Goal: Task Accomplishment & Management: Use online tool/utility

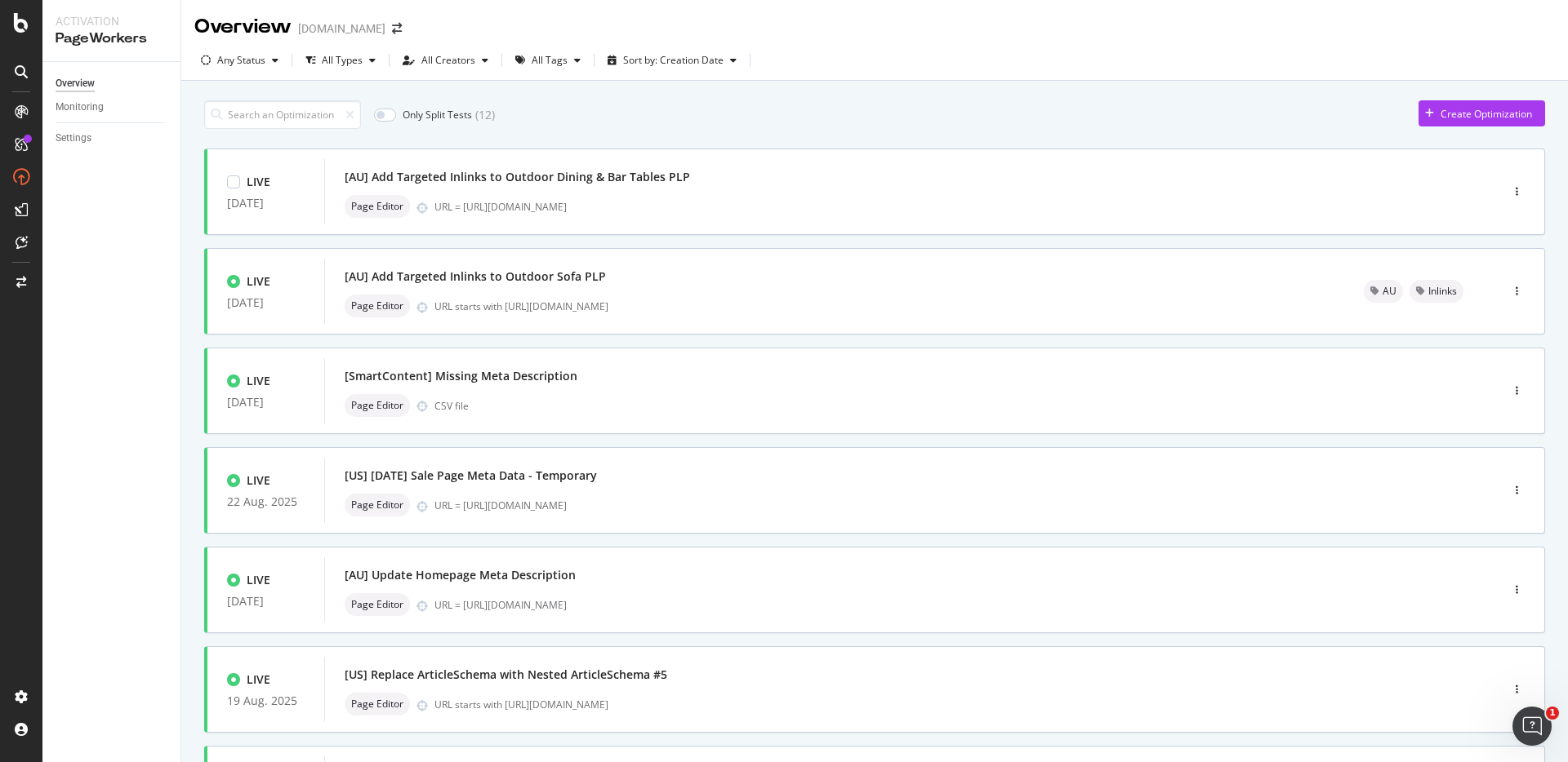
click at [762, 126] on div "Only Split Tests ( 12 ) Create Optimization" at bounding box center [875, 114] width 1341 height 29
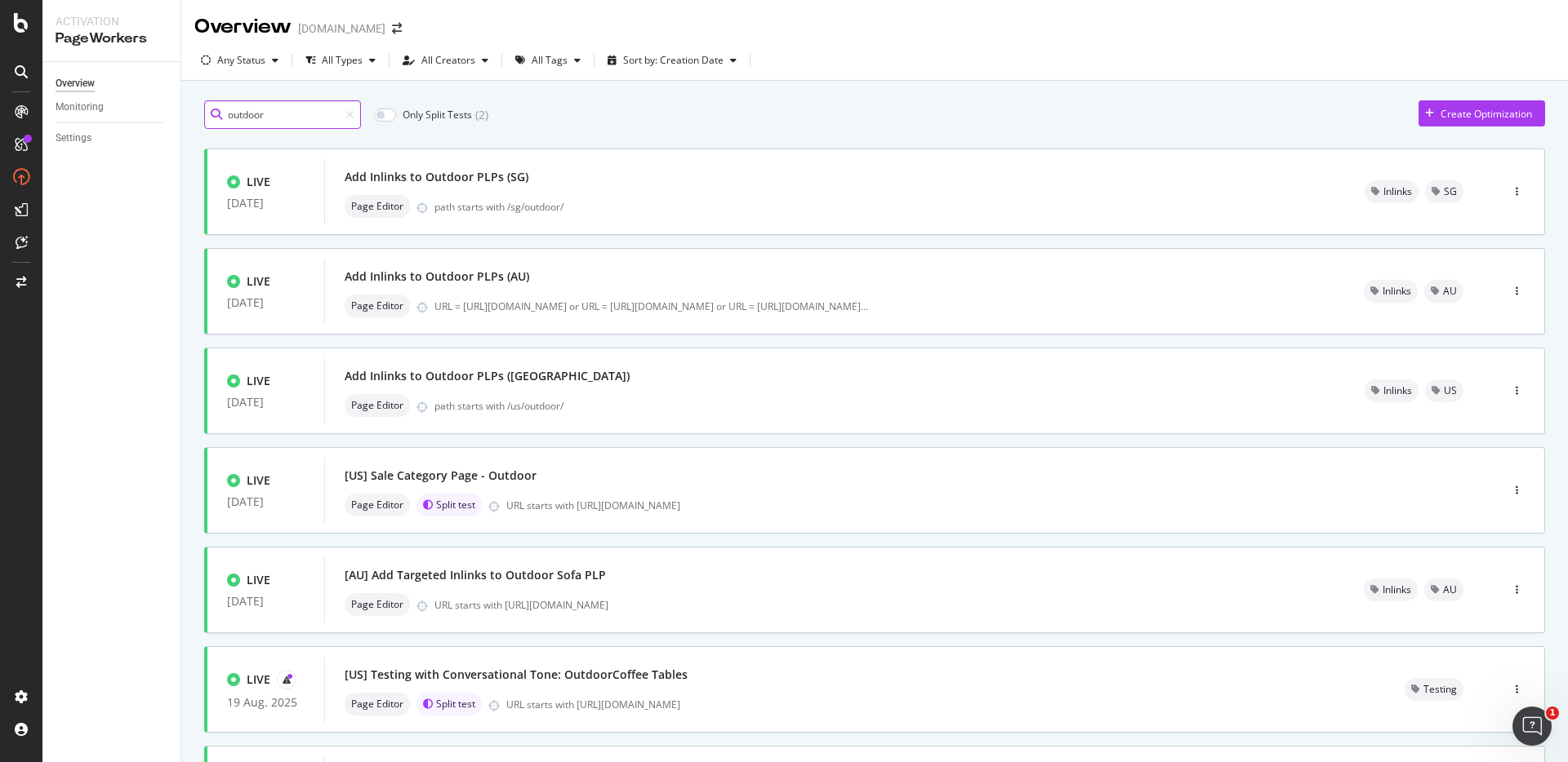
click at [308, 118] on input "outdoor" at bounding box center [282, 114] width 157 height 29
click at [494, 109] on div "outdoor Only Split Tests ( 2 ) Create Optimization" at bounding box center [875, 114] width 1341 height 29
click at [511, 295] on div "Page Editor URL = https://www.castlery.com/au/outdoor/outdoor-accessories or UR…" at bounding box center [834, 306] width 980 height 23
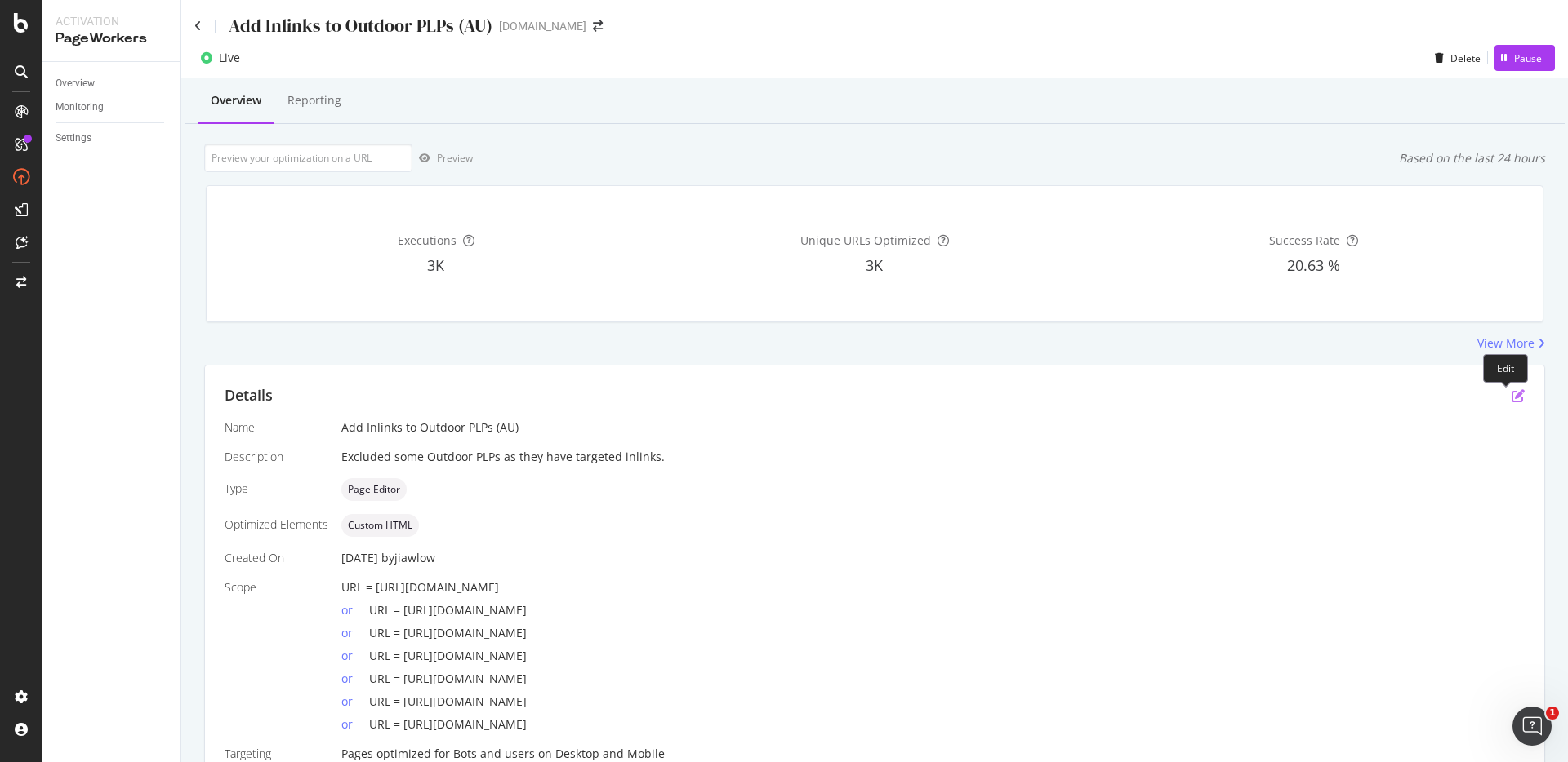
click at [1512, 394] on icon "pen-to-square" at bounding box center [1518, 396] width 13 height 13
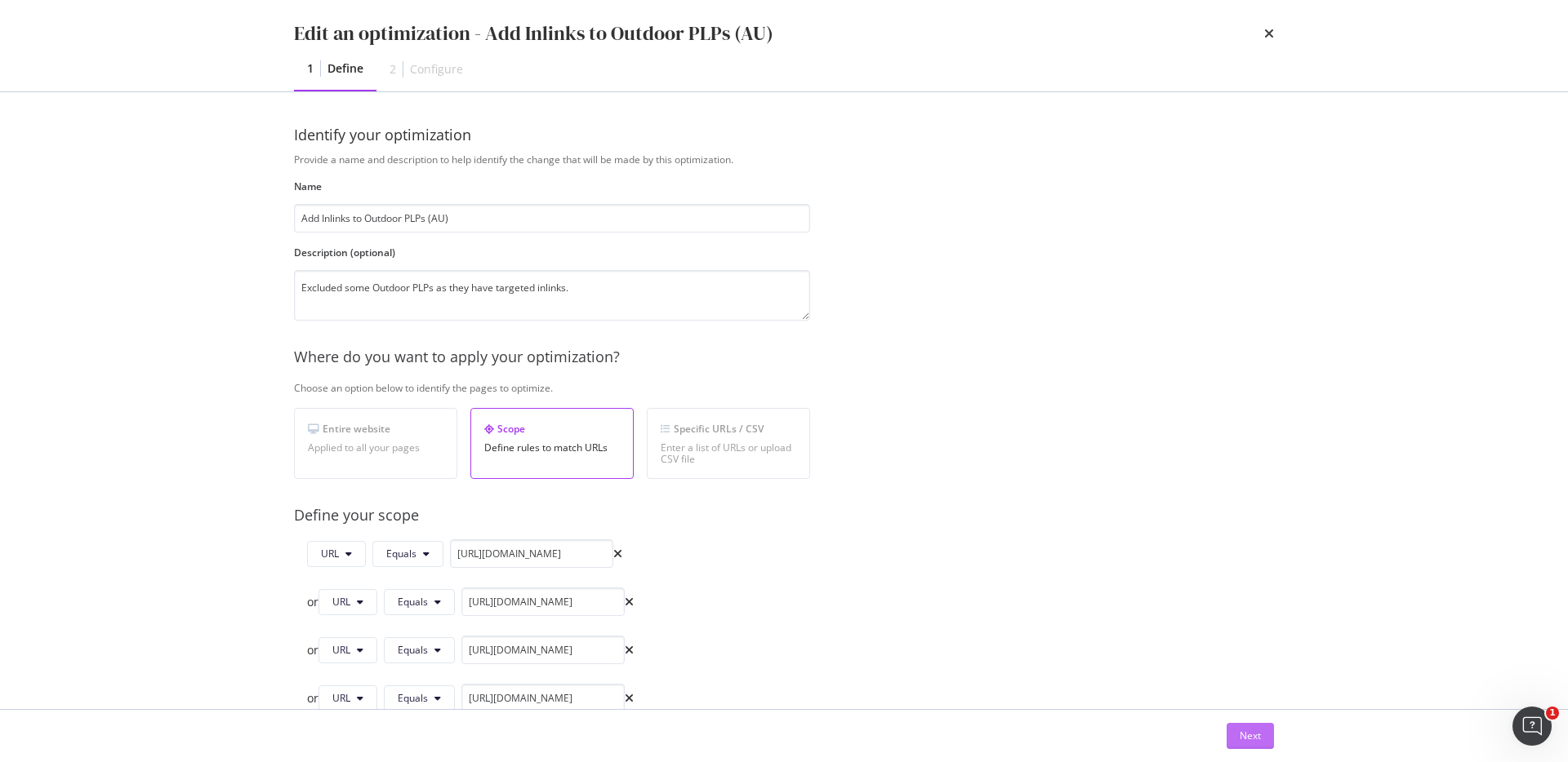
click at [1246, 725] on div "Next" at bounding box center [1251, 736] width 22 height 25
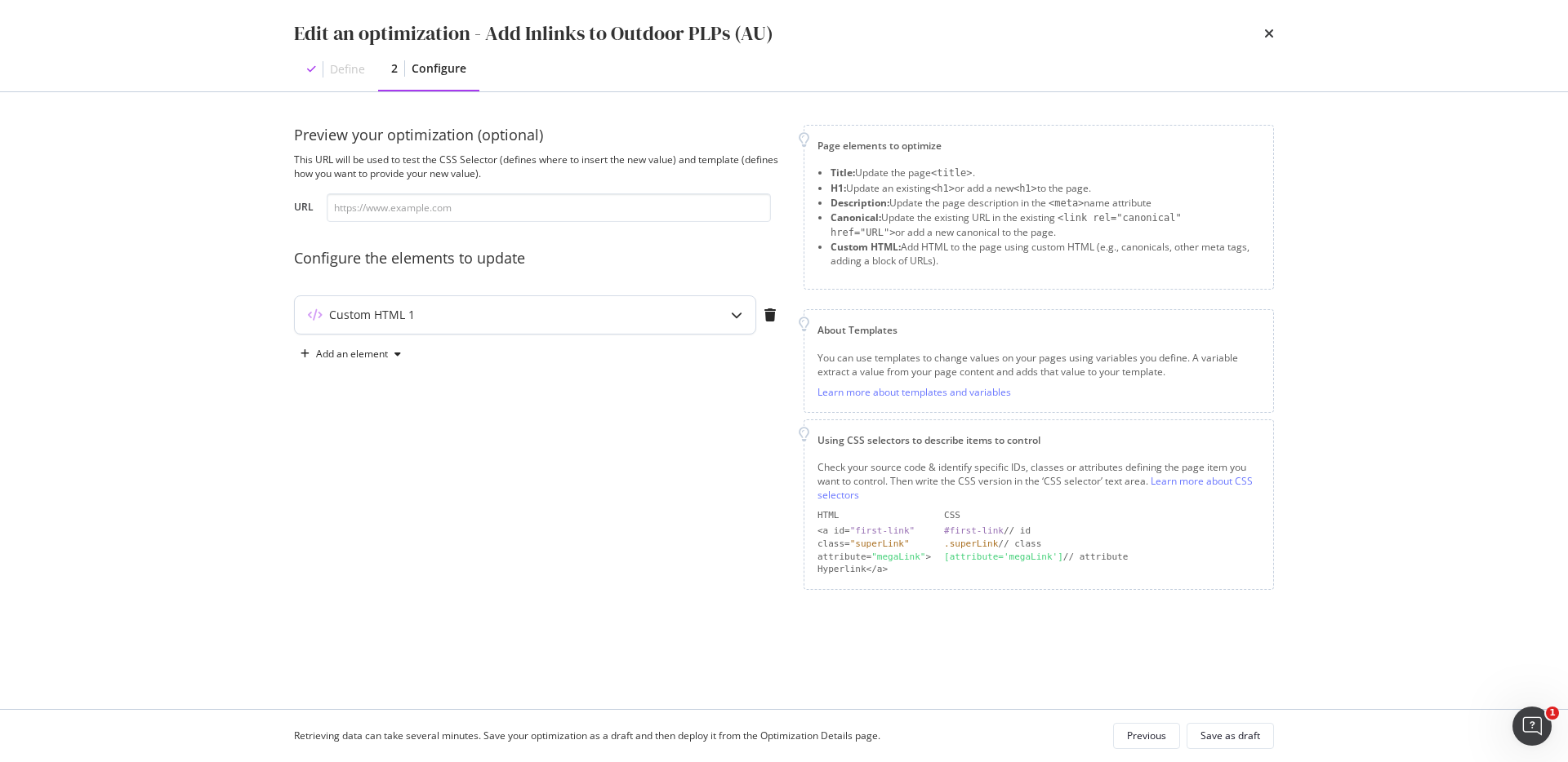
click at [681, 311] on div "Custom HTML 1" at bounding box center [493, 315] width 396 height 17
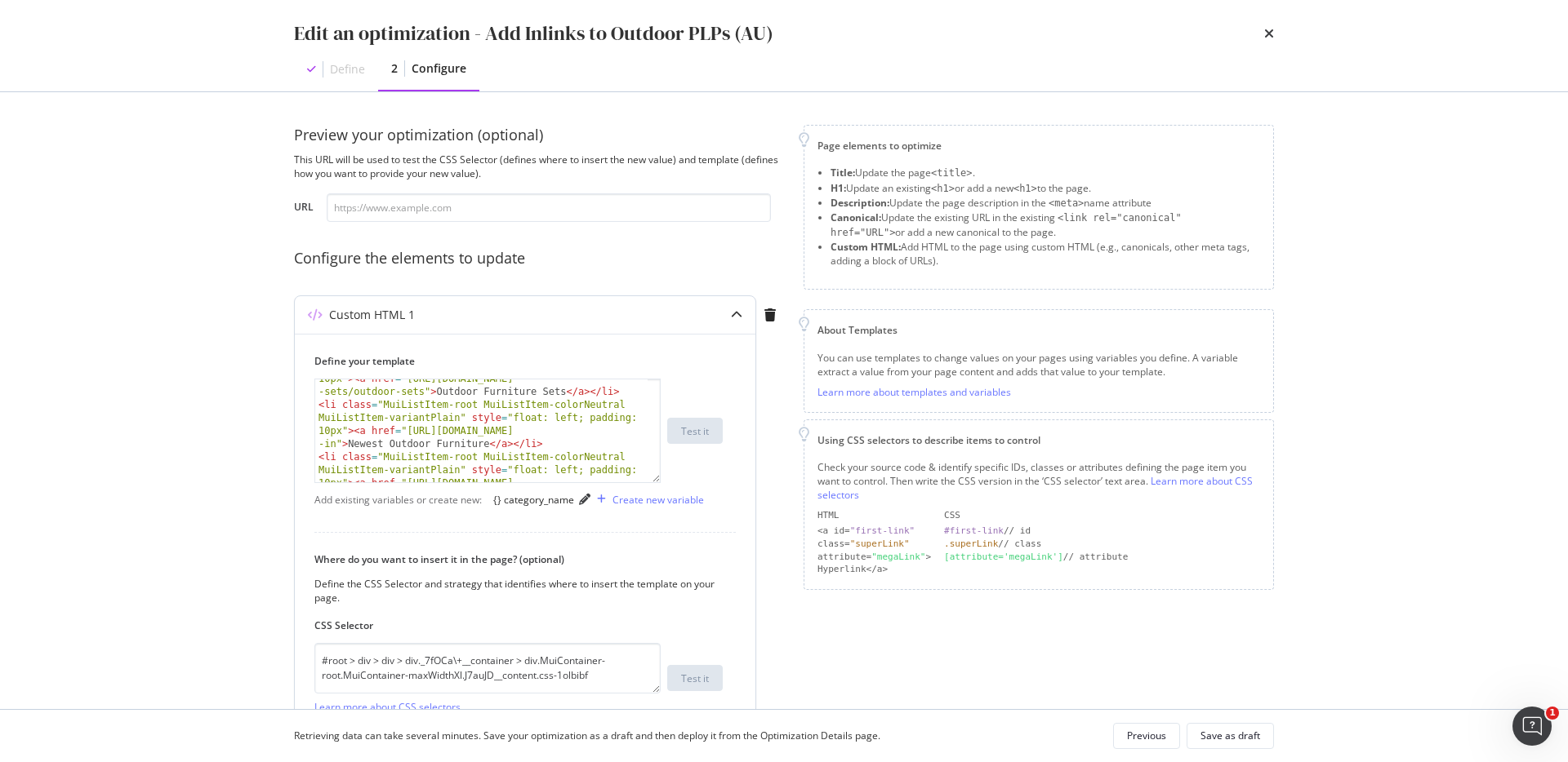
scroll to position [608, 0]
click at [661, 307] on div "Custom HTML 1" at bounding box center [493, 315] width 396 height 17
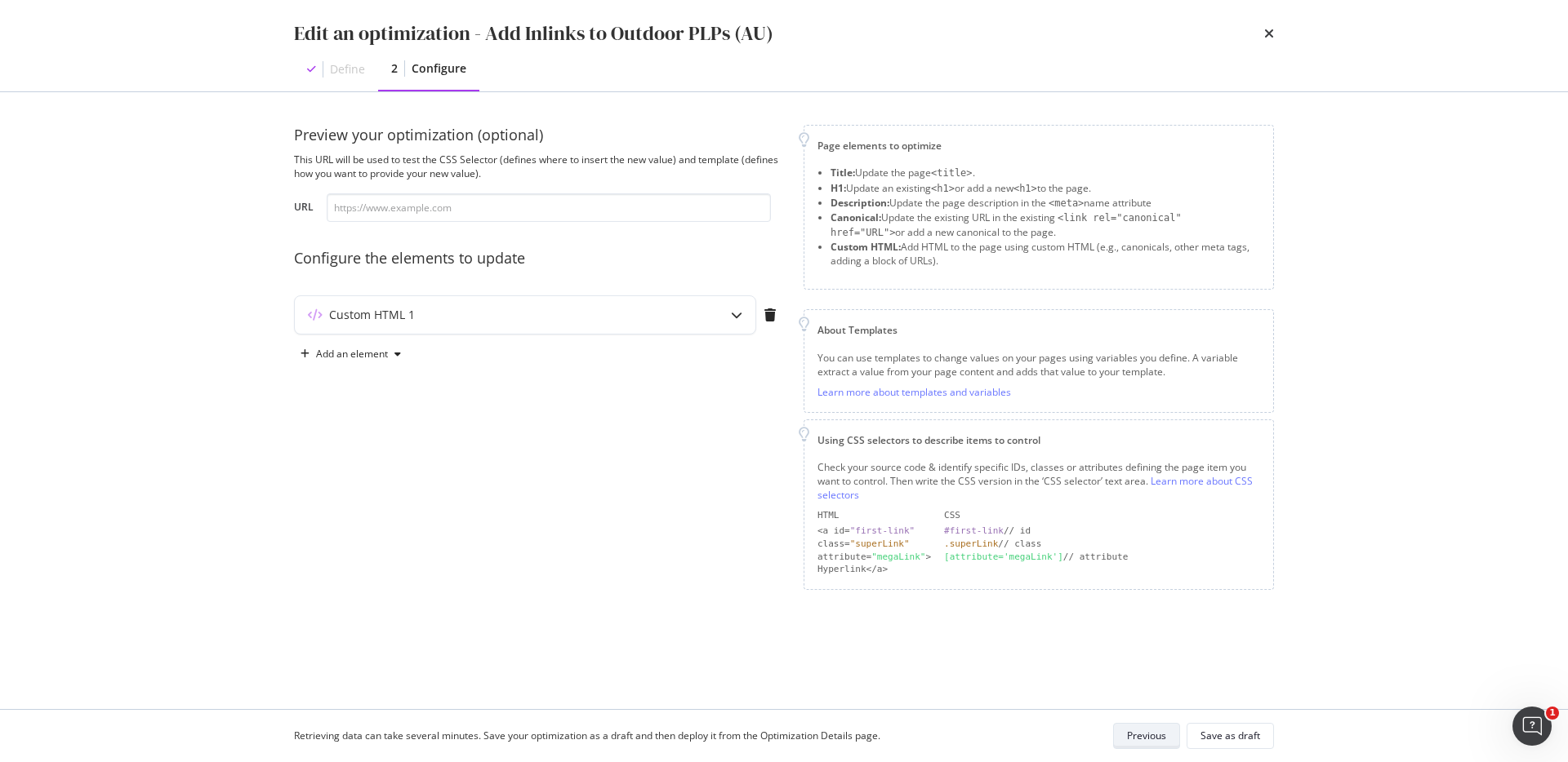
click at [1177, 728] on button "Previous" at bounding box center [1146, 736] width 67 height 26
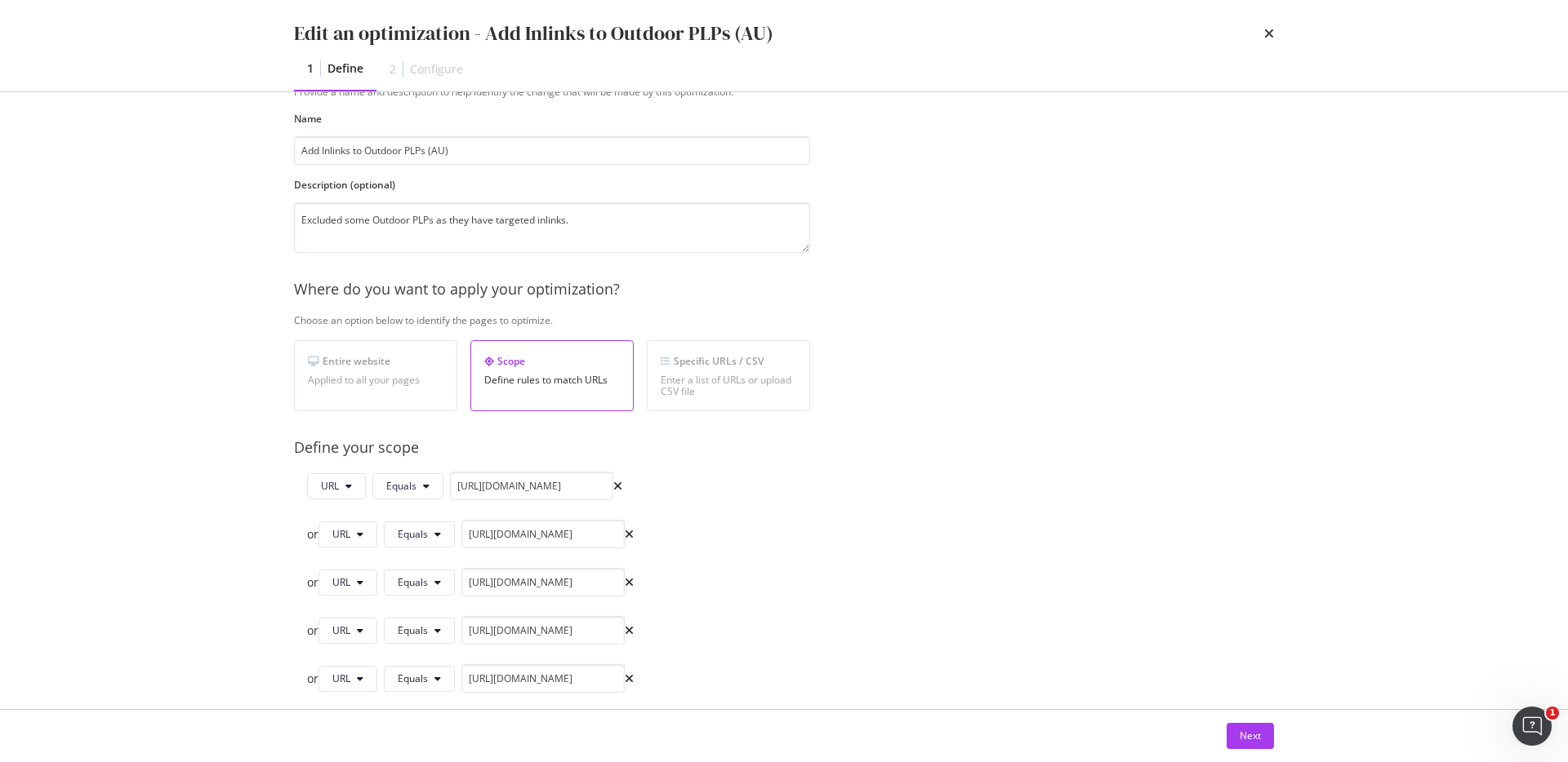
scroll to position [144, 0]
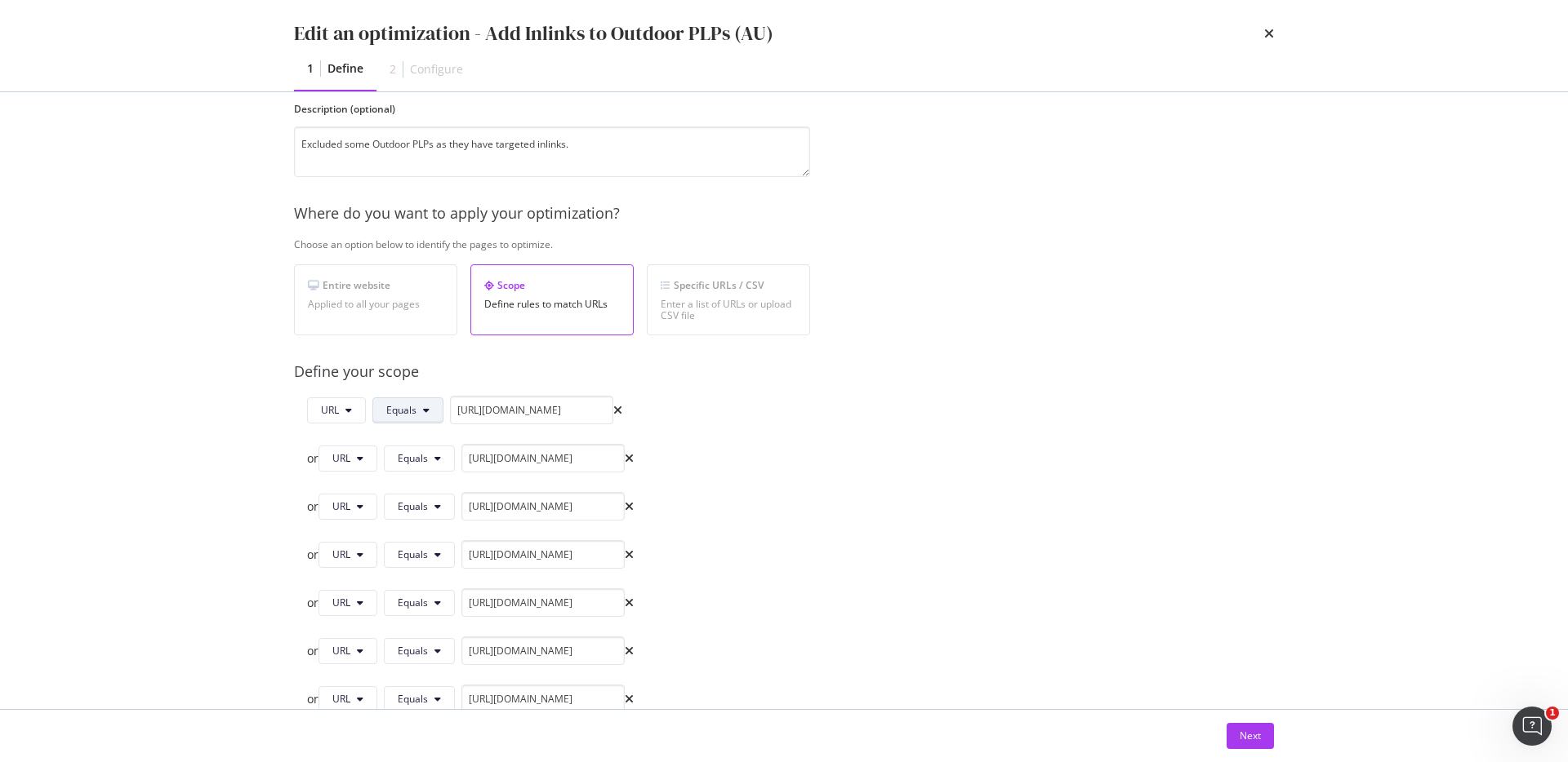
click at [415, 406] on span "Equals" at bounding box center [401, 411] width 31 height 14
click at [666, 425] on div "URL Equals https://www.castlery.com/au/outdoor/outdoor-accessories or URL Equal…" at bounding box center [552, 578] width 516 height 366
drag, startPoint x: 560, startPoint y: 414, endPoint x: 608, endPoint y: 410, distance: 48.2
click at [608, 410] on input "https://www.castlery.com/au/outdoor/outdoor-accessories" at bounding box center [531, 410] width 163 height 29
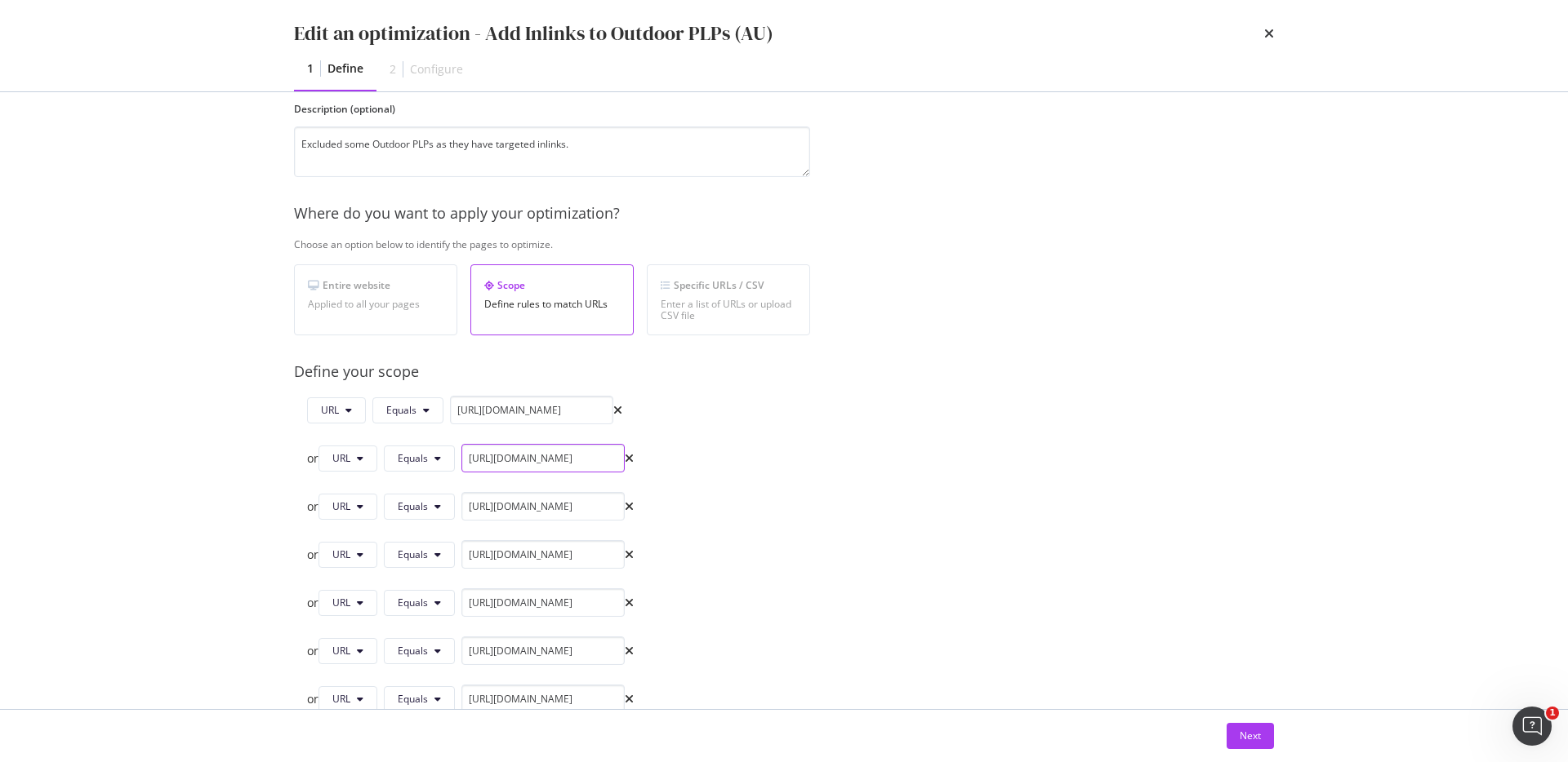
scroll to position [0, 129]
drag, startPoint x: 588, startPoint y: 458, endPoint x: 642, endPoint y: 458, distance: 54.0
click at [634, 458] on div "or URL Equals https://www.castlery.com/au/outdoor/outdoor-lounge-chairs" at bounding box center [470, 458] width 327 height 29
drag, startPoint x: 569, startPoint y: 502, endPoint x: 634, endPoint y: 502, distance: 65.0
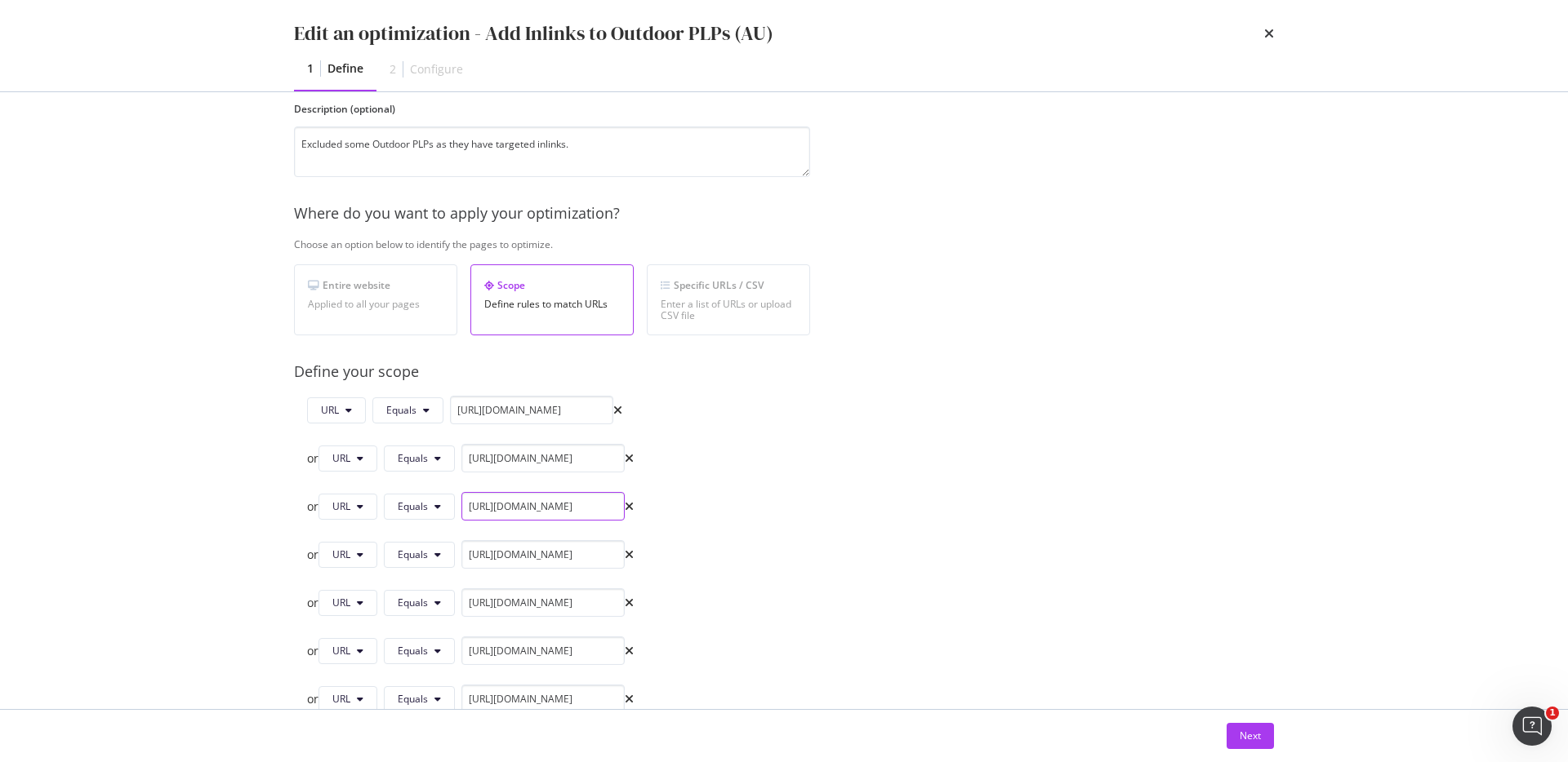
click at [625, 502] on input "https://www.castlery.com/au/outdoor/outdoor-coffee-and-side-tables" at bounding box center [542, 506] width 163 height 29
drag, startPoint x: 557, startPoint y: 550, endPoint x: 621, endPoint y: 551, distance: 64.0
click at [621, 551] on input "https://www.castlery.com/au/outdoor/small-outdoor-furniture" at bounding box center [542, 555] width 163 height 29
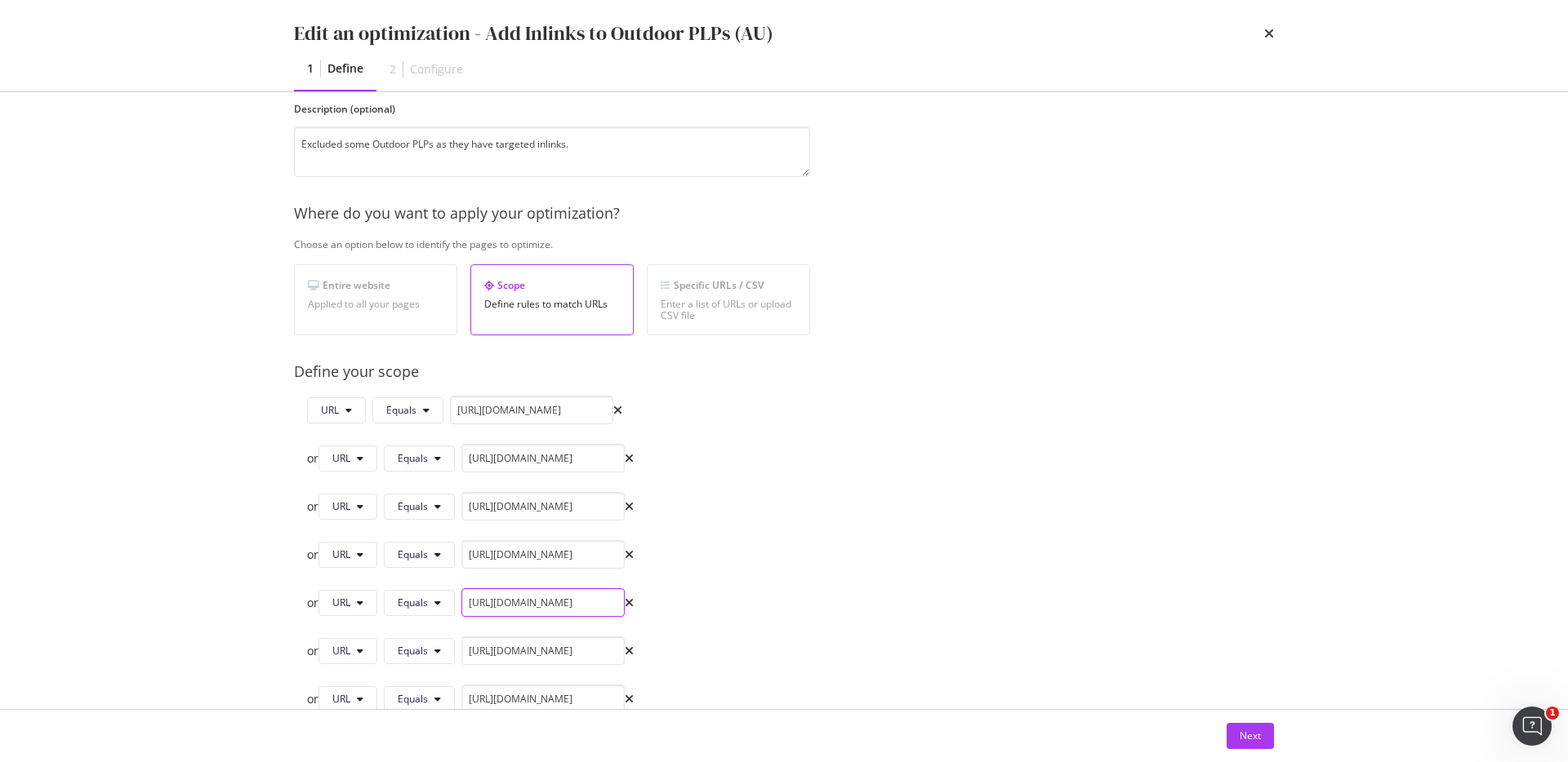
click at [571, 599] on input "https://www.castlery.com/au/outdoor/new-in" at bounding box center [542, 602] width 163 height 29
drag, startPoint x: 588, startPoint y: 604, endPoint x: 641, endPoint y: 604, distance: 53.0
click at [634, 604] on div "or URL Equals https://www.castlery.com/au/outdoor/new-in" at bounding box center [470, 602] width 327 height 29
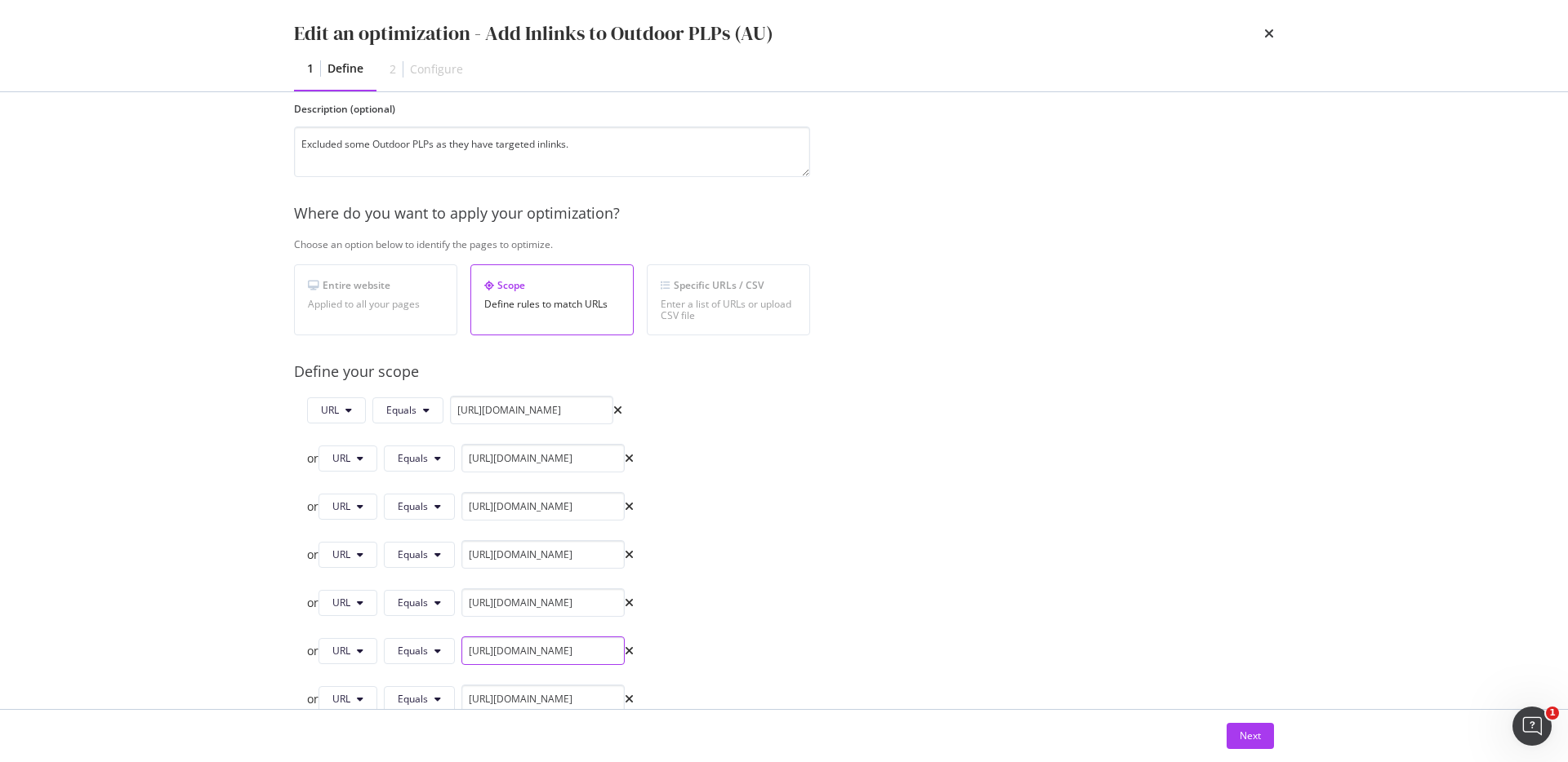
drag, startPoint x: 569, startPoint y: 654, endPoint x: 637, endPoint y: 653, distance: 68.0
click at [634, 653] on div "or URL Equals https://www.castlery.com/au/outdoor/small-outdoor-table" at bounding box center [470, 650] width 327 height 29
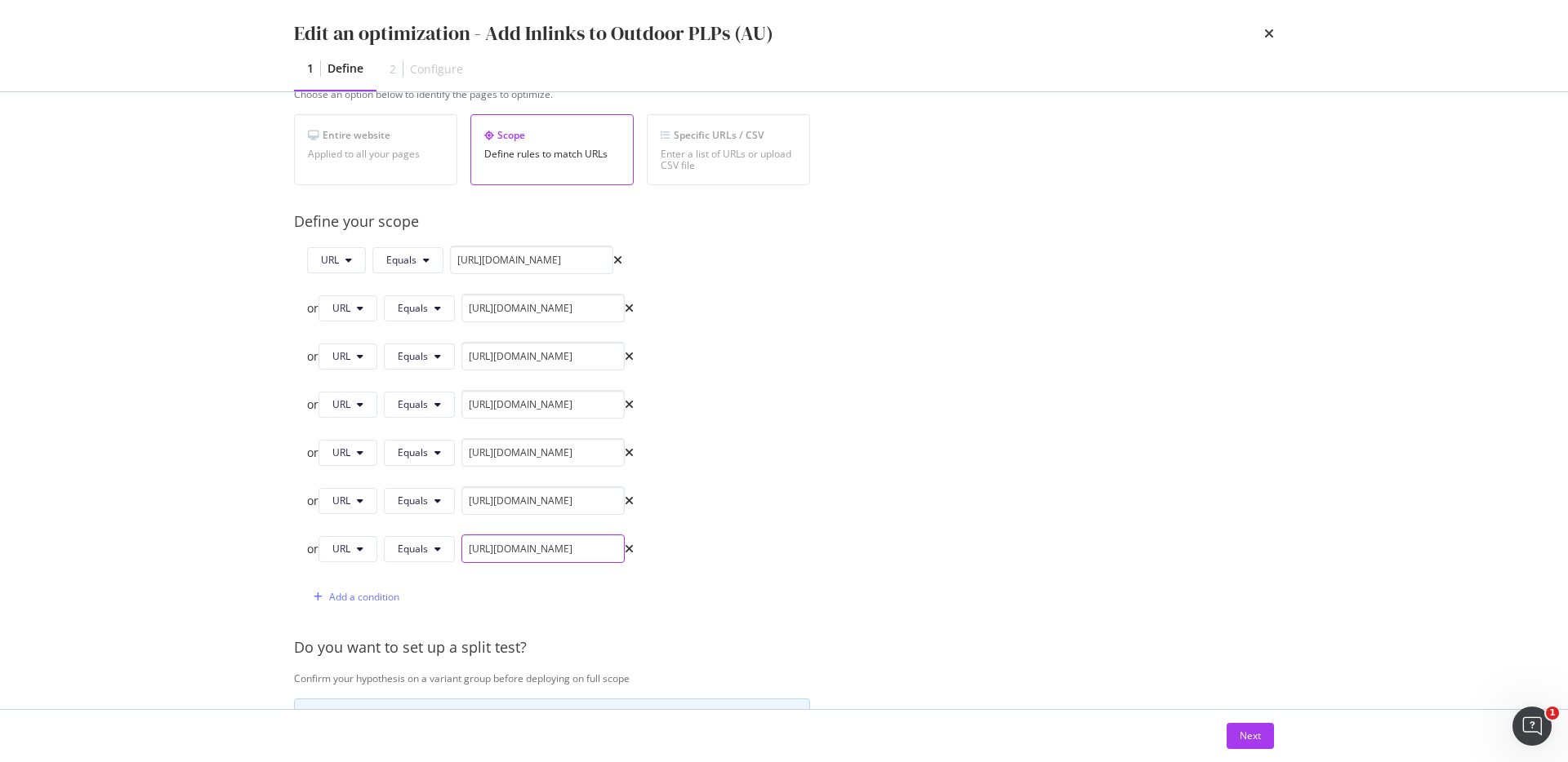
scroll to position [0, 76]
drag, startPoint x: 576, startPoint y: 541, endPoint x: 666, endPoint y: 549, distance: 90.4
click at [666, 549] on div "URL Equals https://www.castlery.com/au/outdoor/outdoor-accessories or URL Equal…" at bounding box center [552, 428] width 516 height 366
click at [757, 562] on div "URL Equals https://www.castlery.com/au/outdoor/outdoor-accessories or URL Equal…" at bounding box center [552, 428] width 516 height 366
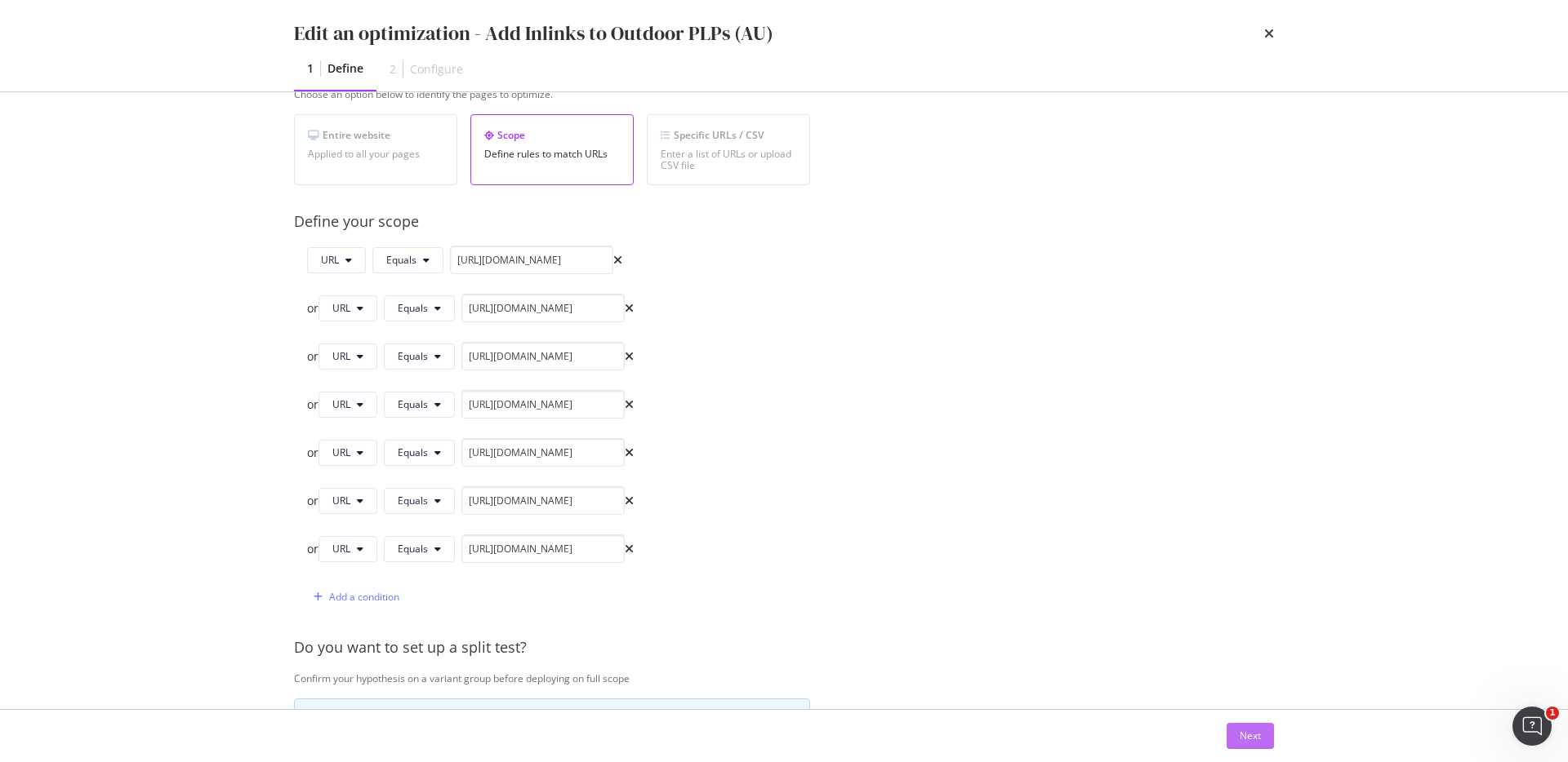
click at [1234, 748] on button "Next" at bounding box center [1250, 736] width 47 height 26
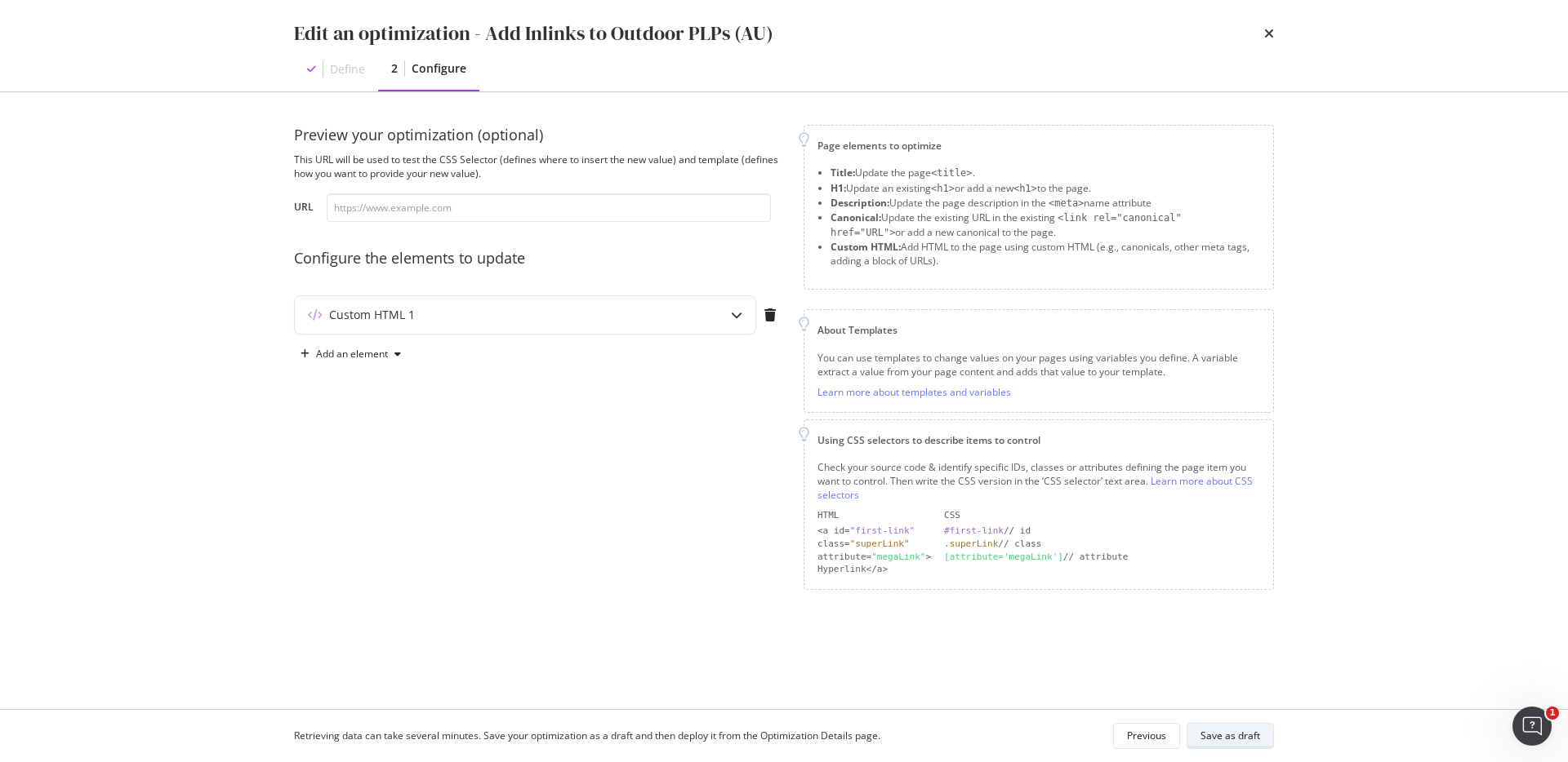
click at [1243, 737] on div "Save as draft" at bounding box center [1230, 736] width 59 height 14
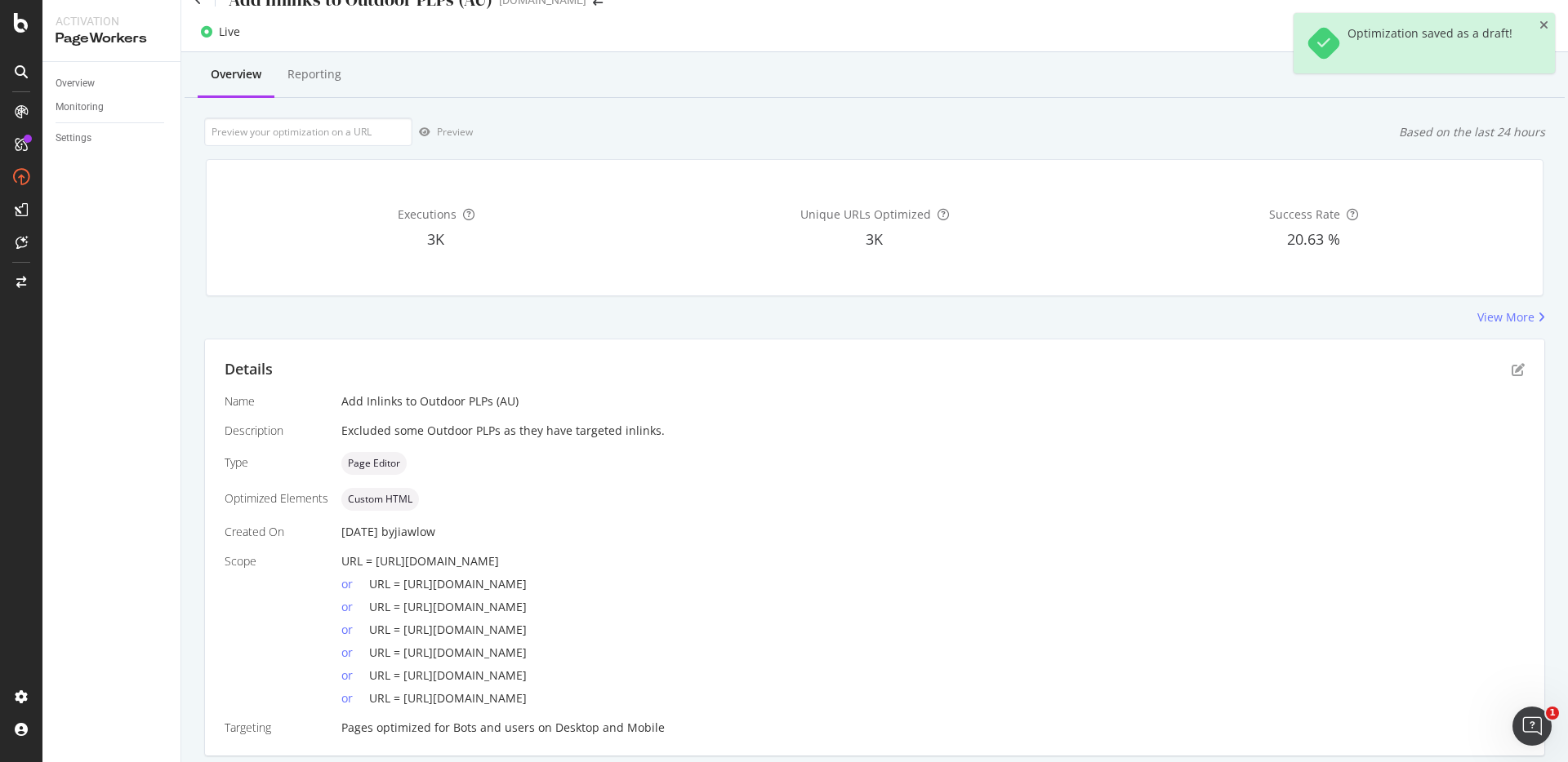
scroll to position [30, 0]
click at [1539, 24] on icon "close toast" at bounding box center [1543, 26] width 9 height 12
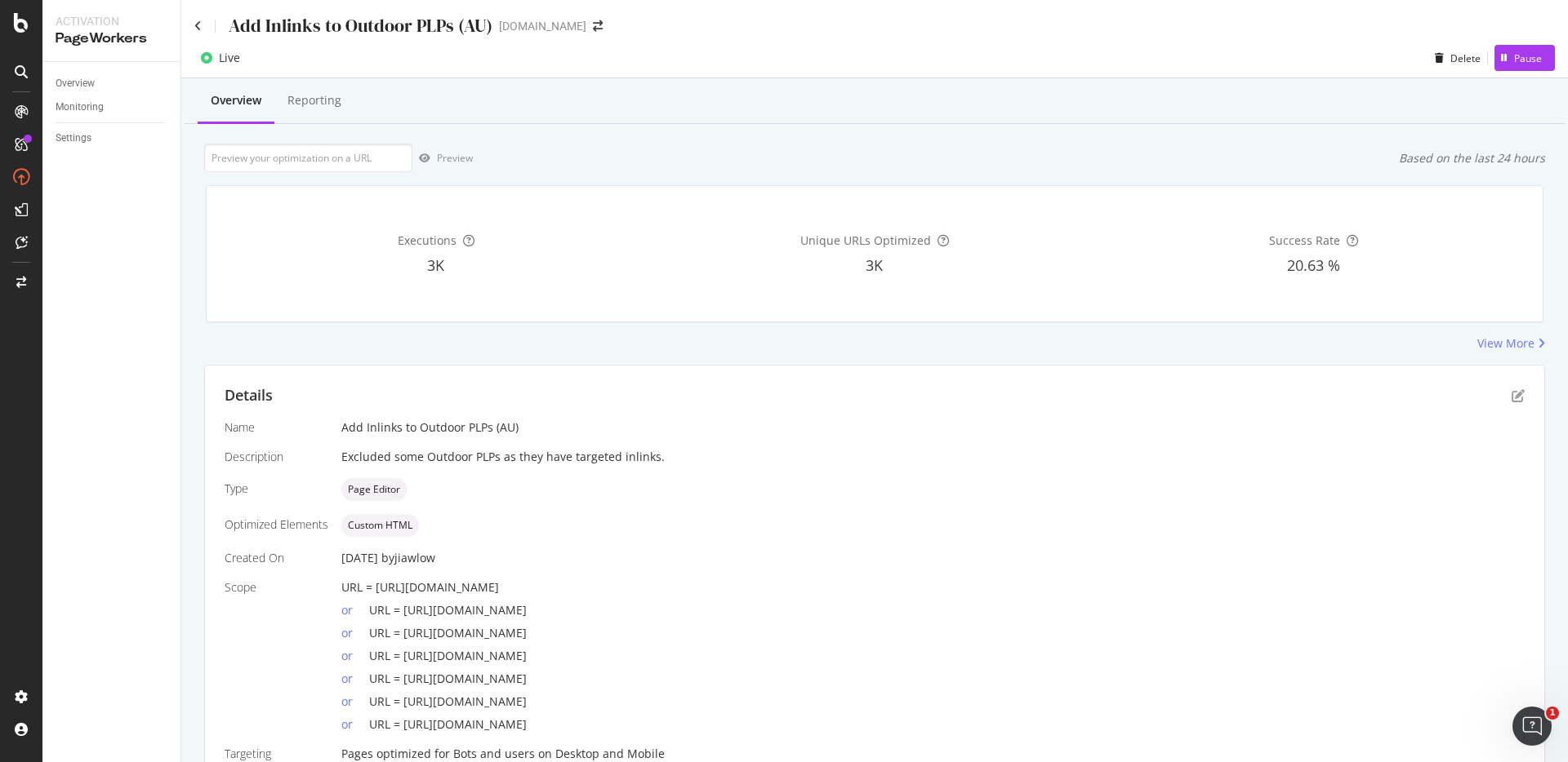
scroll to position [78, 0]
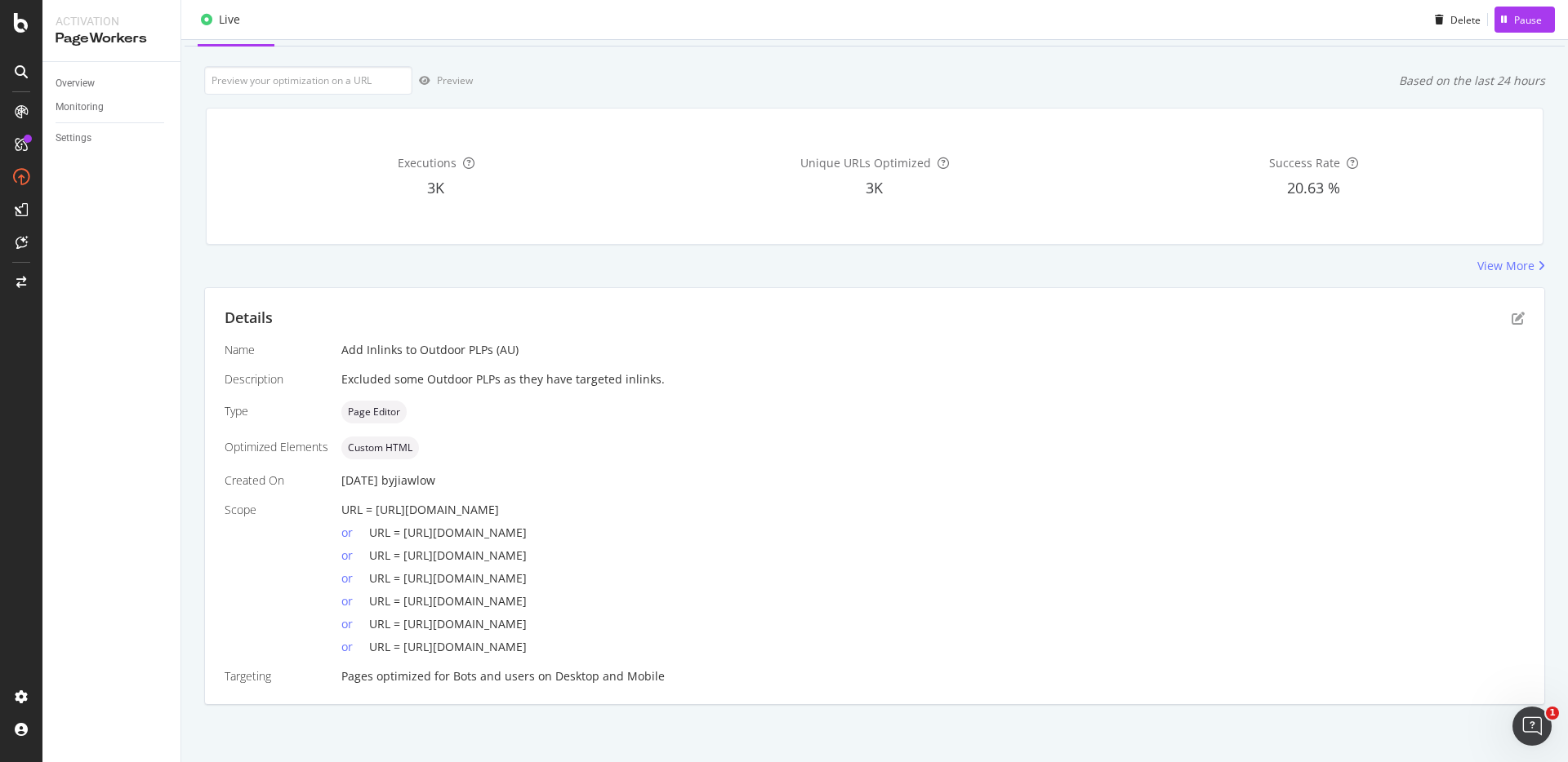
drag, startPoint x: 753, startPoint y: 600, endPoint x: 746, endPoint y: 460, distance: 140.2
click at [747, 460] on div "Name Add Inlinks to Outdoor PLPs (AU) Description Excluded some Outdoor PLPs as…" at bounding box center [874, 513] width 1300 height 343
click at [746, 460] on div "Name Add Inlinks to Outdoor PLPs (AU) Description Excluded some Outdoor PLPs as…" at bounding box center [874, 513] width 1300 height 343
drag, startPoint x: 655, startPoint y: 645, endPoint x: 652, endPoint y: 491, distance: 154.0
click at [652, 491] on div "Name Add Inlinks to Outdoor PLPs (AU) Description Excluded some Outdoor PLPs as…" at bounding box center [874, 513] width 1300 height 343
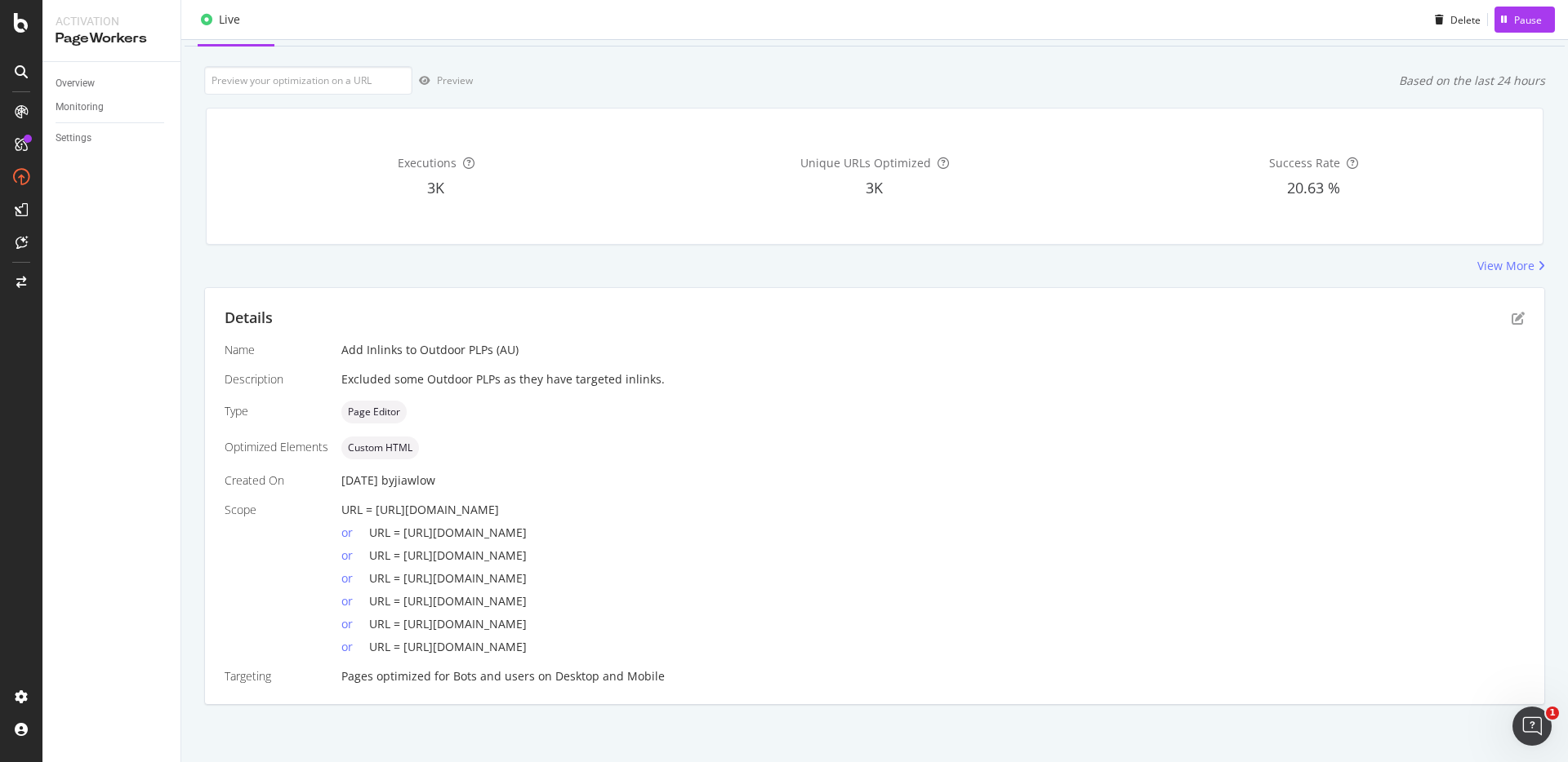
click at [652, 491] on div "Name Add Inlinks to Outdoor PLPs (AU) Description Excluded some Outdoor PLPs as…" at bounding box center [874, 513] width 1300 height 343
drag, startPoint x: 639, startPoint y: 505, endPoint x: 635, endPoint y: 644, distance: 139.1
click at [635, 644] on div "URL = https://www.castlery.com/au/outdoor/outdoor-accessories or URL = https://…" at bounding box center [933, 578] width 1183 height 153
click at [526, 644] on span "URL = https://www.castlery.com/au/outdoor/bestsellers" at bounding box center [448, 648] width 158 height 16
click at [762, 456] on div "Custom HTML" at bounding box center [933, 447] width 1183 height 23
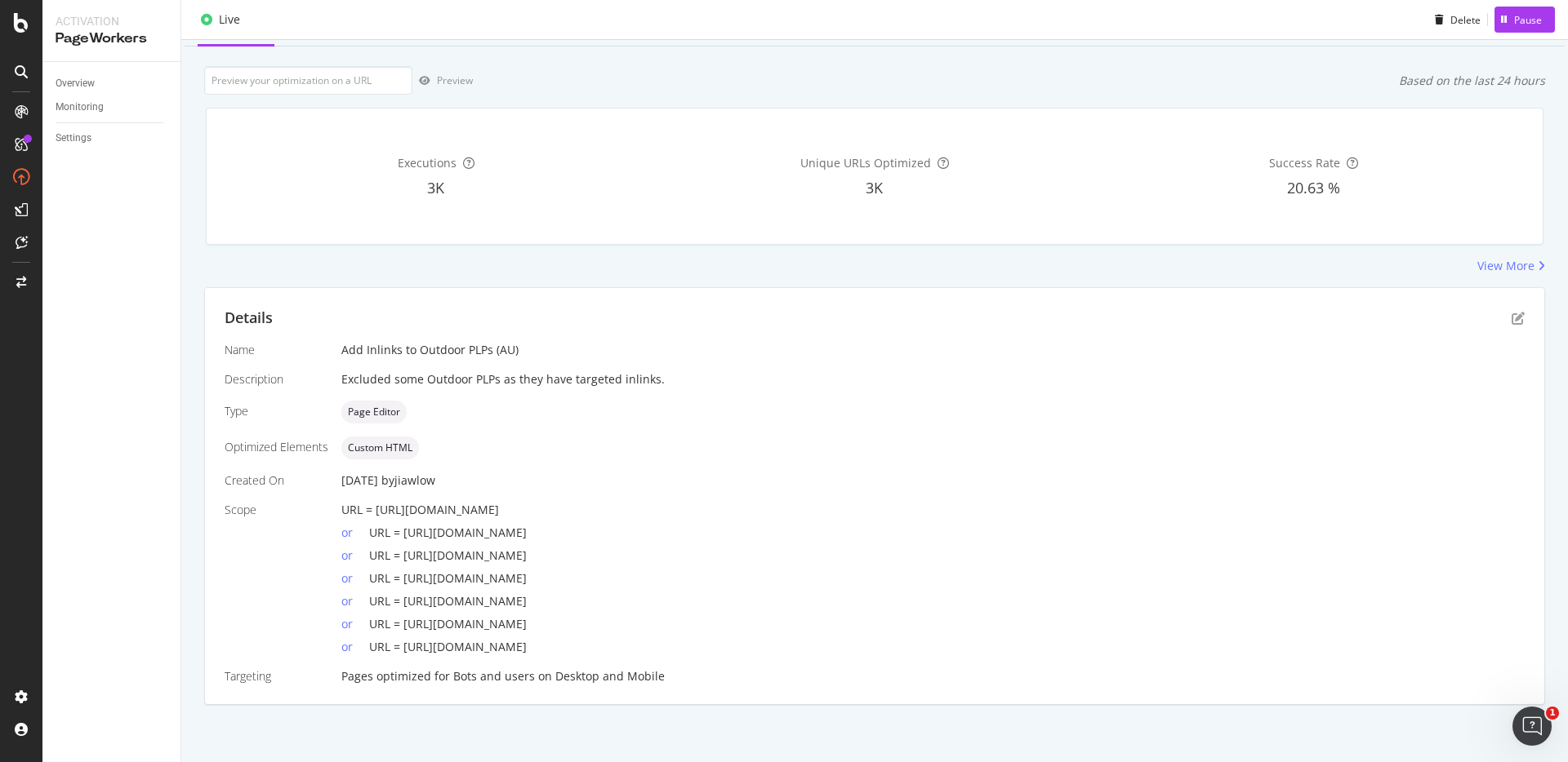
scroll to position [0, 0]
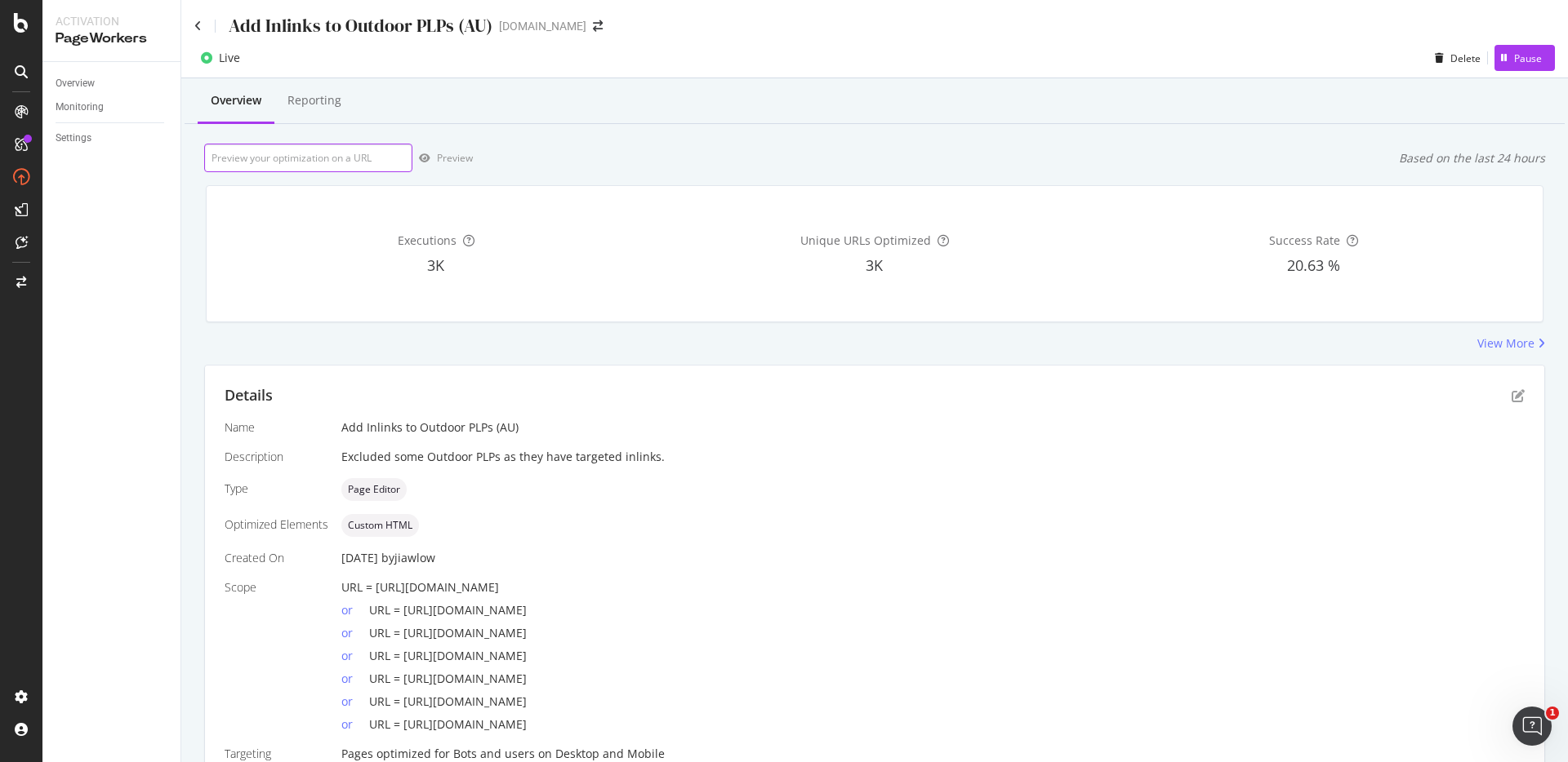
click at [351, 146] on input "url" at bounding box center [308, 158] width 208 height 29
click at [198, 26] on icon at bounding box center [197, 27] width 7 height 12
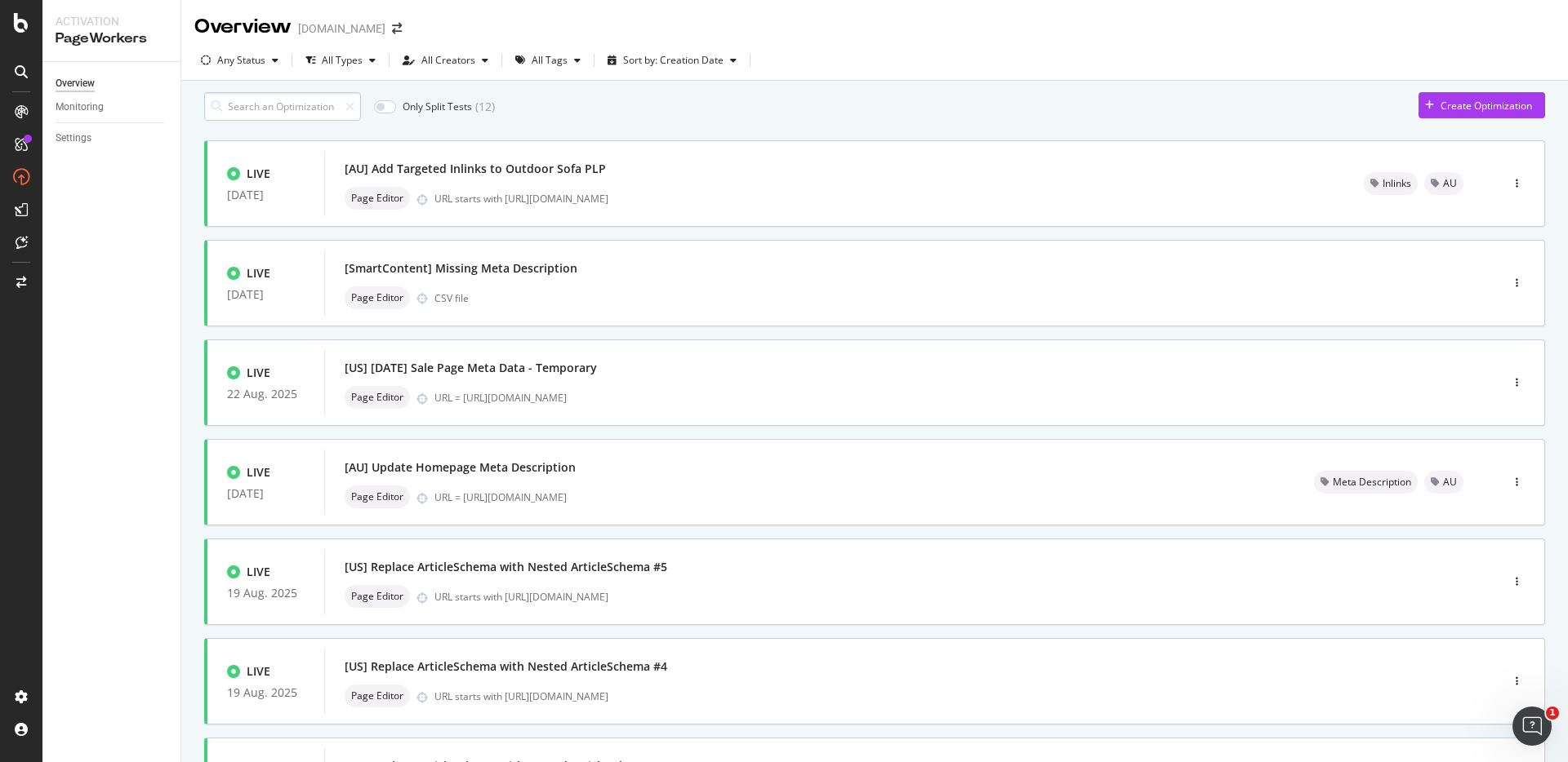
click at [285, 108] on input at bounding box center [282, 106] width 157 height 29
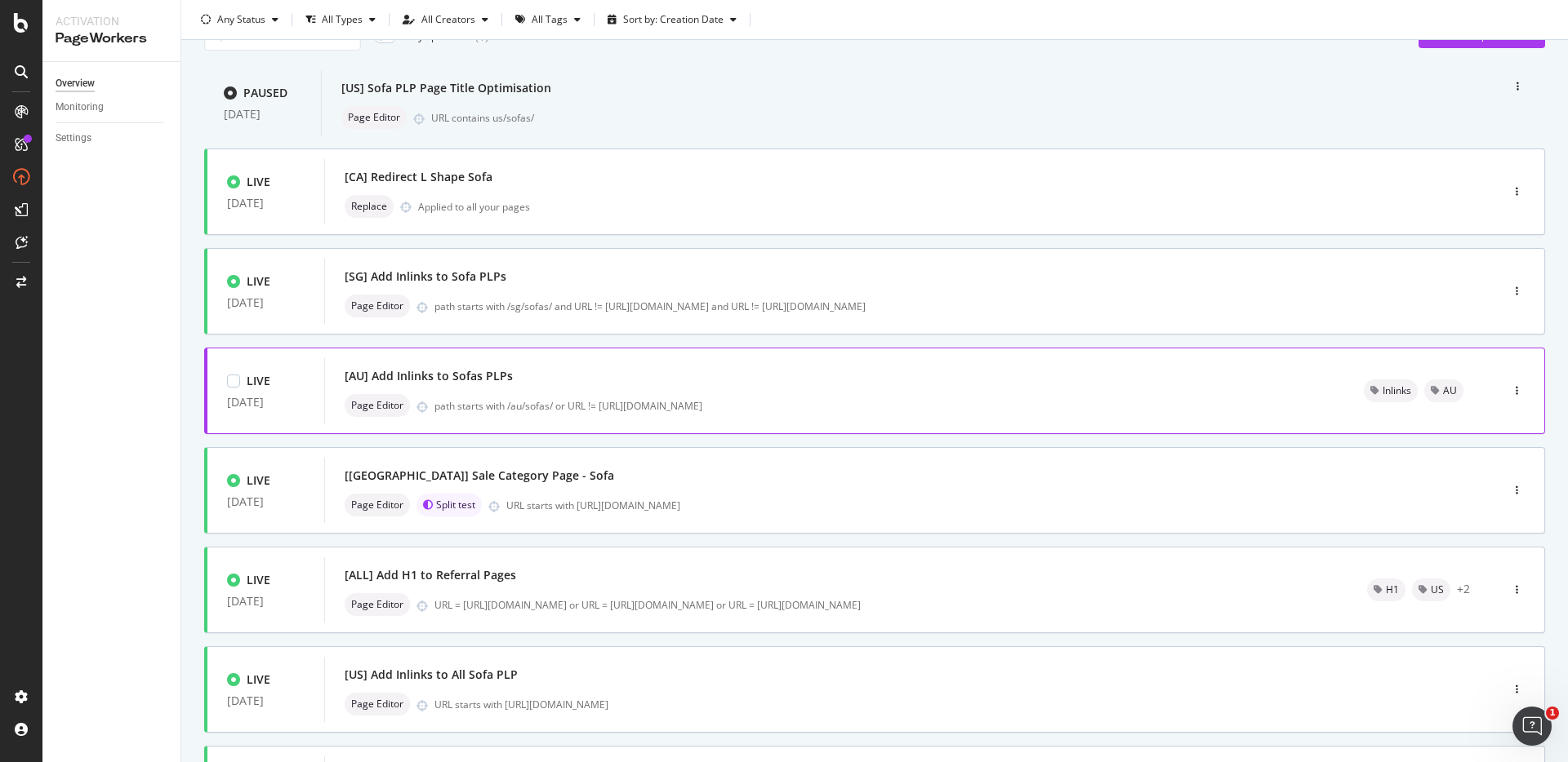
scroll to position [71, 0]
click at [559, 387] on div "[AU] Add Inlinks to Sofas PLPs" at bounding box center [834, 375] width 980 height 23
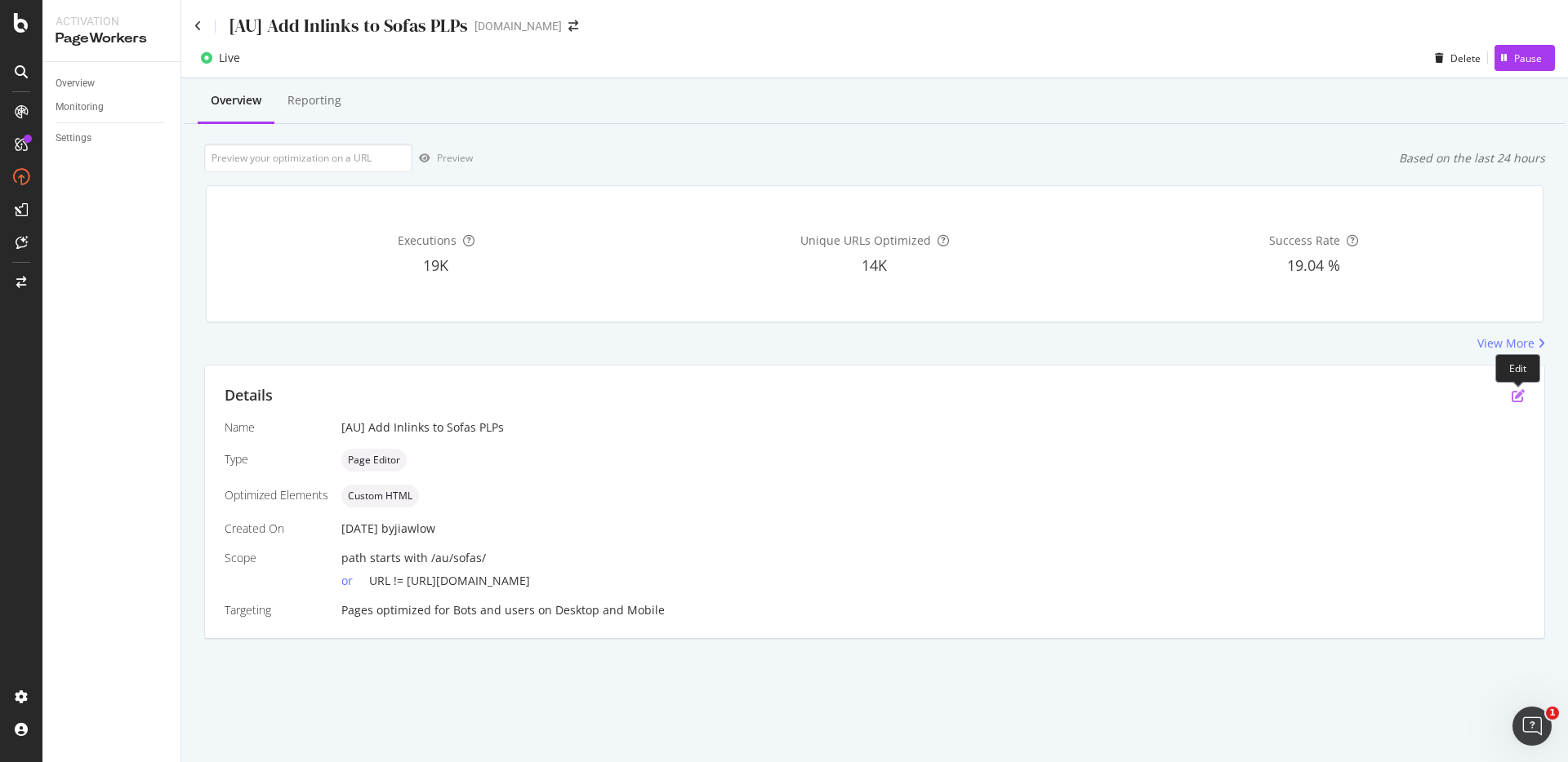
click at [1516, 397] on icon "pen-to-square" at bounding box center [1518, 396] width 13 height 13
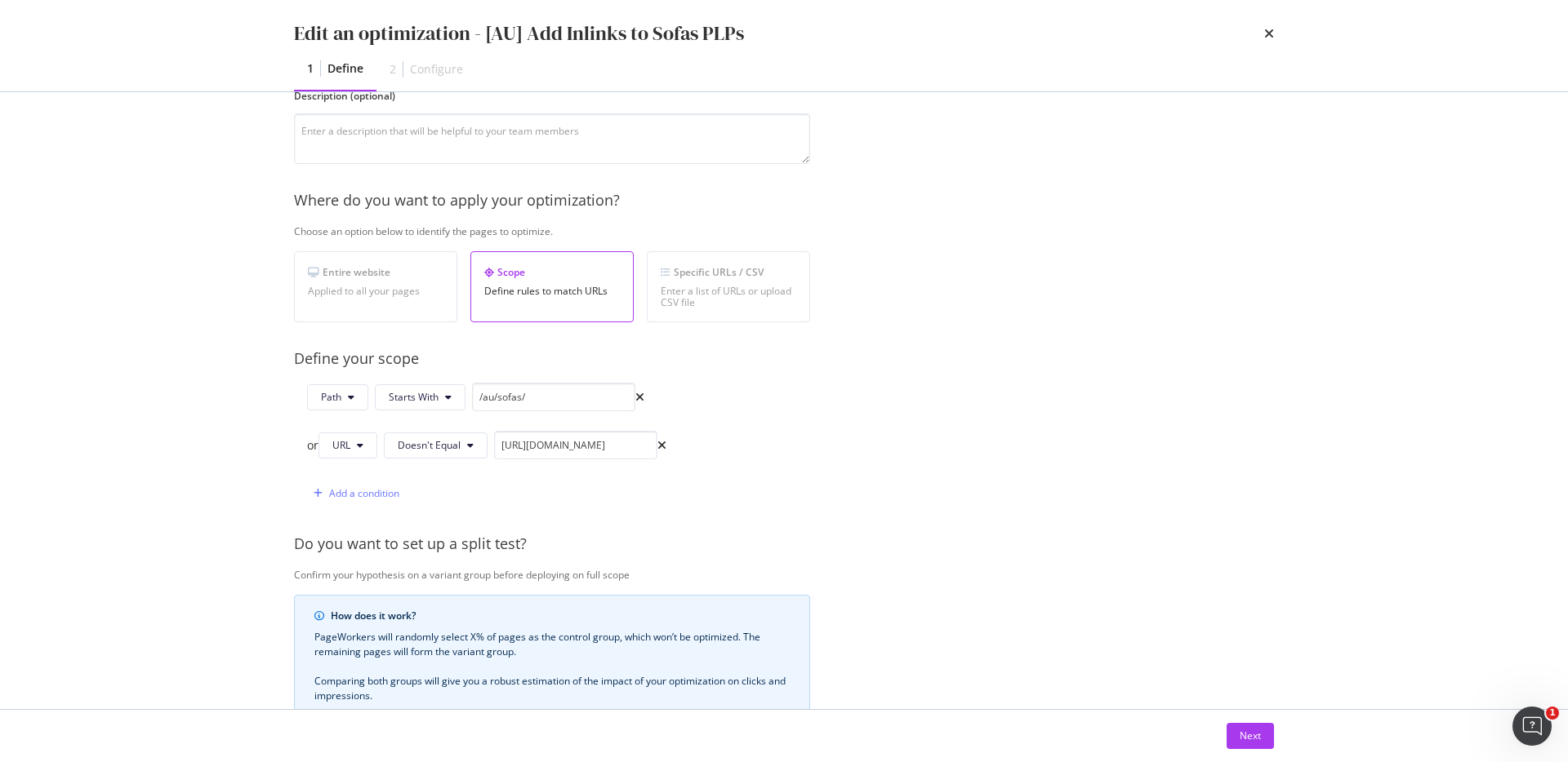
scroll to position [162, 0]
click at [814, 460] on div "Provide a name and description to help identify the change that will be made by…" at bounding box center [784, 455] width 980 height 929
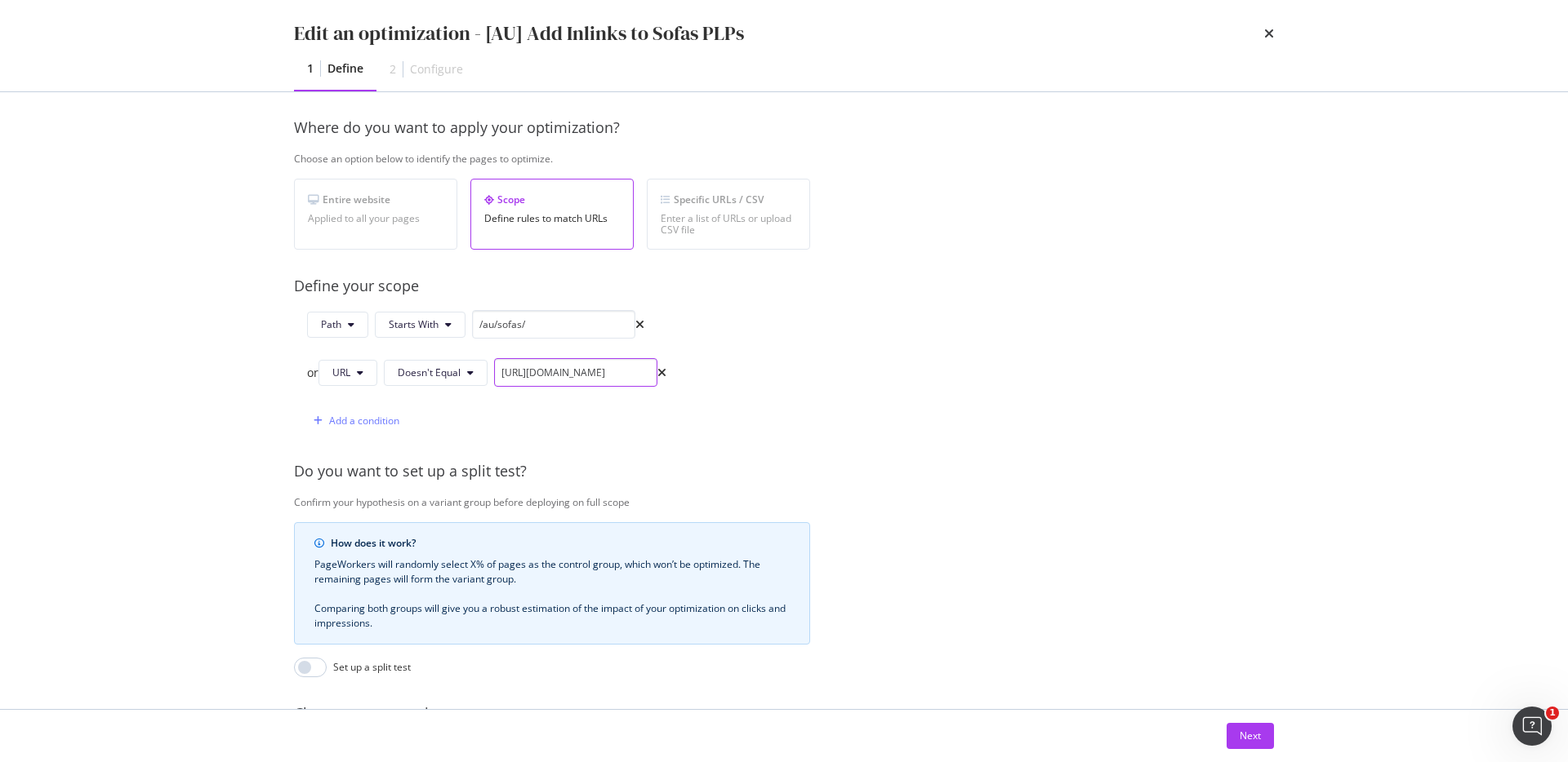
scroll to position [0, 51]
drag, startPoint x: 626, startPoint y: 366, endPoint x: 700, endPoint y: 366, distance: 74.0
click at [700, 366] on div "Path Starts With /au/sofas/ or URL Doesn't Equal https://www.castlery.com/au/so…" at bounding box center [552, 372] width 516 height 125
click at [608, 373] on input "https://www.castlery.com/au/sofas/all-sofas" at bounding box center [575, 372] width 163 height 29
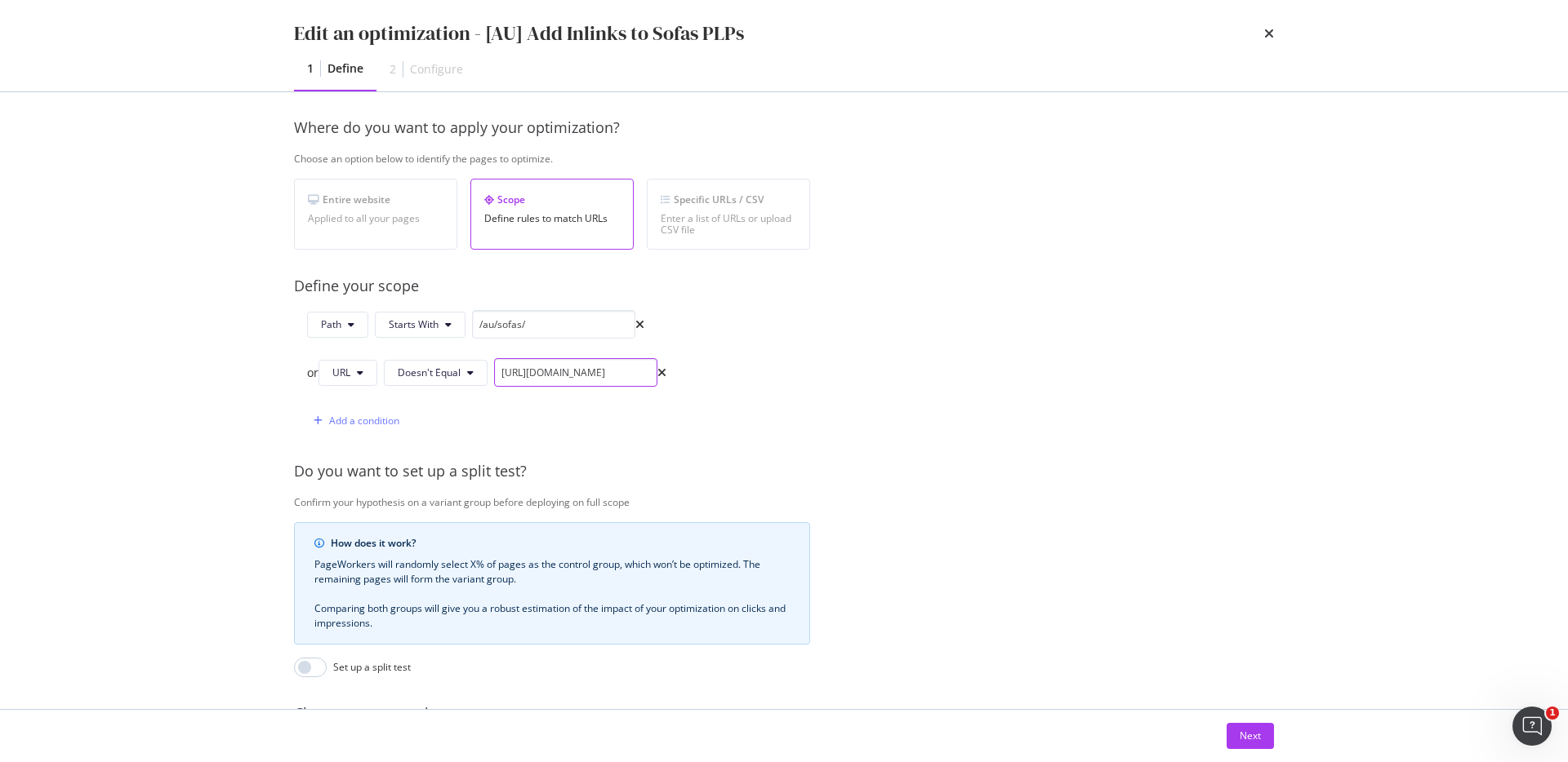
click at [608, 373] on input "https://www.castlery.com/au/sofas/all-sofas" at bounding box center [575, 372] width 163 height 29
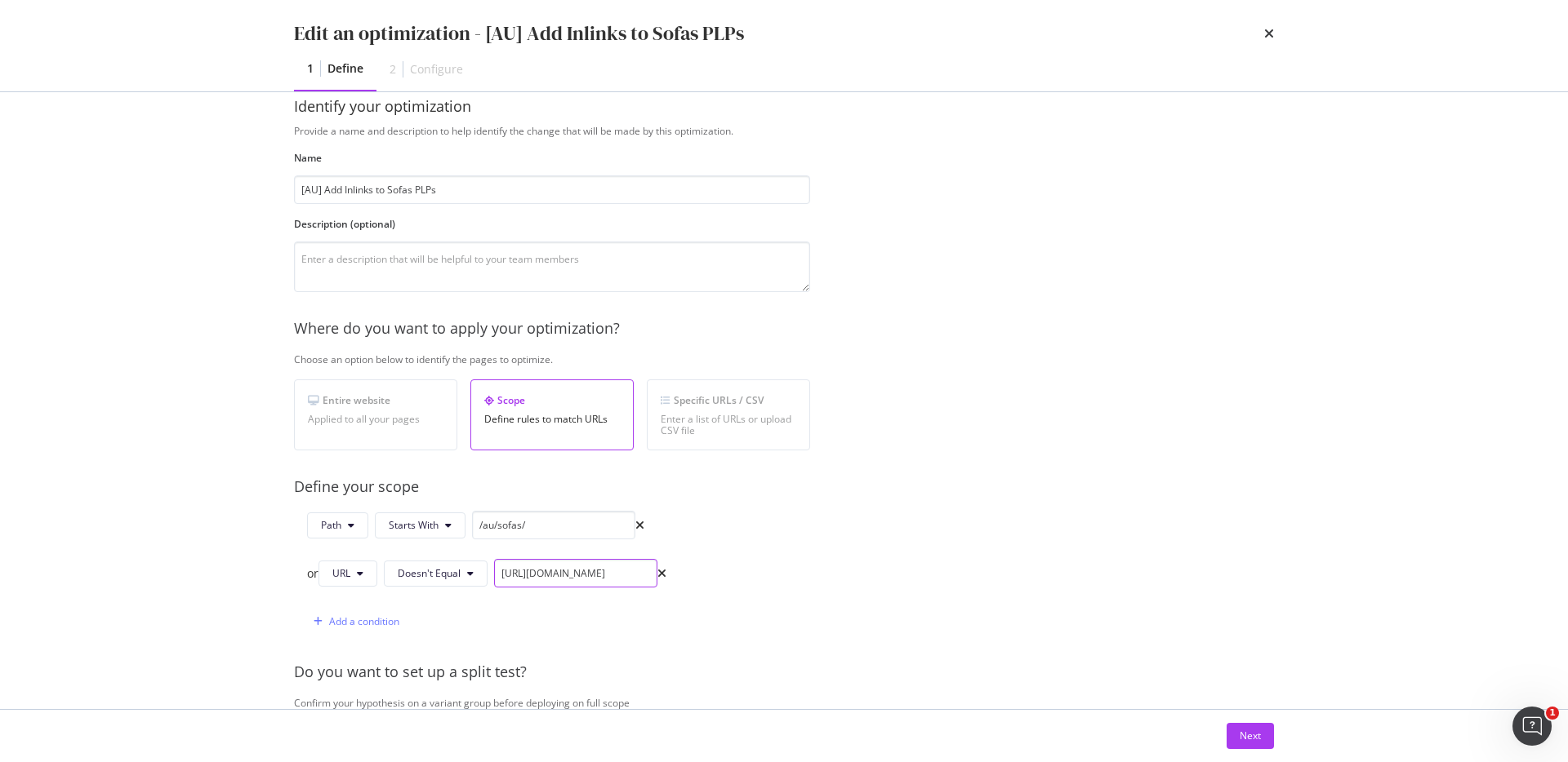
scroll to position [0, 0]
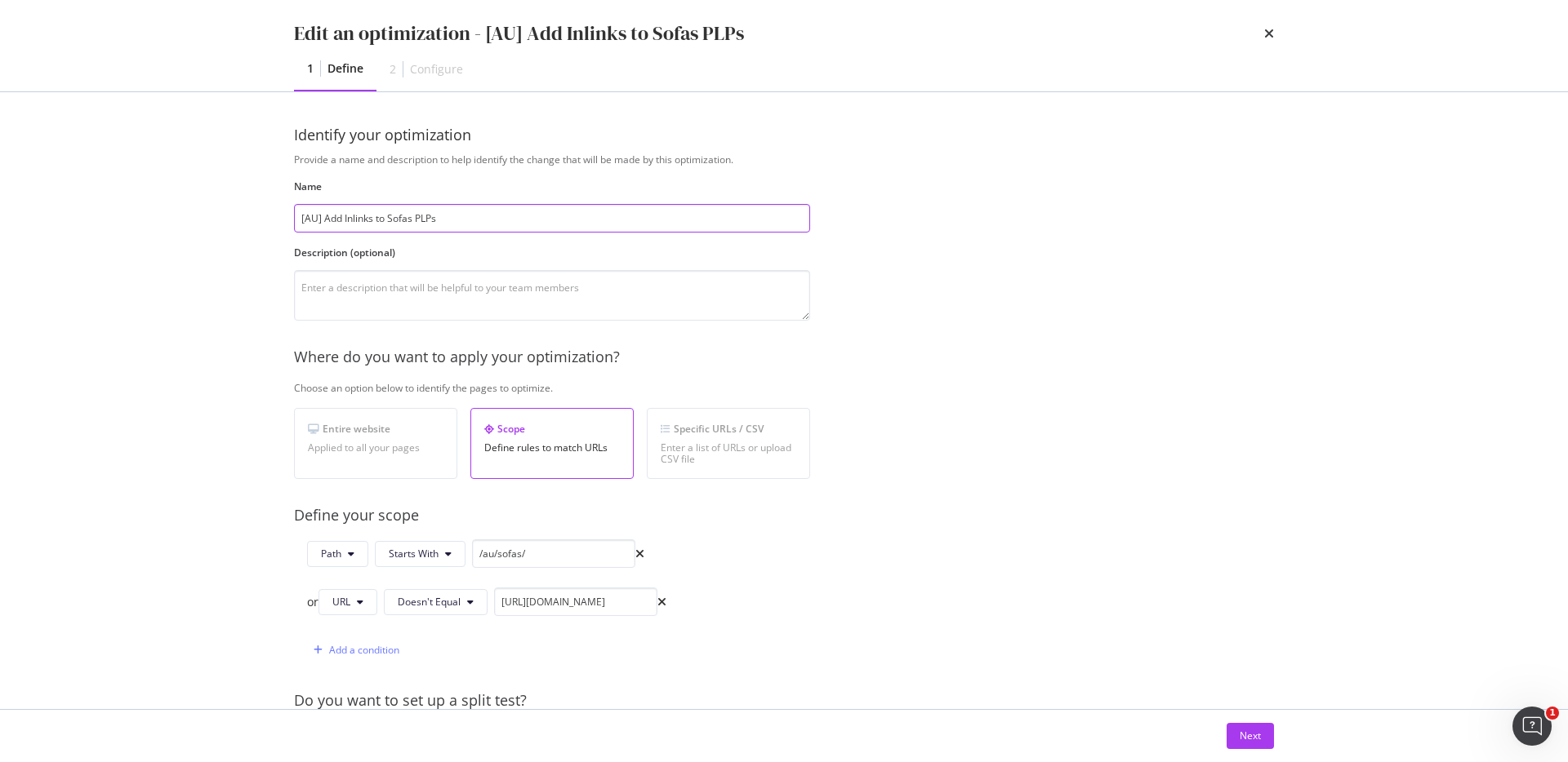
click at [563, 217] on input "[AU] Add Inlinks to Sofas PLPs" at bounding box center [552, 218] width 516 height 29
click at [557, 312] on textarea "modal" at bounding box center [552, 295] width 516 height 50
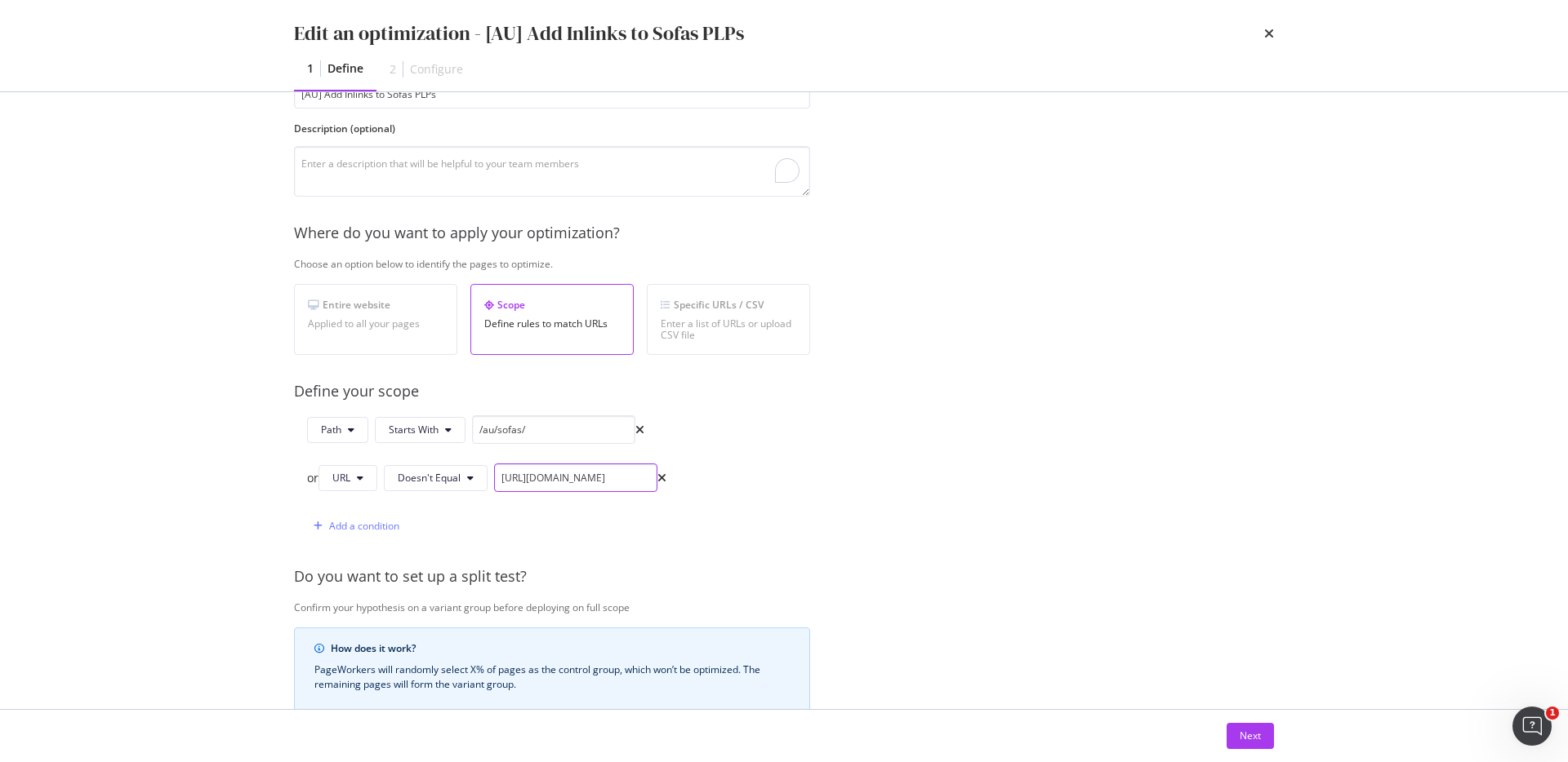
scroll to position [0, 51]
drag, startPoint x: 588, startPoint y: 471, endPoint x: 657, endPoint y: 477, distance: 69.3
click at [657, 477] on input "https://www.castlery.com/au/sofas/all-sofas" at bounding box center [575, 478] width 163 height 29
click at [626, 477] on input "https://www.castlery.com/au/sofas/all-sofas" at bounding box center [575, 478] width 163 height 29
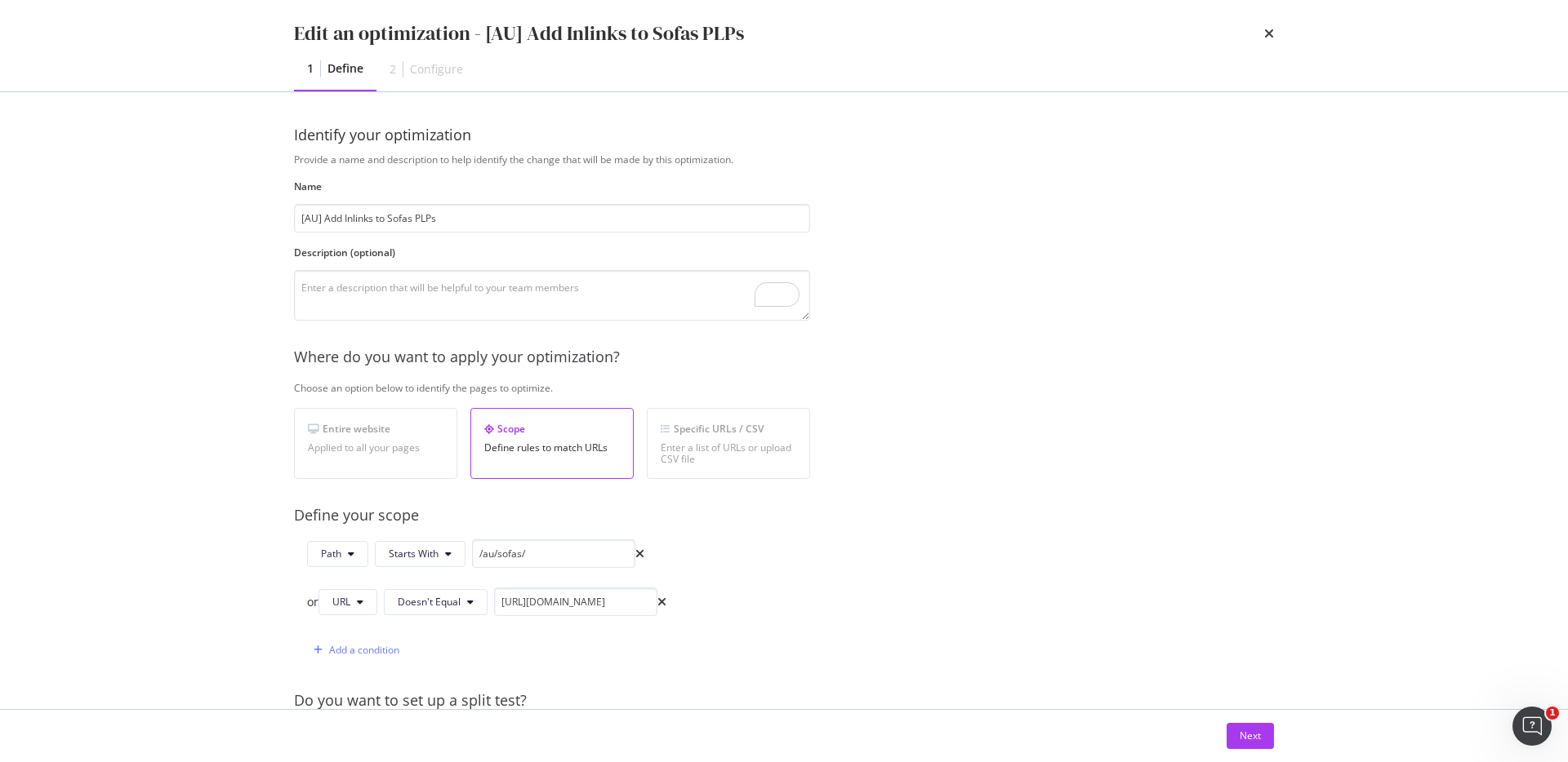
scroll to position [0, 0]
click at [1235, 745] on button "Next" at bounding box center [1250, 736] width 47 height 26
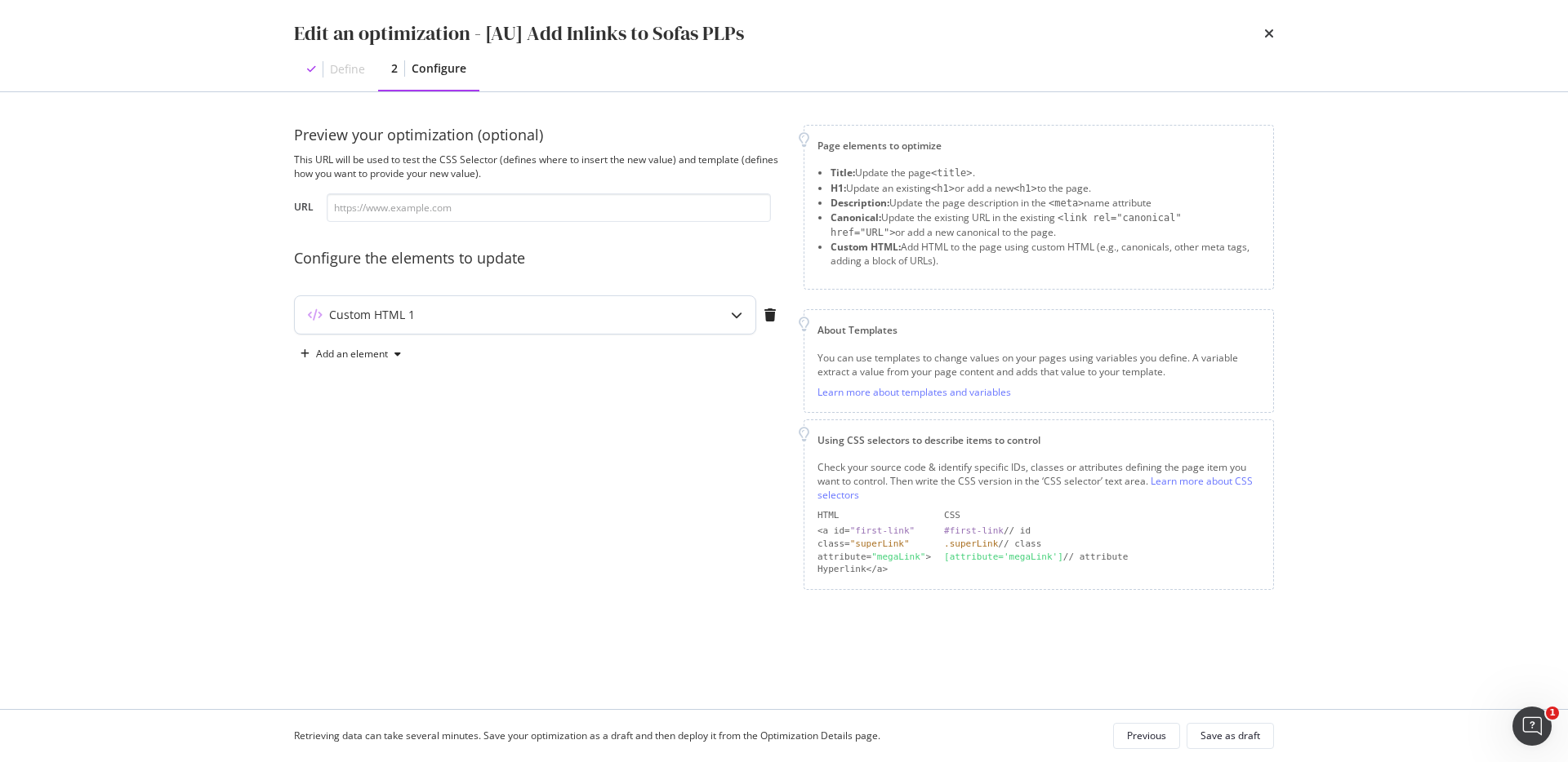
click at [659, 327] on div "Custom HTML 1" at bounding box center [525, 315] width 460 height 38
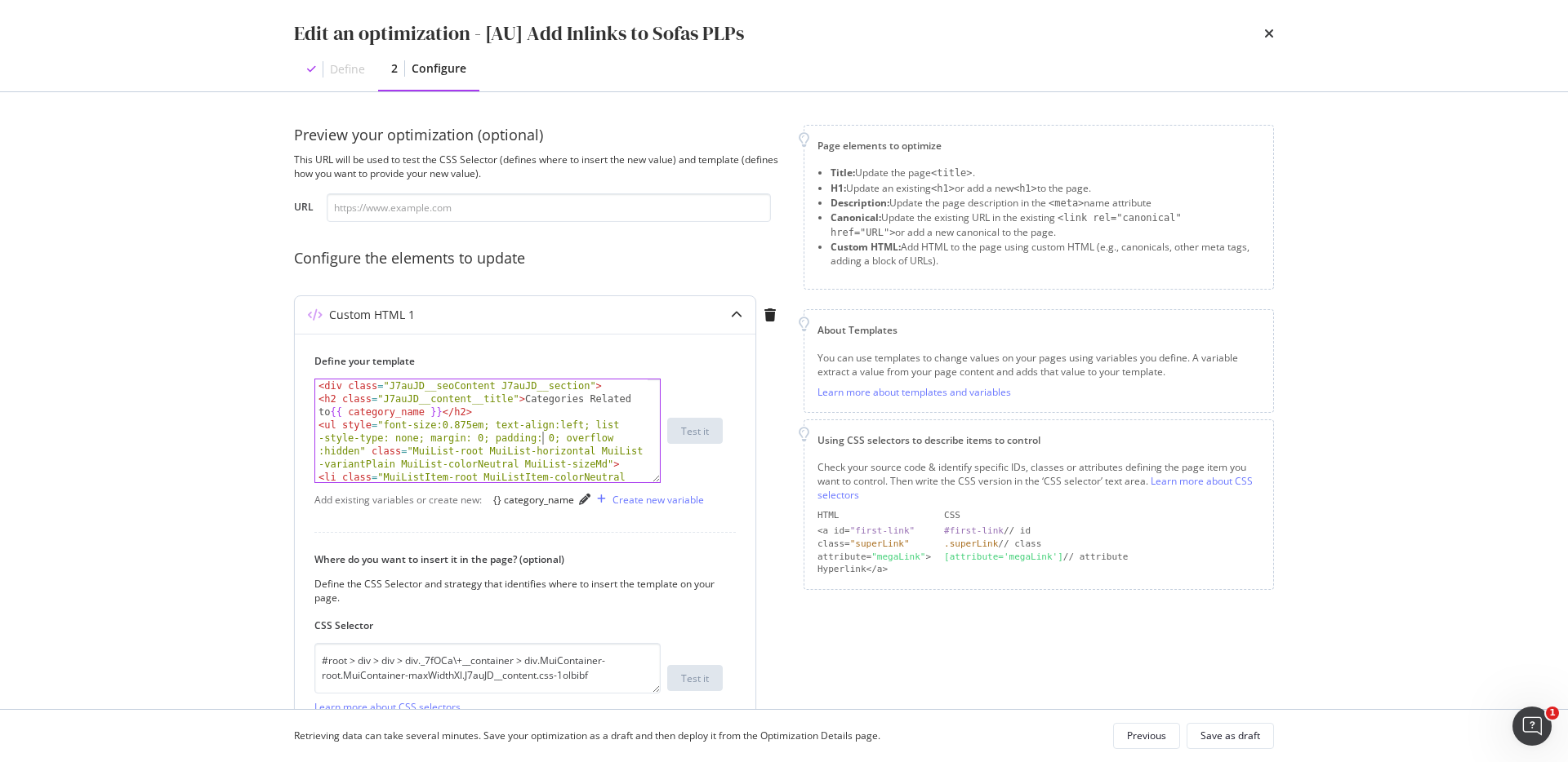
click at [543, 438] on div "< div class = "J7auJD__seoContent J7auJD__section" > < h2 class = "J7auJD__cont…" at bounding box center [481, 464] width 333 height 168
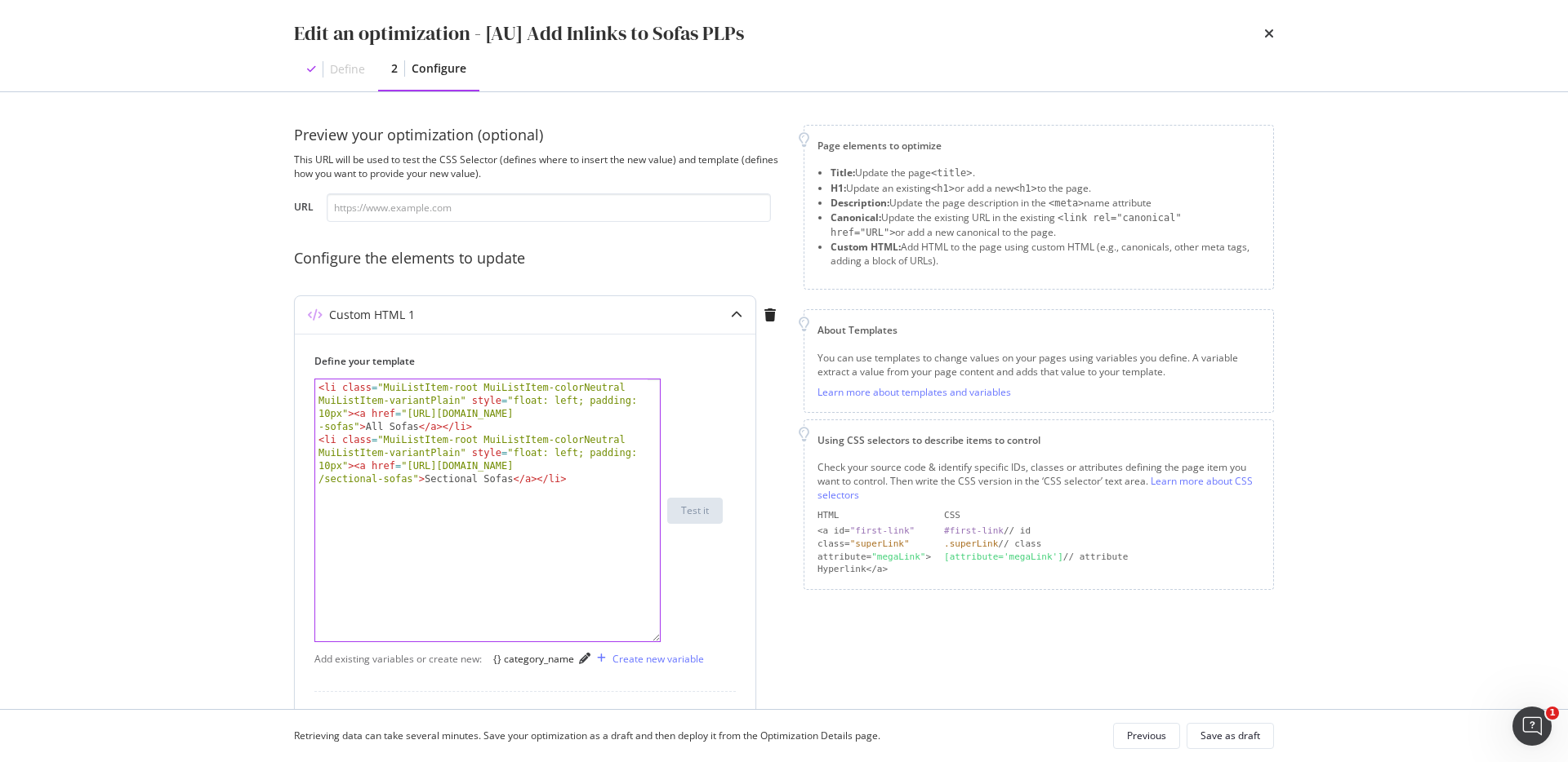
drag, startPoint x: 654, startPoint y: 478, endPoint x: 651, endPoint y: 644, distance: 166.0
click at [651, 643] on div "<ul style="font-size:0.875em; text-align:left; list-style-type: none; margin: 0…" at bounding box center [487, 510] width 347 height 264
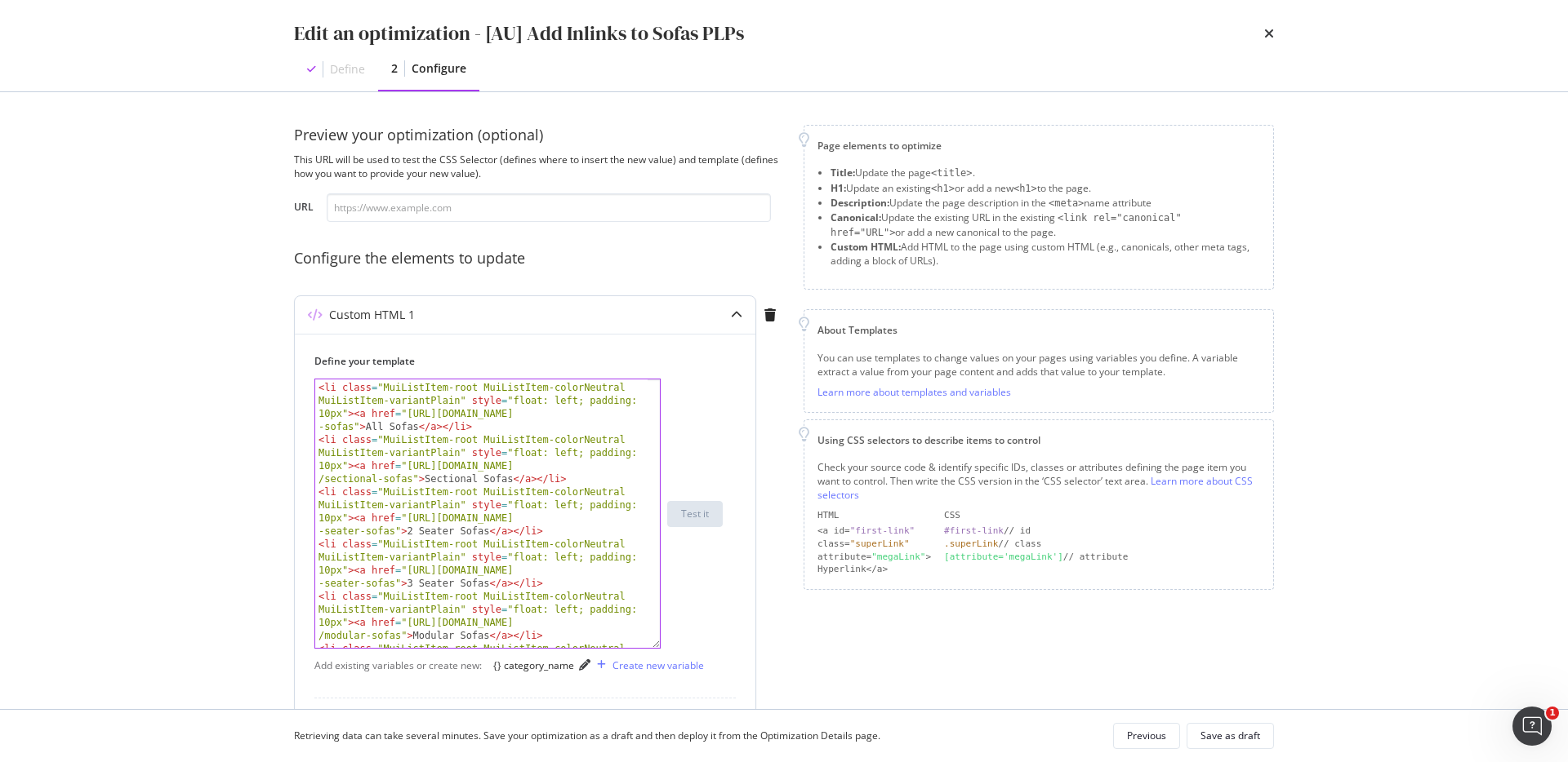
click at [590, 531] on div "< ul style = "font-size:0.875em; text-align:left; list -style-type: none; margi…" at bounding box center [481, 515] width 333 height 373
type textarea "<li class="MuiListItem-root MuiListItem-colorNeutral MuiListItem-variantPlain" …"
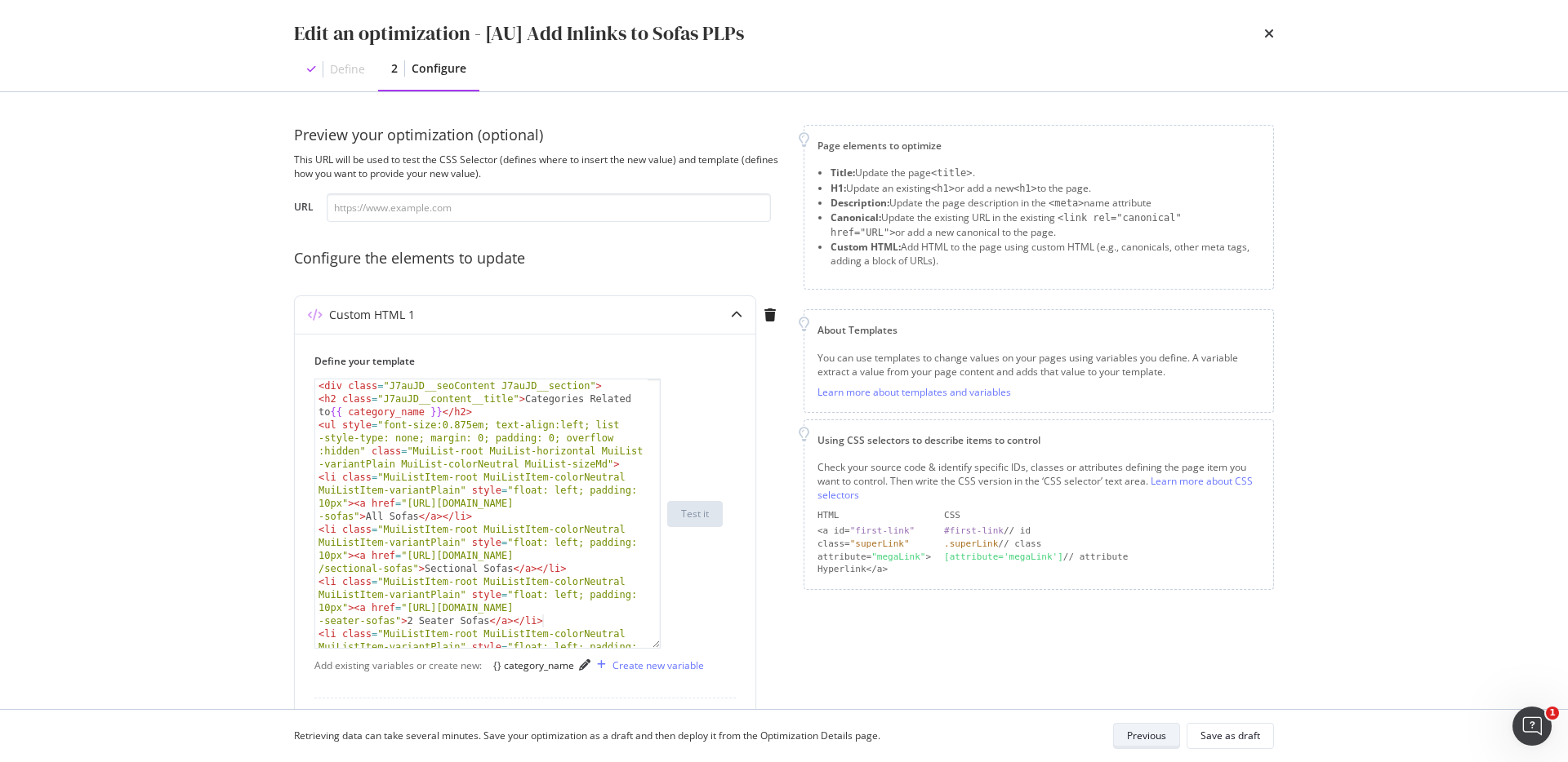
click at [1145, 738] on div "Previous" at bounding box center [1146, 736] width 39 height 14
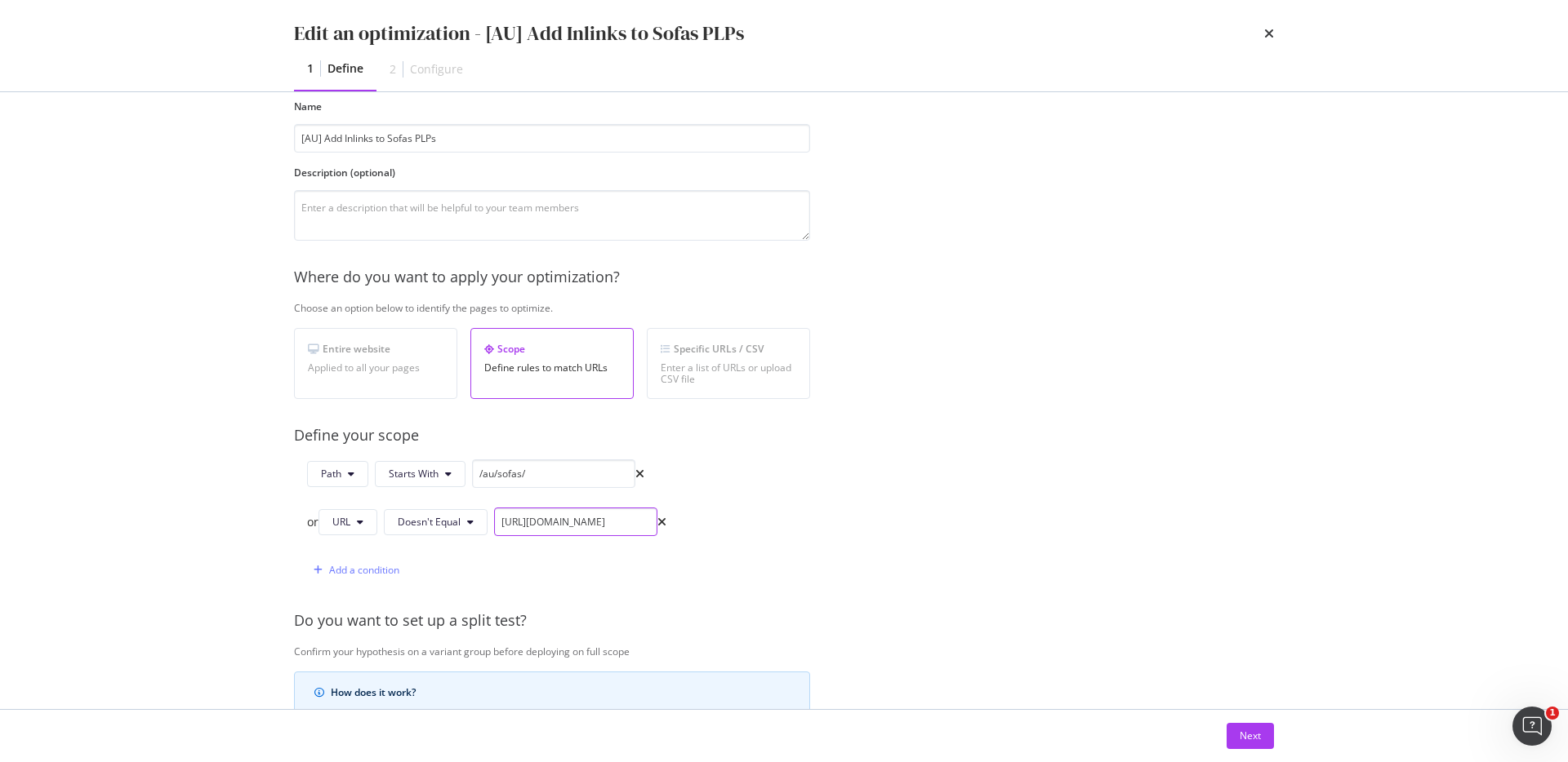
drag, startPoint x: 549, startPoint y: 523, endPoint x: 635, endPoint y: 522, distance: 86.0
click at [635, 522] on input "https://www.castlery.com/au/sofas/all-sofas" at bounding box center [575, 521] width 163 height 29
click at [317, 519] on div "or" at bounding box center [313, 522] width 12 height 17
click at [1251, 749] on div "Next" at bounding box center [784, 736] width 1046 height 52
click at [1240, 739] on div "Next" at bounding box center [1251, 736] width 22 height 14
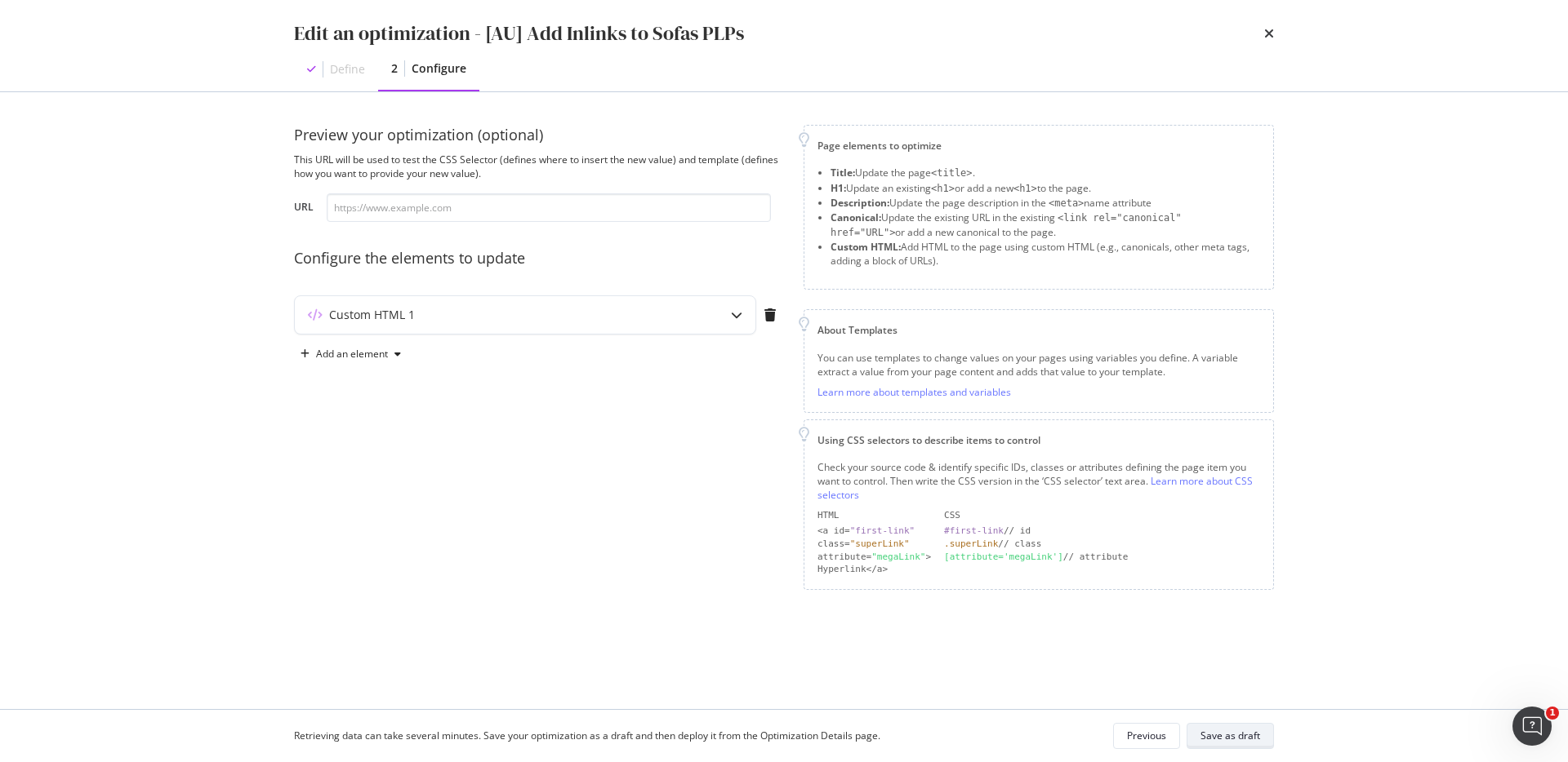
click at [1230, 745] on div "Save as draft" at bounding box center [1230, 735] width 59 height 23
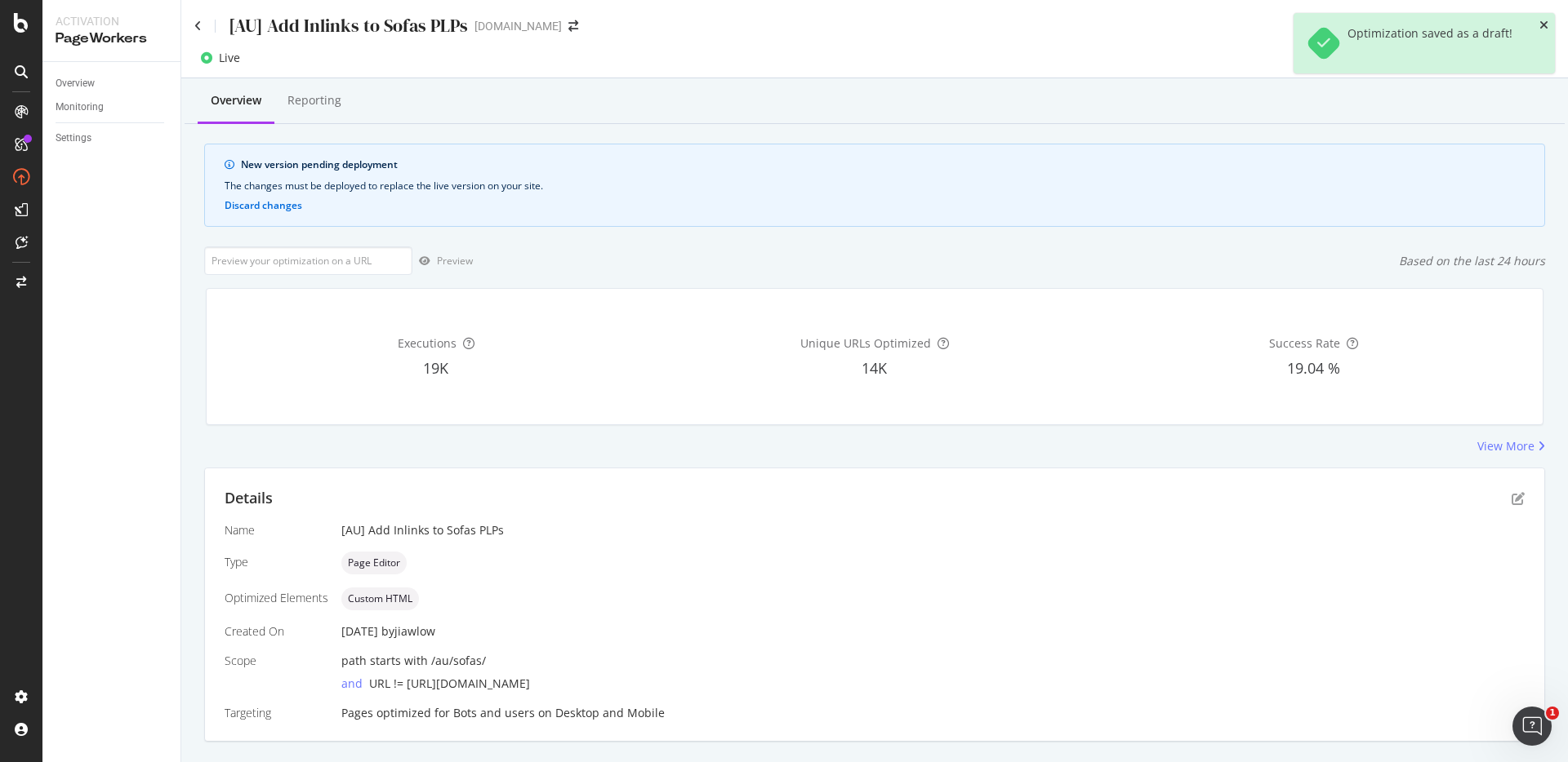
click at [1543, 23] on icon "close toast" at bounding box center [1543, 26] width 9 height 12
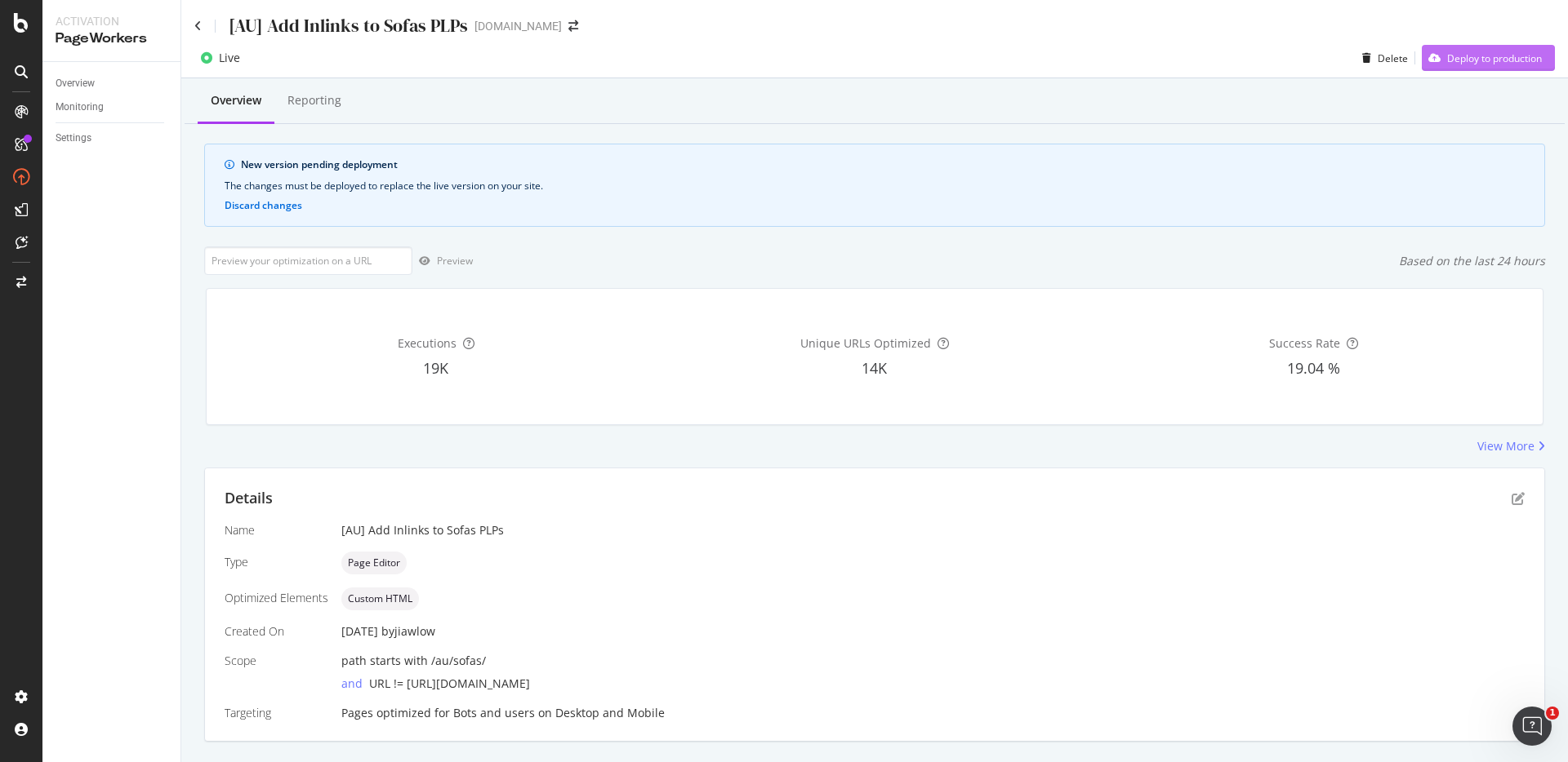
click at [1502, 59] on div "Deploy to production" at bounding box center [1495, 58] width 95 height 14
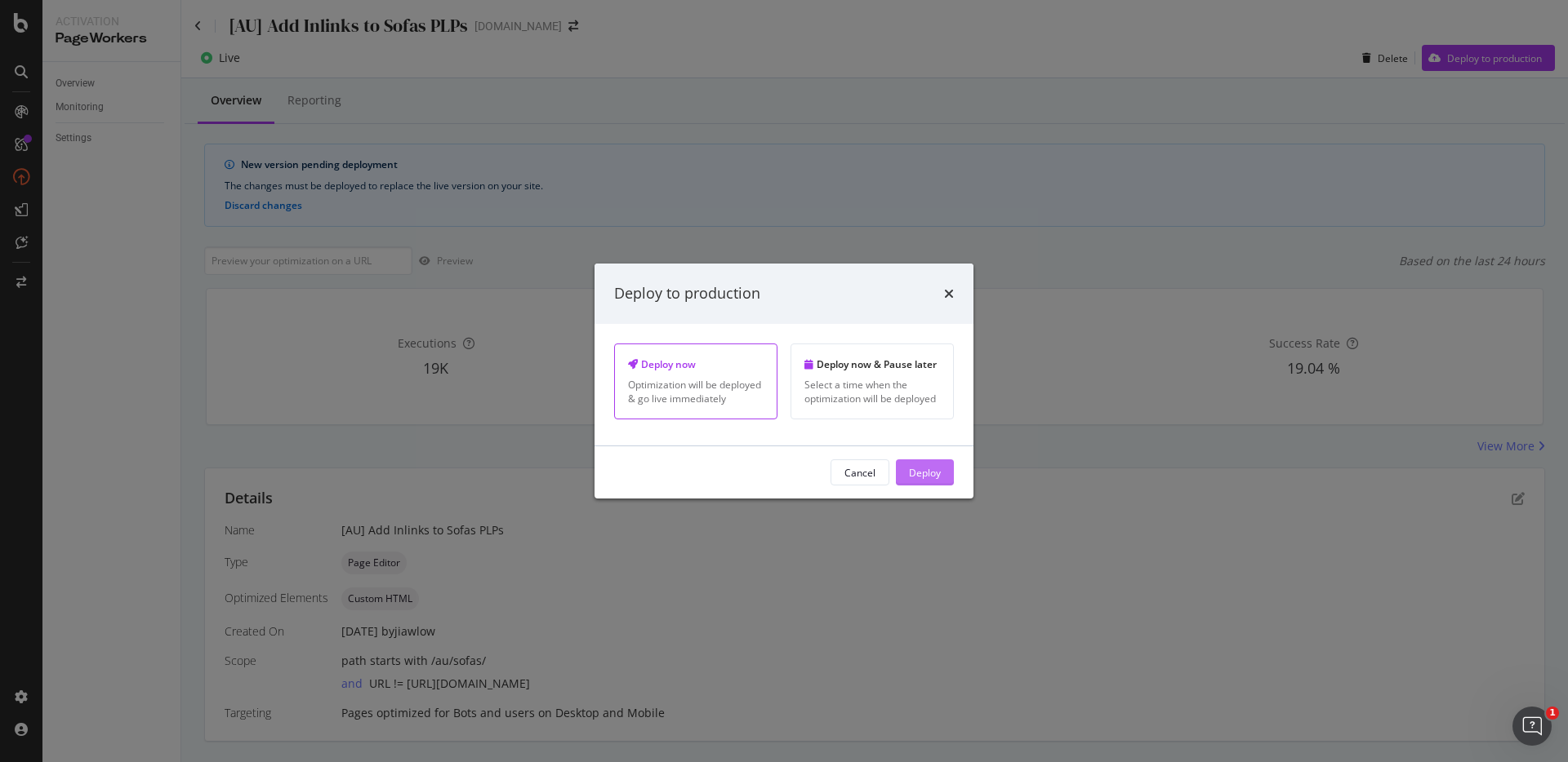
click at [930, 464] on div "Deploy" at bounding box center [925, 472] width 32 height 25
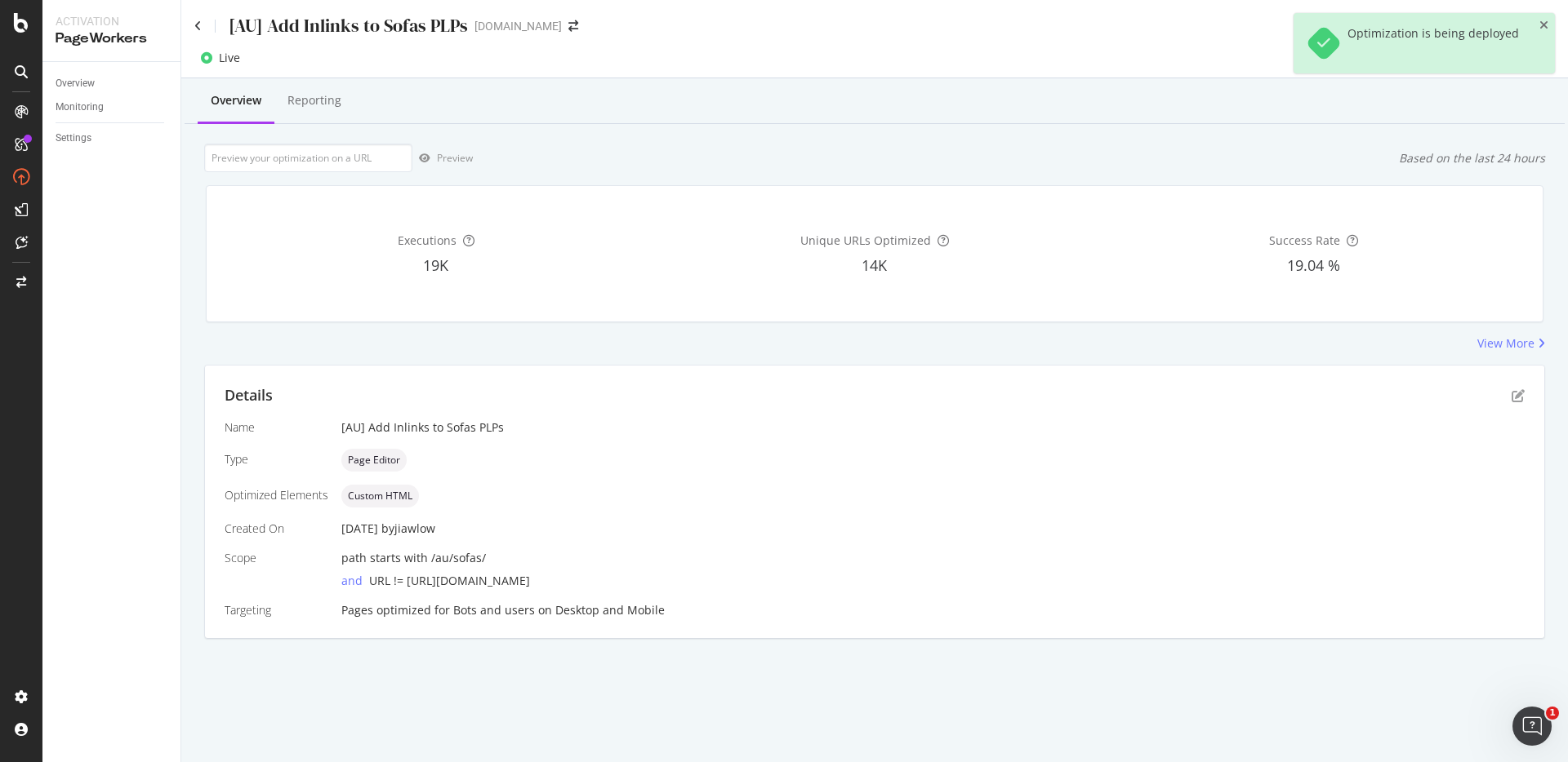
click at [492, 565] on div "path starts with /au/sofas/" at bounding box center [933, 558] width 1183 height 17
drag, startPoint x: 489, startPoint y: 589, endPoint x: 469, endPoint y: 553, distance: 41.2
click at [470, 553] on div "Name [AU] Add Inlinks to Sofas PLPs Type Page Editor Optimized Elements Custom …" at bounding box center [874, 519] width 1300 height 199
click at [469, 591] on div "Name [AU] Add Inlinks to Sofas PLPs Type Page Editor Optimized Elements Custom …" at bounding box center [874, 519] width 1300 height 199
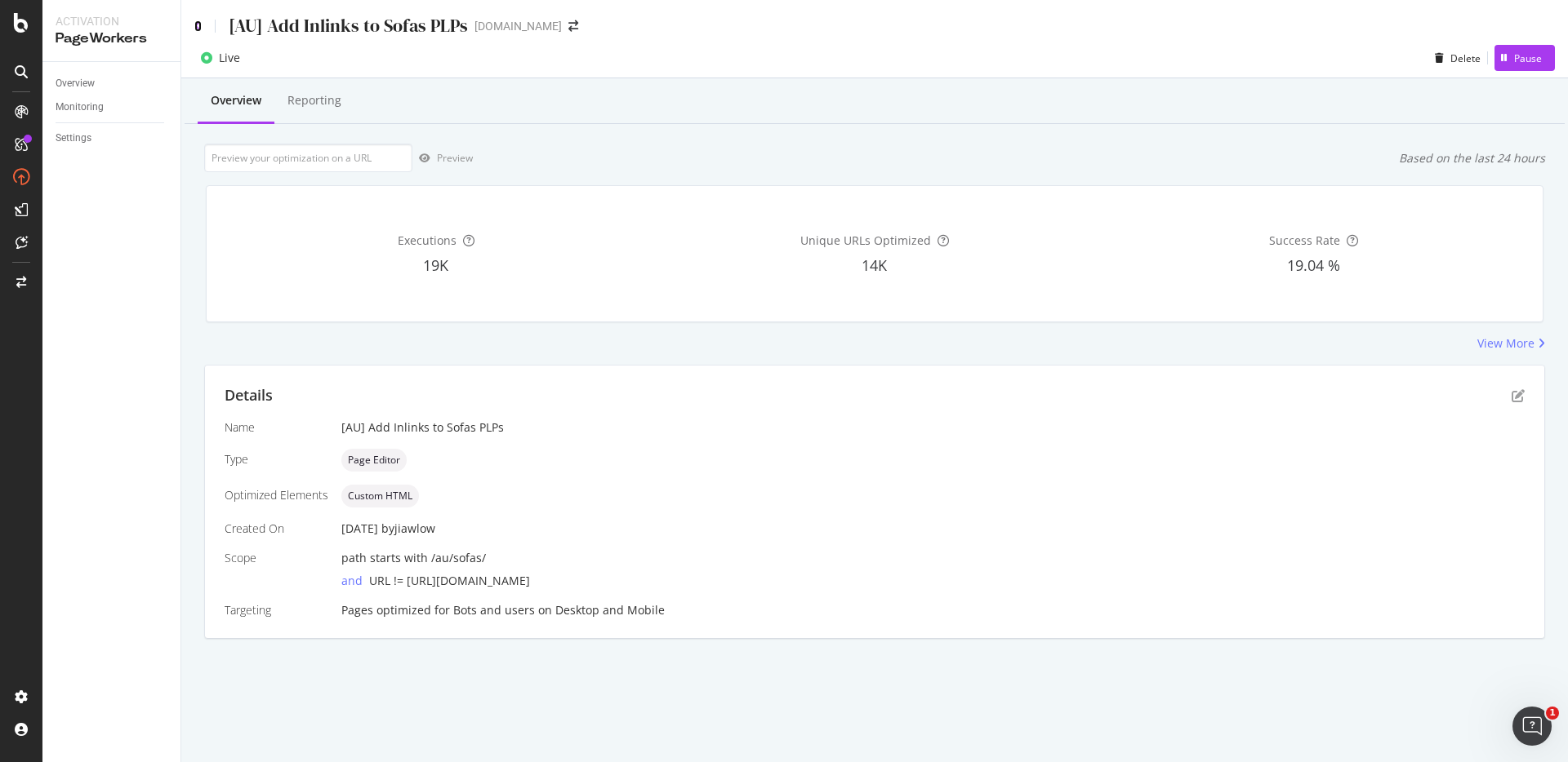
click at [197, 26] on icon at bounding box center [197, 27] width 7 height 12
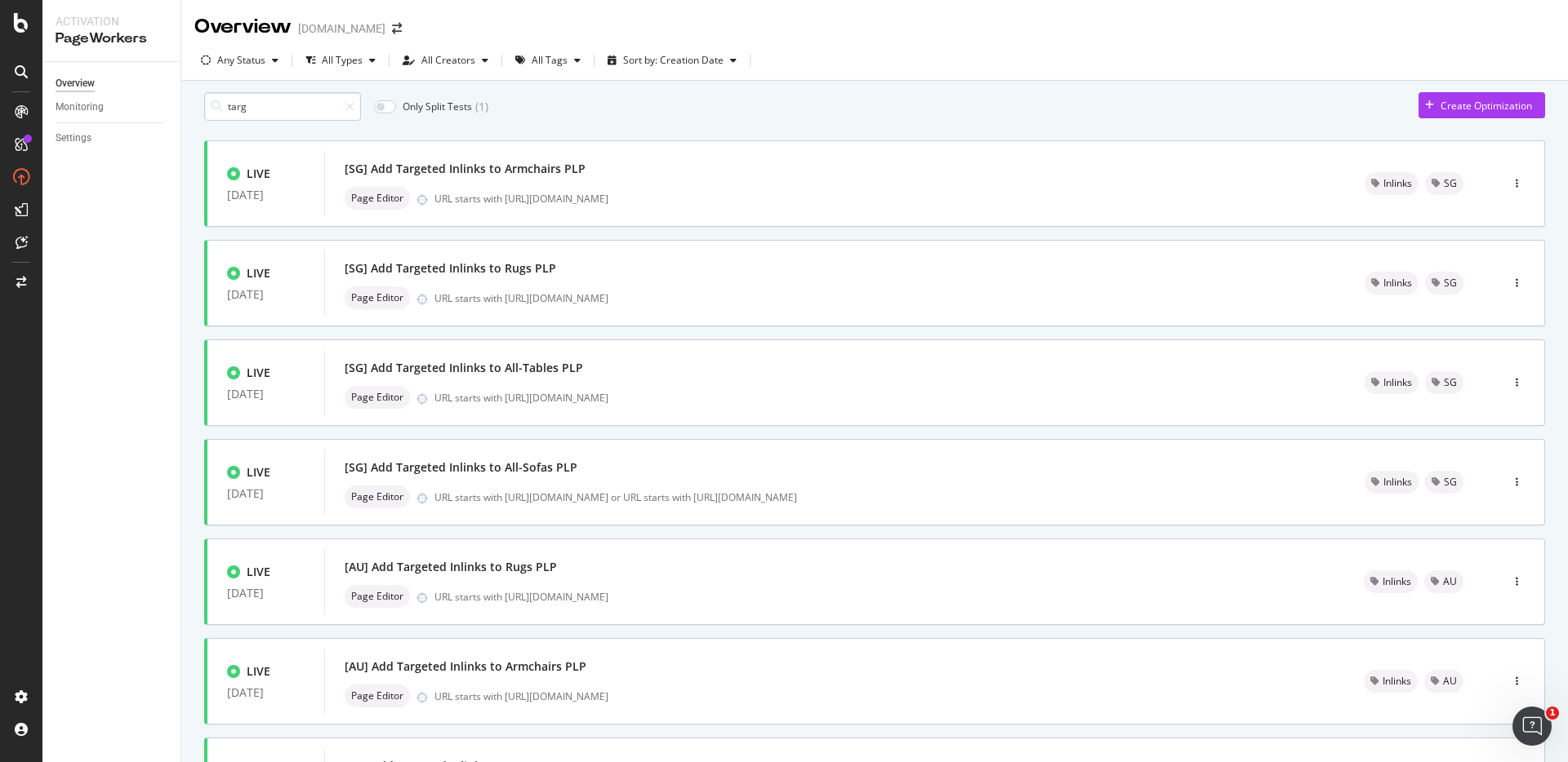
click at [267, 113] on input "targ" at bounding box center [282, 106] width 157 height 29
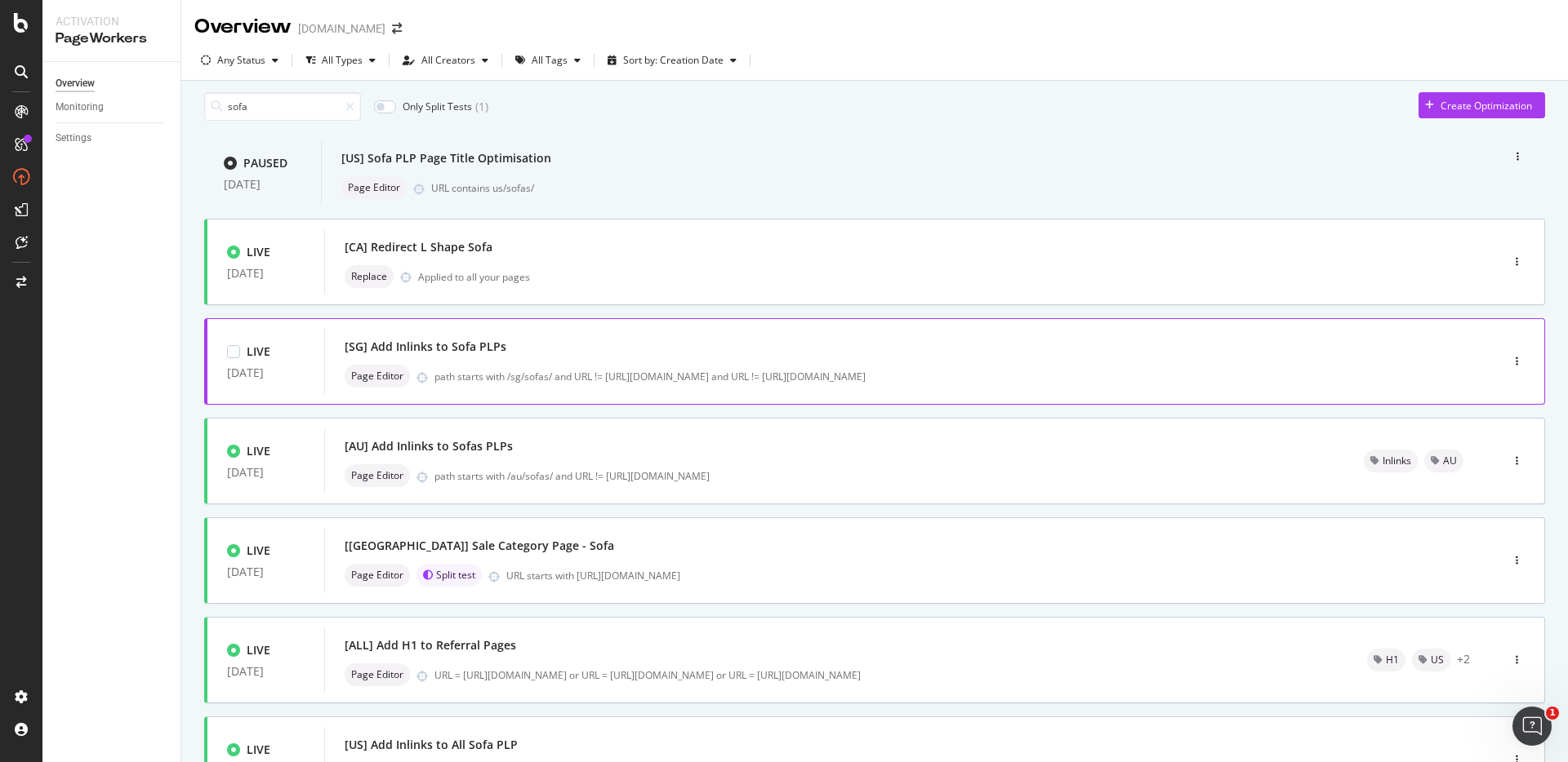
scroll to position [58, 0]
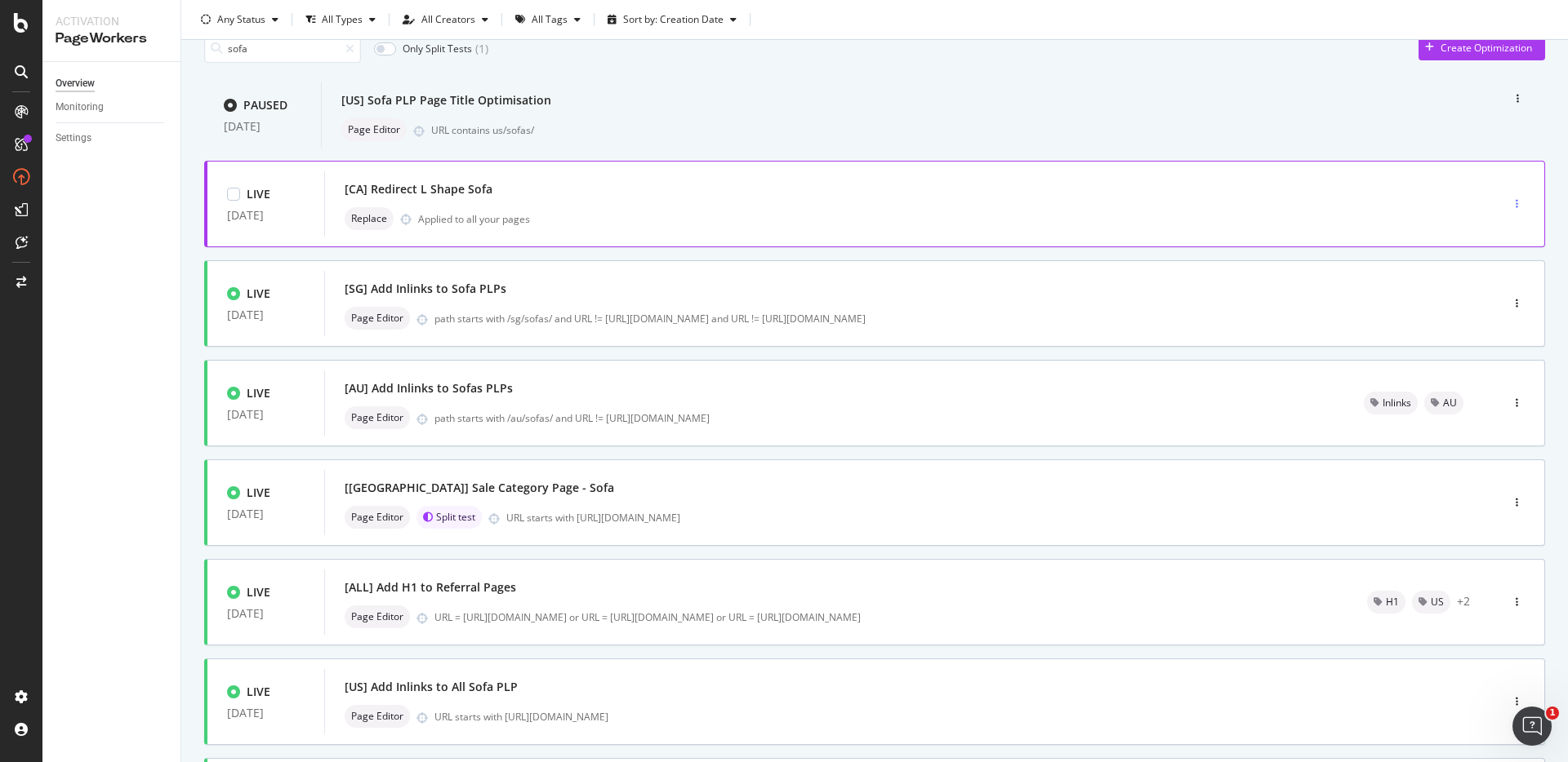
click at [1509, 209] on div "button" at bounding box center [1517, 204] width 16 height 10
click at [1485, 321] on div "Tags" at bounding box center [1482, 318] width 22 height 14
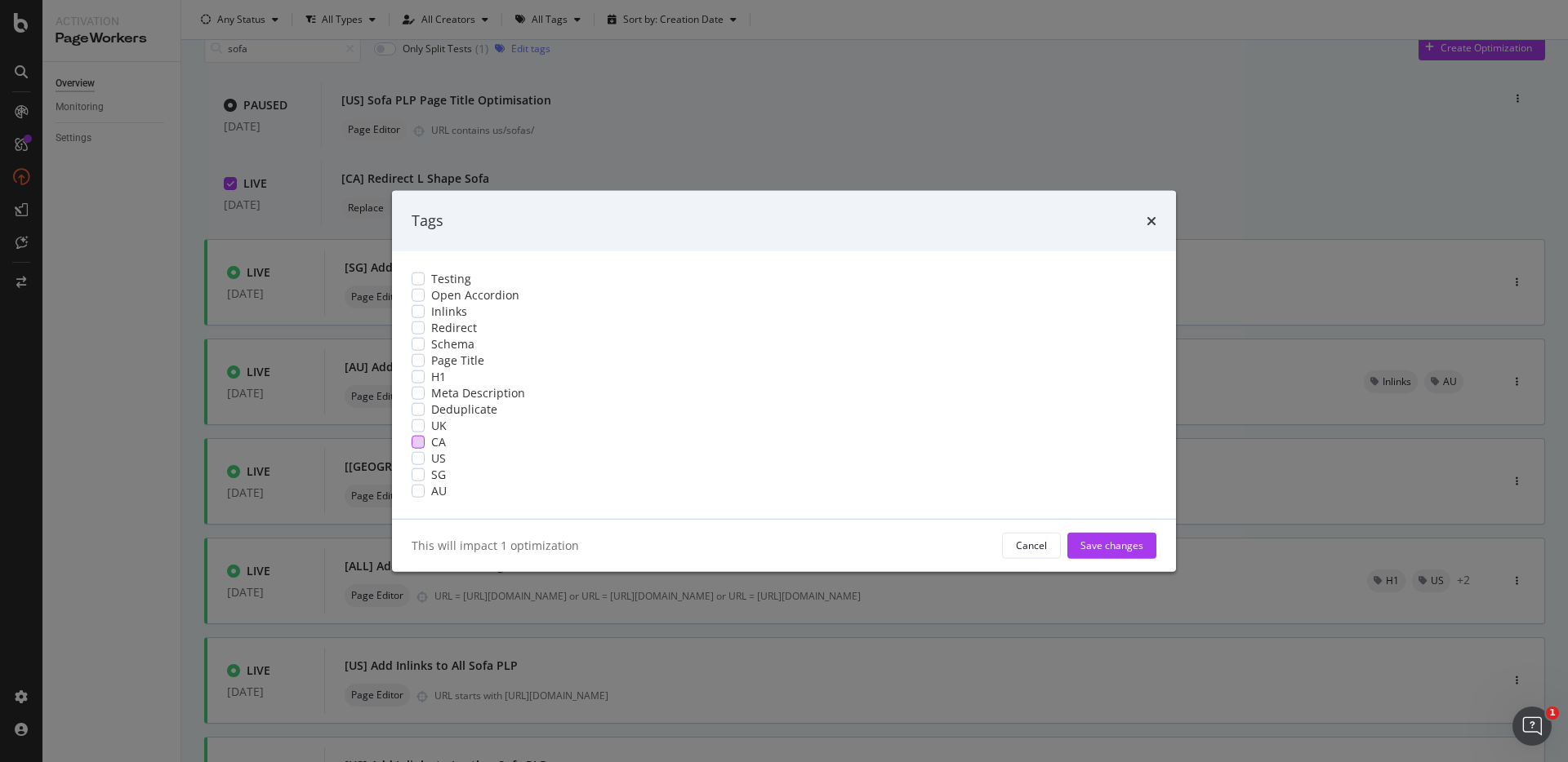
click at [425, 448] on div "modal" at bounding box center [418, 441] width 13 height 13
click at [425, 321] on div "modal" at bounding box center [418, 327] width 13 height 13
click at [1080, 553] on div "Save changes" at bounding box center [1112, 546] width 63 height 14
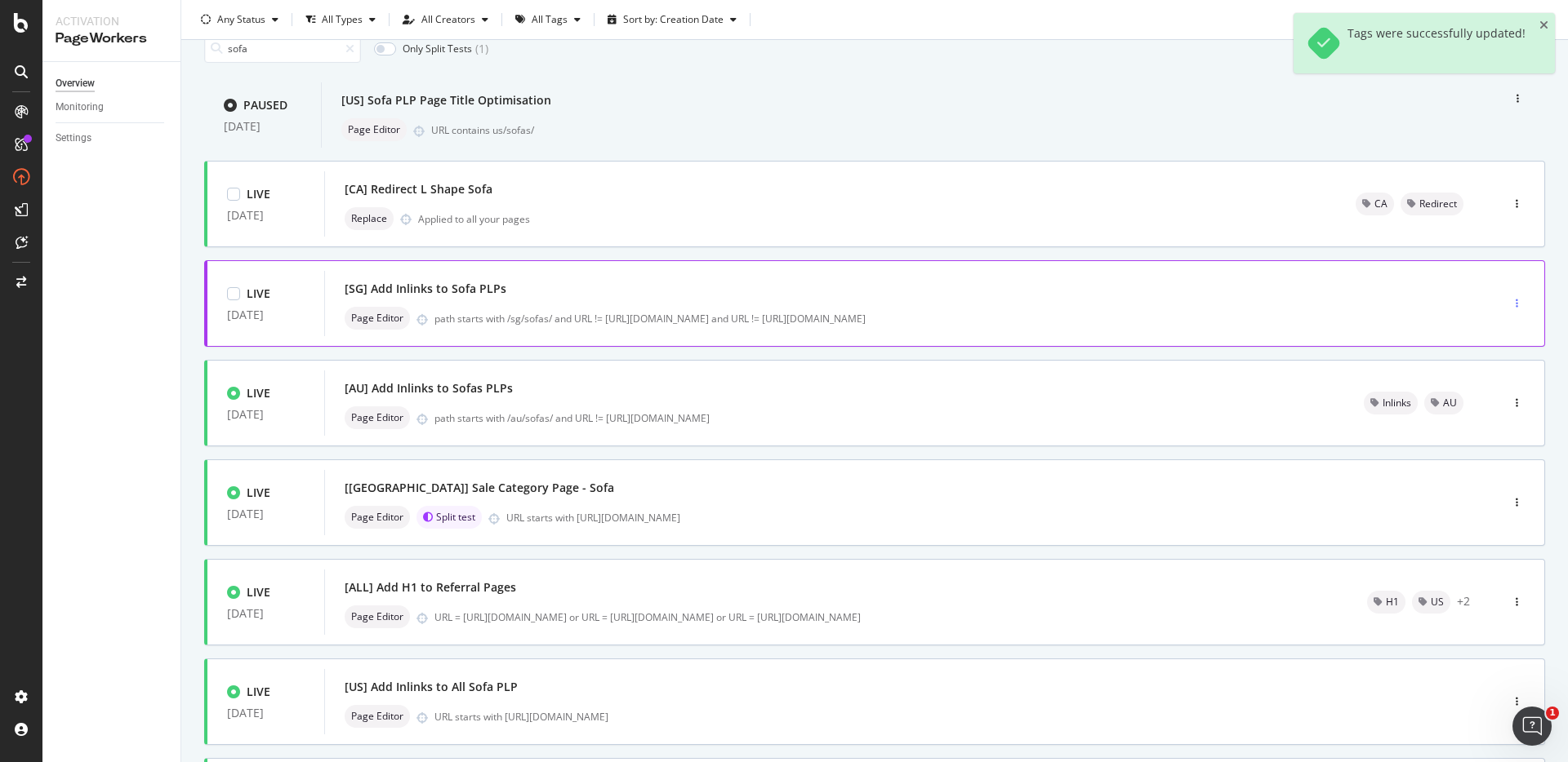
click at [1512, 309] on div "button" at bounding box center [1517, 304] width 16 height 10
click at [1476, 418] on div "Tags" at bounding box center [1482, 418] width 22 height 14
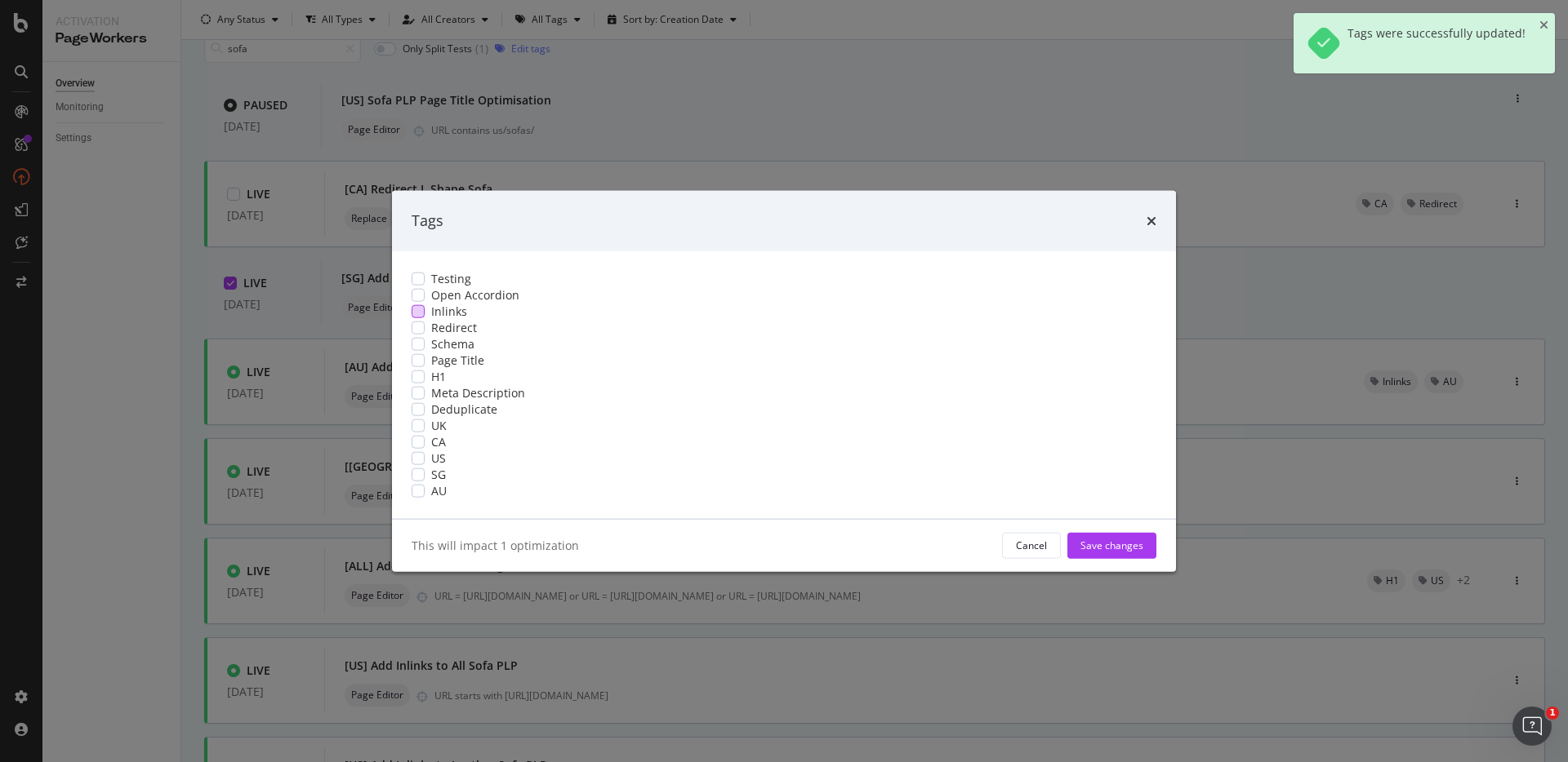
click at [467, 303] on span "Inlinks" at bounding box center [449, 311] width 36 height 17
click at [425, 481] on div "modal" at bounding box center [418, 474] width 13 height 13
click at [1080, 553] on div "Save changes" at bounding box center [1112, 546] width 63 height 14
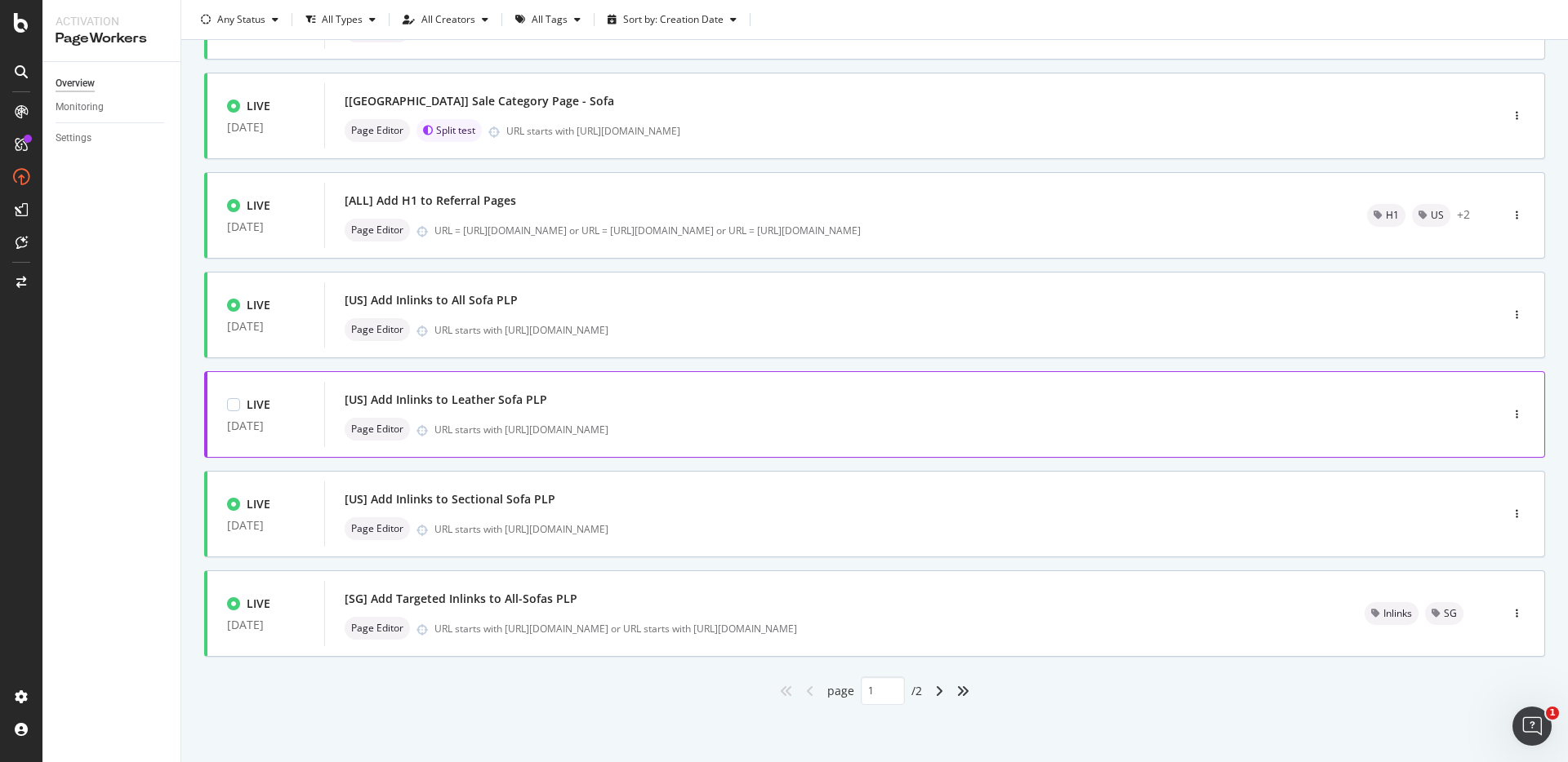
scroll to position [475, 0]
click at [1509, 314] on div "button" at bounding box center [1517, 315] width 16 height 10
click at [1463, 400] on div at bounding box center [1458, 400] width 13 height 10
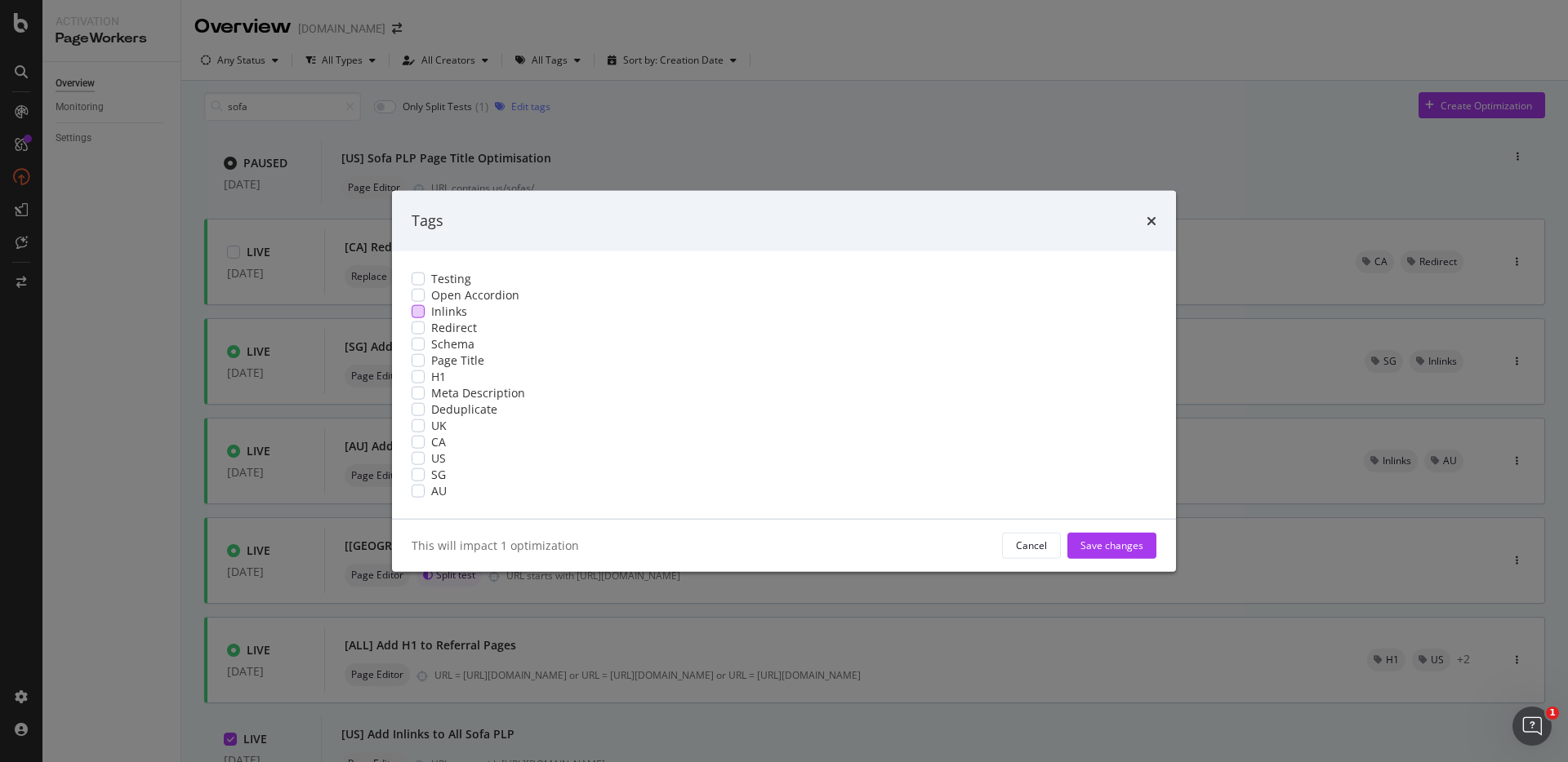
click at [425, 305] on div "modal" at bounding box center [418, 311] width 13 height 13
click at [564, 466] on div "US" at bounding box center [784, 458] width 745 height 17
click at [1080, 553] on div "Save changes" at bounding box center [1112, 546] width 63 height 14
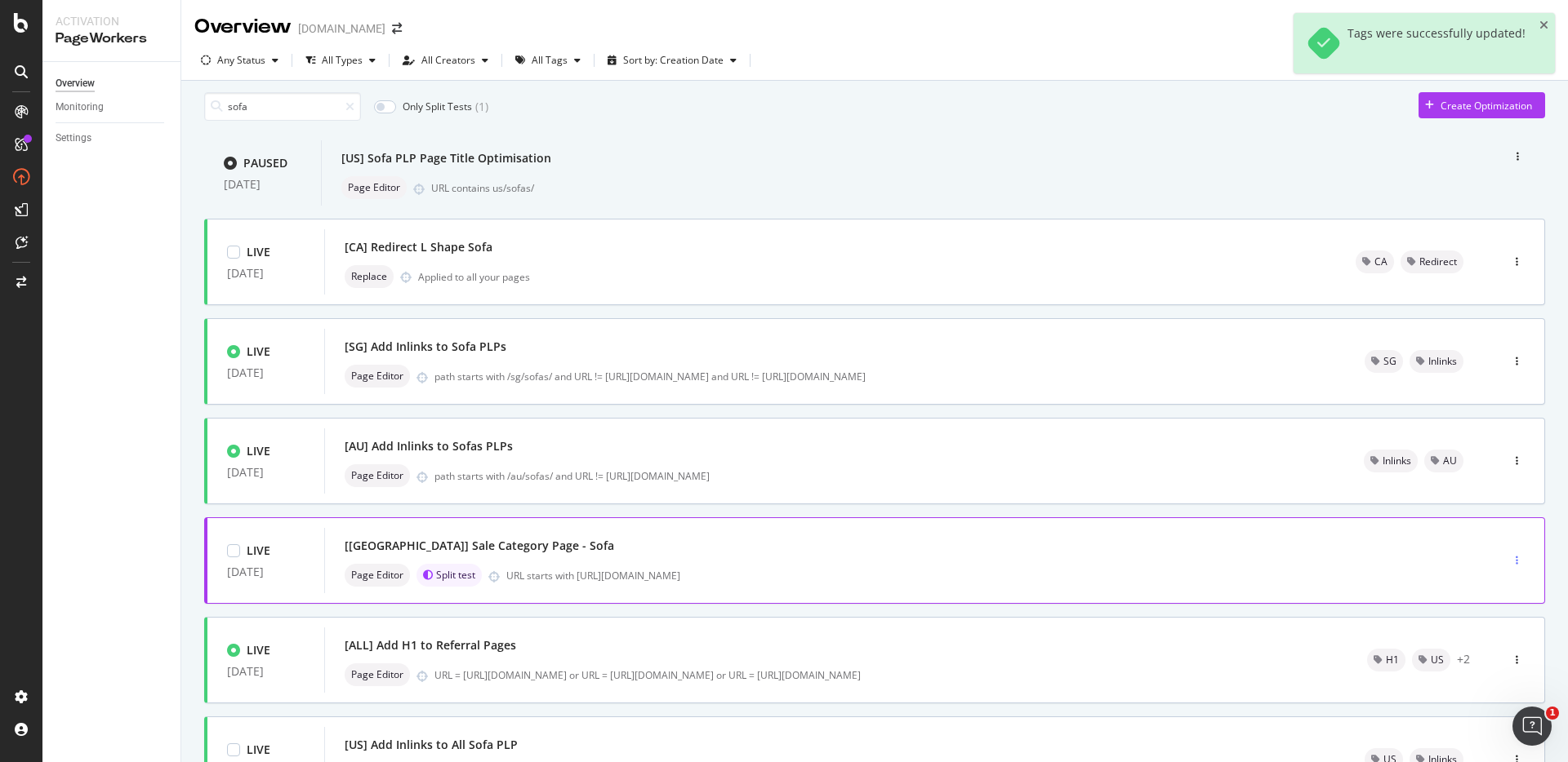
click at [1509, 566] on div "button" at bounding box center [1517, 561] width 16 height 10
click at [1207, 556] on div "LIVE 30 Jul. 2025 [US] Sale Category Page - Sofa Page Editor Split test URL sta…" at bounding box center [875, 561] width 1341 height 87
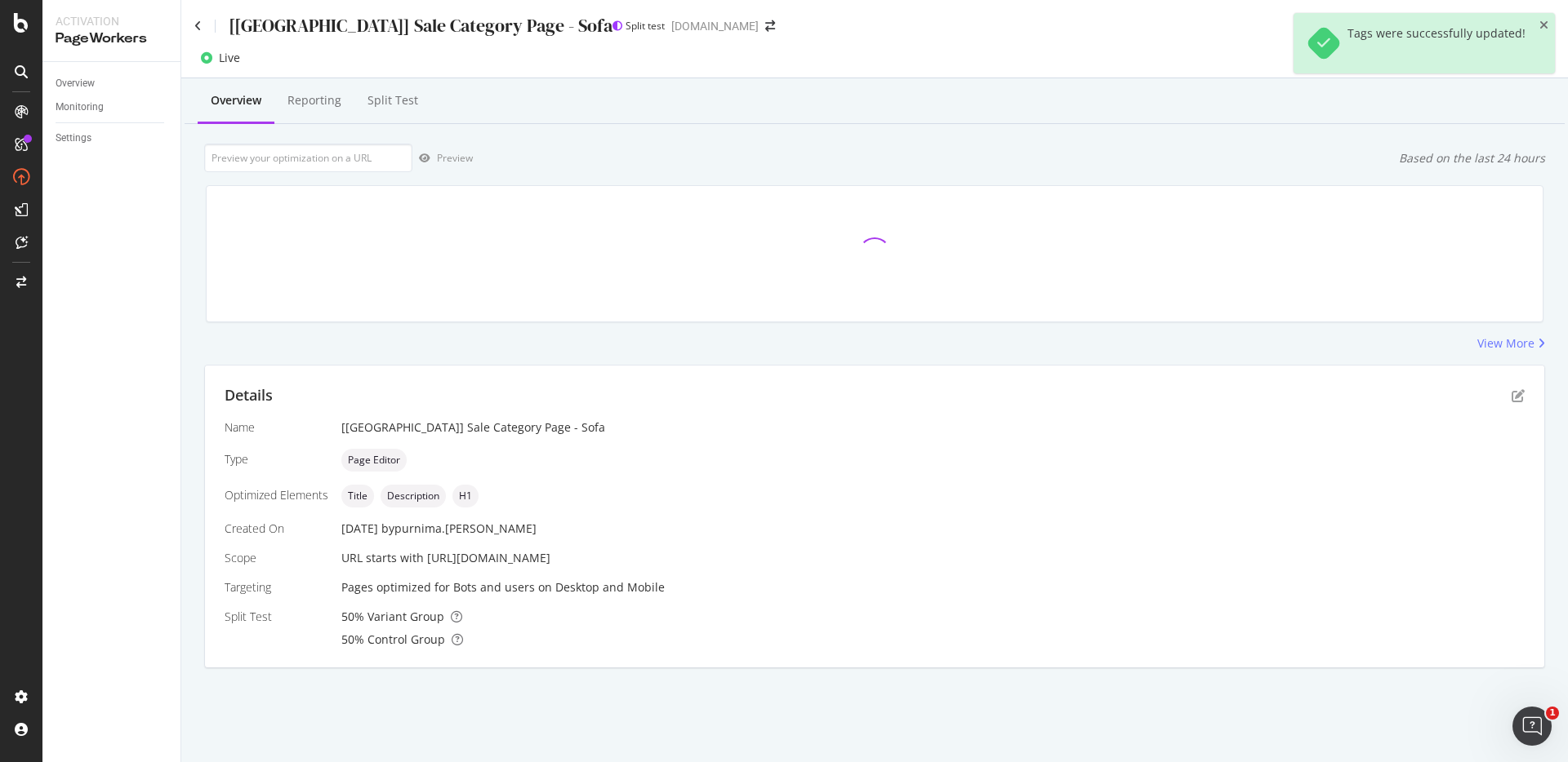
click at [195, 15] on div "[US] Sale Category Page - Sofa" at bounding box center [403, 26] width 418 height 26
click at [196, 22] on icon at bounding box center [197, 27] width 7 height 12
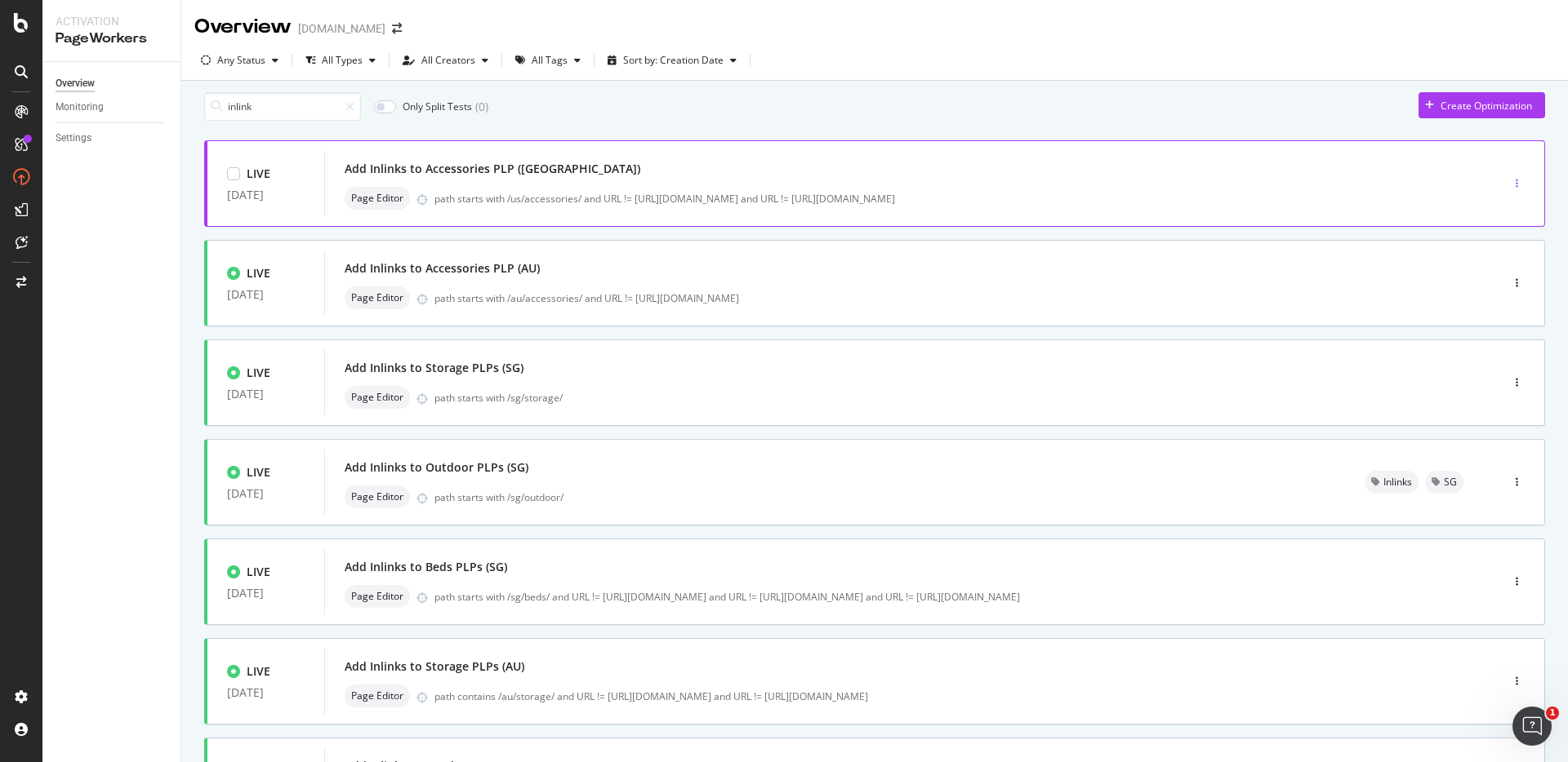
click at [1516, 189] on icon "button" at bounding box center [1517, 184] width 2 height 10
click at [1462, 280] on icon at bounding box center [1458, 276] width 10 height 10
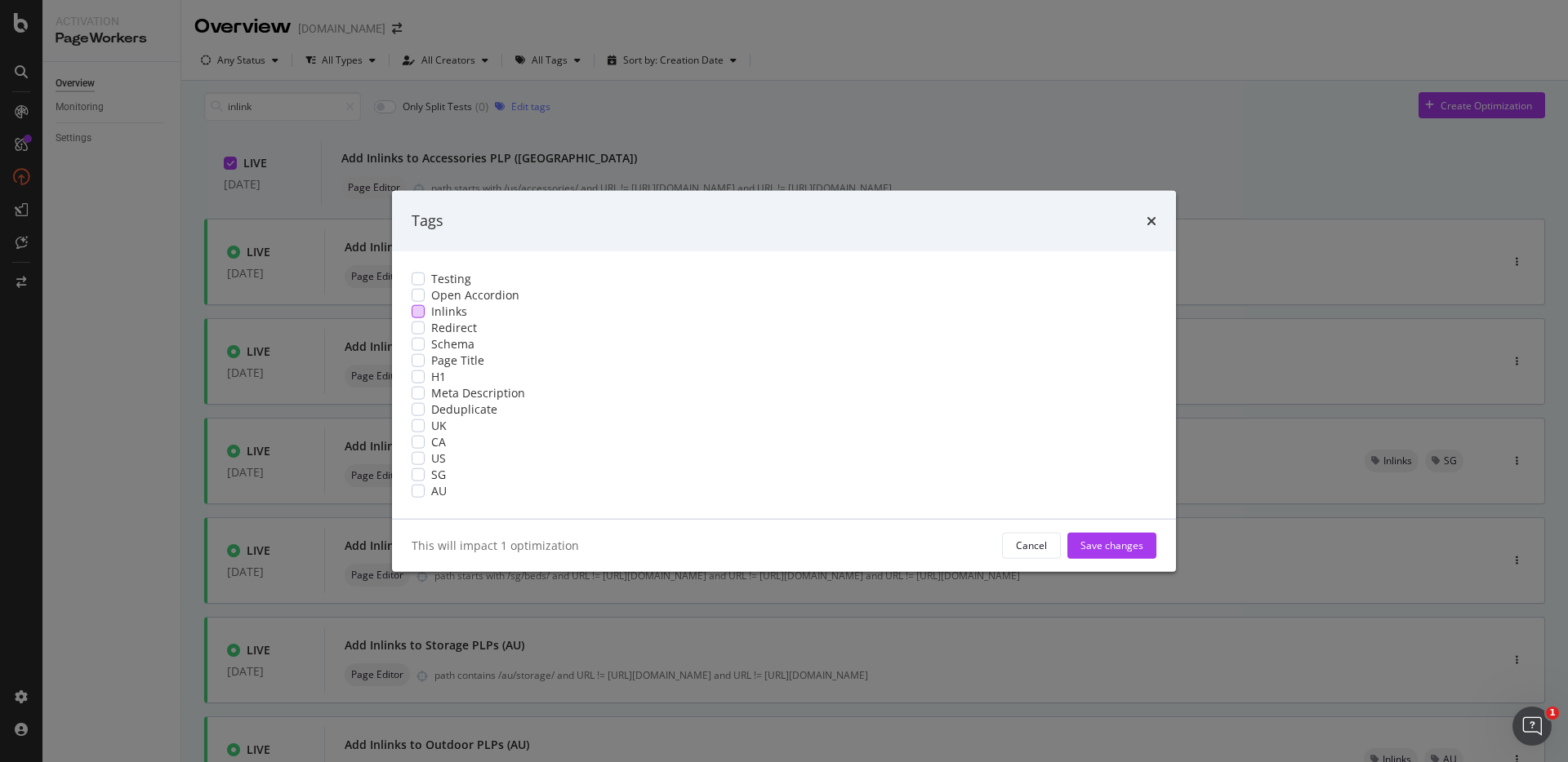
click at [467, 303] on span "Inlinks" at bounding box center [449, 311] width 36 height 17
click at [425, 465] on div "modal" at bounding box center [418, 457] width 13 height 13
click at [1080, 553] on div "Save changes" at bounding box center [1112, 546] width 63 height 14
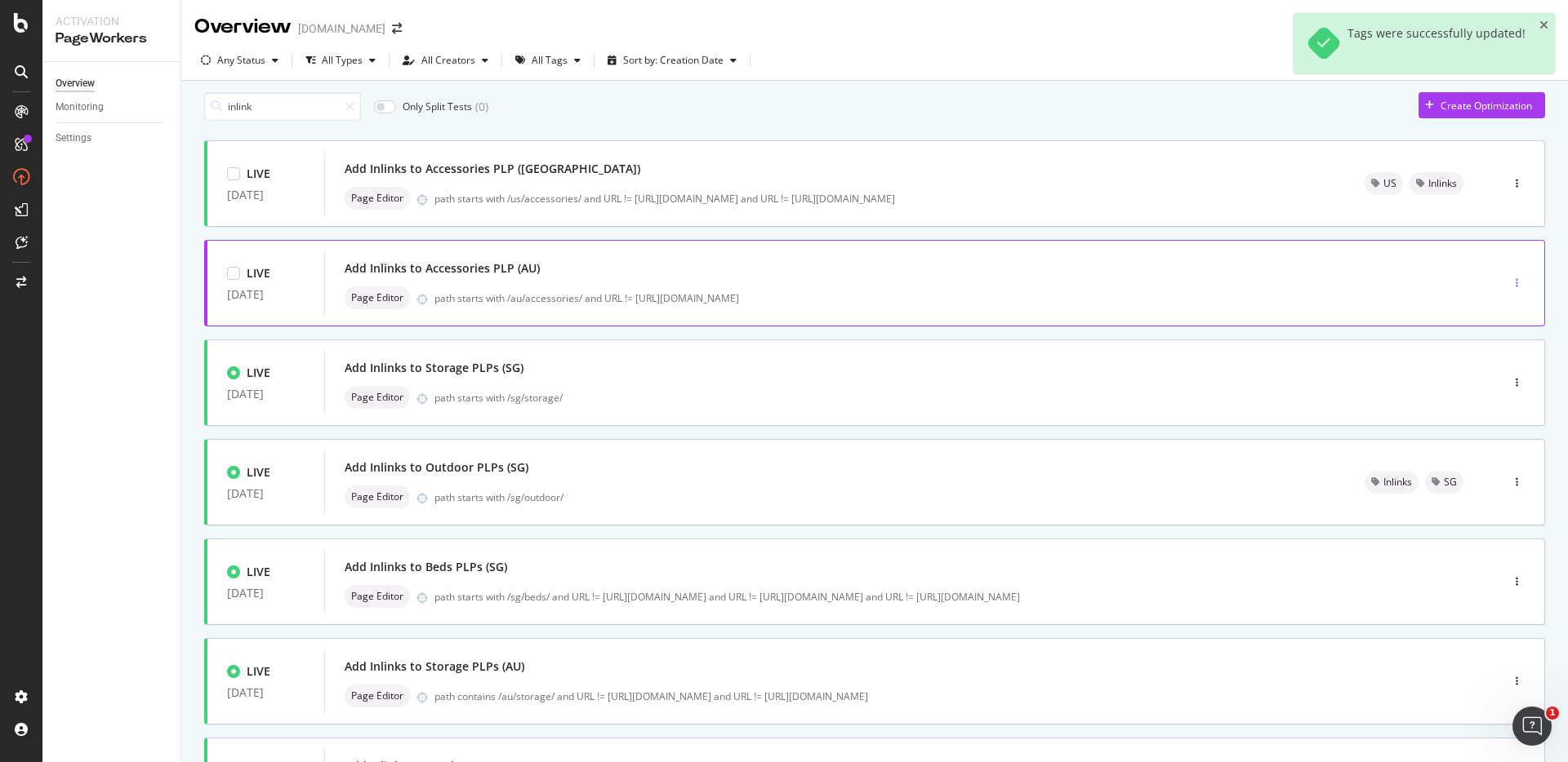
click at [1509, 288] on div "button" at bounding box center [1517, 283] width 16 height 10
click at [1460, 381] on div "Tags" at bounding box center [1476, 376] width 76 height 21
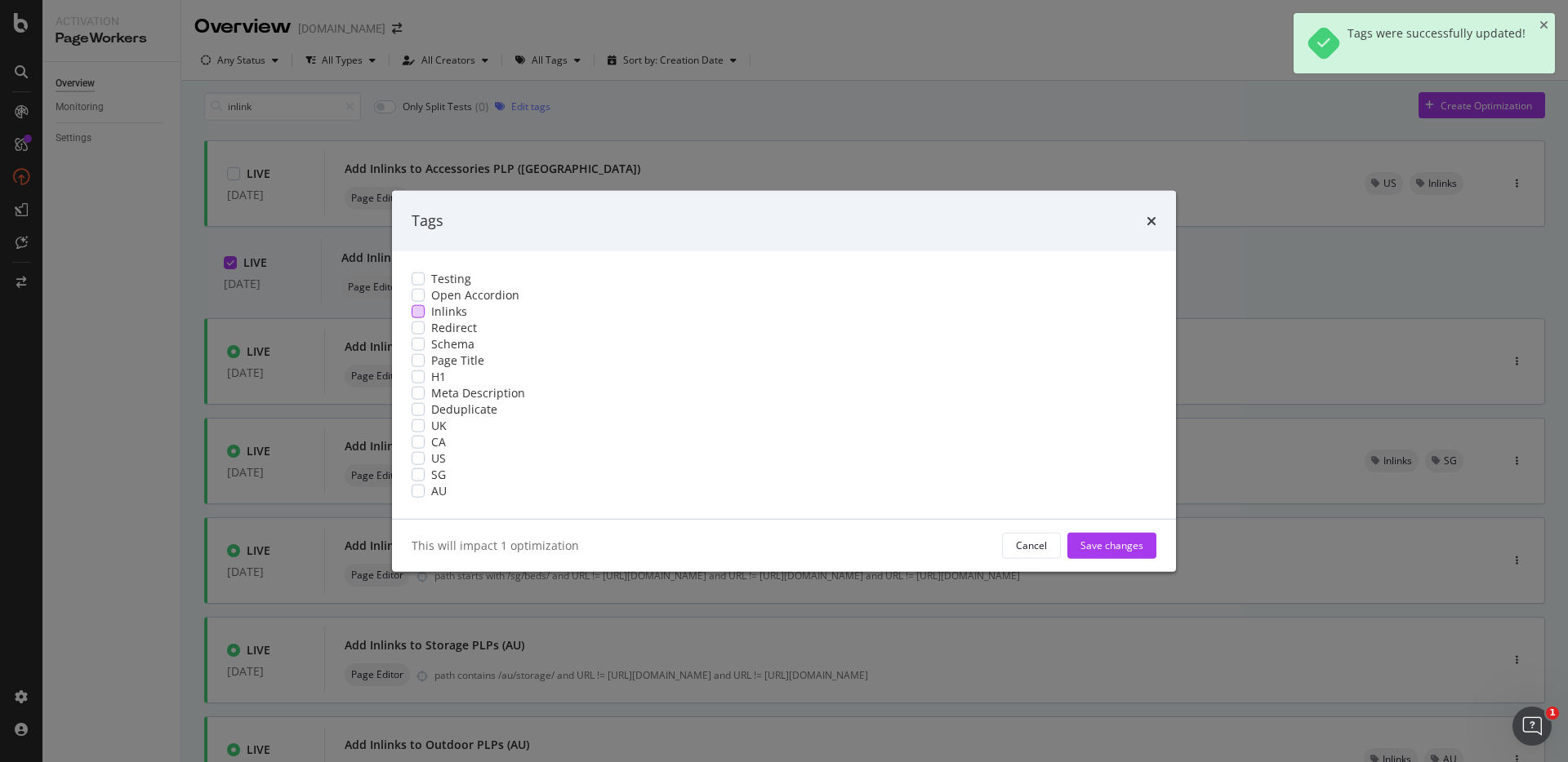
click at [467, 303] on span "Inlinks" at bounding box center [449, 311] width 36 height 17
click at [425, 497] on div "modal" at bounding box center [418, 490] width 13 height 13
click at [1080, 553] on div "Save changes" at bounding box center [1112, 546] width 63 height 14
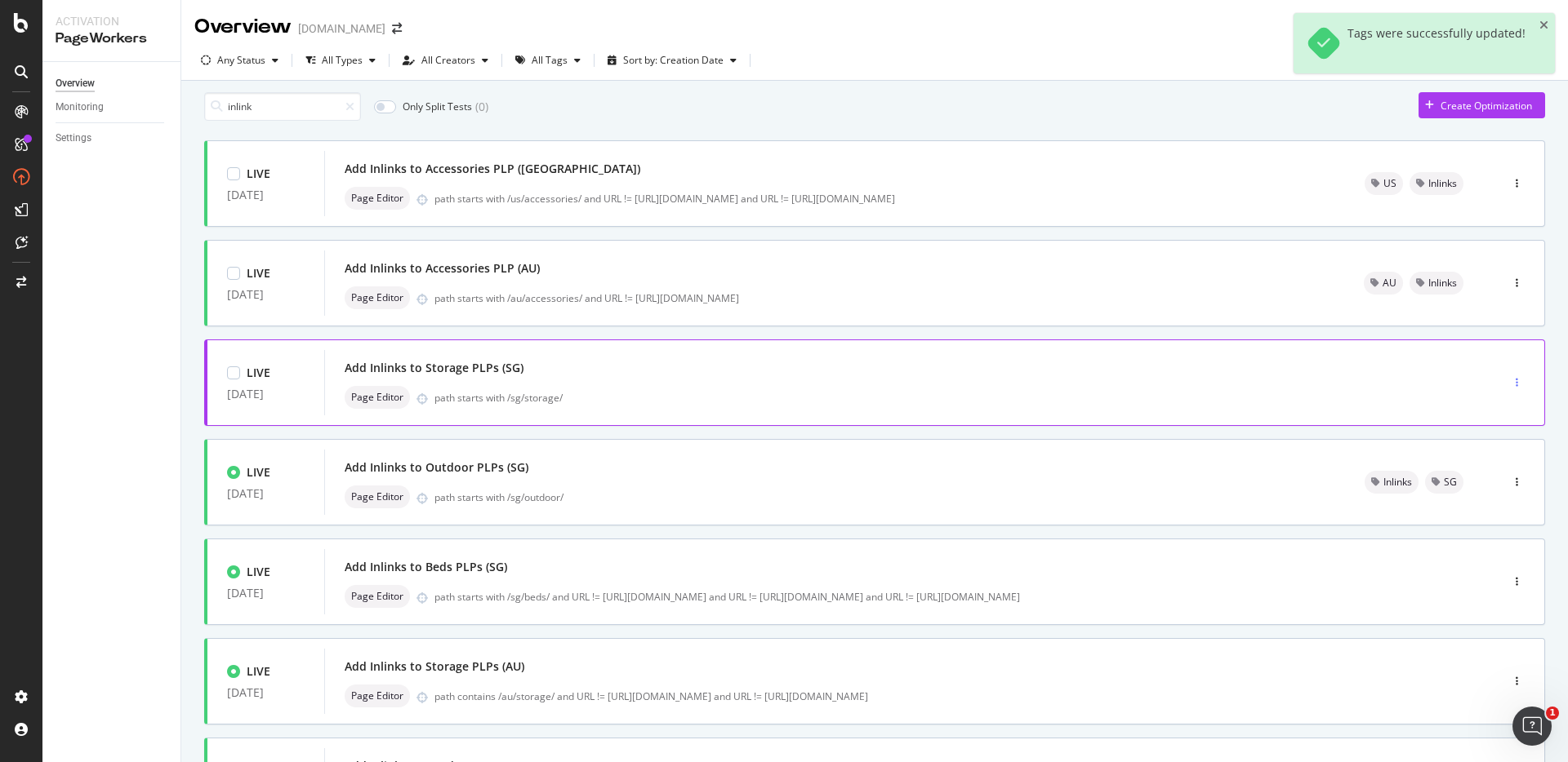
click at [1509, 388] on div "button" at bounding box center [1517, 383] width 16 height 10
click at [1464, 475] on div at bounding box center [1458, 476] width 13 height 10
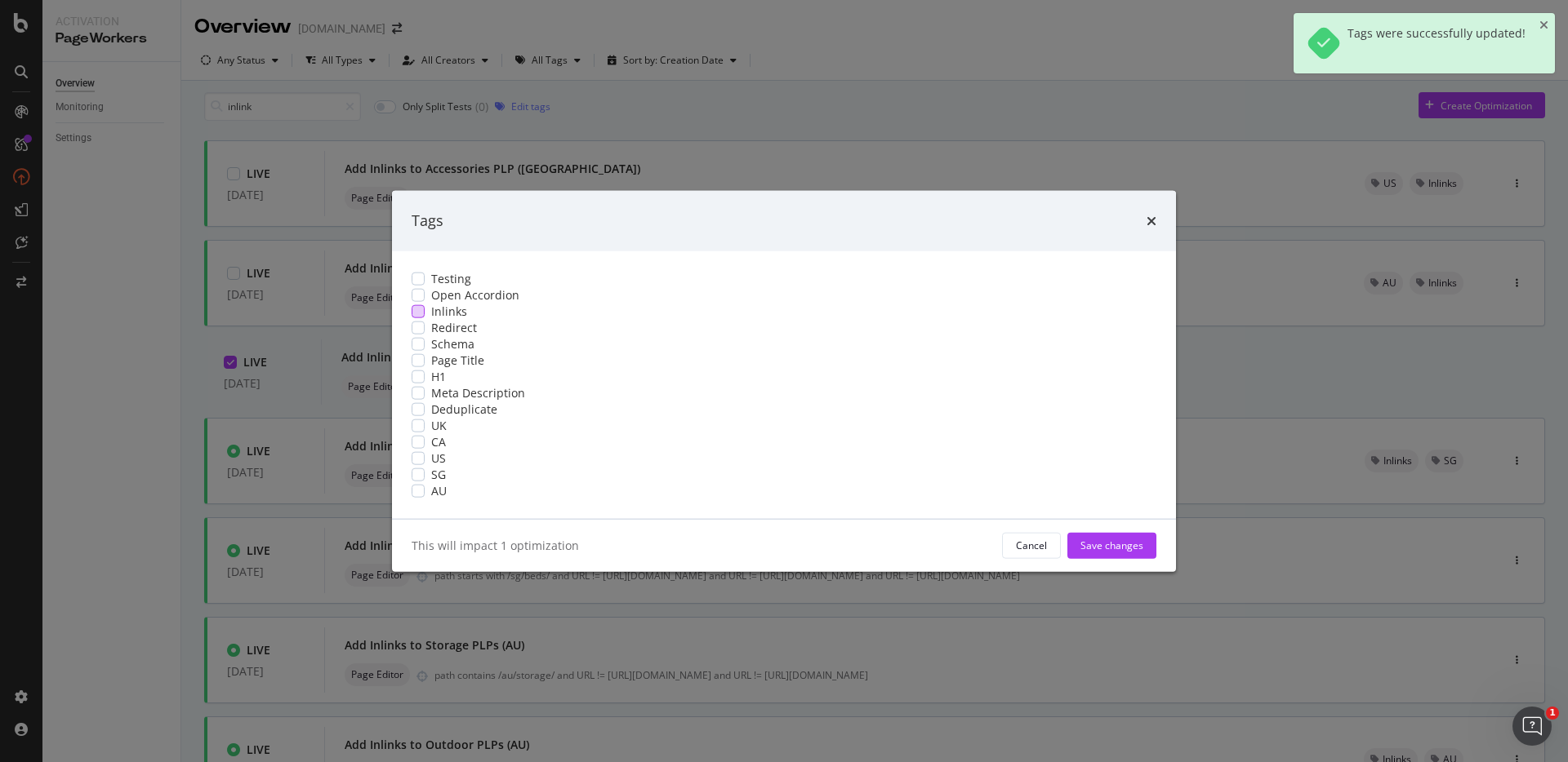
click at [571, 303] on div "Inlinks" at bounding box center [784, 311] width 745 height 17
click at [425, 481] on div "modal" at bounding box center [418, 474] width 13 height 13
click at [1080, 558] on div "Save changes" at bounding box center [1112, 545] width 63 height 25
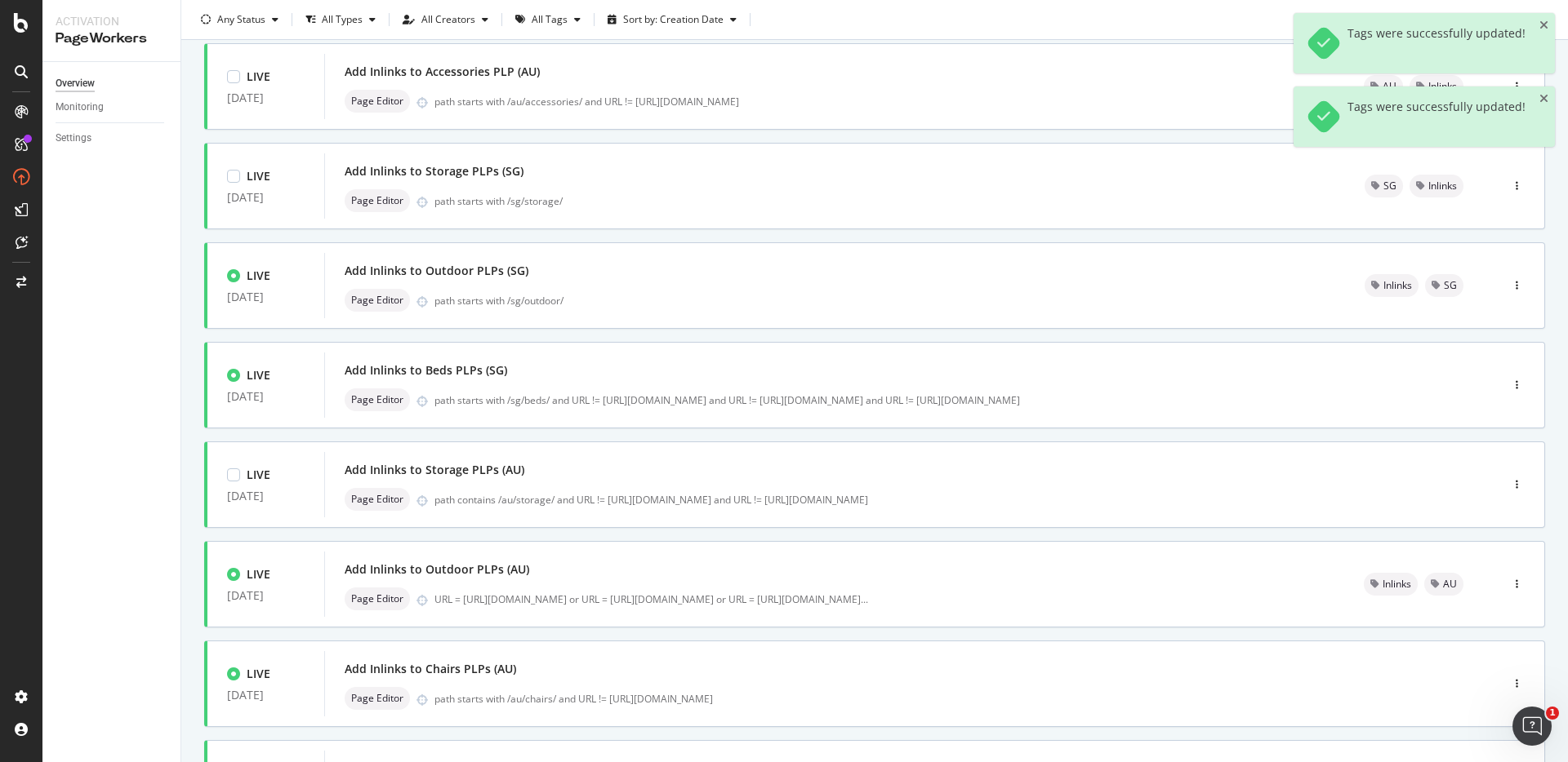
scroll to position [197, 0]
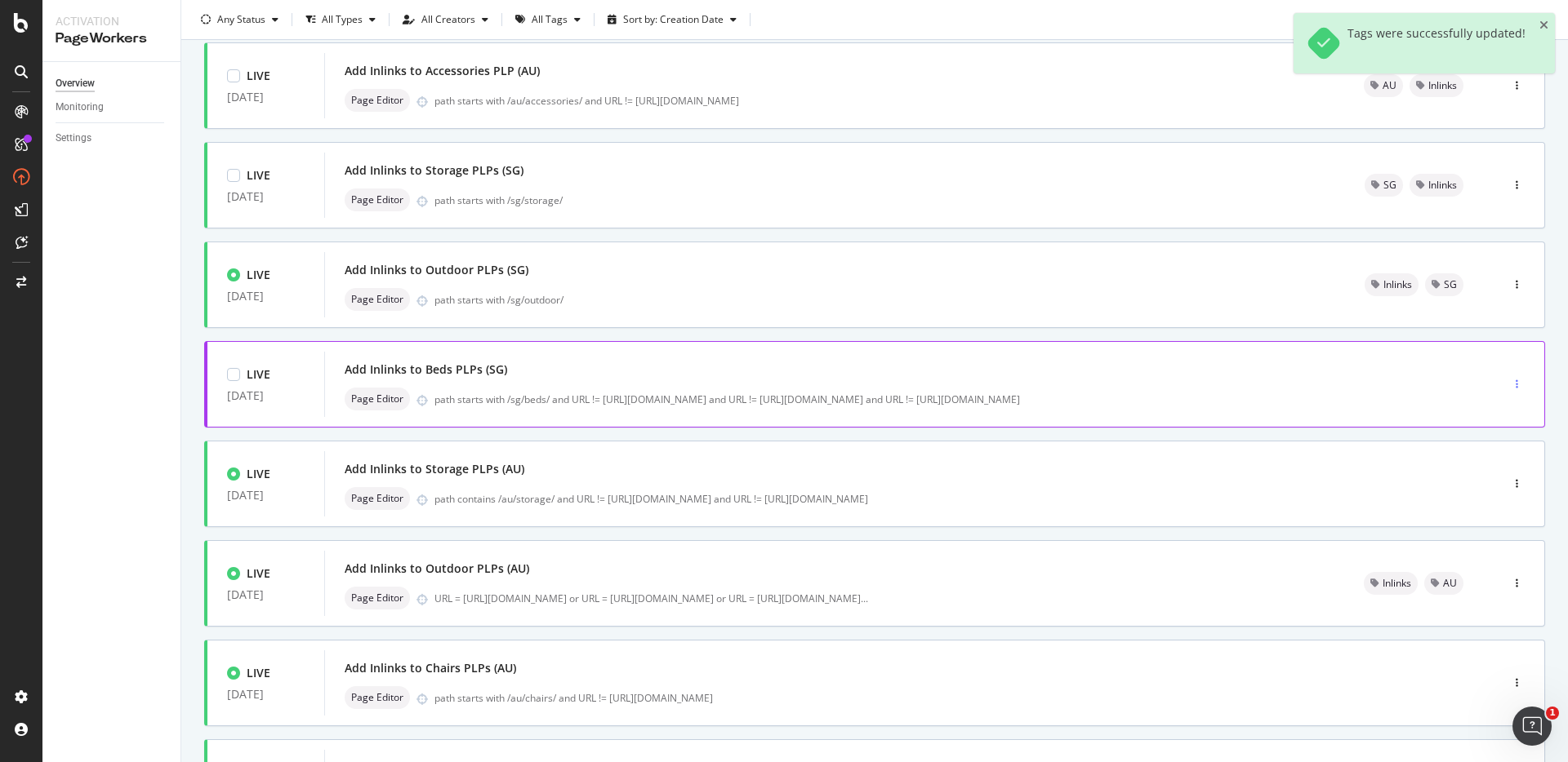
click at [1512, 390] on div "button" at bounding box center [1517, 385] width 16 height 10
click at [1483, 483] on div "Tags" at bounding box center [1482, 477] width 22 height 14
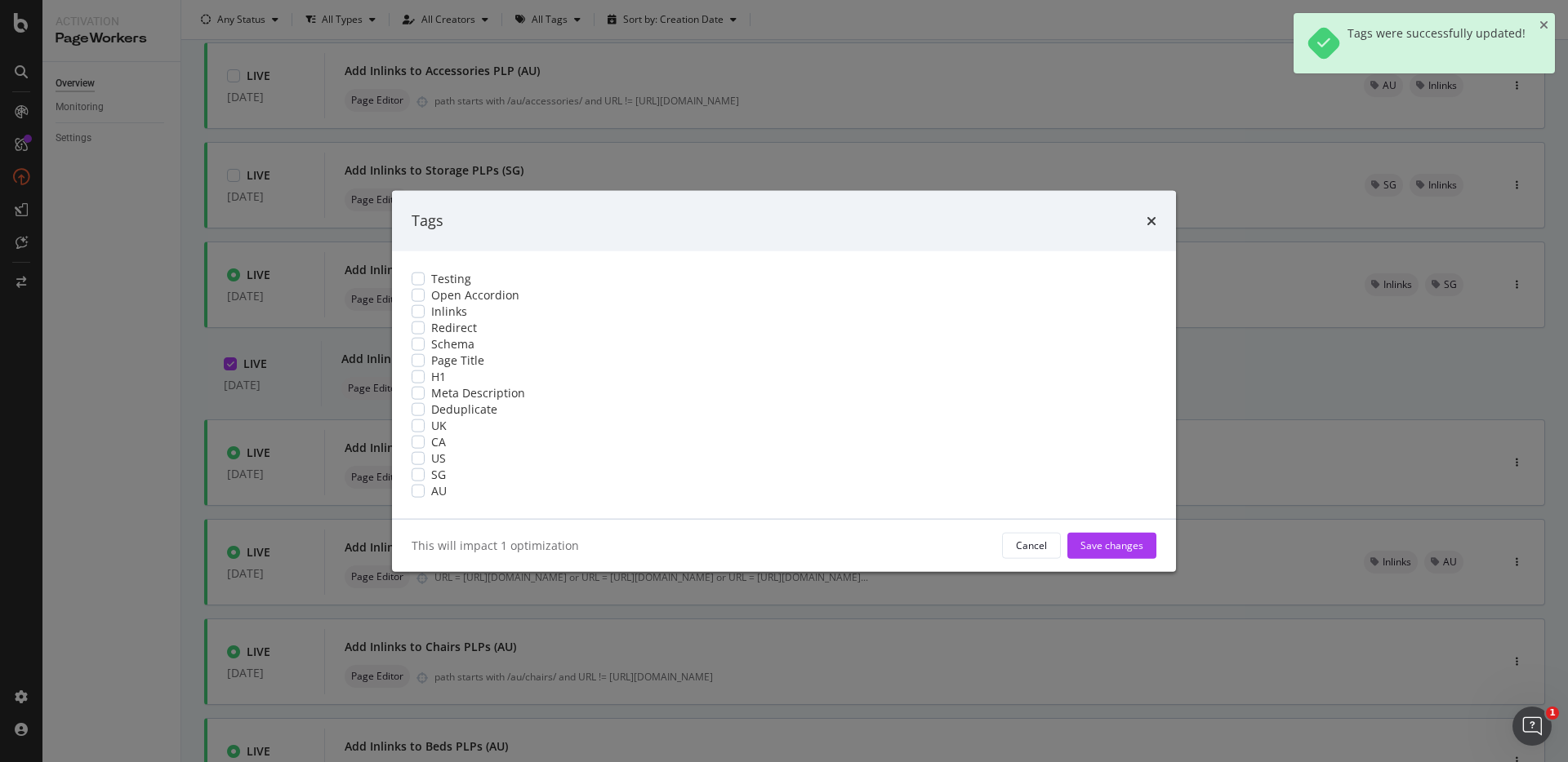
scroll to position [0, 0]
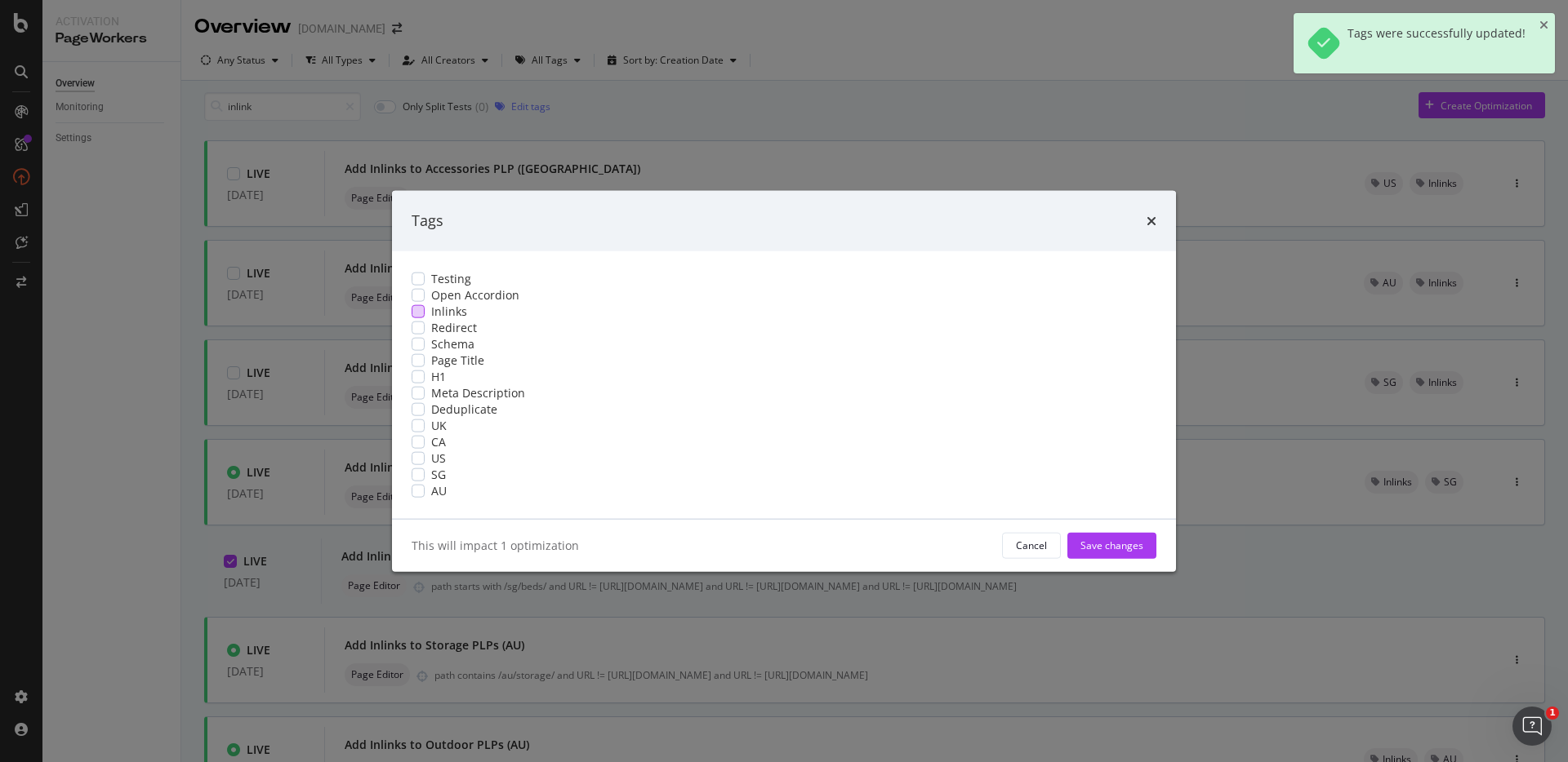
click at [425, 305] on div "modal" at bounding box center [418, 311] width 13 height 13
click at [425, 481] on div "modal" at bounding box center [418, 474] width 13 height 13
click at [1080, 553] on div "Save changes" at bounding box center [1112, 546] width 63 height 14
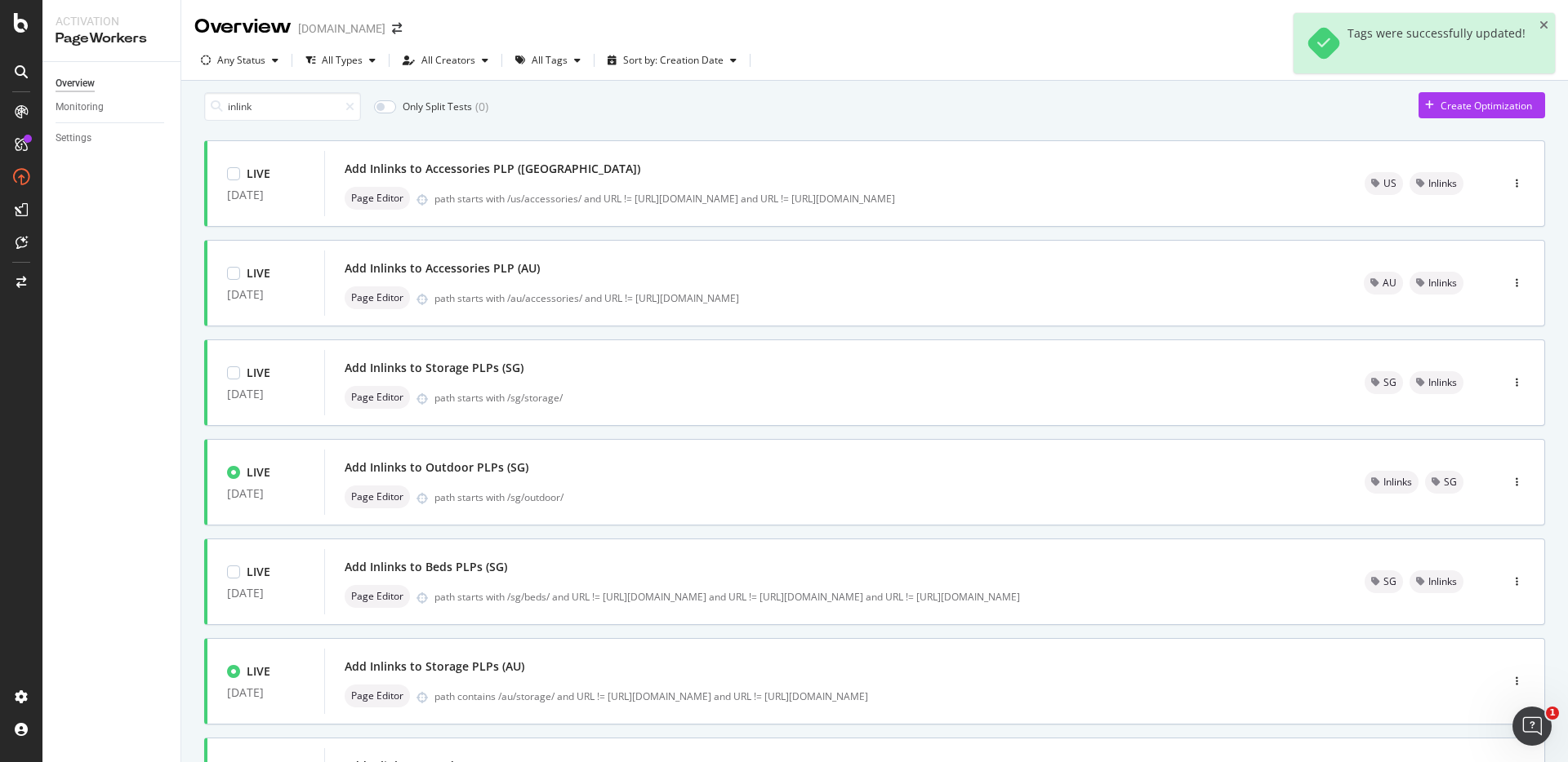
scroll to position [176, 0]
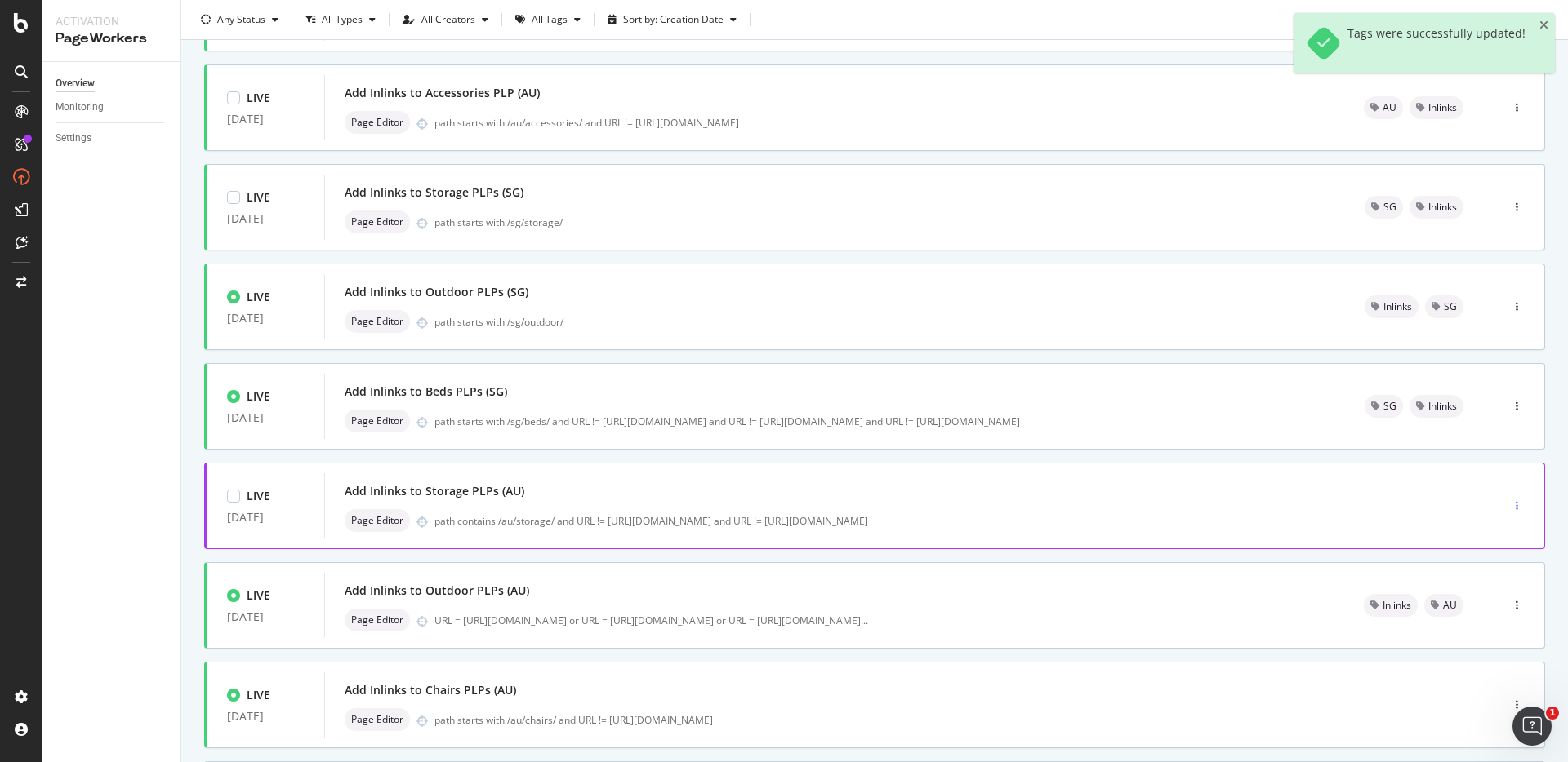
click at [1516, 511] on icon "button" at bounding box center [1517, 506] width 2 height 10
click at [1478, 602] on div "Tags" at bounding box center [1482, 599] width 22 height 14
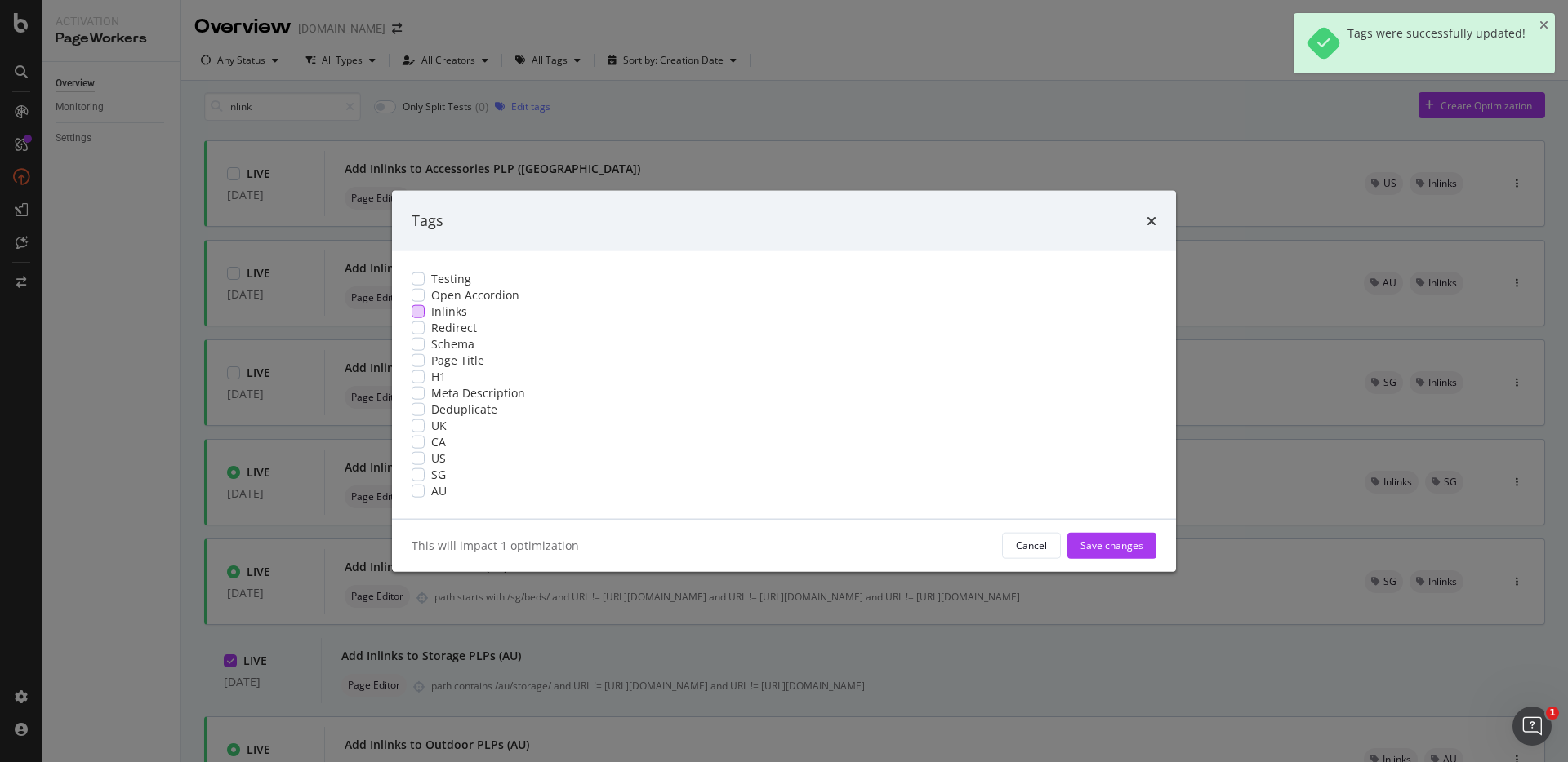
click at [626, 303] on div "Inlinks" at bounding box center [784, 311] width 745 height 17
click at [425, 497] on div "modal" at bounding box center [418, 490] width 13 height 13
click at [1080, 553] on div "Save changes" at bounding box center [1112, 546] width 63 height 14
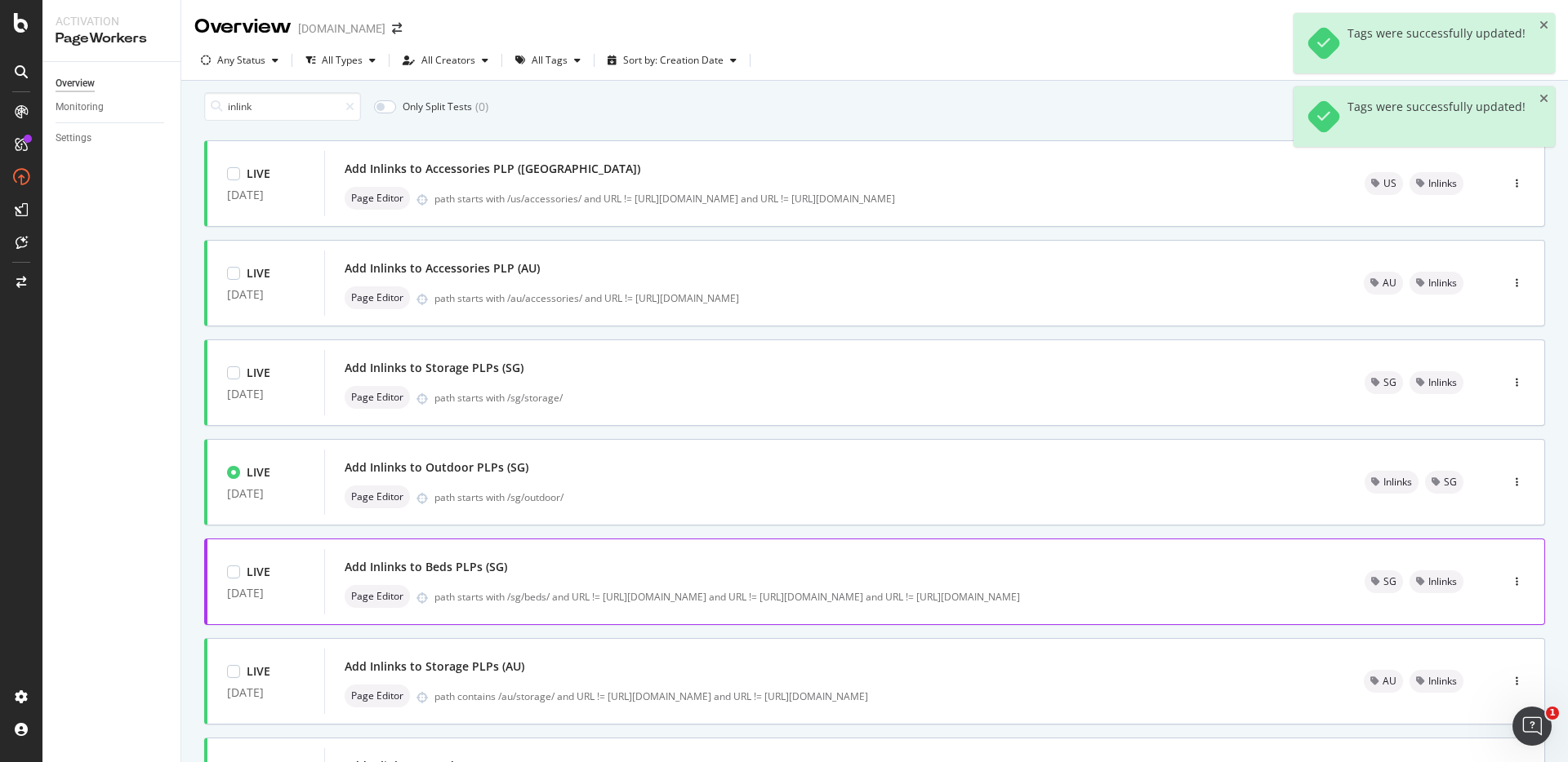
scroll to position [432, 0]
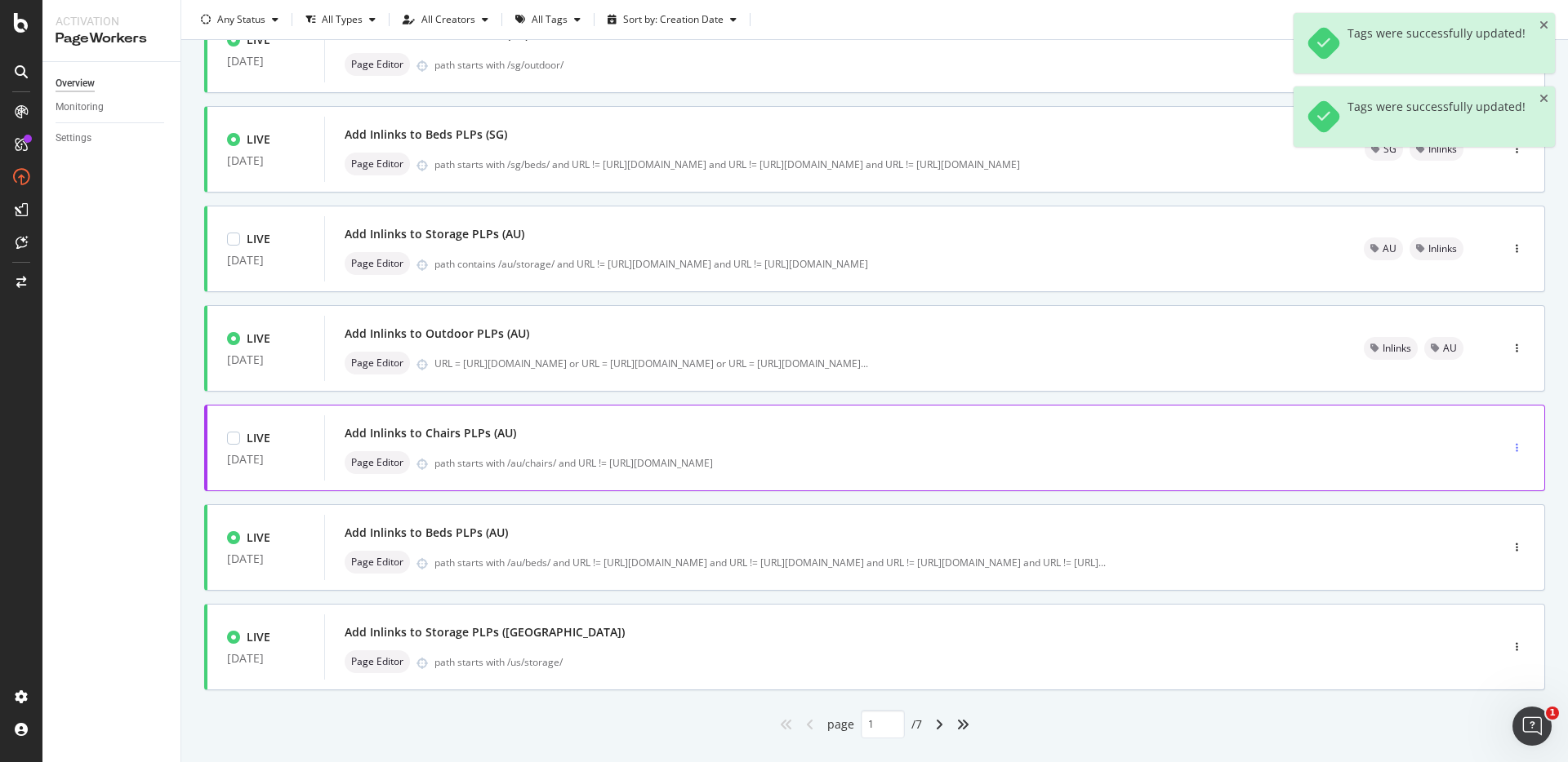
click at [1509, 449] on div "button" at bounding box center [1517, 448] width 16 height 25
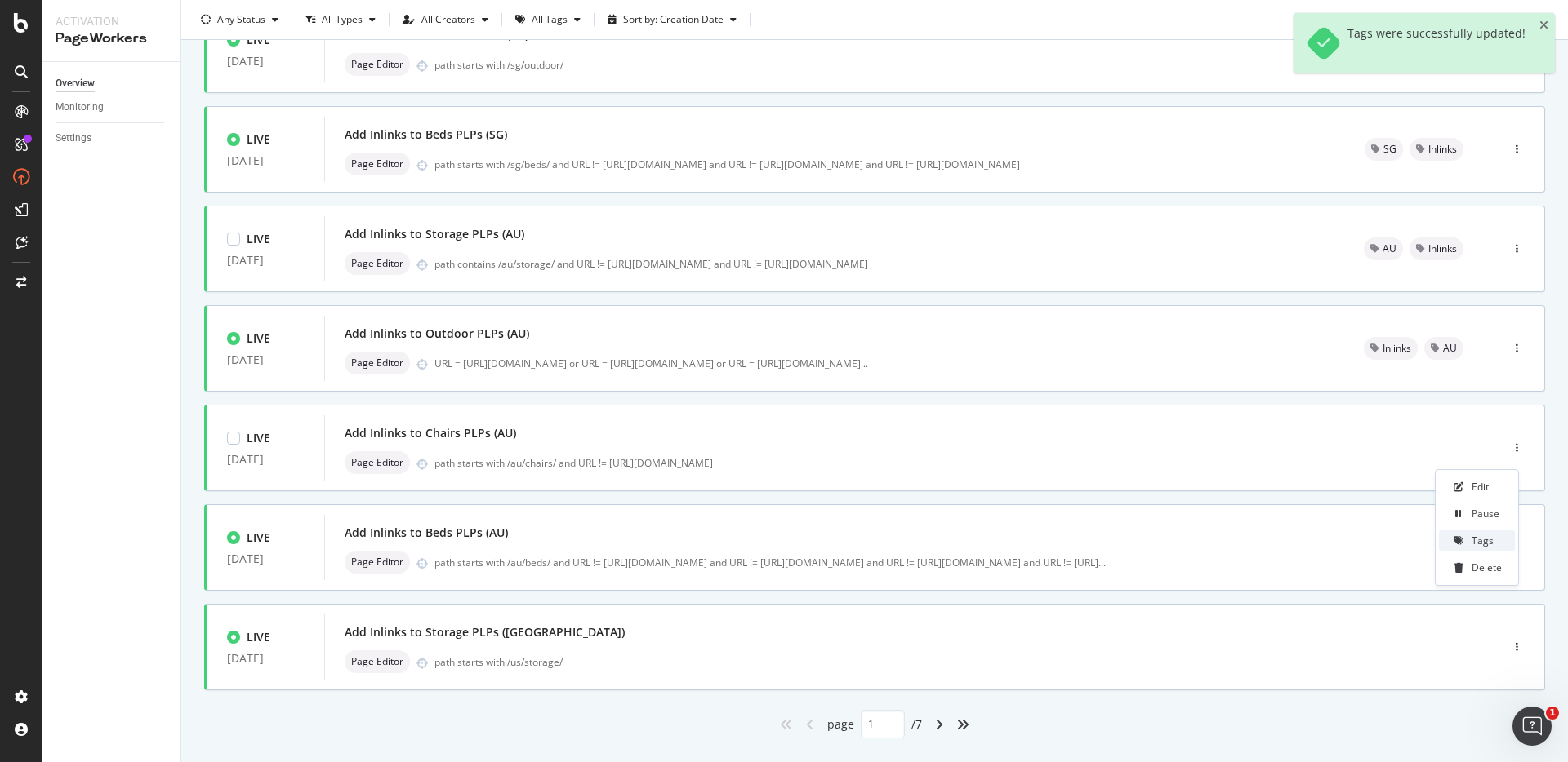
click at [1477, 538] on div "Tags" at bounding box center [1482, 541] width 22 height 14
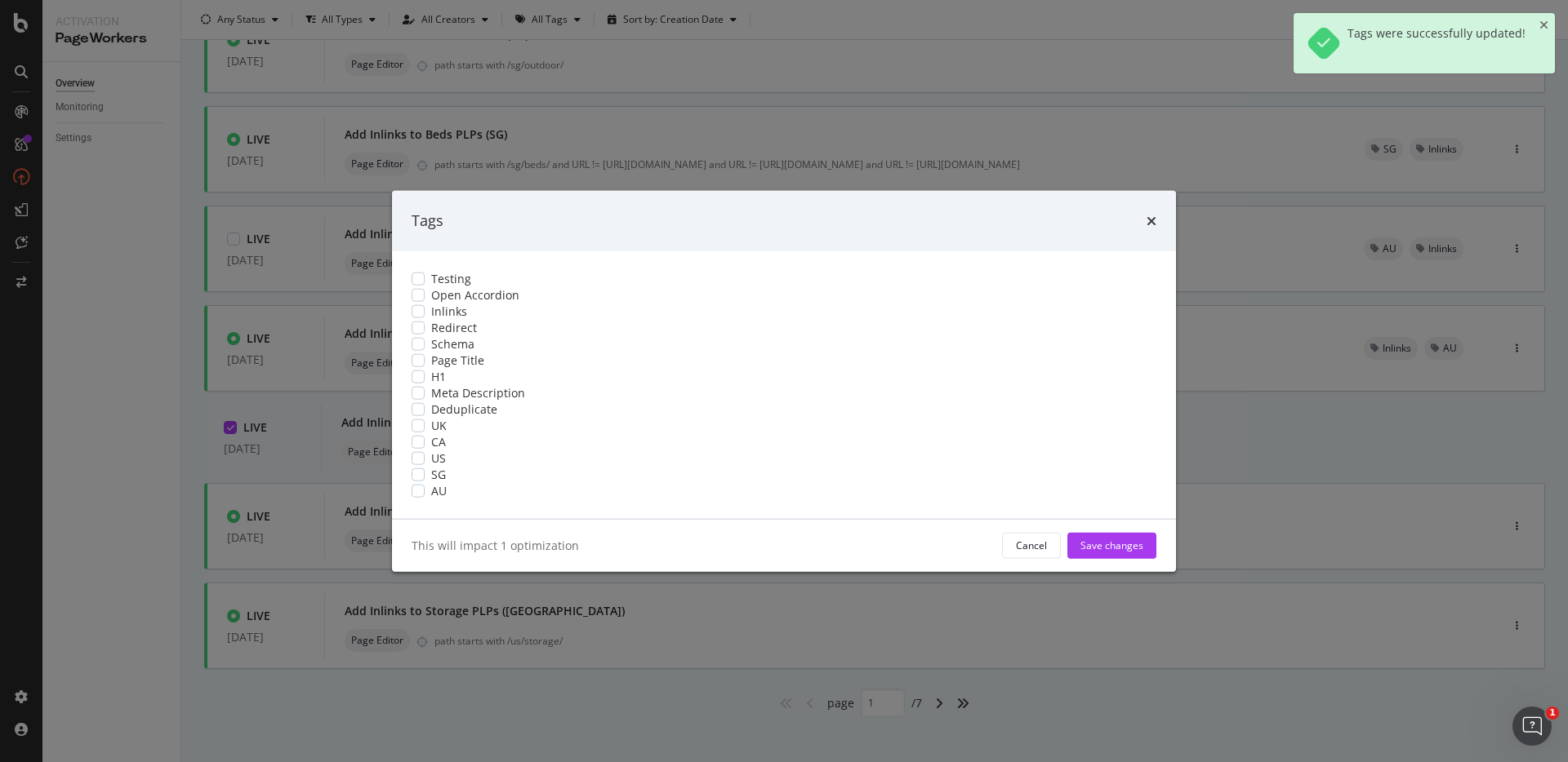
scroll to position [0, 0]
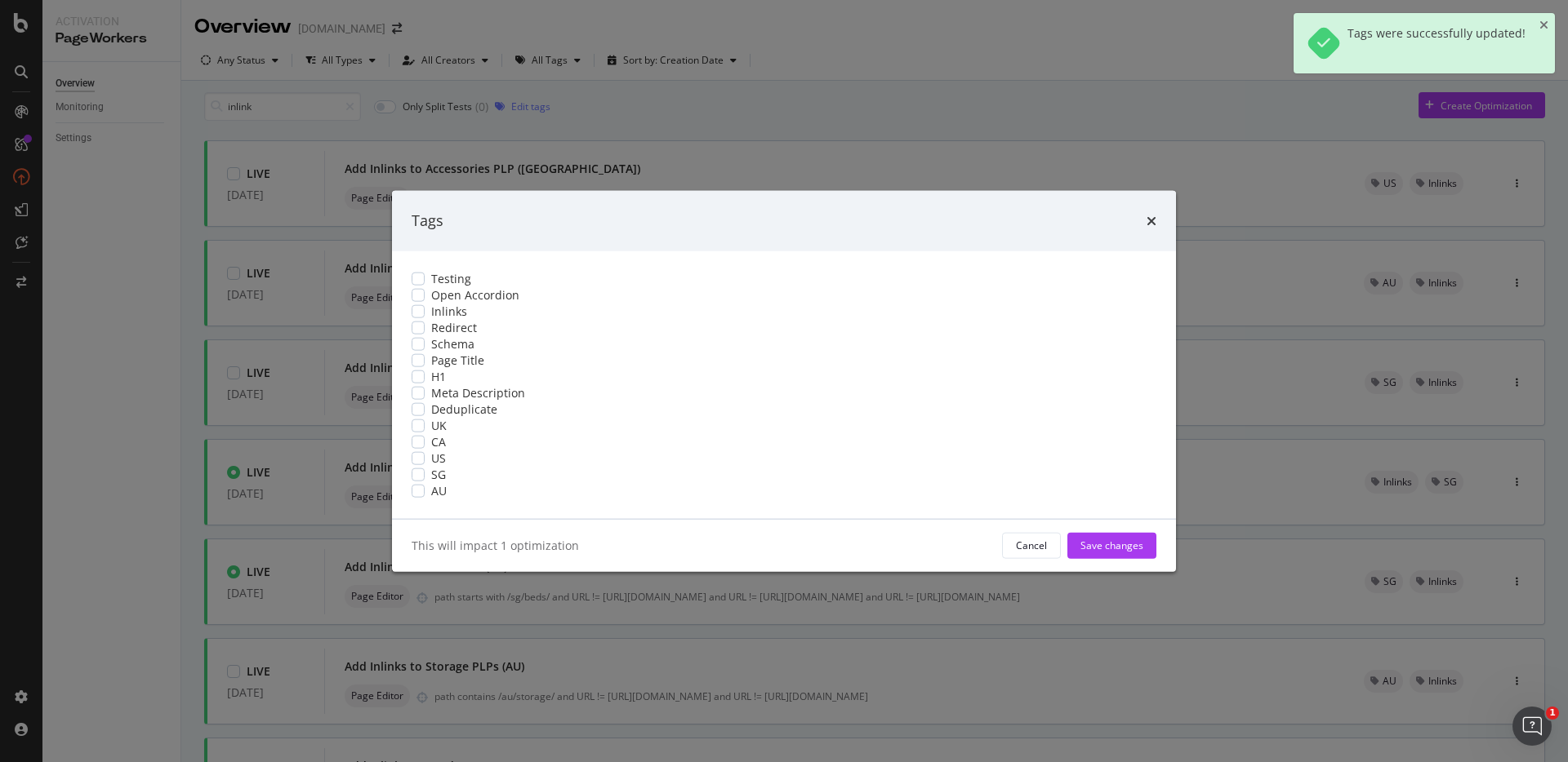
click at [598, 270] on div "Testing Open Accordion Inlinks Redirect Schema Page Title H1 Meta Description D…" at bounding box center [784, 384] width 784 height 267
click at [467, 303] on span "Inlinks" at bounding box center [449, 311] width 36 height 17
click at [566, 518] on div "Testing Open Accordion Inlinks Redirect Schema Page Title H1 Meta Description D…" at bounding box center [784, 384] width 784 height 267
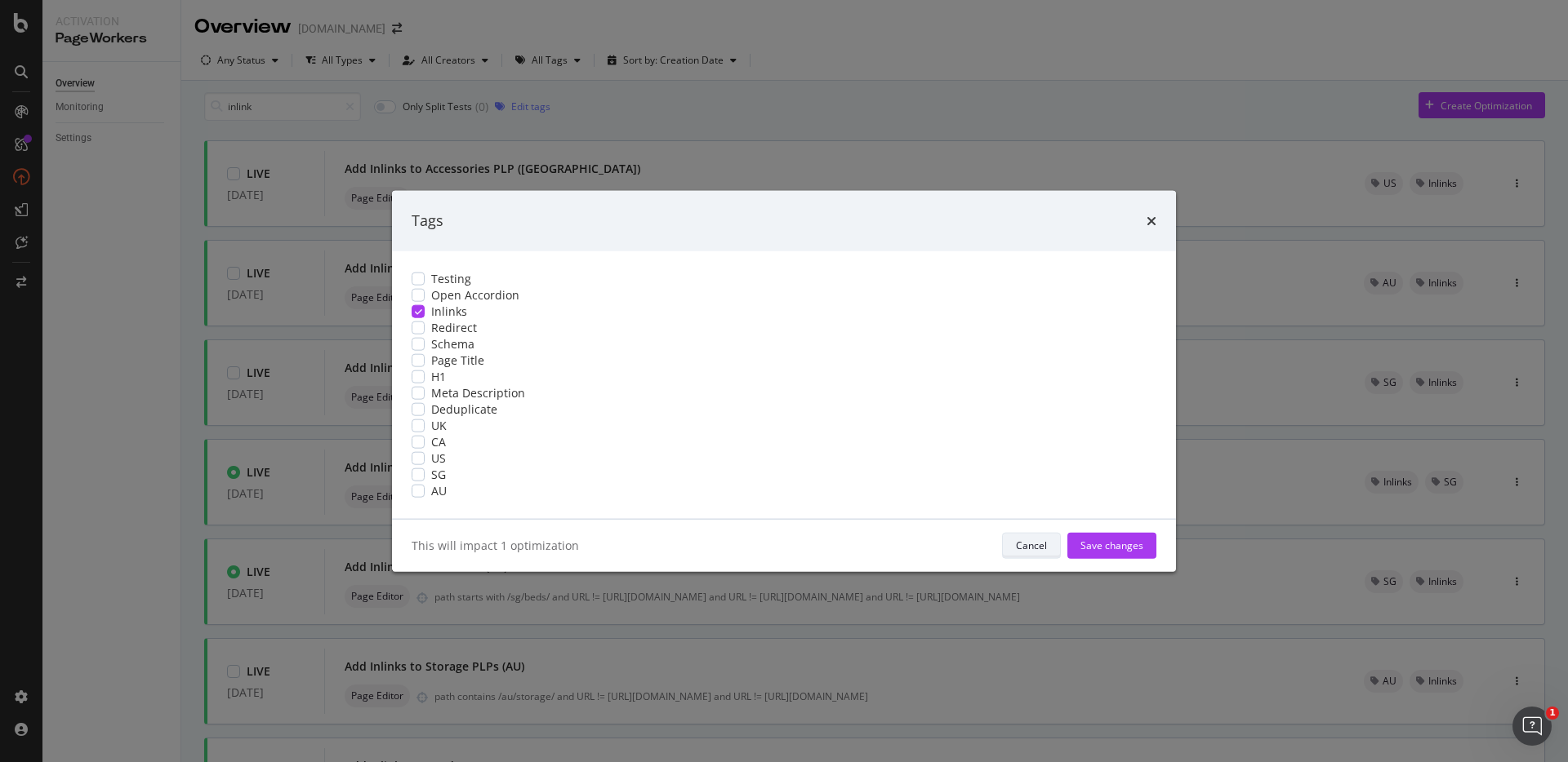
click at [1016, 553] on div "Cancel" at bounding box center [1031, 546] width 31 height 14
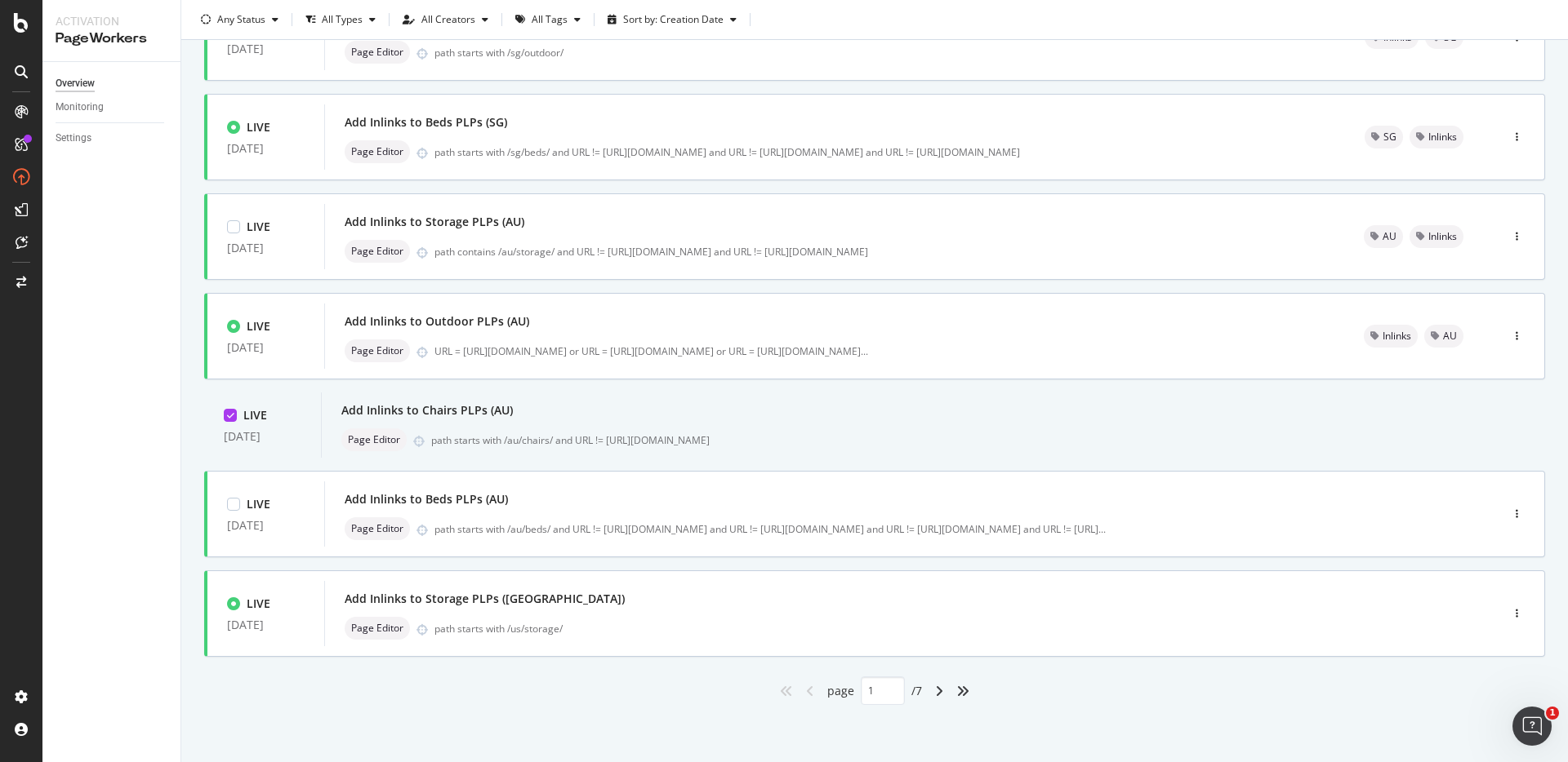
scroll to position [475, 0]
click at [1538, 461] on div "inlink Only Split Tests ( 0 ) Edit tags Create Optimization LIVE 07 Aug. 2024 A…" at bounding box center [875, 198] width 1386 height 1126
click at [1509, 512] on div "button" at bounding box center [1517, 514] width 16 height 10
click at [1474, 598] on div "Tags" at bounding box center [1482, 599] width 22 height 14
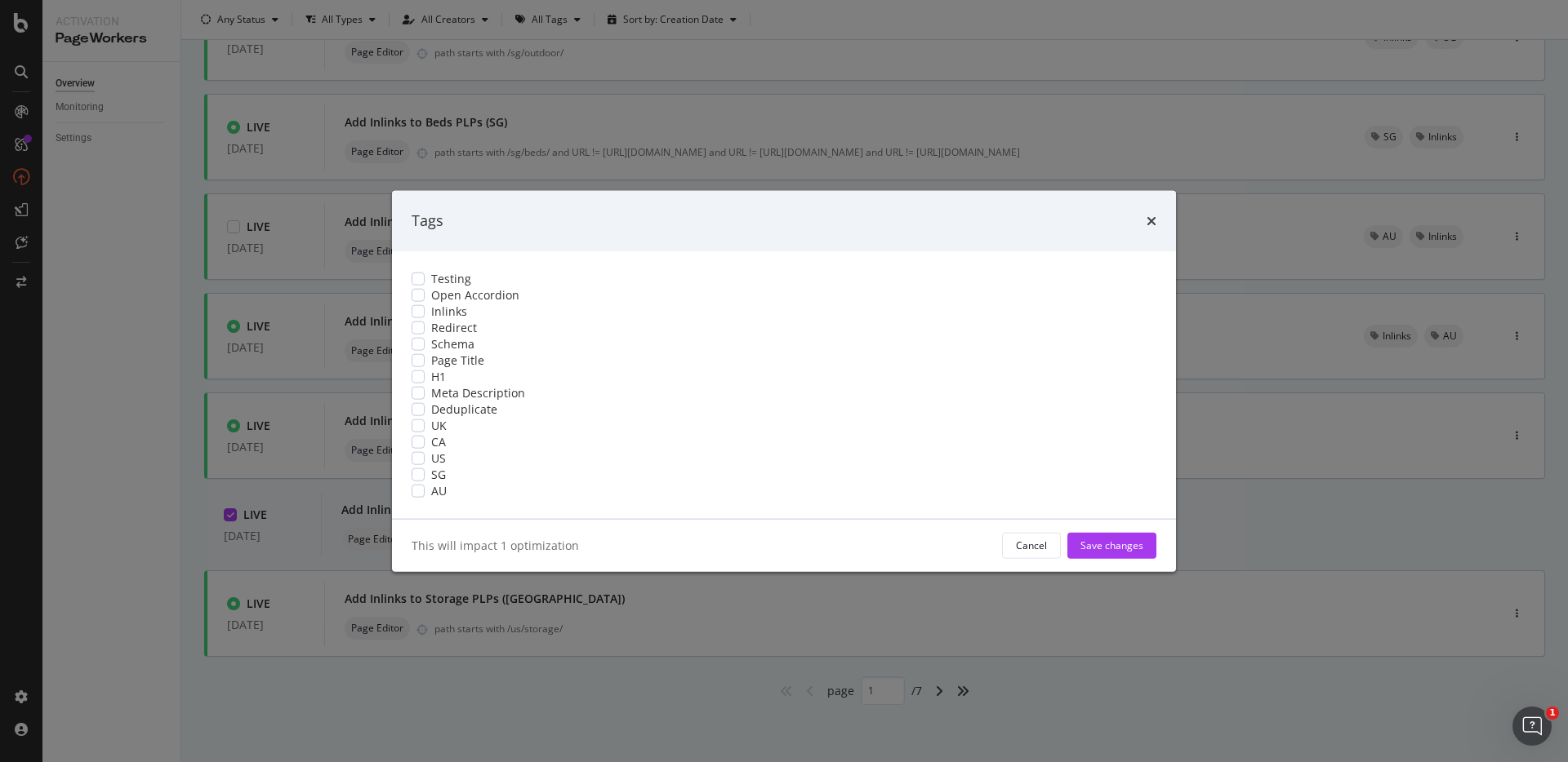
scroll to position [0, 0]
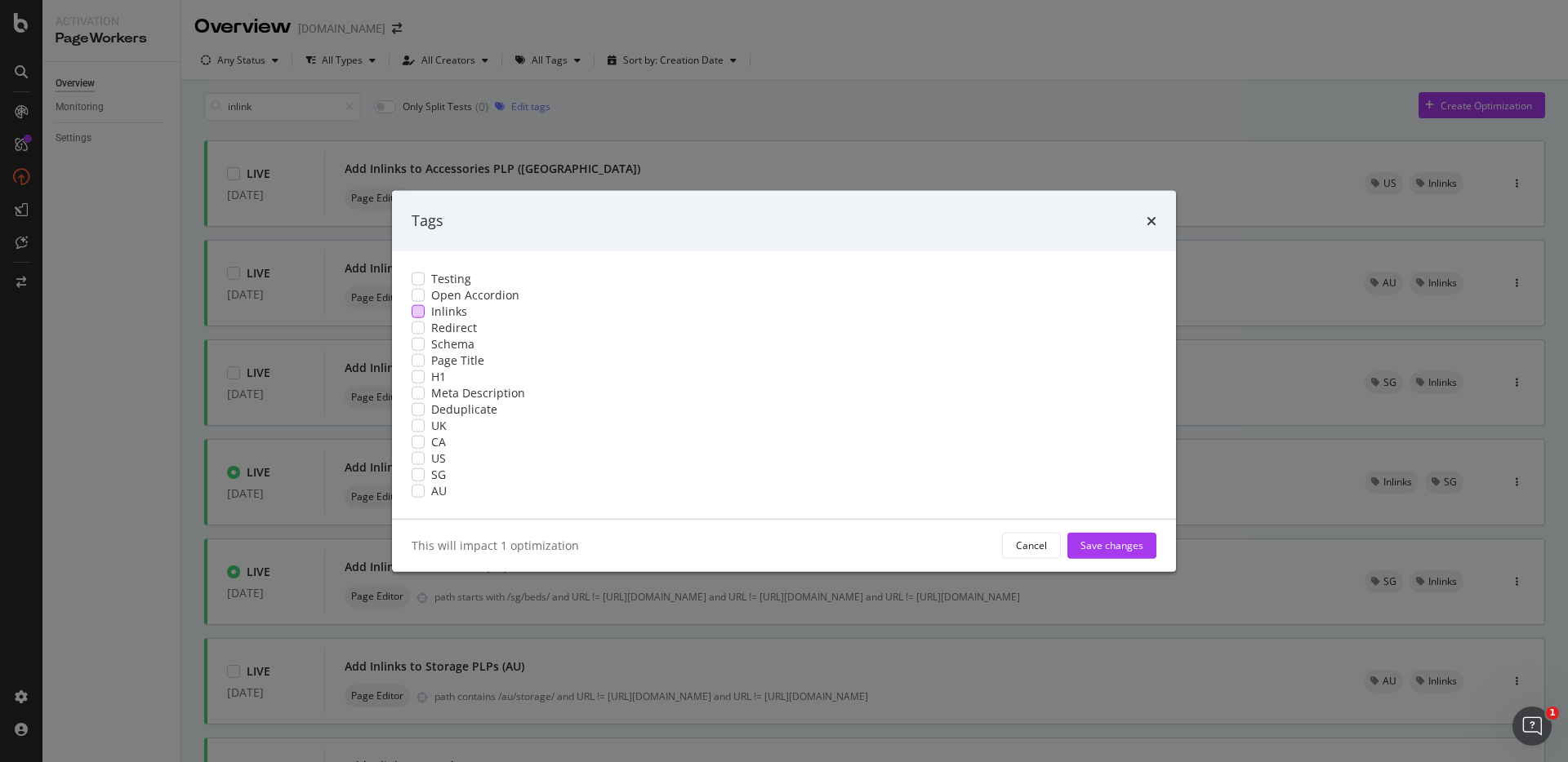
click at [664, 303] on div "Inlinks" at bounding box center [784, 311] width 745 height 17
click at [425, 497] on div "modal" at bounding box center [418, 490] width 13 height 13
click at [1080, 558] on div "Save changes" at bounding box center [1112, 545] width 63 height 25
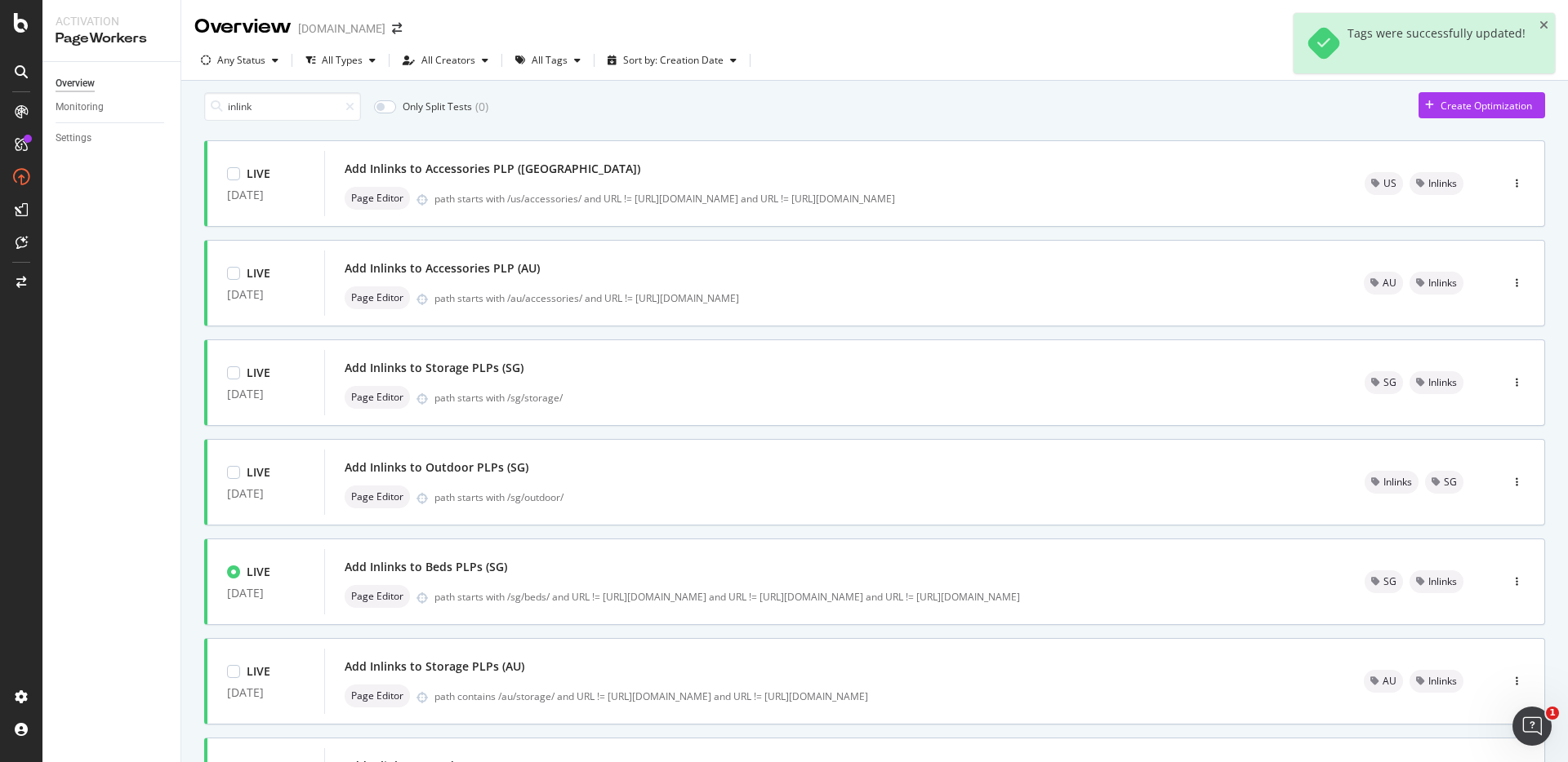
scroll to position [475, 0]
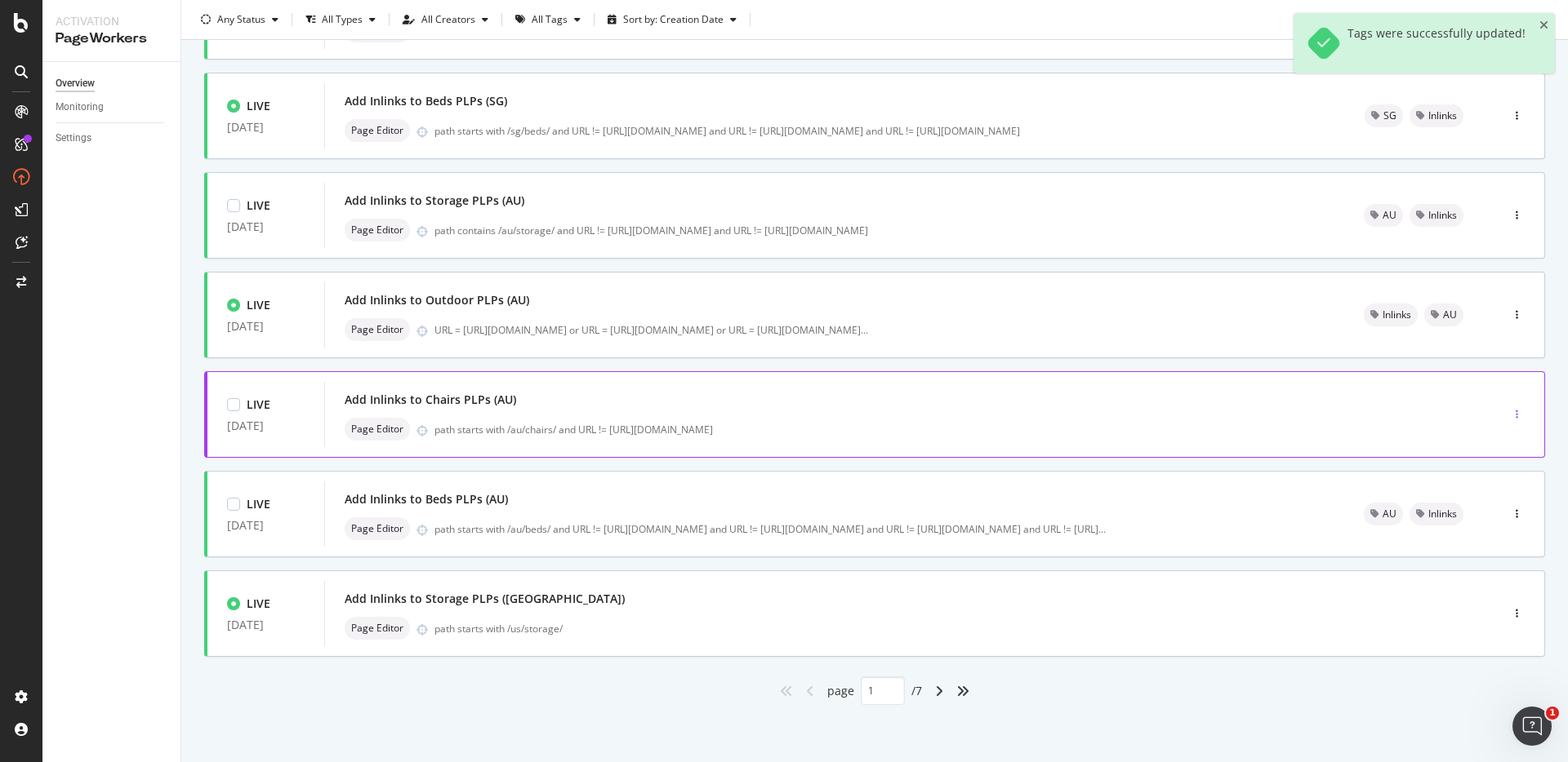
click at [1516, 410] on icon "button" at bounding box center [1517, 415] width 2 height 10
click at [1484, 504] on div "Tags" at bounding box center [1482, 499] width 22 height 14
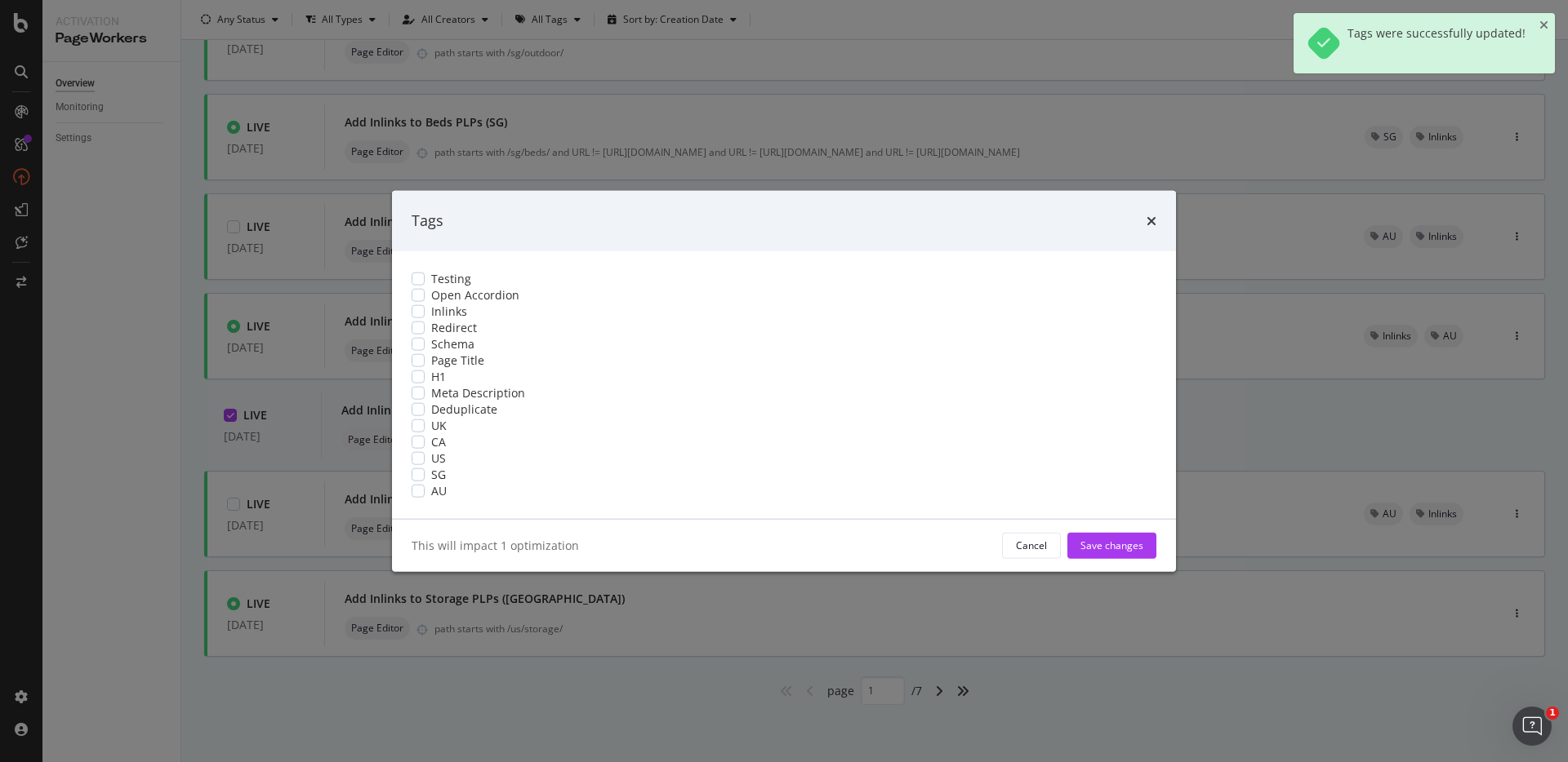
scroll to position [0, 0]
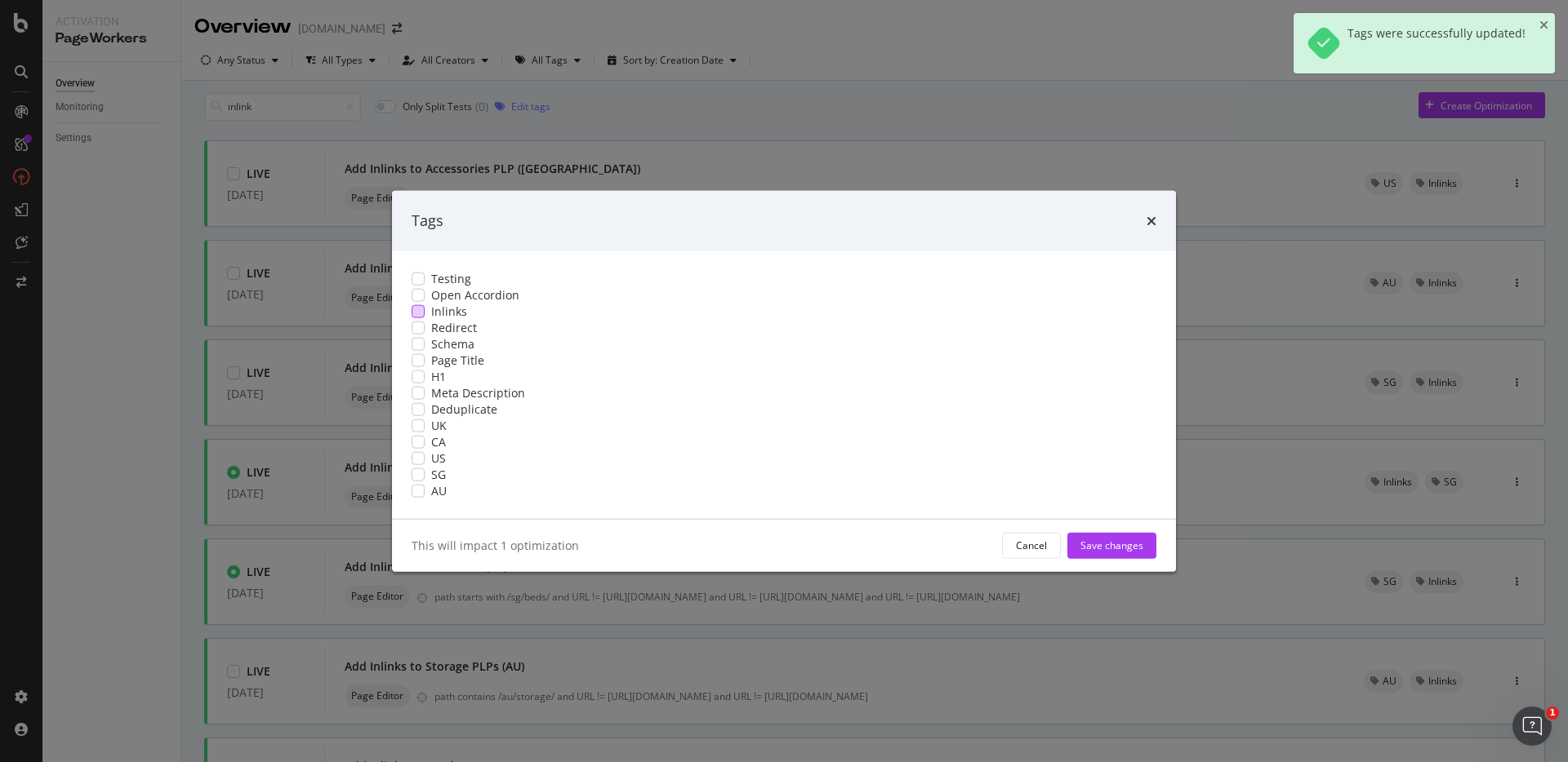
click at [467, 303] on span "Inlinks" at bounding box center [449, 311] width 36 height 17
click at [425, 497] on div "modal" at bounding box center [418, 490] width 13 height 13
click at [1080, 553] on div "Save changes" at bounding box center [1112, 546] width 63 height 14
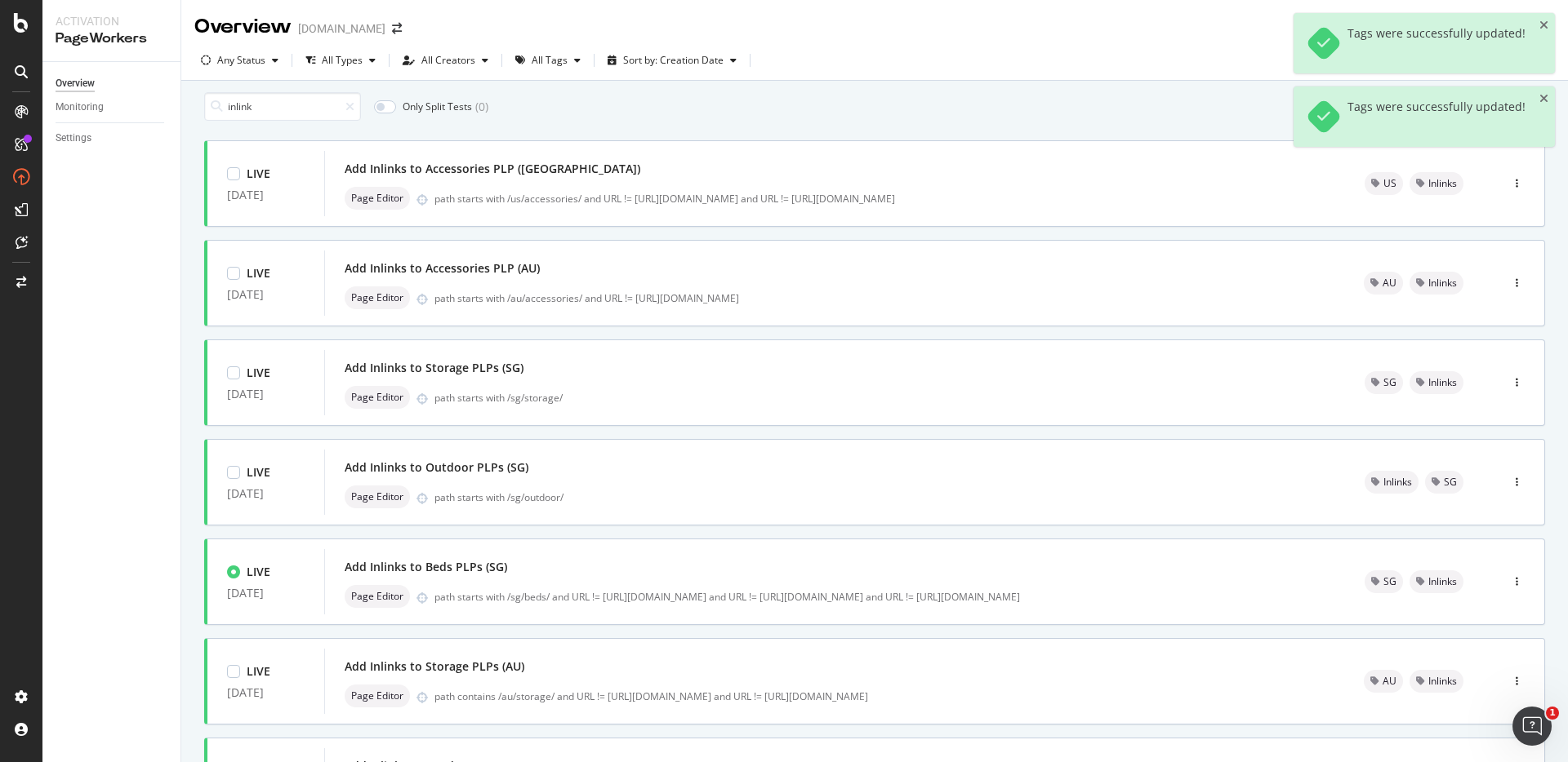
scroll to position [475, 0]
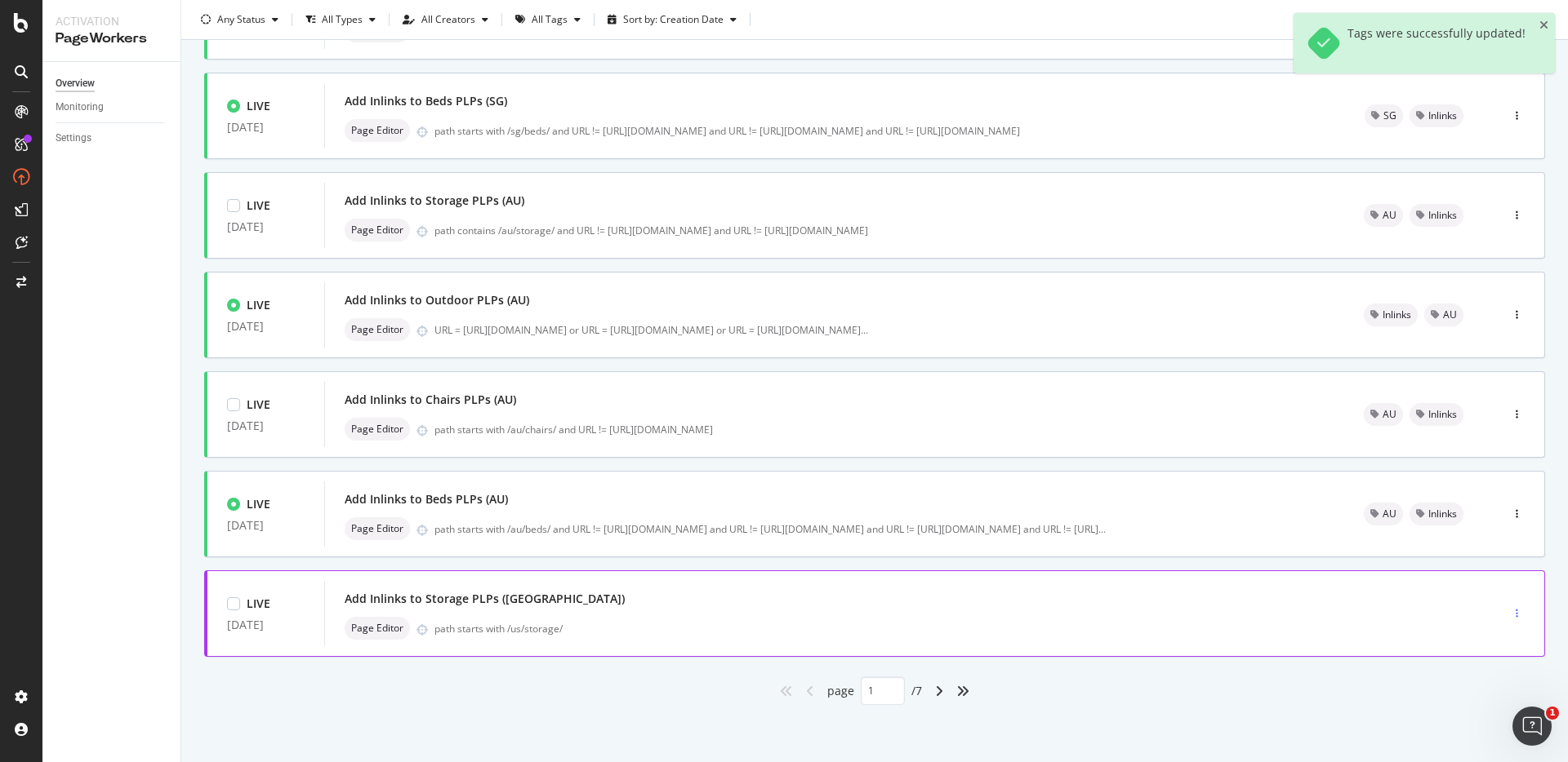
click at [1516, 617] on icon "button" at bounding box center [1517, 614] width 2 height 10
click at [1466, 708] on div "Tags" at bounding box center [1476, 698] width 76 height 21
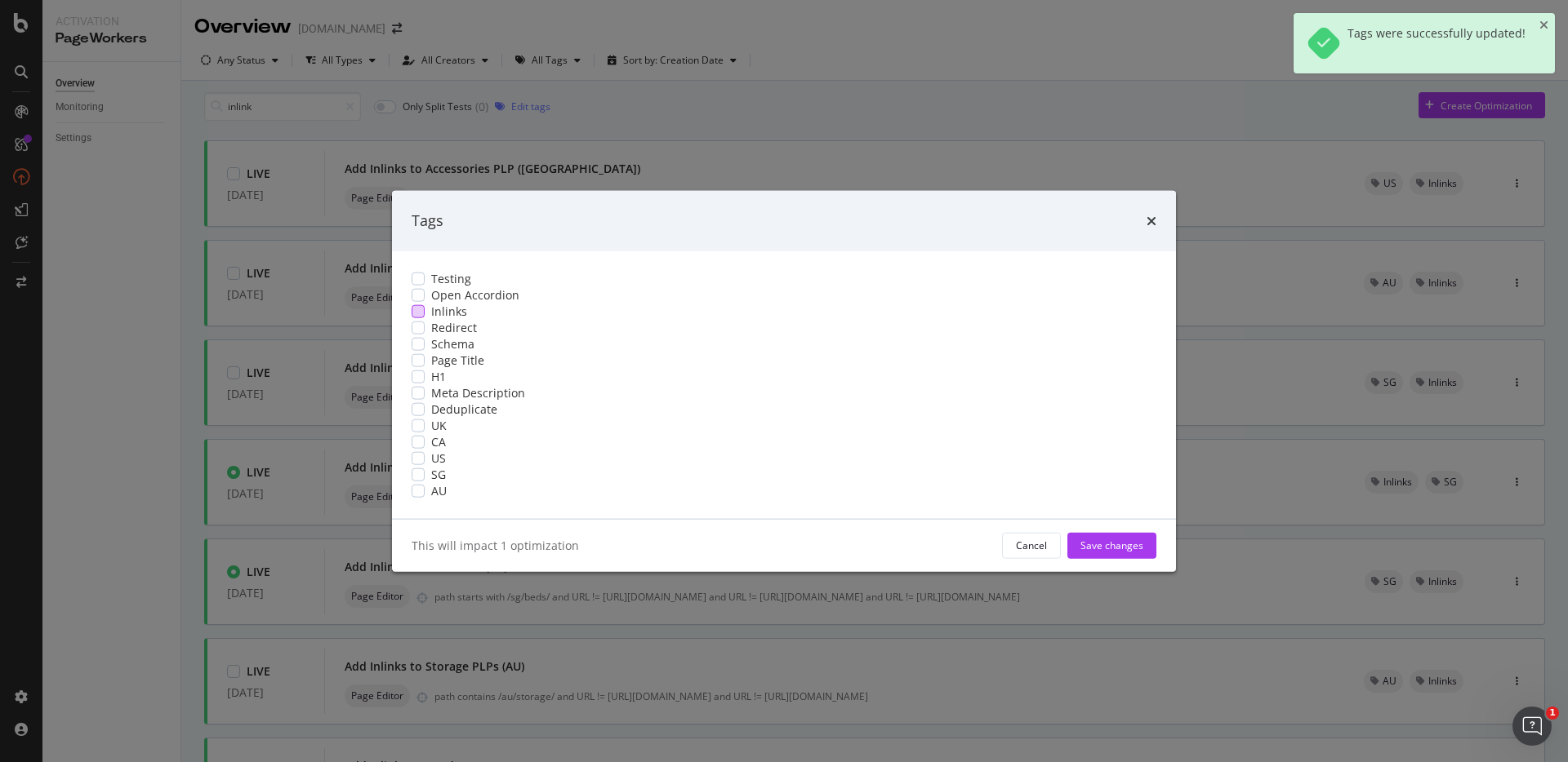
click at [615, 303] on div "Inlinks" at bounding box center [784, 311] width 745 height 17
click at [573, 498] on div "AU" at bounding box center [784, 491] width 745 height 17
click at [425, 465] on div "modal" at bounding box center [418, 457] width 13 height 13
click at [423, 495] on icon "modal" at bounding box center [418, 491] width 7 height 8
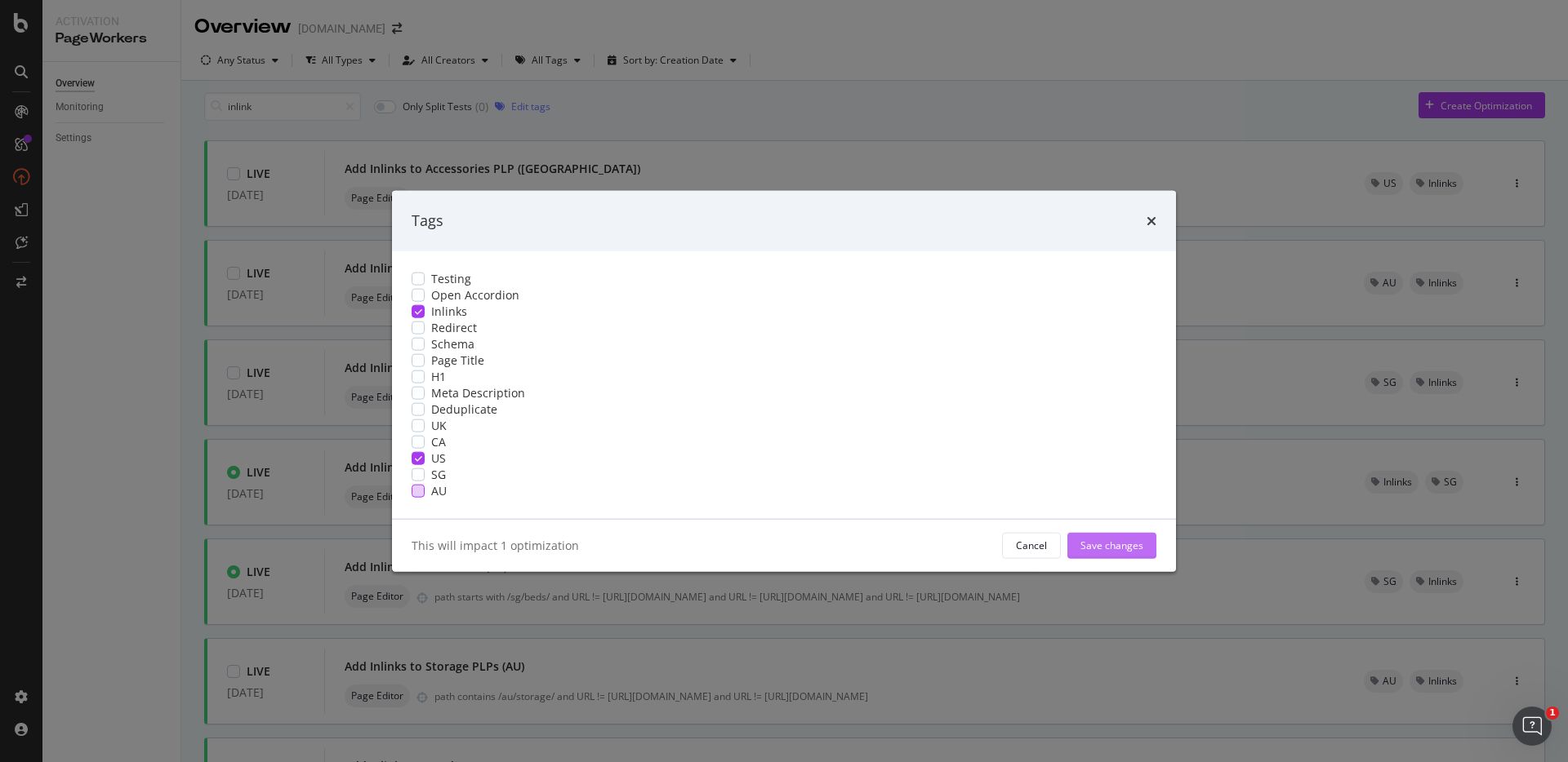
click at [1067, 559] on button "Save changes" at bounding box center [1112, 545] width 89 height 26
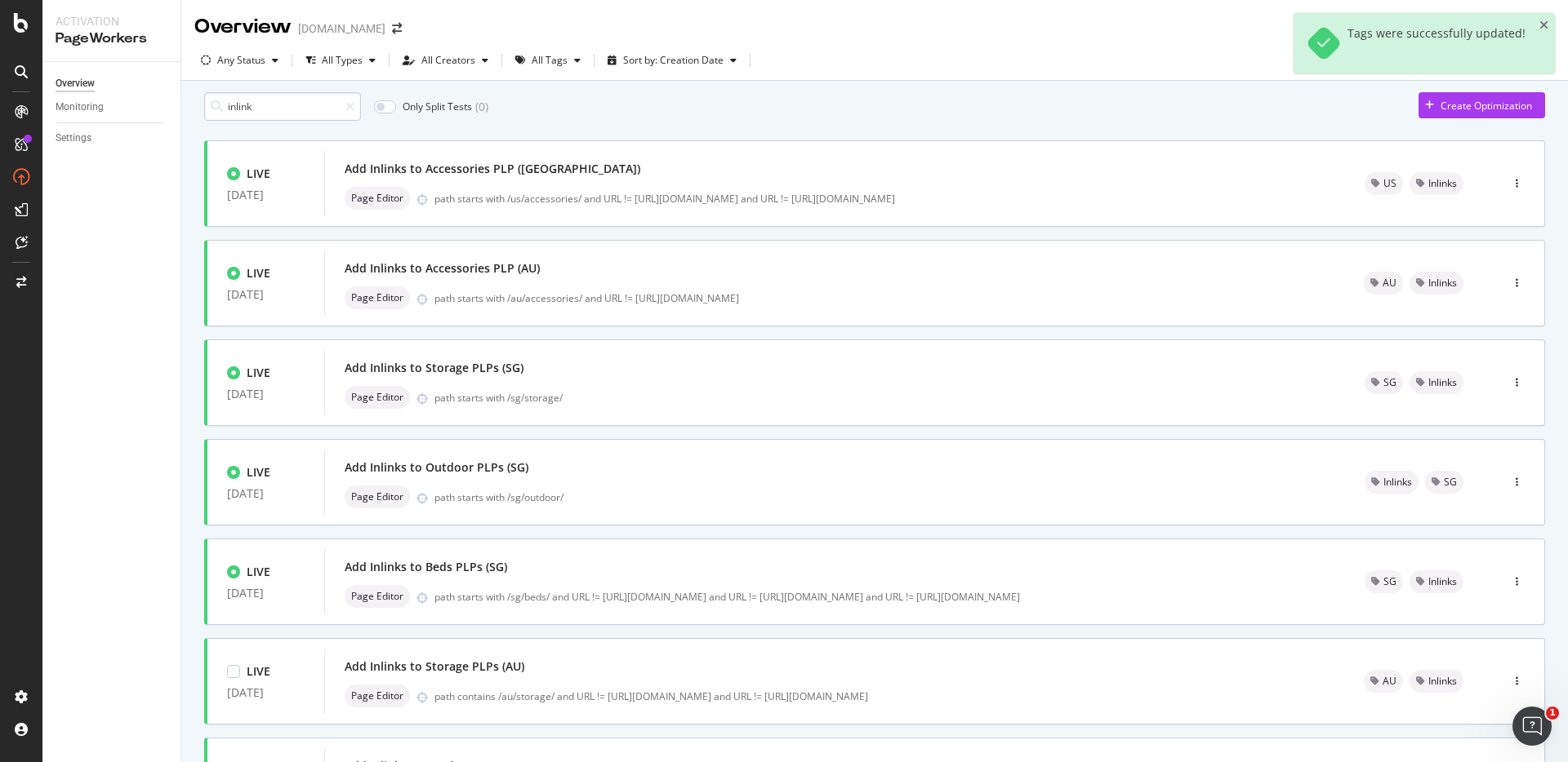
click at [282, 113] on input "inlink" at bounding box center [282, 106] width 157 height 29
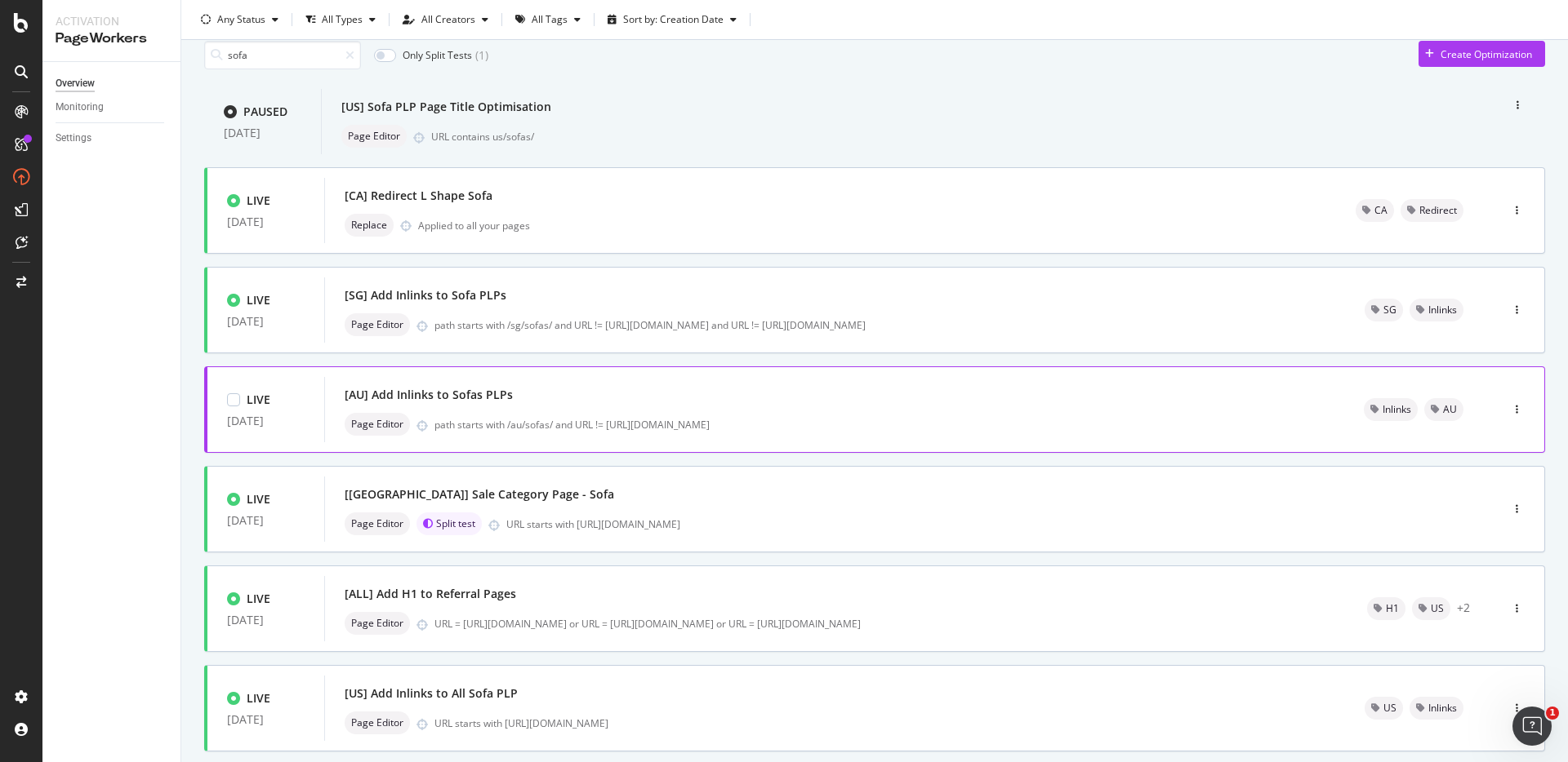
scroll to position [103, 0]
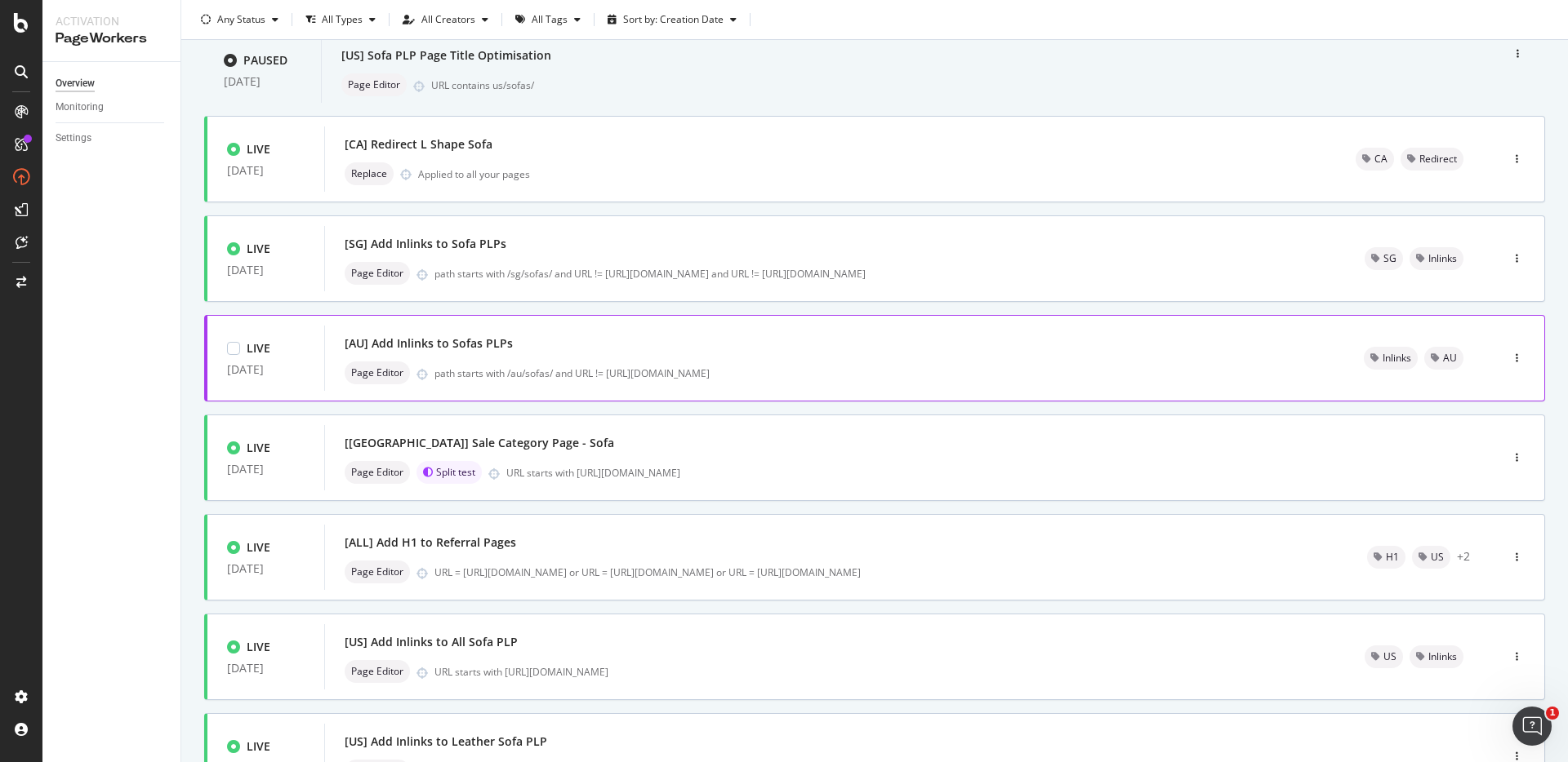
click at [624, 355] on div "[AU] Add Inlinks to Sofas PLPs" at bounding box center [834, 343] width 980 height 23
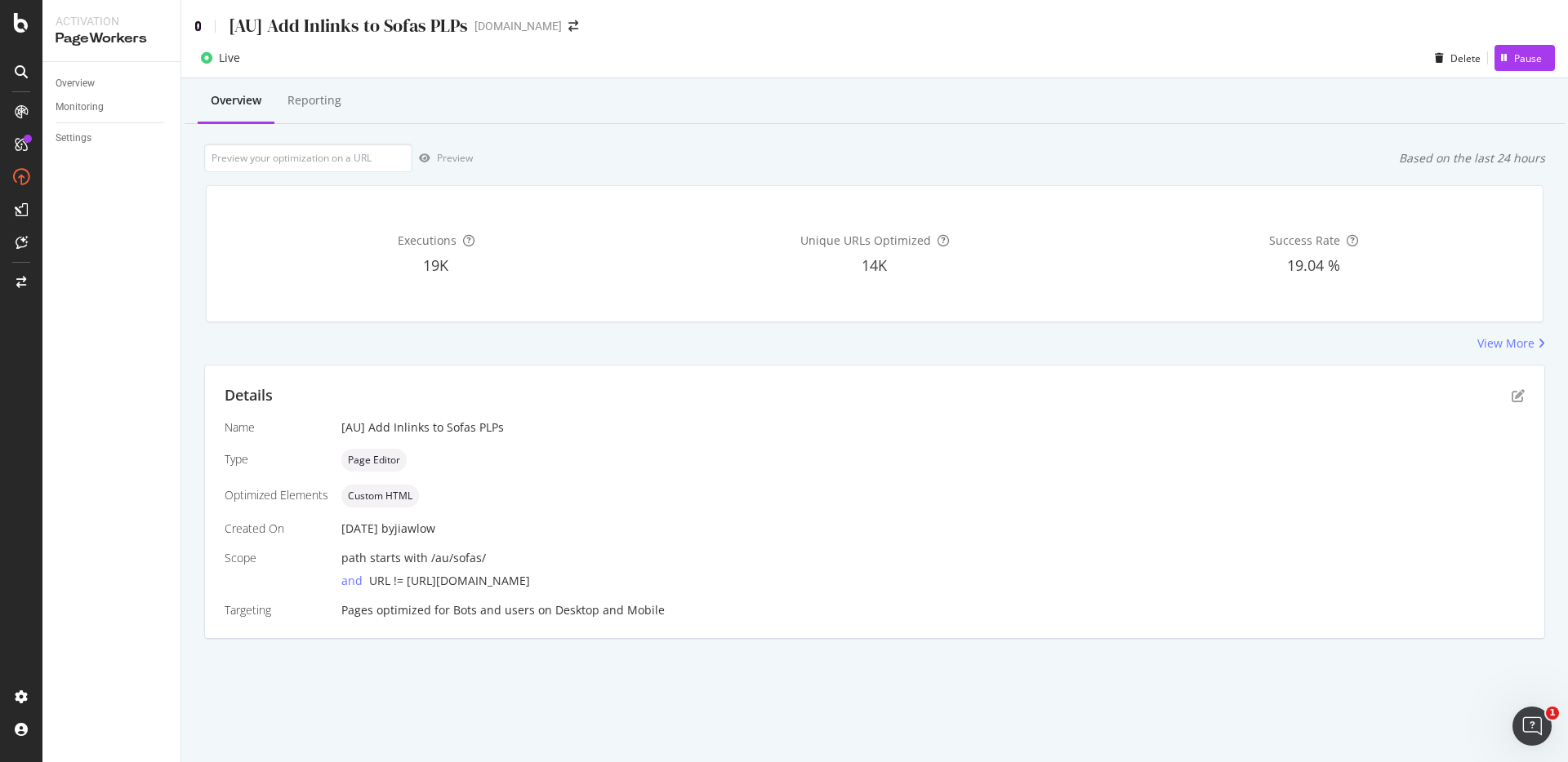
click at [200, 29] on icon at bounding box center [197, 27] width 7 height 12
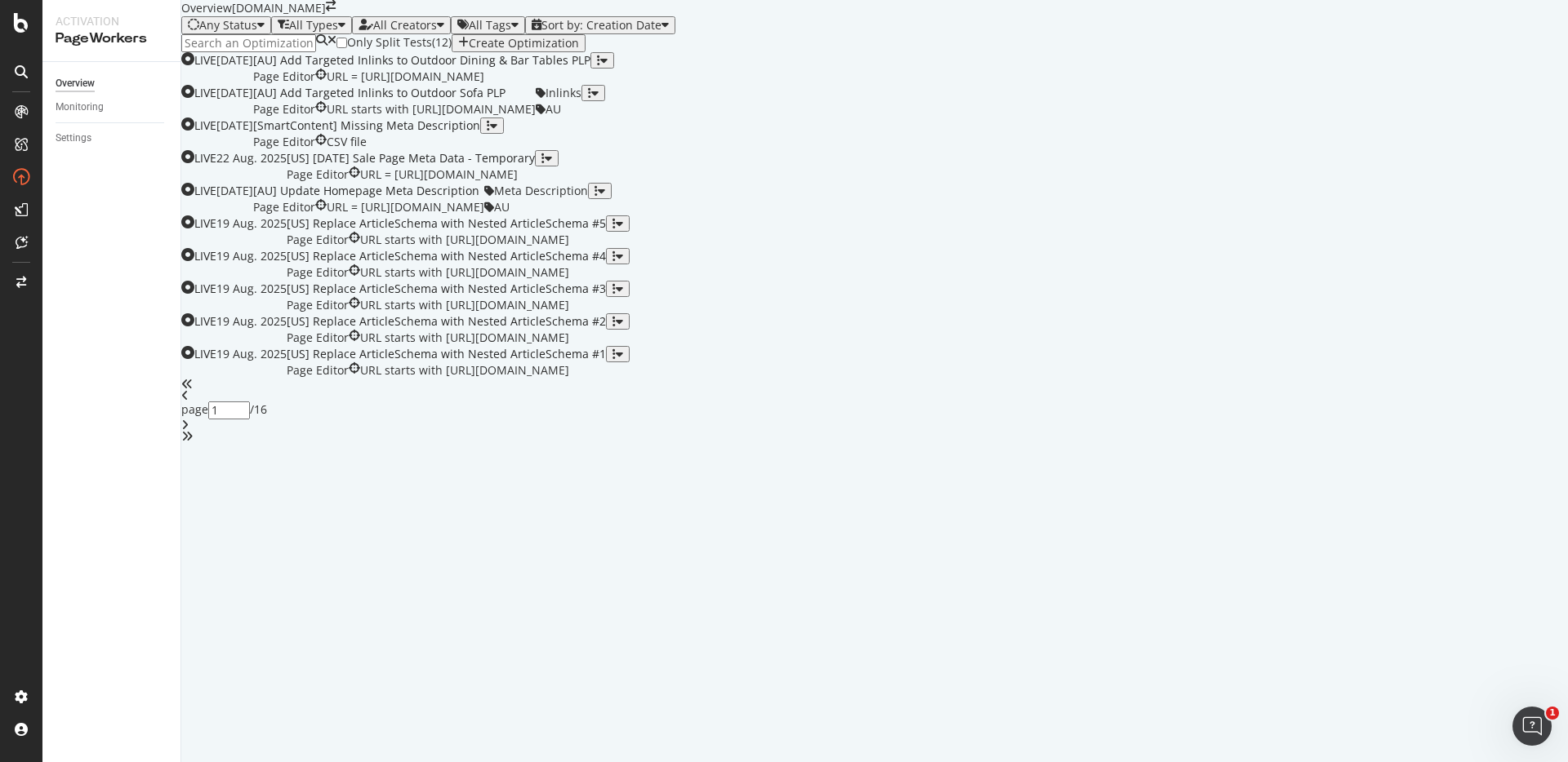
click at [590, 85] on div "[AU] Add Targeted Inlinks to Outdoor Dining & Bar Tables PLP Page Editor URL = …" at bounding box center [422, 68] width 338 height 33
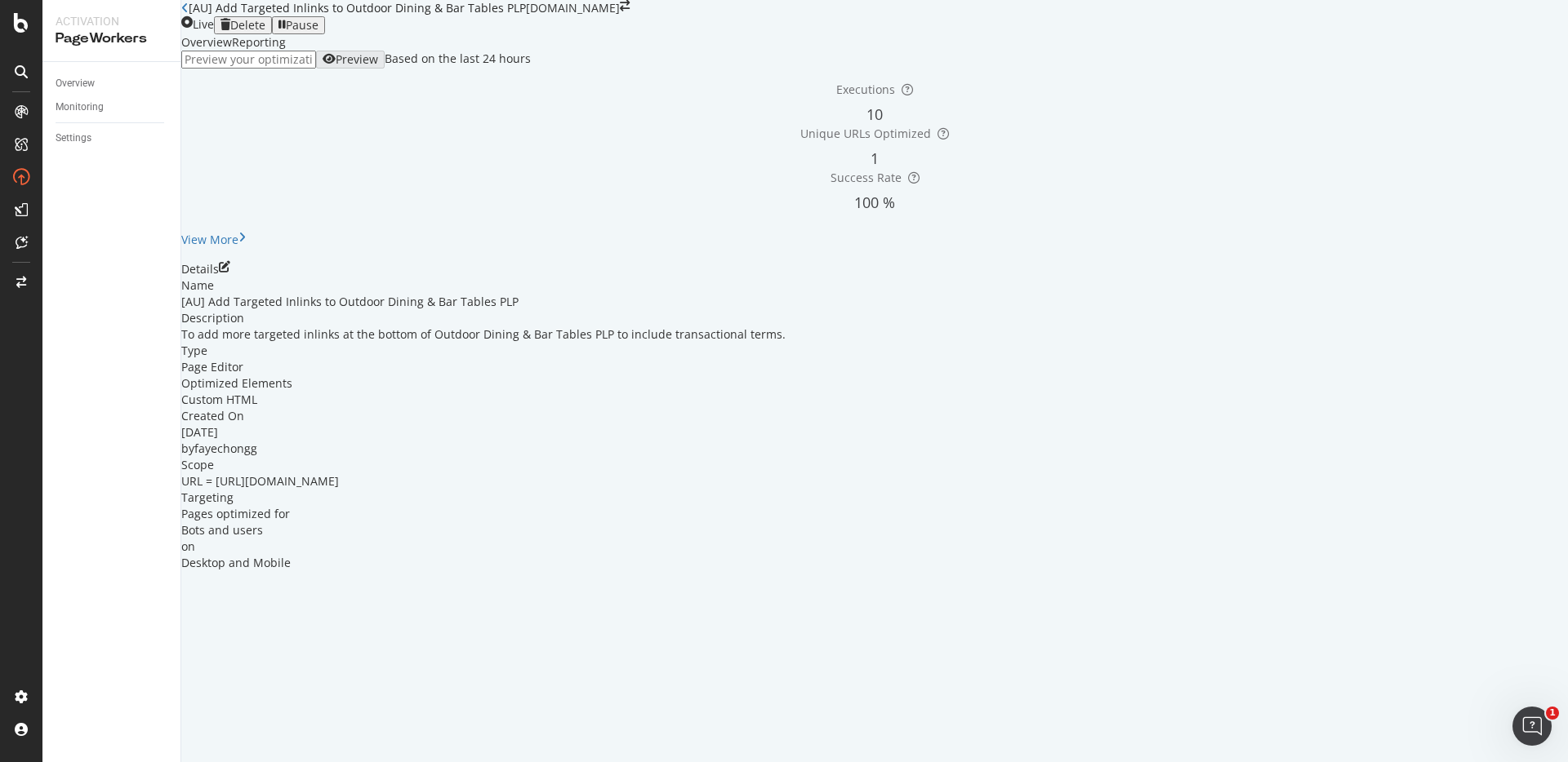
click at [350, 310] on div "[AU] Add Targeted Inlinks to Outdoor Dining & Bar Tables PLP" at bounding box center [875, 302] width 1386 height 17
copy div "[AU] Add Targeted Inlinks to Outdoor Dining & Bar Tables PLP"
click at [639, 469] on div "Name [AU] Add Targeted Inlinks to Outdoor Dining & Bar Tables PLP Description T…" at bounding box center [875, 424] width 1386 height 294
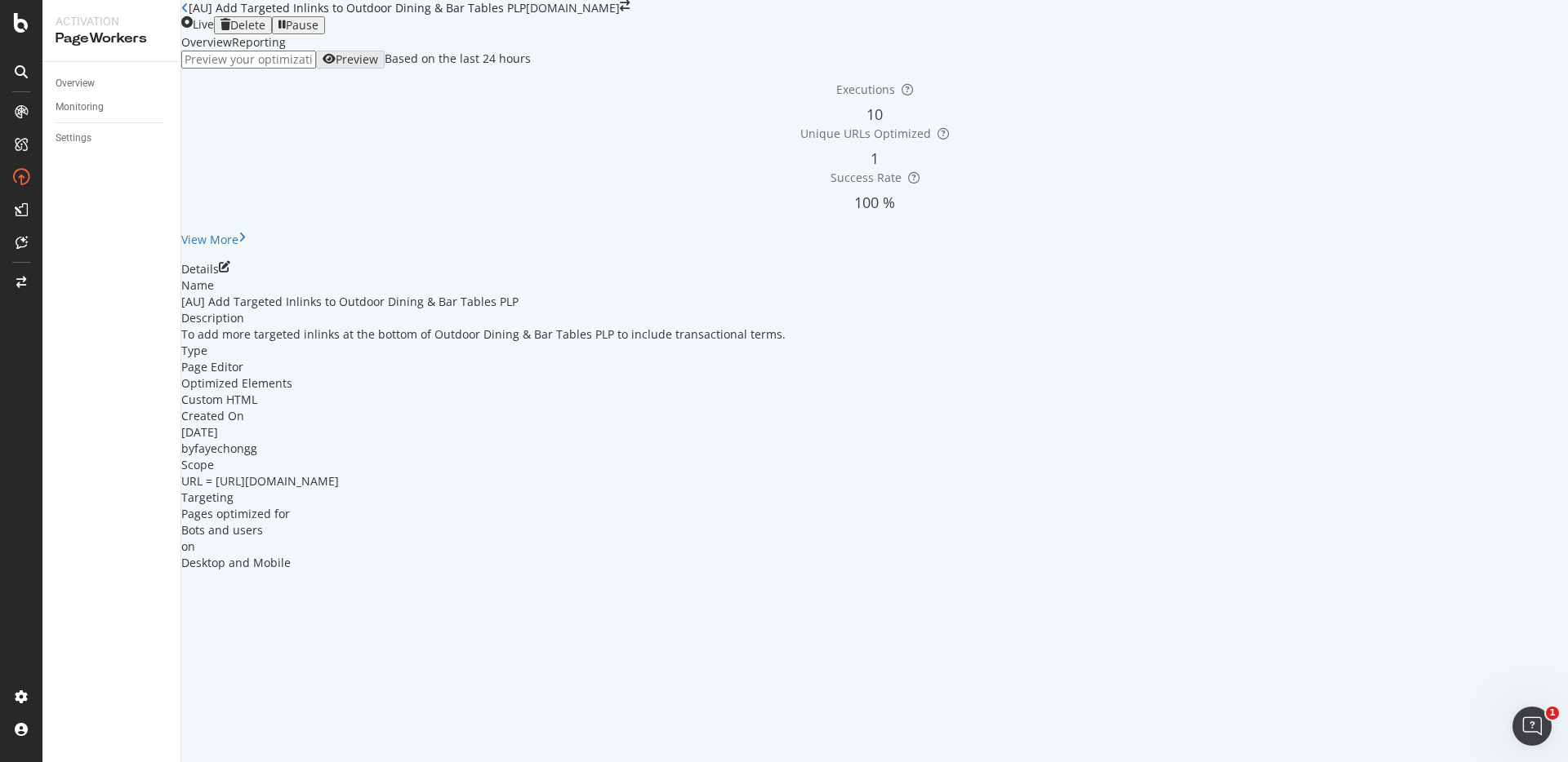
click at [639, 469] on div "Name [AU] Add Targeted Inlinks to Outdoor Dining & Bar Tables PLP Description T…" at bounding box center [875, 424] width 1386 height 294
click at [635, 343] on div "To add more targeted inlinks at the bottom of Outdoor Dining & Bar Tables PLP t…" at bounding box center [875, 335] width 1386 height 17
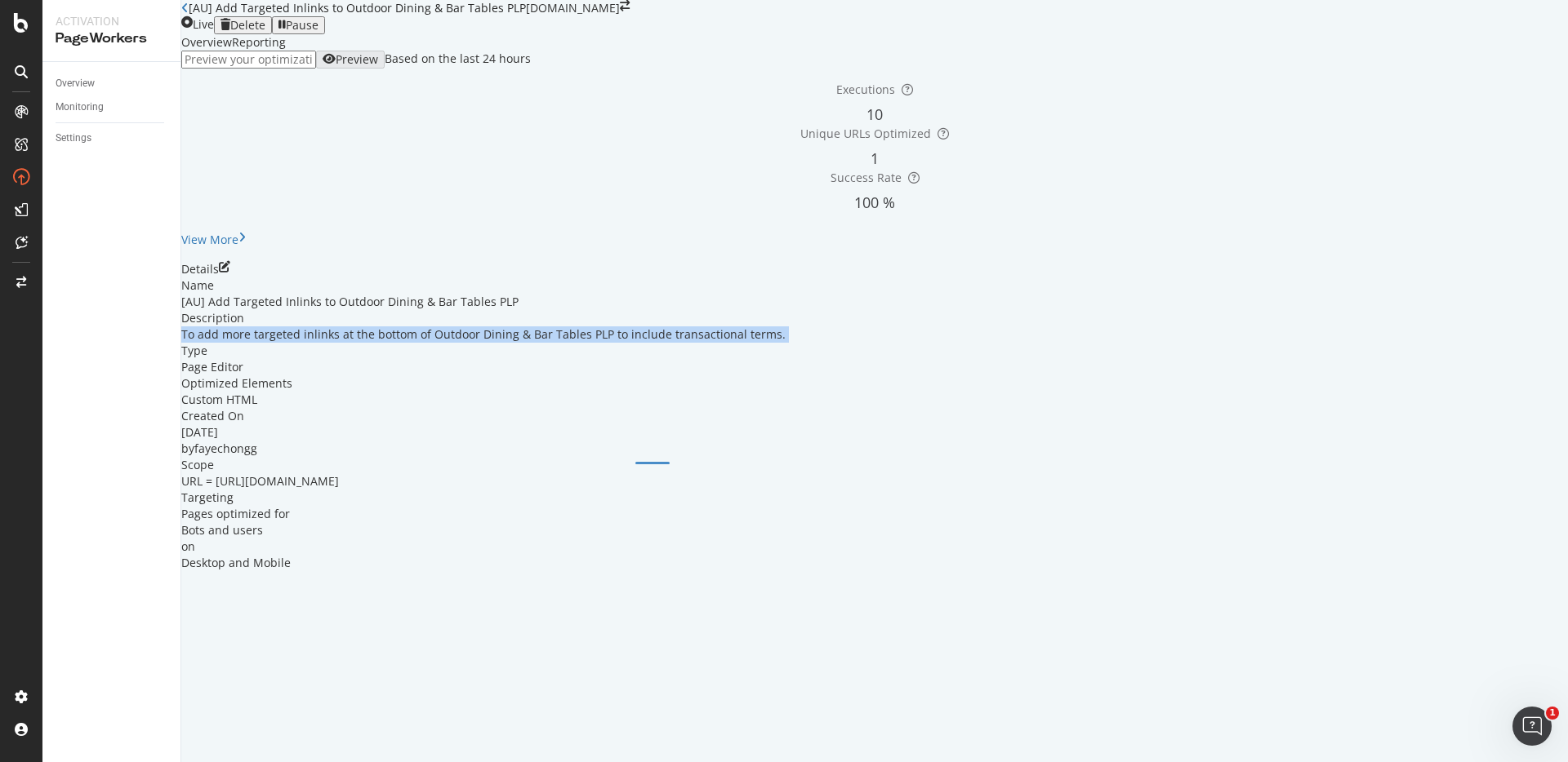
copy div "To add more targeted inlinks at the bottom of Outdoor Dining & Bar Tables PLP t…"
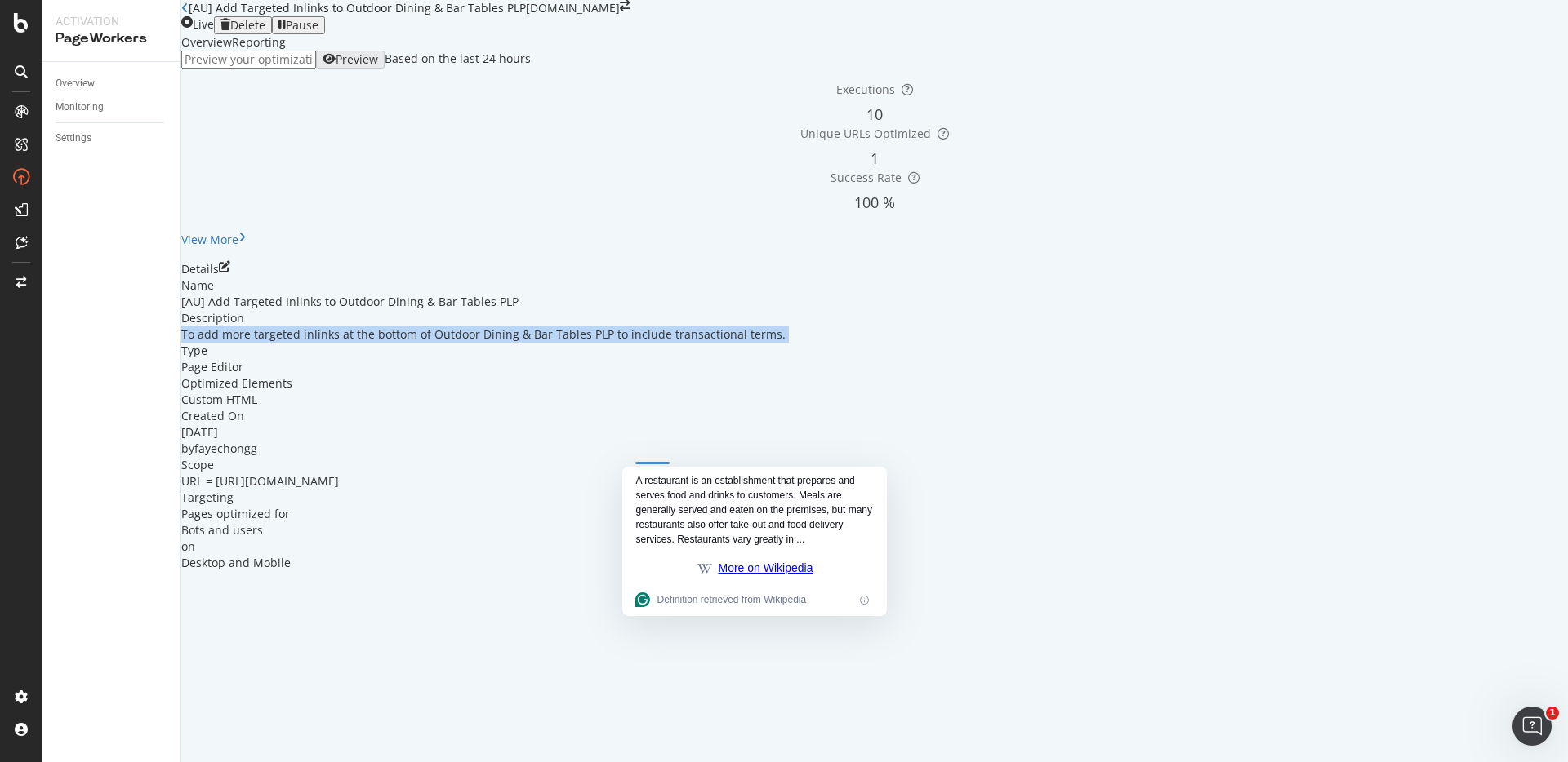
click at [230, 272] on icon "pen-to-square" at bounding box center [225, 267] width 12 height 12
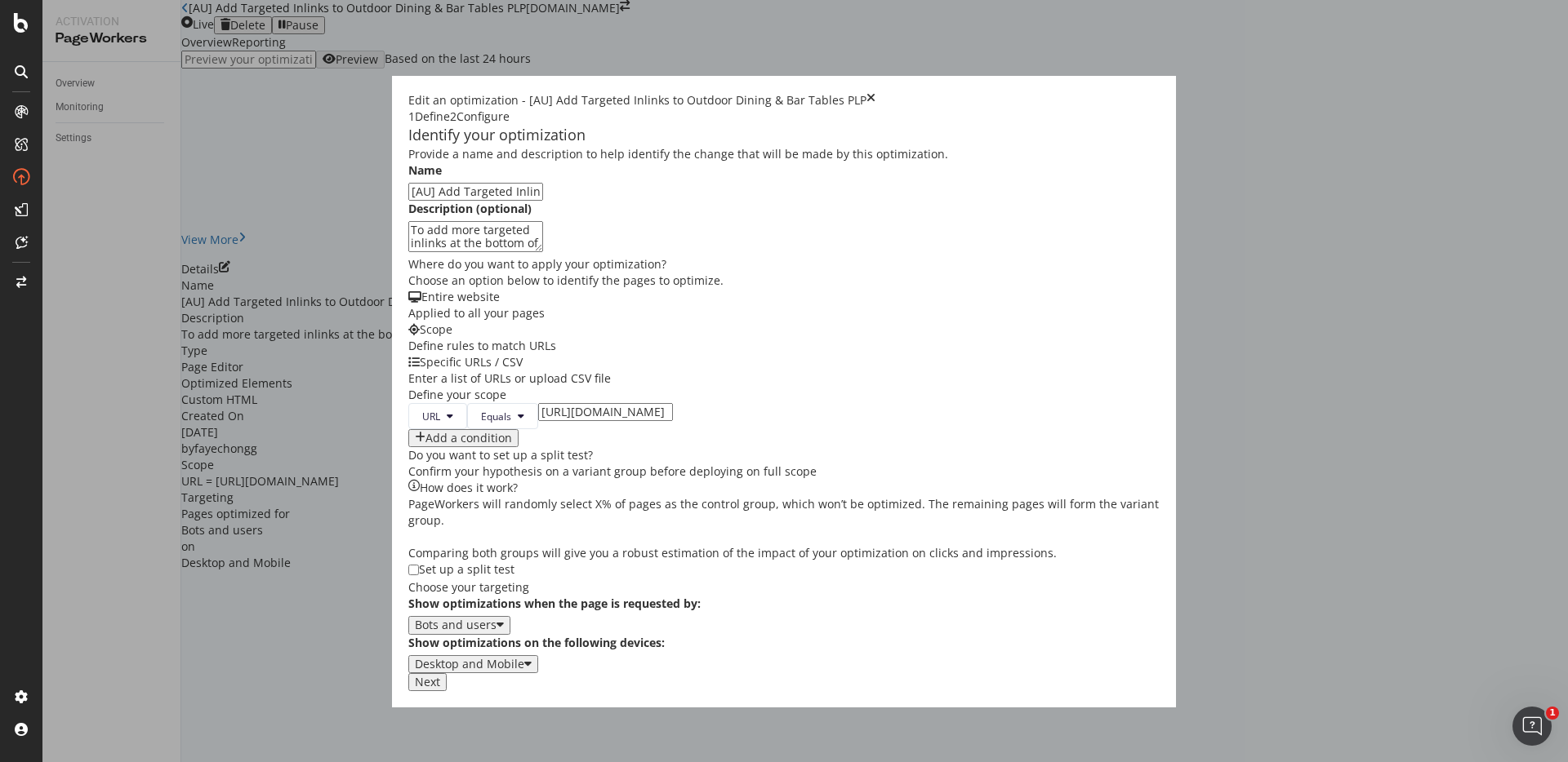
click at [440, 689] on div "Next" at bounding box center [428, 682] width 26 height 13
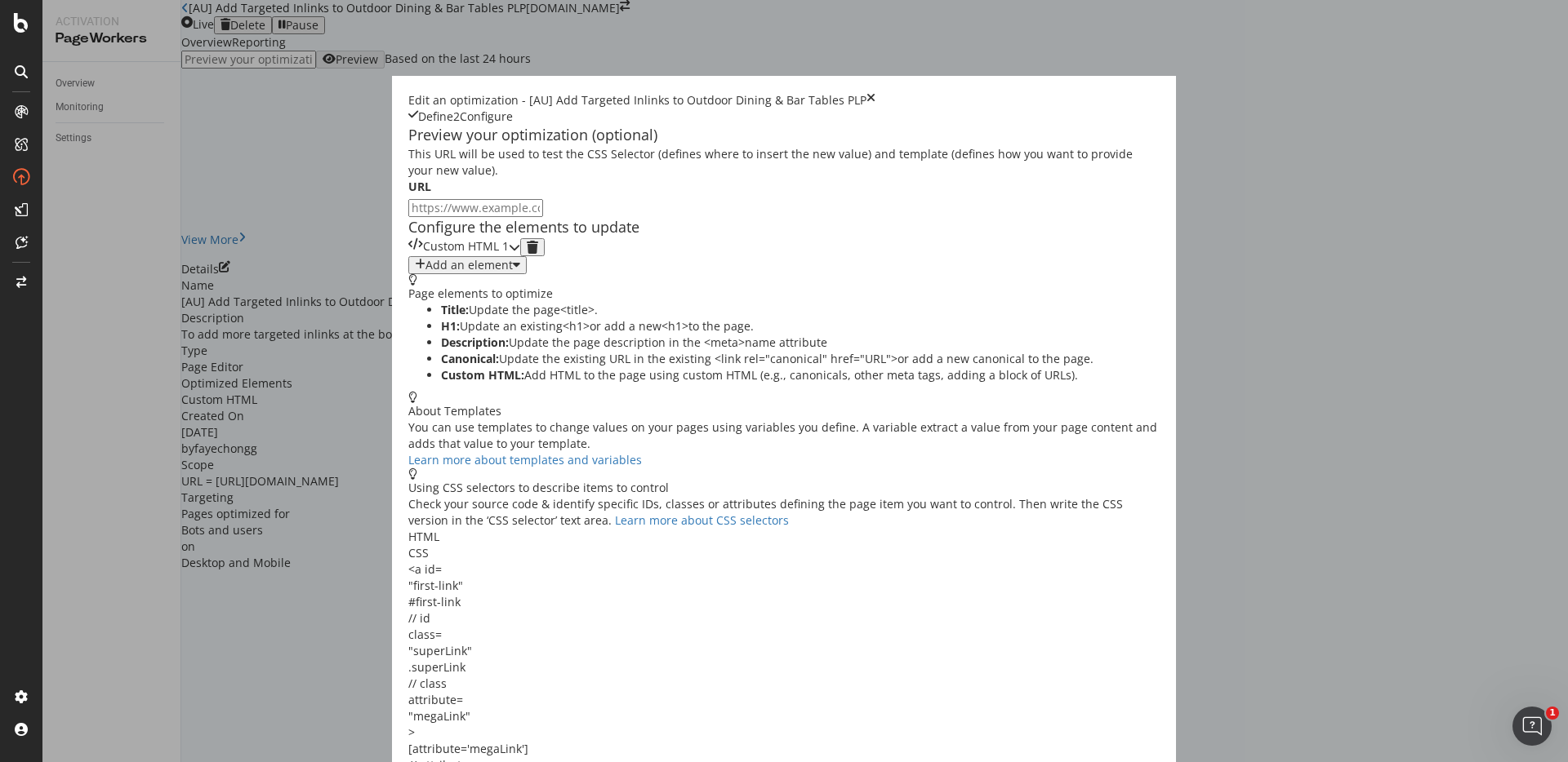
click at [448, 257] on div "Custom HTML 1" at bounding box center [459, 248] width 101 height 18
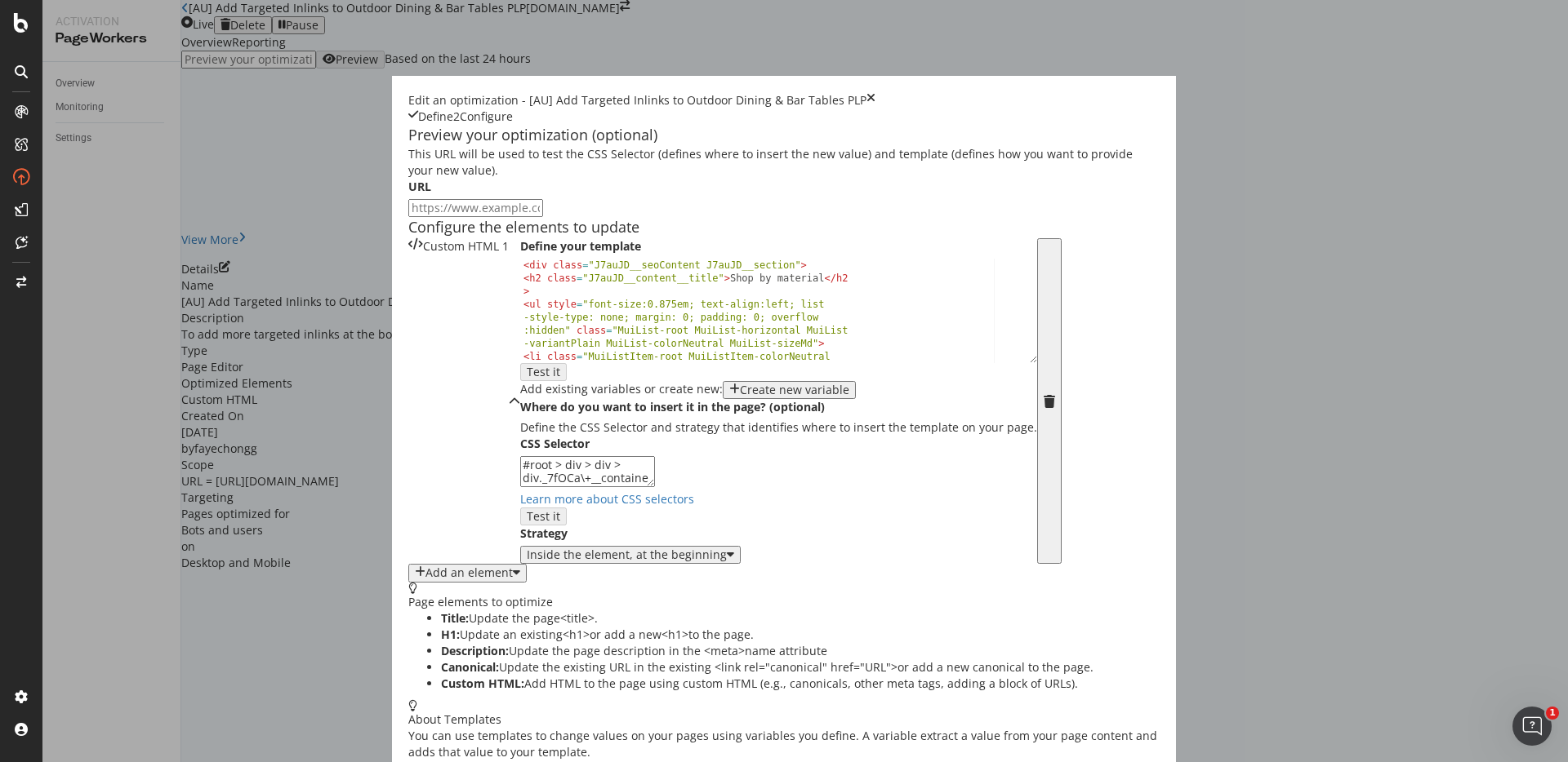
click at [520, 440] on div "< div class = "J7auJD__seoContent J7auJD__section" > < h2 class = "J7auJD__cont…" at bounding box center [772, 349] width 505 height 182
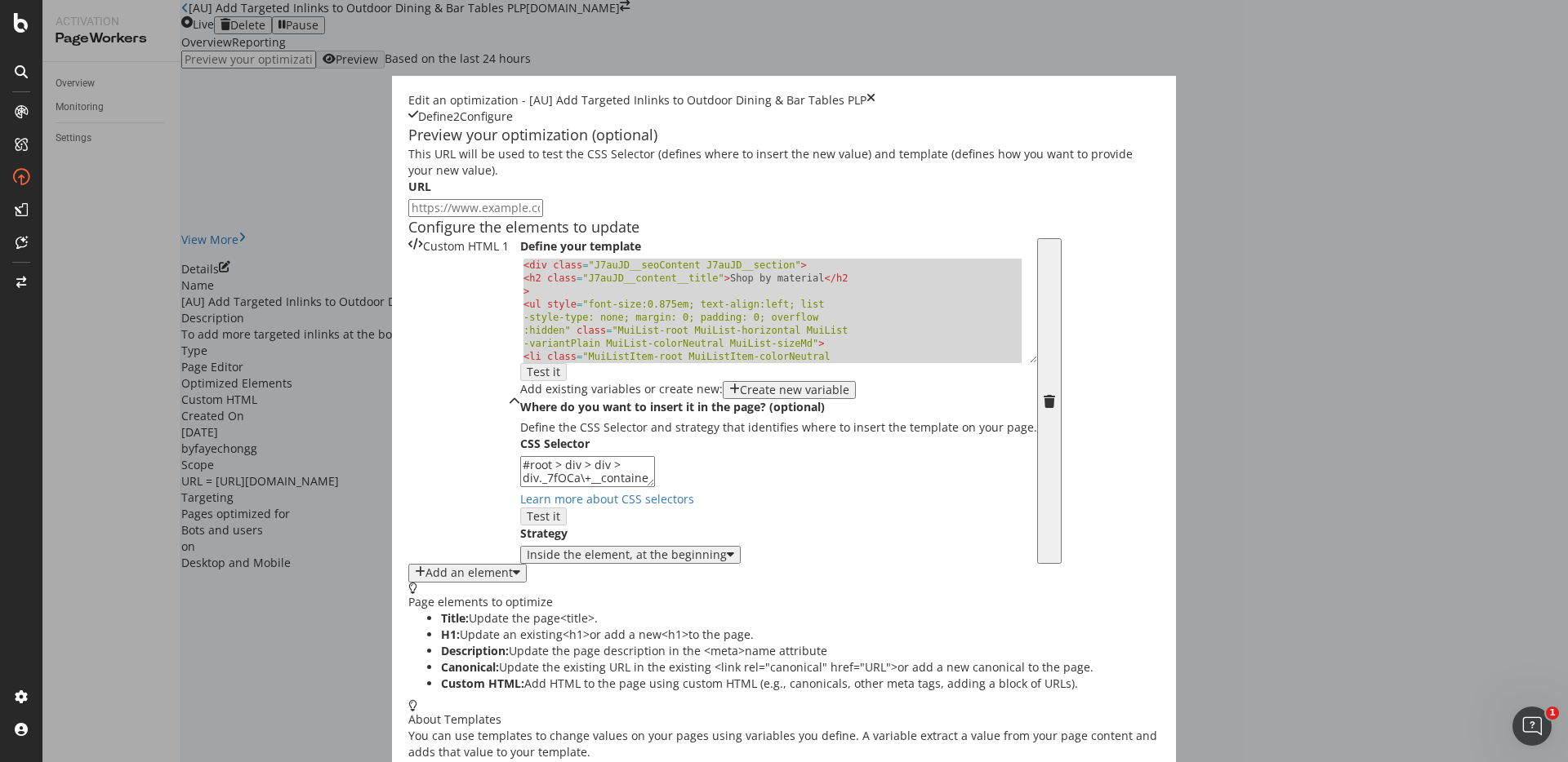
type textarea "</ul> </div>"
click at [520, 507] on div "#root > div > div > div._7fOCa\+__container > div.MuiContainer-root.MuiContaine…" at bounding box center [779, 482] width 517 height 51
click at [520, 488] on textarea "#root > div > div > div._7fOCa\+__container > div.MuiContainer-root.MuiContaine…" at bounding box center [588, 471] width 134 height 31
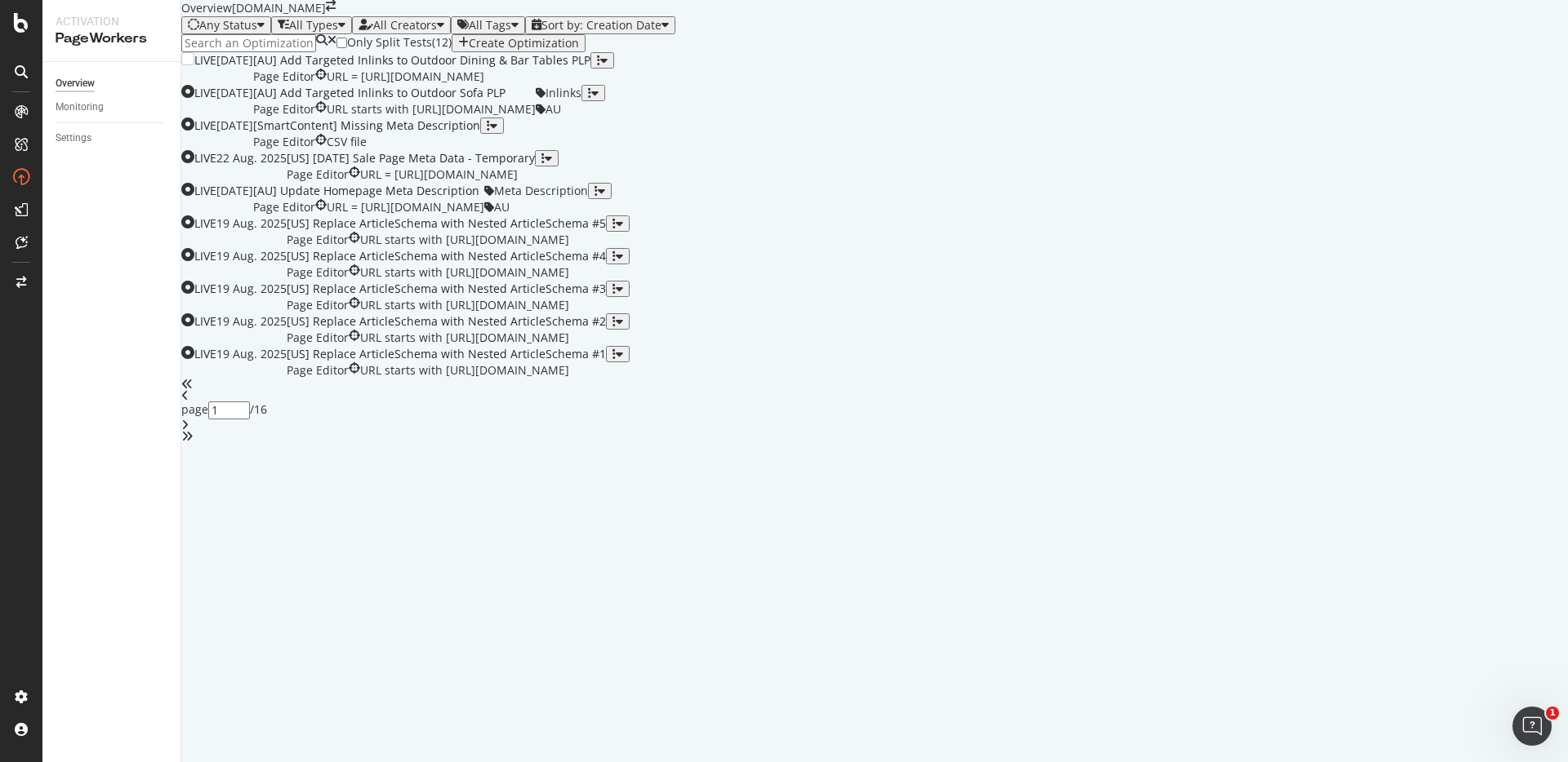
click at [600, 66] on div "button" at bounding box center [598, 60] width 3 height 12
click at [1492, 276] on div "Tags" at bounding box center [1503, 269] width 31 height 14
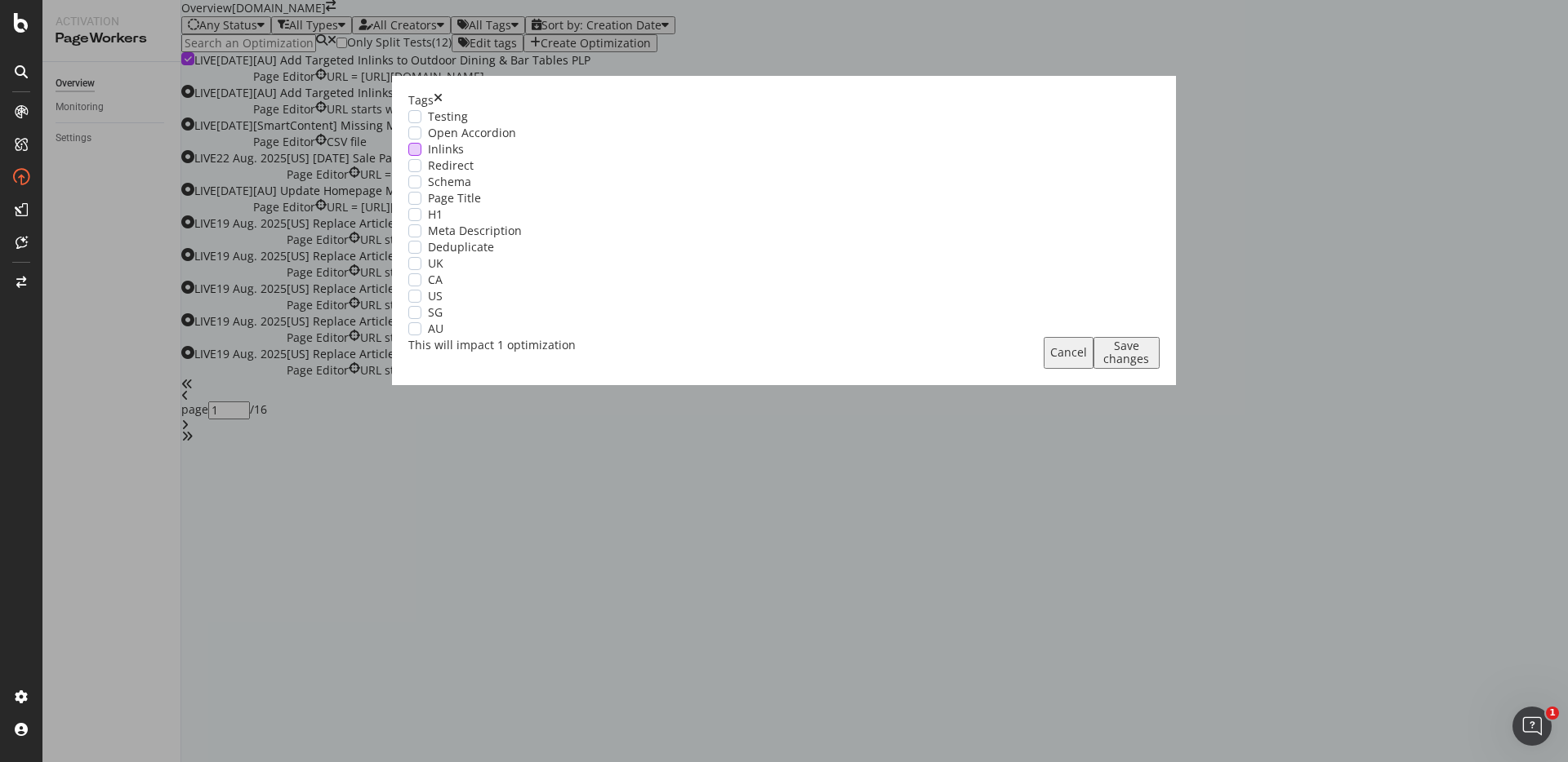
click at [567, 158] on div "Inlinks" at bounding box center [784, 149] width 751 height 17
click at [564, 338] on div "AU" at bounding box center [784, 329] width 751 height 17
click at [1093, 368] on button "Save changes" at bounding box center [1126, 352] width 66 height 31
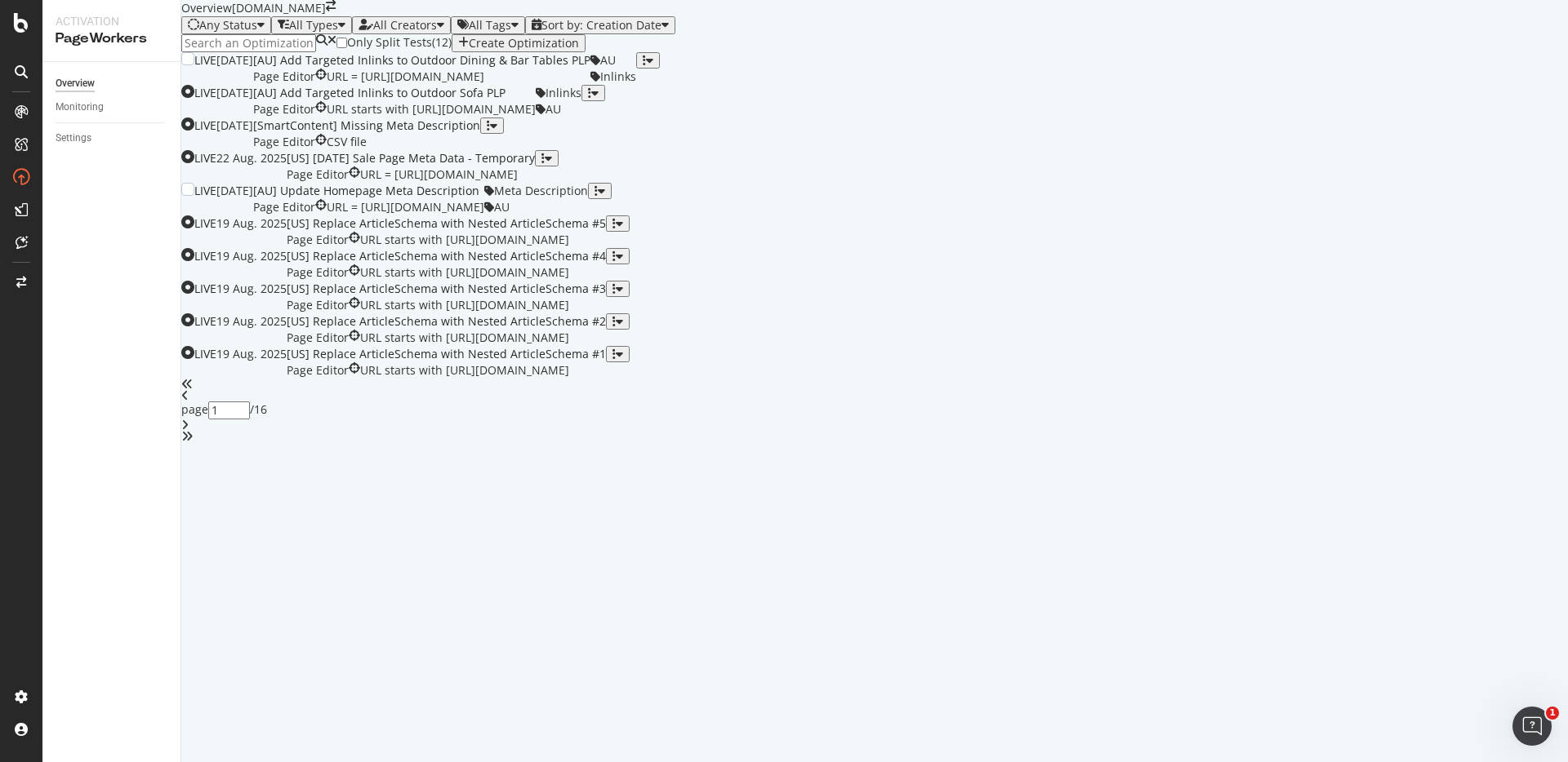
scroll to position [269, 0]
click at [545, 164] on div "button" at bounding box center [542, 159] width 3 height 12
click at [1490, 306] on div "Tags" at bounding box center [1503, 299] width 31 height 14
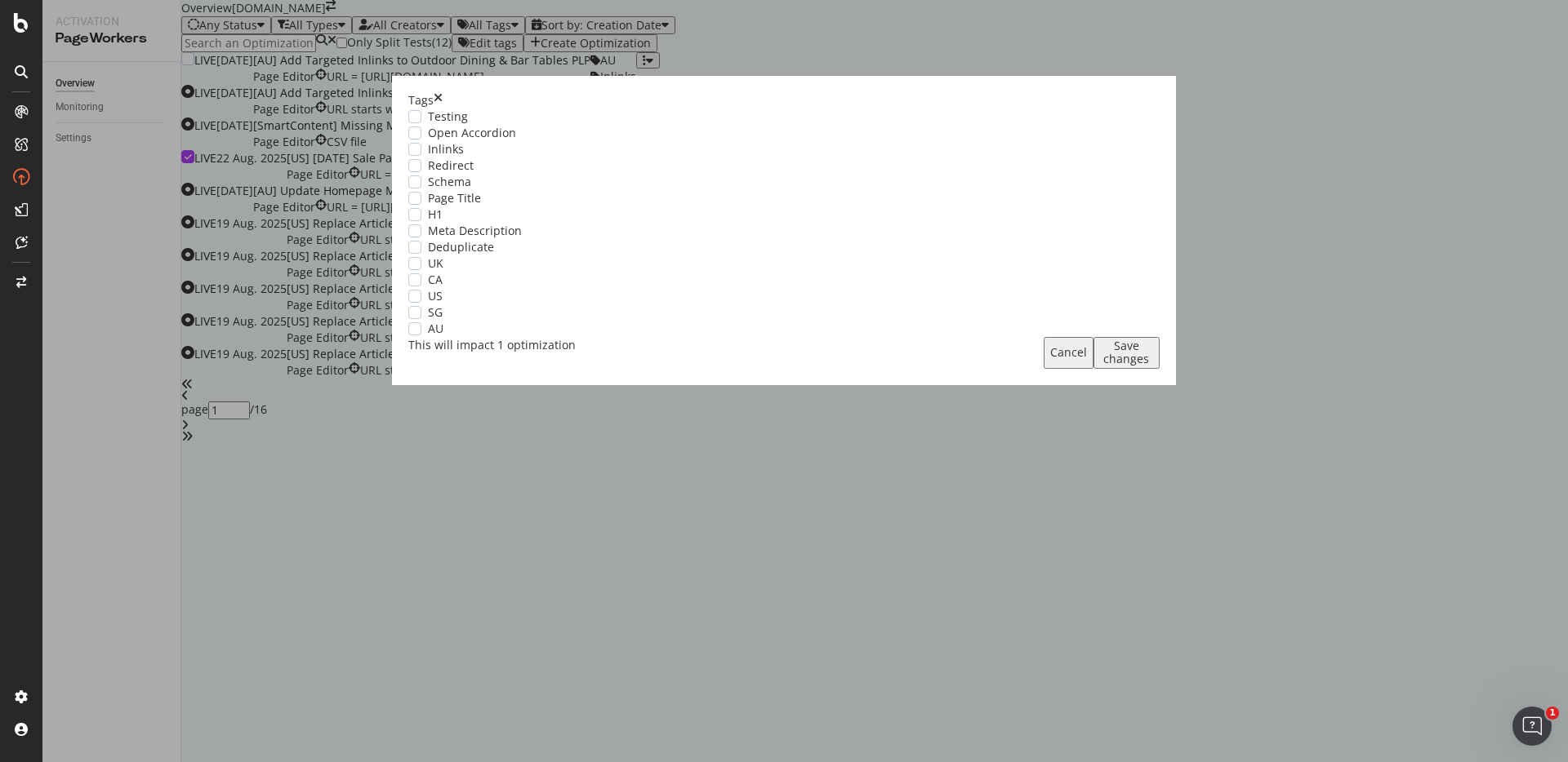
scroll to position [0, 0]
click at [574, 239] on div "Meta Description" at bounding box center [784, 231] width 751 height 17
click at [422, 303] on div "modal" at bounding box center [415, 296] width 13 height 13
click at [1100, 366] on div "Save changes" at bounding box center [1127, 352] width 53 height 26
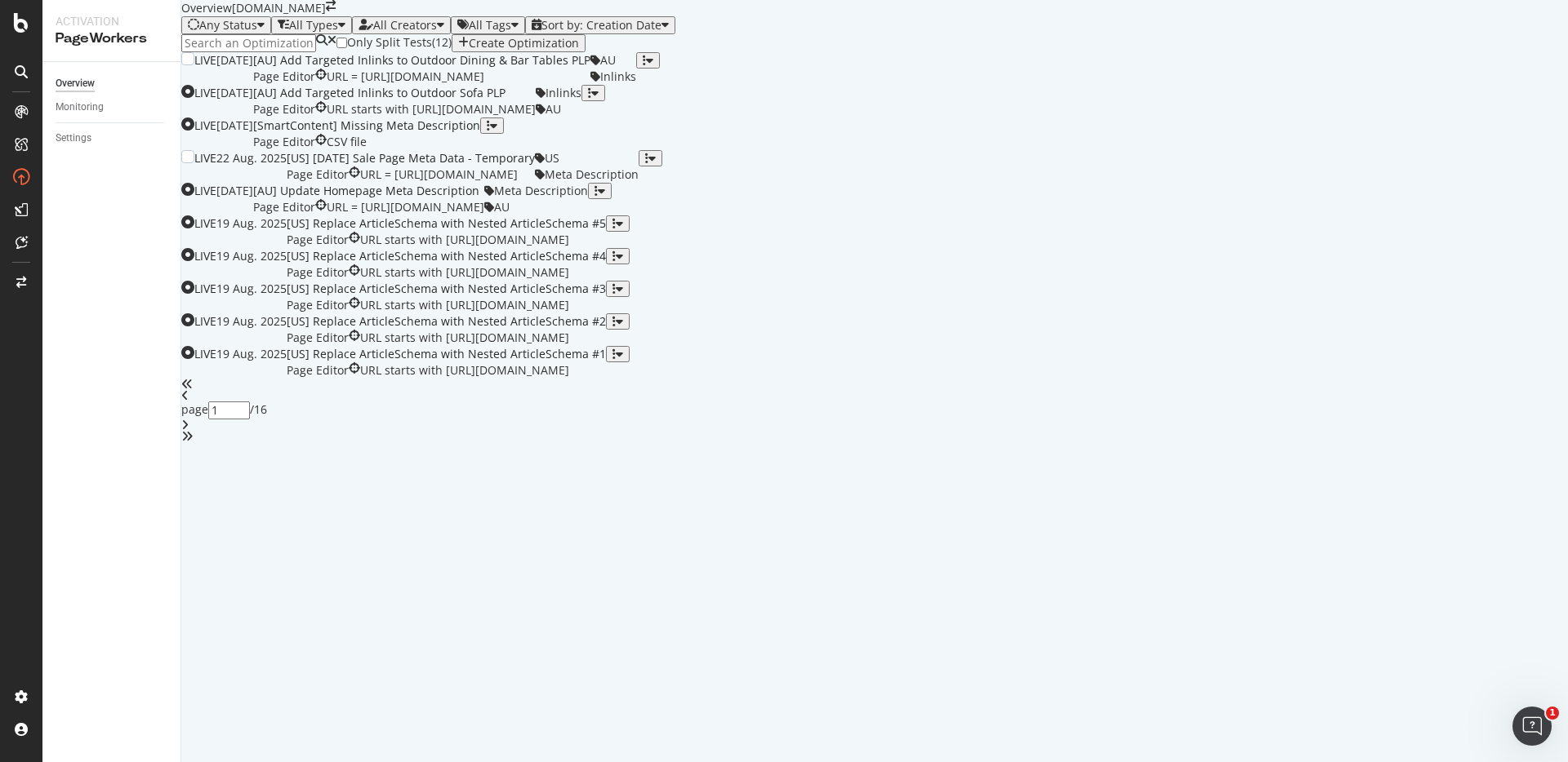
scroll to position [475, 0]
click at [623, 223] on div "button" at bounding box center [617, 224] width 11 height 12
click at [1488, 295] on div "Tags" at bounding box center [1503, 293] width 31 height 14
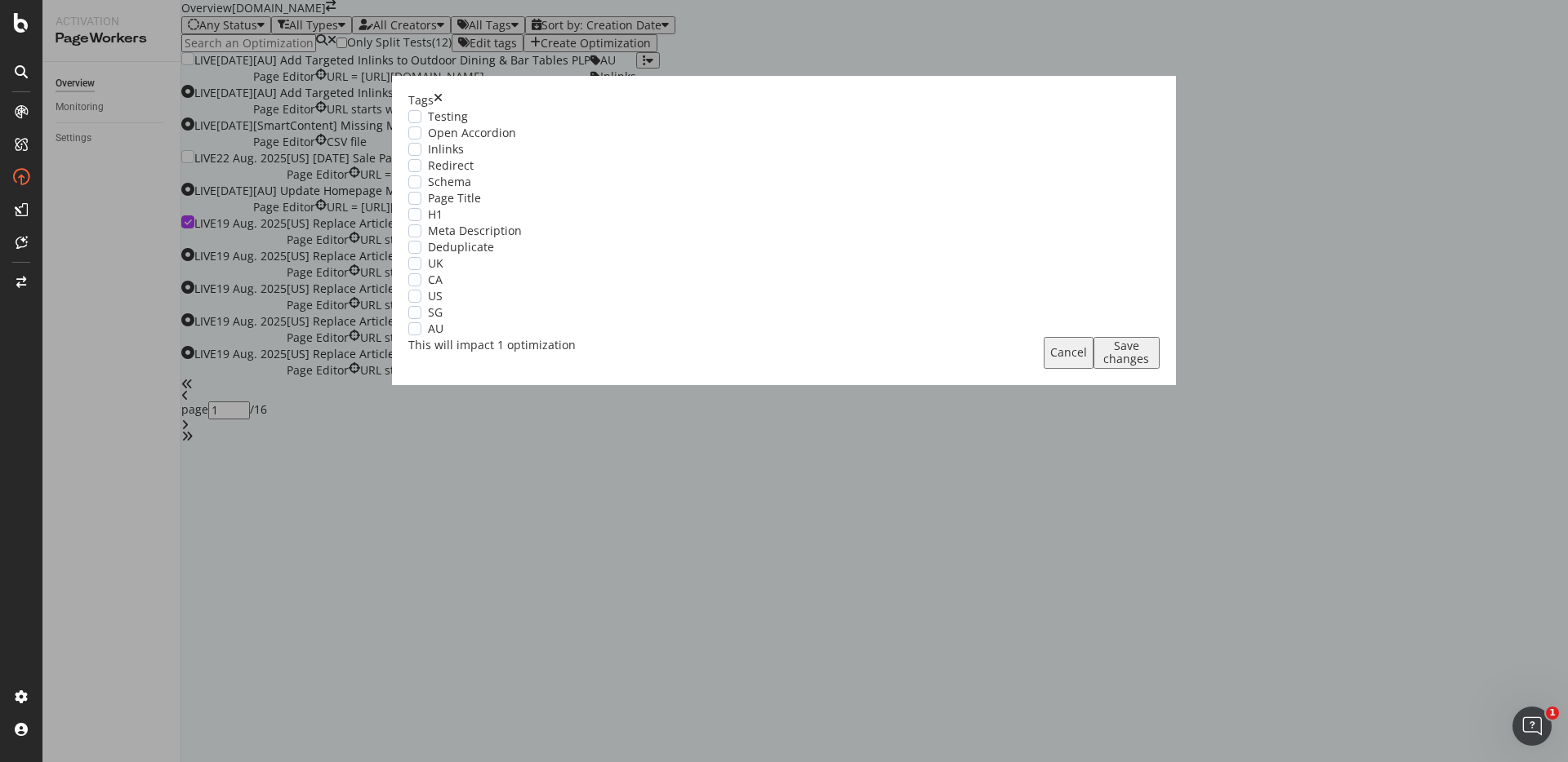
scroll to position [0, 0]
click at [442, 305] on span "US" at bounding box center [434, 296] width 15 height 17
click at [577, 190] on div "Schema" at bounding box center [784, 182] width 751 height 17
click at [1100, 366] on div "Save changes" at bounding box center [1127, 352] width 53 height 26
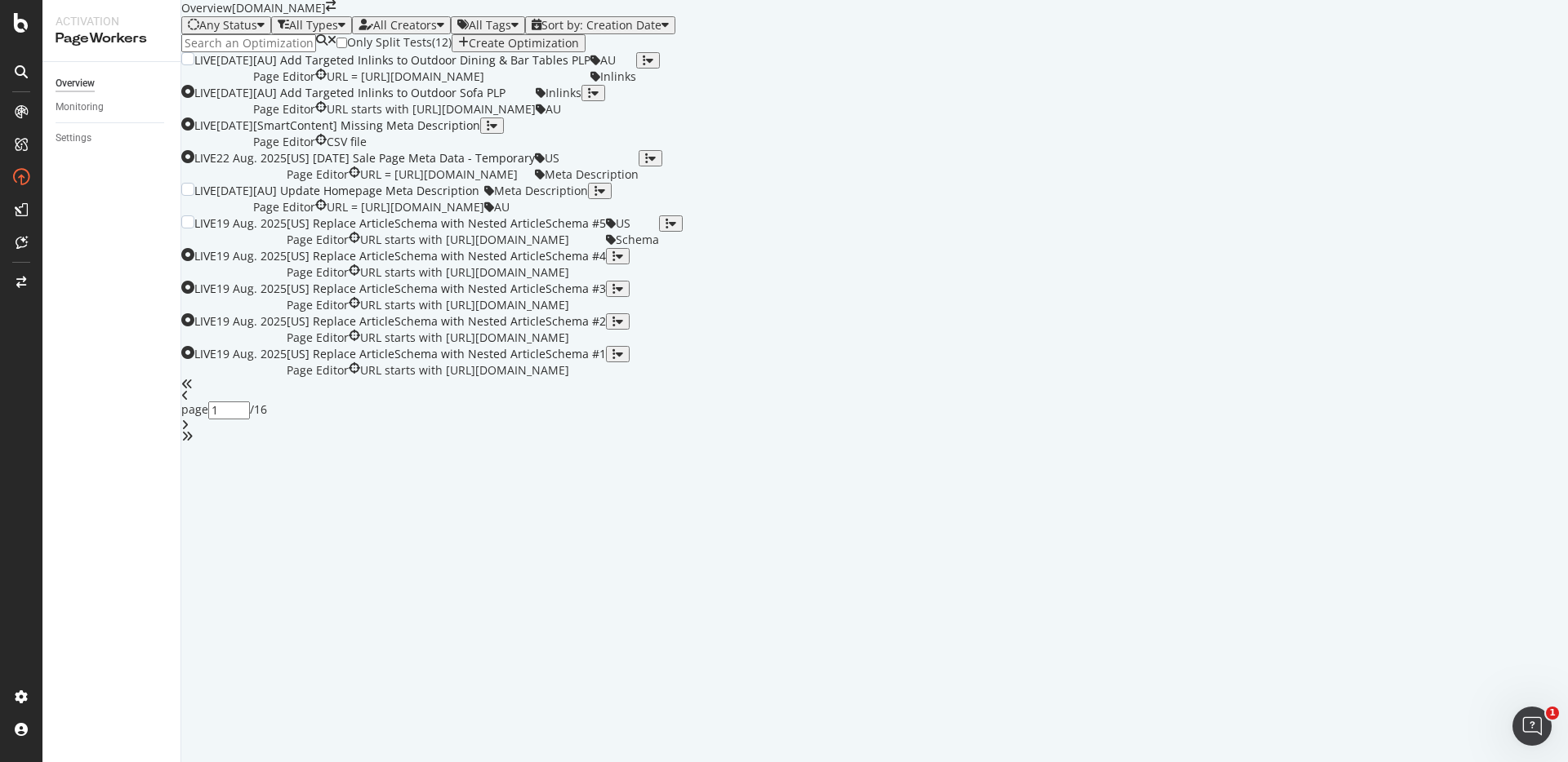
scroll to position [475, 0]
click at [616, 262] on div "button" at bounding box center [613, 257] width 3 height 12
click at [1488, 400] on div "Tags" at bounding box center [1503, 393] width 31 height 14
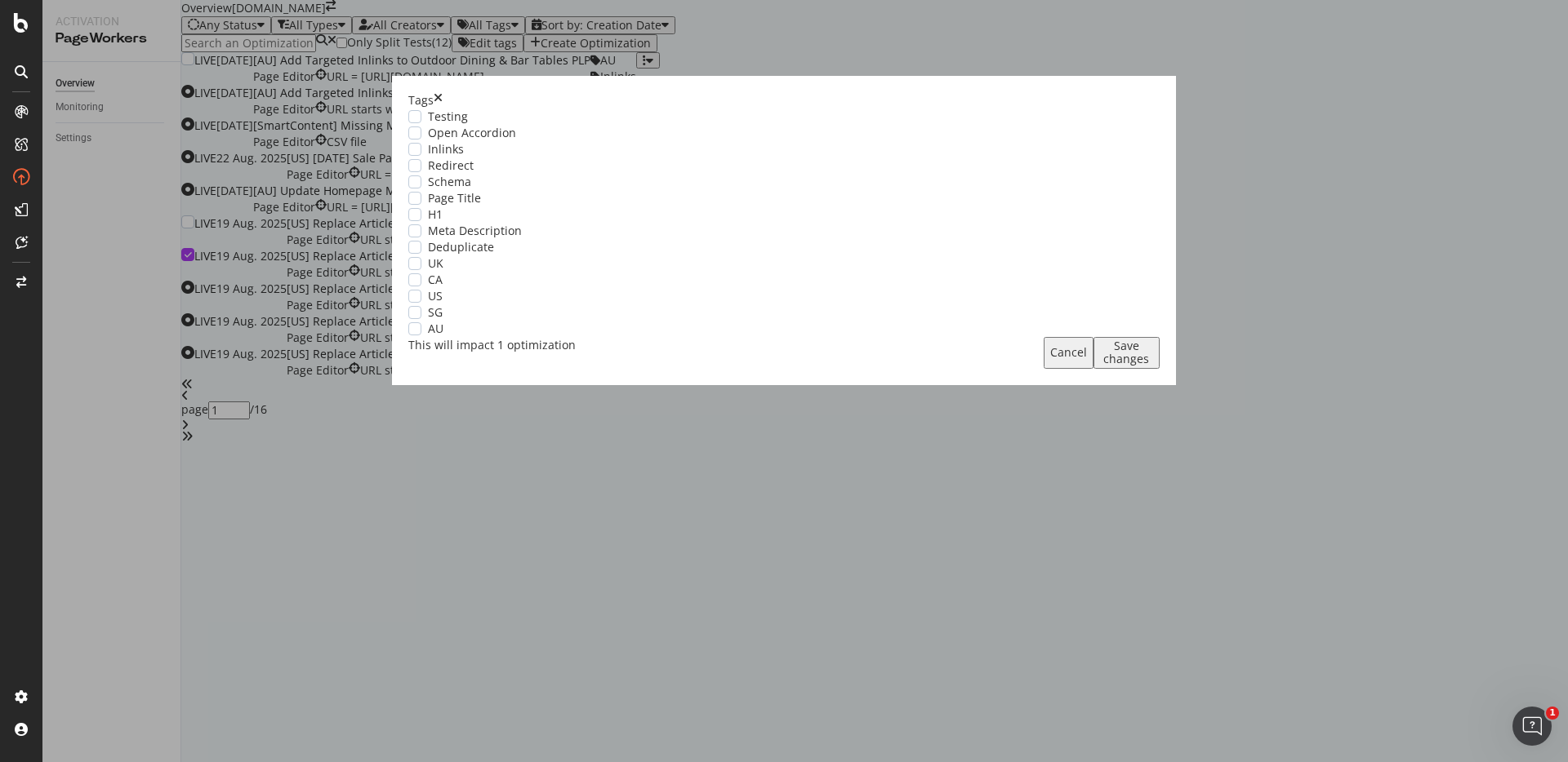
scroll to position [0, 0]
click at [422, 189] on div "modal" at bounding box center [415, 182] width 13 height 13
click at [422, 303] on div "modal" at bounding box center [415, 296] width 13 height 13
click at [1100, 366] on div "Save changes" at bounding box center [1127, 352] width 53 height 26
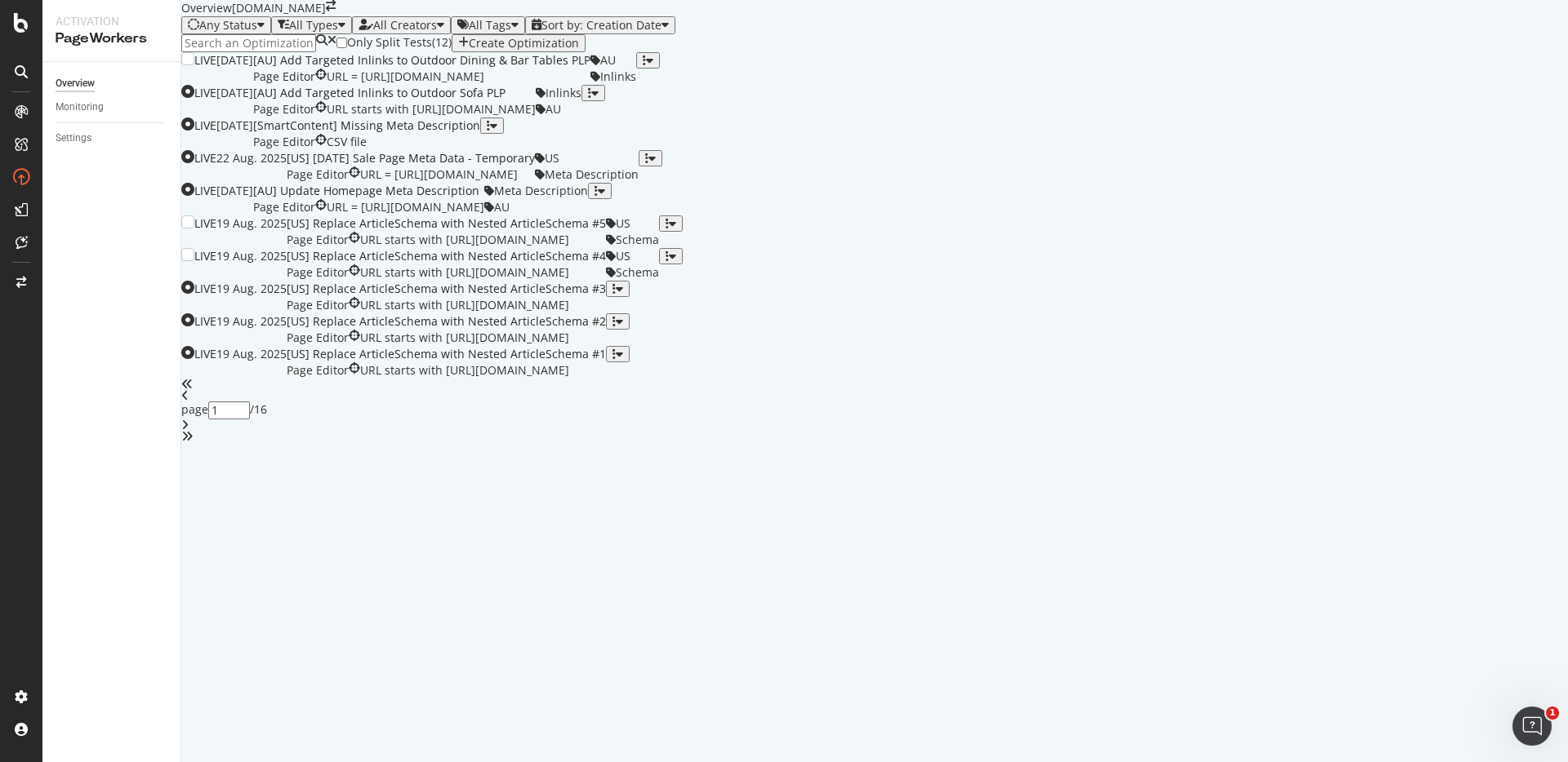
scroll to position [475, 0]
click at [616, 295] on div "button" at bounding box center [613, 289] width 3 height 12
click at [1488, 499] on div "Tags" at bounding box center [1503, 493] width 31 height 14
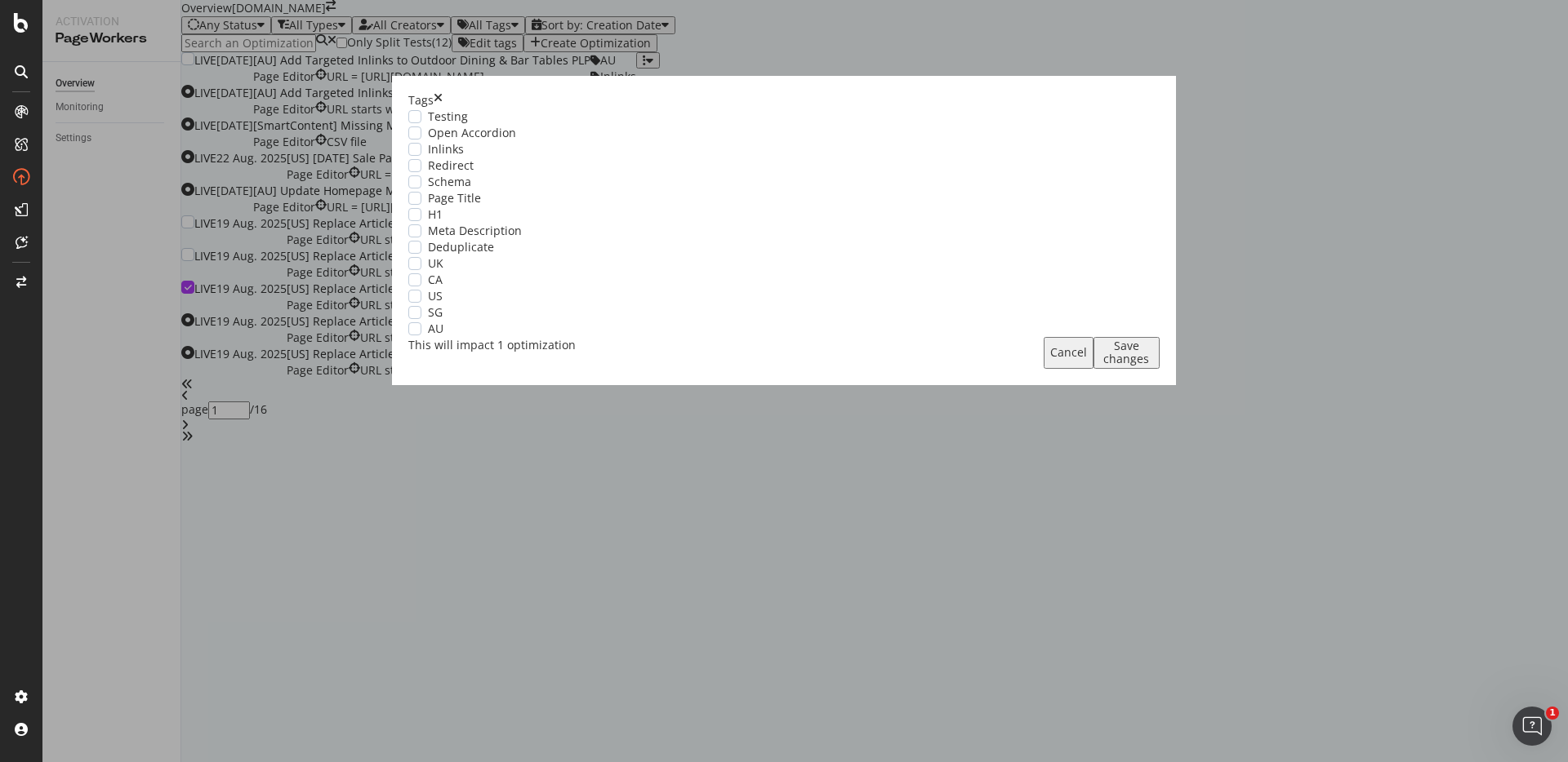
click at [605, 318] on div "Testing Open Accordion Inlinks Redirect Schema Page Title H1 Meta Description D…" at bounding box center [784, 223] width 751 height 229
click at [471, 190] on span "Schema" at bounding box center [449, 182] width 43 height 17
click at [574, 305] on div "US" at bounding box center [784, 296] width 751 height 17
click at [1100, 366] on div "Save changes" at bounding box center [1127, 352] width 53 height 26
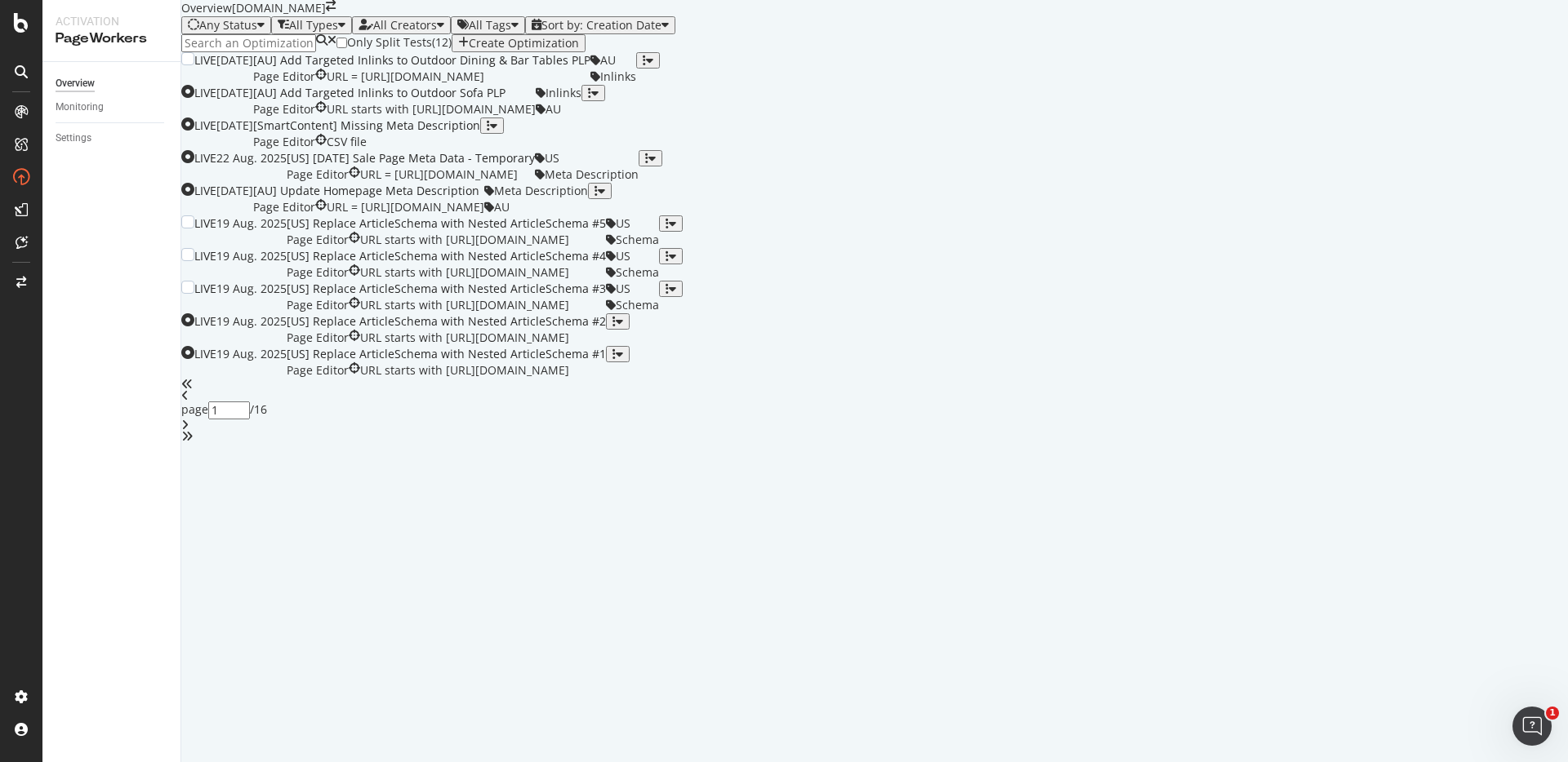
scroll to position [475, 0]
click at [616, 328] on div "button" at bounding box center [613, 322] width 3 height 12
click at [1496, 599] on div "Tags" at bounding box center [1503, 587] width 31 height 24
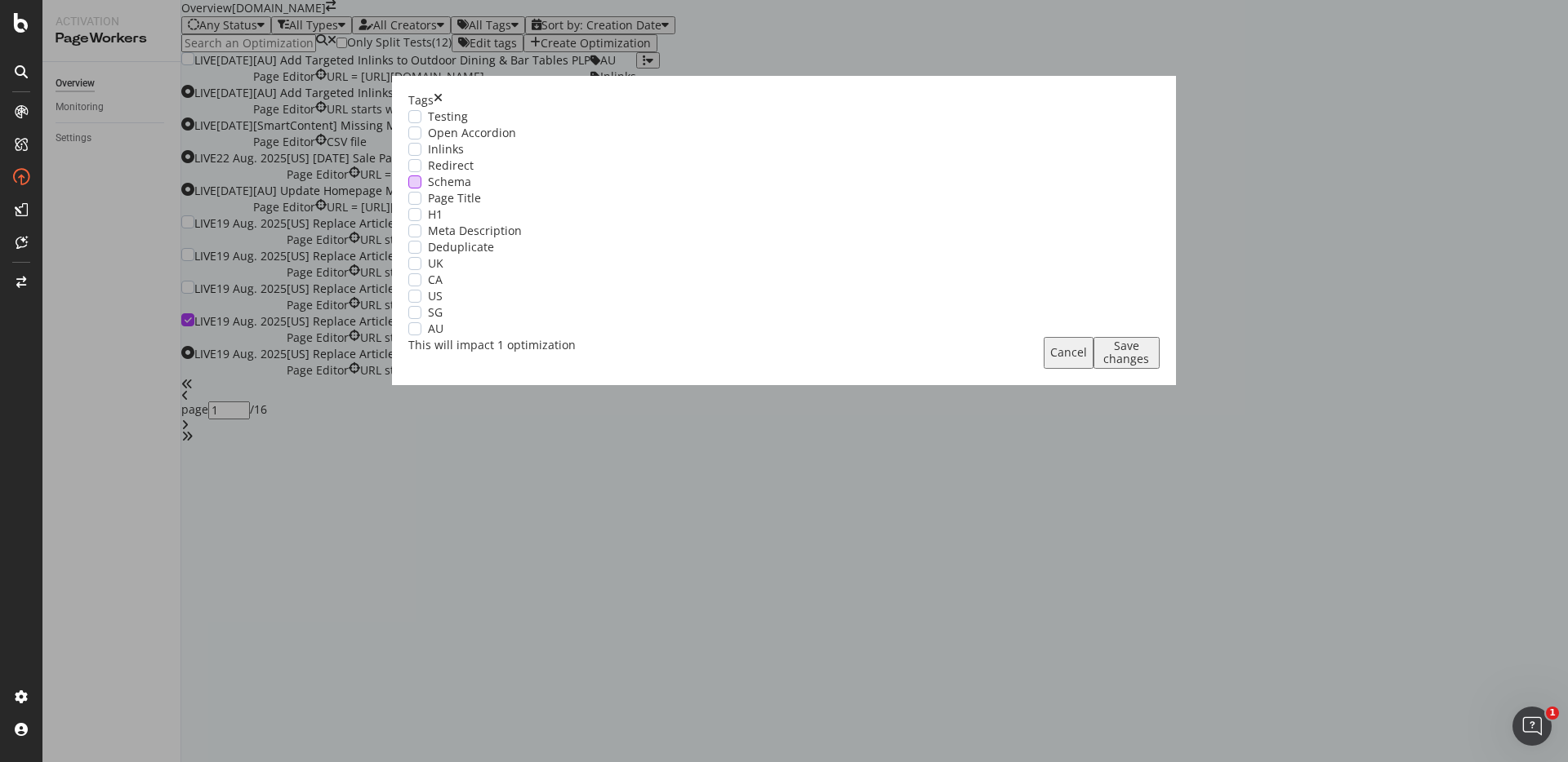
click at [422, 189] on div "modal" at bounding box center [415, 182] width 13 height 13
click at [574, 305] on div "US" at bounding box center [784, 296] width 751 height 17
click at [1100, 366] on div "Save changes" at bounding box center [1127, 352] width 53 height 26
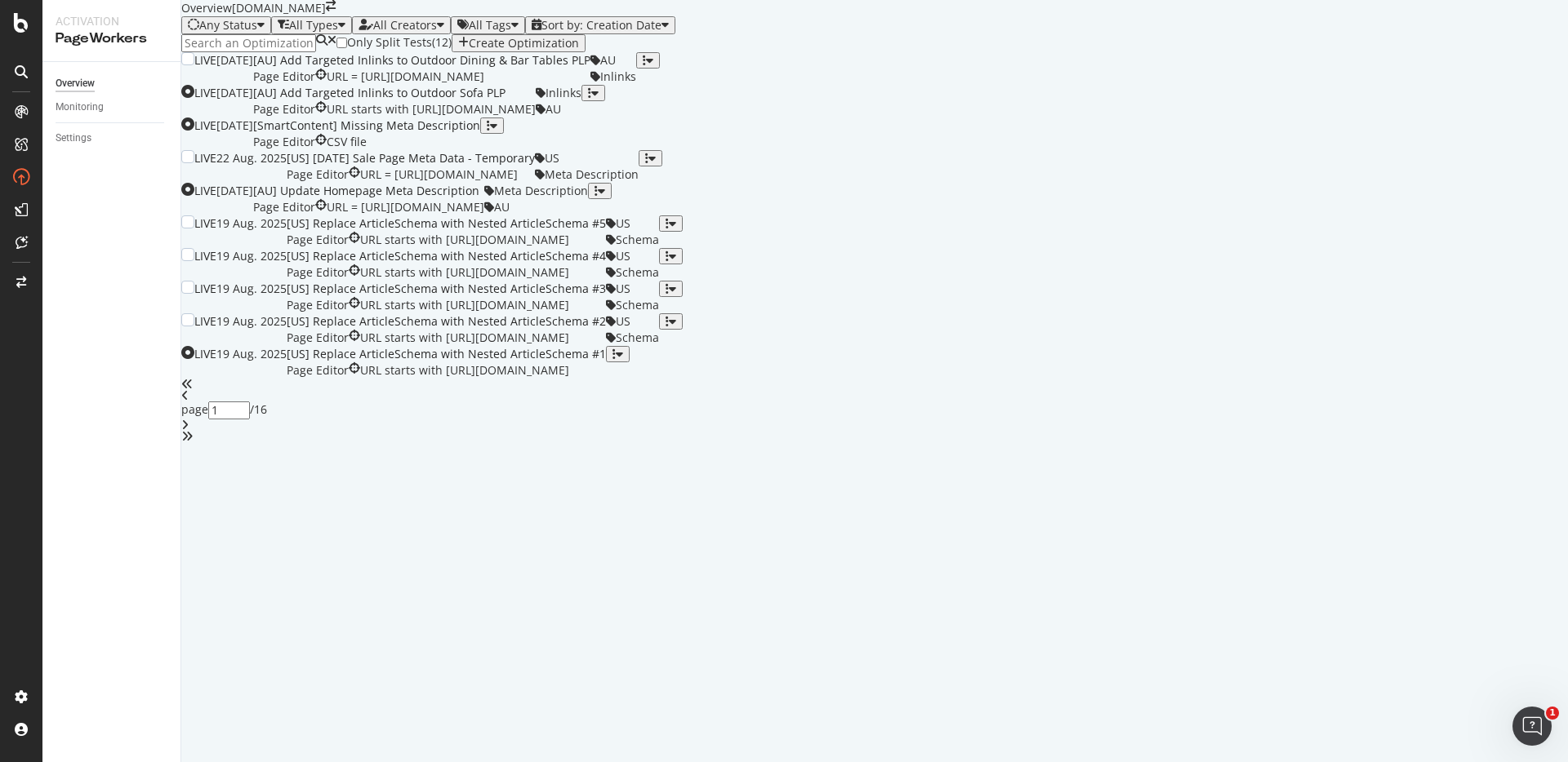
scroll to position [475, 0]
click at [616, 360] on icon "button" at bounding box center [613, 354] width 3 height 12
click at [1499, 685] on icon at bounding box center [1504, 680] width 10 height 10
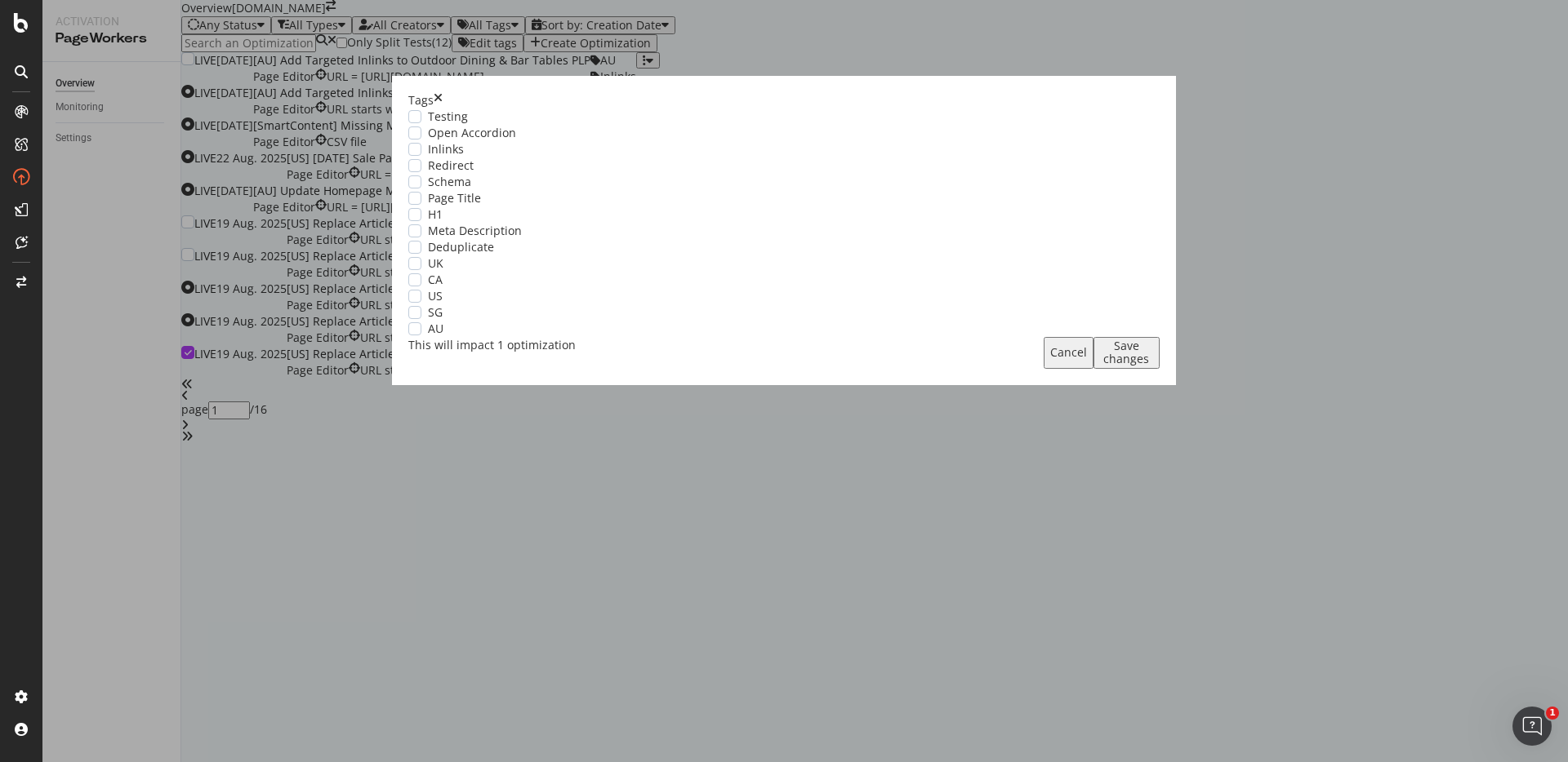
scroll to position [0, 0]
click at [422, 156] on div "modal" at bounding box center [415, 149] width 13 height 13
click at [422, 303] on div "modal" at bounding box center [415, 296] width 13 height 13
click at [419, 153] on icon "modal" at bounding box center [415, 149] width 7 height 8
click at [422, 189] on div "modal" at bounding box center [415, 182] width 13 height 13
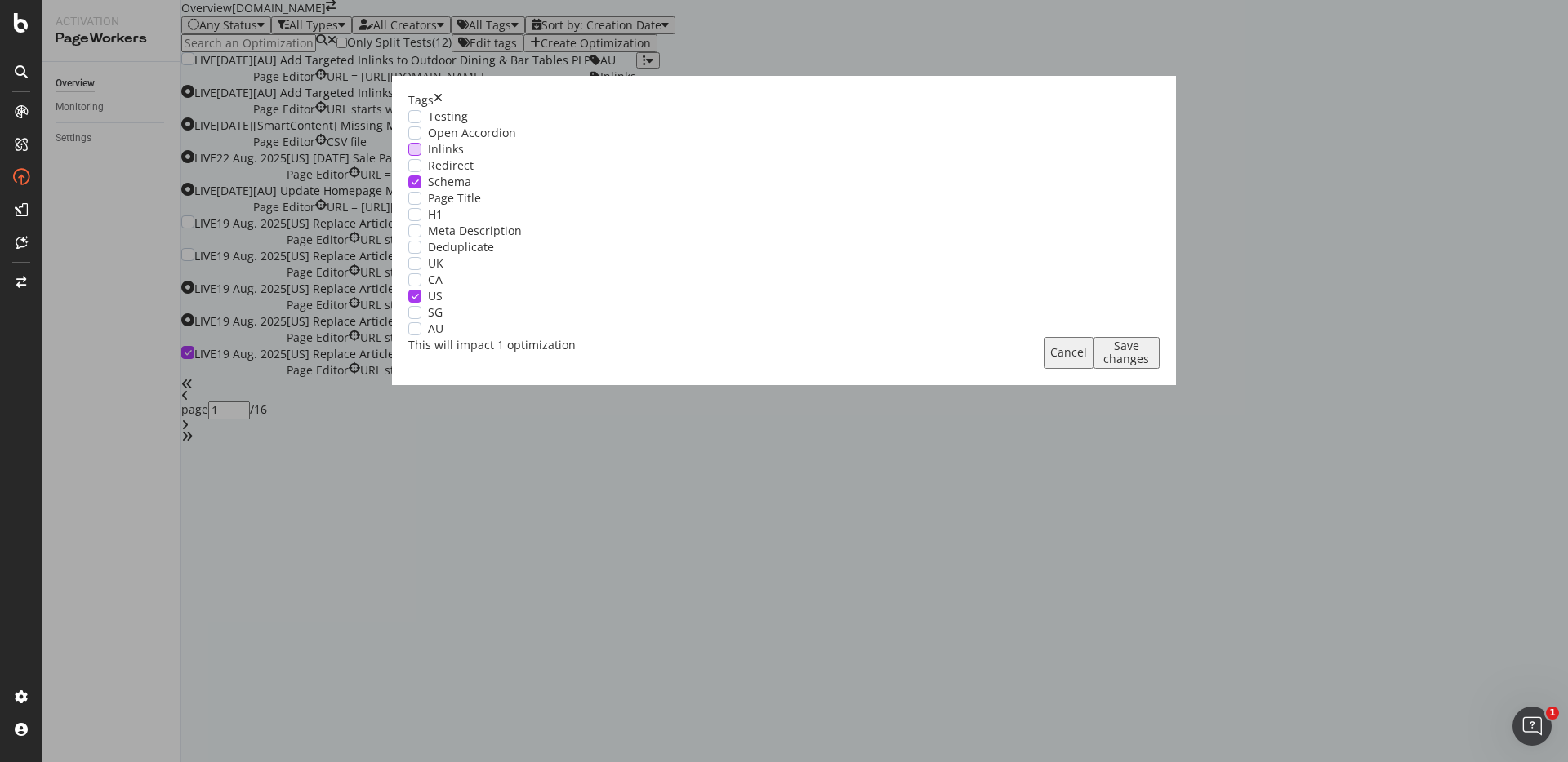
click at [1100, 366] on div "Save changes" at bounding box center [1127, 352] width 53 height 26
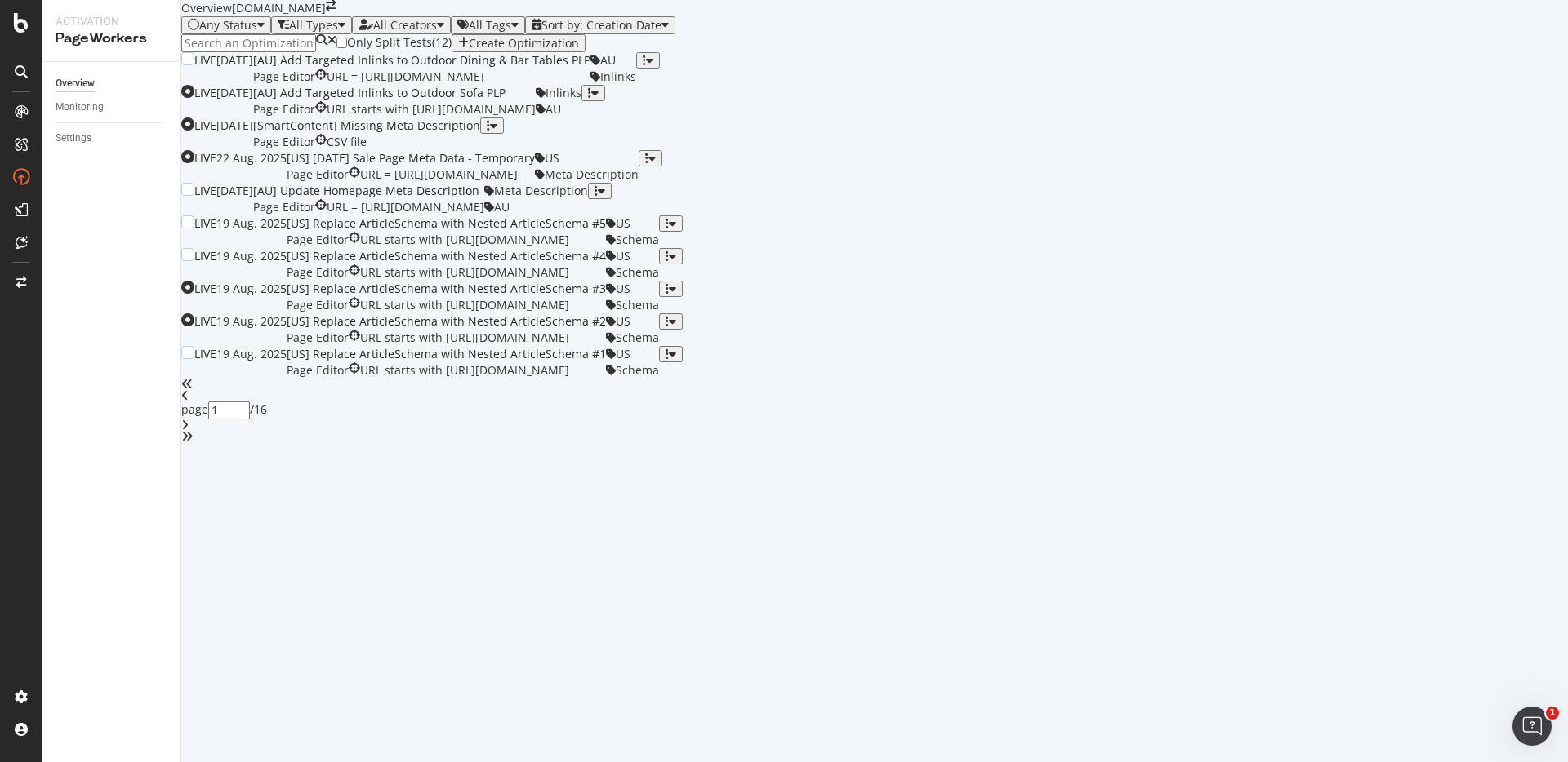
scroll to position [475, 0]
click at [189, 431] on icon "angle-right" at bounding box center [185, 425] width 7 height 12
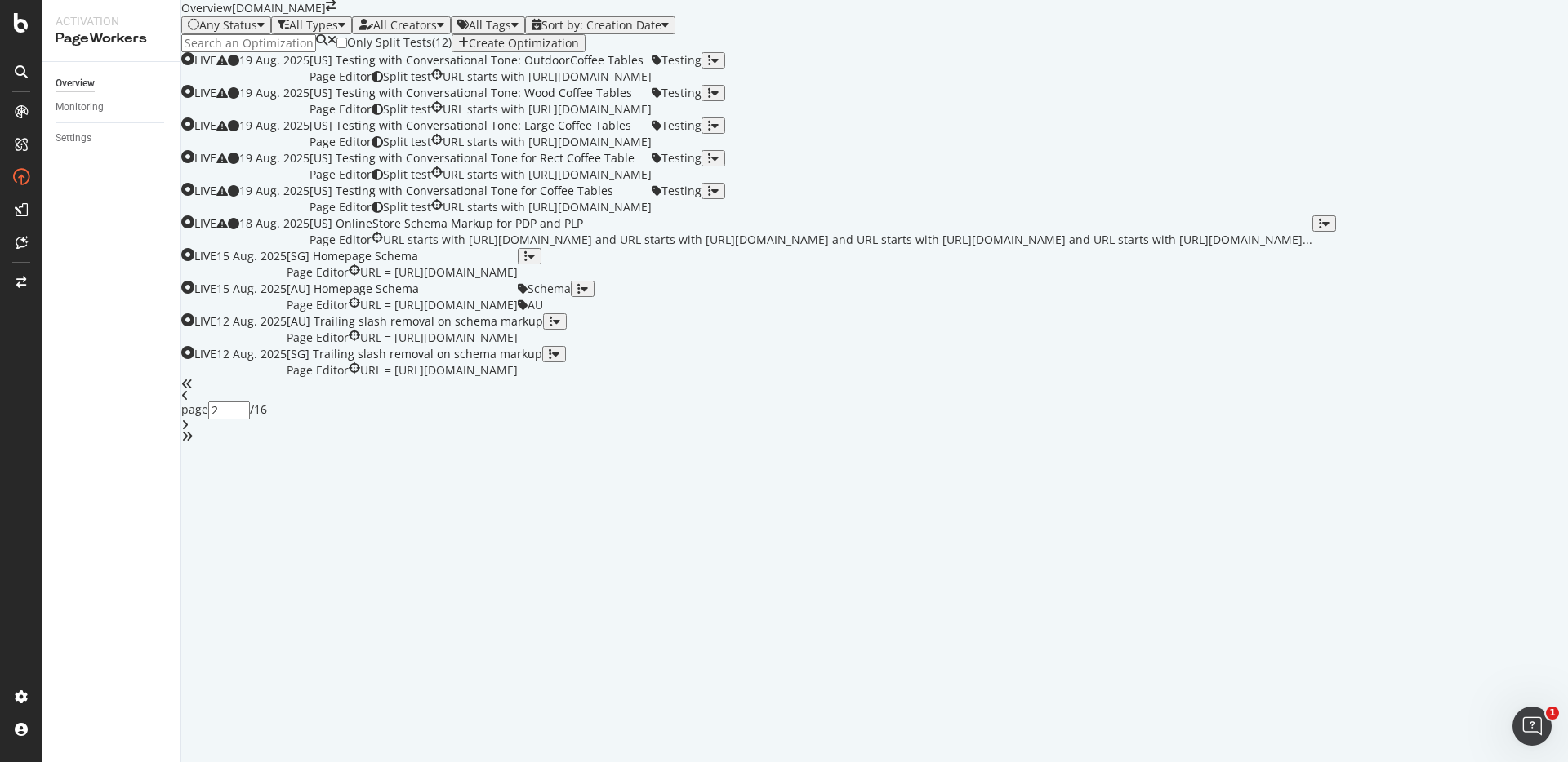
scroll to position [337, 0]
click at [1322, 229] on div "button" at bounding box center [1320, 224] width 3 height 12
click at [1488, 433] on div "Tags" at bounding box center [1503, 426] width 31 height 24
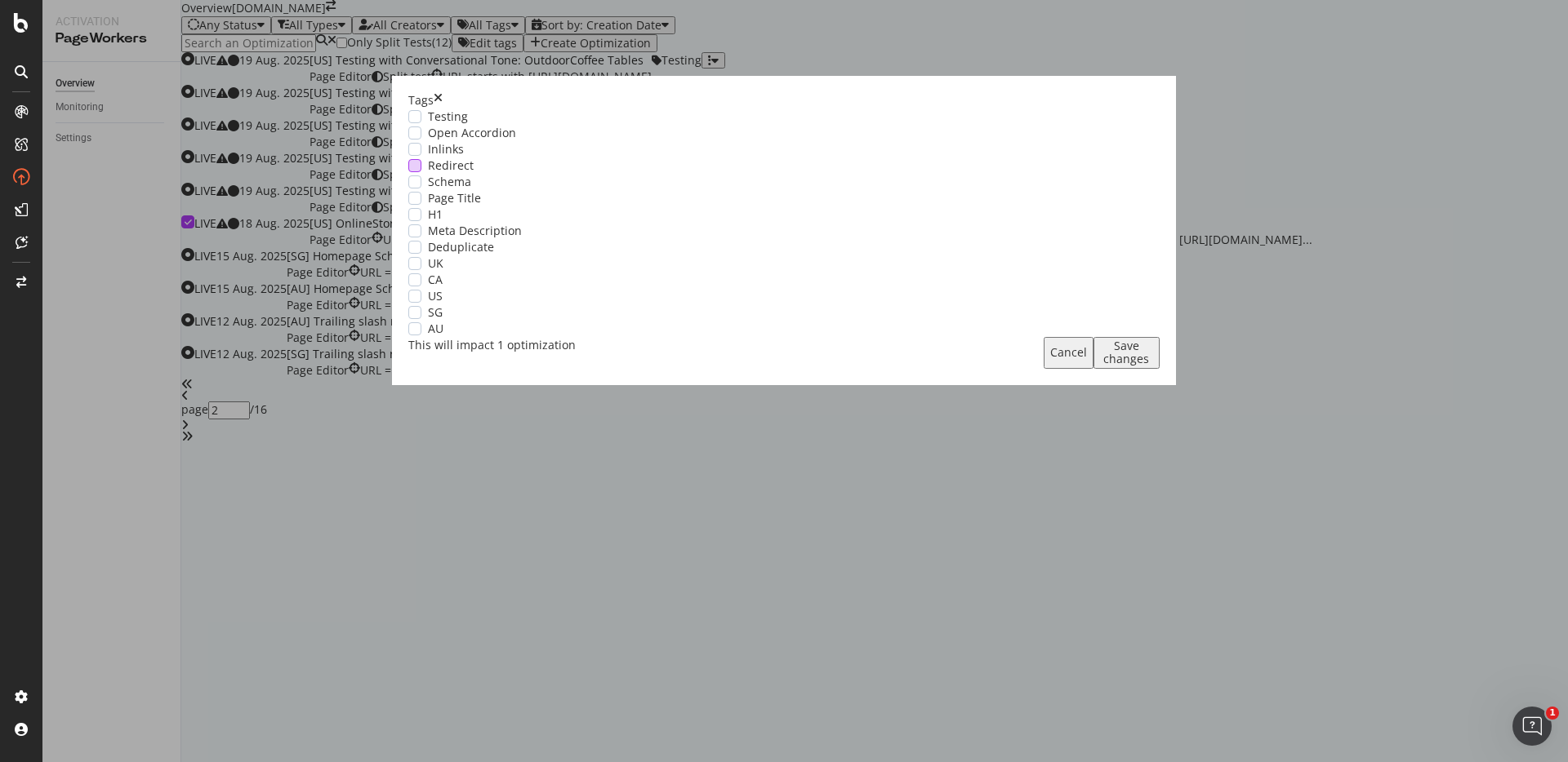
scroll to position [0, 0]
click at [422, 189] on div "modal" at bounding box center [415, 182] width 13 height 13
click at [422, 303] on div "modal" at bounding box center [415, 296] width 13 height 13
click at [1100, 366] on div "Save changes" at bounding box center [1127, 352] width 53 height 26
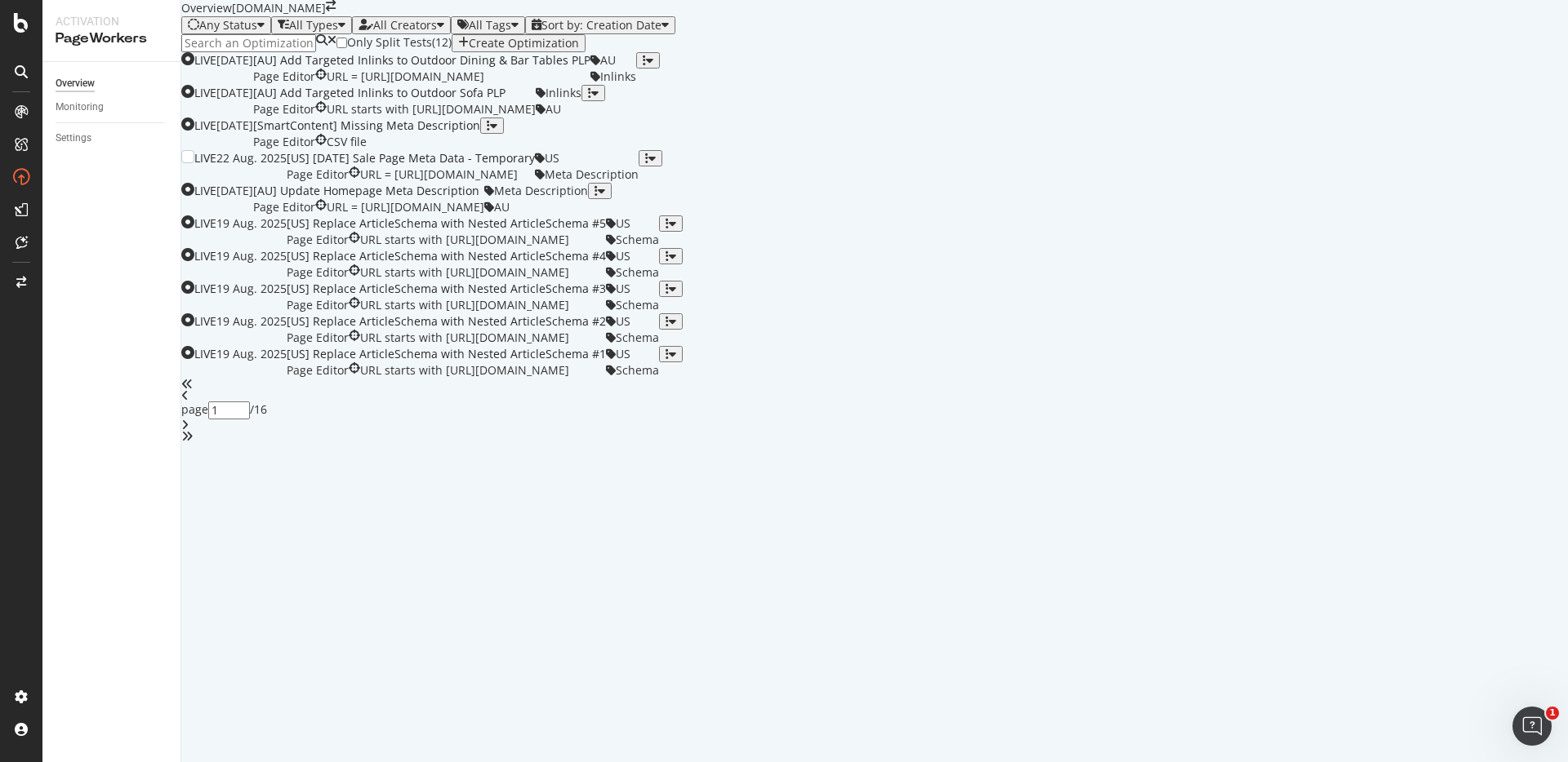
scroll to position [475, 0]
click at [936, 431] on div "angle-right" at bounding box center [875, 425] width 1386 height 12
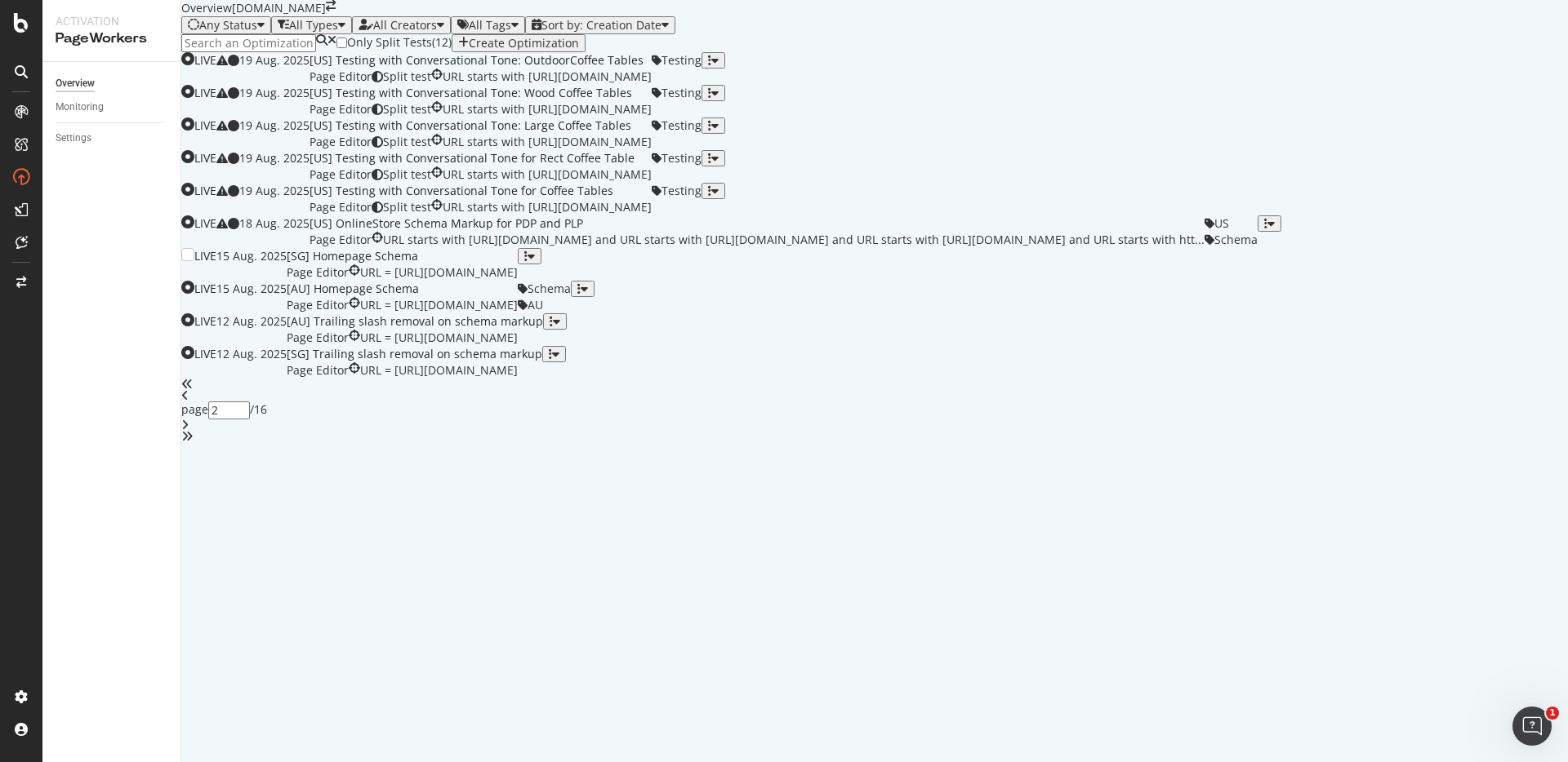
click at [535, 262] on div "button" at bounding box center [529, 257] width 11 height 12
click at [1488, 400] on div "Tags" at bounding box center [1503, 393] width 31 height 14
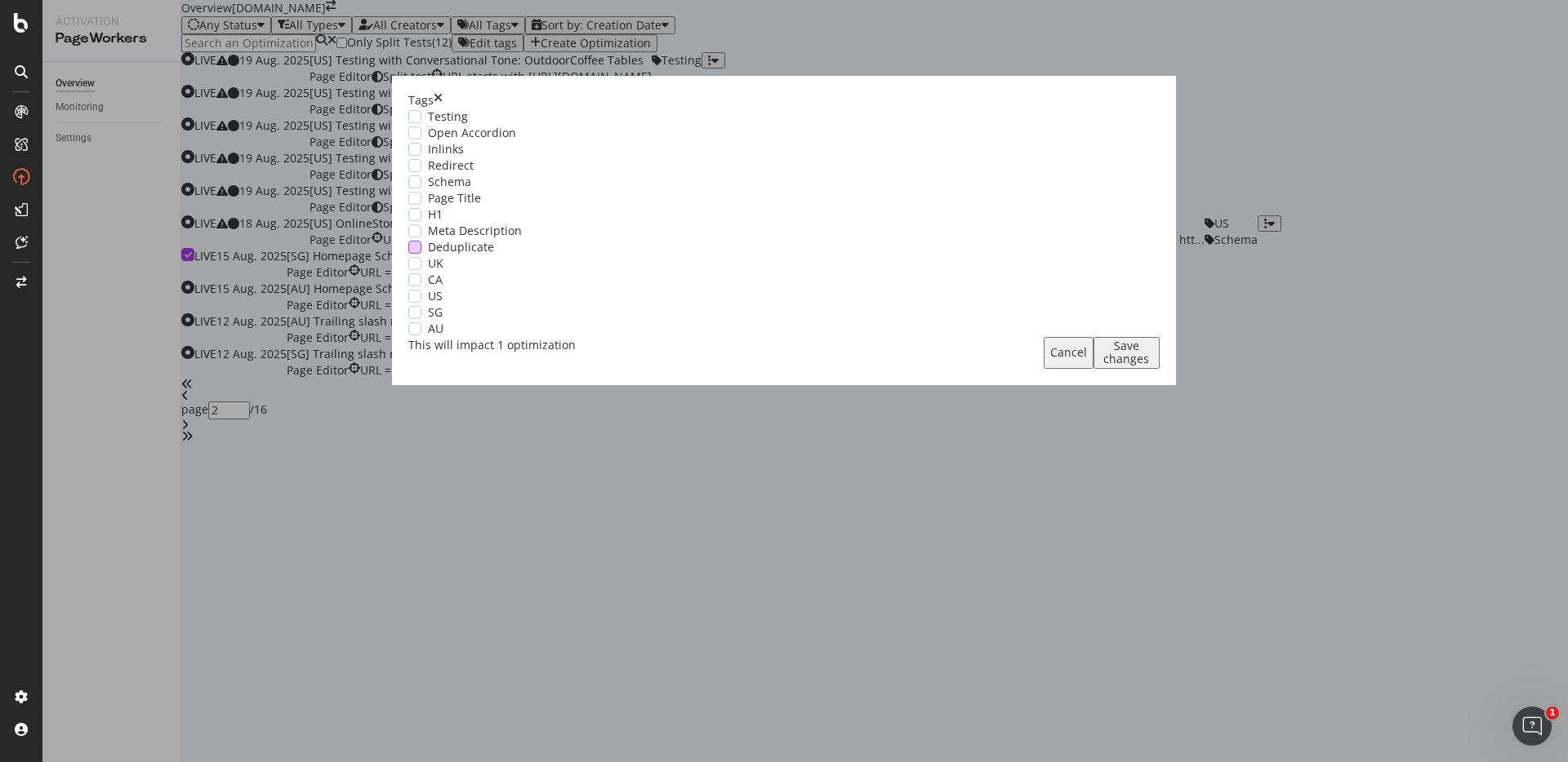
scroll to position [0, 0]
click at [422, 189] on div "modal" at bounding box center [415, 182] width 13 height 13
click at [422, 319] on div "modal" at bounding box center [415, 312] width 13 height 13
click at [1100, 366] on div "Save changes" at bounding box center [1127, 352] width 53 height 26
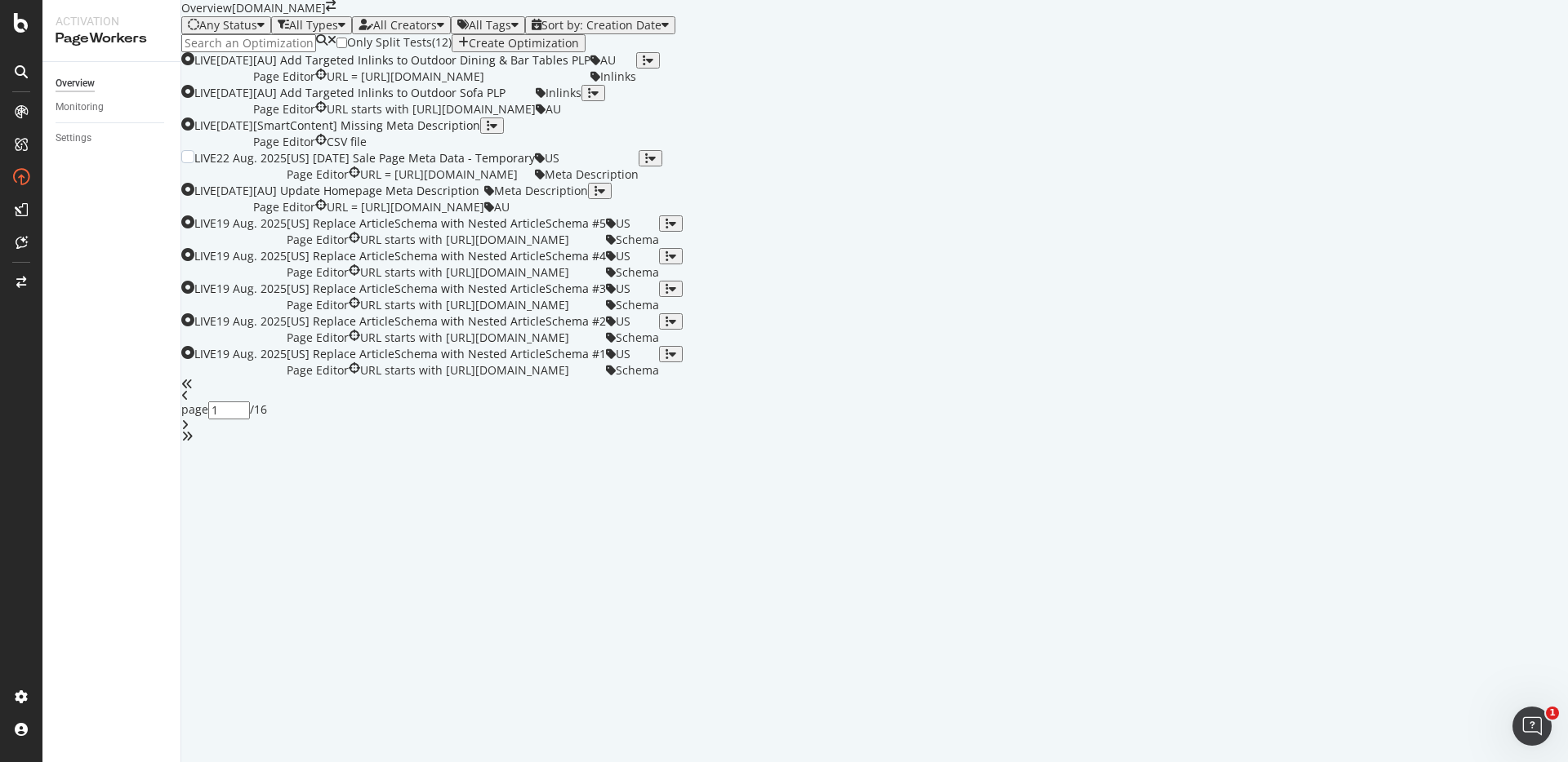
scroll to position [475, 0]
click at [189, 431] on icon "angle-right" at bounding box center [185, 425] width 7 height 12
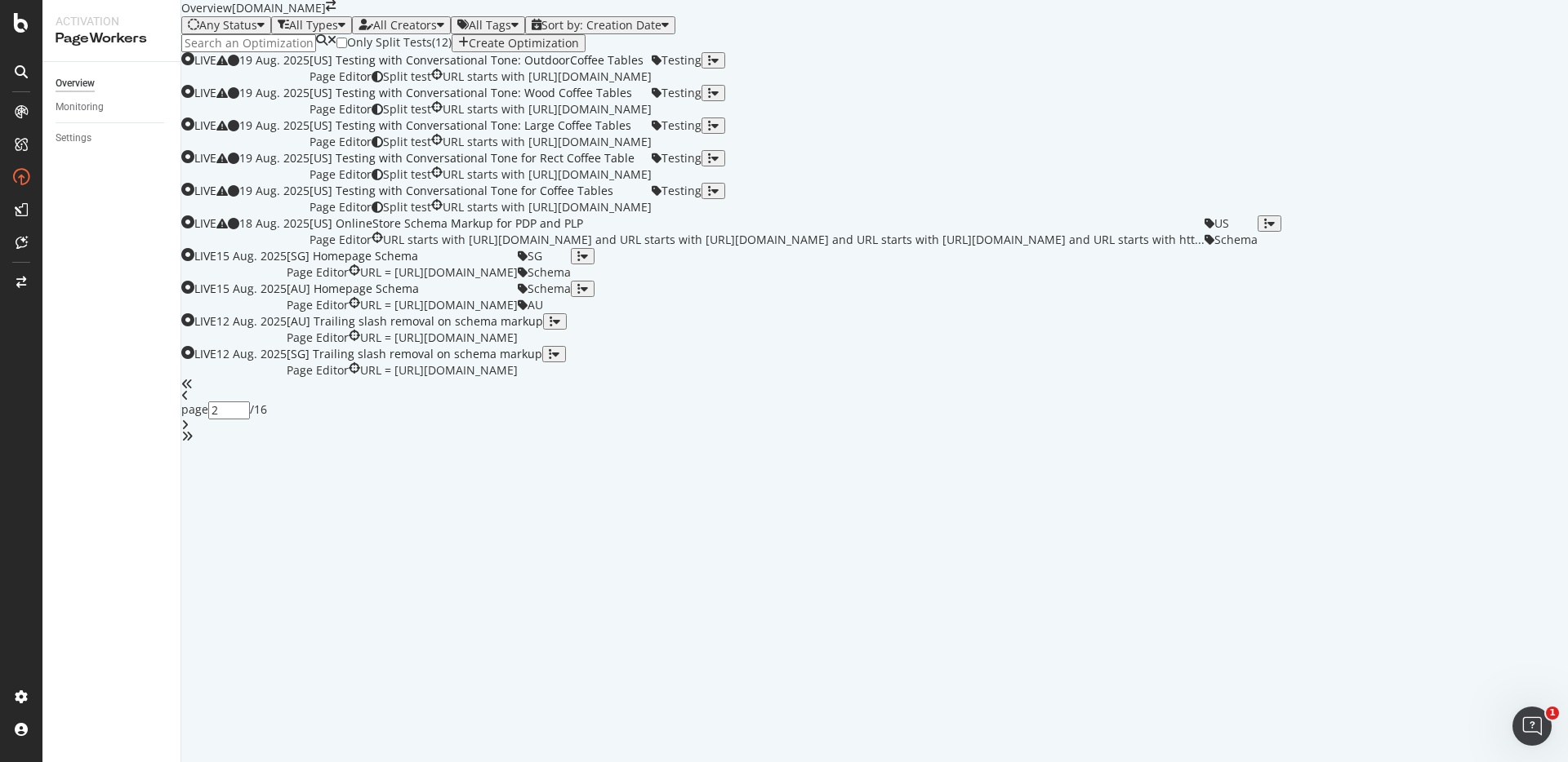
scroll to position [0, 0]
click at [511, 32] on div "All Tags" at bounding box center [490, 25] width 42 height 13
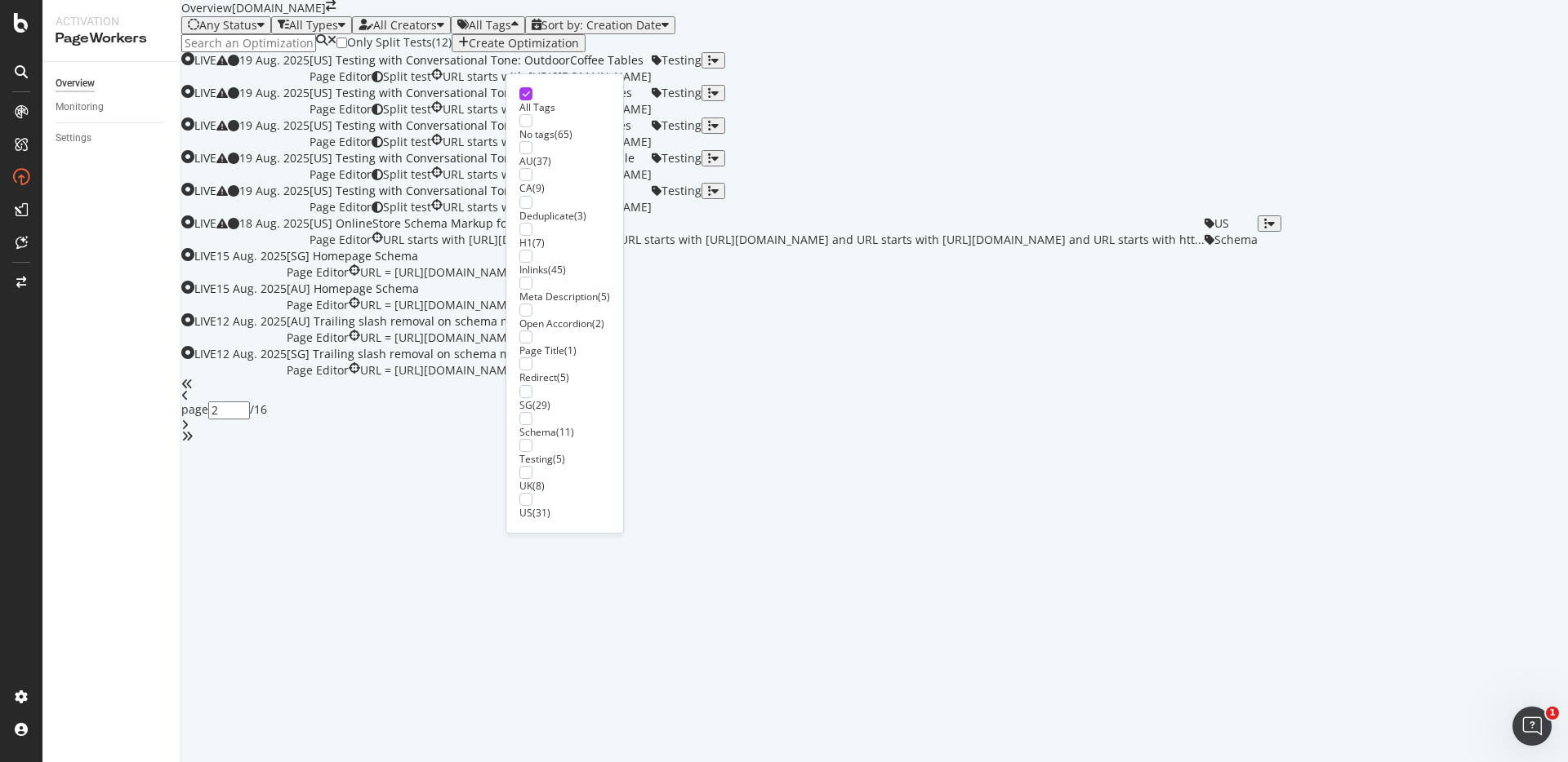
click at [740, 130] on div "Only Split Tests ( 12 ) Create Optimization LIVE 19 Aug. 2025 [US] Testing with…" at bounding box center [875, 239] width 1386 height 409
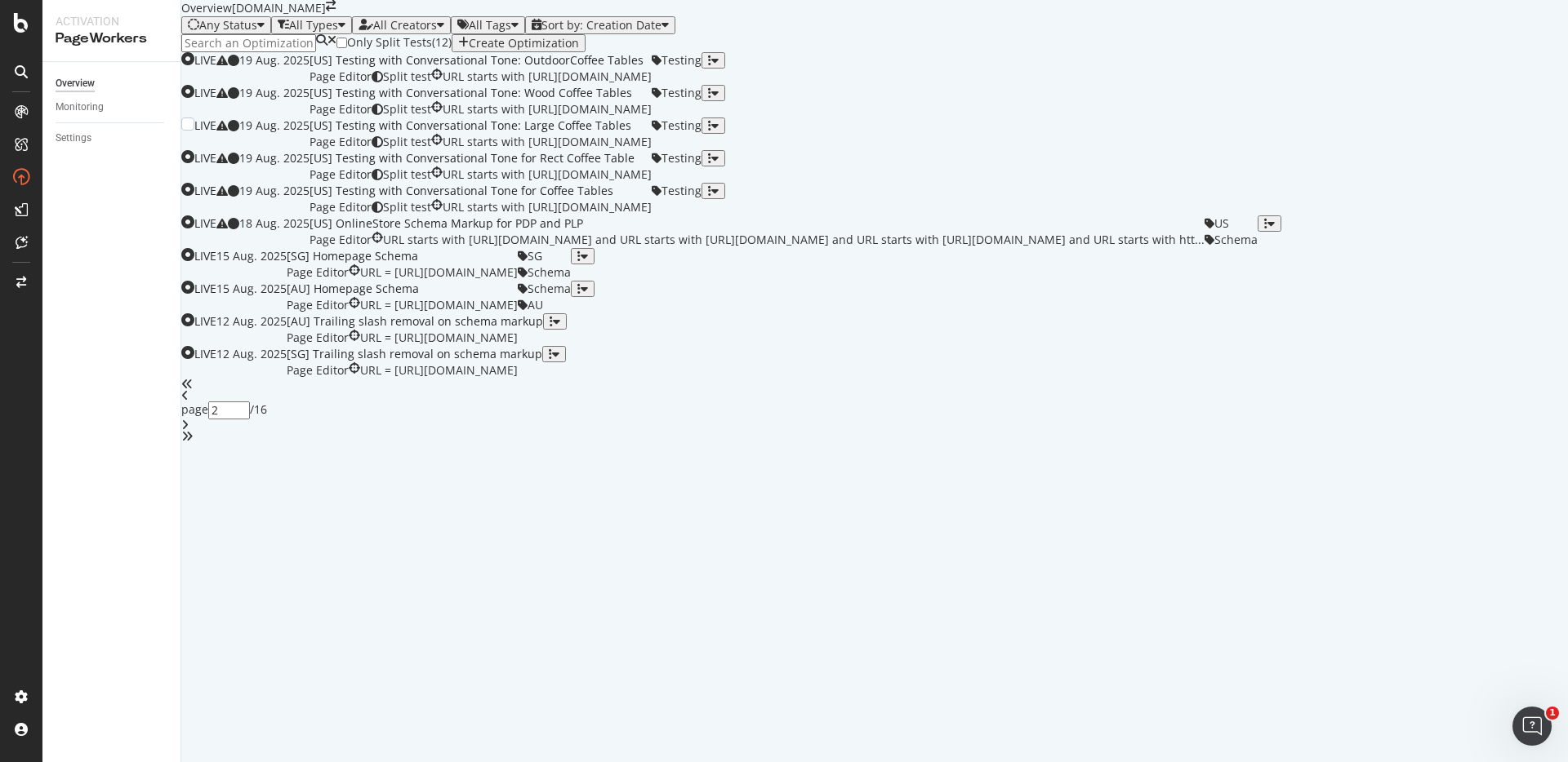
scroll to position [475, 0]
click at [944, 431] on div "angle-right" at bounding box center [875, 425] width 1386 height 12
type input "3"
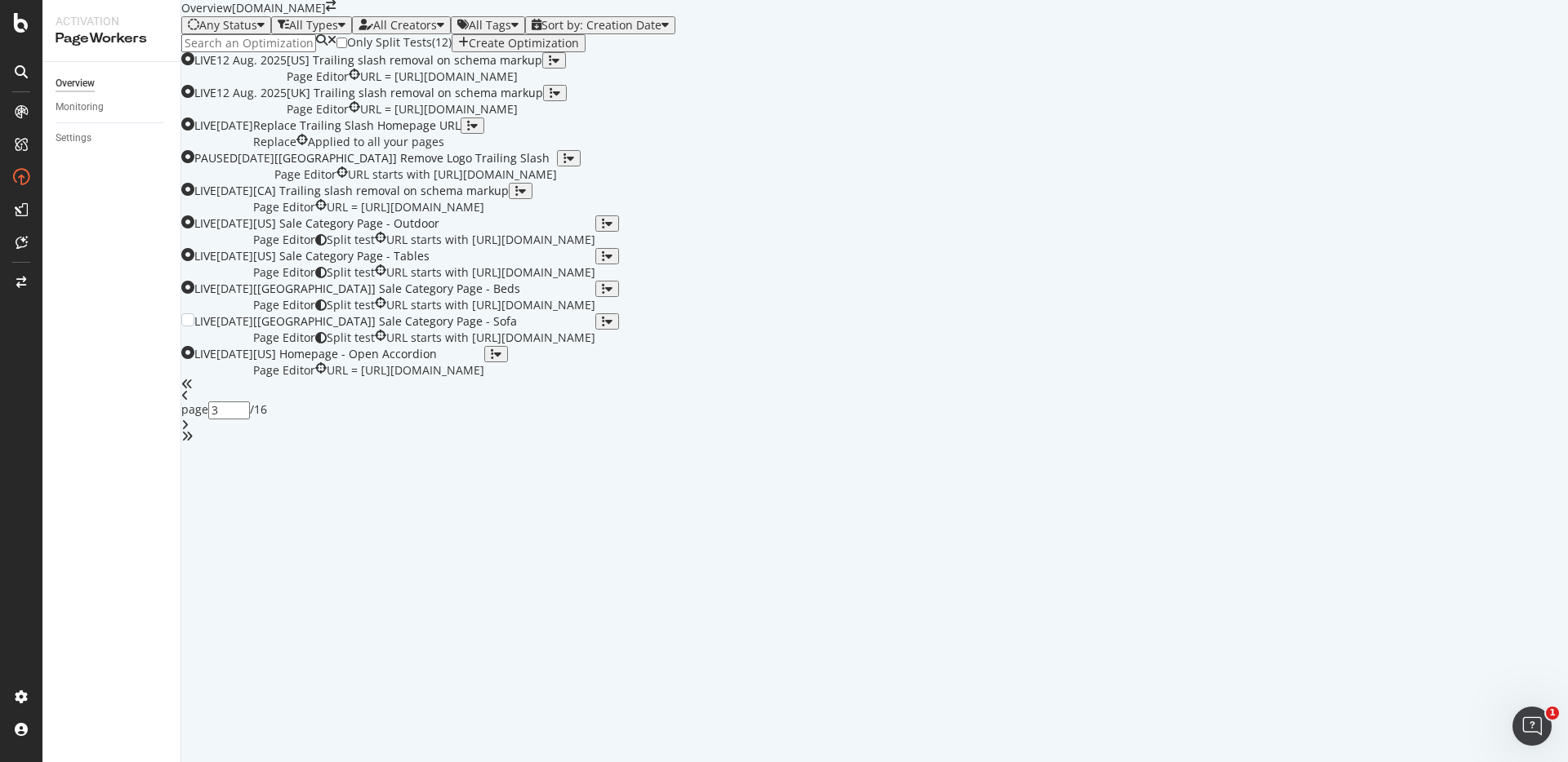
scroll to position [0, 0]
click at [88, 83] on div "Overview" at bounding box center [75, 83] width 39 height 17
click at [579, 49] on div "Create Optimization" at bounding box center [524, 42] width 111 height 13
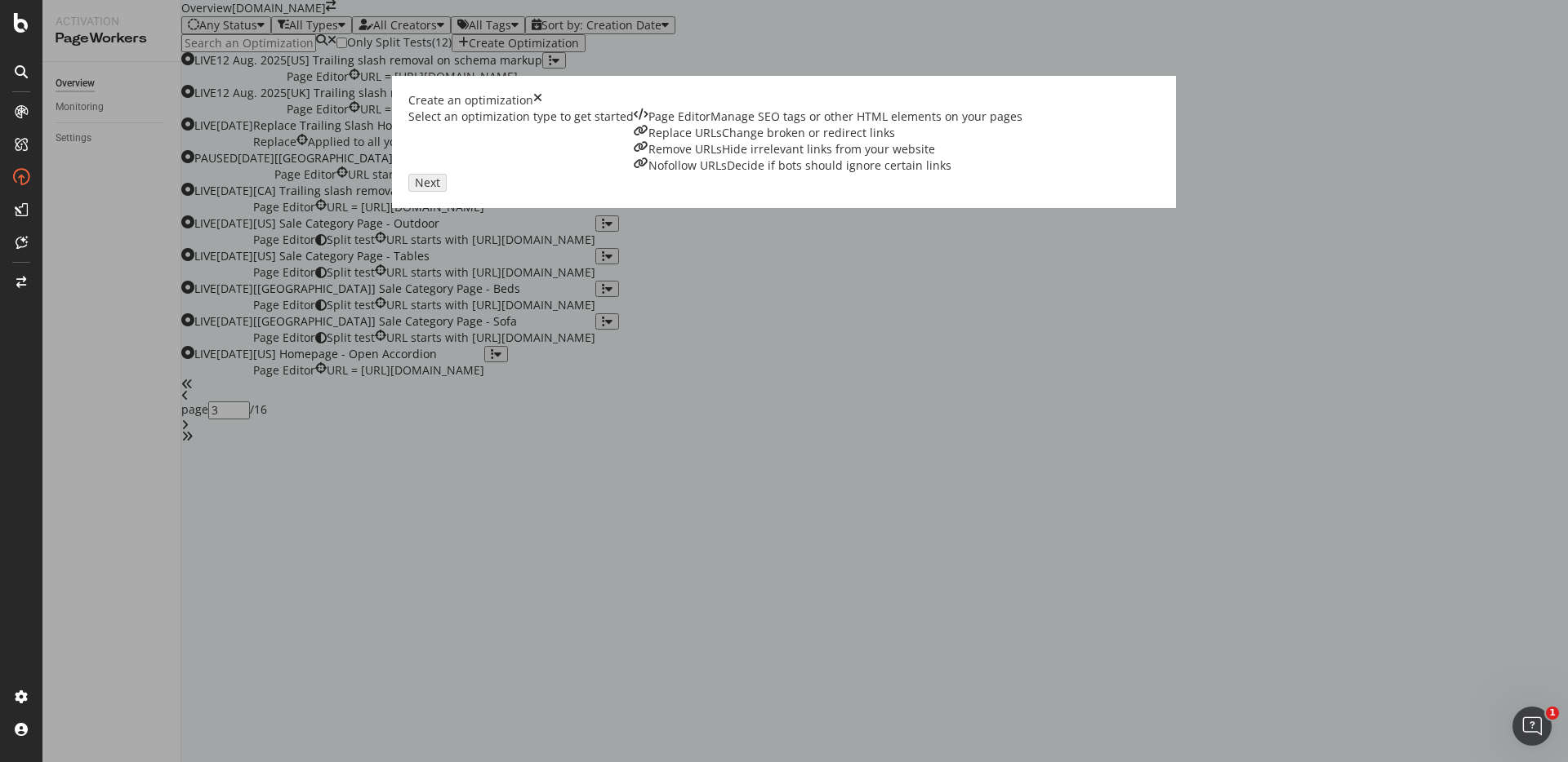
click at [711, 125] on div "Manage SEO tags or other HTML elements on your pages" at bounding box center [867, 116] width 312 height 17
click at [440, 190] on div "Next" at bounding box center [428, 183] width 26 height 13
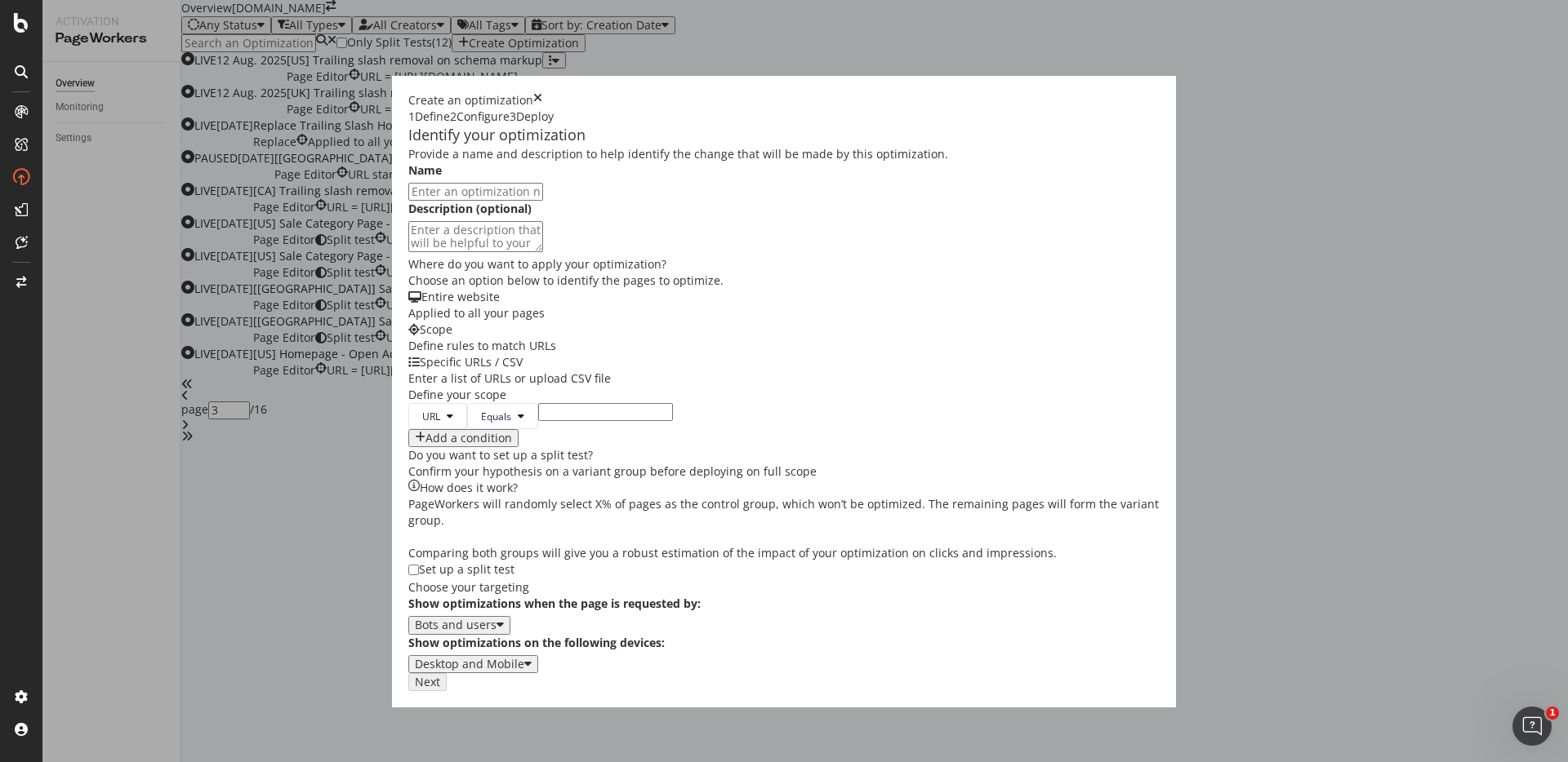
paste input "[AU] Add Targeted Inlinks to Outdoor Dining & Bar Tables PLP"
drag, startPoint x: 473, startPoint y: 219, endPoint x: 561, endPoint y: 224, distance: 88.1
click at [543, 200] on input "[AU] Add Targeted Inlinks to Outdoor Dining & Bar Tables PLP" at bounding box center [476, 191] width 134 height 18
type input "[AU] Add Targeted Inlinks to Outdoor Chairs PLP"
click at [543, 253] on textarea "modal" at bounding box center [476, 236] width 134 height 31
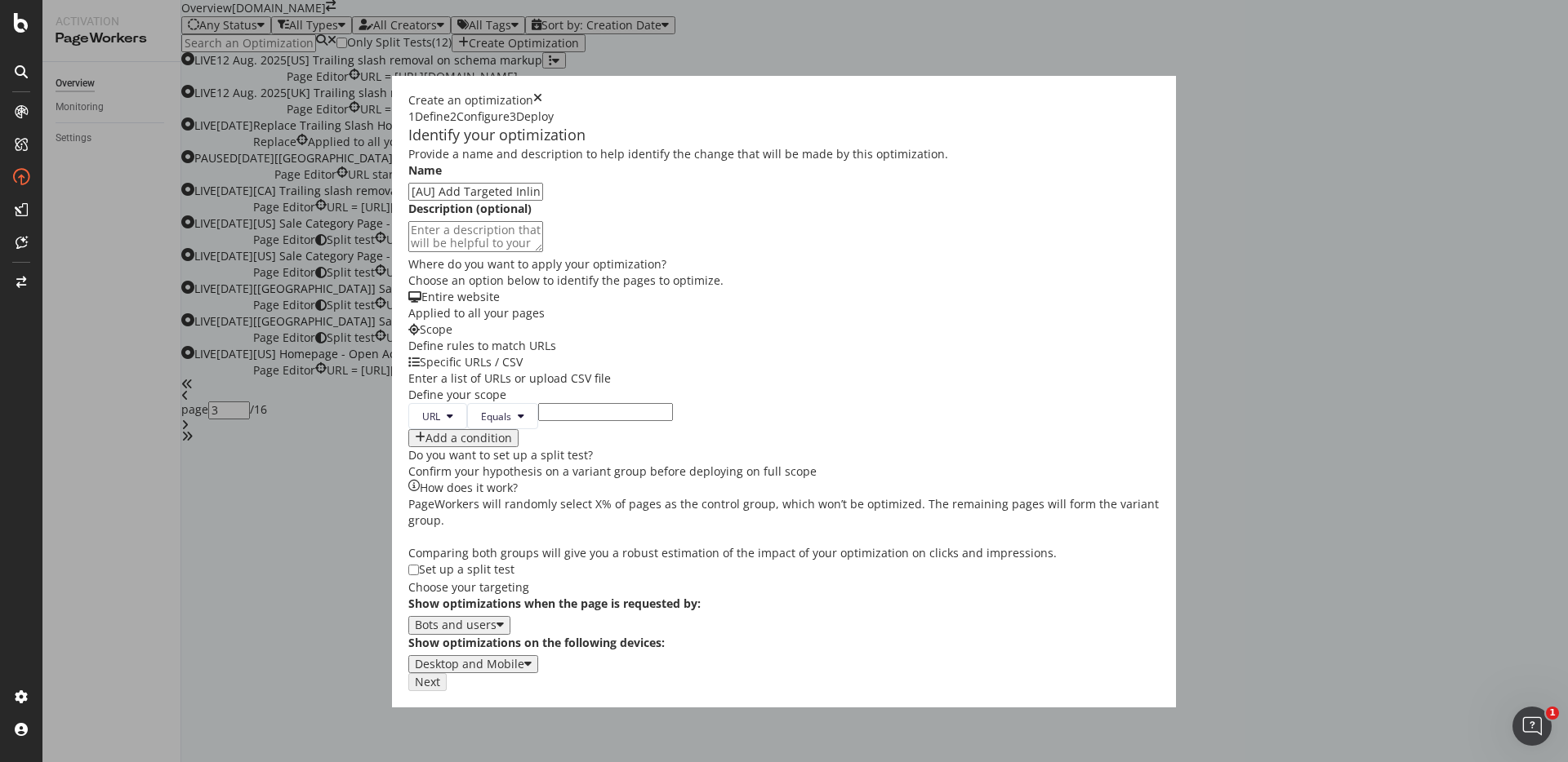
paste textarea "To add more targeted inlinks at the bottom of Outdoor Dining & Bar Tables PLP t…"
drag, startPoint x: 555, startPoint y: 285, endPoint x: 643, endPoint y: 285, distance: 88.0
click at [543, 253] on textarea "To add more targeted inlinks at the bottom of Outdoor Dining & Bar Tables PLP t…" at bounding box center [476, 236] width 134 height 31
type textarea "To add more targeted inlinks at the bottom of Outdoor Chairs PLP to include tra…"
click at [510, 528] on div "Provide a name and description to help identify the change that will be made by…" at bounding box center [784, 410] width 751 height 527
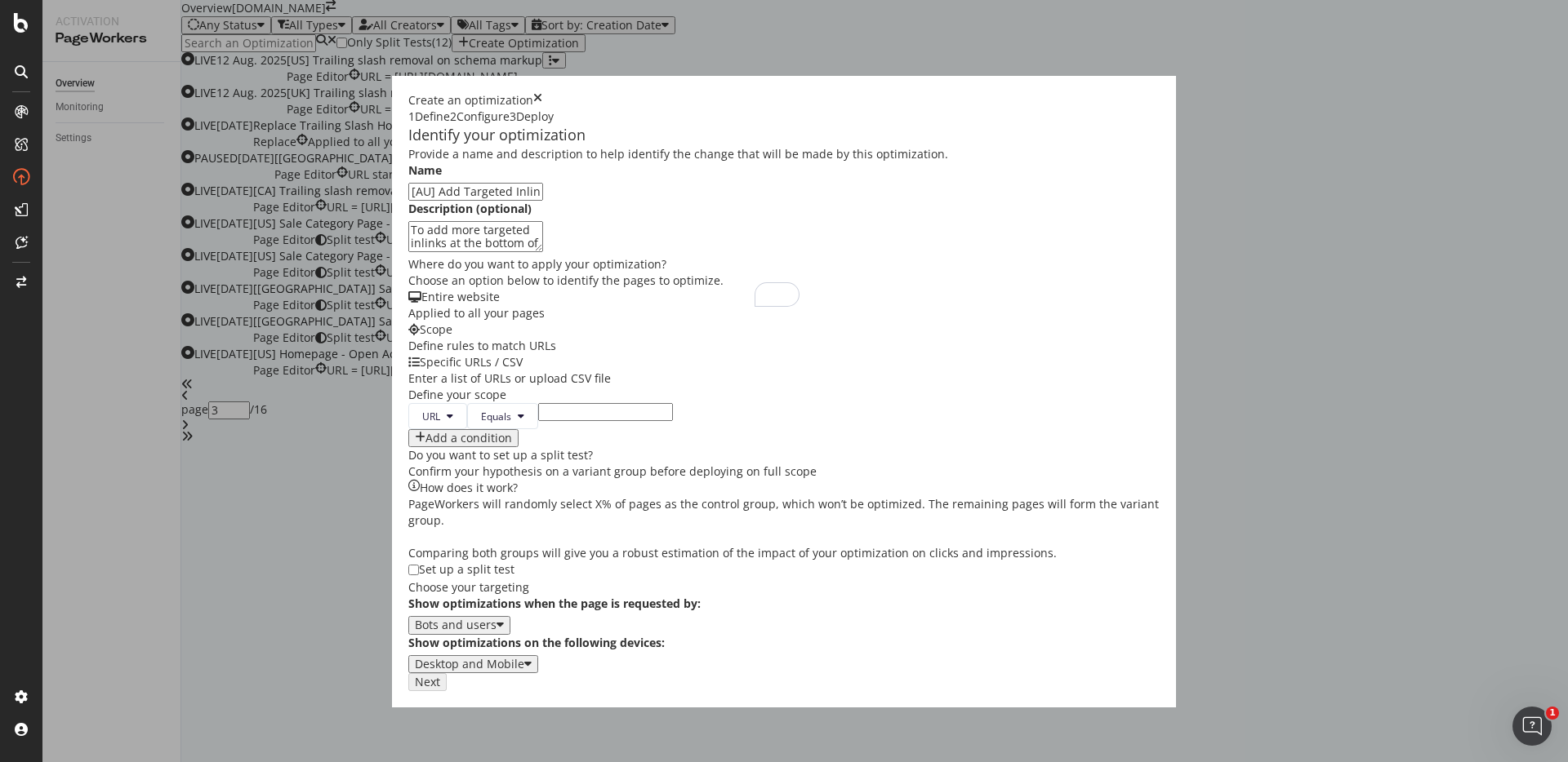
click at [538, 421] on input "modal" at bounding box center [605, 413] width 134 height 18
paste input "https://www.castlery.com/au/outdoor/outdoor-chairs-bar-stools"
type input "https://www.castlery.com/au/outdoor/outdoor-chairs-bar-stools"
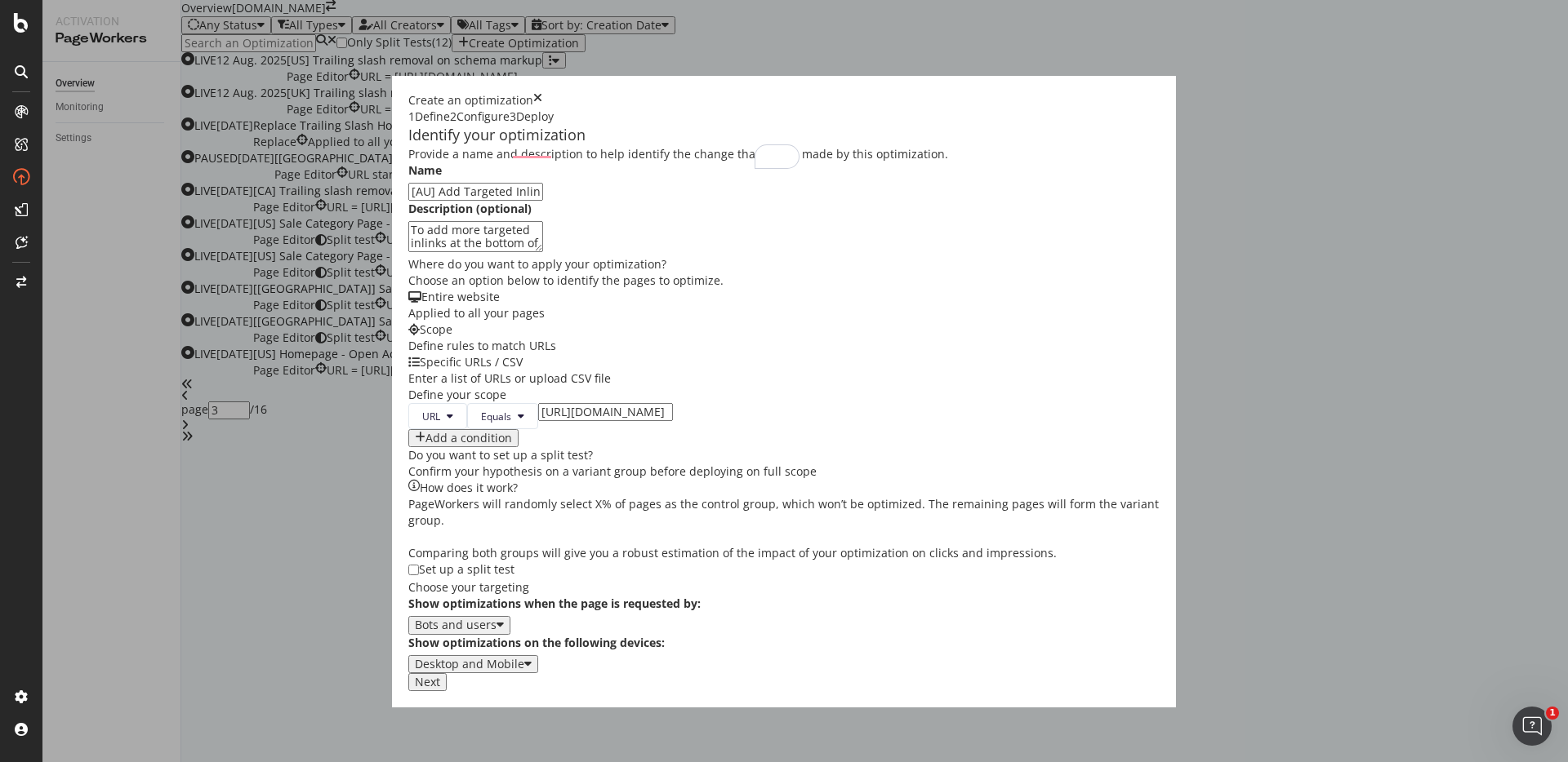
scroll to position [0, 0]
click at [440, 689] on div "Next" at bounding box center [428, 682] width 26 height 13
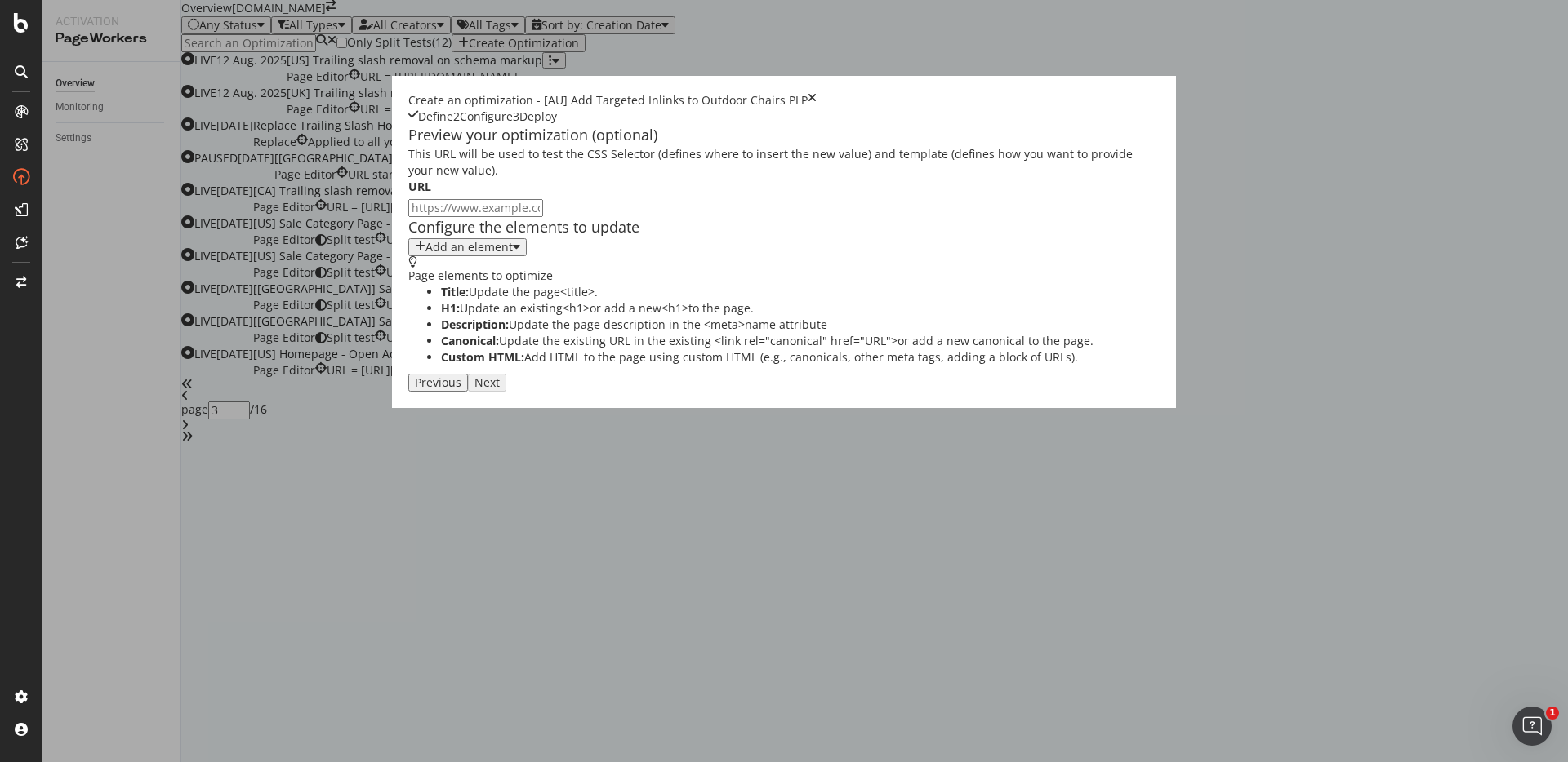
click at [543, 210] on input "modal" at bounding box center [476, 208] width 134 height 18
paste input "https://www.castlery.com/au/outdoor/outdoor-chairs-bar-stools"
type input "https://www.castlery.com/au/outdoor/outdoor-chairs-bar-stools"
click at [426, 254] on div "Add an element" at bounding box center [469, 247] width 87 height 13
click at [364, 441] on div "Custom HTML" at bounding box center [333, 434] width 64 height 14
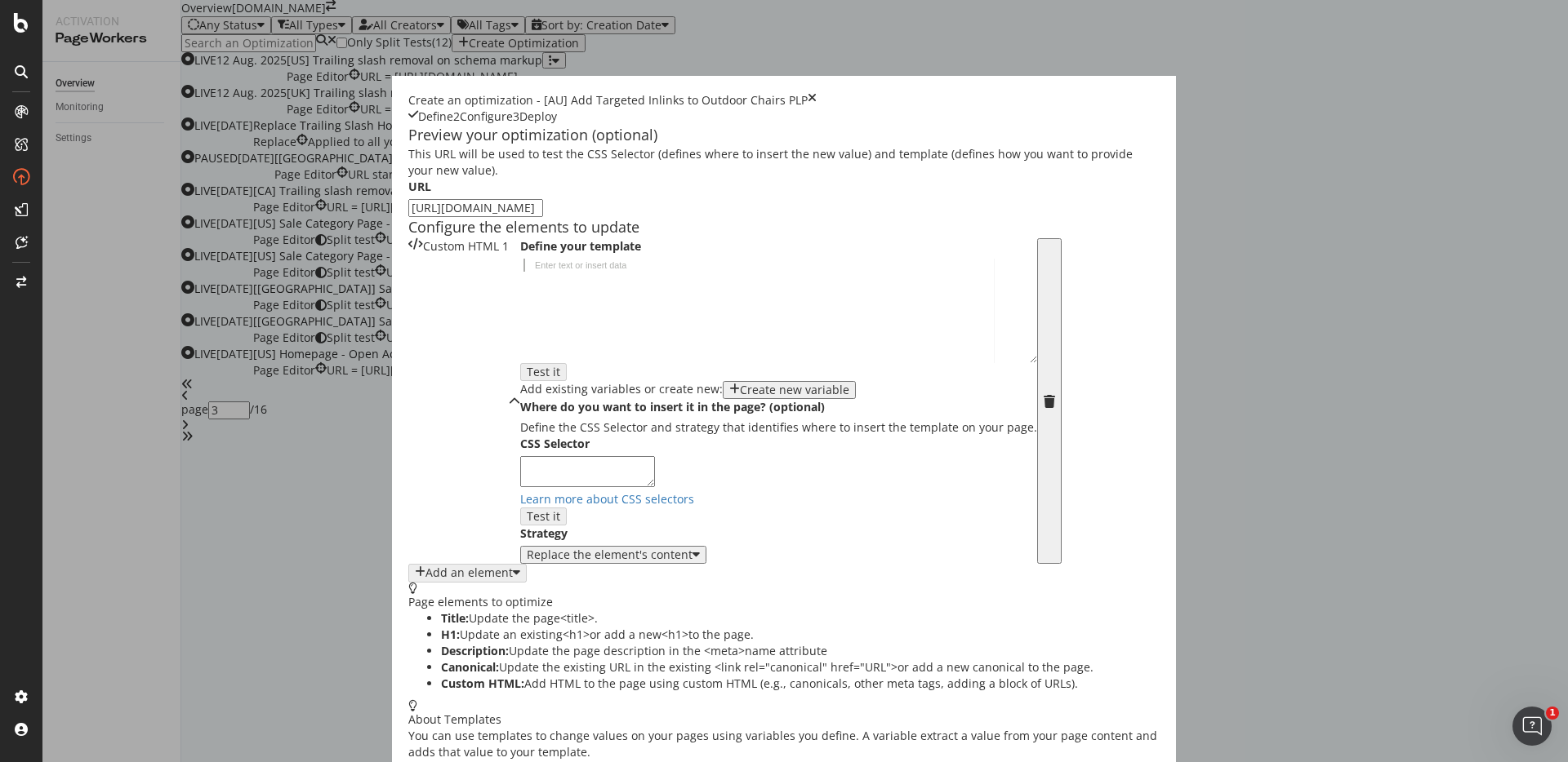
click at [607, 388] on div "modal" at bounding box center [779, 323] width 517 height 129
paste textarea "</div>"
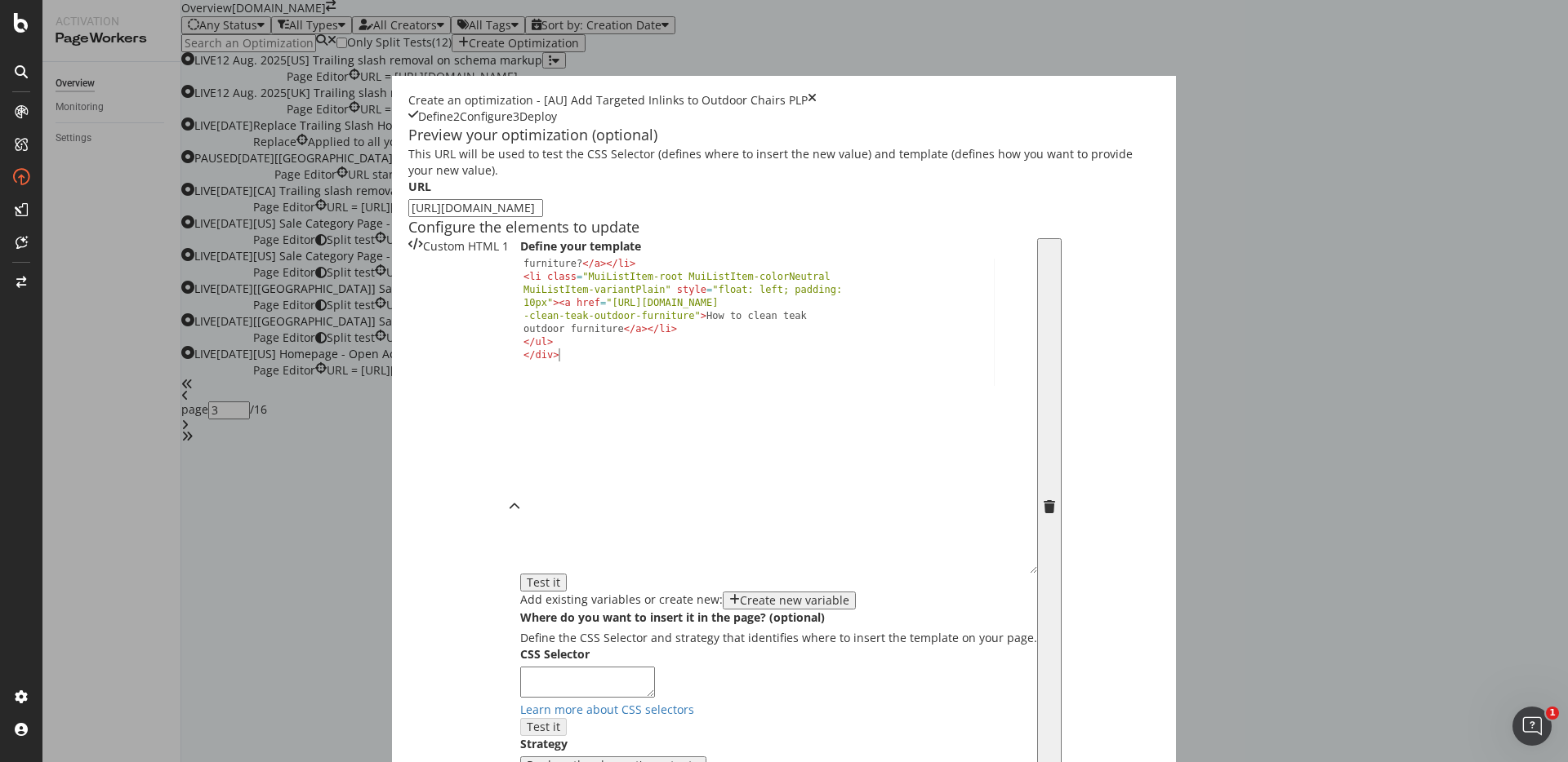
drag, startPoint x: 656, startPoint y: 478, endPoint x: 654, endPoint y: 714, distance: 236.0
click at [654, 714] on div "Create an optimization - [AU] Add Targeted Inlinks to Outdoor Chairs PLP Define…" at bounding box center [784, 710] width 784 height 1267
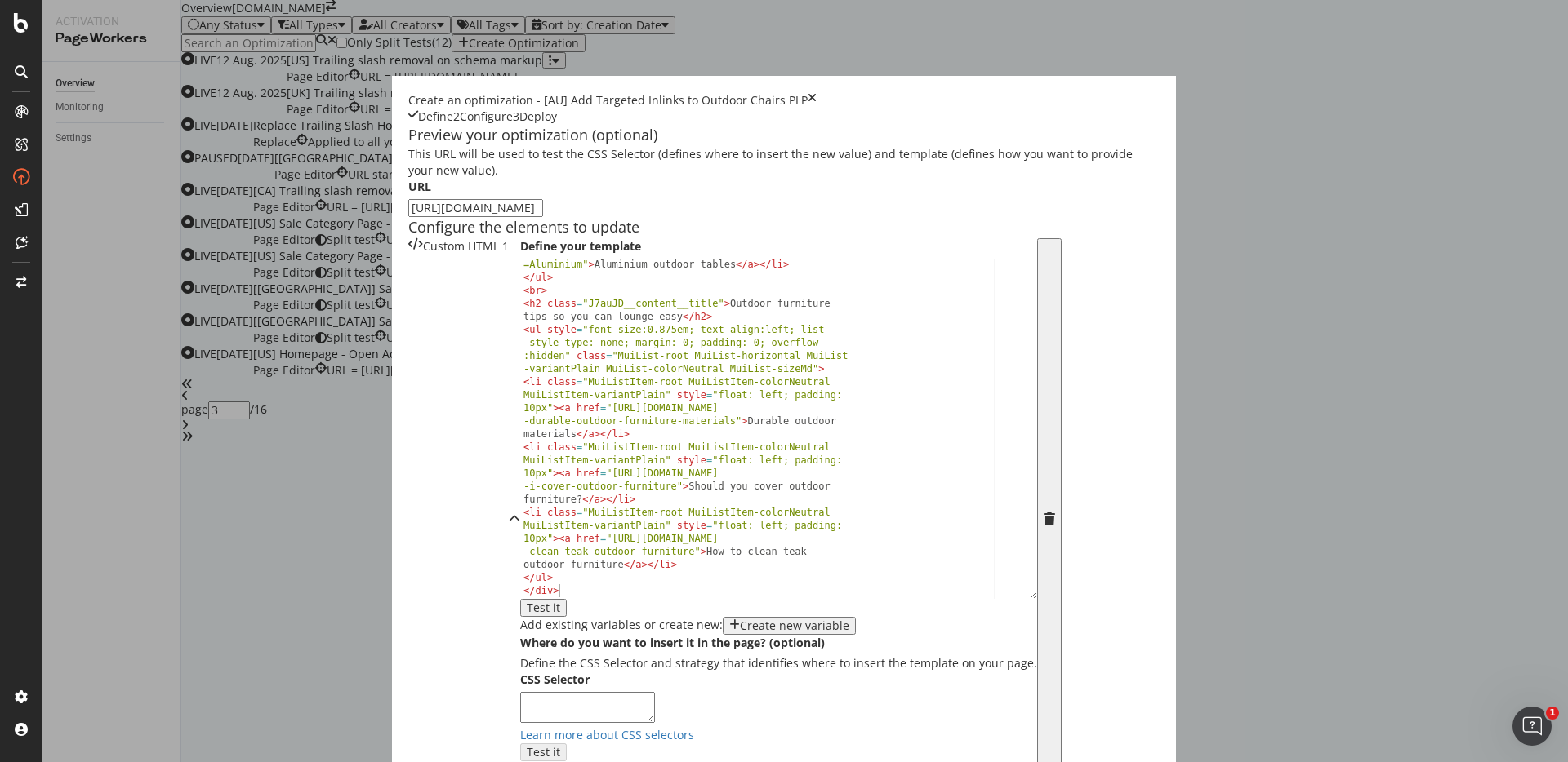
click at [541, 508] on div "< li class = "MuiListItem-root MuiListItem-colorNeutral MuiListItem-variantPlai…" at bounding box center [772, 414] width 505 height 418
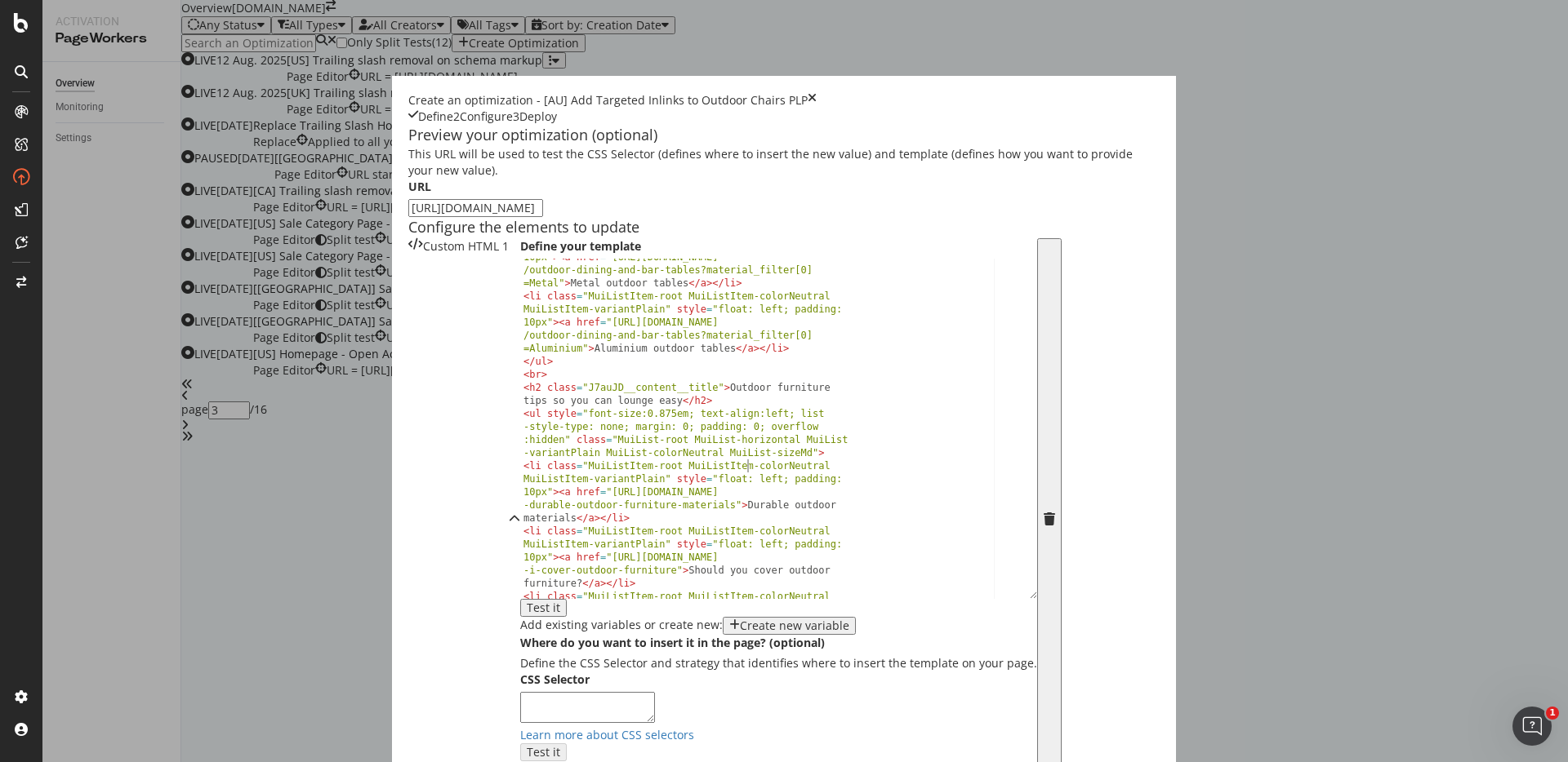
scroll to position [0, 0]
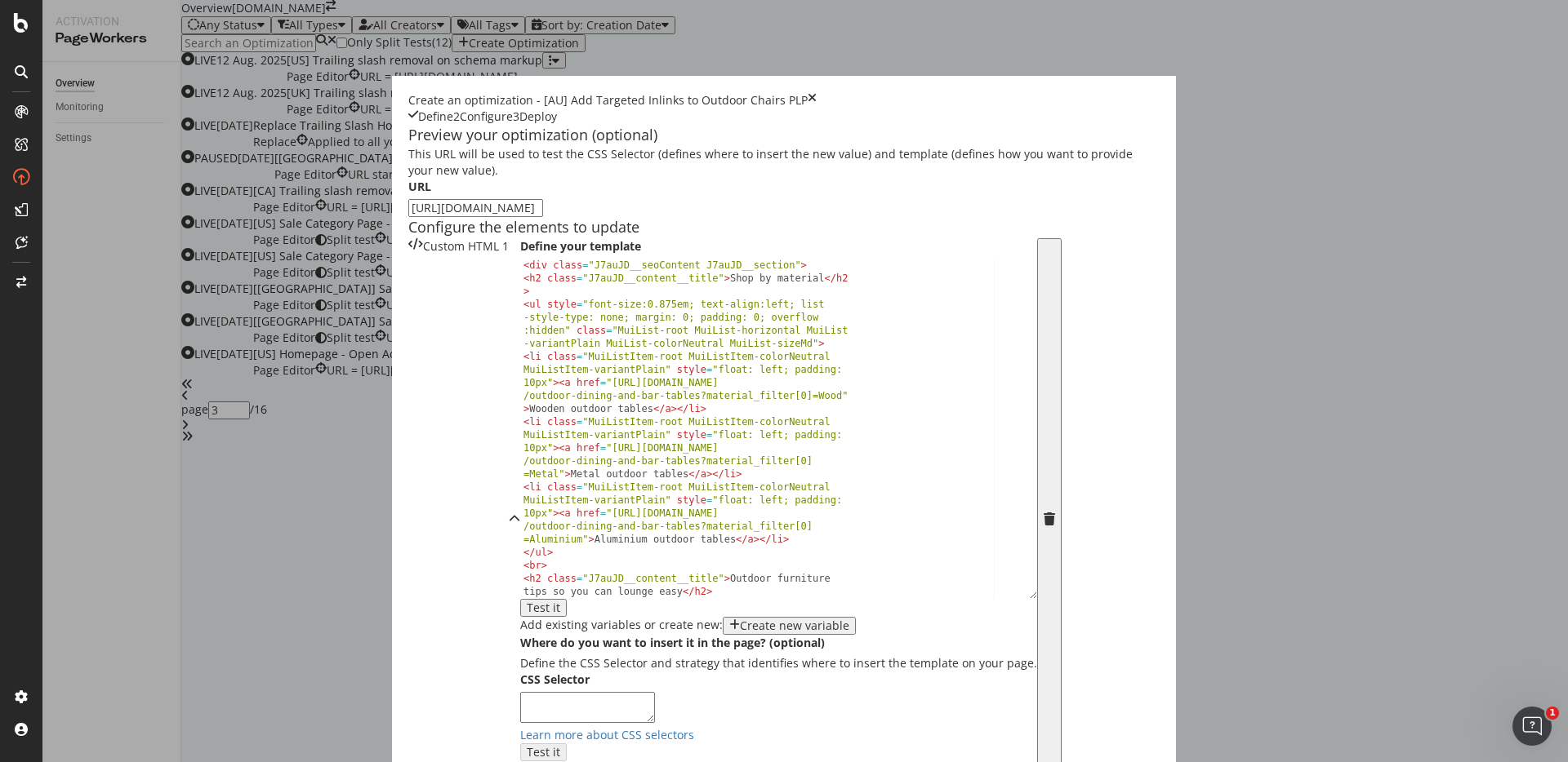
click at [532, 471] on div "< div class = "J7auJD__seoContent J7auJD__section" > < h2 class = "J7auJD__cont…" at bounding box center [772, 460] width 505 height 404
click at [579, 400] on div "< div class = "J7auJD__seoContent J7auJD__section" > < h2 class = "J7auJD__cont…" at bounding box center [772, 460] width 505 height 404
click at [558, 447] on div "< div class = "J7auJD__seoContent J7auJD__section" > < h2 class = "J7auJD__cont…" at bounding box center [772, 460] width 505 height 404
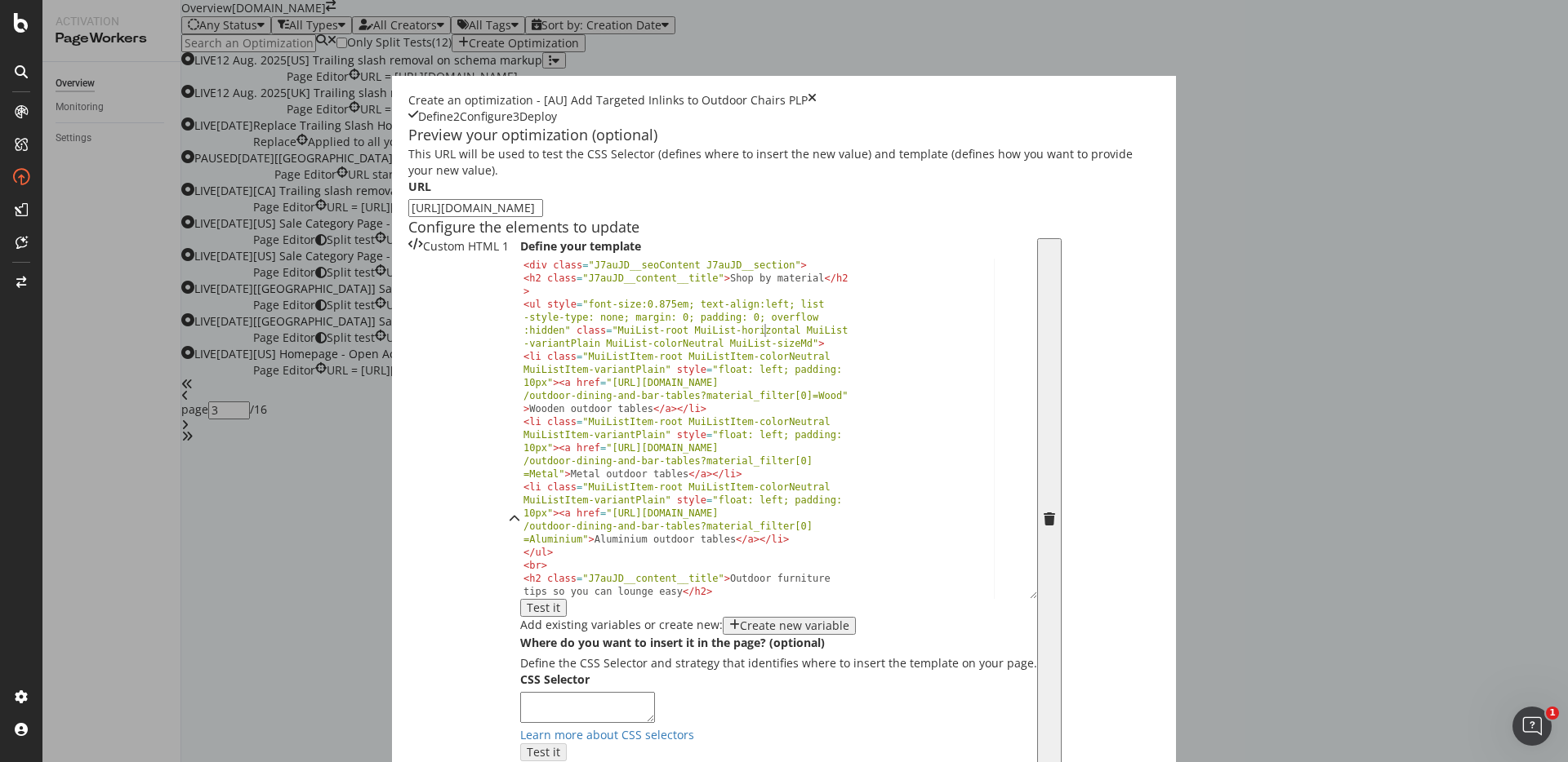
click at [520, 526] on div "< div class = "J7auJD__seoContent J7auJD__section" > < h2 class = "J7auJD__cont…" at bounding box center [772, 460] width 505 height 404
click at [541, 441] on div "< div class = "J7auJD__seoContent J7auJD__section" > < h2 class = "J7auJD__cont…" at bounding box center [772, 460] width 505 height 404
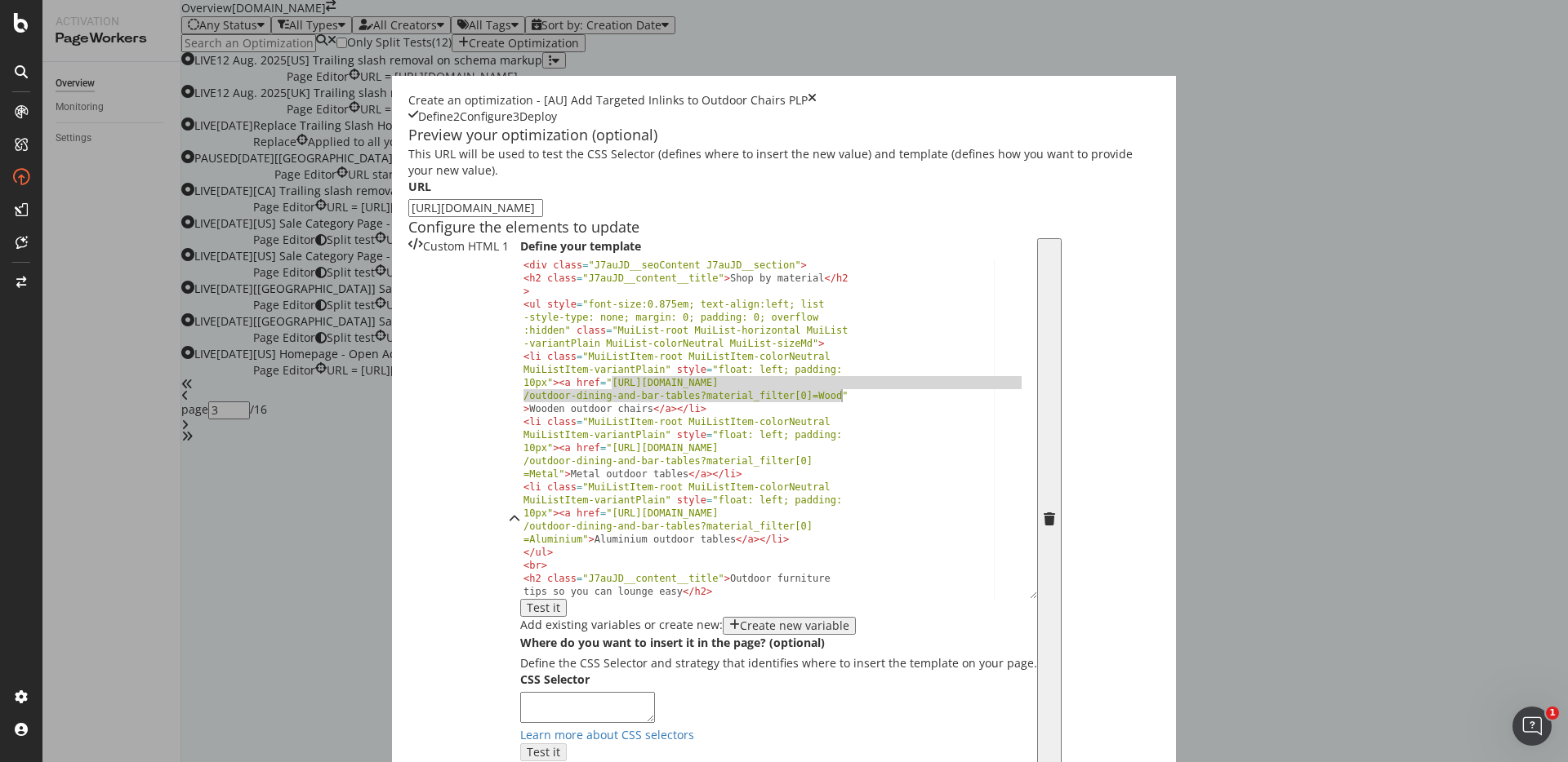
drag, startPoint x: 407, startPoint y: 502, endPoint x: 635, endPoint y: 512, distance: 228.2
click at [635, 512] on div "< div class = "J7auJD__seoContent J7auJD__section" > < h2 class = "J7auJD__cont…" at bounding box center [772, 460] width 505 height 404
paste textarea "chairs-bar-stool"
click at [537, 550] on div "< div class = "J7auJD__seoContent J7auJD__section" > < h2 class = "J7auJD__cont…" at bounding box center [772, 460] width 505 height 404
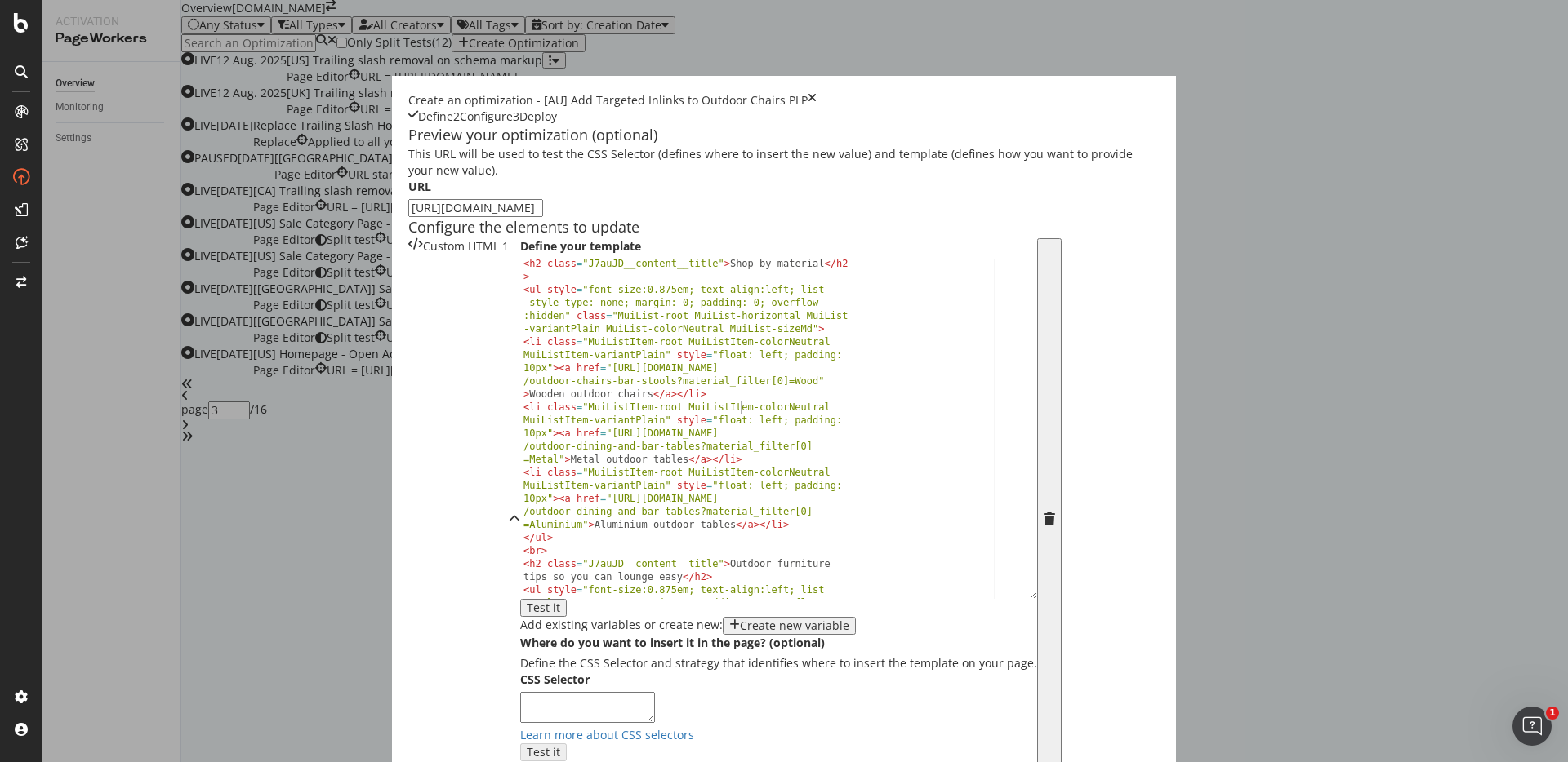
scroll to position [24, 0]
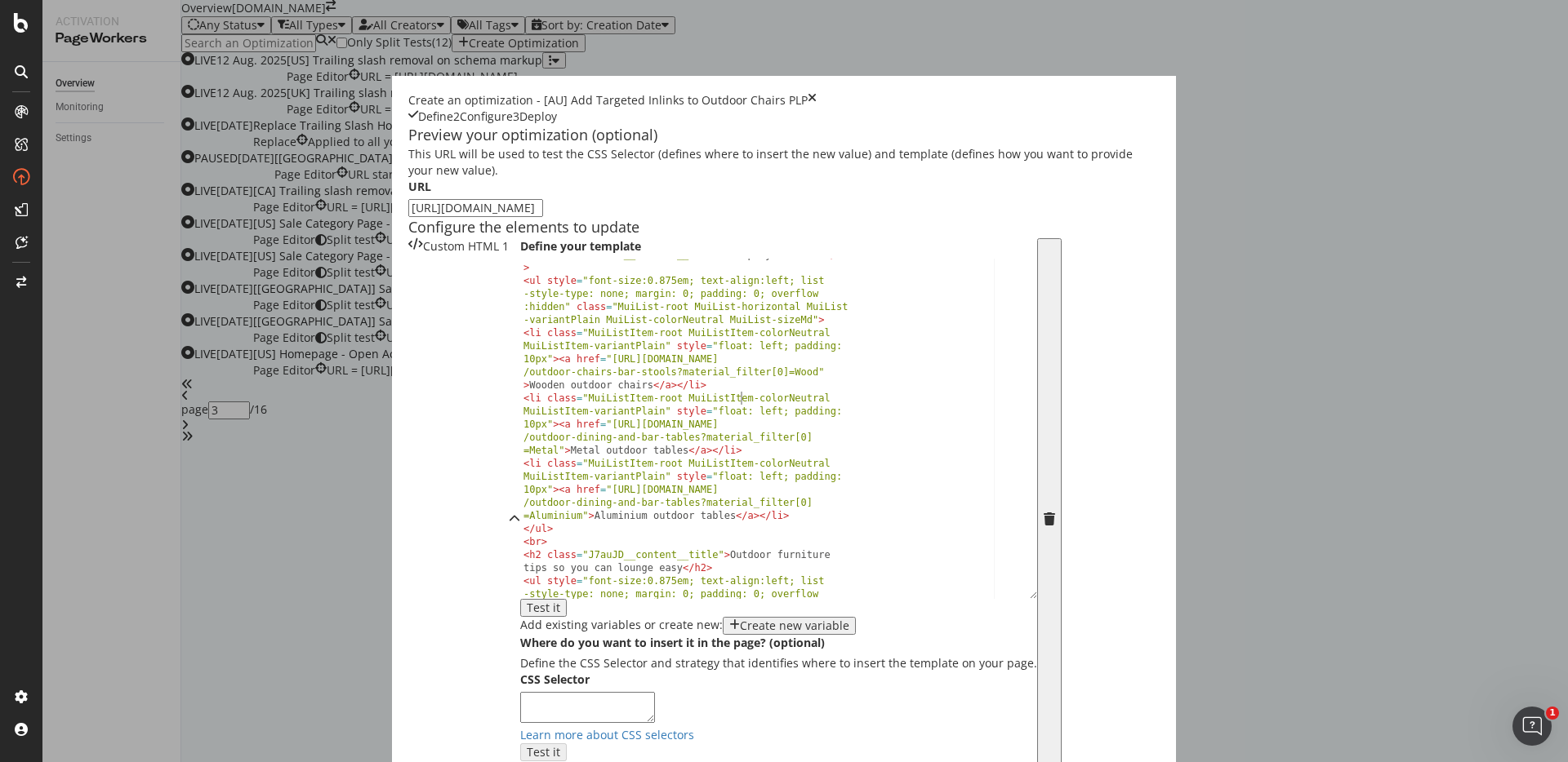
click at [520, 570] on div "< h2 class = "J7auJD__content__title" > Shop by material </ h2 > < ul style = "…" at bounding box center [772, 456] width 505 height 418
click at [520, 635] on div "< h2 class = "J7auJD__content__title" > Shop by material </ h2 > < ul style = "…" at bounding box center [772, 456] width 505 height 418
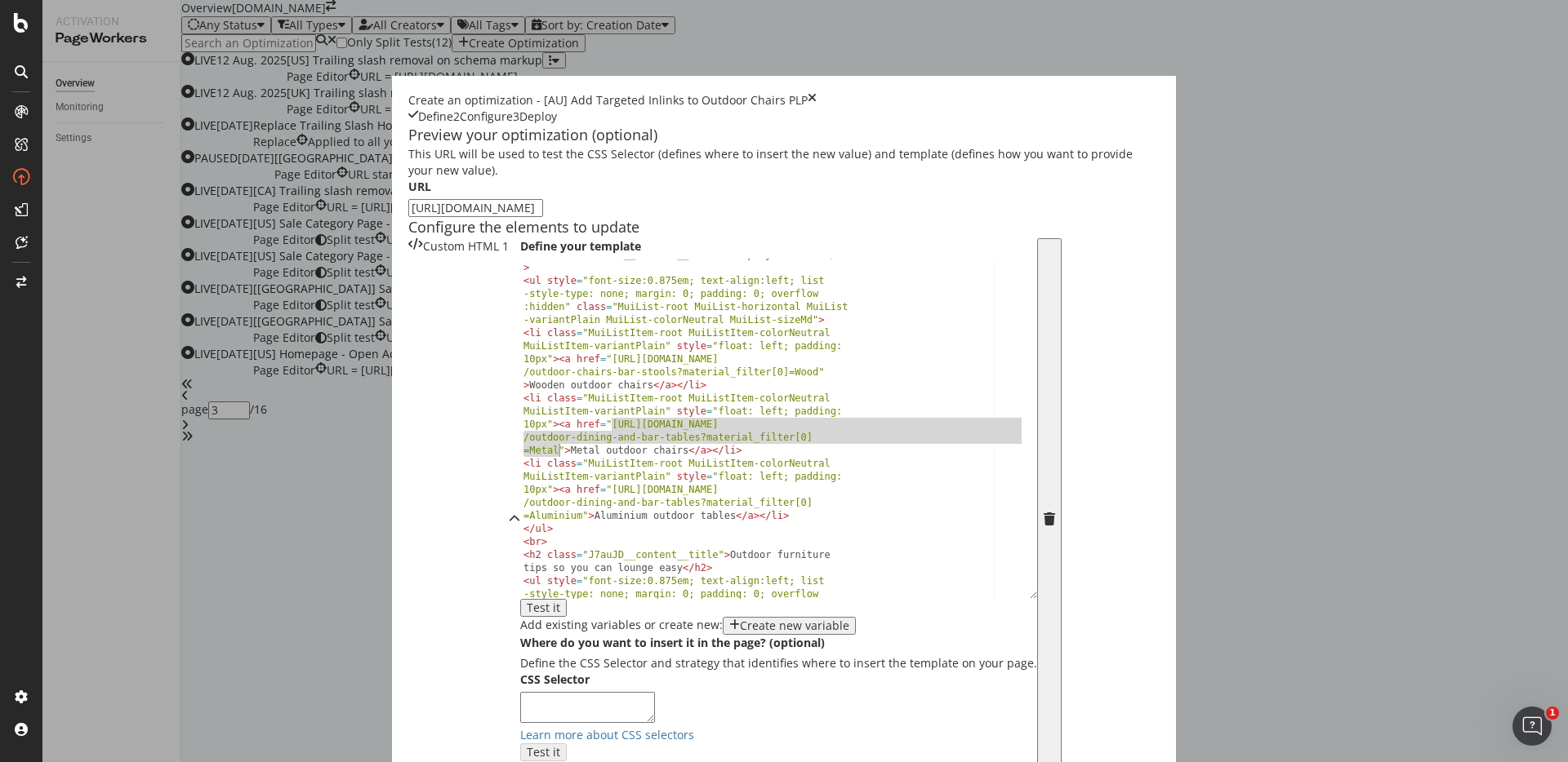
drag, startPoint x: 408, startPoint y: 547, endPoint x: 353, endPoint y: 569, distance: 59.2
click at [520, 569] on div "< h2 class = "J7auJD__content__title" > Shop by material </ h2 > < ul style = "…" at bounding box center [772, 456] width 505 height 418
paste textarea "chairs-bar-stool"
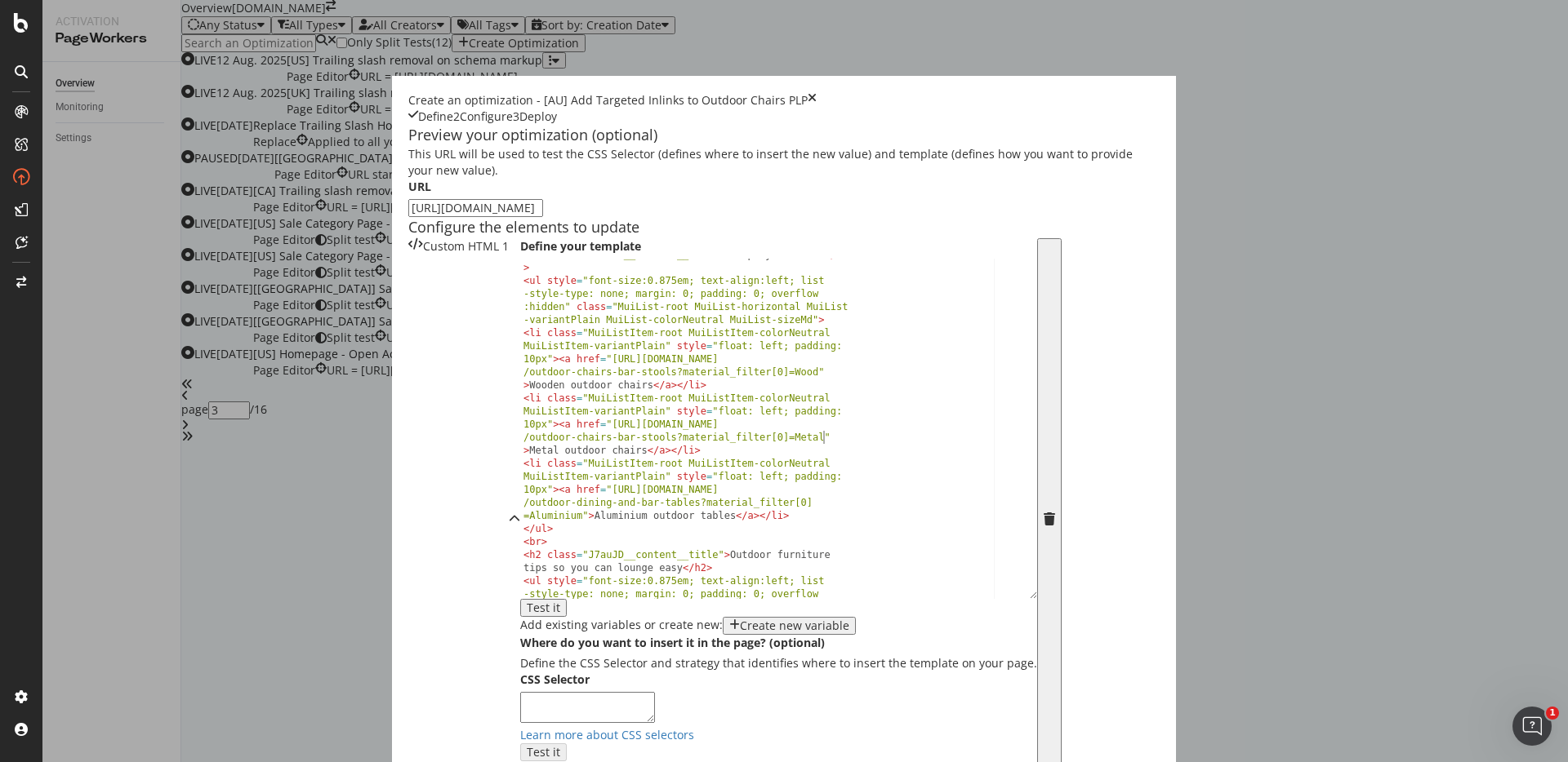
click at [520, 628] on div "< h2 class = "J7auJD__content__title" > Shop by material </ h2 > < ul style = "…" at bounding box center [772, 456] width 505 height 418
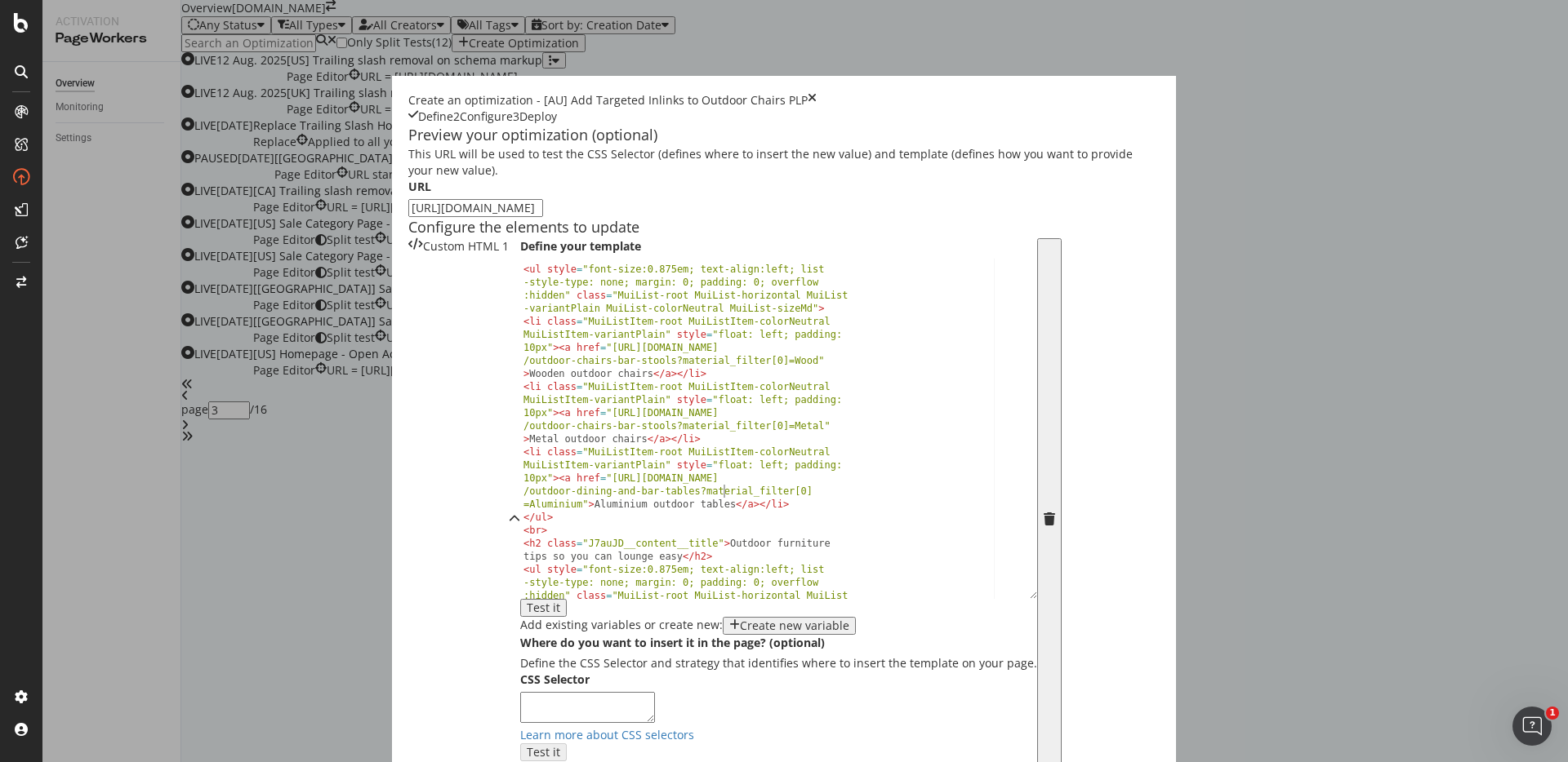
scroll to position [36, 0]
click at [539, 627] on div "< h2 class = "J7auJD__content__title" > Shop by material </ h2 > < ul style = "…" at bounding box center [772, 445] width 505 height 418
click at [520, 626] on div "< h2 class = "J7auJD__content__title" > Shop by material </ h2 > < ul style = "…" at bounding box center [772, 445] width 505 height 418
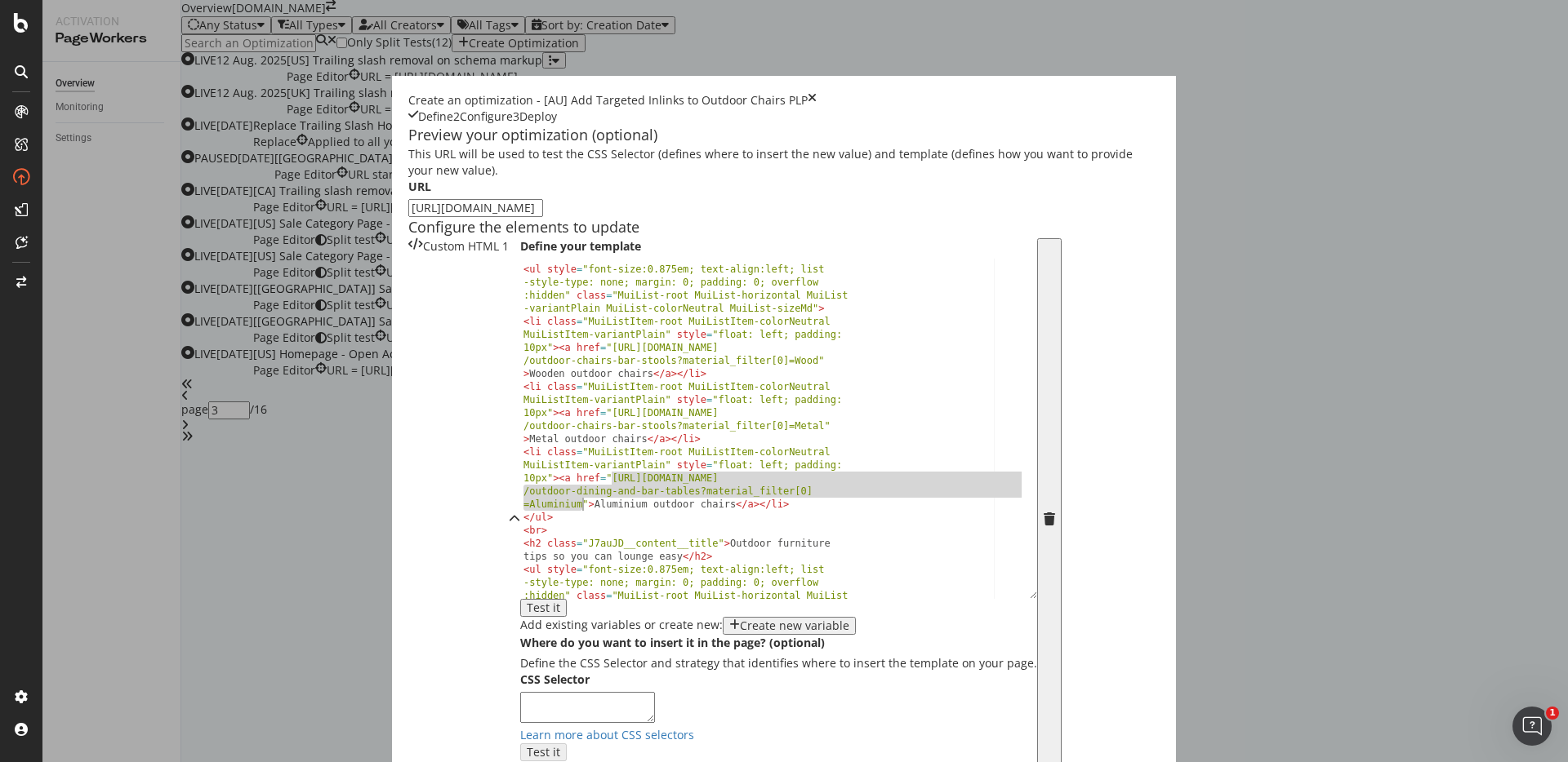
drag, startPoint x: 407, startPoint y: 601, endPoint x: 378, endPoint y: 620, distance: 34.7
click at [520, 620] on div "< h2 class = "J7auJD__content__title" > Shop by material </ h2 > < ul style = "…" at bounding box center [772, 445] width 505 height 418
paste textarea "chairs-bar-stools?material_filter[0]=Aluminum&material_filter[1"
type textarea "<li class="MuiListItem-root MuiListItem-colorNeutral MuiListItem-variantPlain" …"
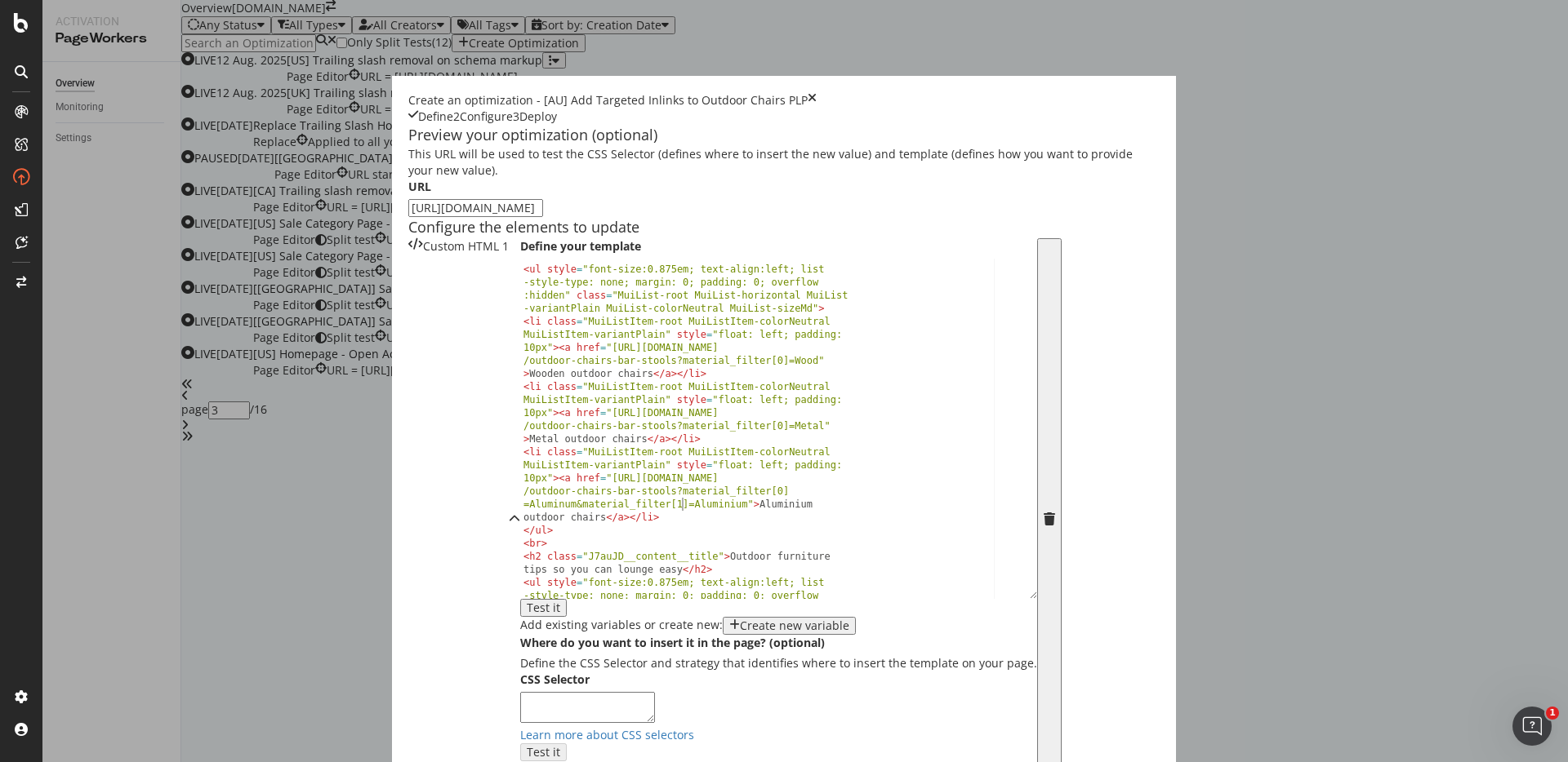
click at [520, 622] on div "< h2 class = "J7auJD__content__title" > Shop by material </ h2 > < ul style = "…" at bounding box center [772, 445] width 505 height 418
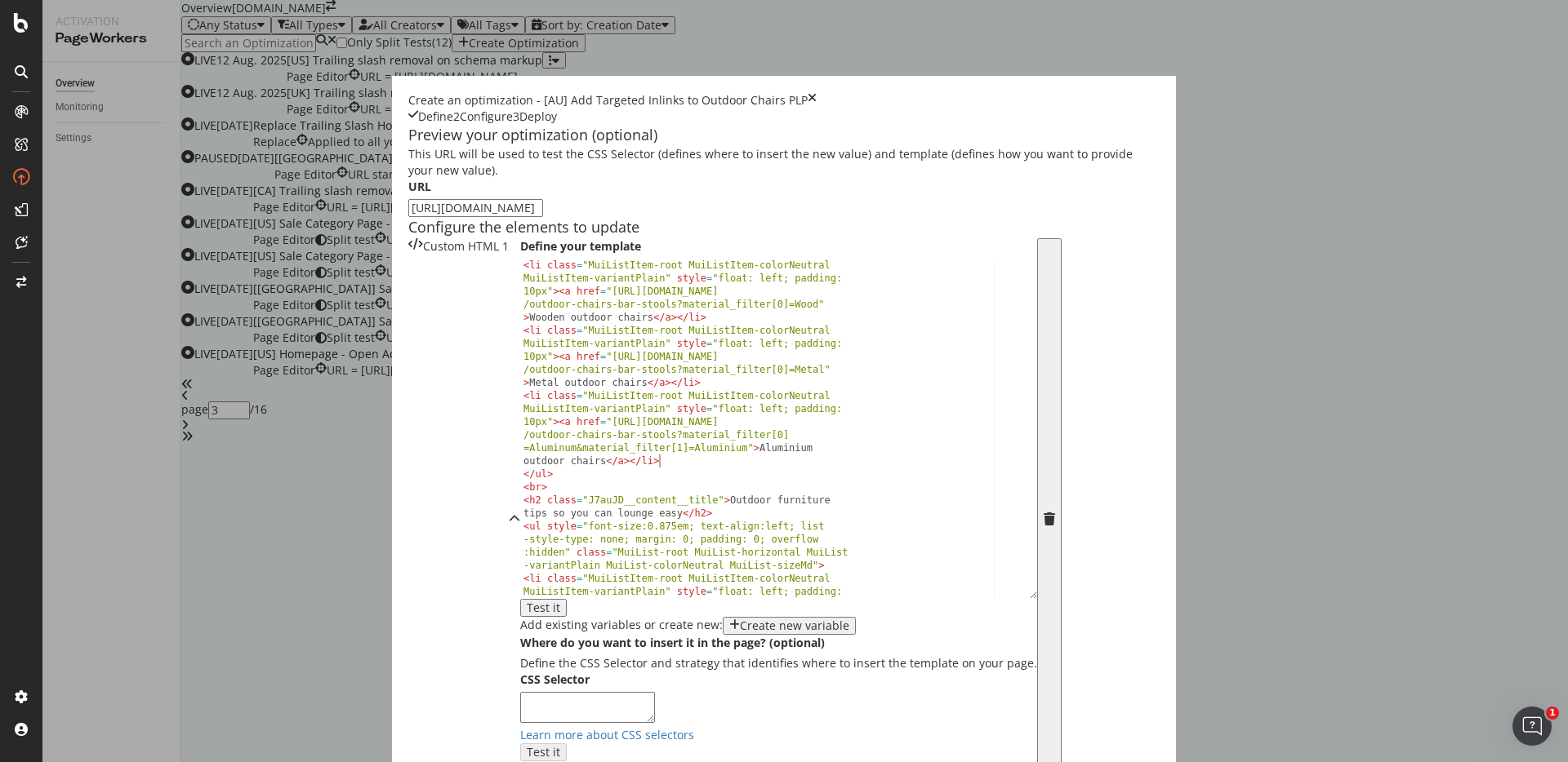
drag, startPoint x: 480, startPoint y: 587, endPoint x: 480, endPoint y: 522, distance: 65.0
click at [520, 522] on div "< li class = "MuiListItem-root MuiListItem-colorNeutral MuiListItem-variantPlai…" at bounding box center [772, 494] width 505 height 470
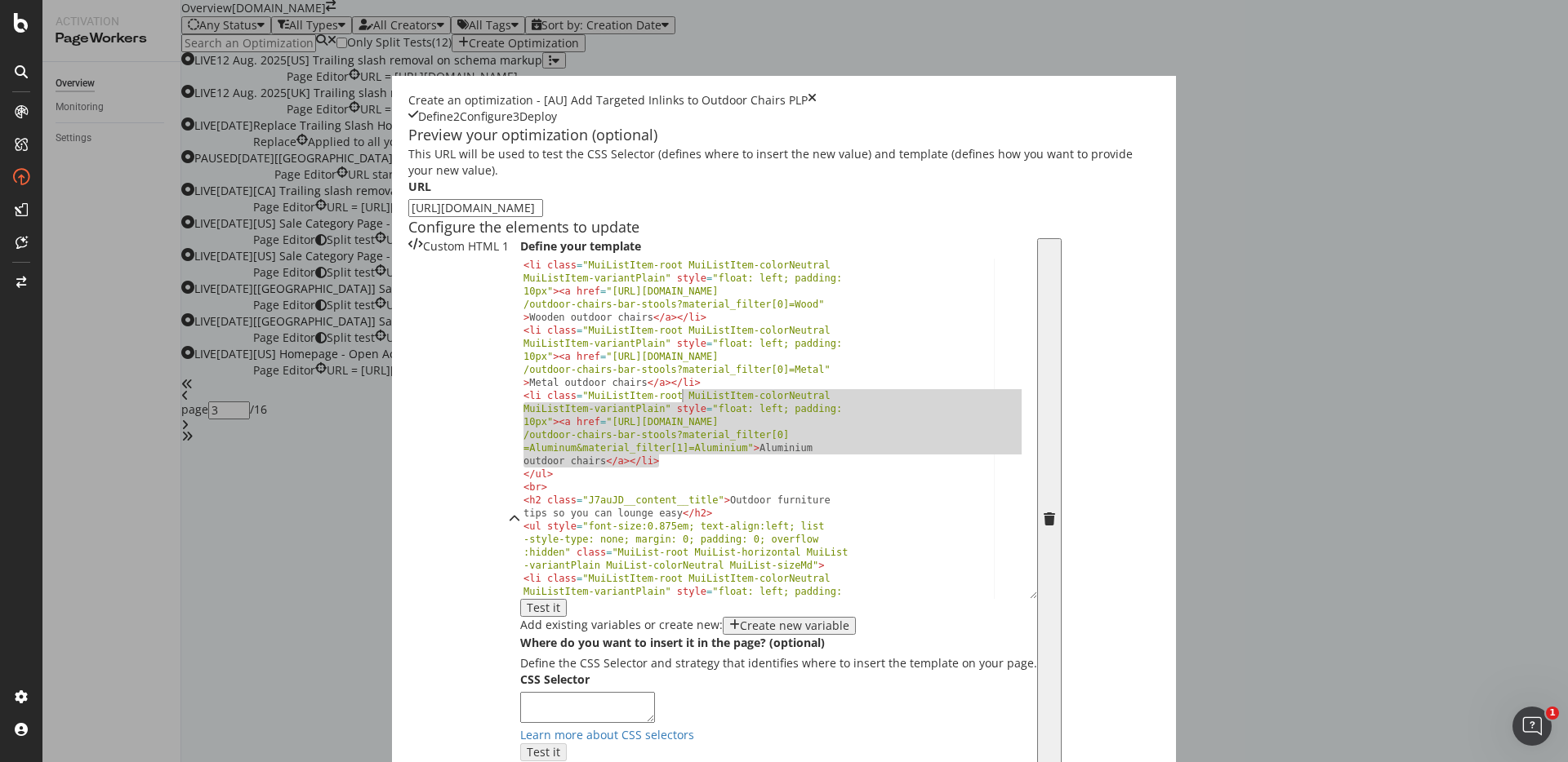
click at [520, 522] on div "< li class = "MuiListItem-root MuiListItem-colorNeutral MuiListItem-variantPlai…" at bounding box center [772, 494] width 505 height 470
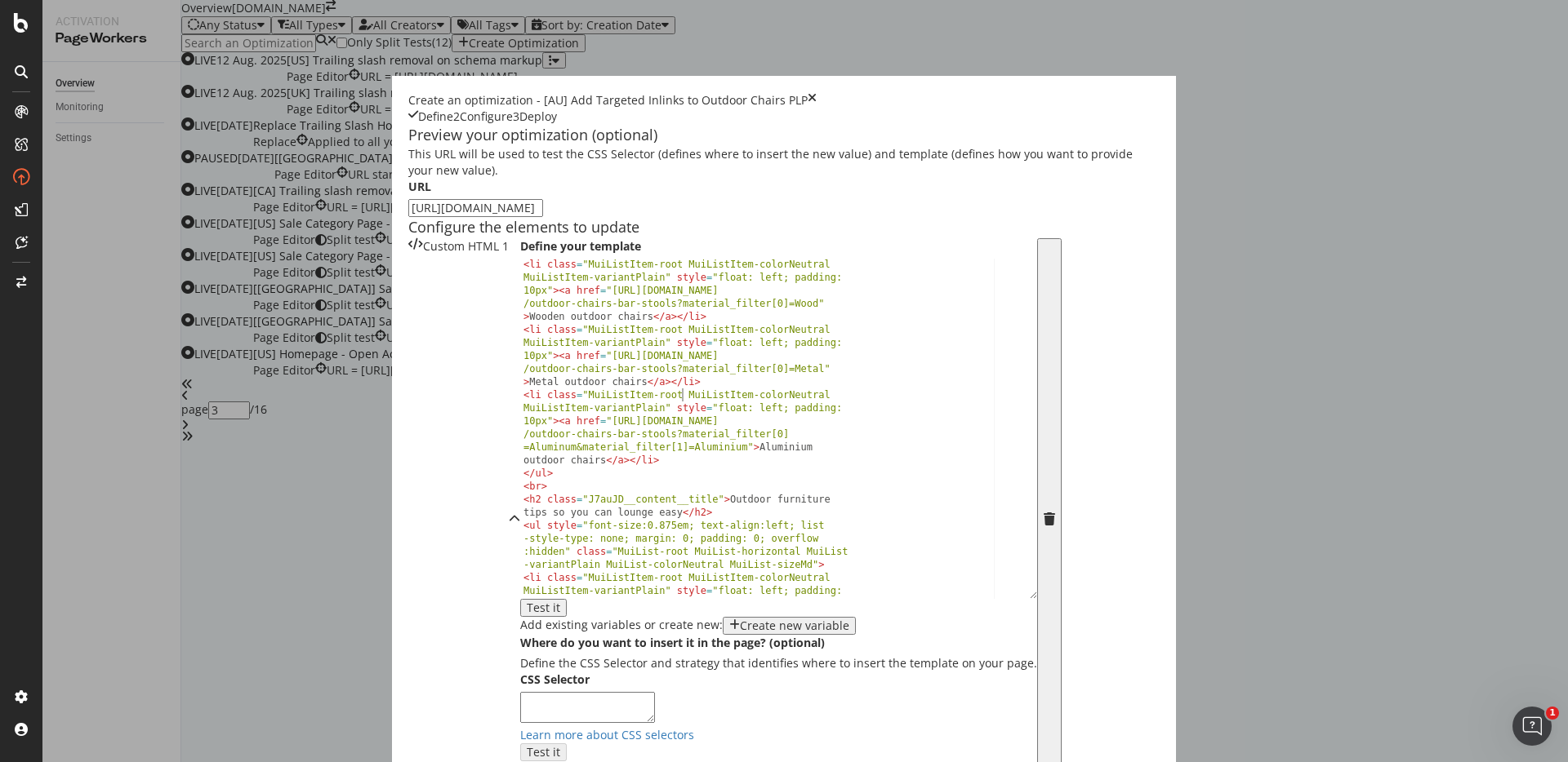
scroll to position [192, 0]
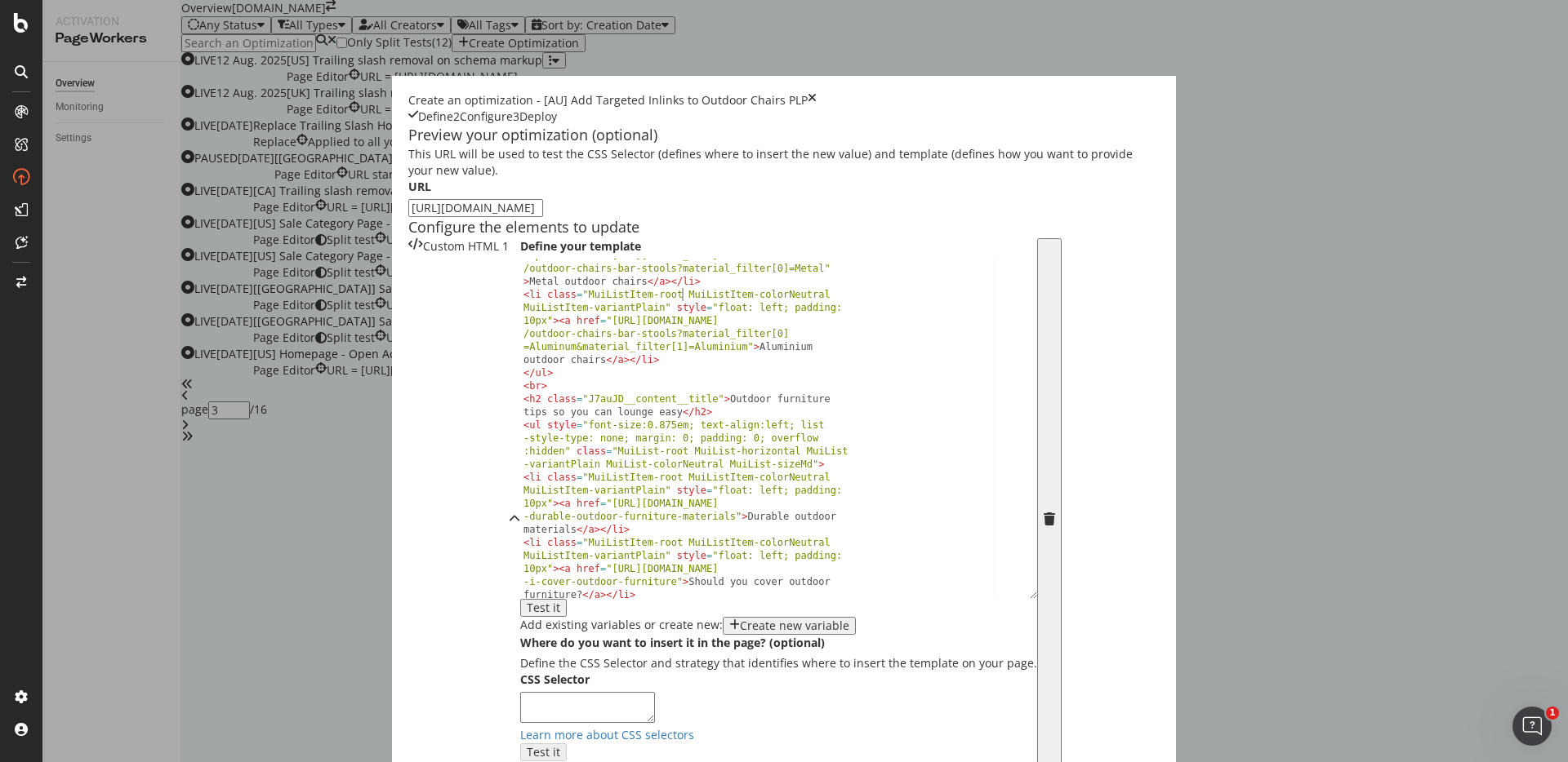
click at [520, 531] on div "< li class = "MuiListItem-root MuiListItem-colorNeutral MuiListItem-variantPlai…" at bounding box center [772, 458] width 505 height 470
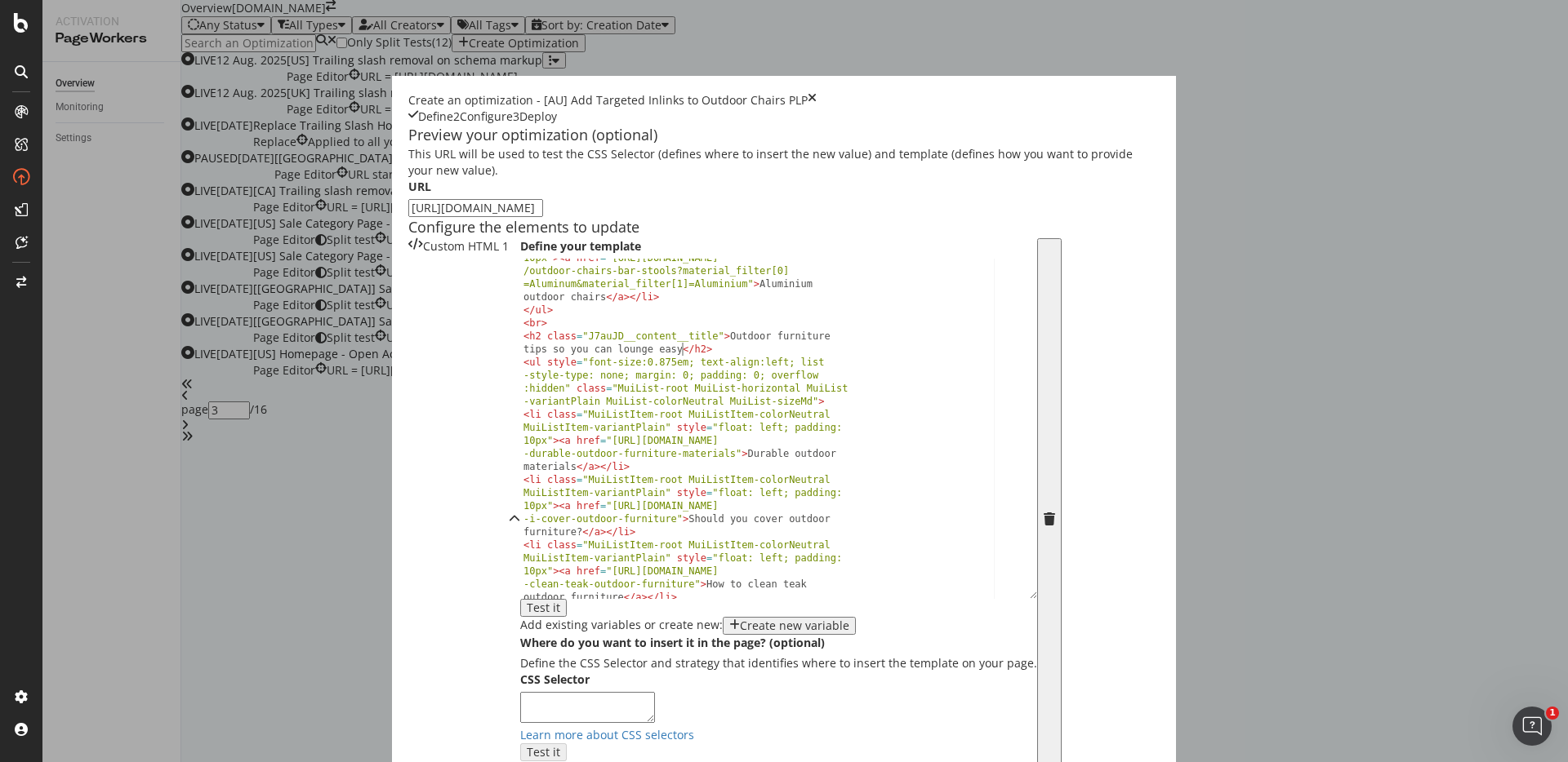
click at [520, 620] on div "< li class = "MuiListItem-root MuiListItem-colorNeutral MuiListItem-variantPlai…" at bounding box center [772, 466] width 505 height 483
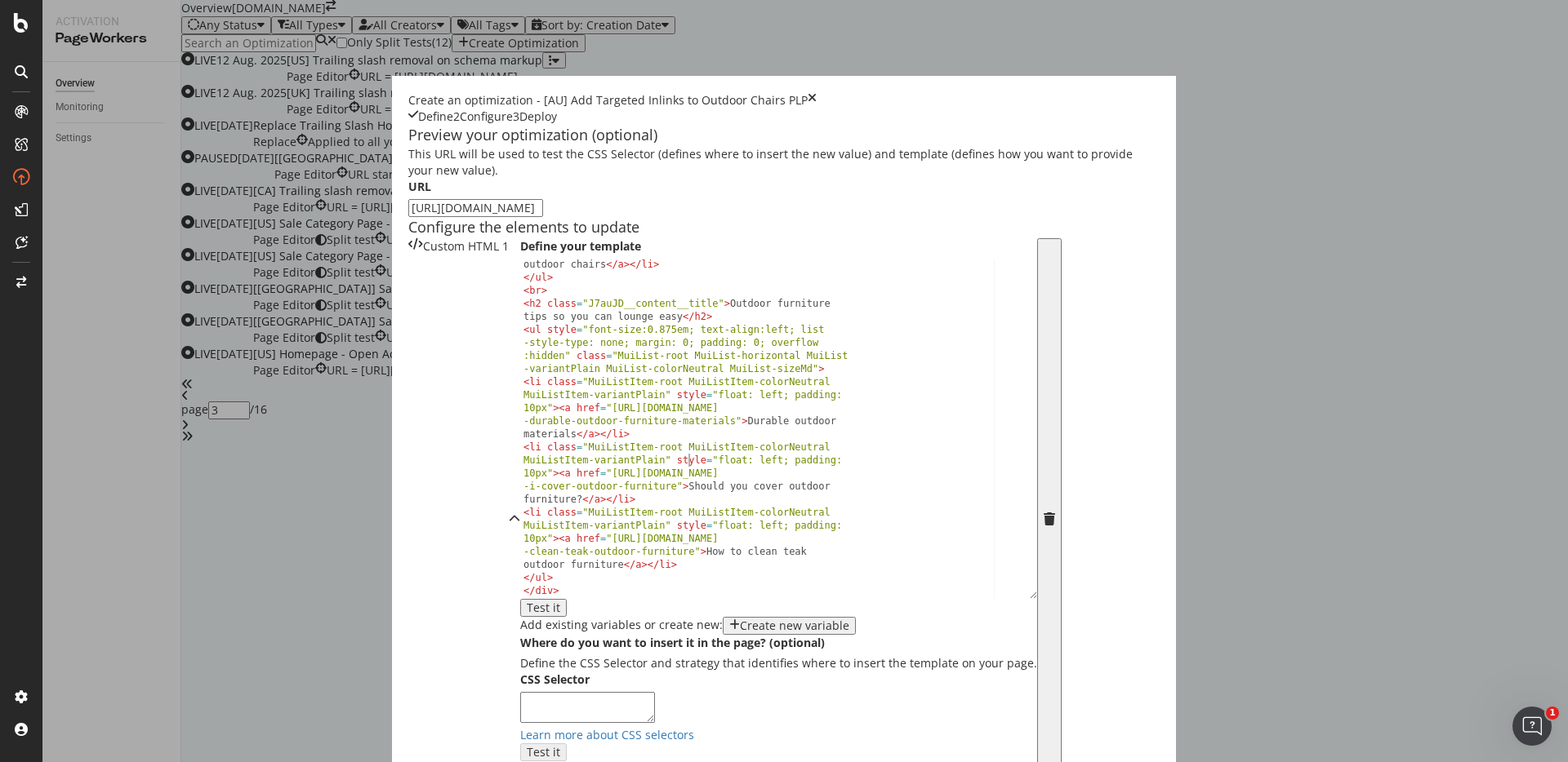
scroll to position [366, 0]
click at [607, 692] on textarea "modal" at bounding box center [588, 707] width 134 height 31
paste textarea "#root > div > div > div._7fOCa\+__container > div.MuiContainer-root.MuiContaine…"
type textarea "#root > div > div > div._7fOCa\+__container > div.MuiContainer-root.MuiContaine…"
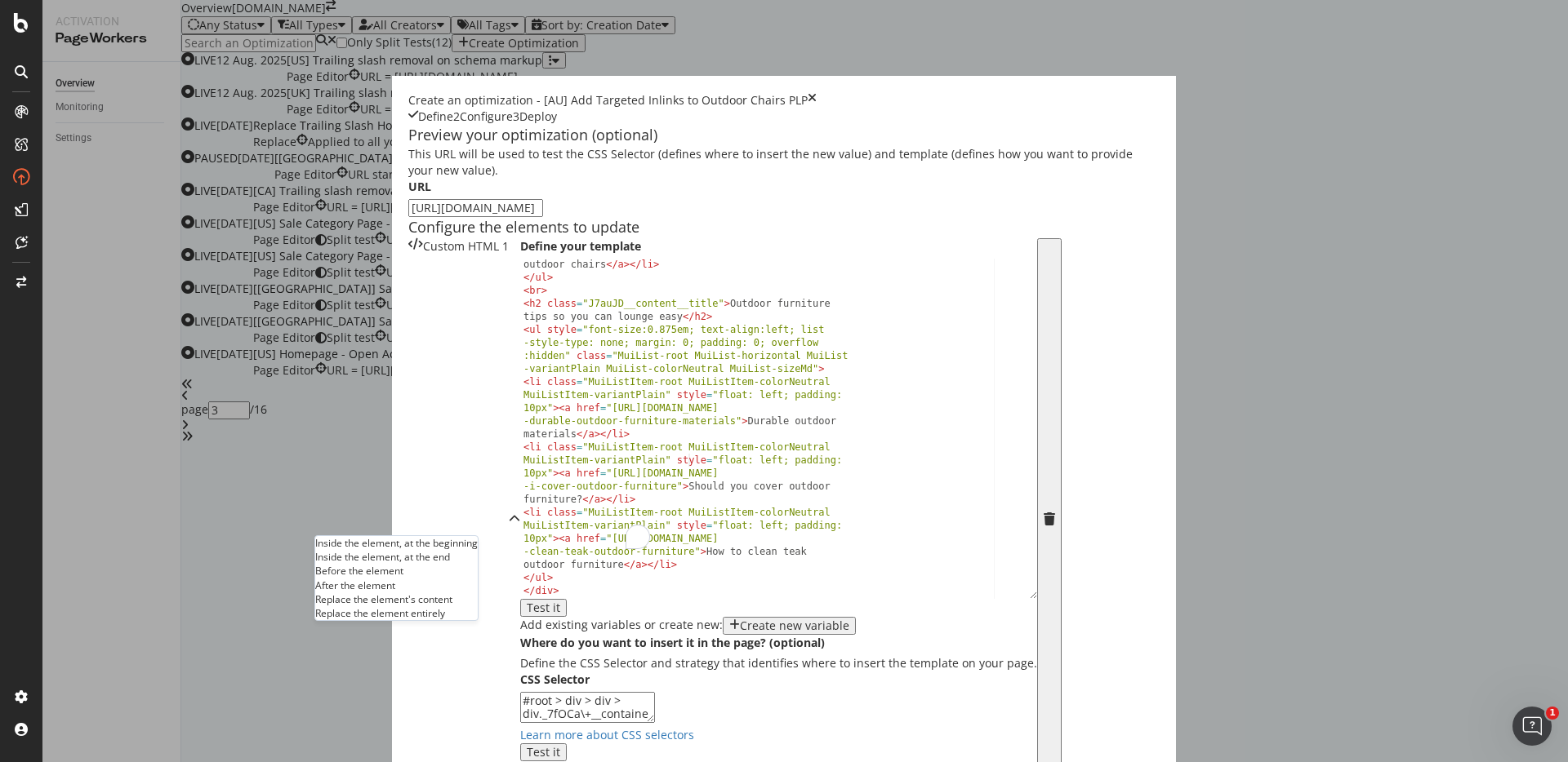
click at [450, 536] on div "Inside the element, at the beginning" at bounding box center [396, 543] width 163 height 14
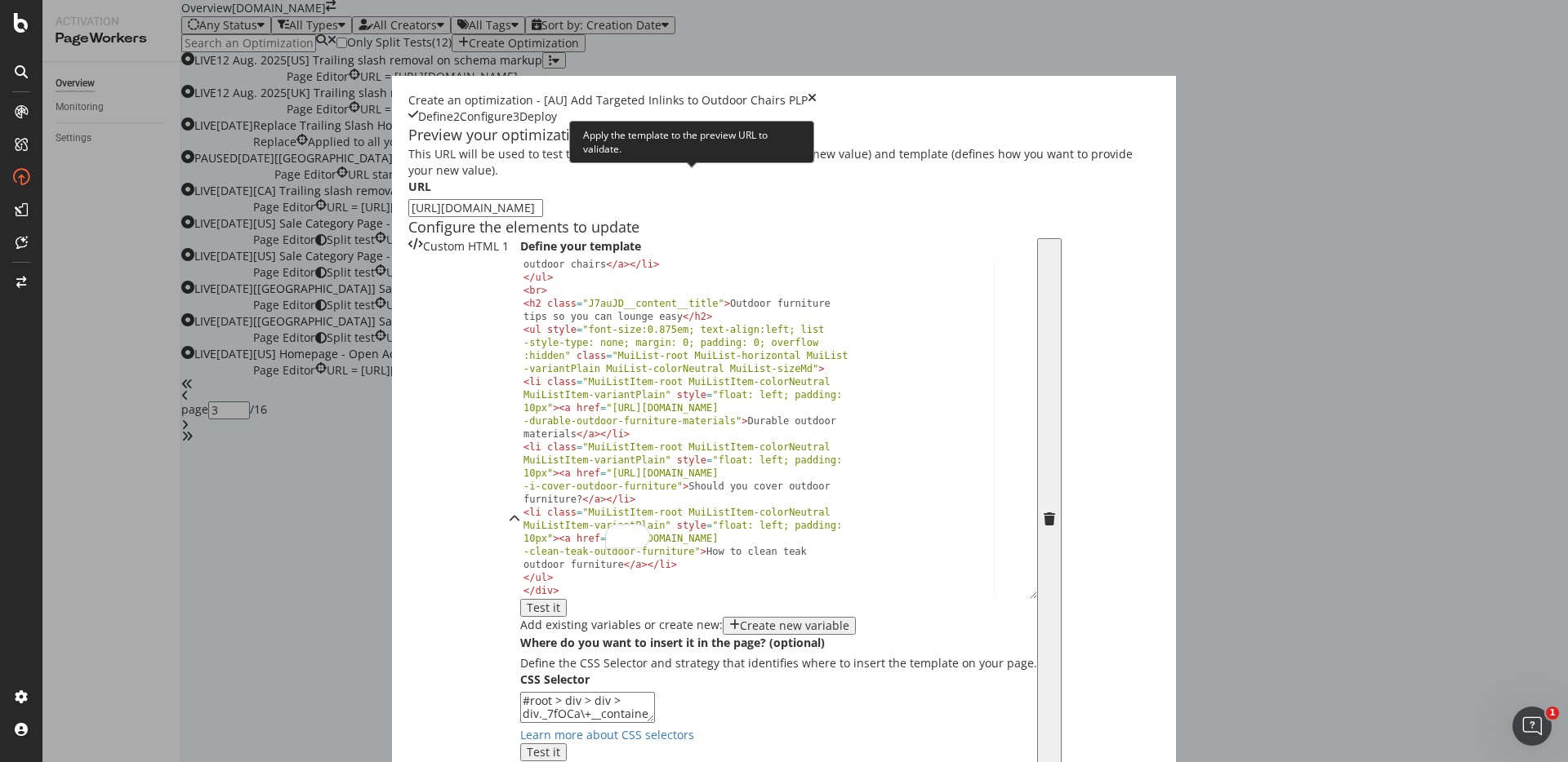
click at [567, 599] on button "Test it" at bounding box center [543, 608] width 46 height 18
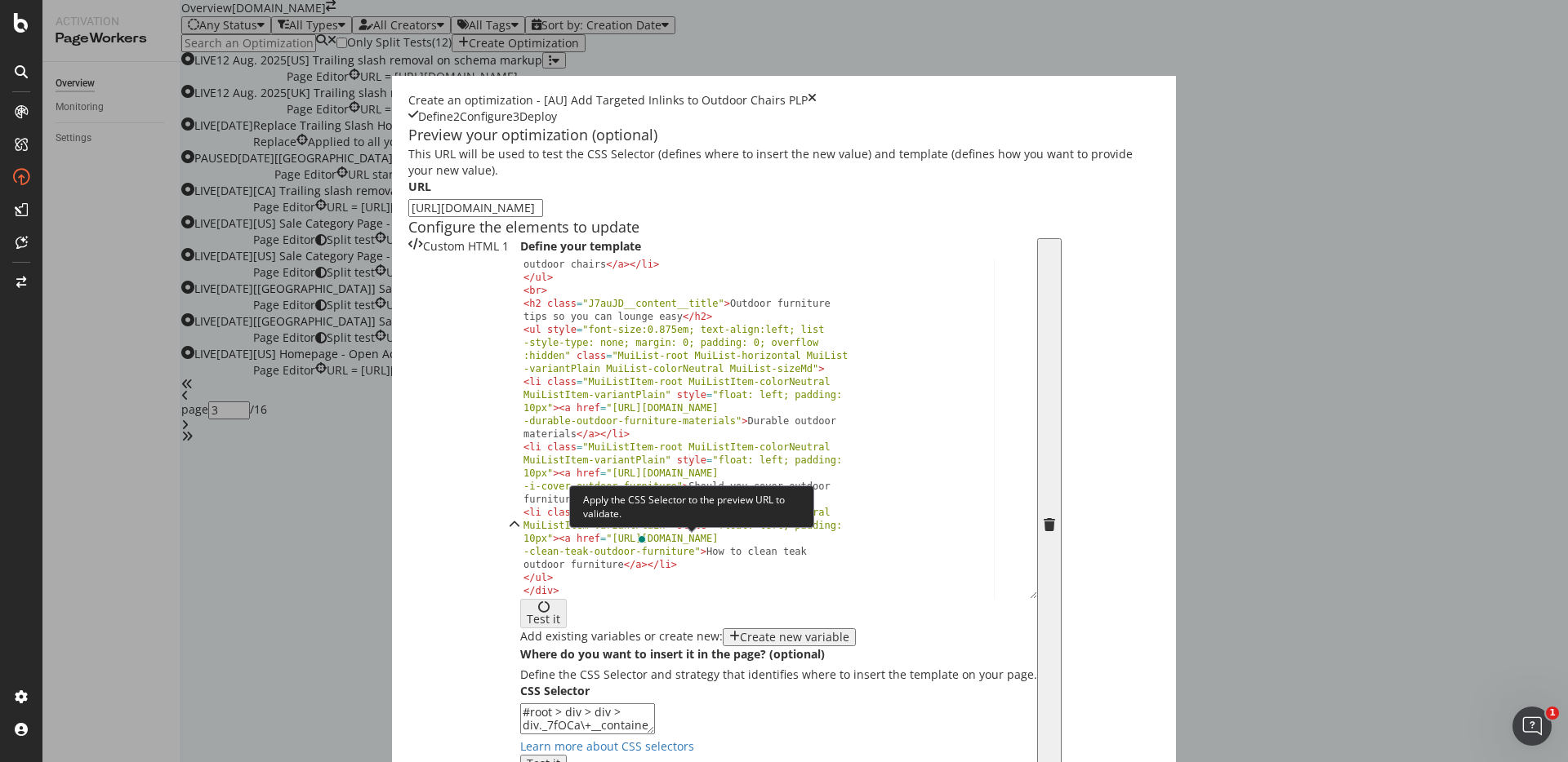
click at [560, 758] on div "Test it" at bounding box center [543, 764] width 34 height 13
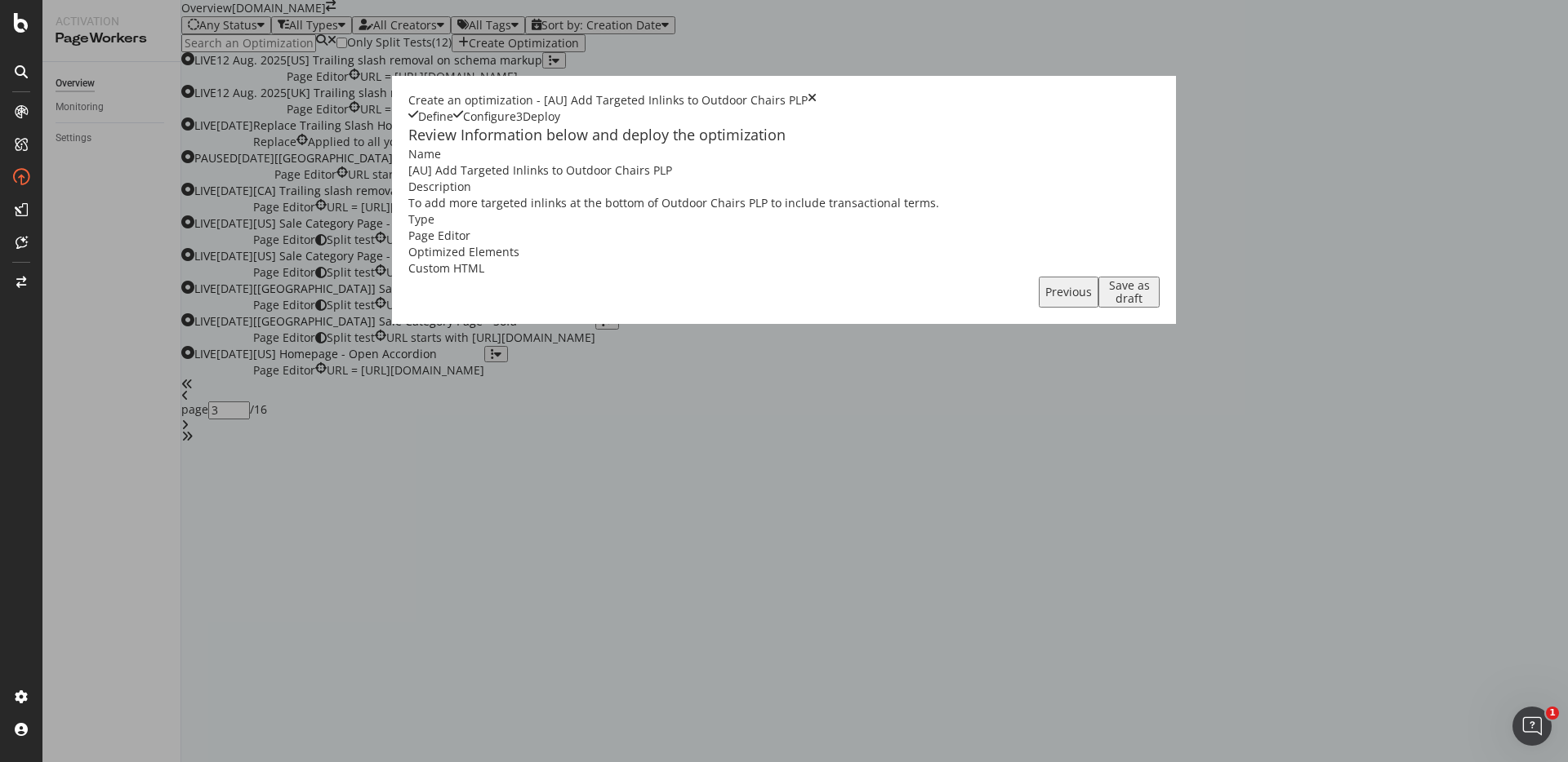
click at [1153, 305] on div "Save as draft" at bounding box center [1129, 292] width 48 height 26
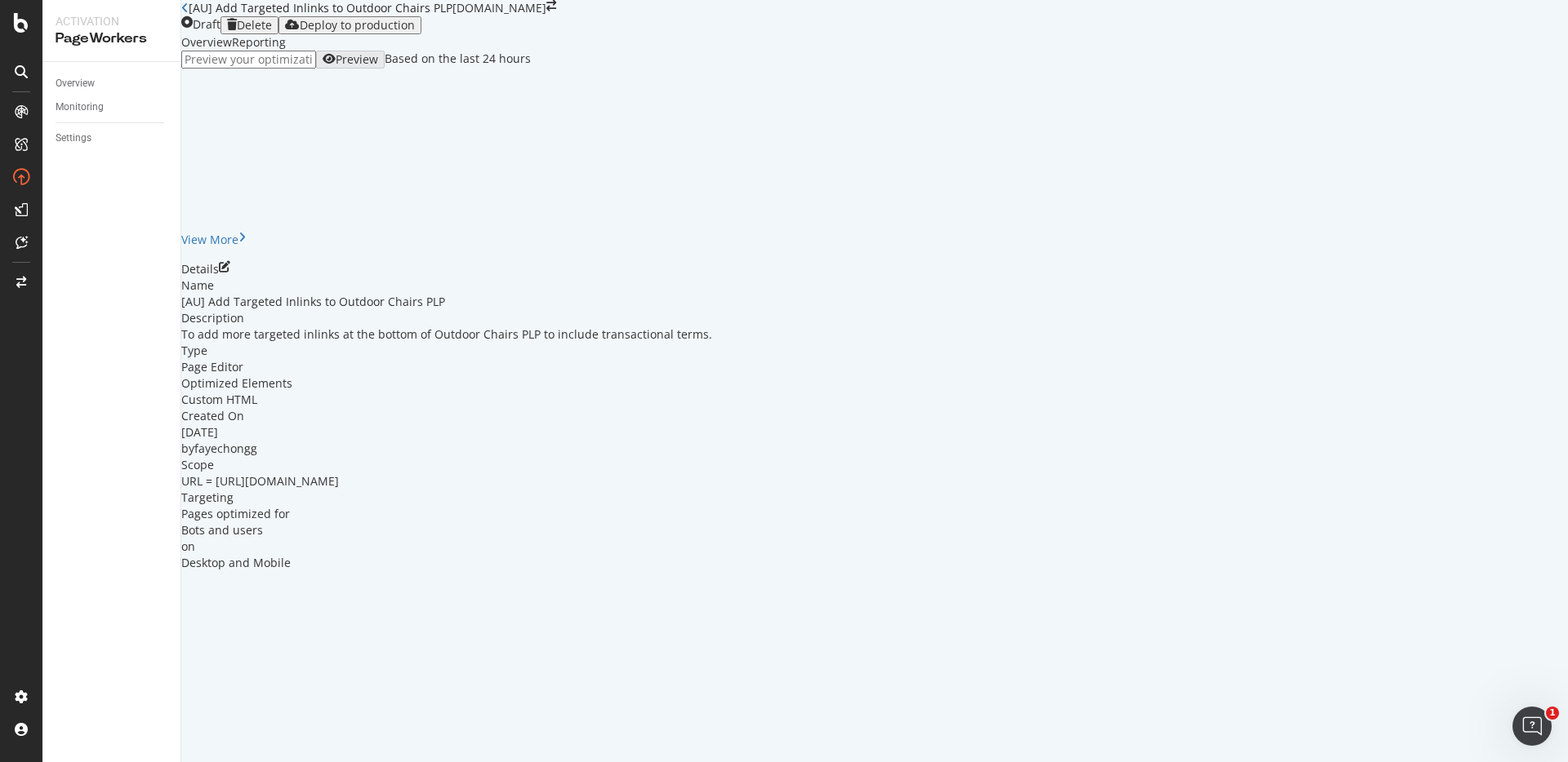
click at [9, 762] on icon "close toast" at bounding box center [4, 770] width 9 height 17
drag, startPoint x: 760, startPoint y: 576, endPoint x: 375, endPoint y: 592, distance: 385.3
click at [375, 572] on div "Name [AU] Add Targeted Inlinks to Outdoor Chairs PLP Description To add more ta…" at bounding box center [875, 424] width 1386 height 294
click at [339, 489] on span "URL = [URL][DOMAIN_NAME]" at bounding box center [261, 482] width 158 height 16
drag, startPoint x: 375, startPoint y: 589, endPoint x: 785, endPoint y: 591, distance: 410.0
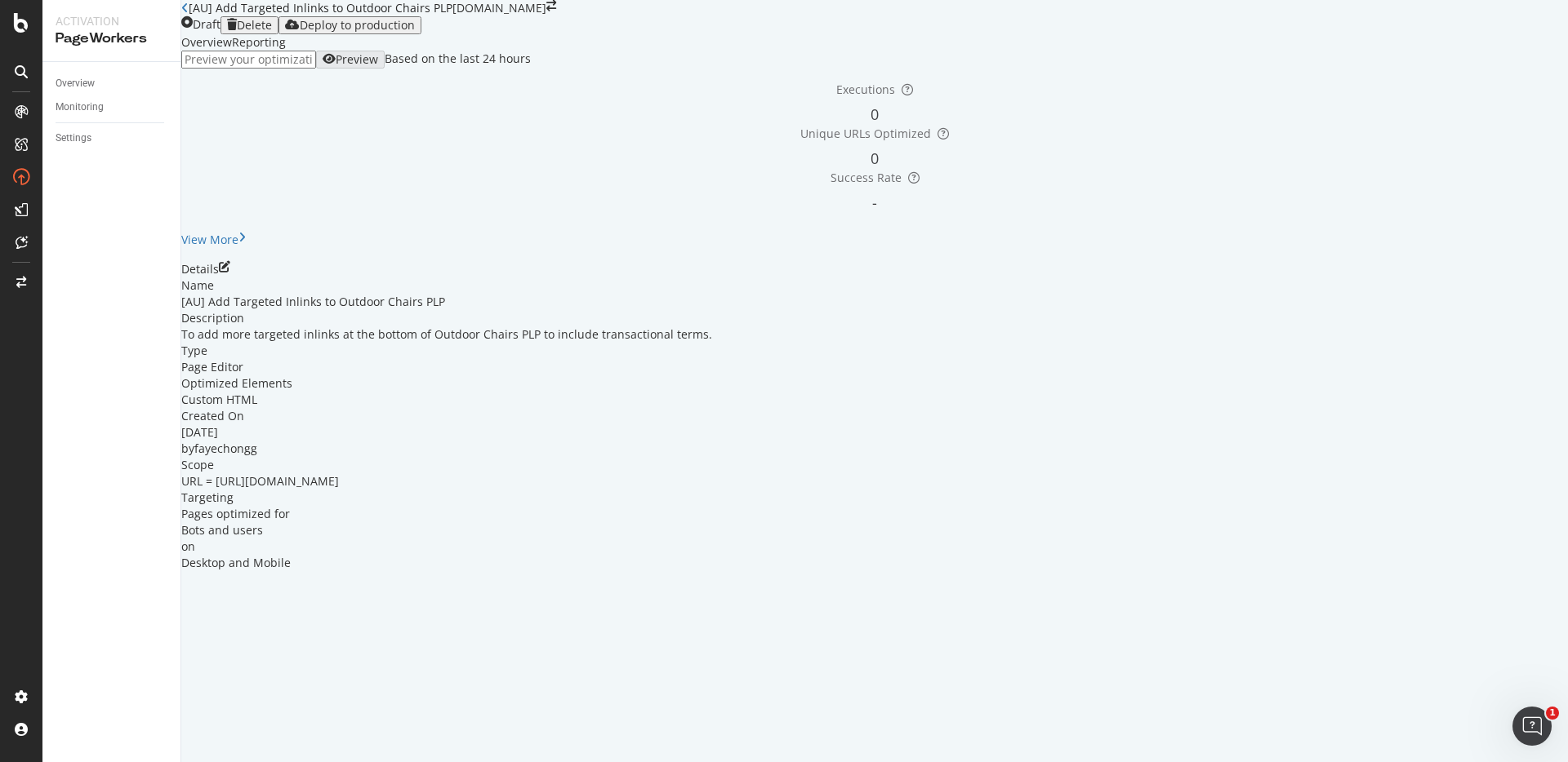
click at [339, 490] on div "URL = [URL][DOMAIN_NAME]" at bounding box center [261, 482] width 158 height 17
copy span "https://www.castlery.com/au/outdoor/outdoor-chairs-bar-stools"
click at [353, 138] on div "Overview Reporting Preview Based on the last 24 hours Executions 0 Unique URLs …" at bounding box center [875, 303] width 1386 height 537
click at [316, 68] on input "url" at bounding box center [249, 59] width 134 height 18
paste input "https://www.castlery.com/au/outdoor/outdoor-chairs-bar-stools"
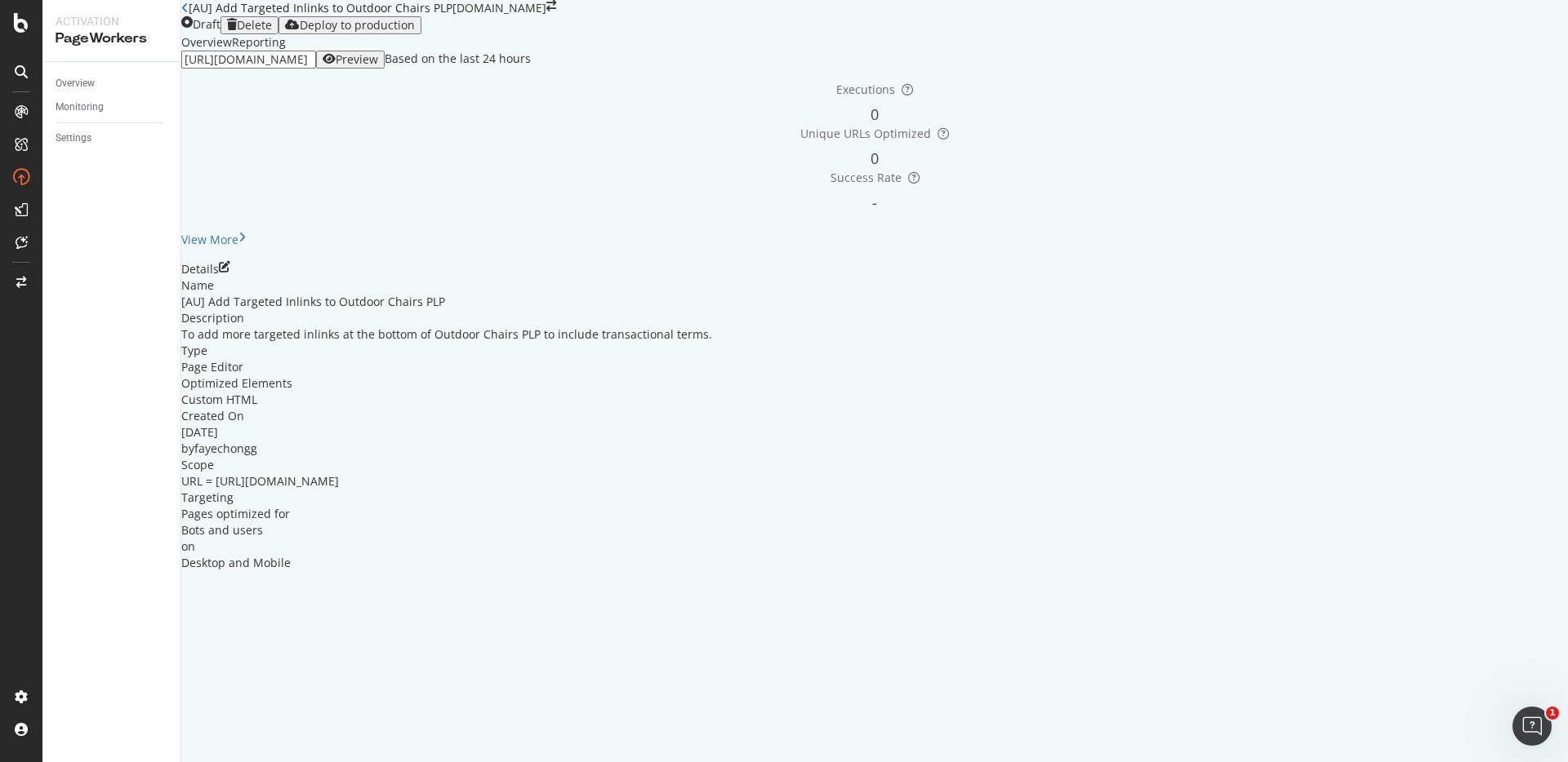
type input "https://www.castlery.com/au/outdoor/outdoor-chairs-bar-stools"
click at [378, 66] on div "Preview" at bounding box center [356, 59] width 42 height 13
click at [415, 32] on div "Deploy to production" at bounding box center [357, 25] width 116 height 13
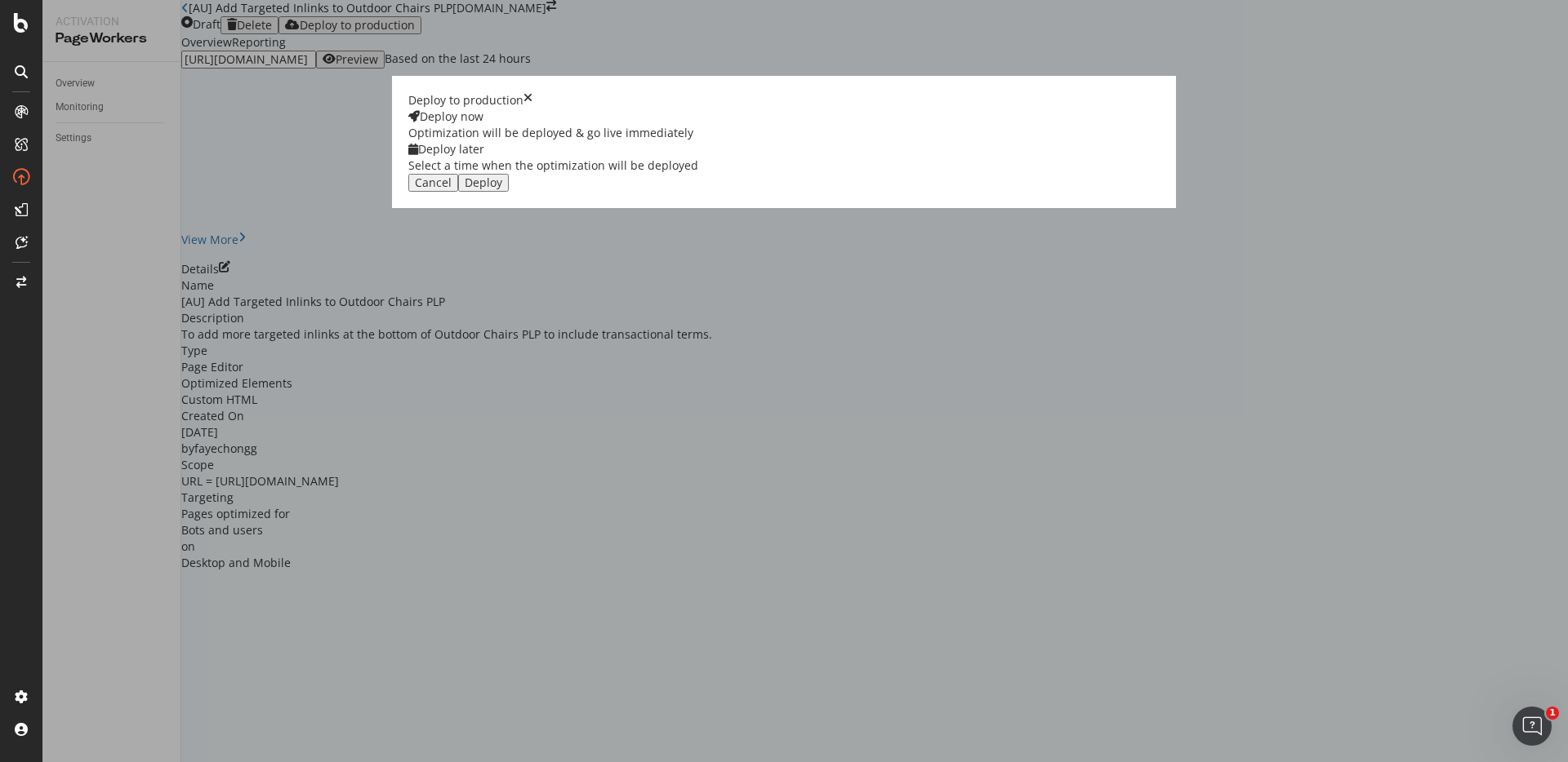
click at [503, 190] on div "Deploy" at bounding box center [484, 183] width 38 height 13
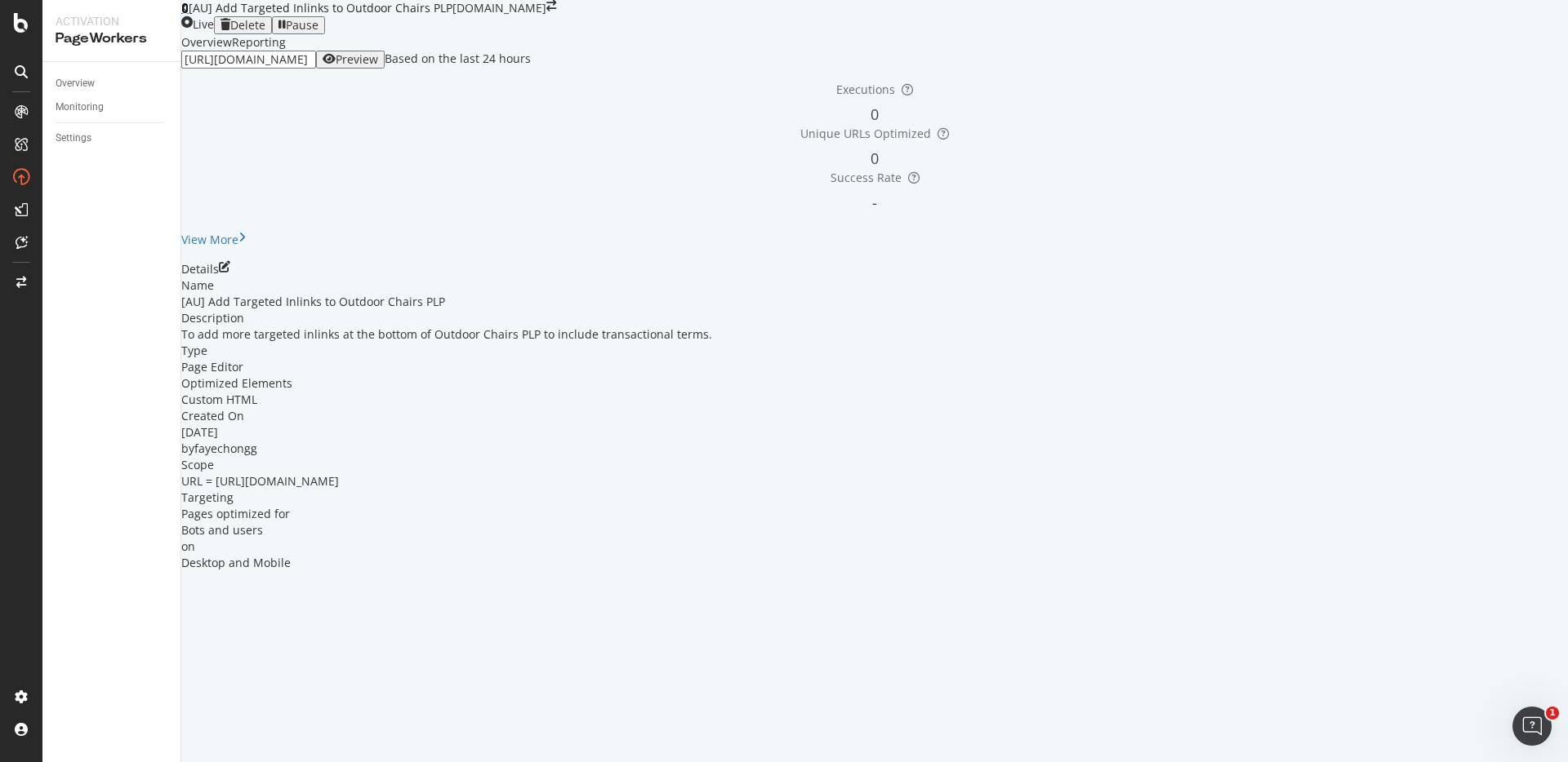
click at [189, 14] on icon at bounding box center [185, 8] width 7 height 12
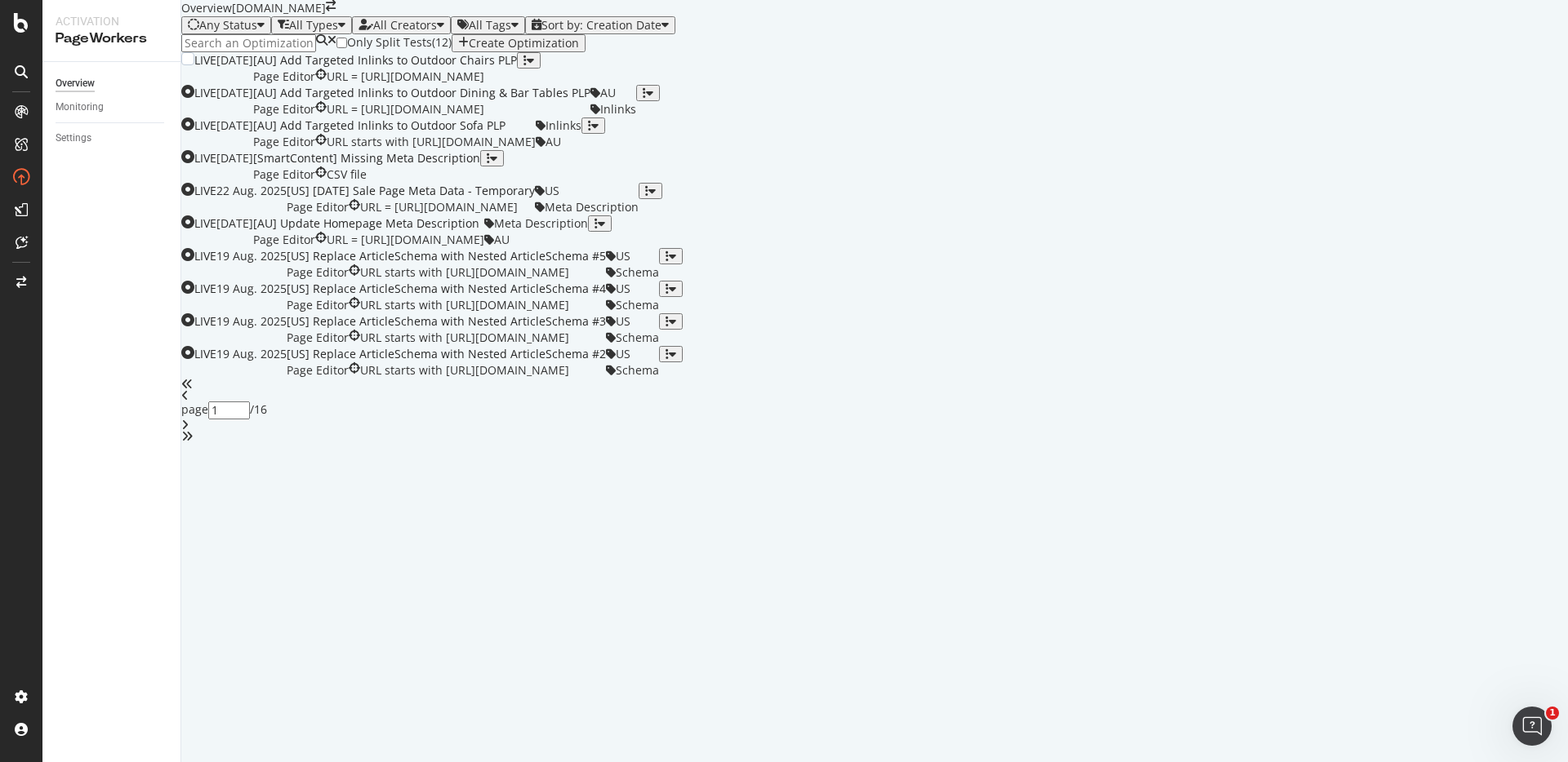
click at [526, 66] on div "button" at bounding box center [524, 60] width 3 height 12
click at [1491, 276] on div "Tags" at bounding box center [1503, 265] width 31 height 24
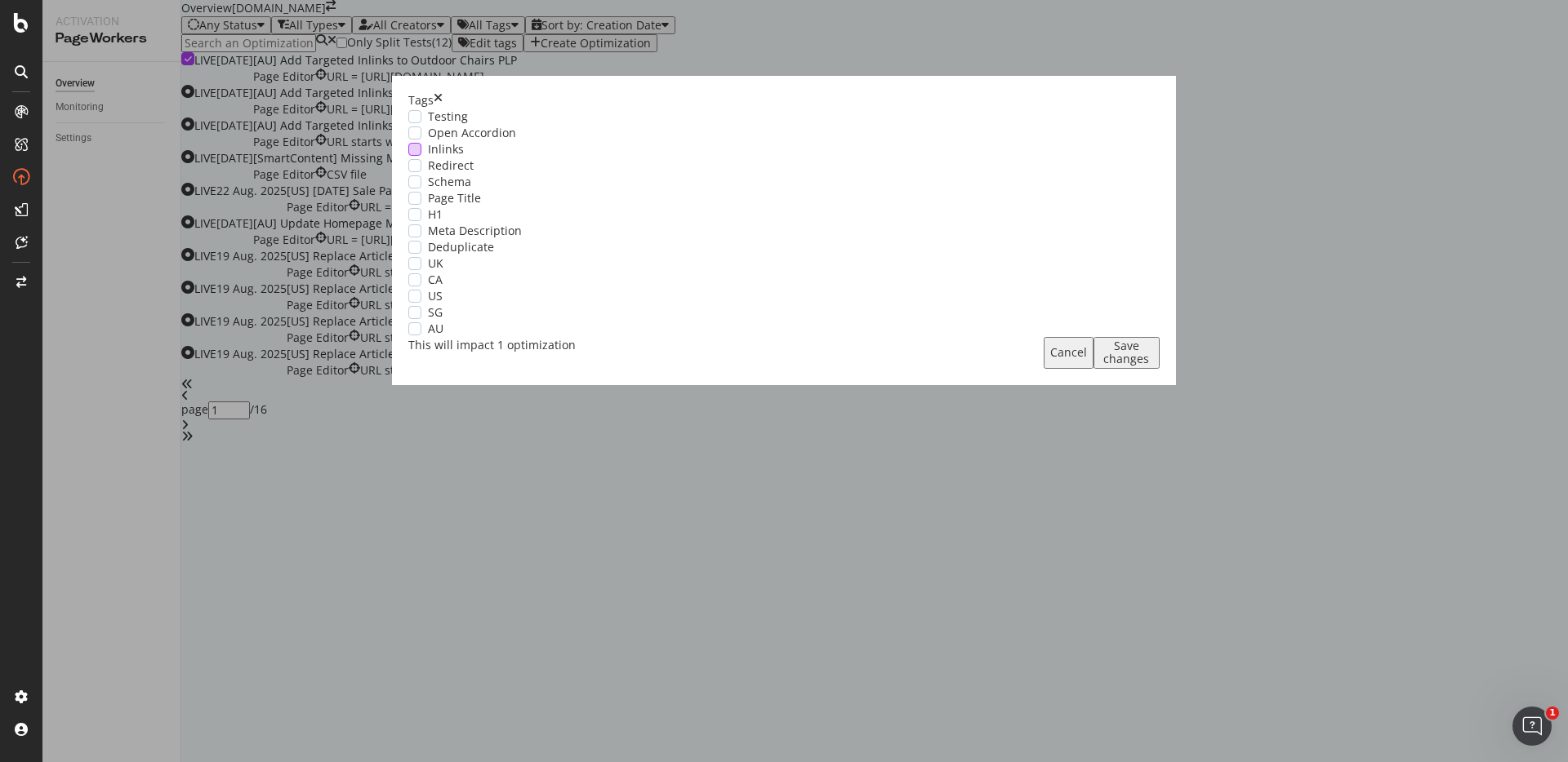
click at [464, 158] on span "Inlinks" at bounding box center [445, 149] width 36 height 17
drag, startPoint x: 570, startPoint y: 532, endPoint x: 664, endPoint y: 533, distance: 94.0
click at [422, 336] on div "modal" at bounding box center [415, 329] width 13 height 13
click at [1100, 366] on div "Save changes" at bounding box center [1127, 352] width 53 height 26
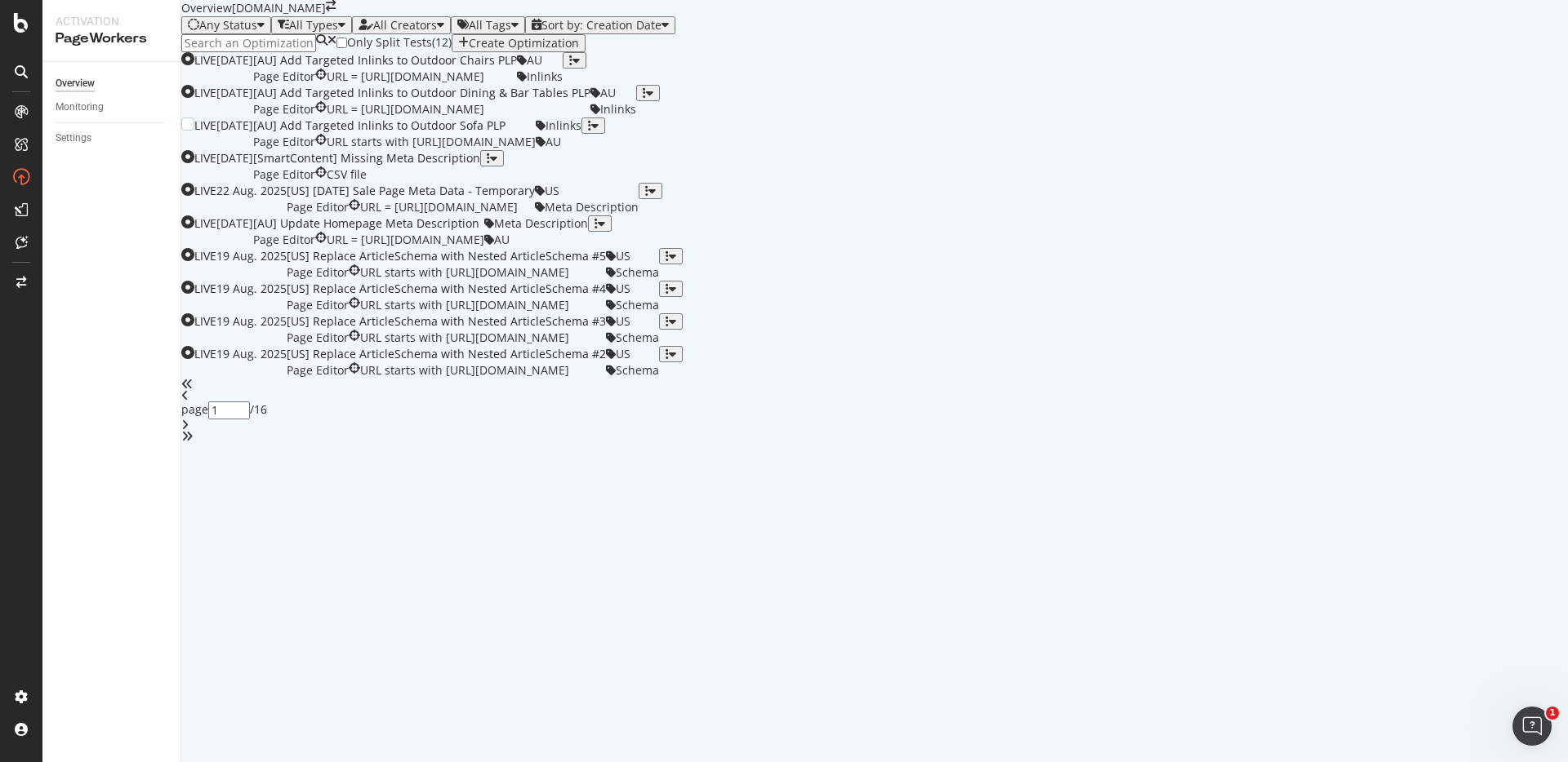
click at [591, 131] on icon "button" at bounding box center [588, 126] width 3 height 12
click at [1488, 471] on div "Tags" at bounding box center [1503, 469] width 31 height 14
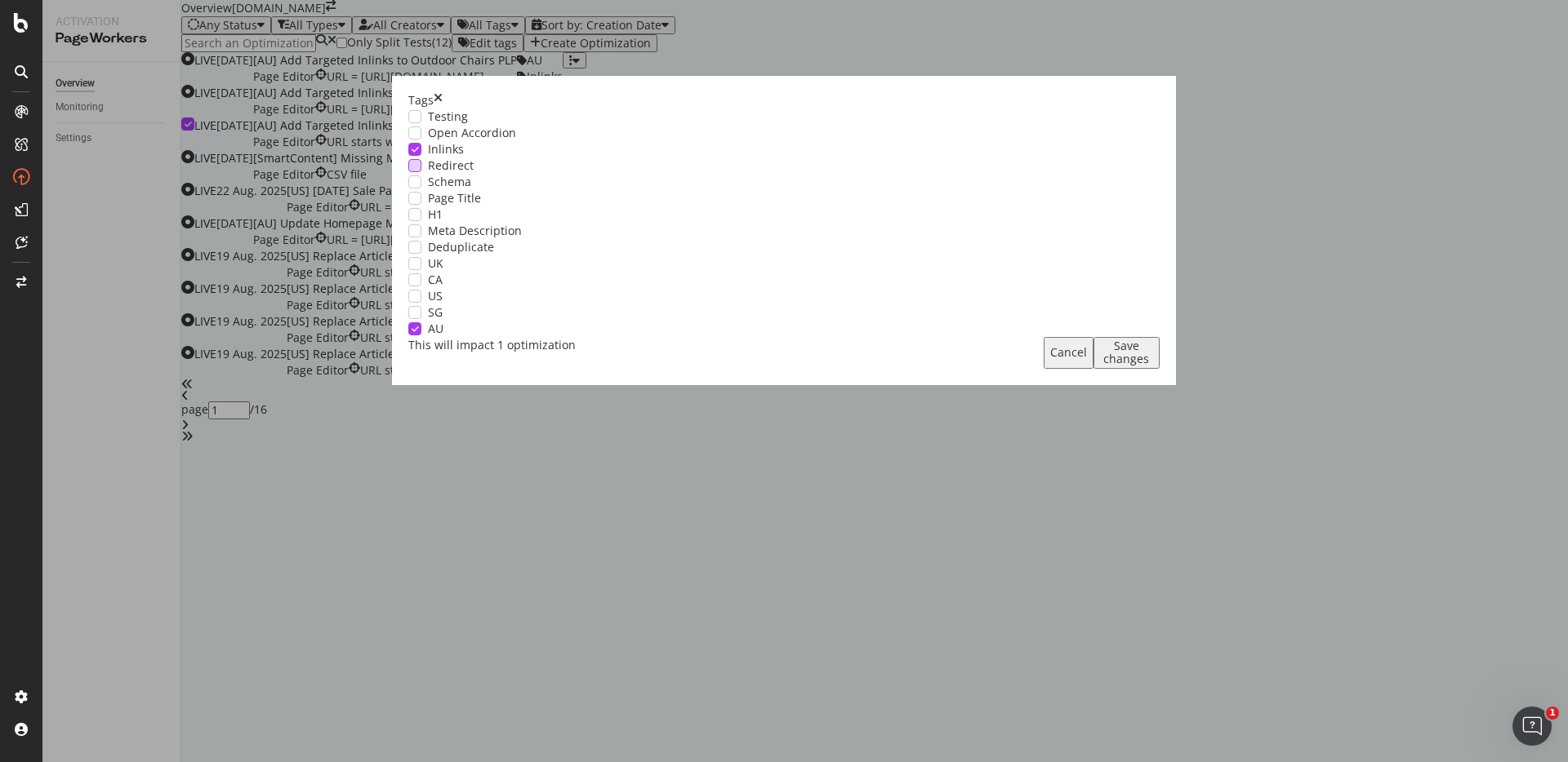
click at [419, 153] on icon "modal" at bounding box center [415, 149] width 7 height 8
click at [419, 333] on icon "modal" at bounding box center [415, 329] width 7 height 8
click at [1100, 366] on div "Save changes" at bounding box center [1127, 352] width 53 height 26
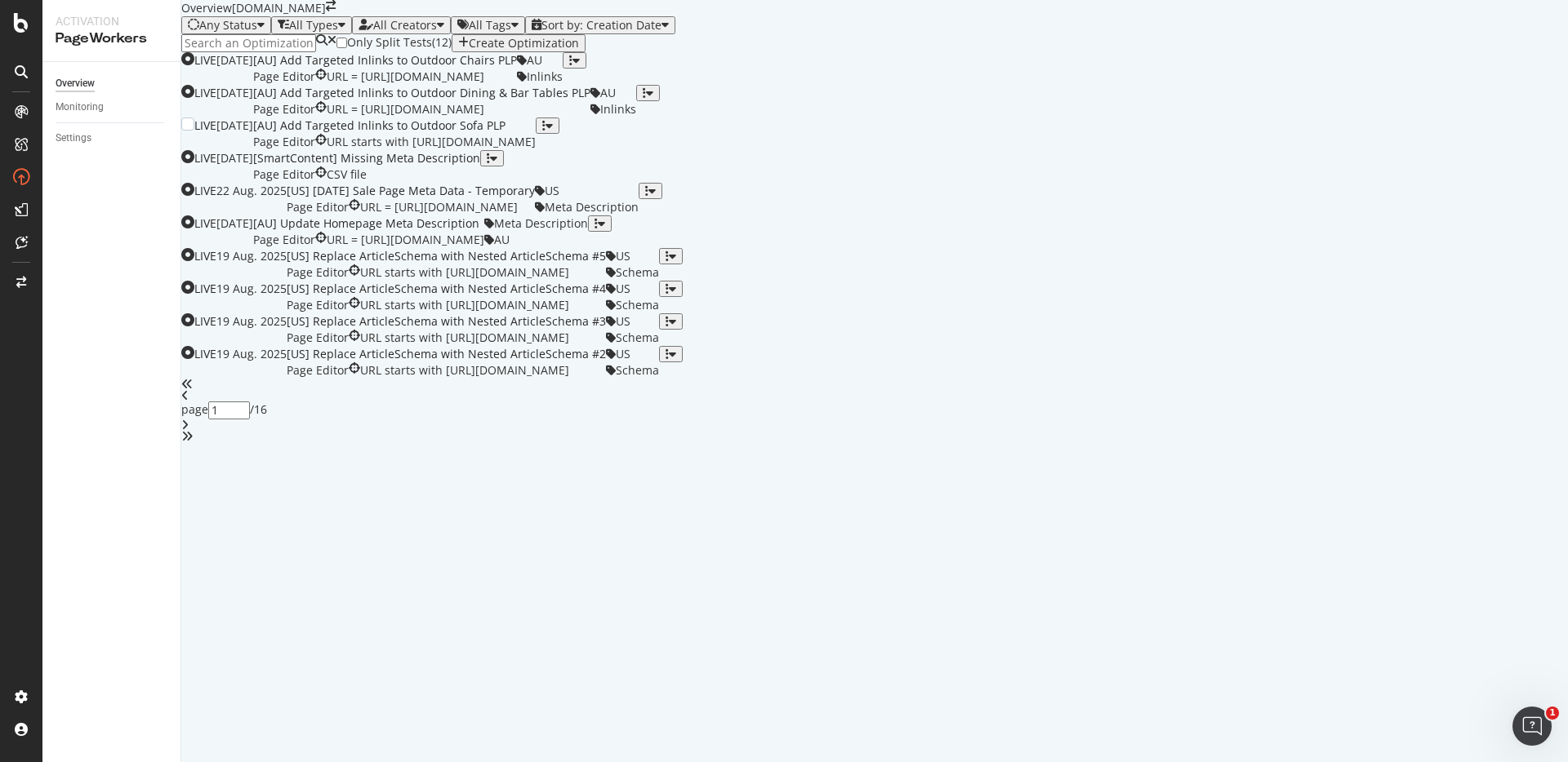
click at [545, 131] on div "button" at bounding box center [543, 126] width 3 height 12
click at [1488, 475] on div "Tags" at bounding box center [1503, 469] width 31 height 14
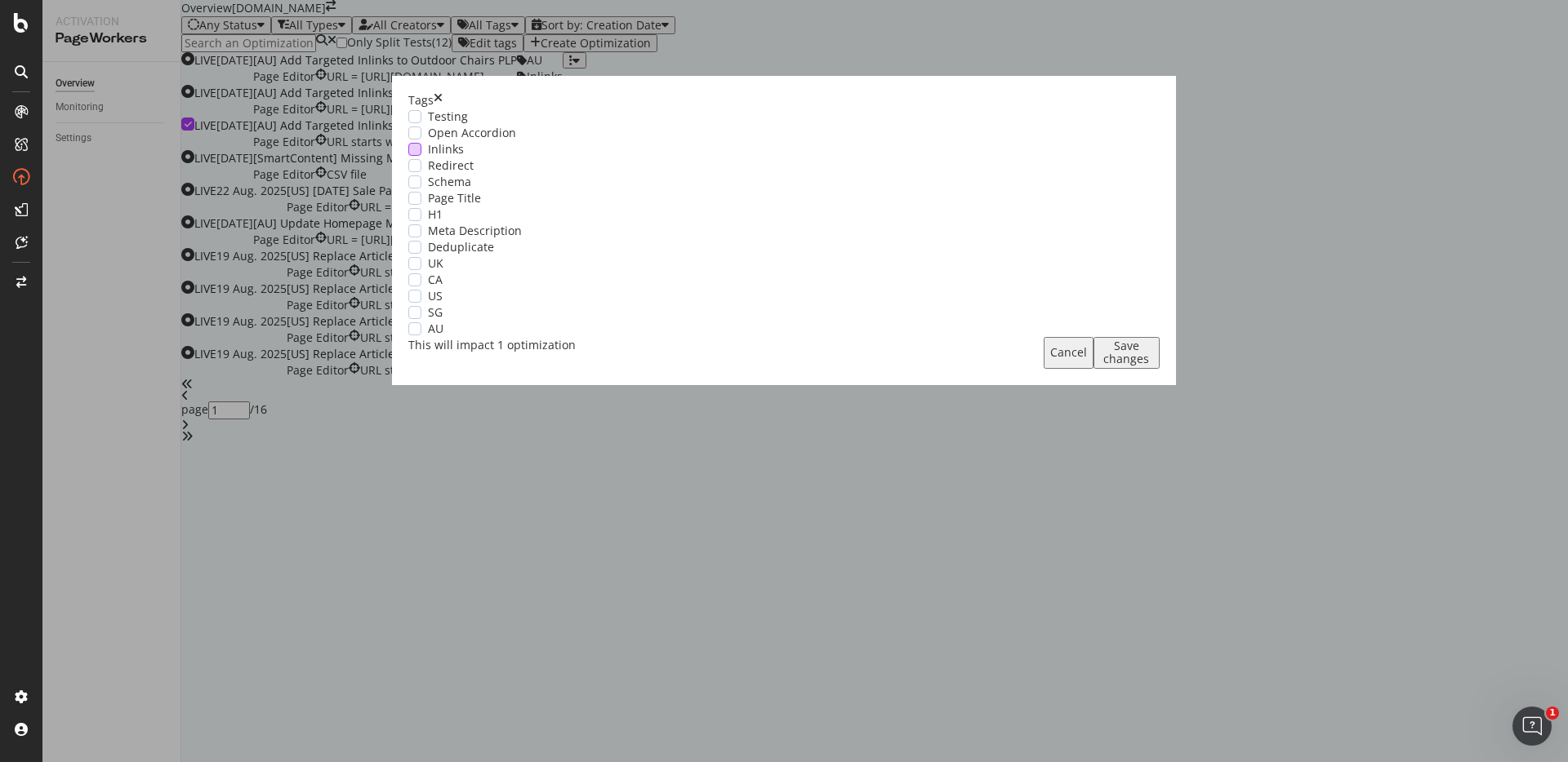
click at [464, 158] on span "Inlinks" at bounding box center [445, 149] width 36 height 17
click at [422, 336] on div "modal" at bounding box center [415, 329] width 13 height 13
click at [1100, 366] on div "Save changes" at bounding box center [1127, 352] width 53 height 26
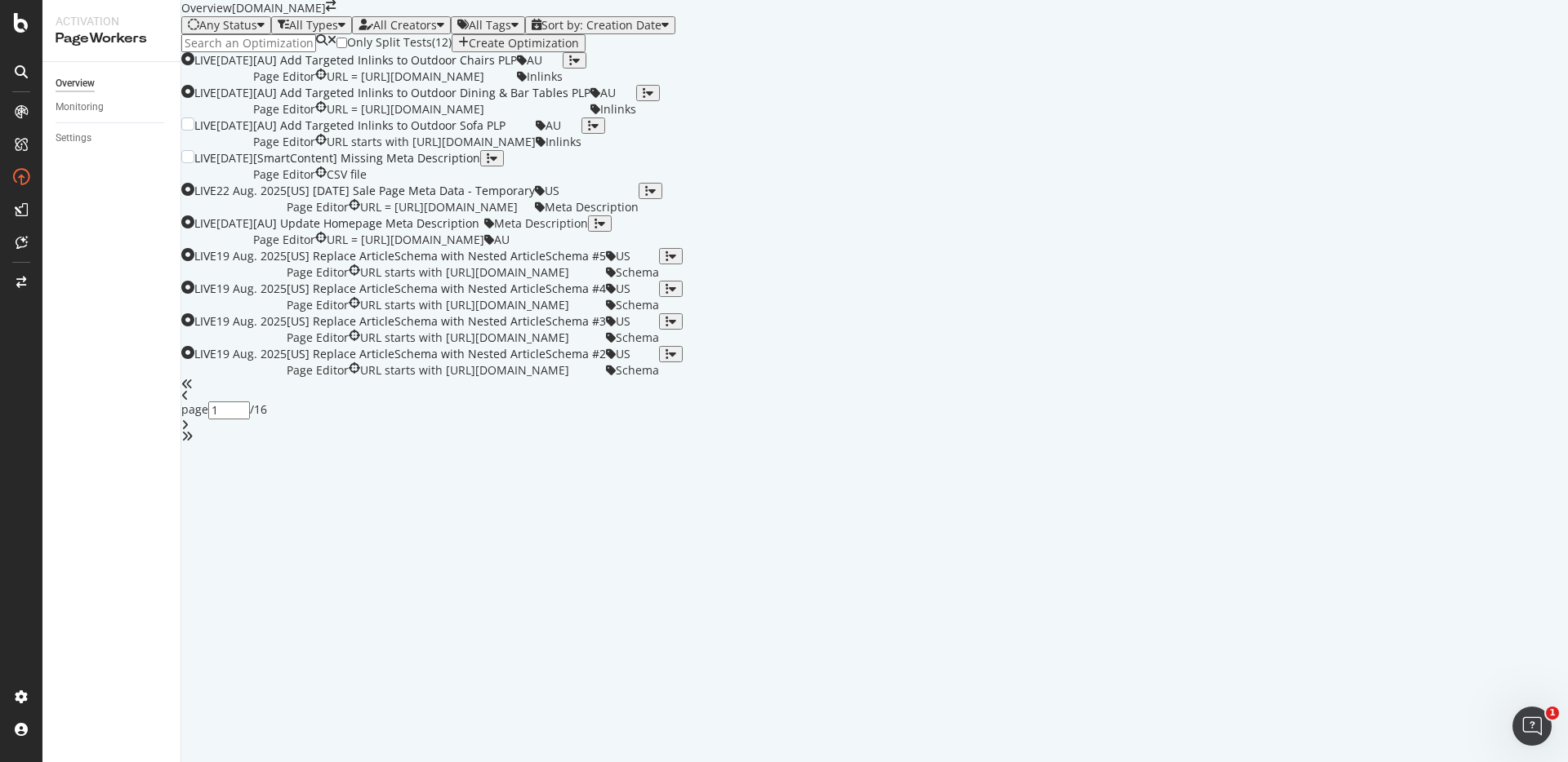
scroll to position [475, 0]
click at [189, 431] on icon "angle-right" at bounding box center [185, 425] width 7 height 12
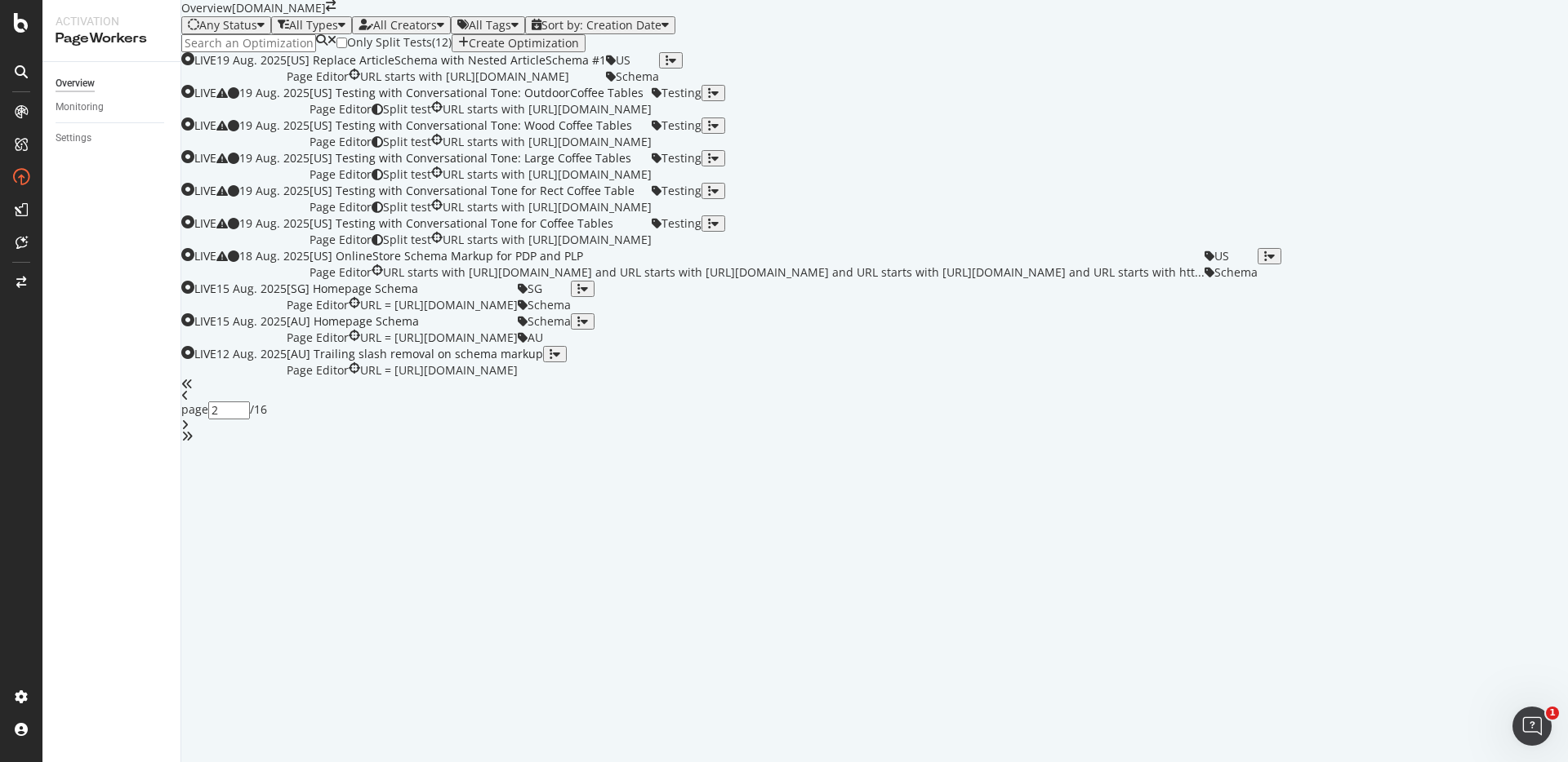
click at [189, 431] on icon "angle-right" at bounding box center [185, 425] width 7 height 12
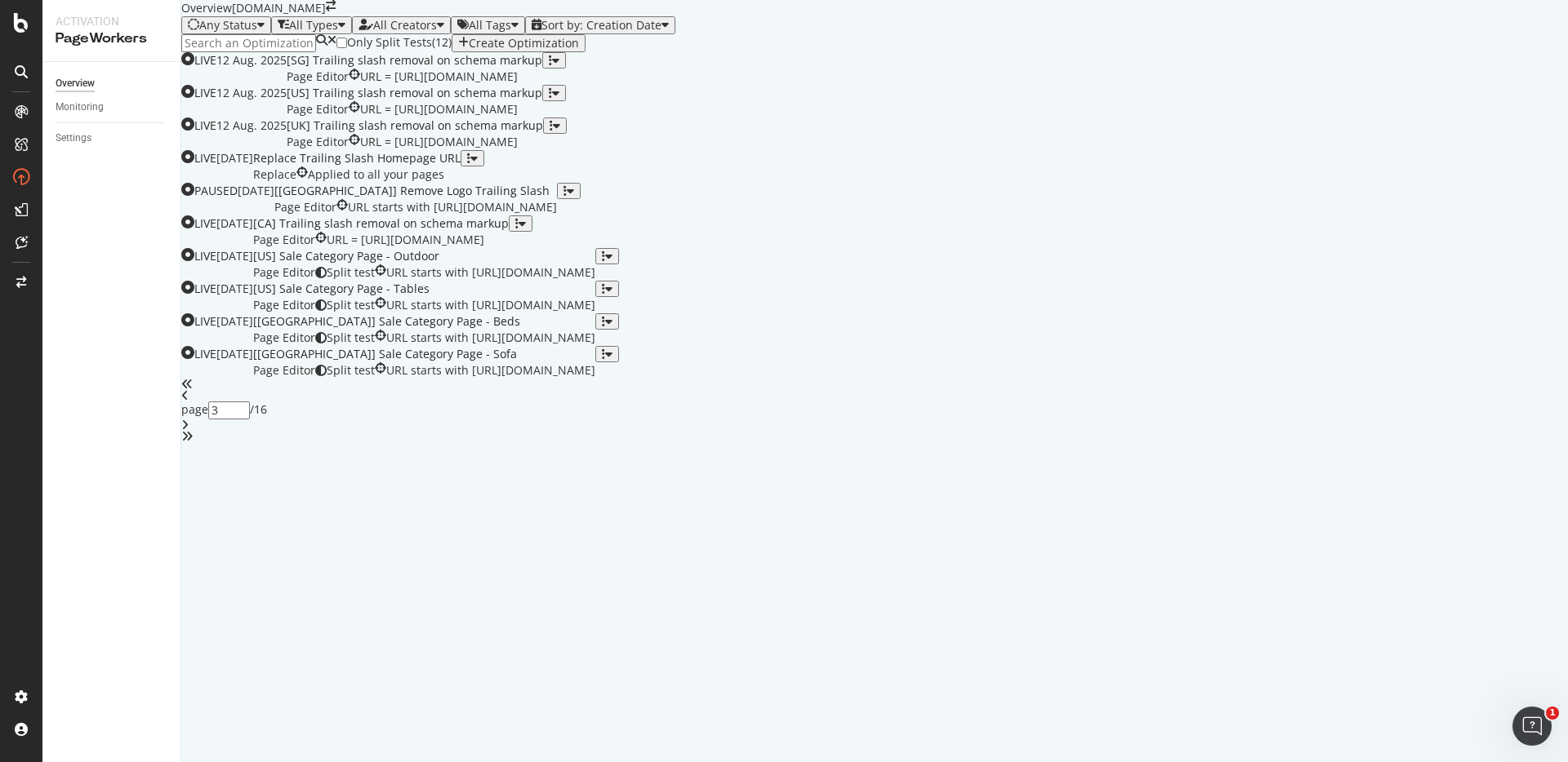
click at [933, 431] on div "angle-right" at bounding box center [875, 425] width 1386 height 12
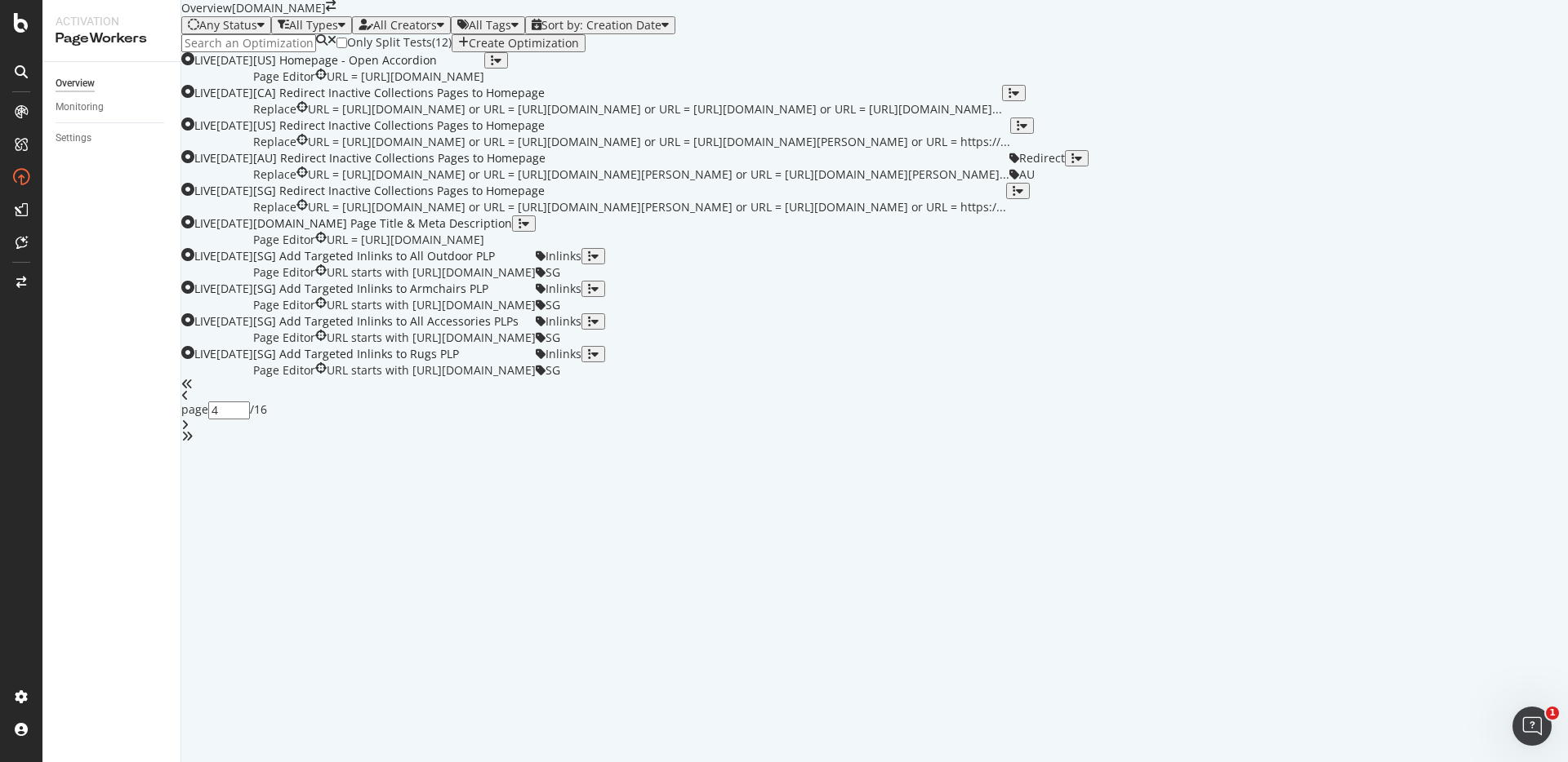
click at [189, 431] on icon "angle-right" at bounding box center [185, 425] width 7 height 12
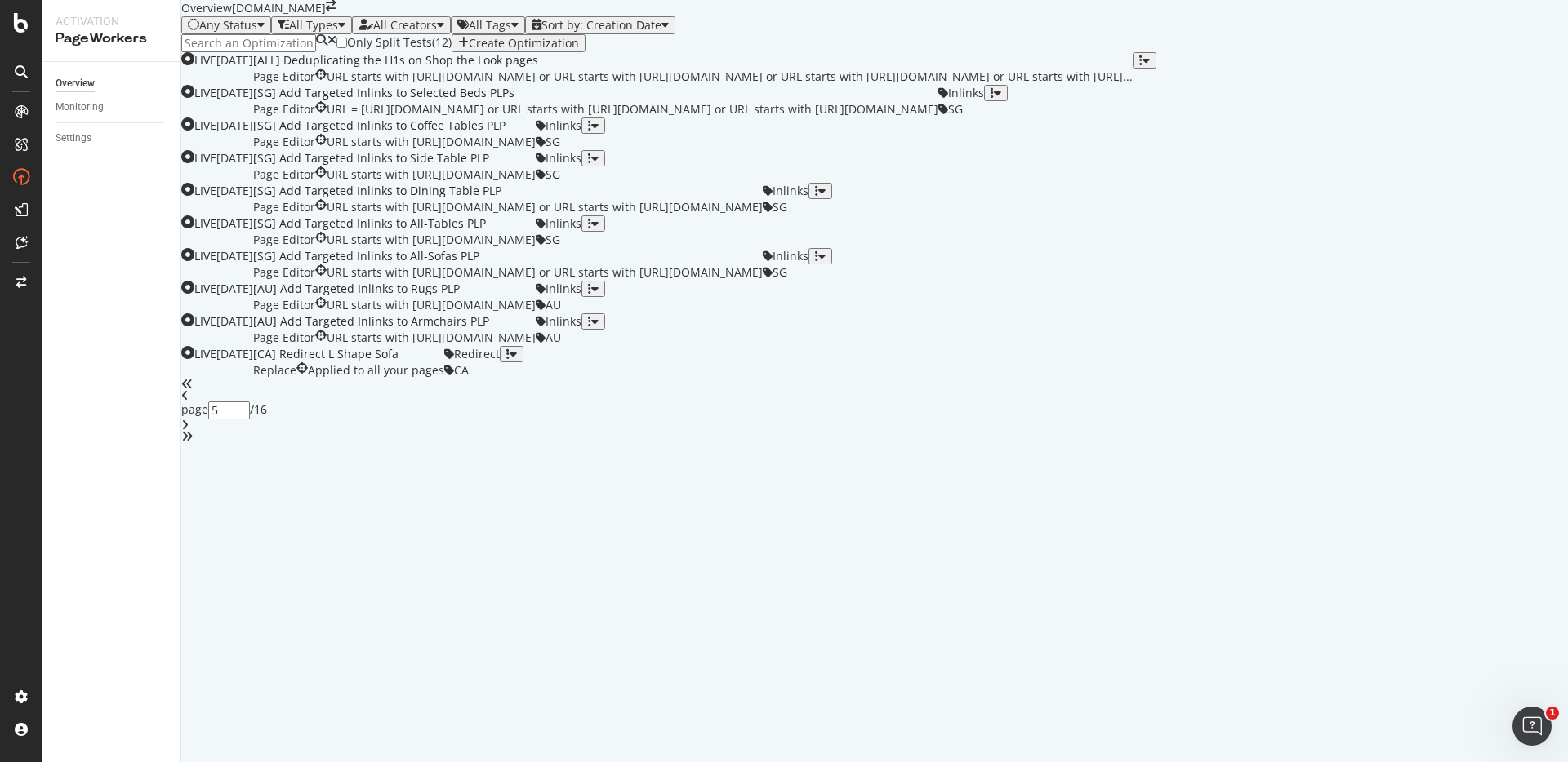
click at [189, 402] on icon "angle-left" at bounding box center [185, 396] width 7 height 12
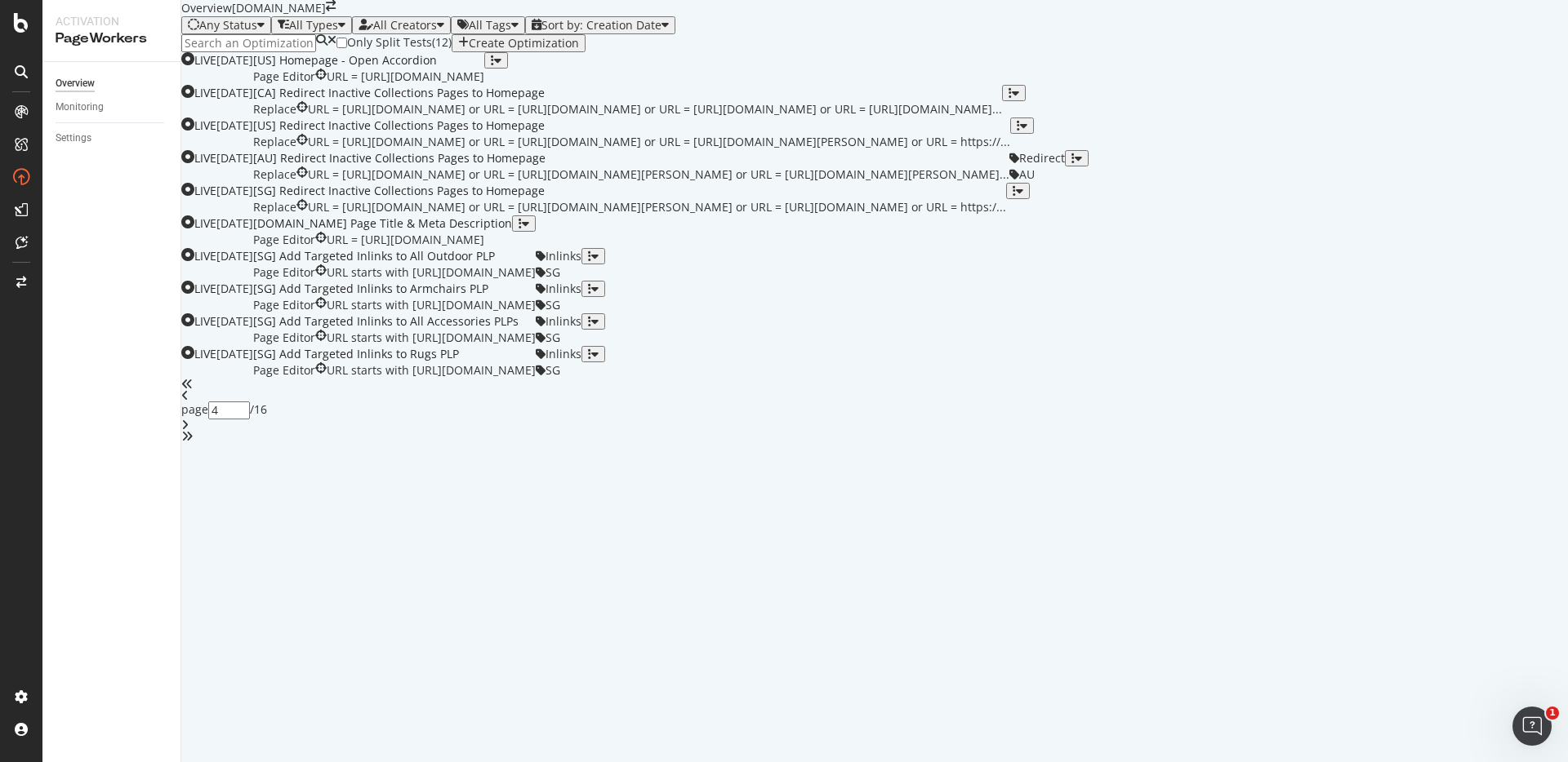
click at [189, 431] on icon "angle-right" at bounding box center [185, 425] width 7 height 12
type input "5"
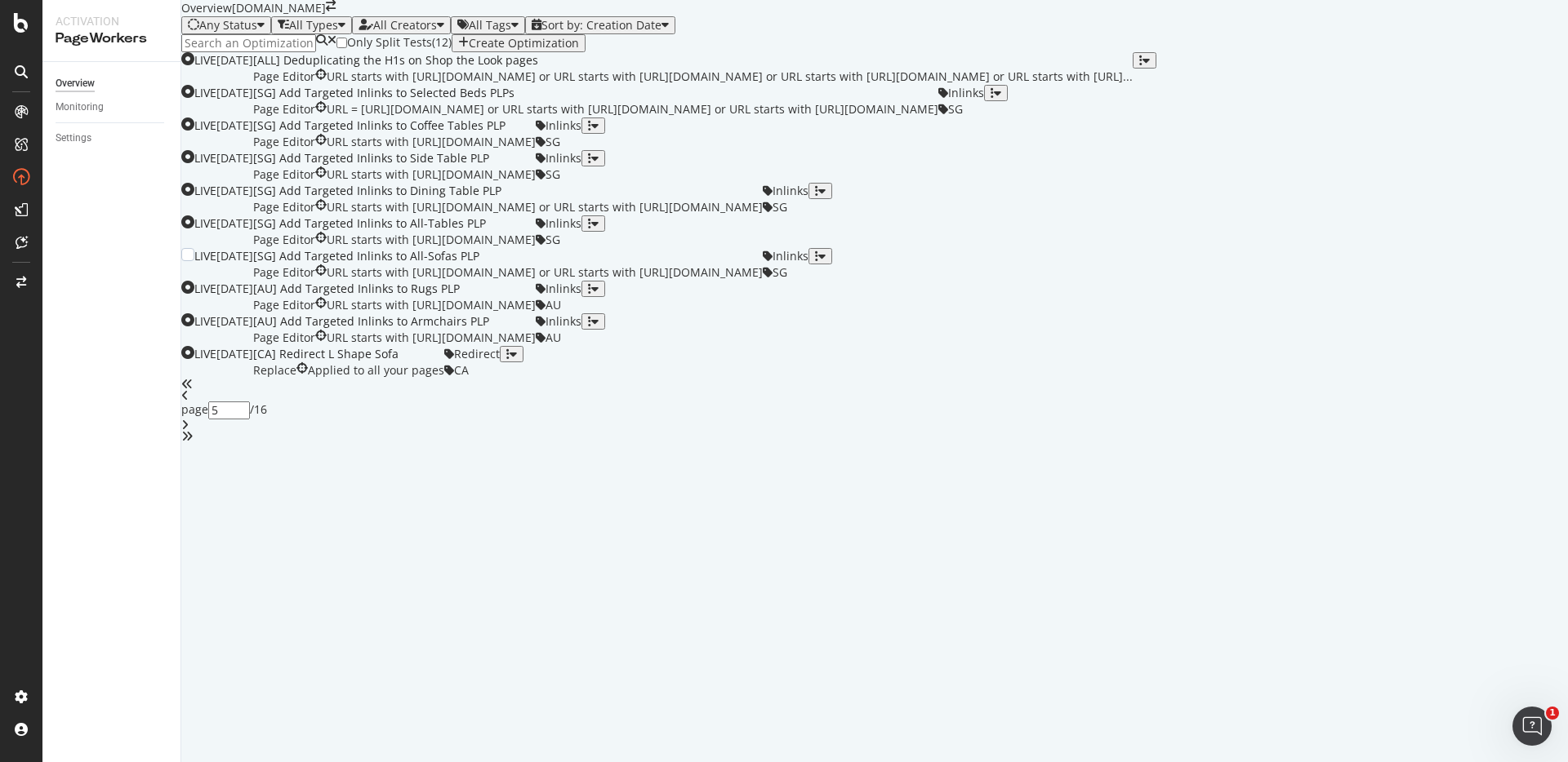
scroll to position [0, 0]
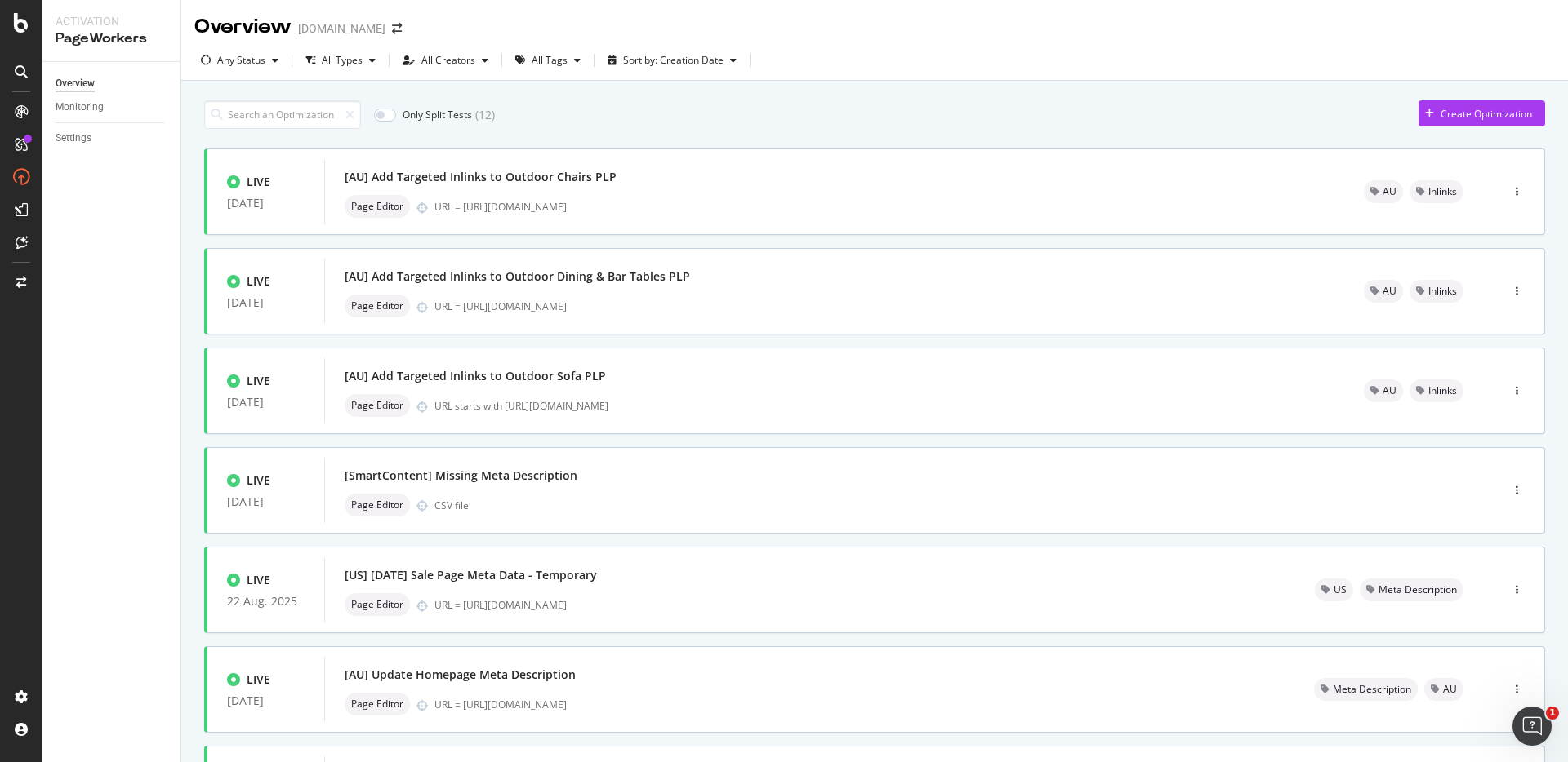
scroll to position [475, 0]
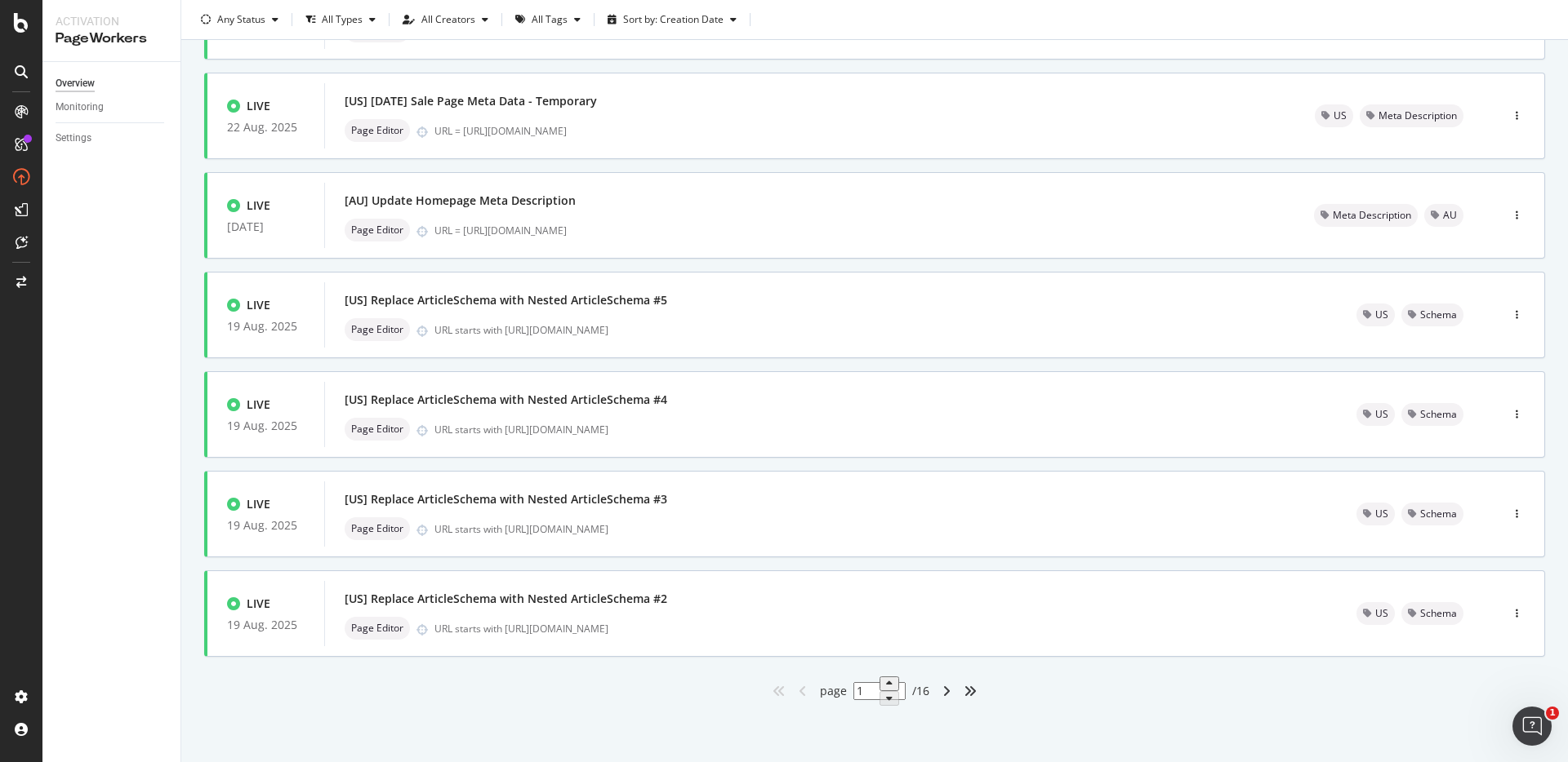
drag, startPoint x: 883, startPoint y: 697, endPoint x: 838, endPoint y: 687, distance: 46.1
click at [838, 687] on div "page 1 / 16" at bounding box center [874, 691] width 110 height 29
type input "5"
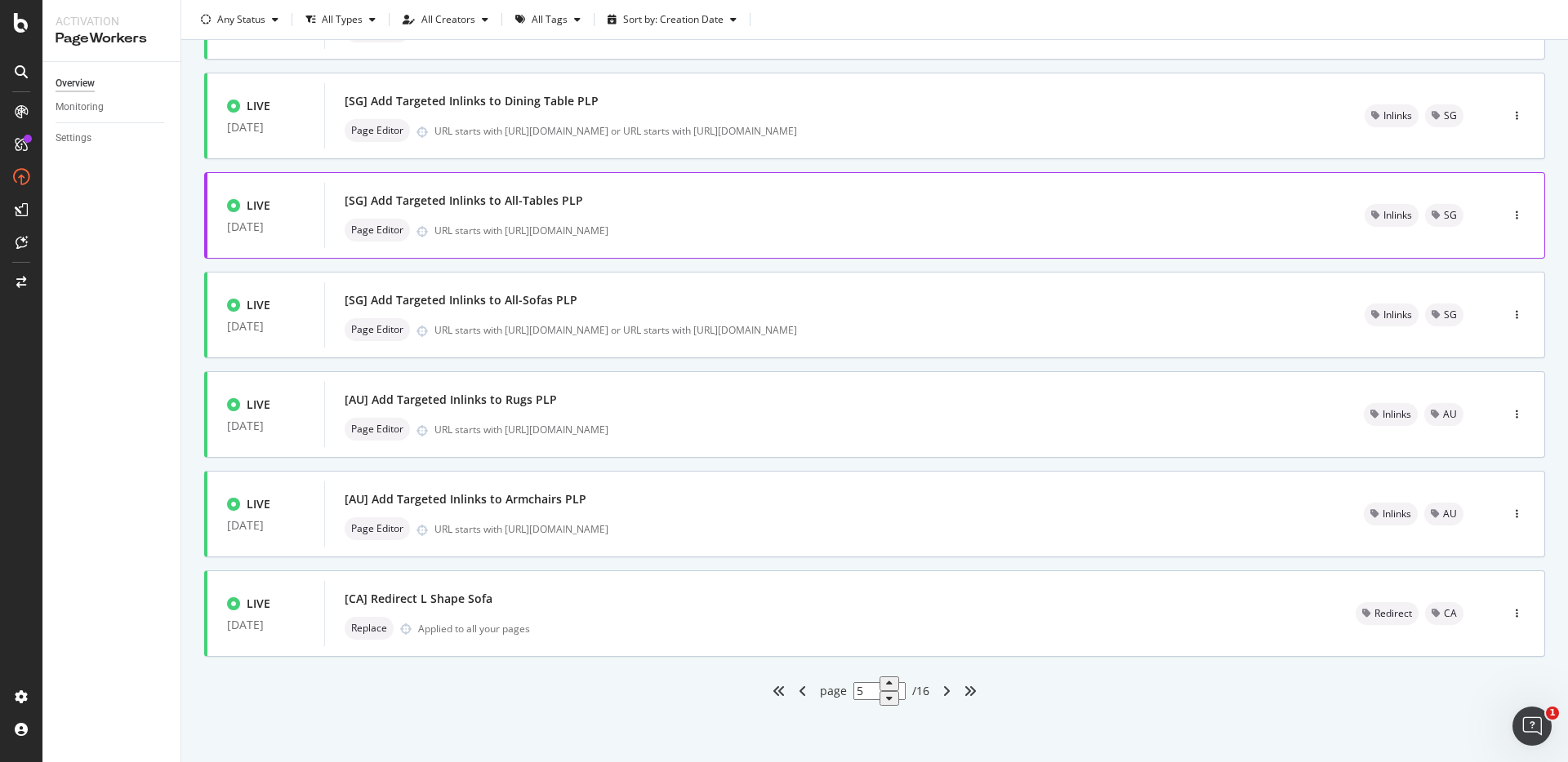
scroll to position [0, 0]
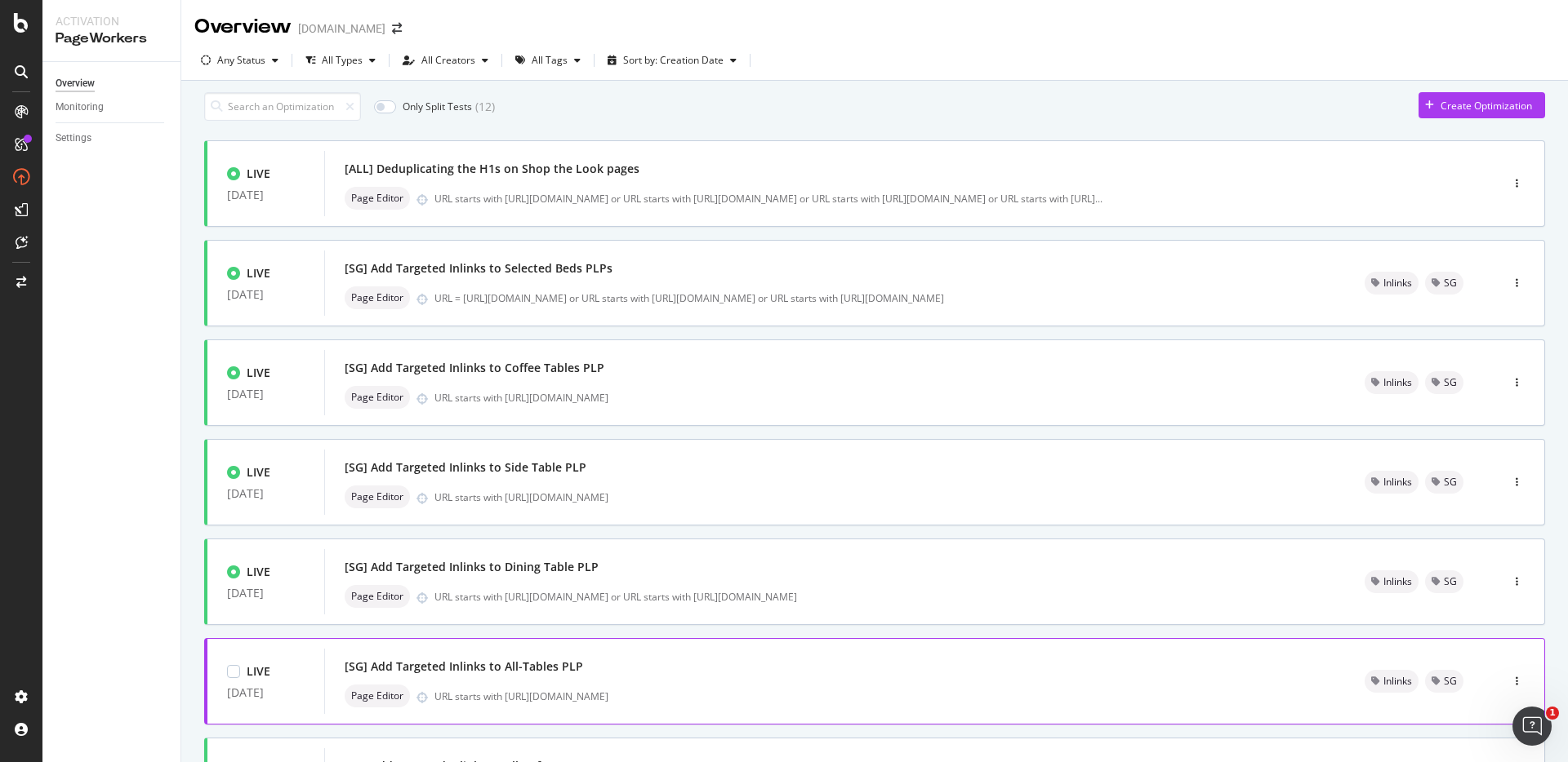
click at [942, 690] on div "[SG] Add Targeted Inlinks to All-Tables PLP Page Editor URL starts with https:/…" at bounding box center [834, 681] width 980 height 52
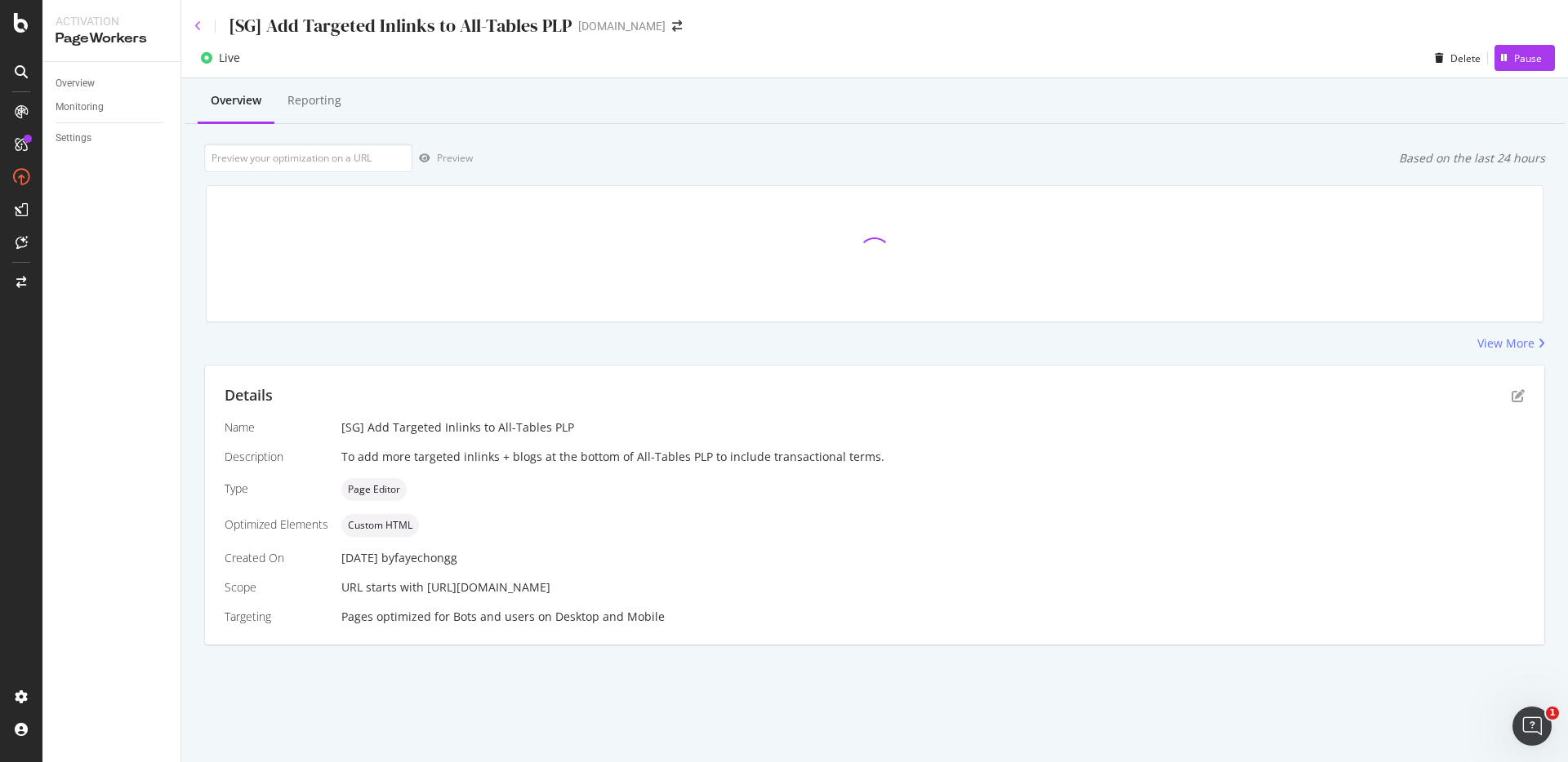
click at [199, 31] on div "[SG] Add Targeted Inlinks to All-Tables PLP" at bounding box center [383, 26] width 377 height 26
click at [200, 29] on icon at bounding box center [197, 27] width 7 height 12
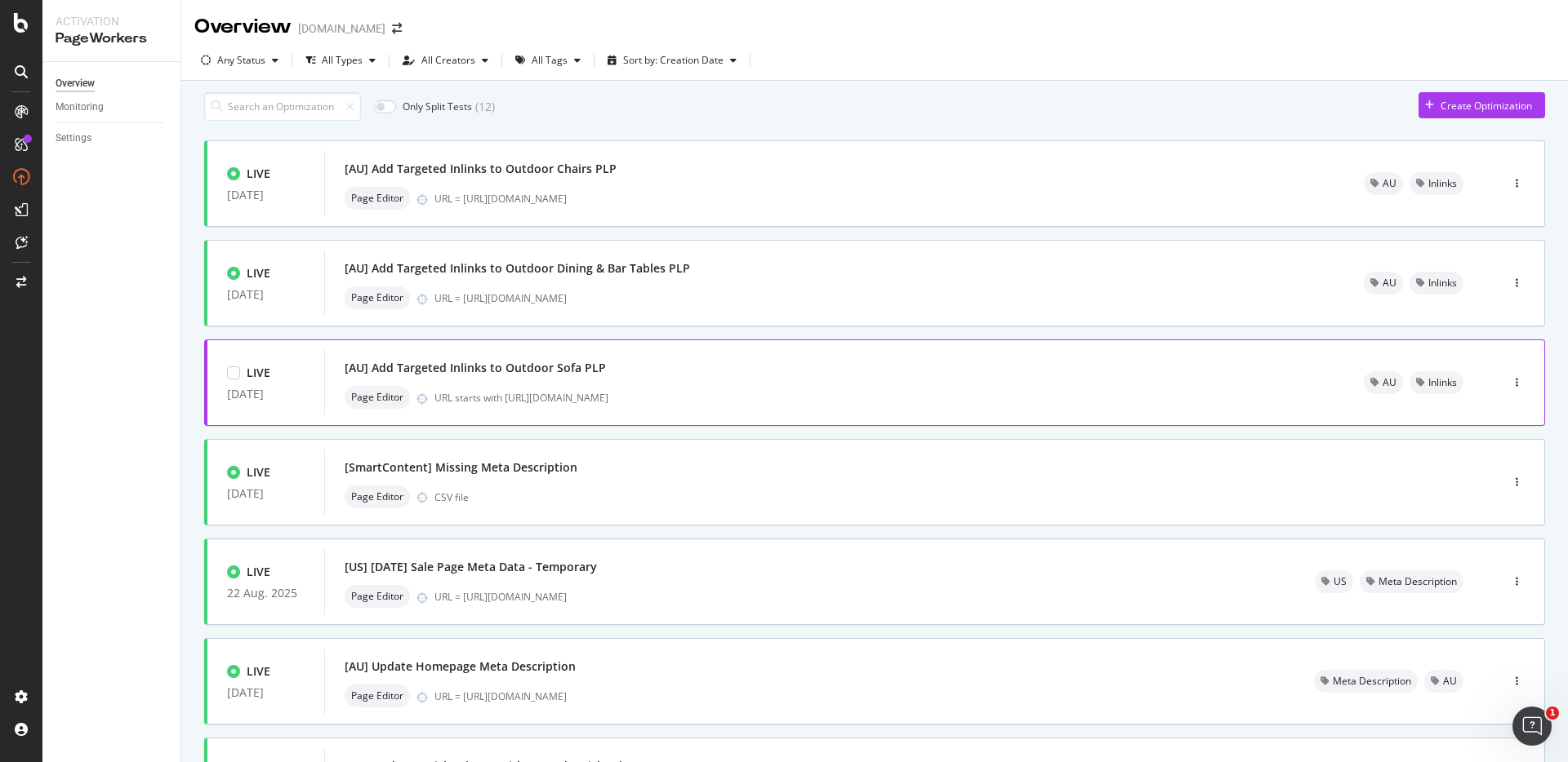
scroll to position [475, 0]
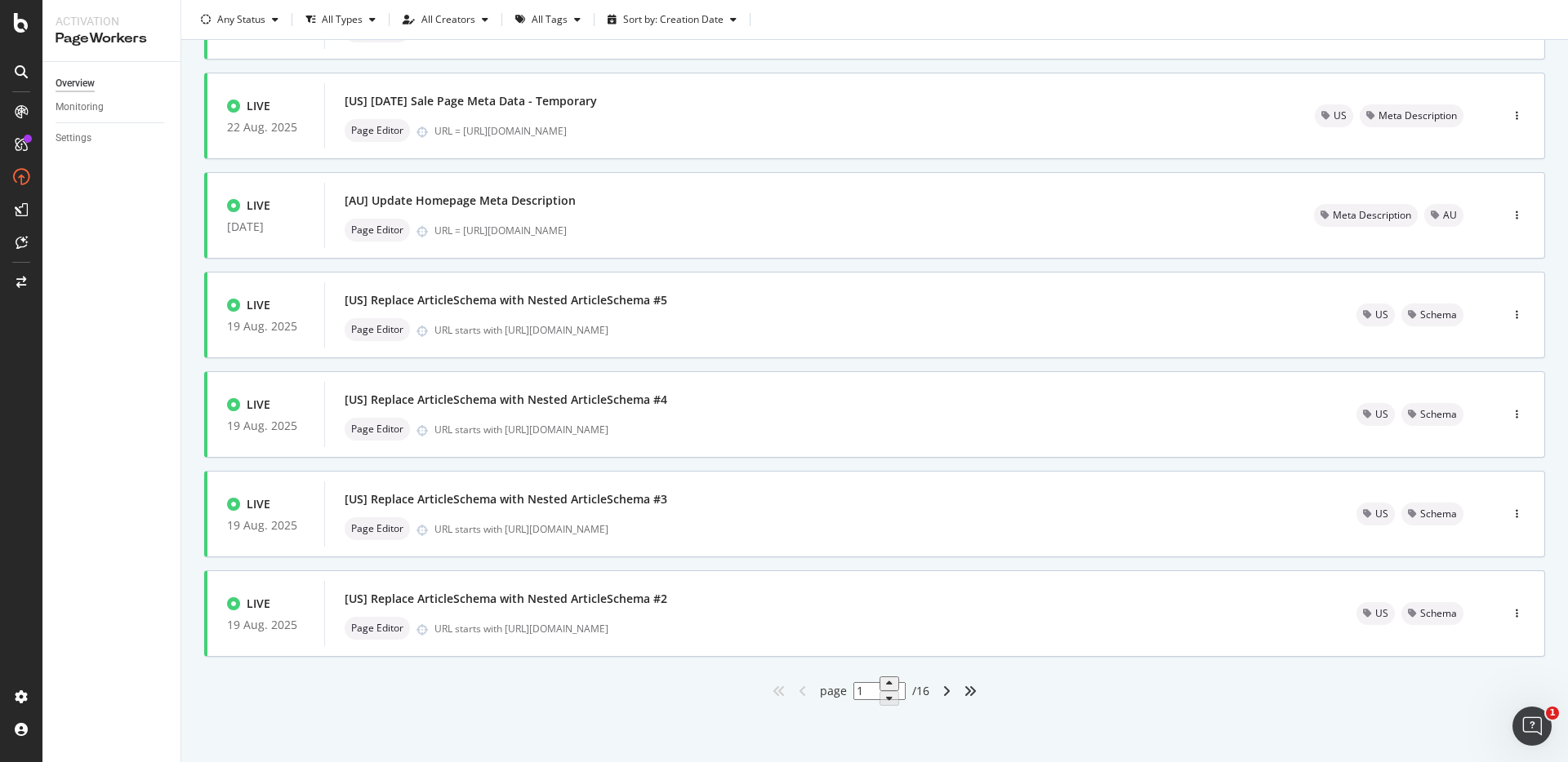
drag, startPoint x: 870, startPoint y: 687, endPoint x: 840, endPoint y: 687, distance: 30.0
click at [840, 687] on div "page 1 / 16" at bounding box center [874, 691] width 110 height 29
type input "6"
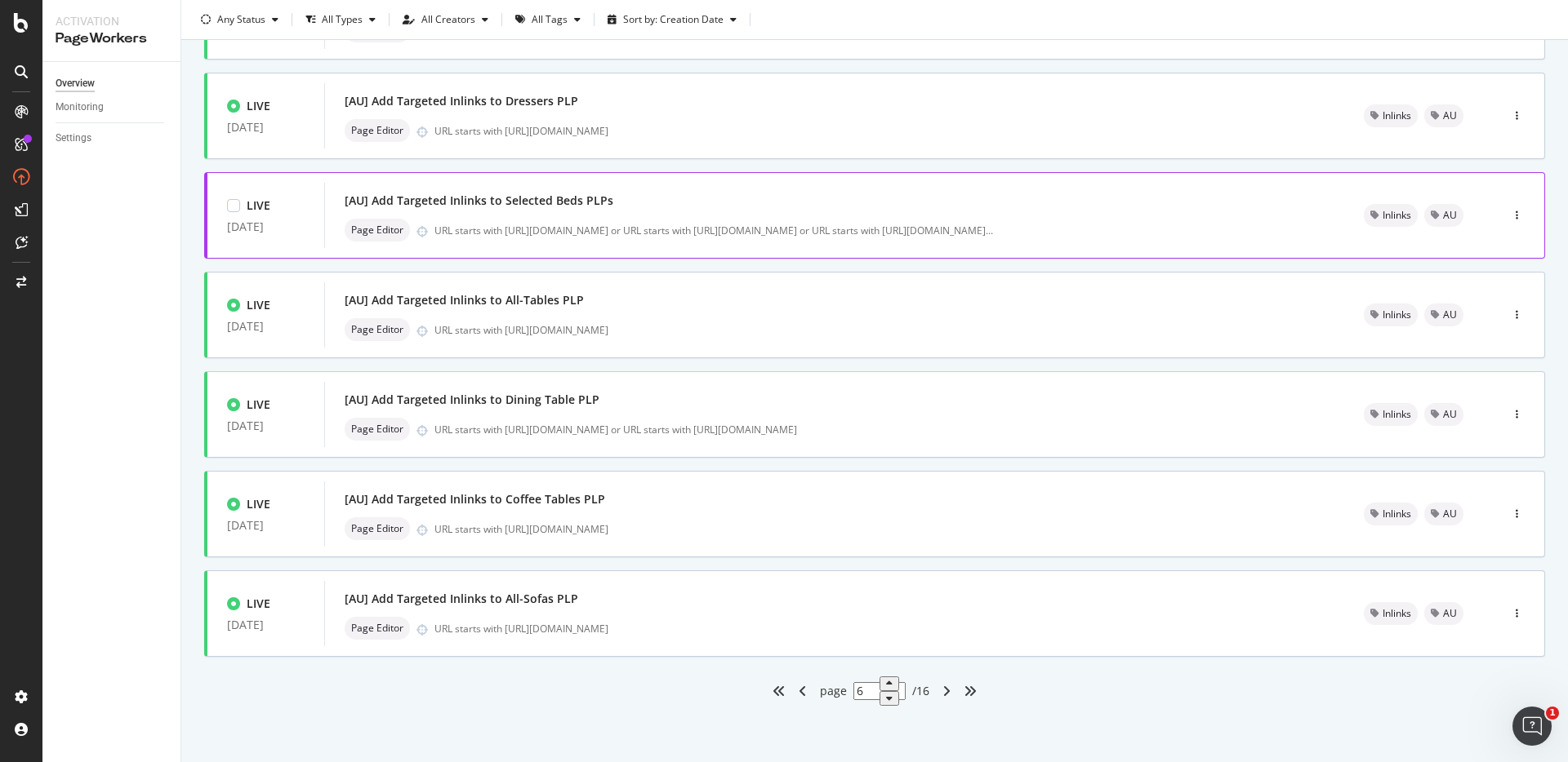
scroll to position [0, 0]
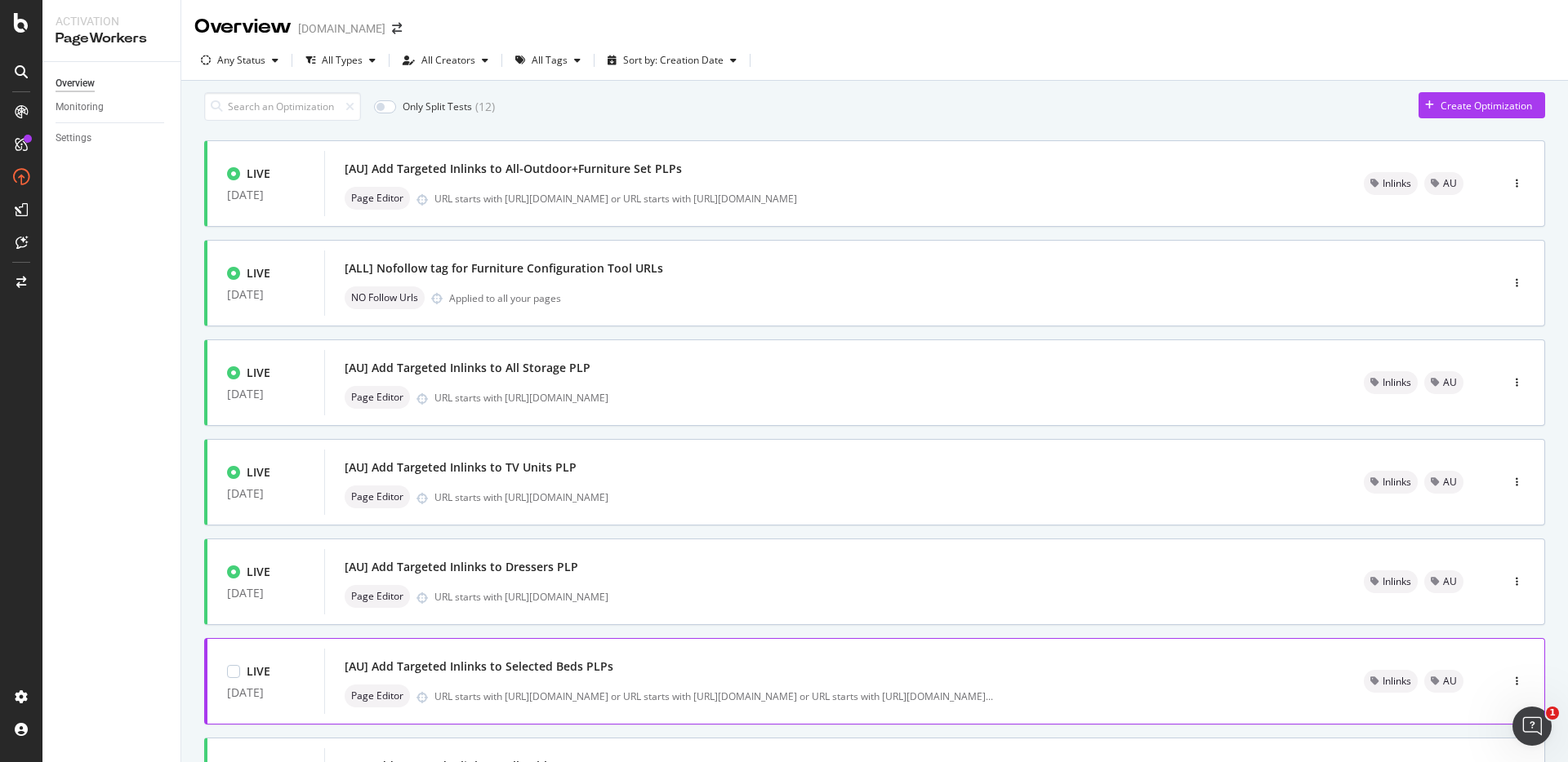
click at [938, 694] on div "Page Editor URL starts with https://www.castlery.com/au/beds/beds or URL starts…" at bounding box center [834, 696] width 980 height 23
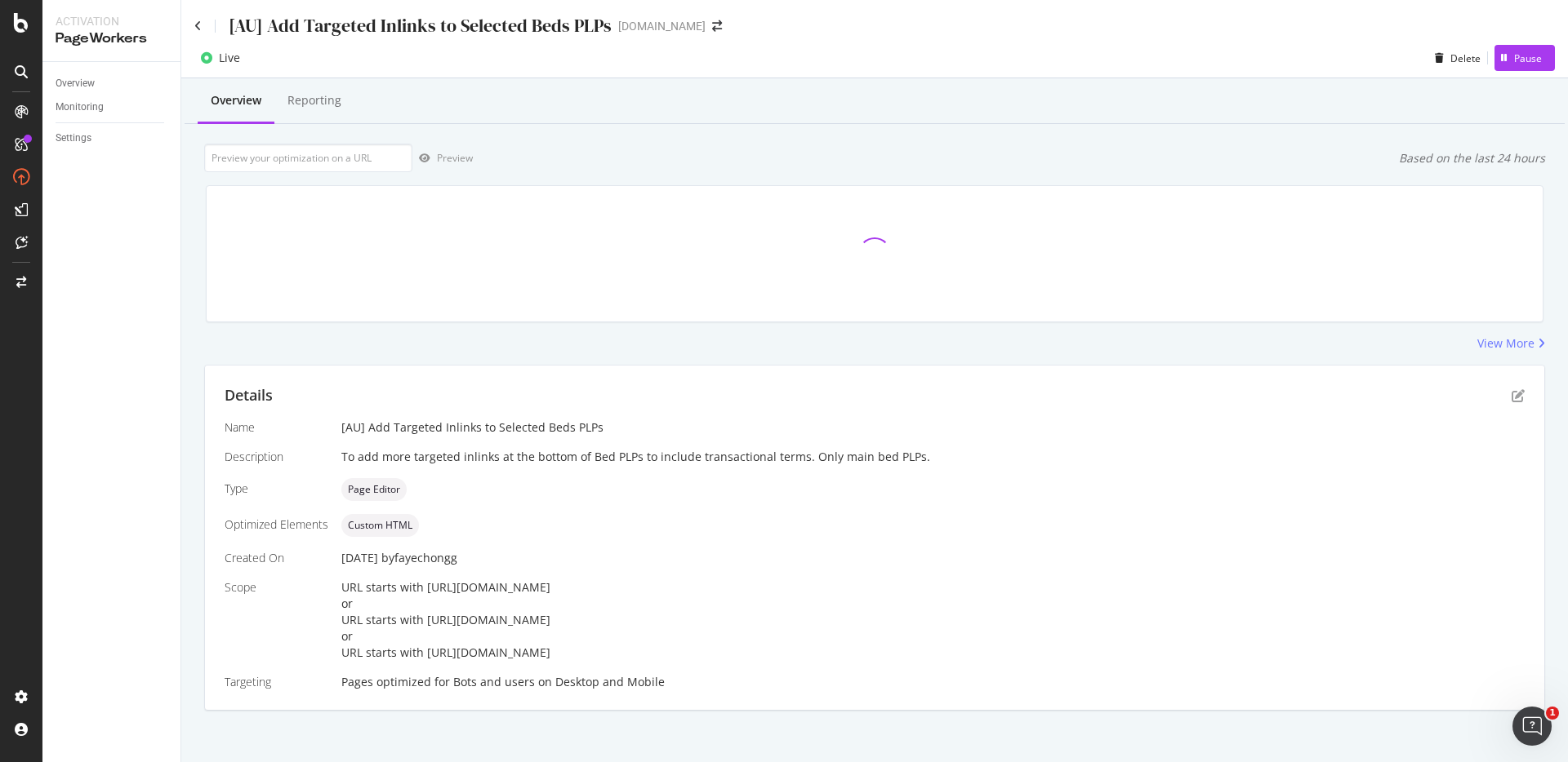
click at [192, 22] on div "[AU] Add Targeted Inlinks to Selected Beds PLPs www.castlery.com" at bounding box center [875, 19] width 1386 height 38
click at [199, 26] on icon at bounding box center [197, 27] width 7 height 12
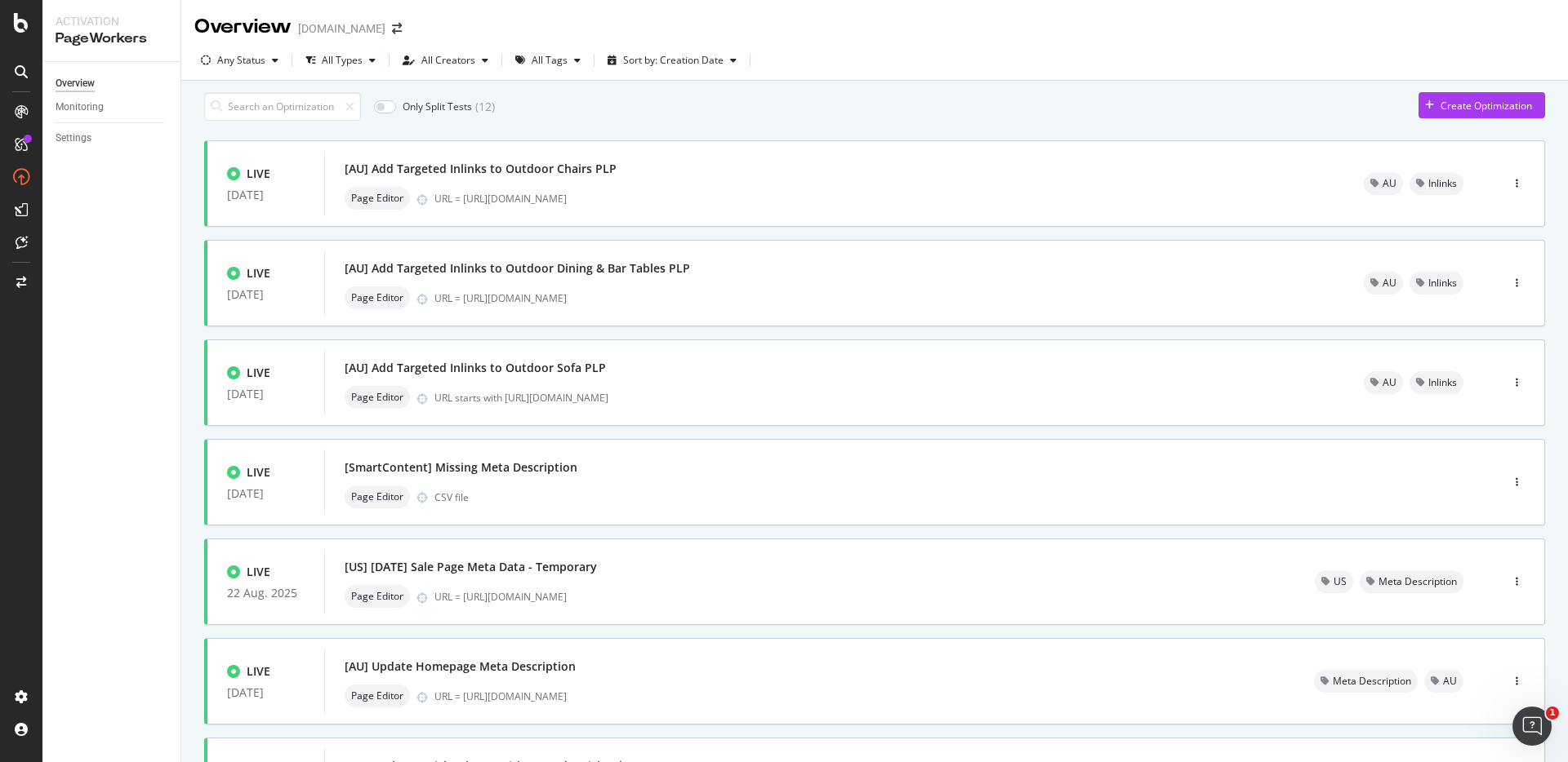
scroll to position [475, 0]
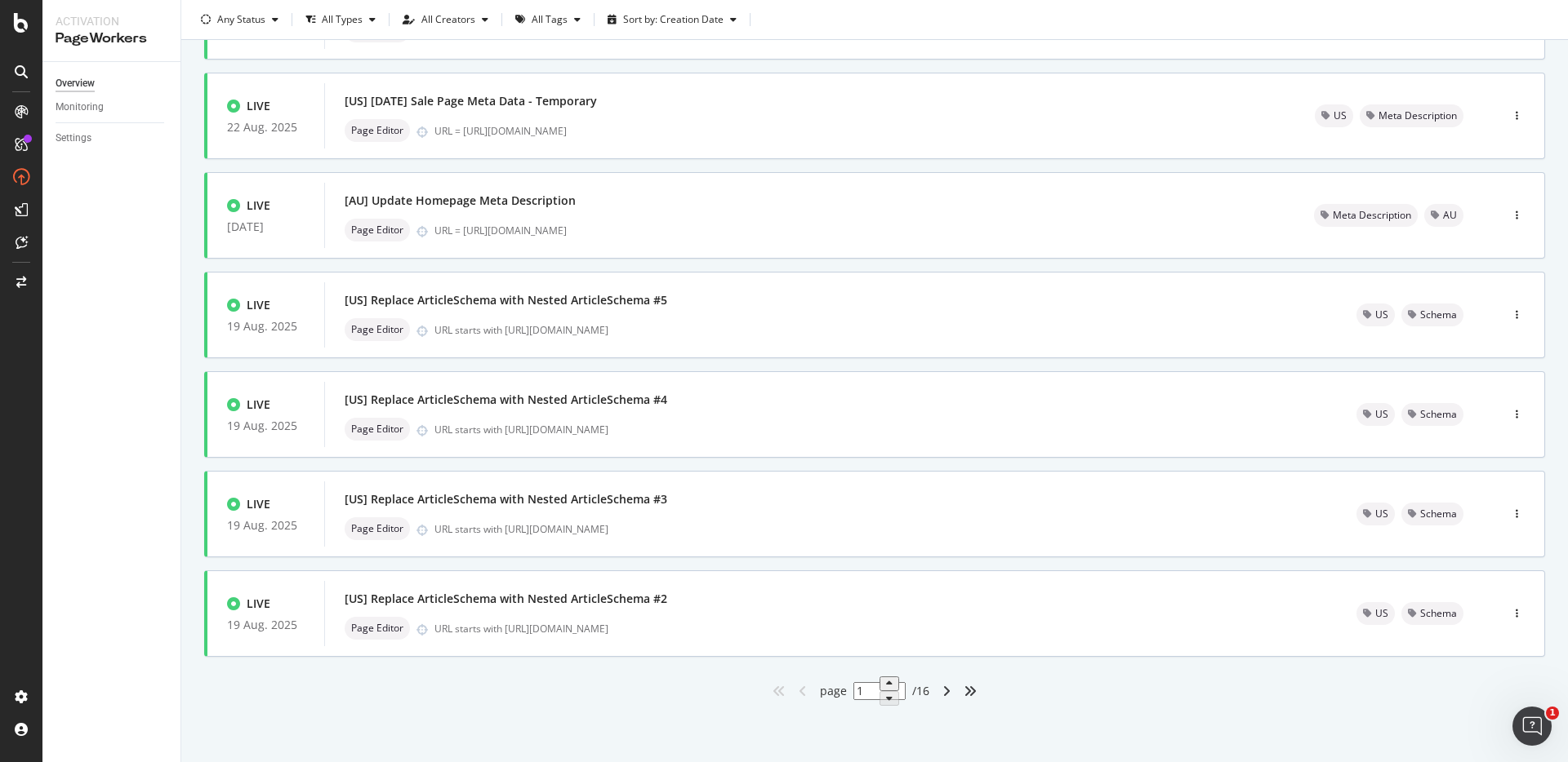
drag, startPoint x: 878, startPoint y: 689, endPoint x: 820, endPoint y: 689, distance: 58.0
click at [821, 690] on div "page 1 / 16" at bounding box center [874, 691] width 110 height 29
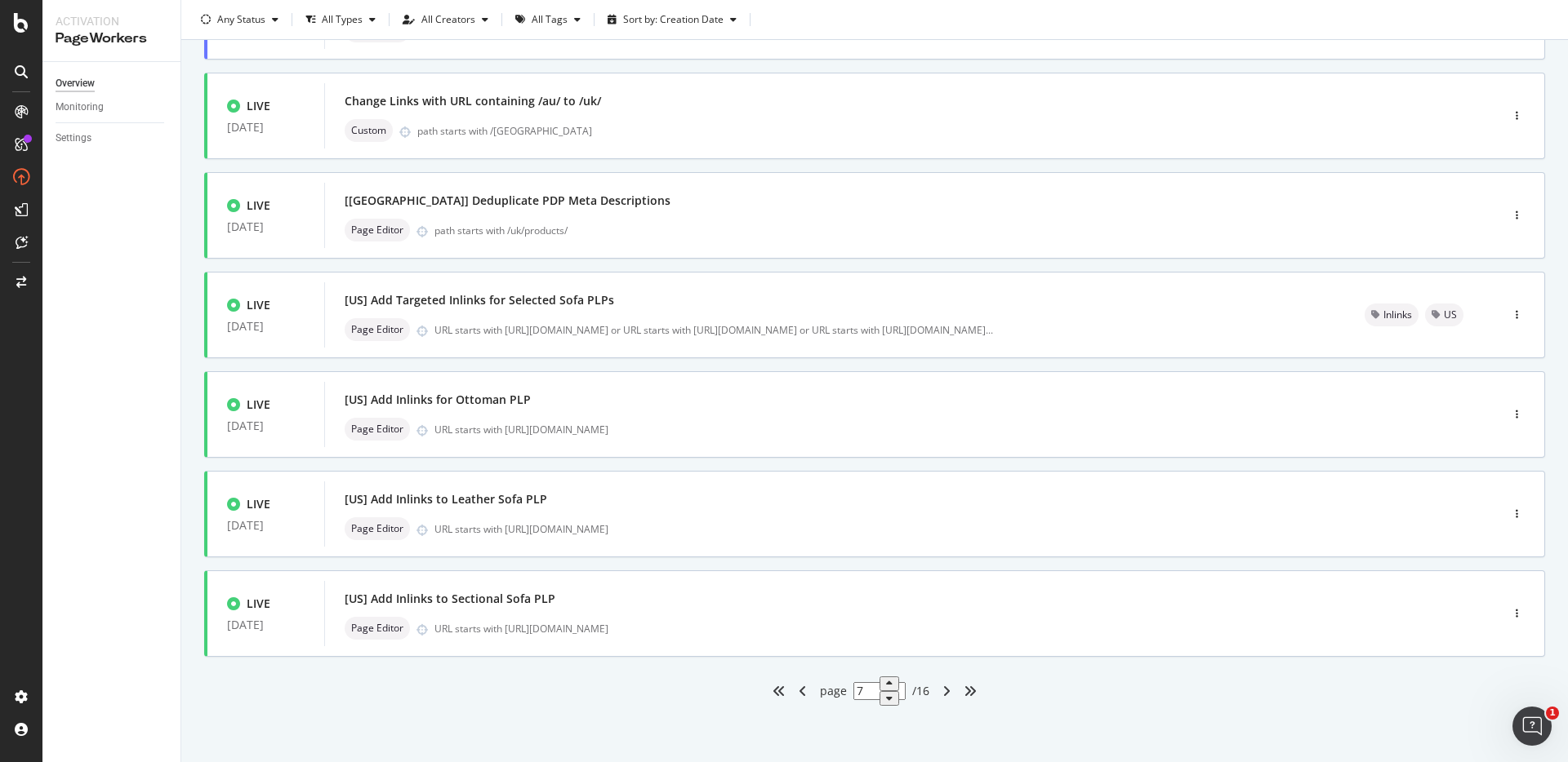
click at [1086, 713] on div "Only Split Tests ( 12 ) Create Optimization LIVE 11 Jun. 2025 [US] Add Targeted…" at bounding box center [875, 189] width 1386 height 1148
click at [1042, 707] on div "Only Split Tests ( 12 ) Create Optimization LIVE 11 Jun. 2025 [US] Add Targeted…" at bounding box center [875, 189] width 1386 height 1148
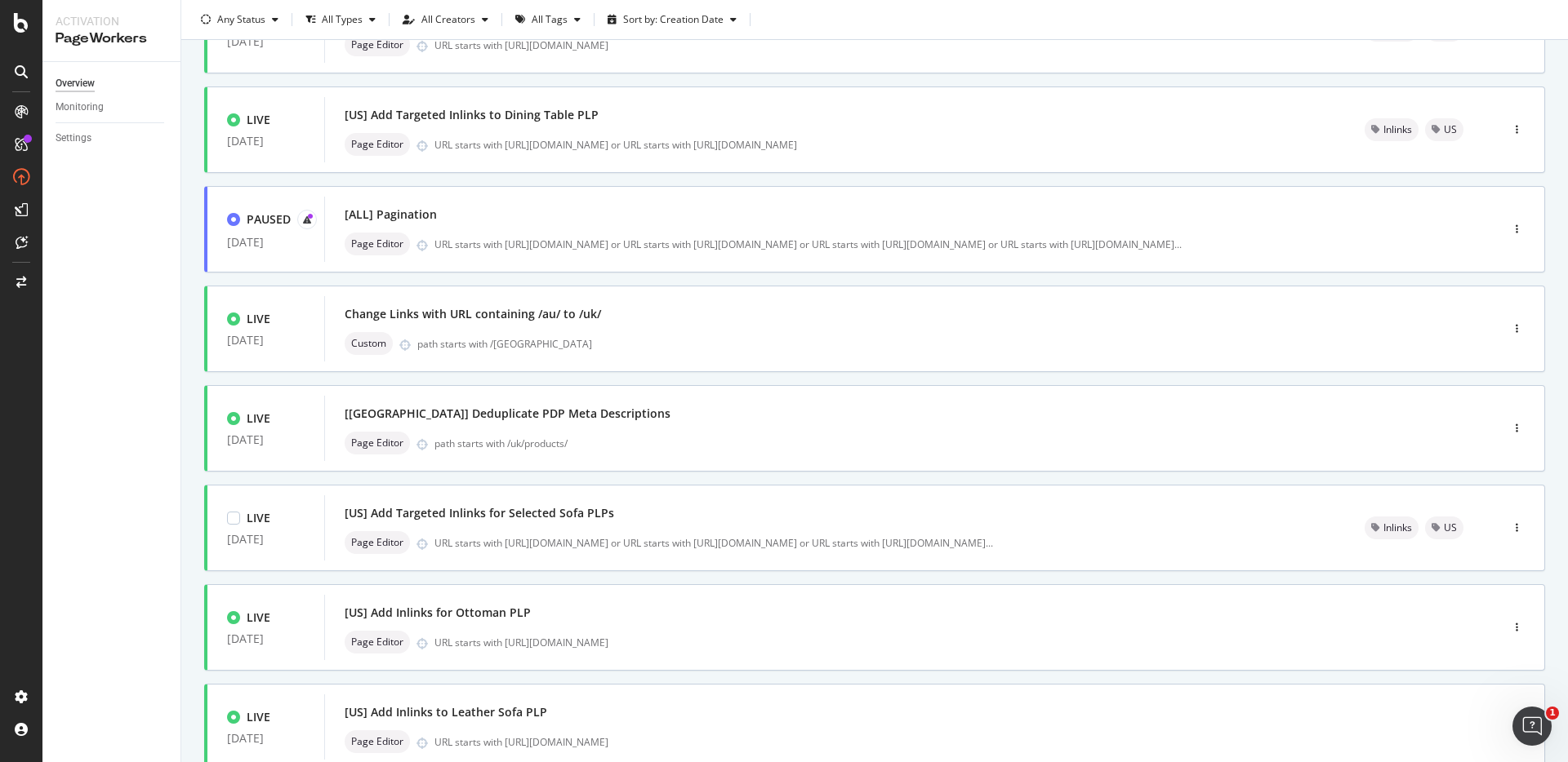
scroll to position [234, 0]
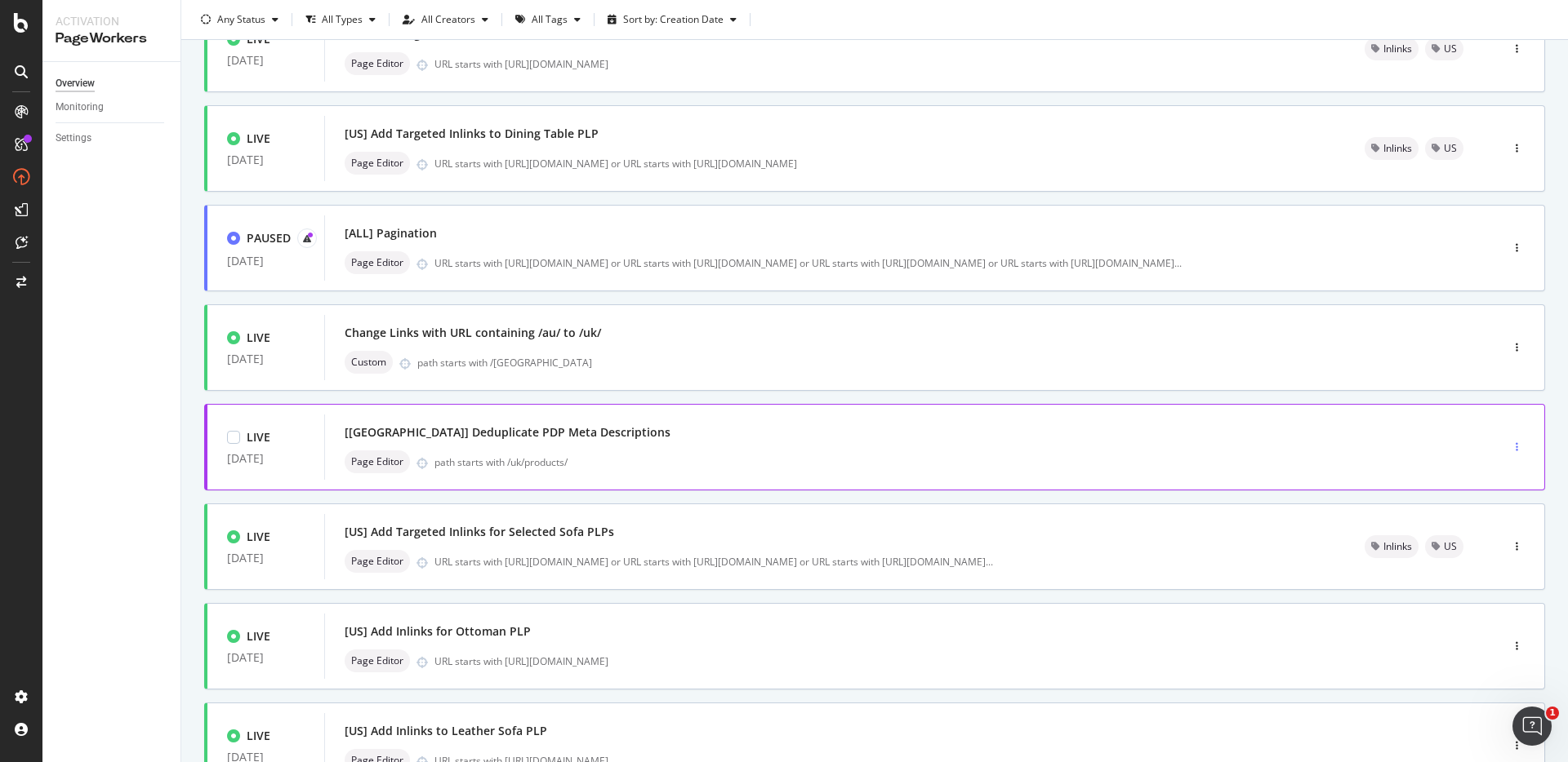
click at [1509, 452] on div "button" at bounding box center [1517, 447] width 16 height 10
click at [1473, 531] on div "Tags" at bounding box center [1476, 540] width 76 height 21
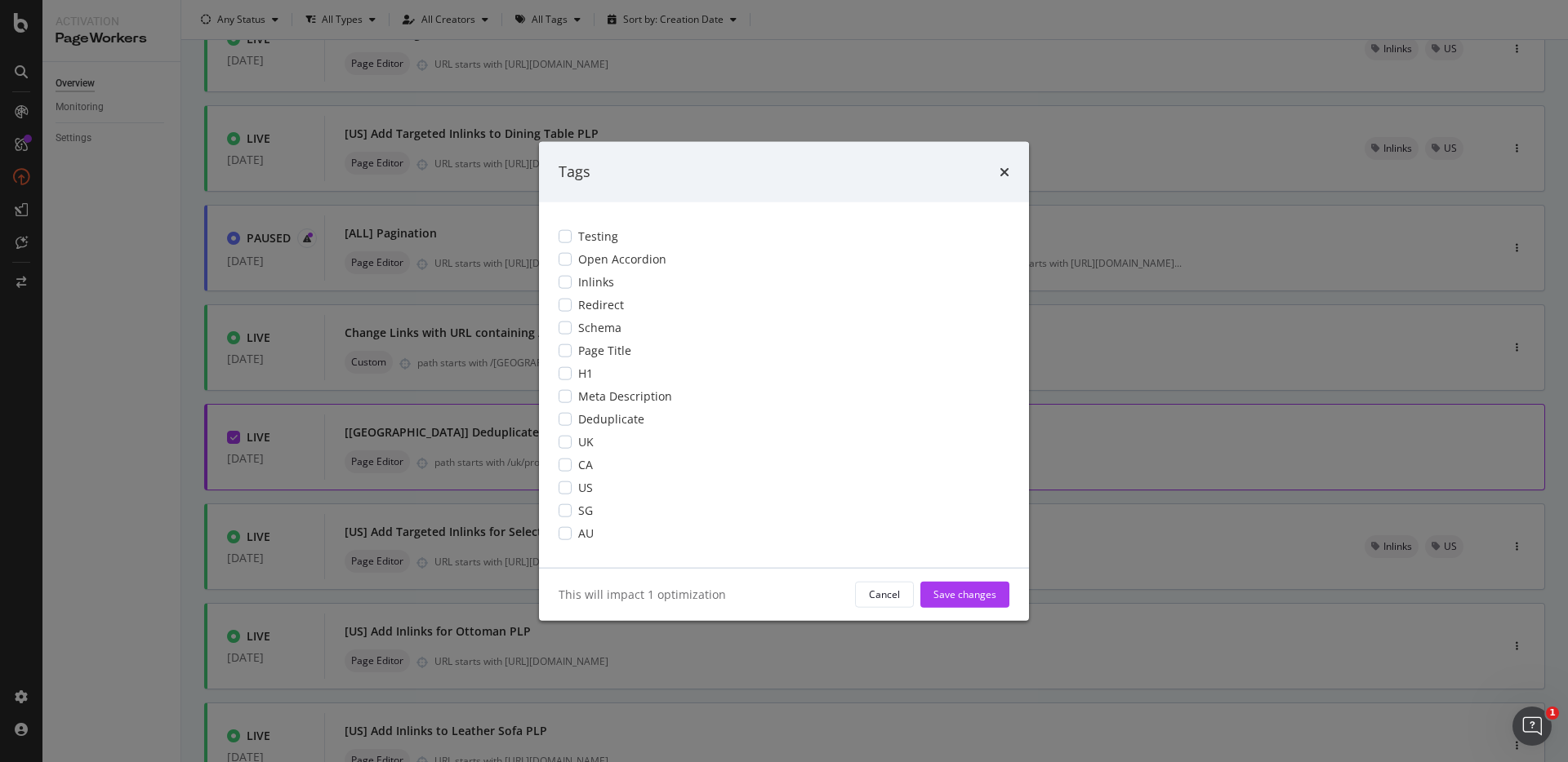
scroll to position [0, 0]
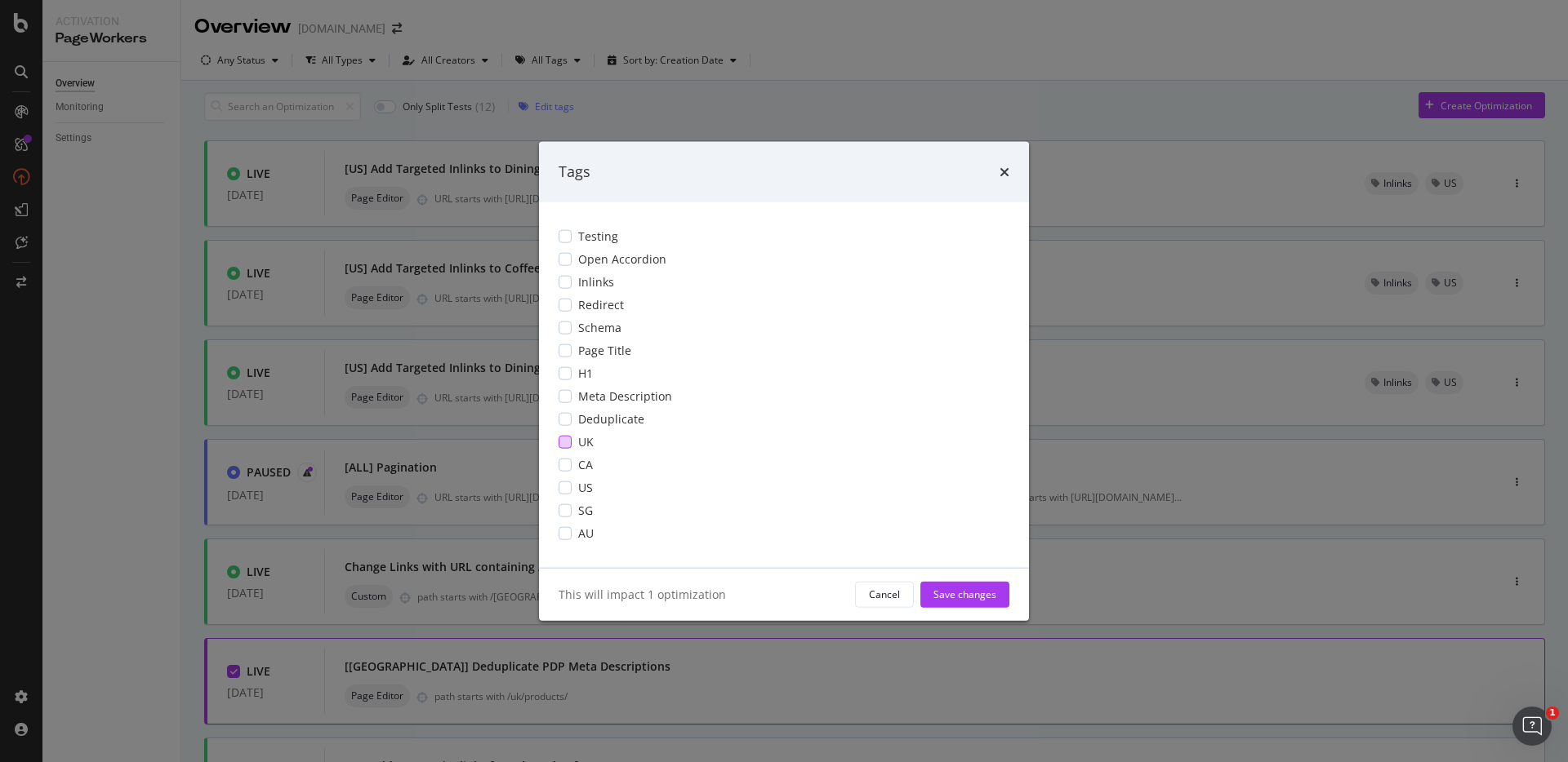
click at [569, 439] on div "modal" at bounding box center [565, 441] width 13 height 13
click at [567, 415] on div "modal" at bounding box center [565, 419] width 13 height 13
click at [570, 394] on div "modal" at bounding box center [565, 396] width 13 height 13
click at [982, 588] on div "Save changes" at bounding box center [965, 594] width 63 height 14
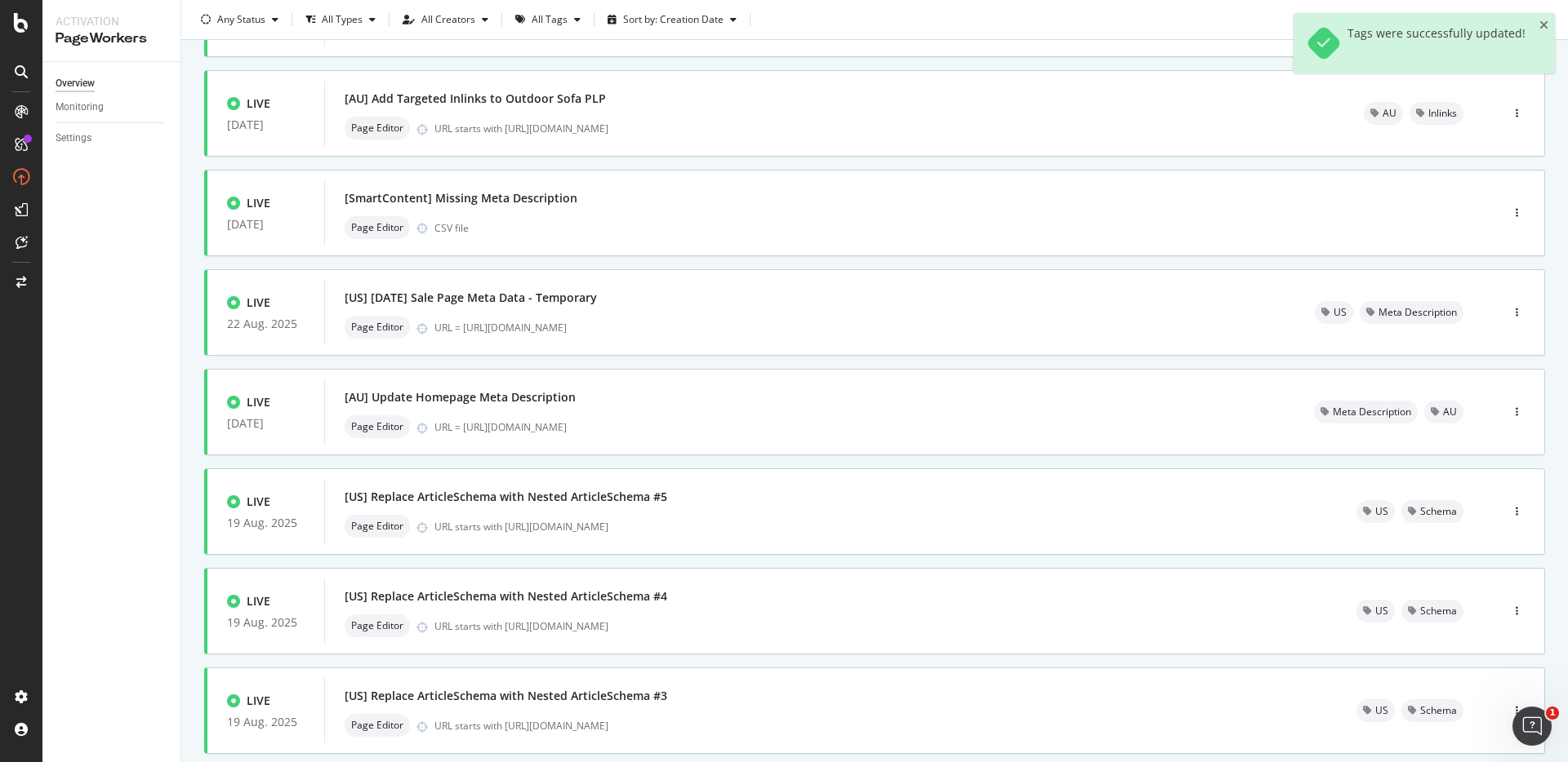
scroll to position [475, 0]
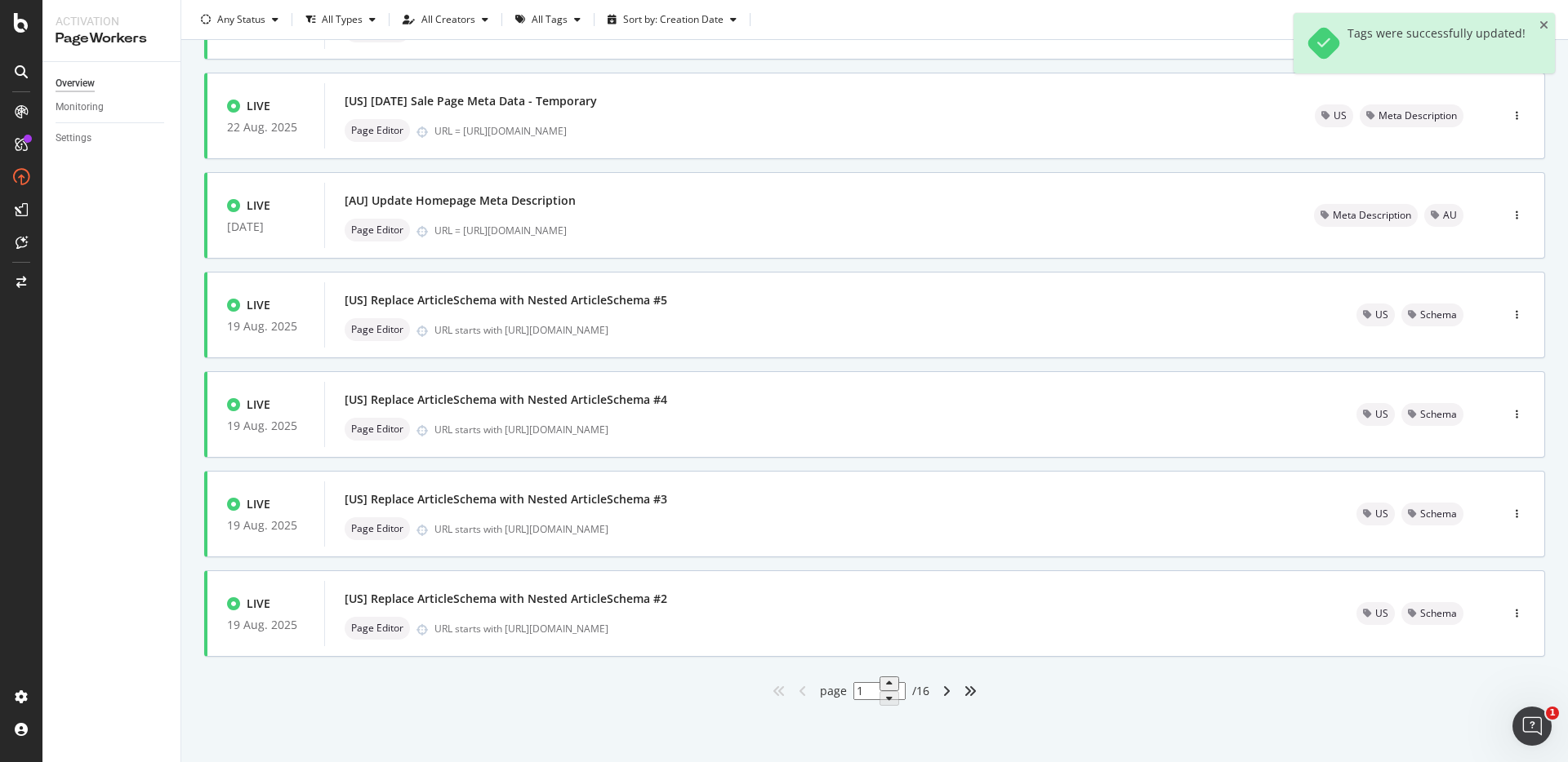
drag, startPoint x: 862, startPoint y: 690, endPoint x: 848, endPoint y: 690, distance: 14.0
click at [853, 690] on input "1" at bounding box center [879, 691] width 52 height 18
type input "7"
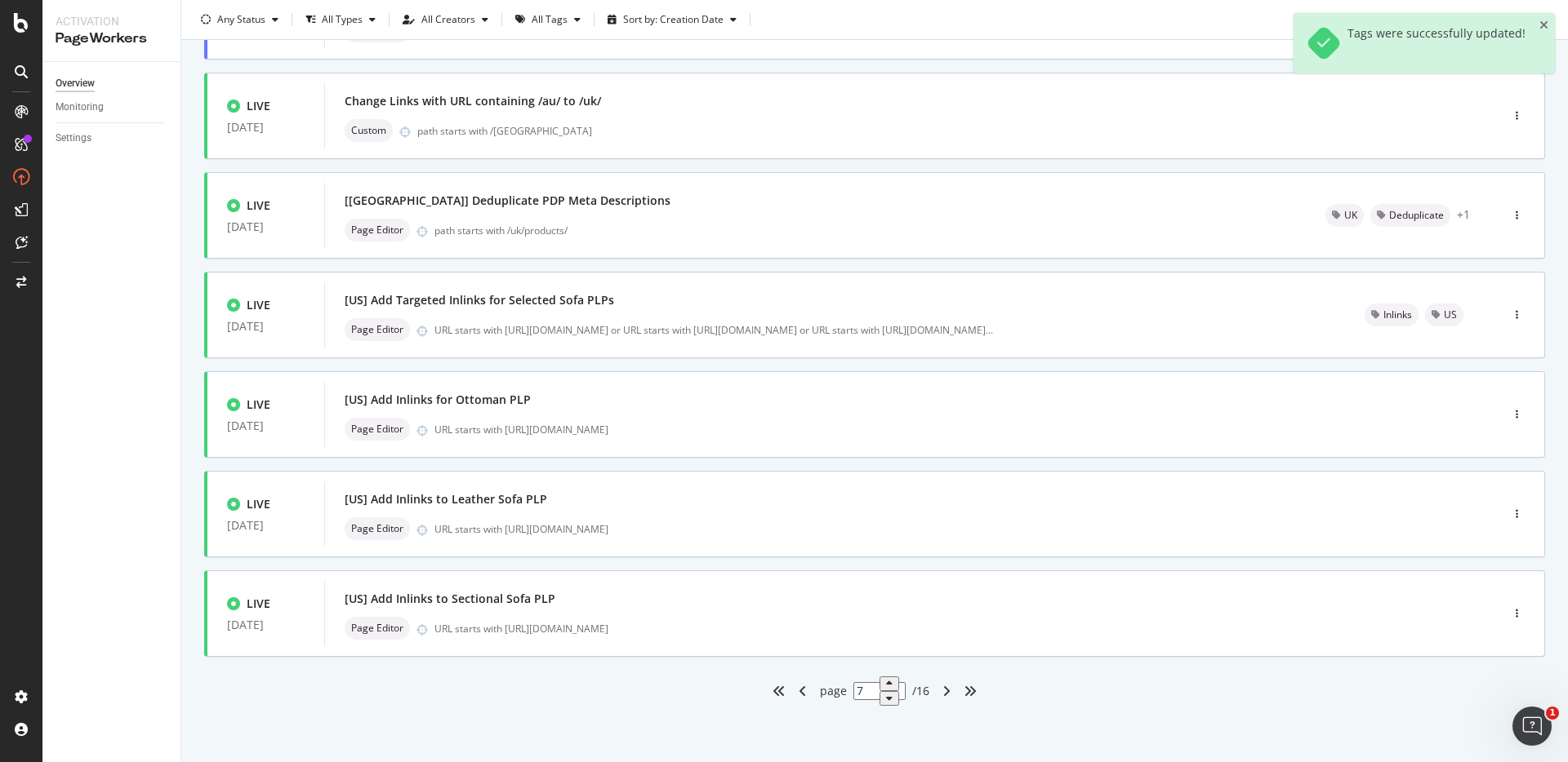
click at [1054, 709] on div "Only Split Tests ( 12 ) Create Optimization LIVE 11 Jun. 2025 [US] Add Targeted…" at bounding box center [875, 189] width 1386 height 1148
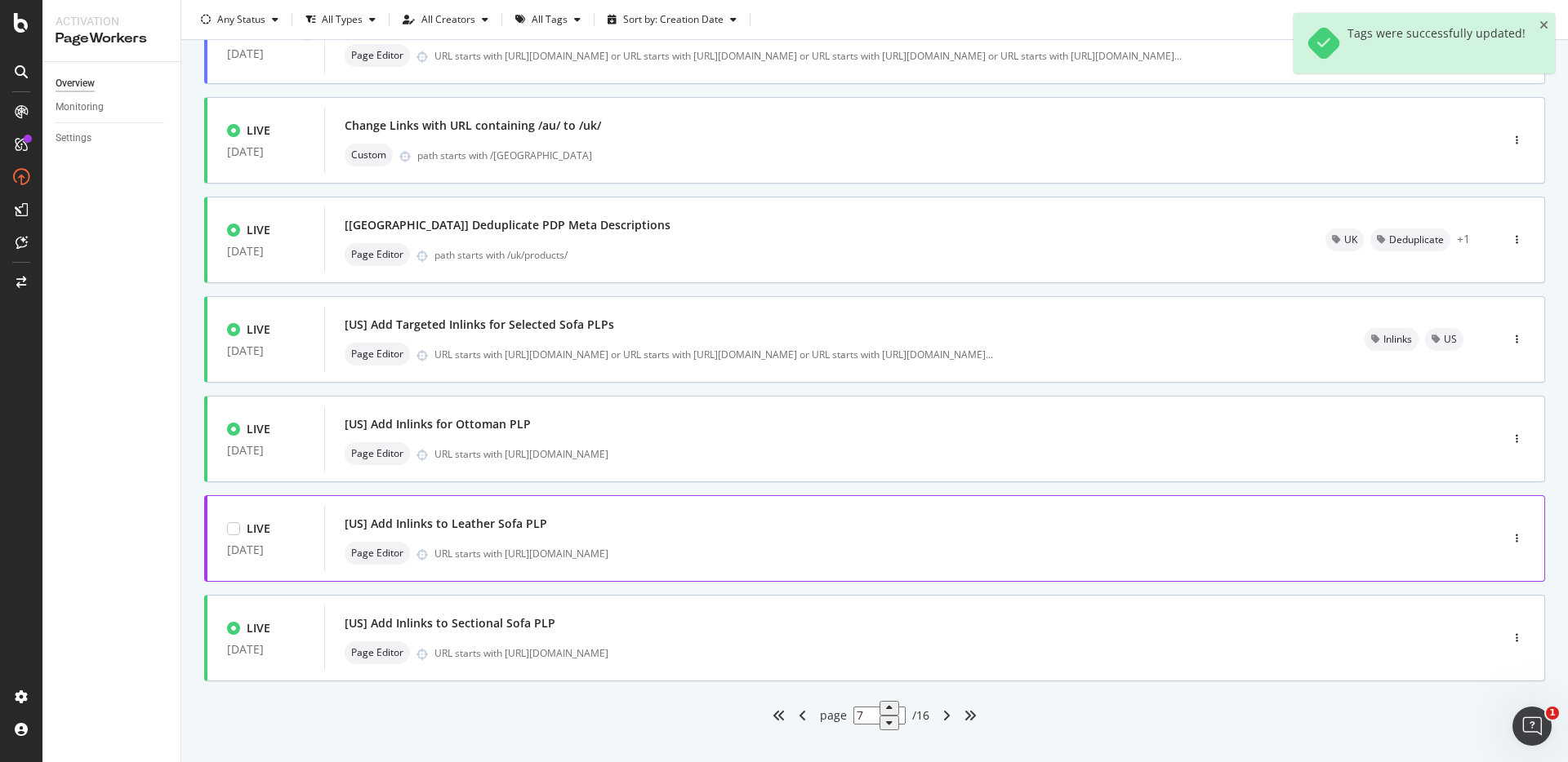
scroll to position [437, 0]
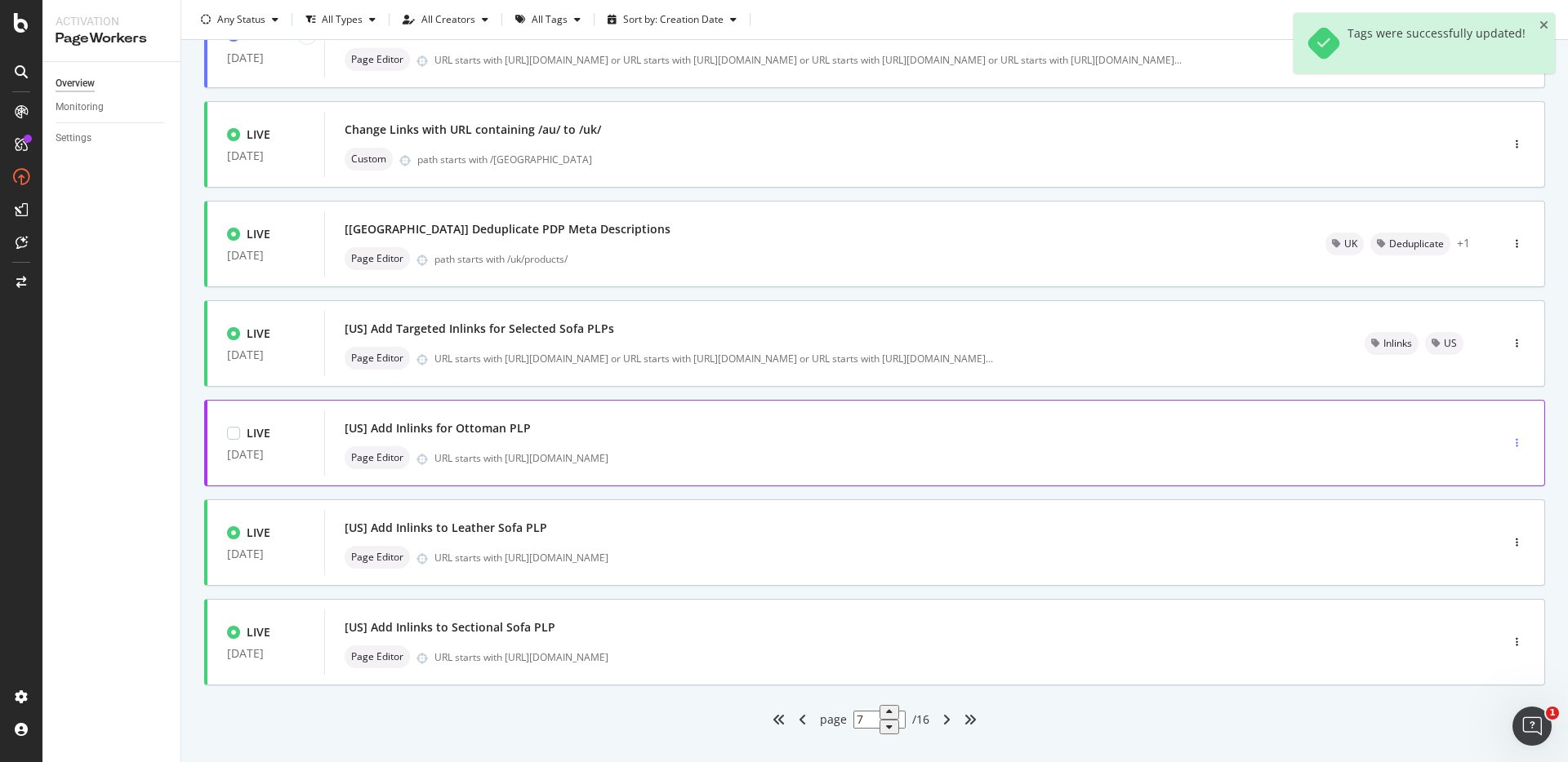
click at [1509, 447] on div "button" at bounding box center [1517, 443] width 16 height 10
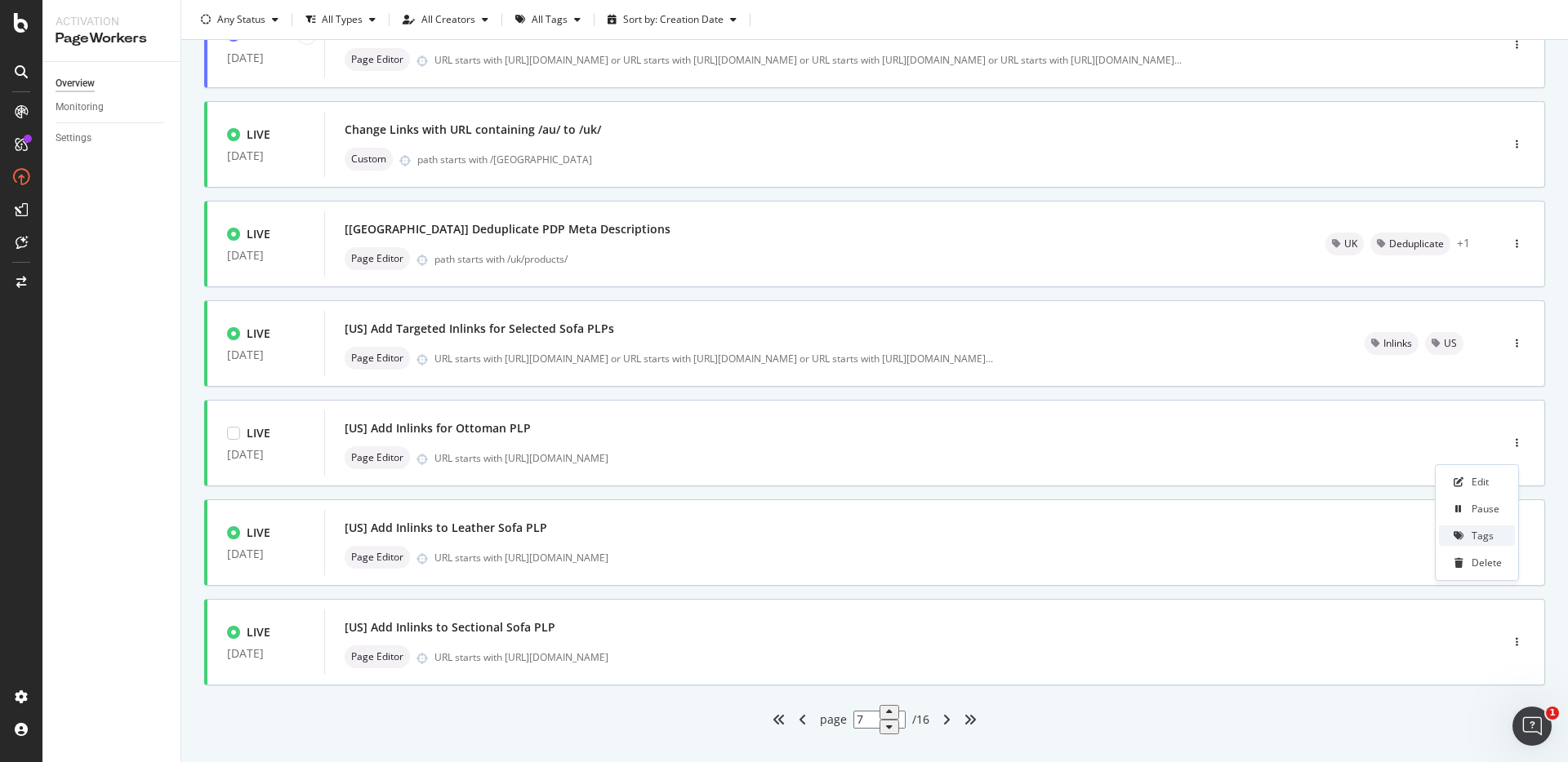
click at [1471, 536] on div "Tags" at bounding box center [1476, 536] width 76 height 21
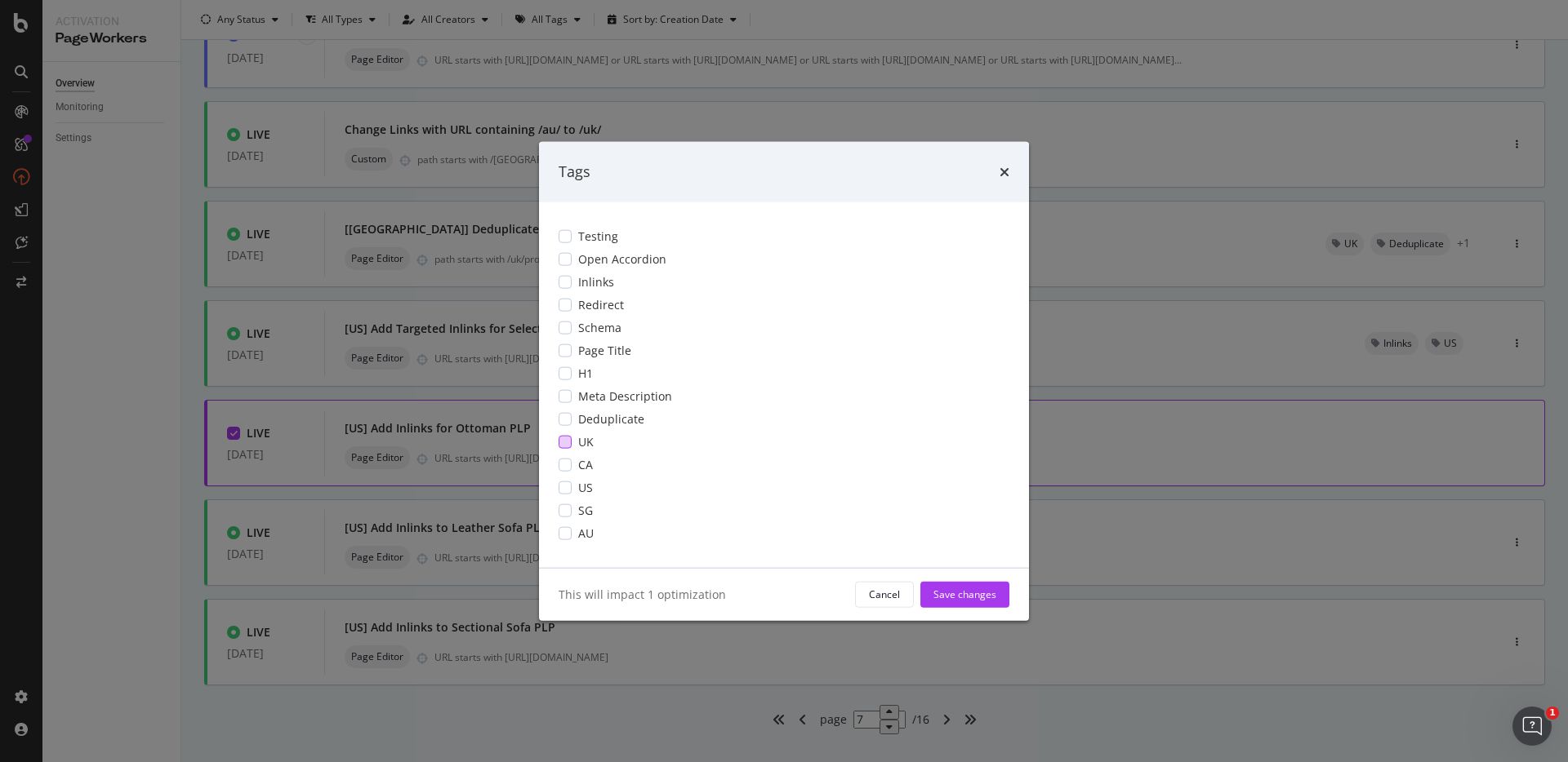
scroll to position [0, 0]
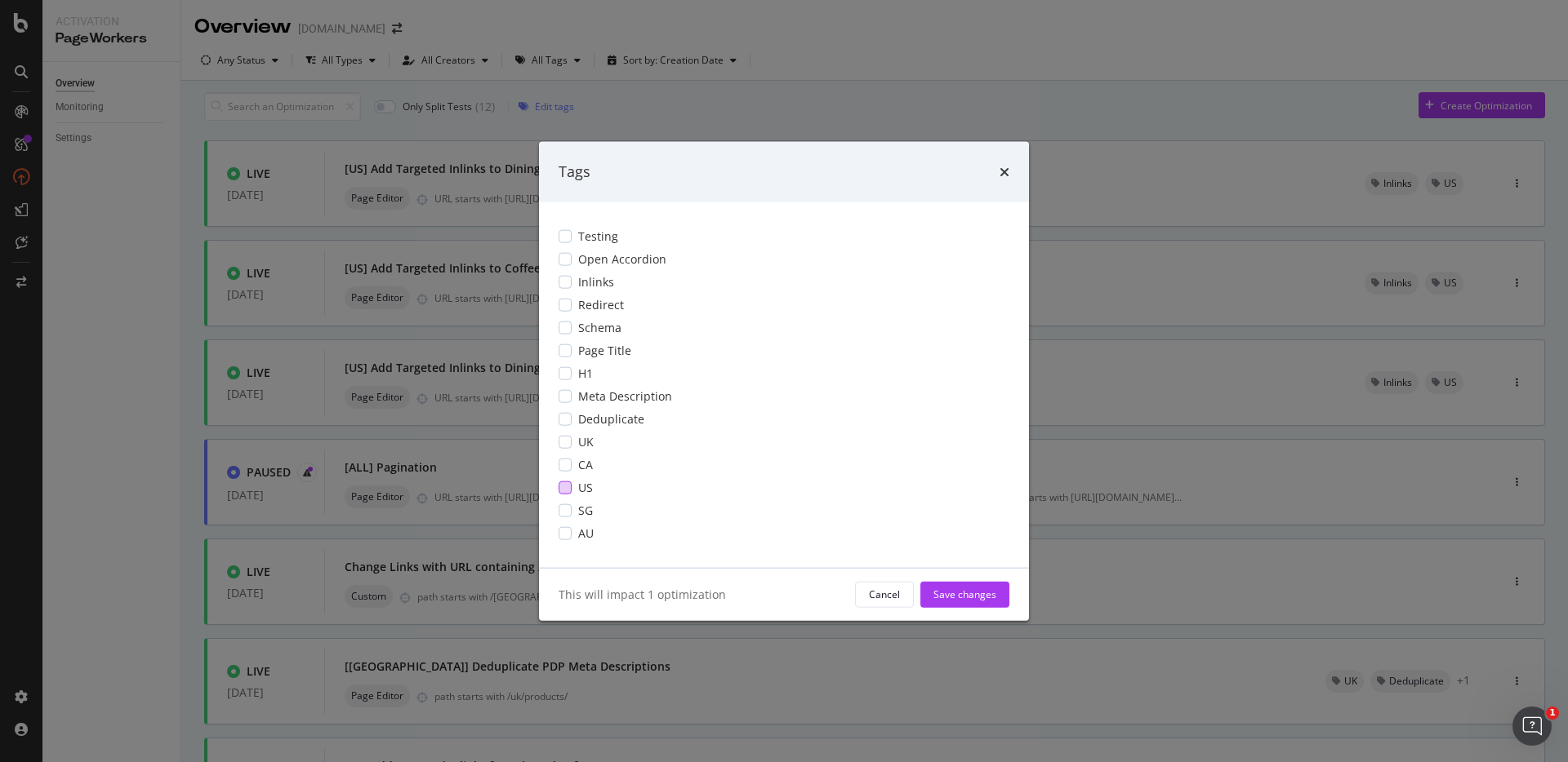
click at [569, 484] on div "modal" at bounding box center [565, 487] width 13 height 13
click at [570, 283] on div "modal" at bounding box center [565, 281] width 13 height 13
click at [973, 591] on div "Save changes" at bounding box center [965, 594] width 63 height 14
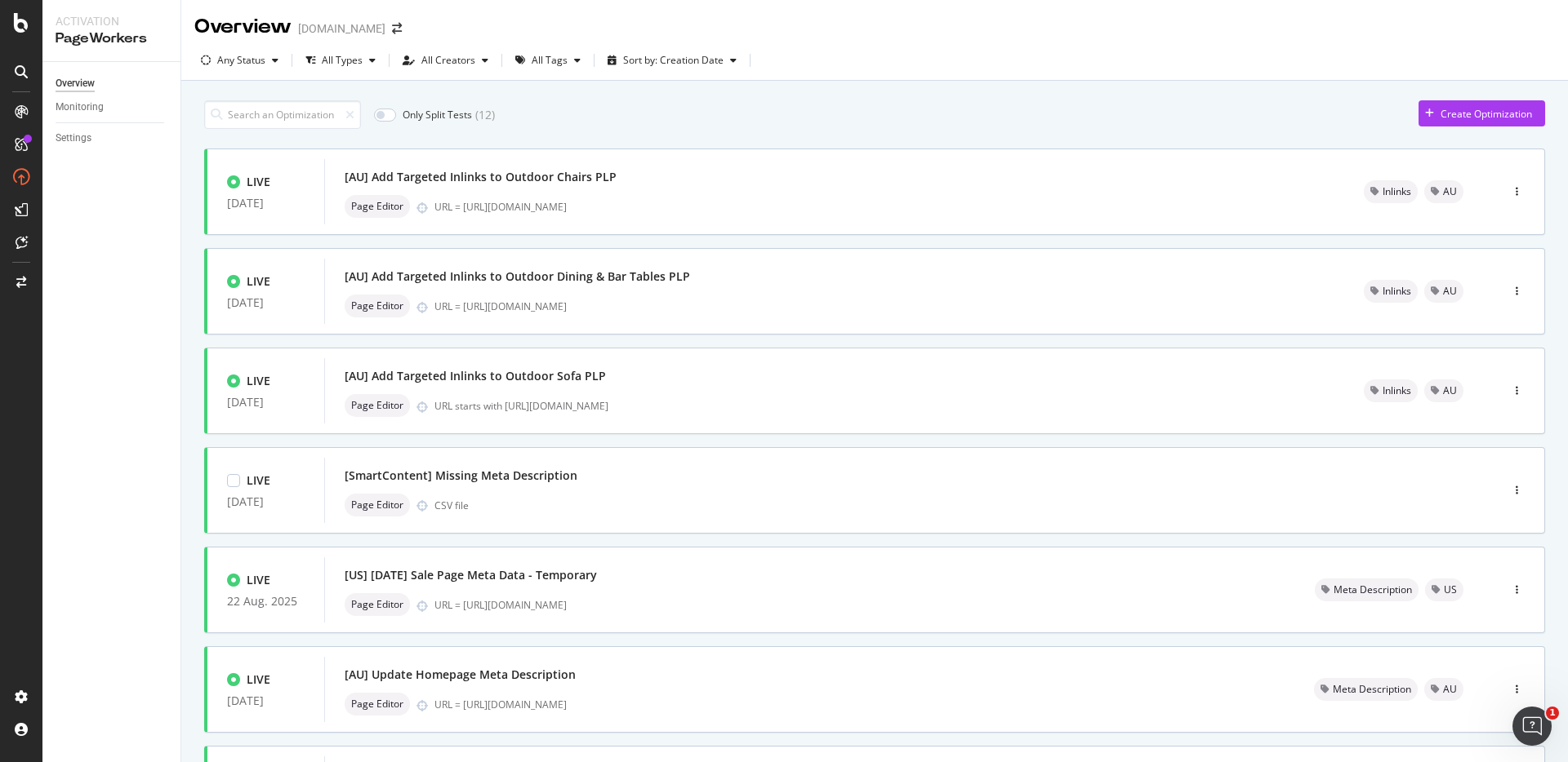
scroll to position [475, 0]
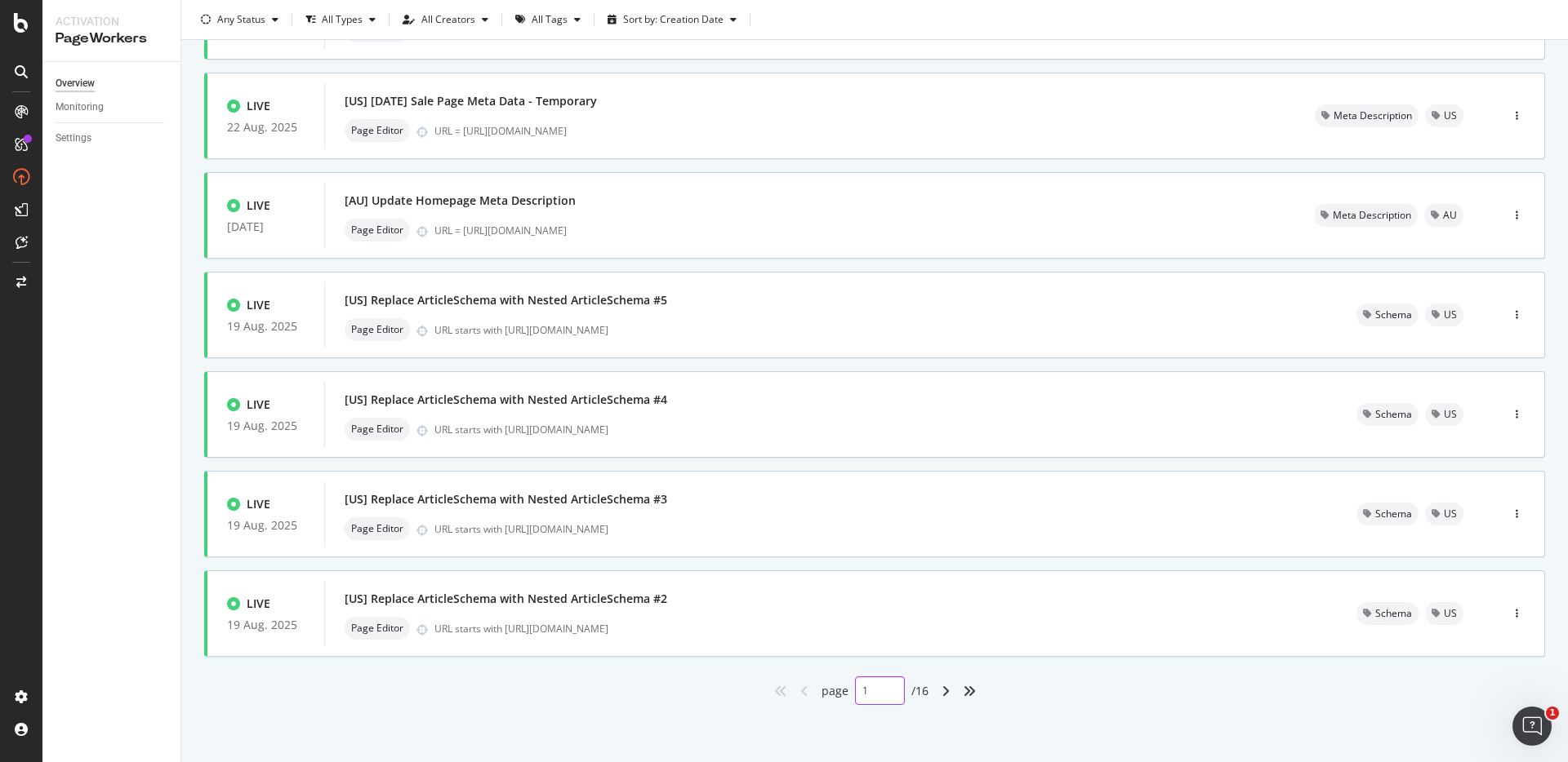
click at [860, 690] on input "1" at bounding box center [880, 691] width 49 height 29
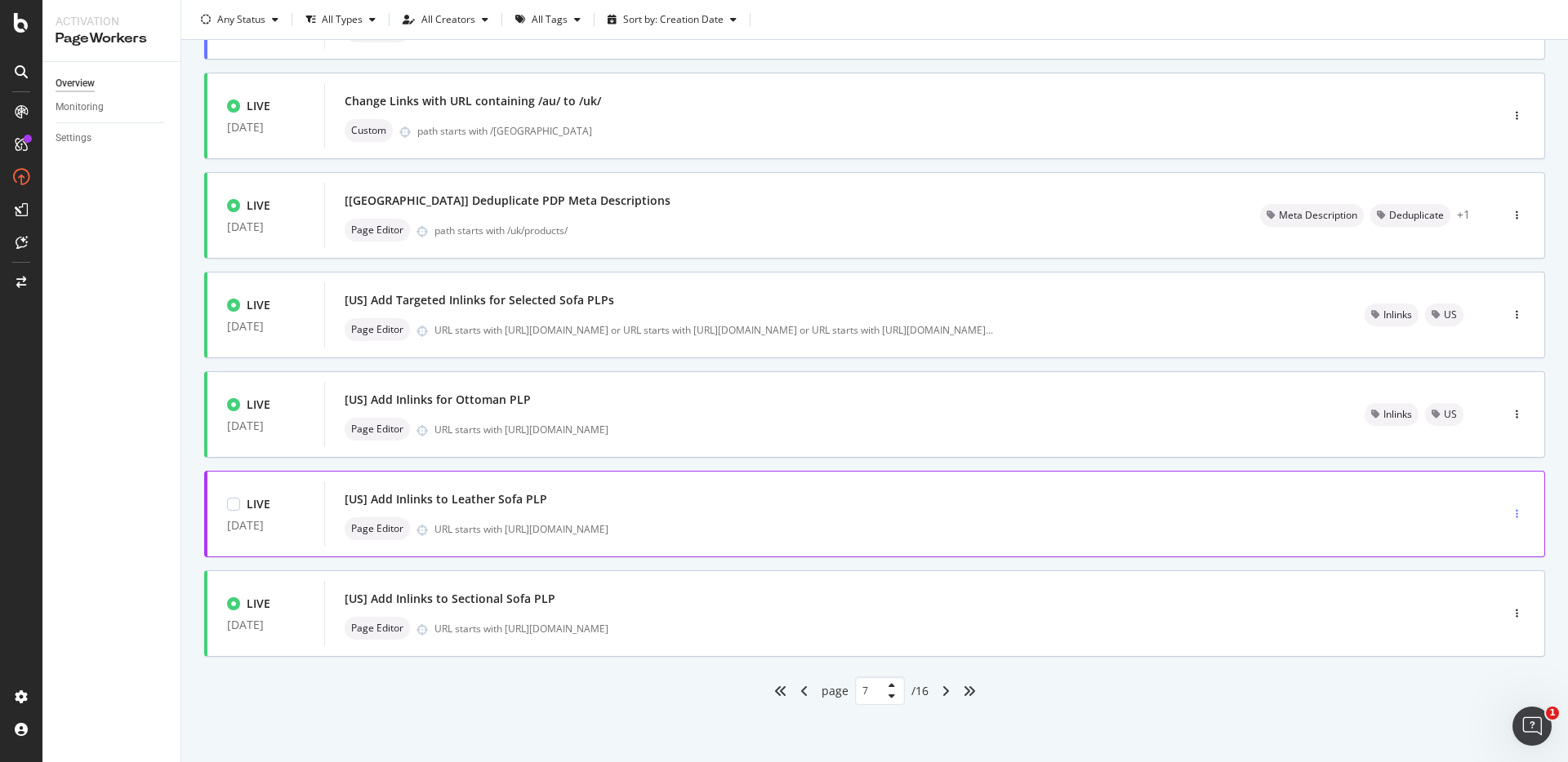
click at [1516, 511] on icon "button" at bounding box center [1517, 514] width 2 height 10
click at [1480, 597] on div "Tags" at bounding box center [1482, 599] width 22 height 14
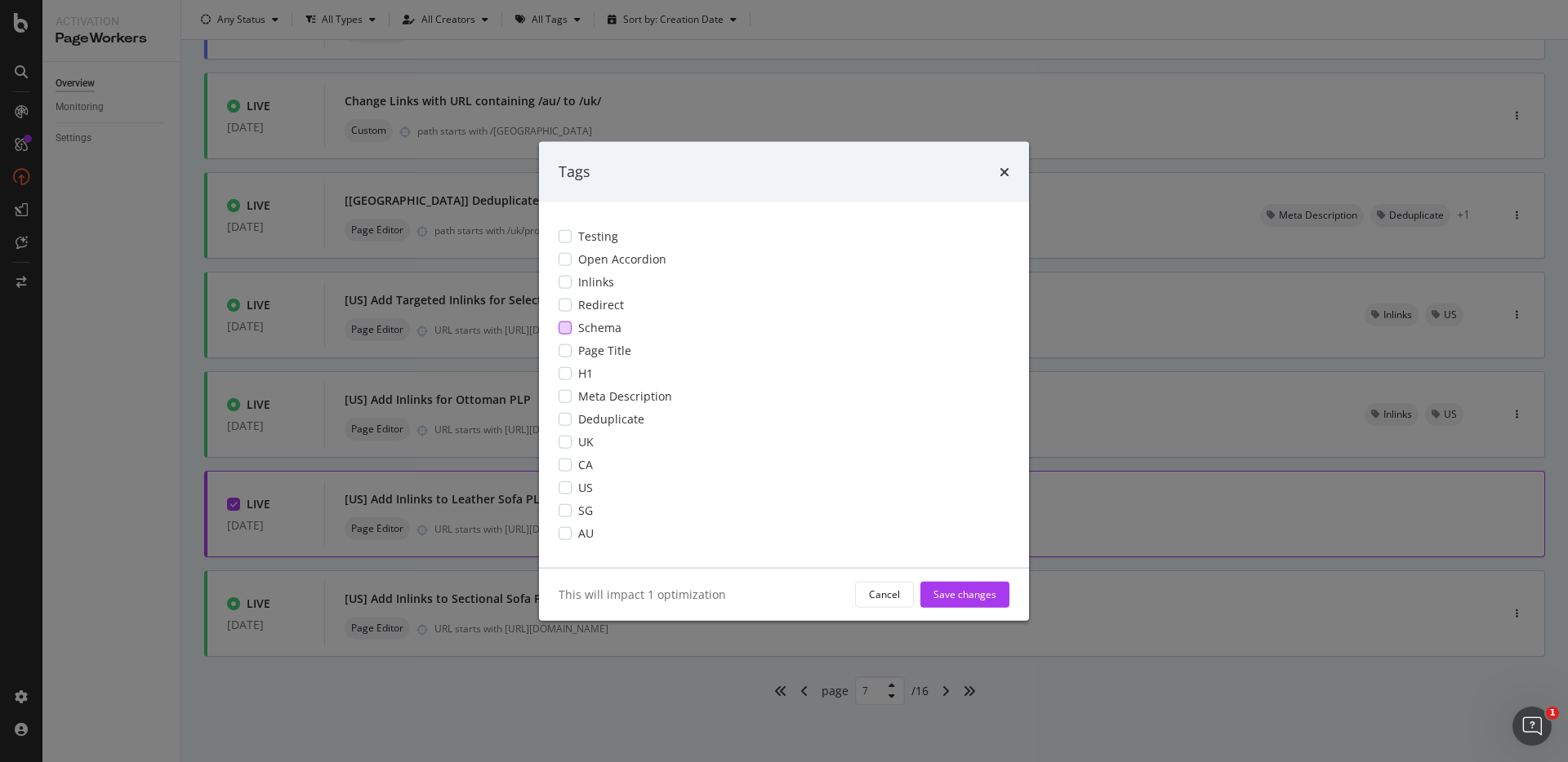
scroll to position [0, 0]
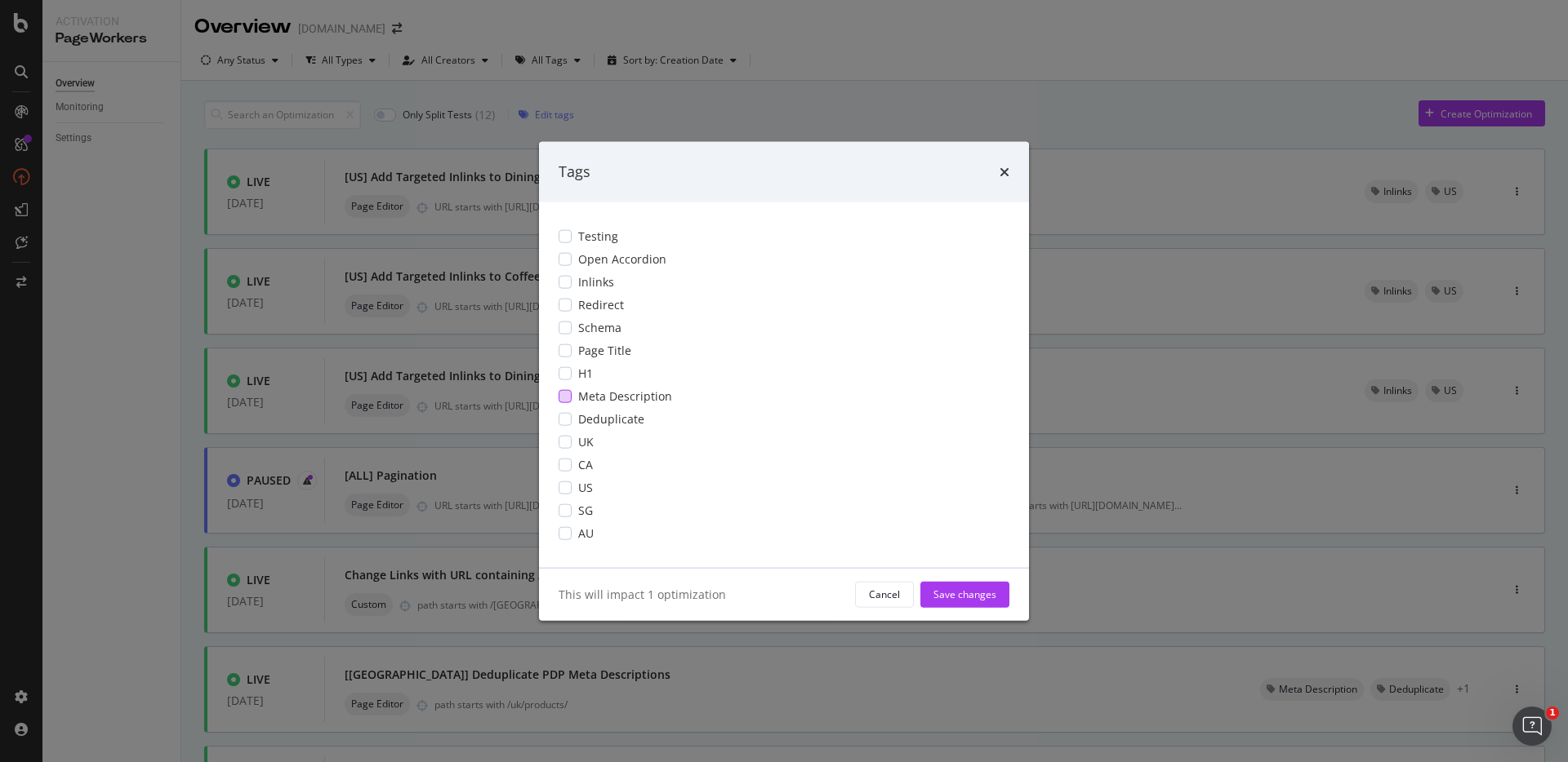
drag, startPoint x: 579, startPoint y: 283, endPoint x: 592, endPoint y: 394, distance: 111.8
click at [579, 283] on span "Inlinks" at bounding box center [596, 281] width 36 height 17
click at [574, 489] on div "US" at bounding box center [784, 487] width 451 height 17
click at [961, 607] on div "This will impact 1 optimization Cancel Save changes" at bounding box center [784, 594] width 490 height 52
click at [961, 602] on div "Save changes" at bounding box center [965, 594] width 63 height 25
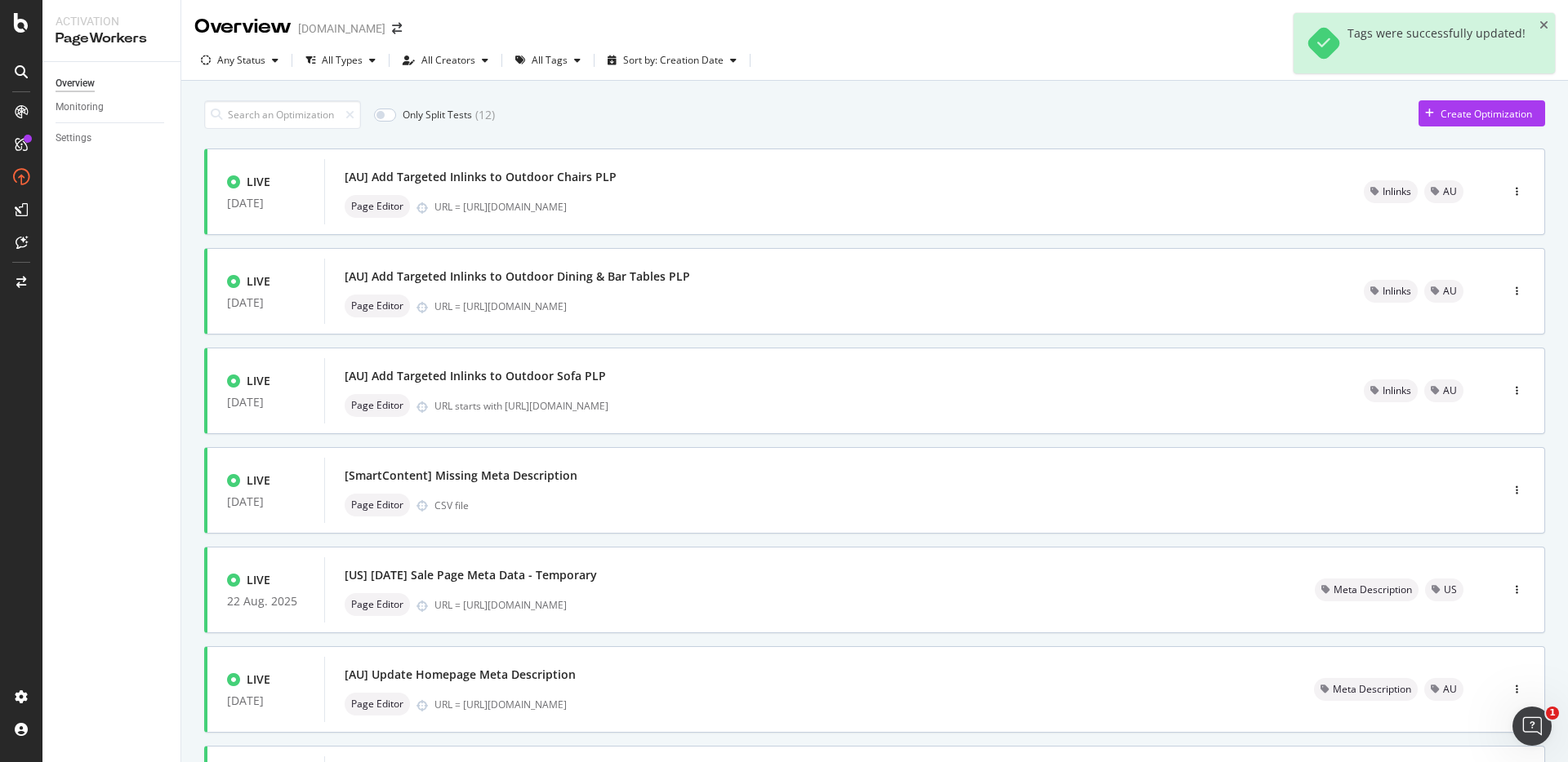
type input "1"
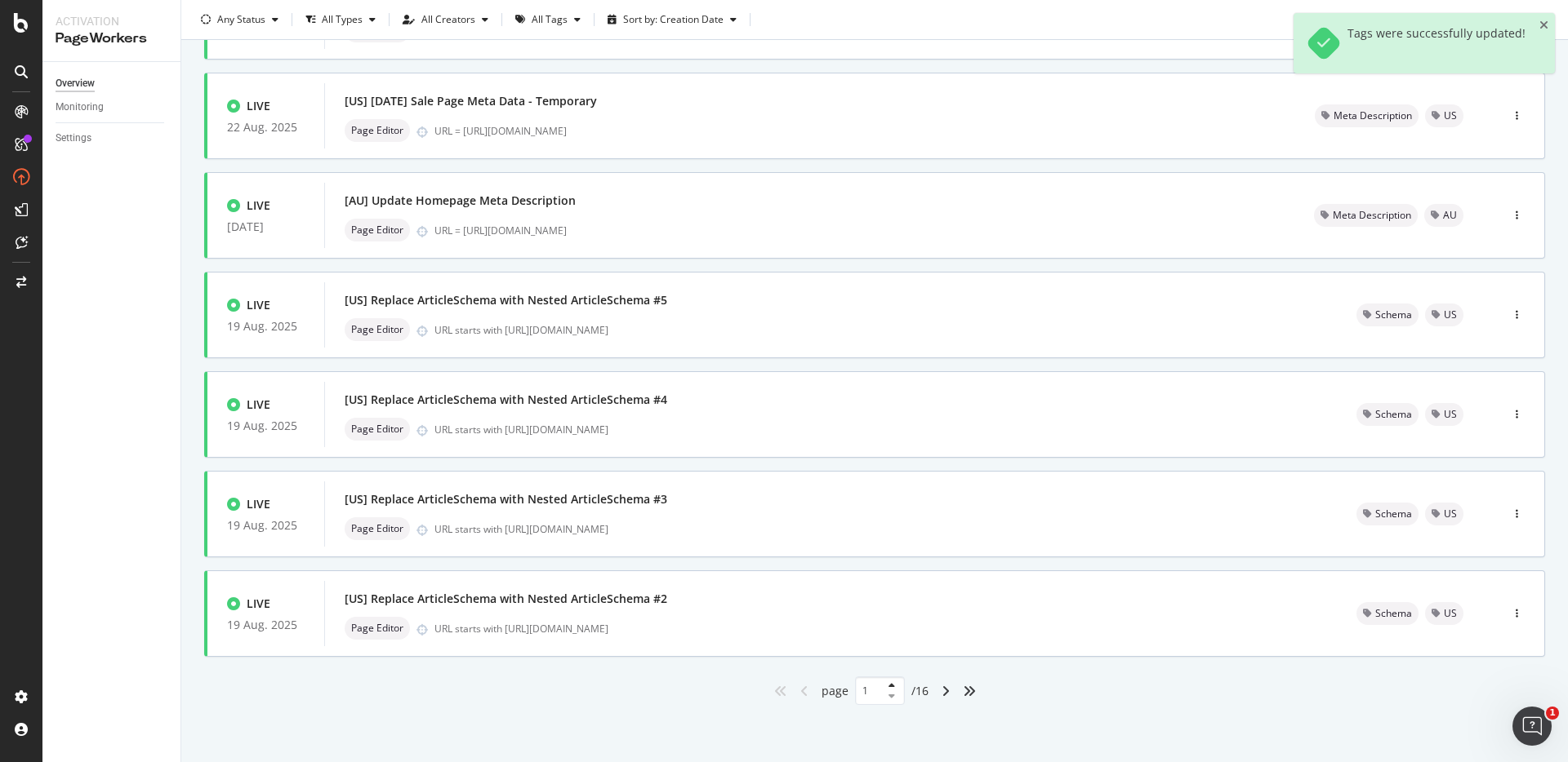
click at [879, 691] on div at bounding box center [889, 692] width 20 height 20
click at [864, 689] on input "1" at bounding box center [880, 691] width 49 height 29
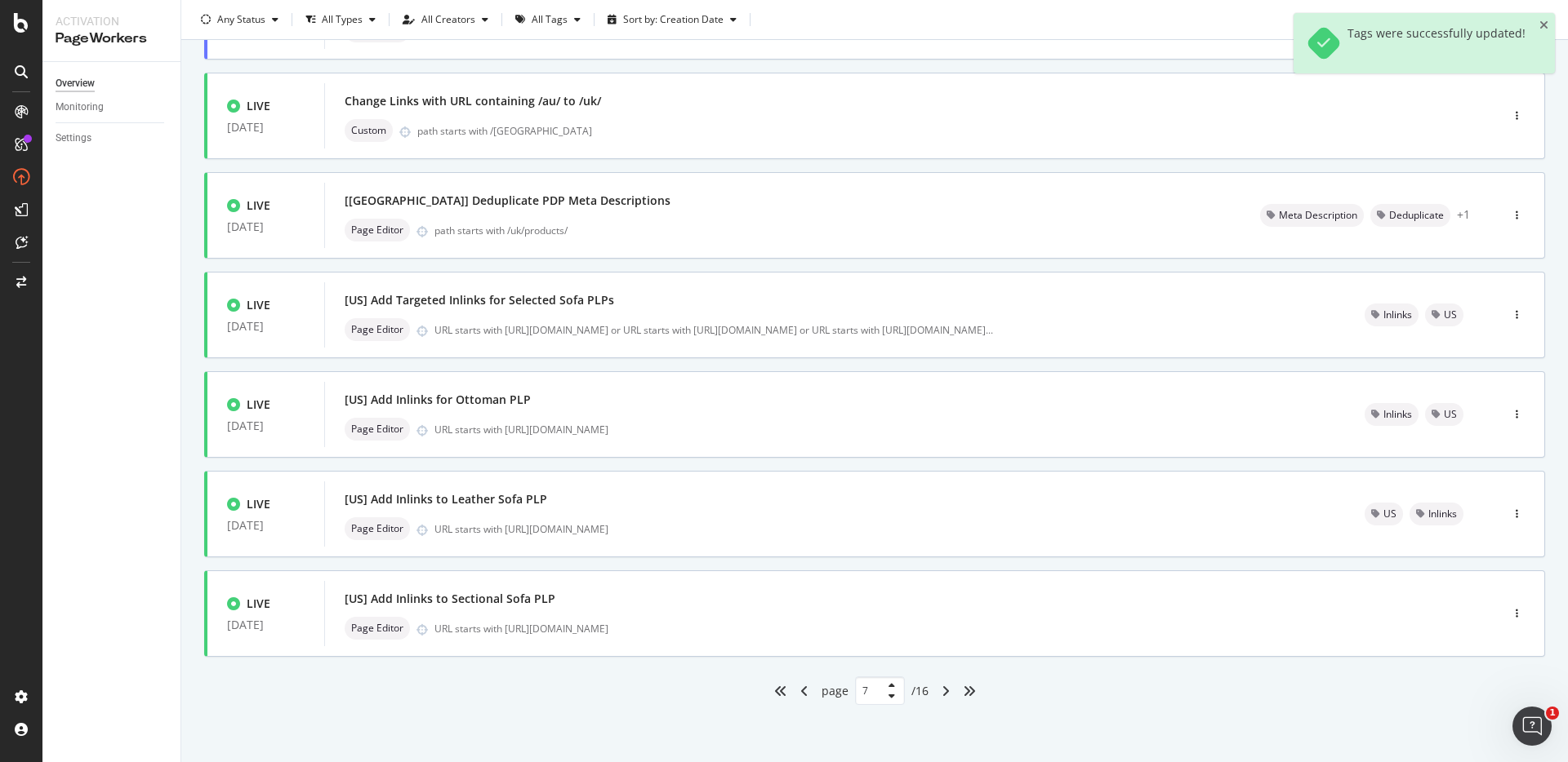
click at [1039, 720] on div "Only Split Tests ( 12 ) Create Optimization LIVE [DATE] [[GEOGRAPHIC_DATA]] Add…" at bounding box center [875, 184] width 1386 height 1156
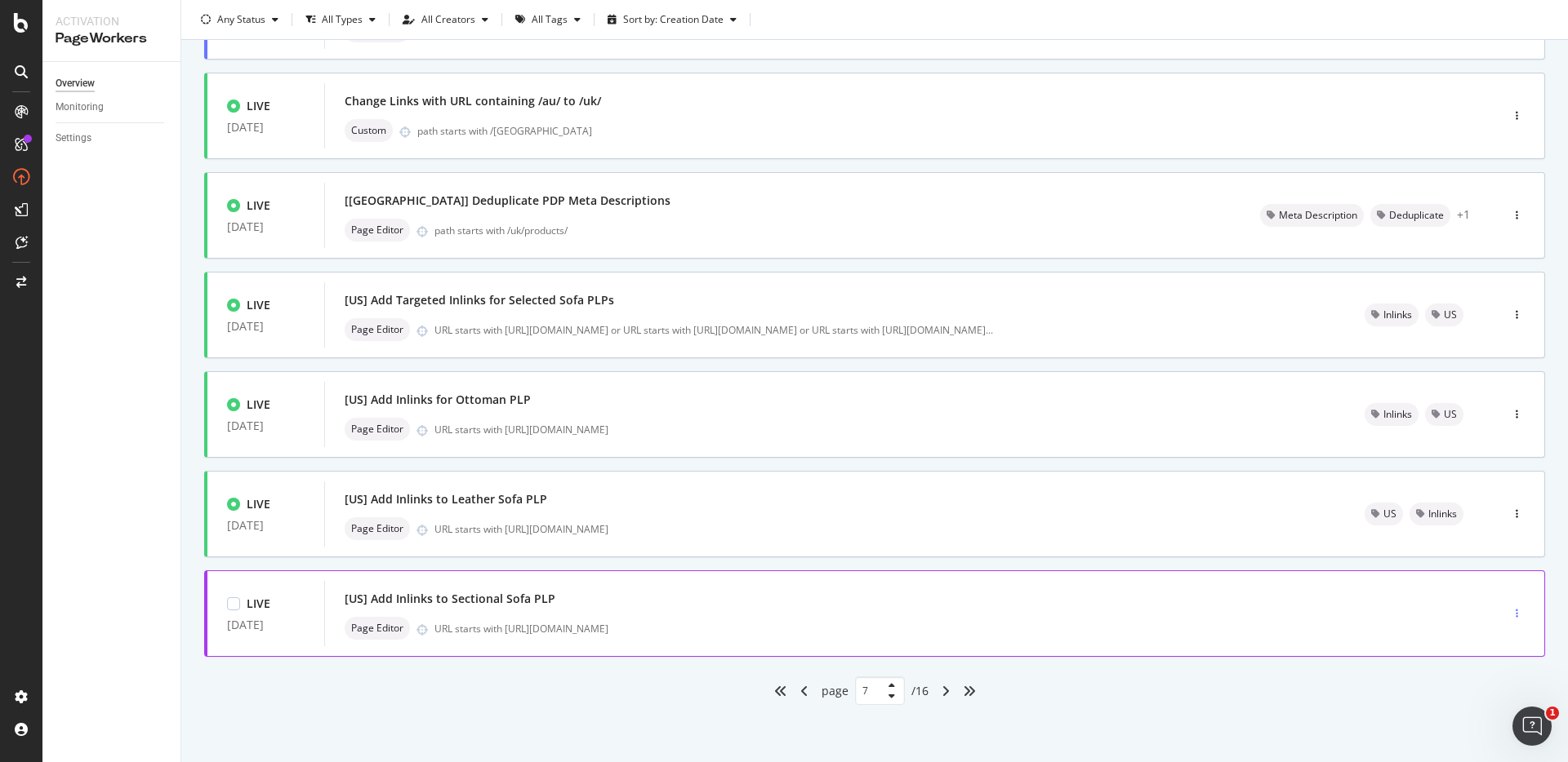
click at [1509, 609] on div "button" at bounding box center [1517, 614] width 16 height 10
click at [1471, 696] on div "Tags" at bounding box center [1476, 698] width 76 height 21
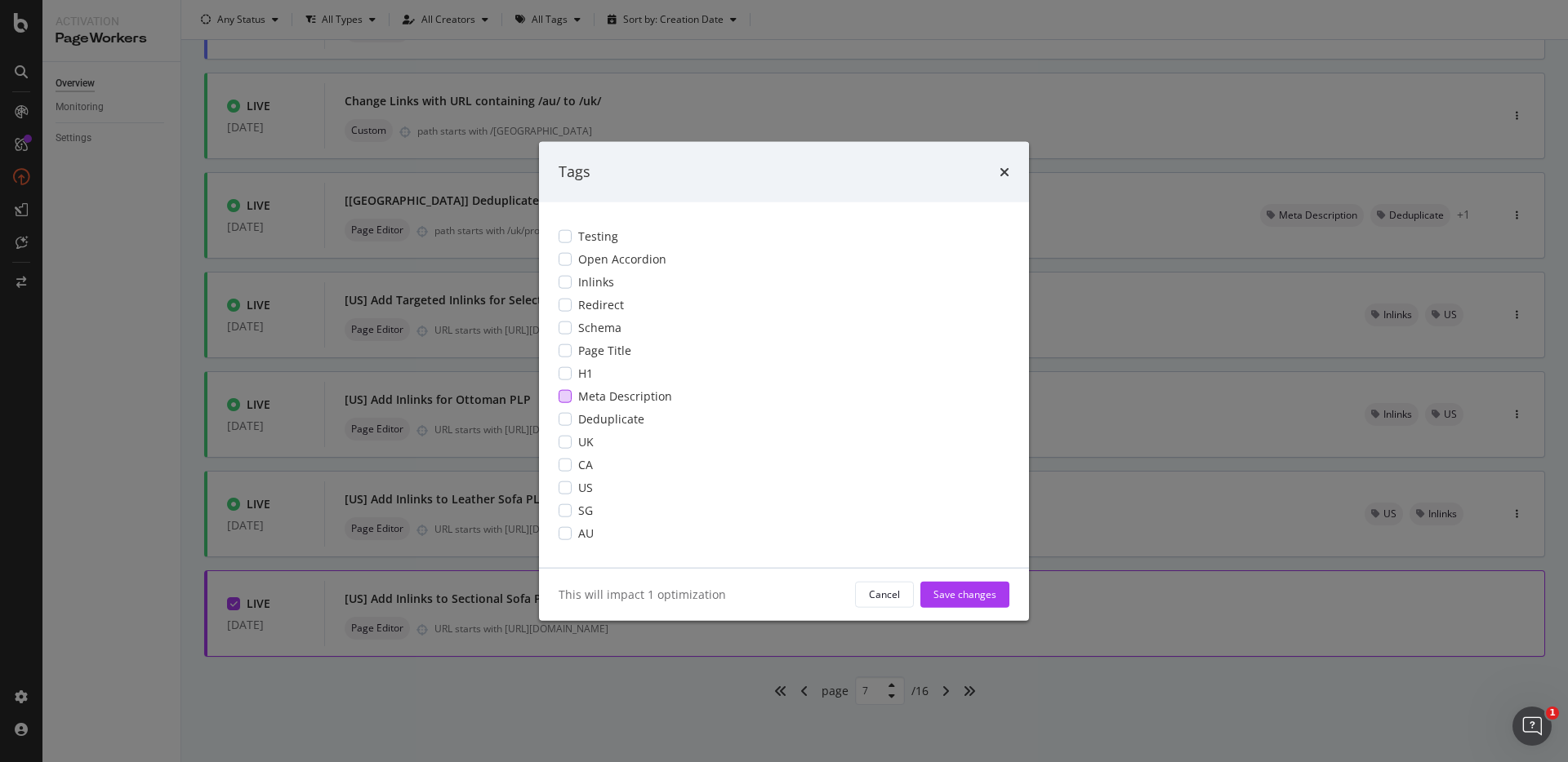
scroll to position [0, 0]
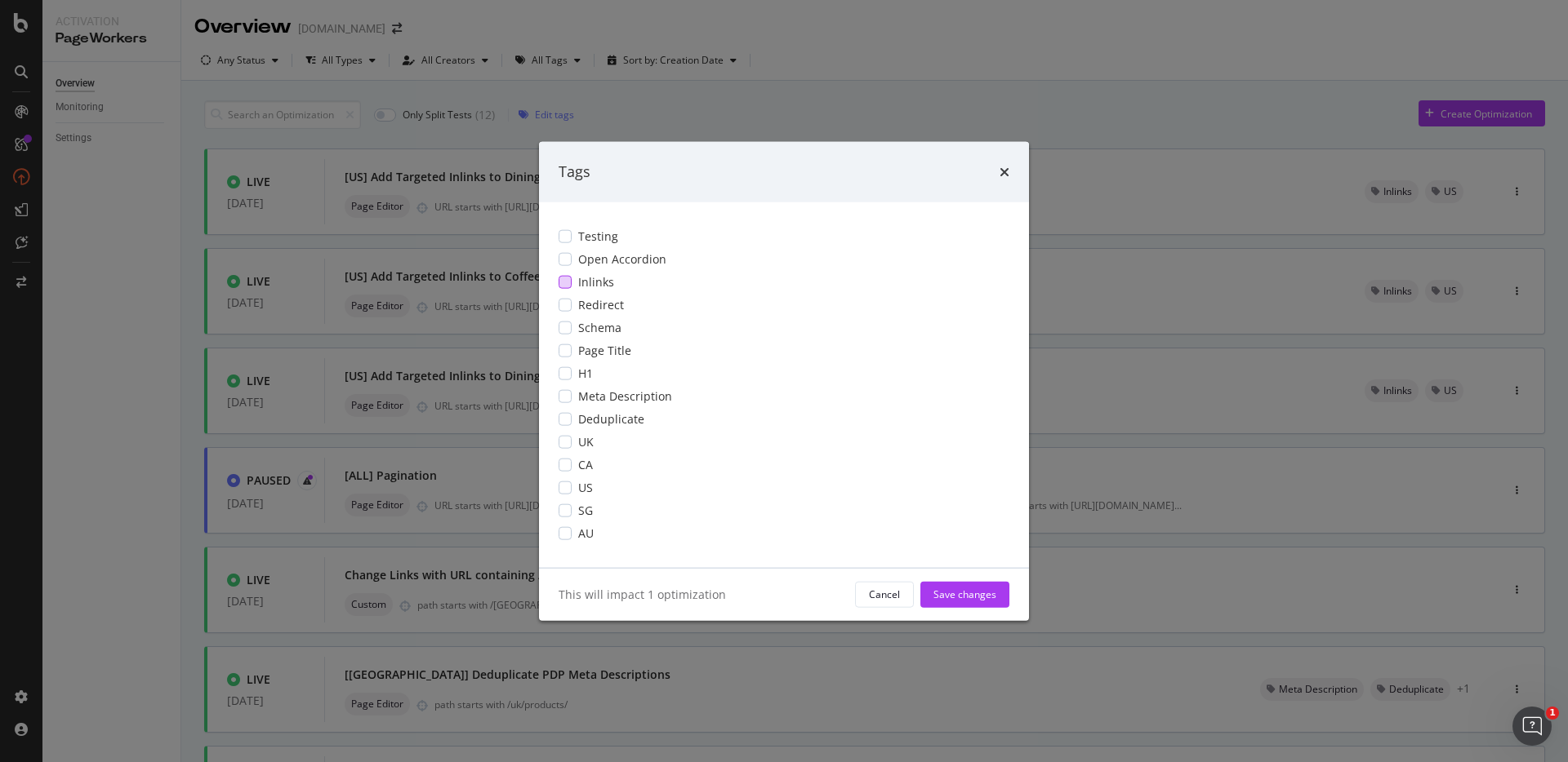
click at [567, 280] on div "modal" at bounding box center [565, 281] width 13 height 13
click at [569, 484] on div "modal" at bounding box center [565, 487] width 13 height 13
click at [997, 598] on button "Save changes" at bounding box center [965, 594] width 89 height 26
type input "1"
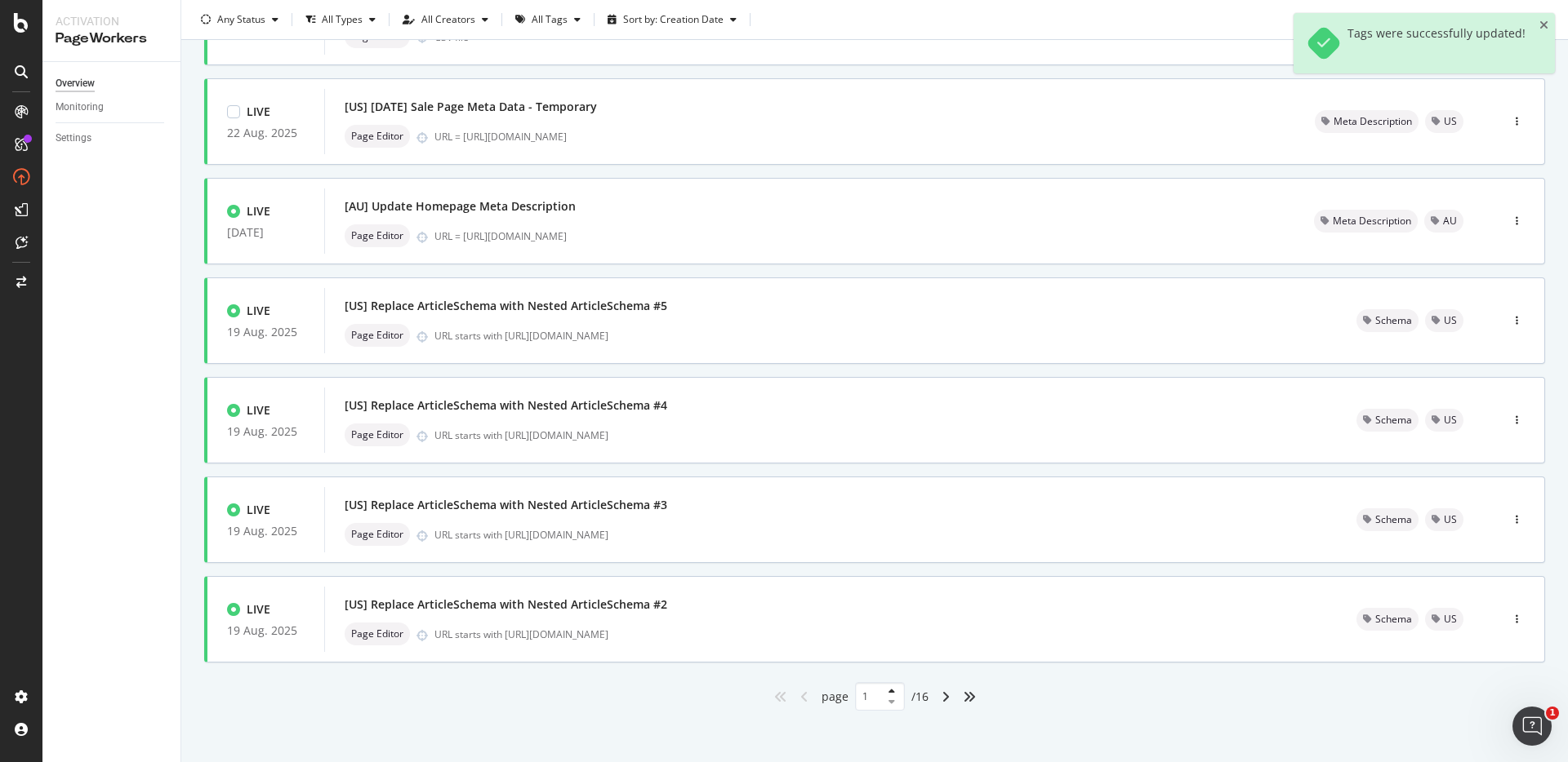
scroll to position [475, 0]
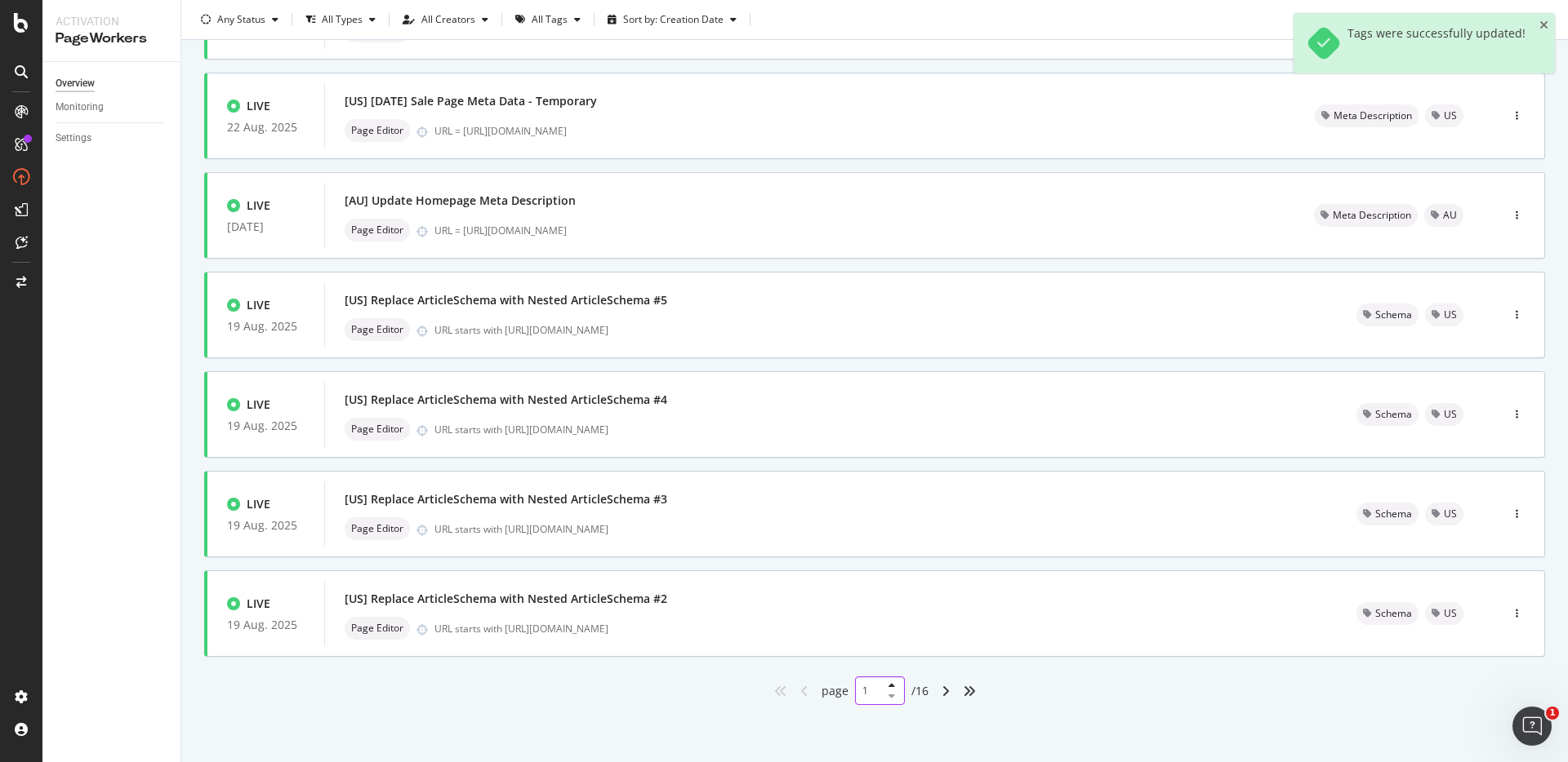
click at [866, 687] on input "1" at bounding box center [880, 691] width 49 height 29
type input "7"
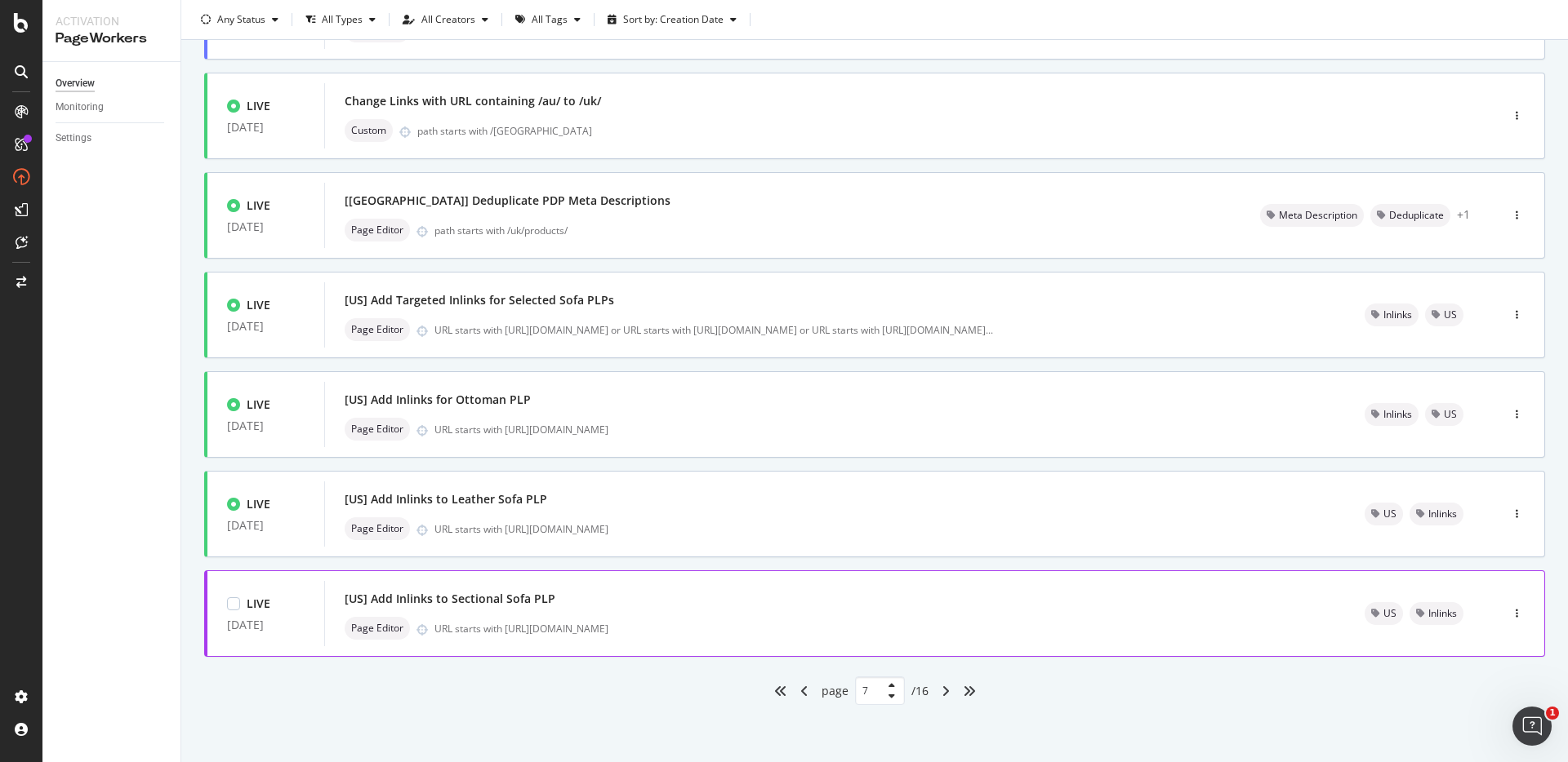
click at [883, 595] on div "[US] Add Inlinks to Sectional Sofa PLP" at bounding box center [834, 598] width 980 height 23
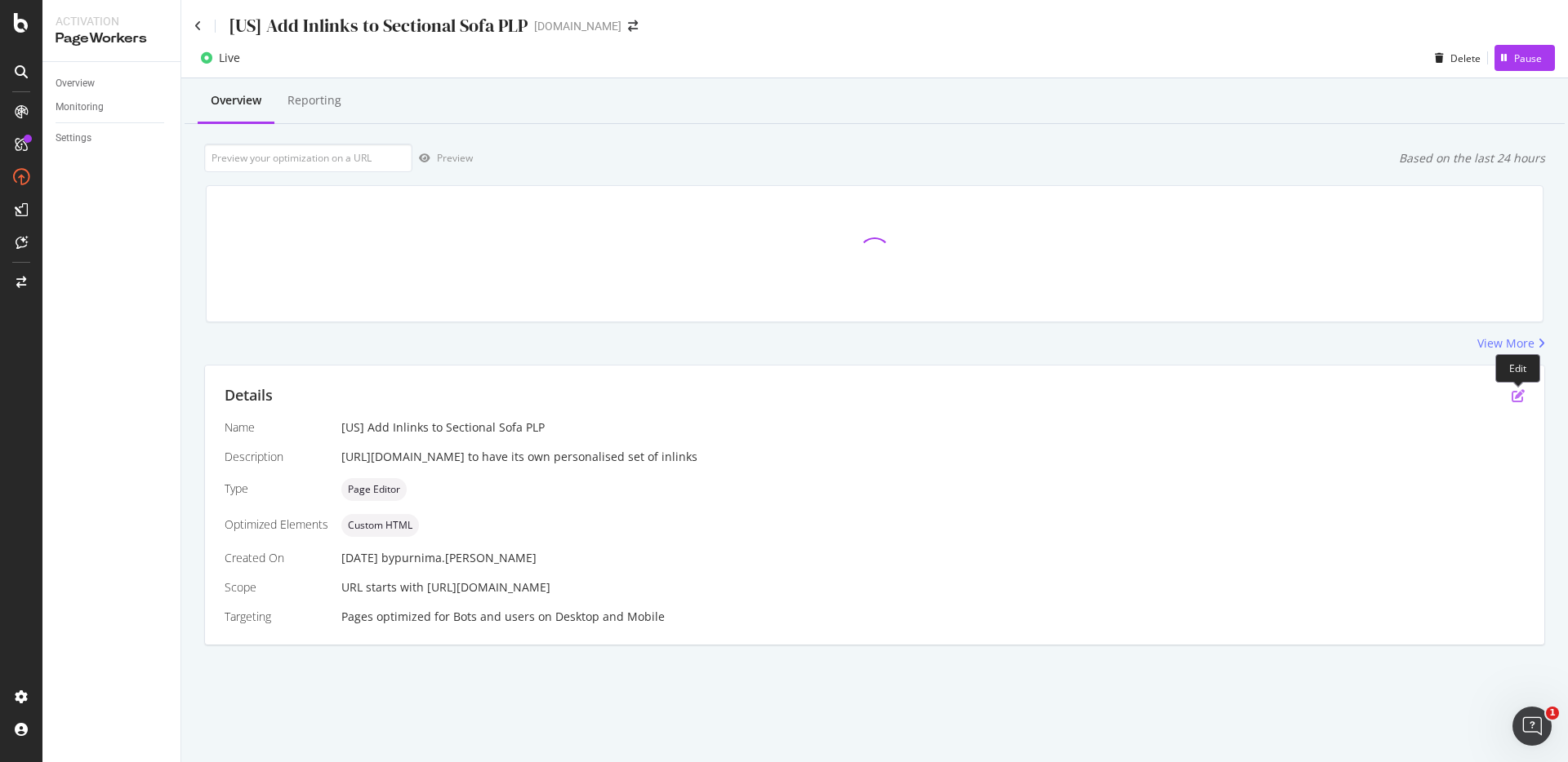
click at [1521, 396] on icon "pen-to-square" at bounding box center [1518, 396] width 13 height 13
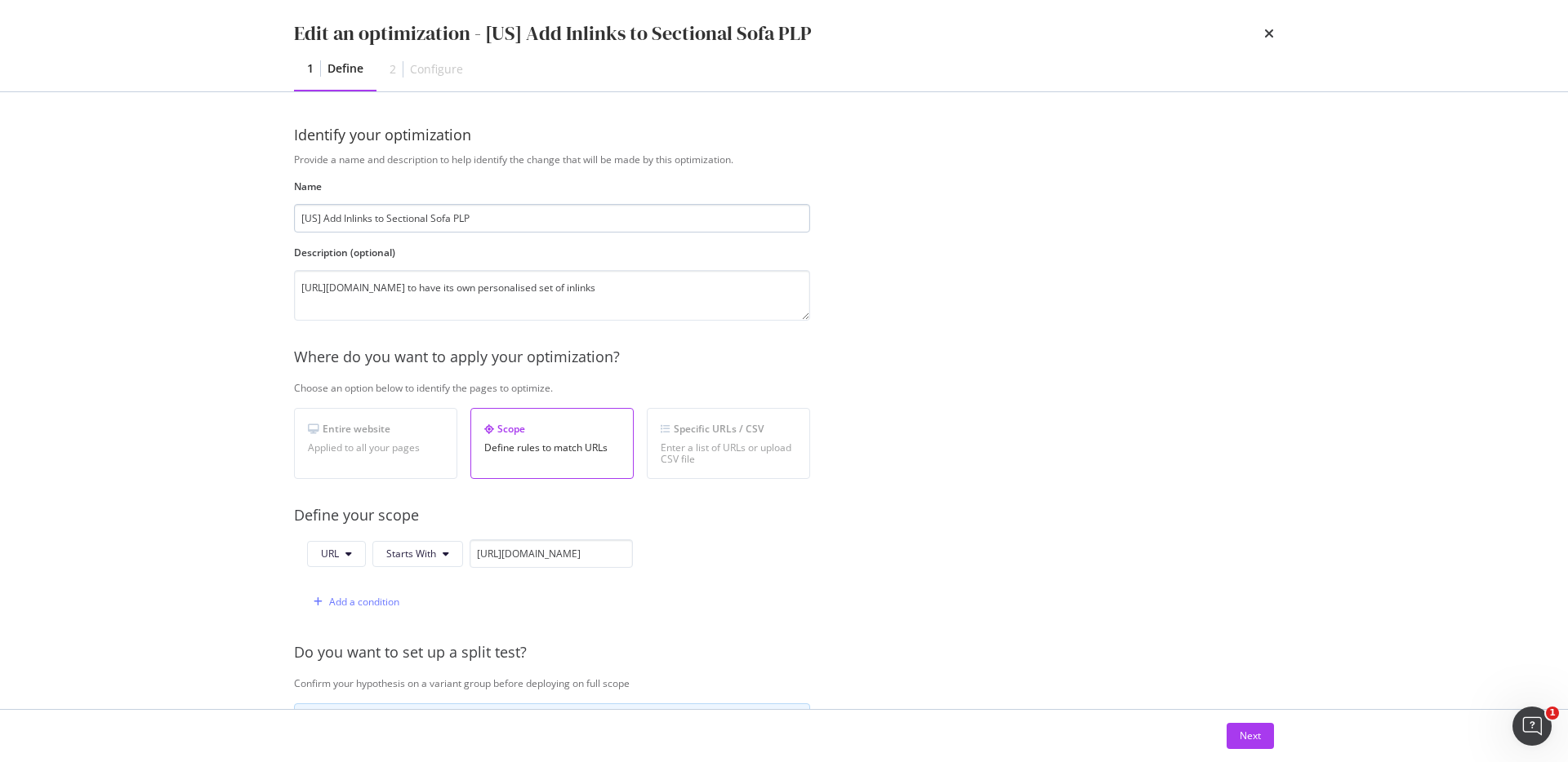
click at [344, 219] on input "[US] Add Inlinks to Sectional Sofa PLP" at bounding box center [552, 218] width 516 height 29
type input "[US] Add Targeted Inlinks to Sectional Sofa PLP"
click at [1242, 734] on div "Next" at bounding box center [1251, 736] width 22 height 14
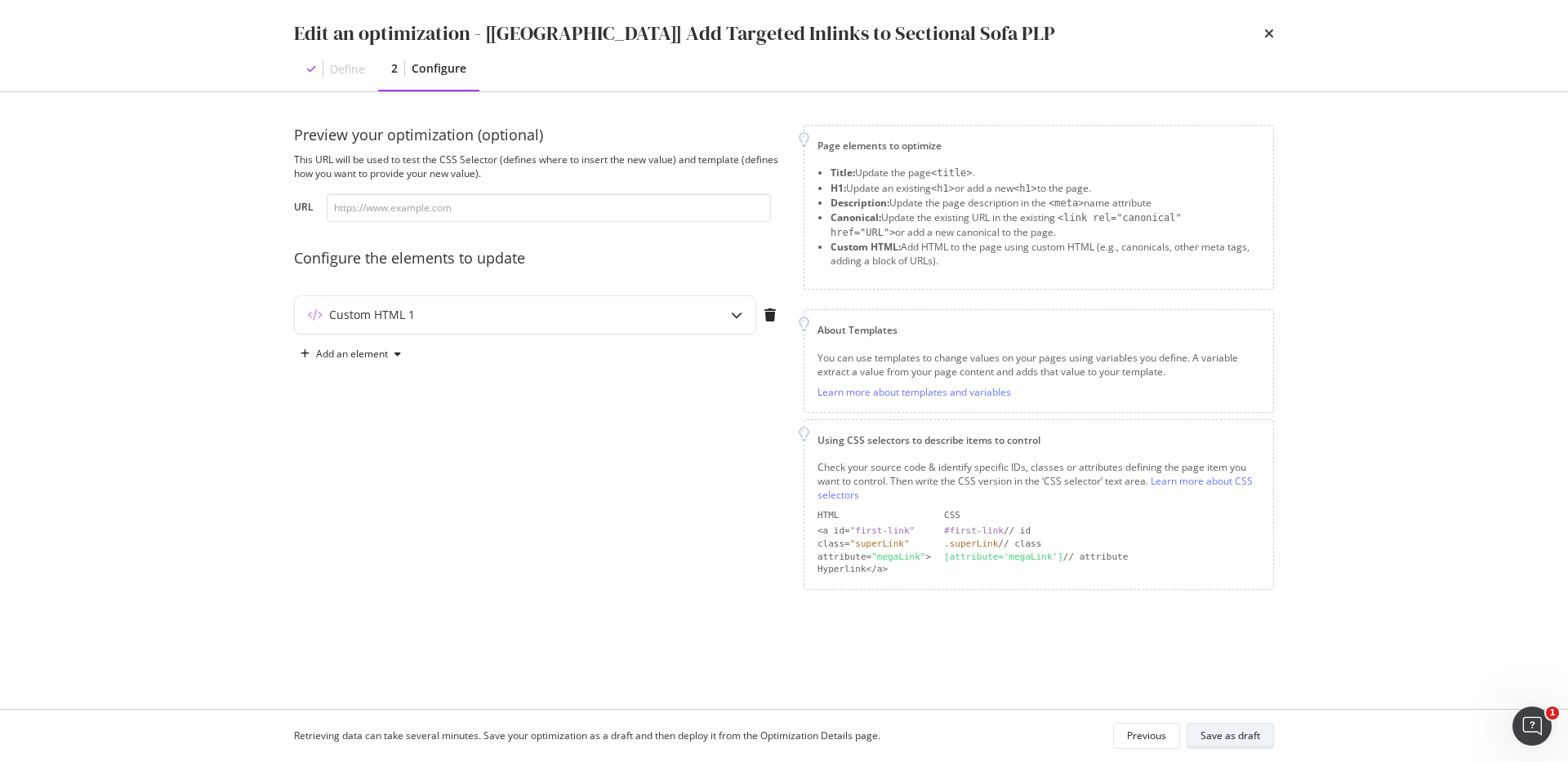
click at [1251, 736] on div "Save as draft" at bounding box center [1230, 736] width 59 height 14
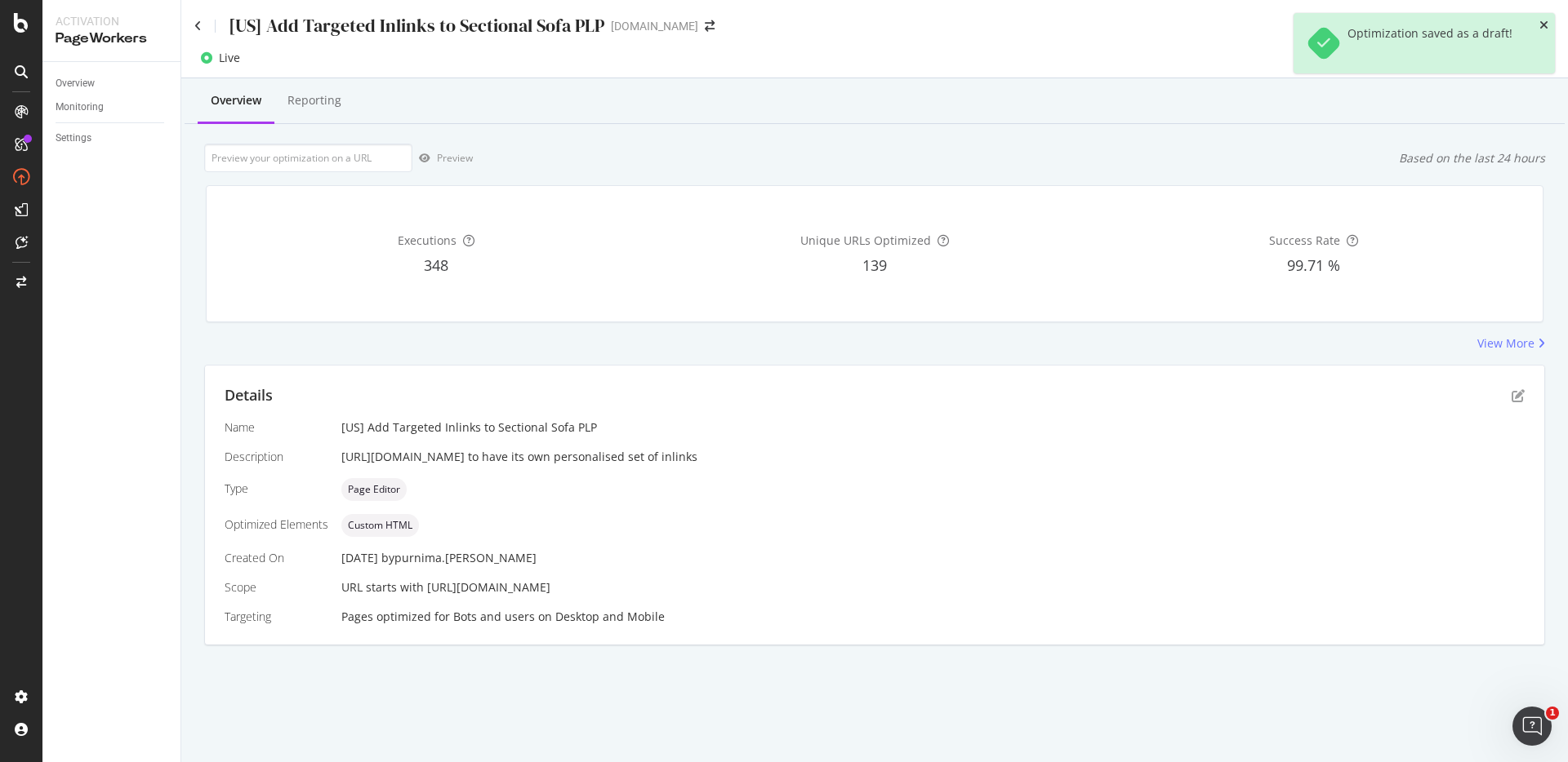
click at [1545, 23] on icon "close toast" at bounding box center [1543, 26] width 9 height 12
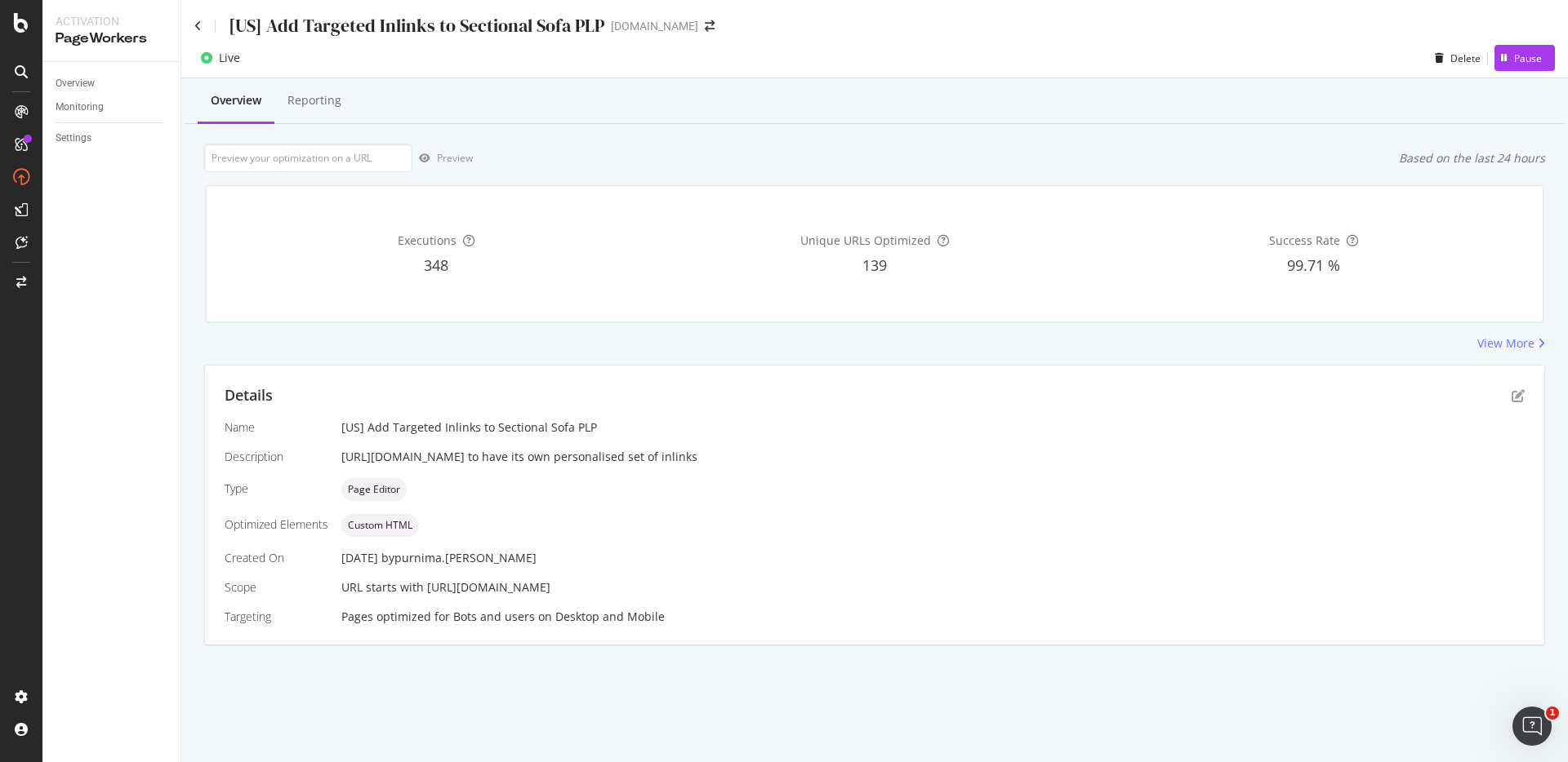
click at [204, 32] on div "[US] Add Targeted Inlinks to Sectional Sofa PLP" at bounding box center [399, 26] width 410 height 26
click at [196, 25] on icon at bounding box center [197, 27] width 7 height 12
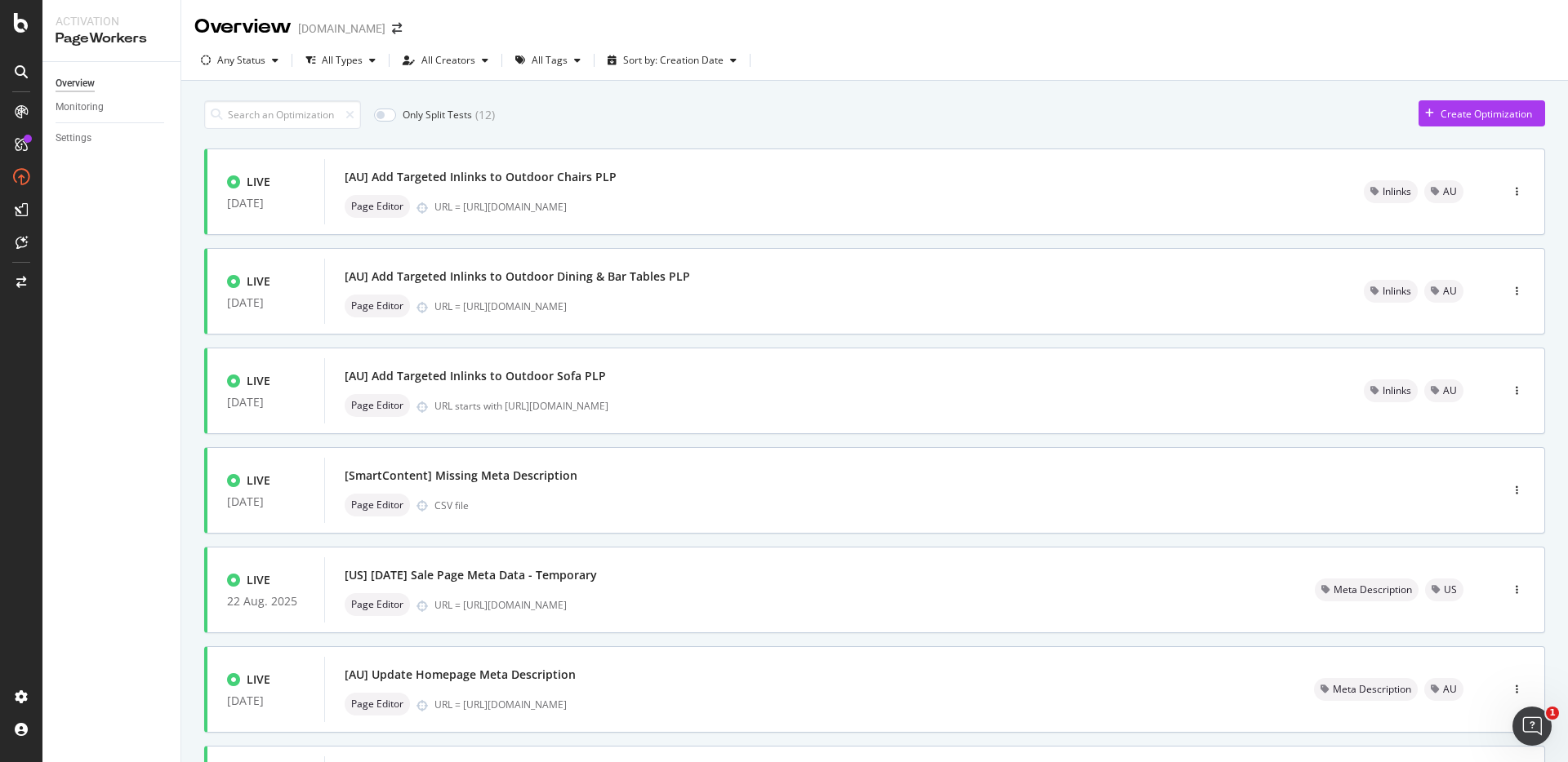
scroll to position [475, 0]
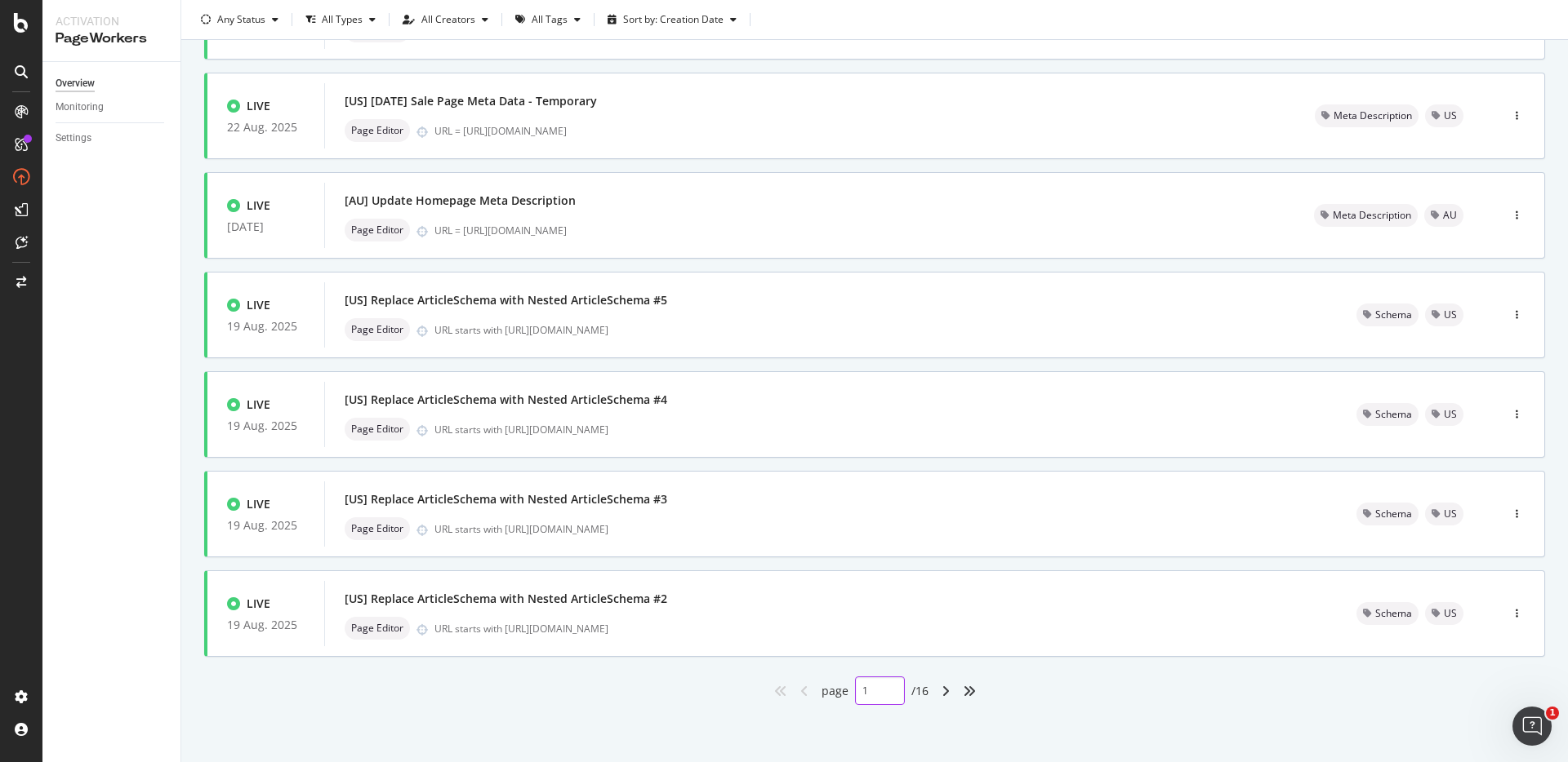
click at [872, 696] on div "1" at bounding box center [880, 691] width 49 height 29
type input "7"
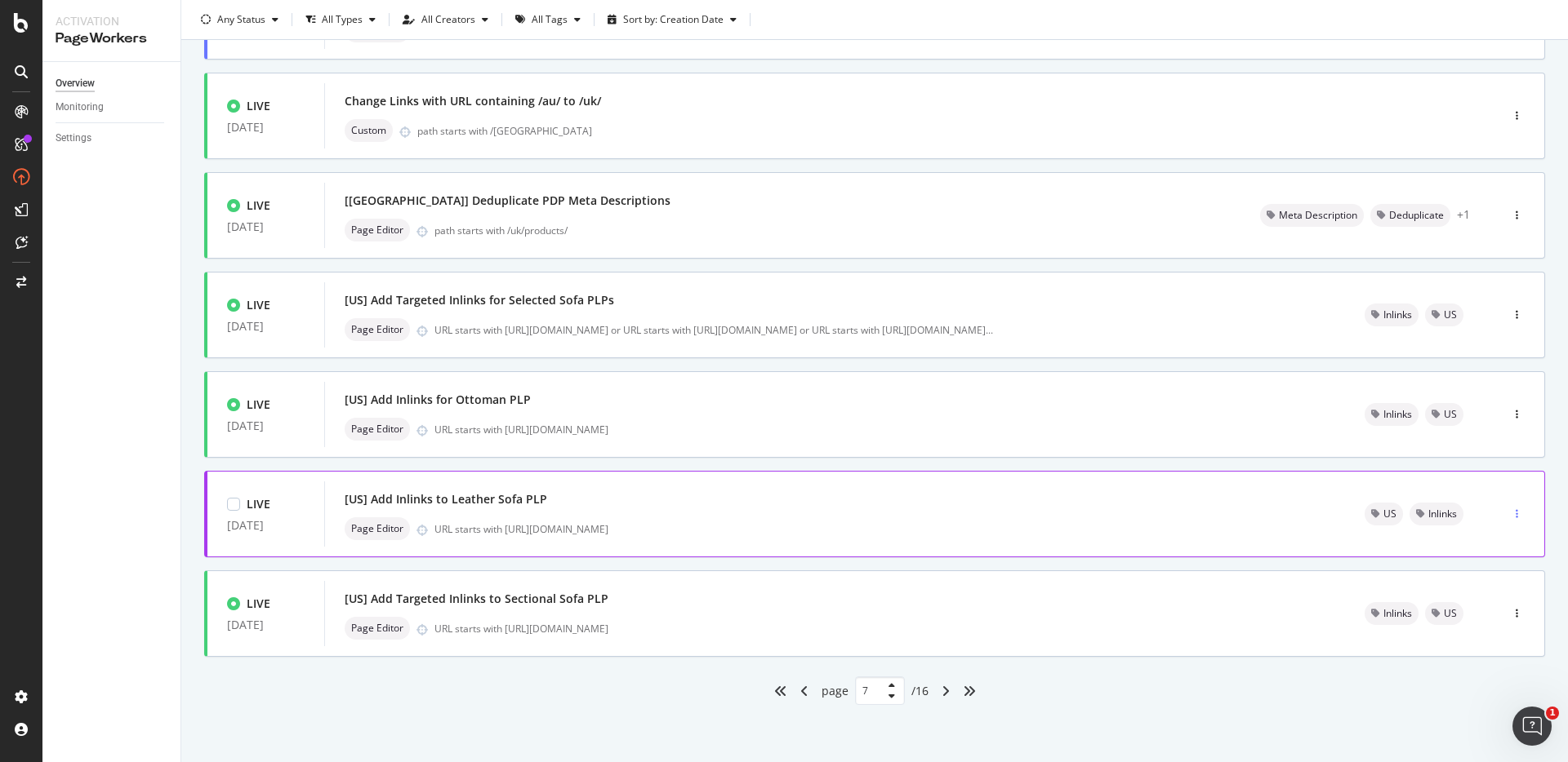
click at [1509, 510] on div "button" at bounding box center [1517, 514] width 16 height 10
click at [1215, 728] on div "Only Split Tests ( 12 ) Create Optimization LIVE [DATE] [[GEOGRAPHIC_DATA]] Add…" at bounding box center [875, 184] width 1386 height 1156
click at [1516, 511] on icon "button" at bounding box center [1517, 514] width 2 height 10
click at [1476, 552] on div "Edit" at bounding box center [1476, 545] width 76 height 21
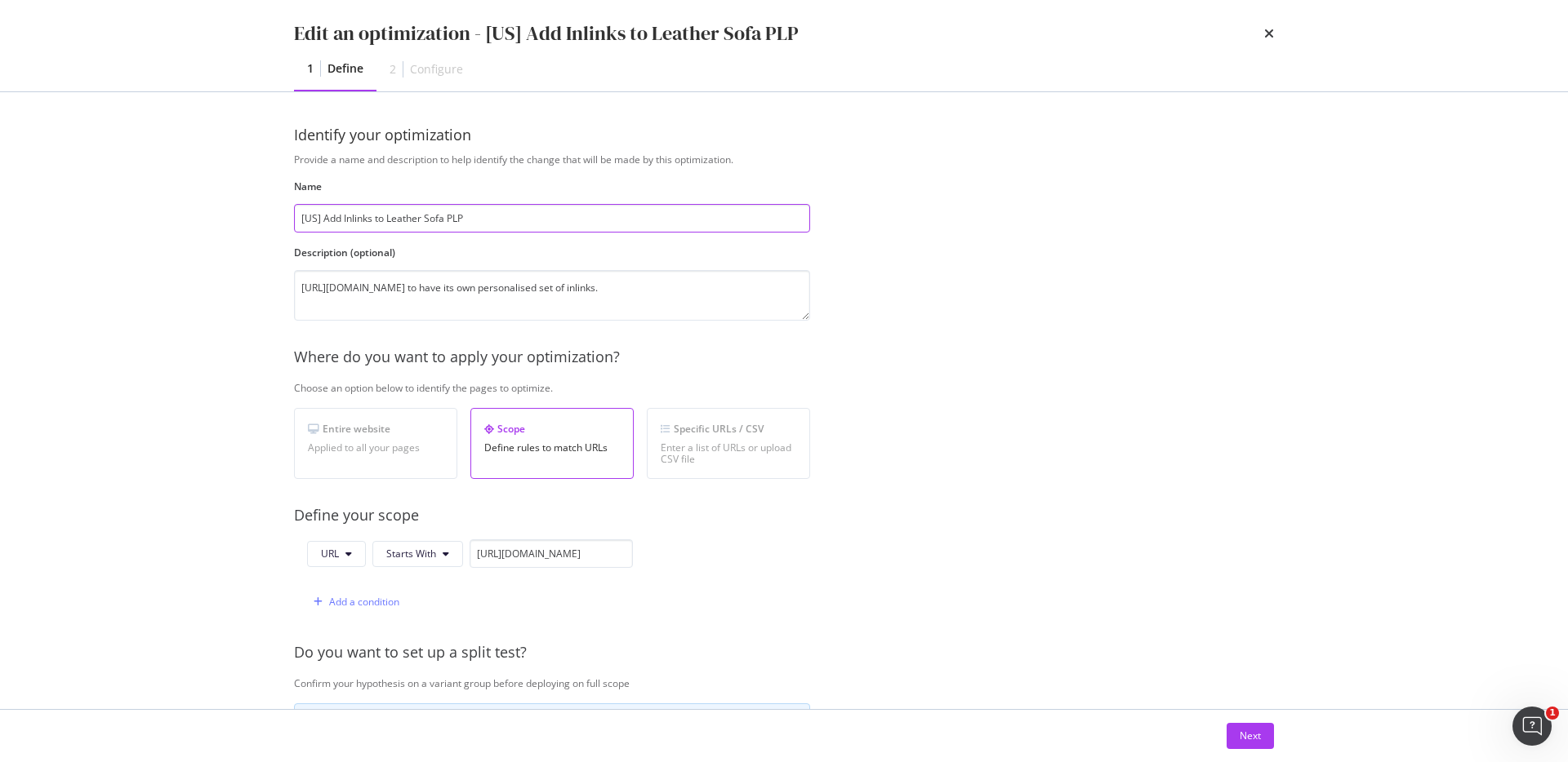
scroll to position [0, 0]
click at [343, 213] on input "[US] Add Inlinks to Leather Sofa PLP" at bounding box center [552, 218] width 516 height 29
type input "[US] Add Targeted Inlinks to Leather Sofa PLP"
click at [951, 414] on div "Provide a name and description to help identify the change that will be made by…" at bounding box center [784, 593] width 980 height 880
click at [1244, 729] on div "Next" at bounding box center [1251, 736] width 22 height 14
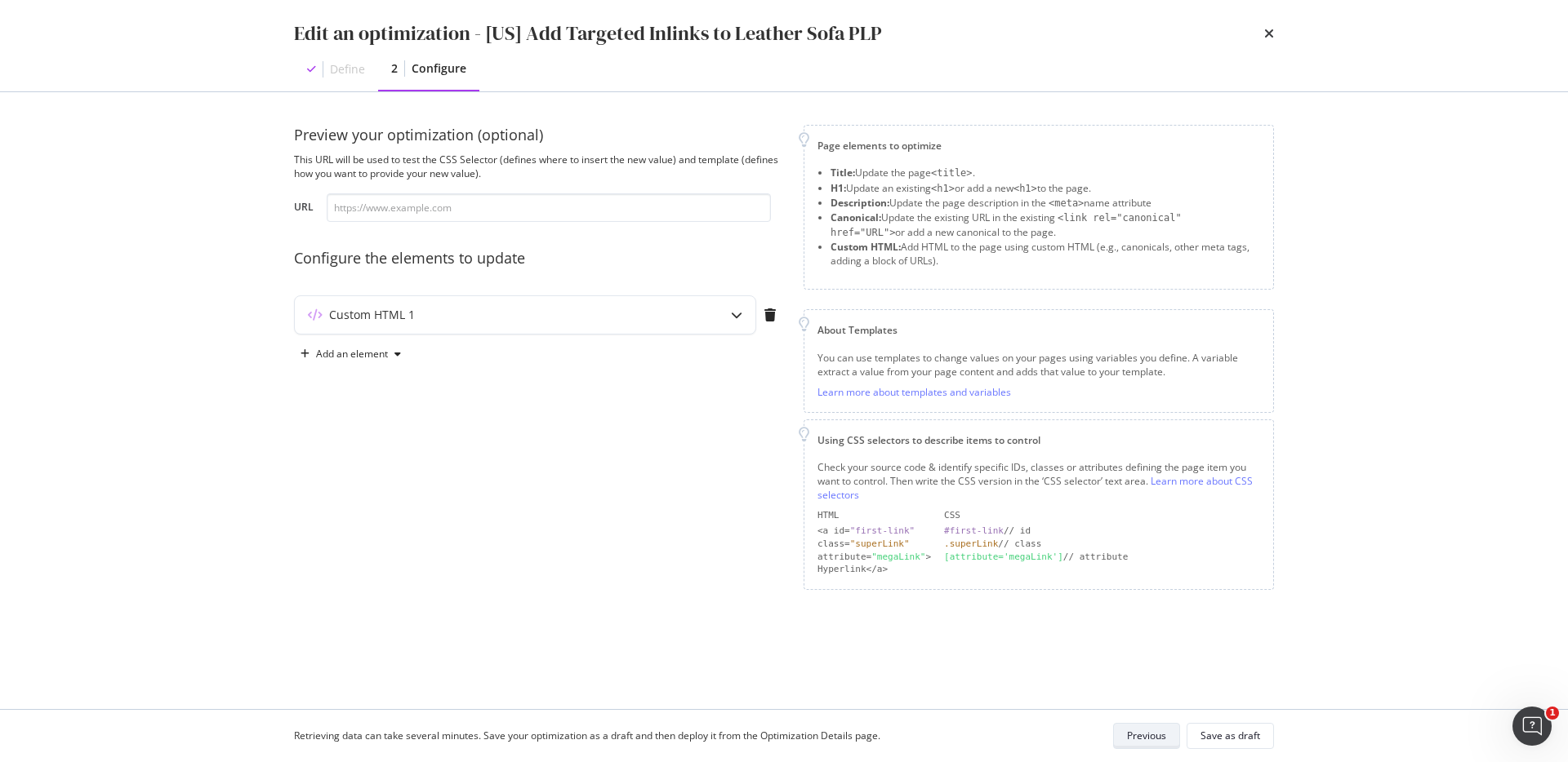
click at [1244, 729] on div "Save as draft" at bounding box center [1230, 736] width 59 height 14
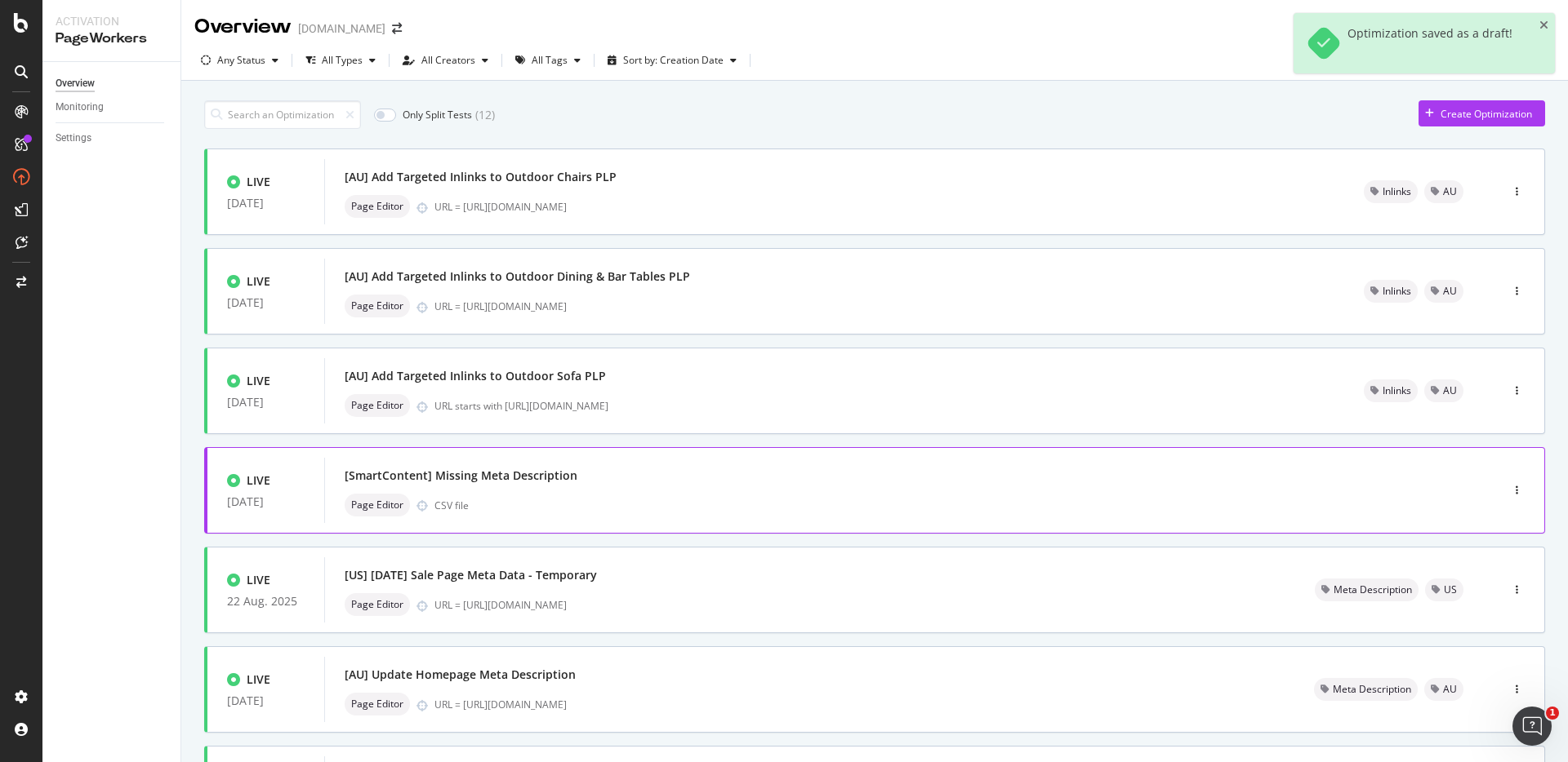
type input "1"
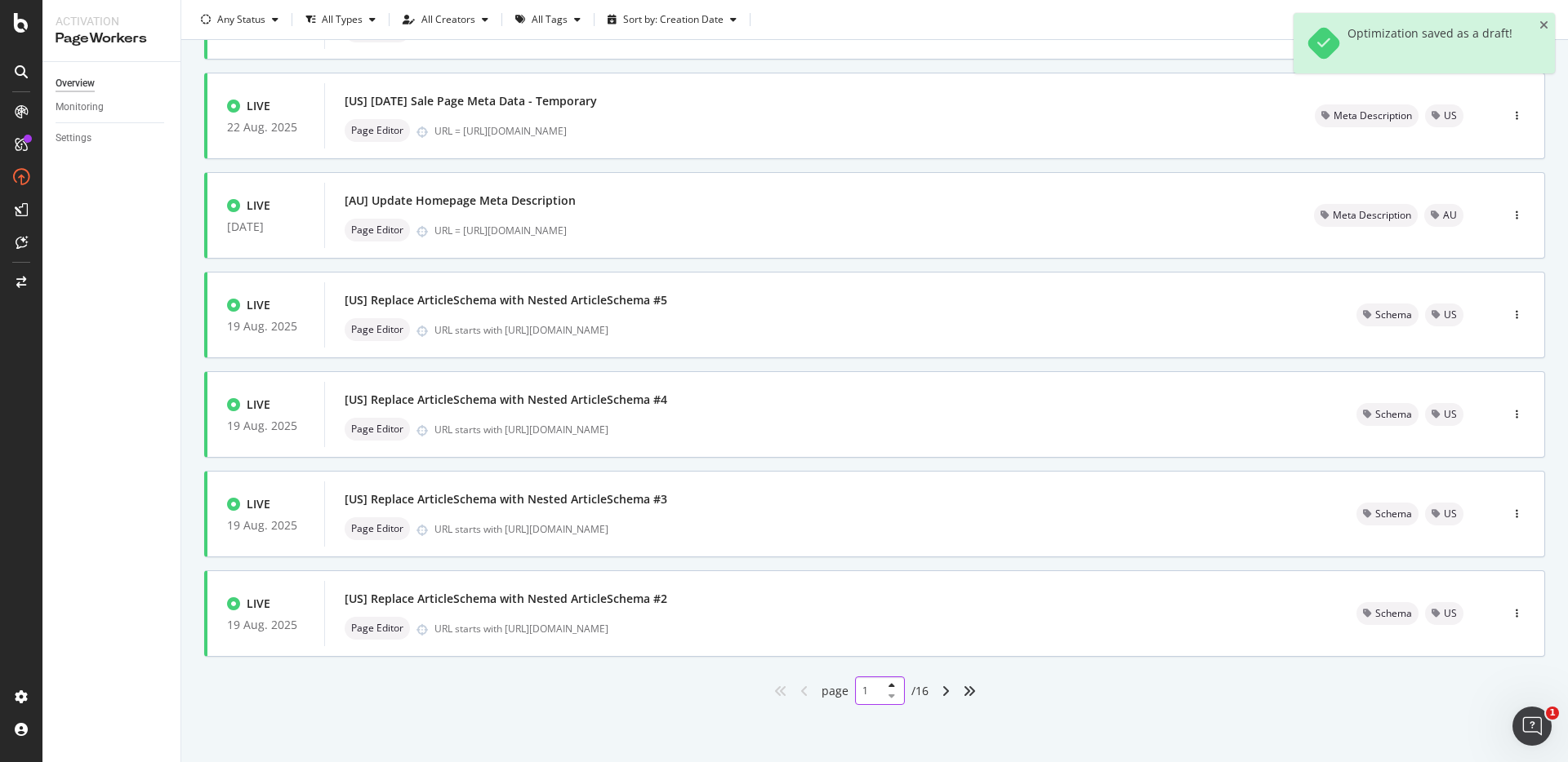
click at [863, 690] on input "1" at bounding box center [880, 691] width 49 height 29
type input "7"
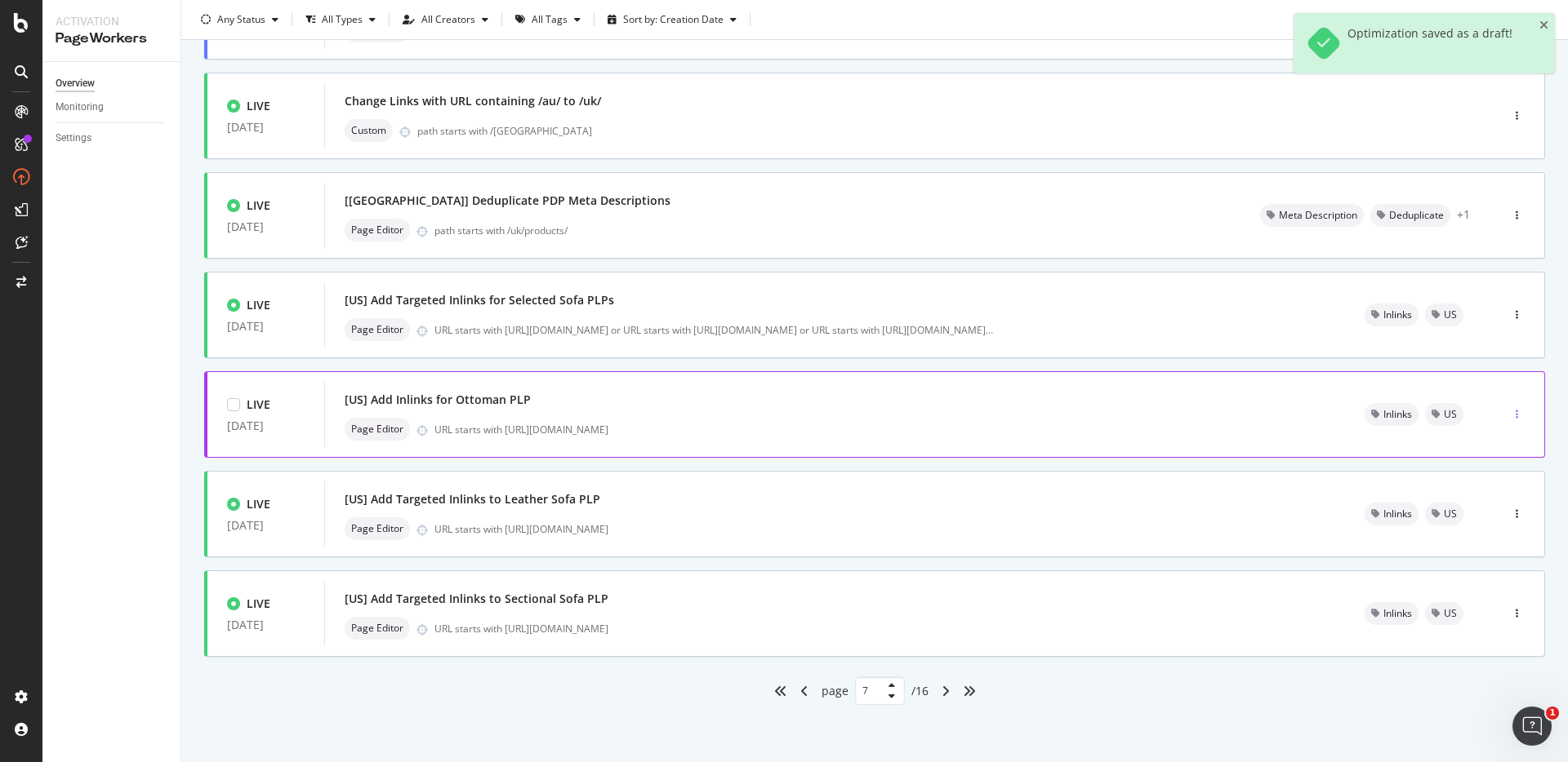
click at [1509, 408] on div "button" at bounding box center [1517, 415] width 16 height 25
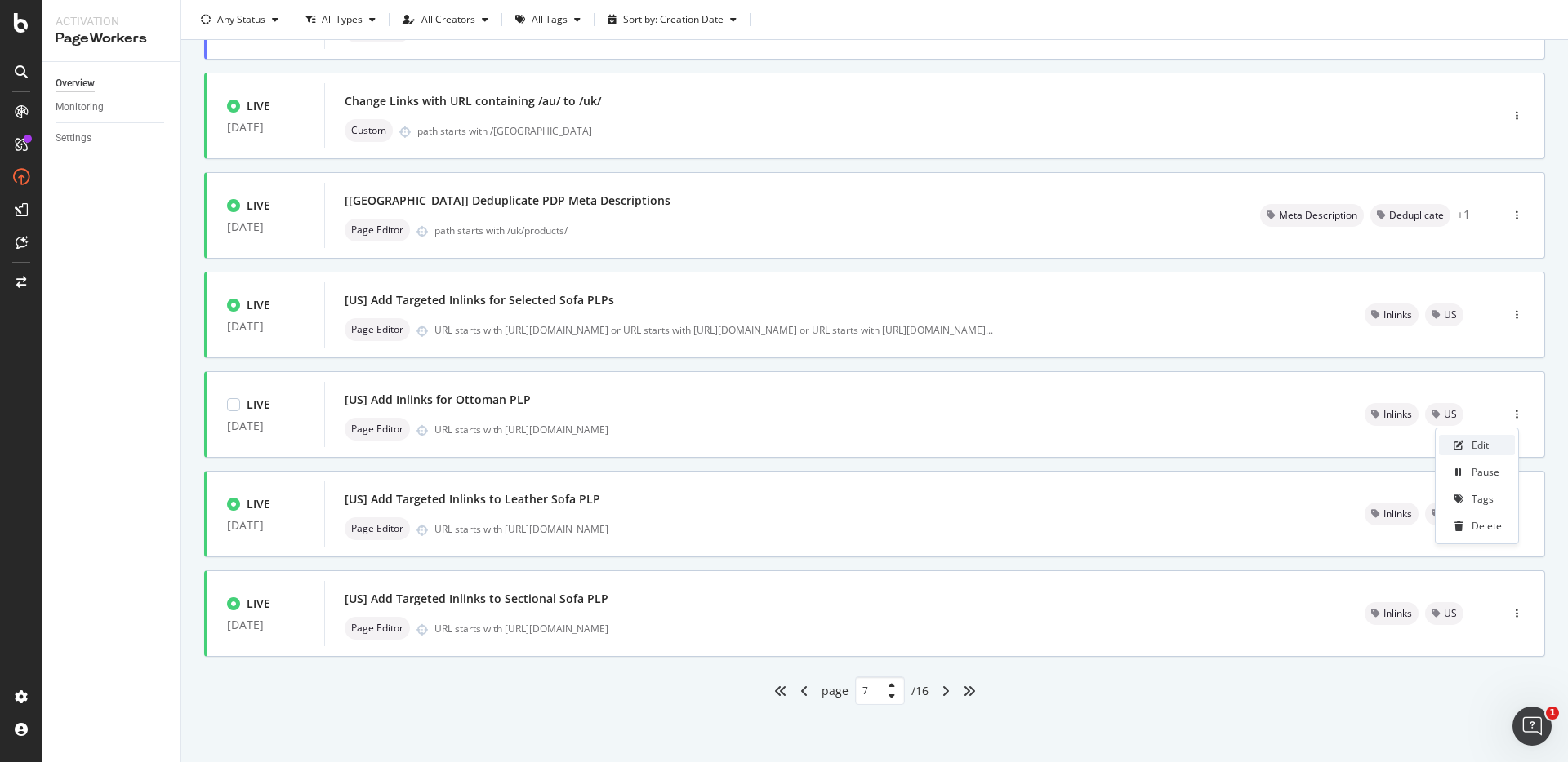
click at [1489, 446] on div "Edit" at bounding box center [1479, 445] width 17 height 14
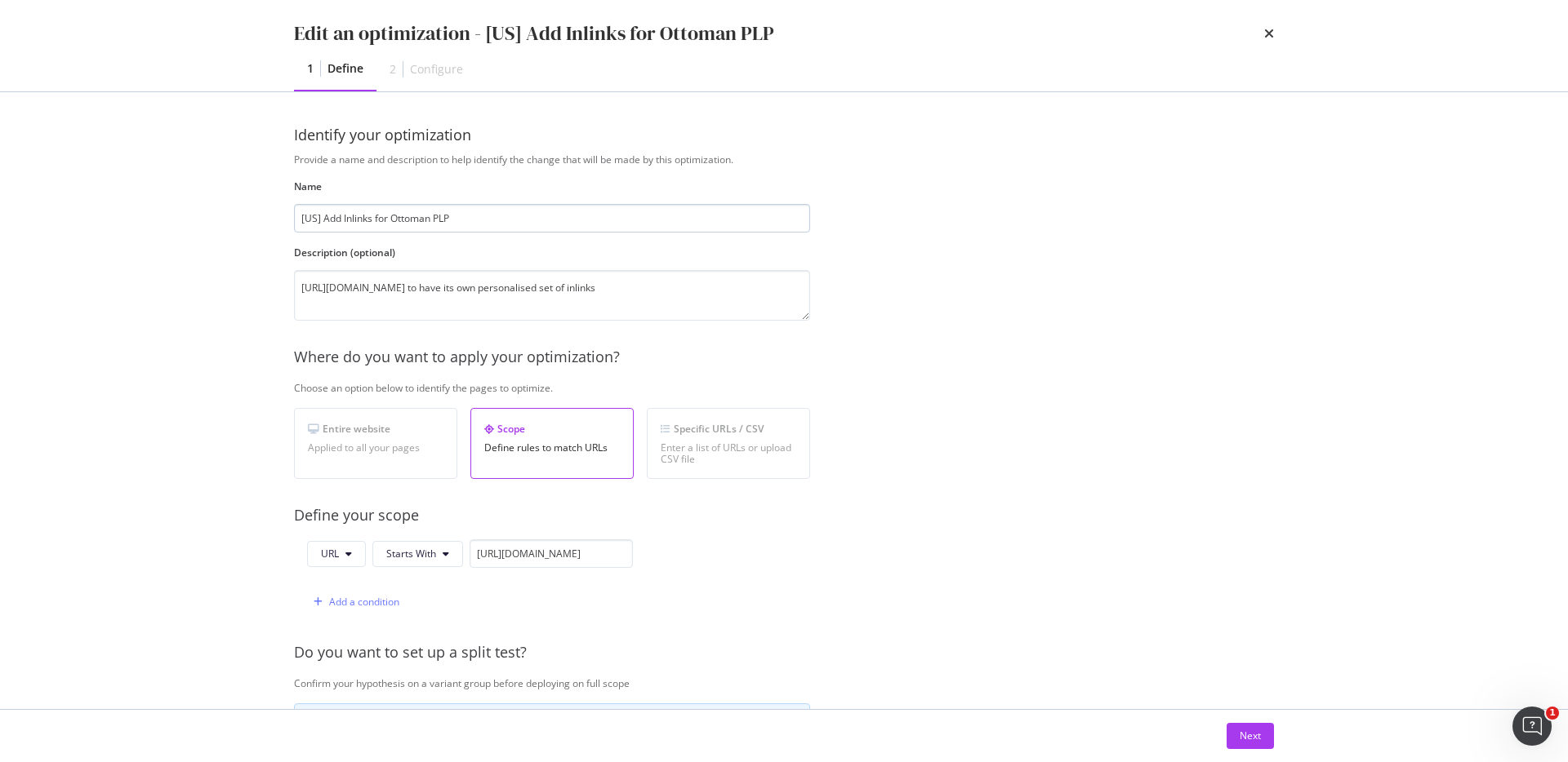
click at [339, 219] on input "[US] Add Inlinks for Ottoman PLP" at bounding box center [552, 218] width 516 height 29
type input "[US] Add Targeted Inlinks for Ottoman PLP"
click at [862, 391] on div "Choose an option below to identify the pages to optimize." at bounding box center [824, 388] width 1060 height 14
click at [1248, 724] on div "Next" at bounding box center [1251, 736] width 22 height 25
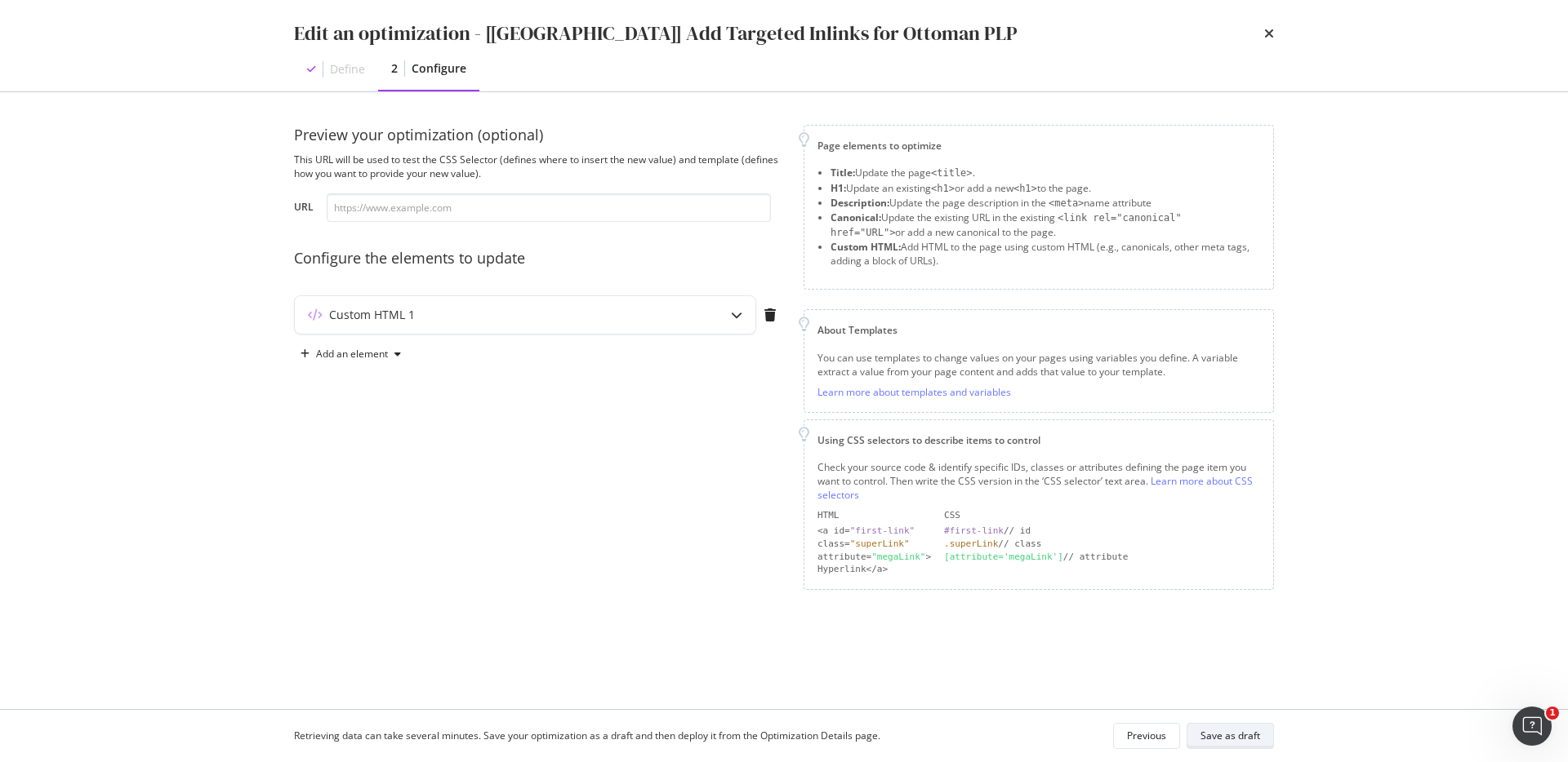
click at [1239, 739] on div "Save as draft" at bounding box center [1230, 736] width 59 height 14
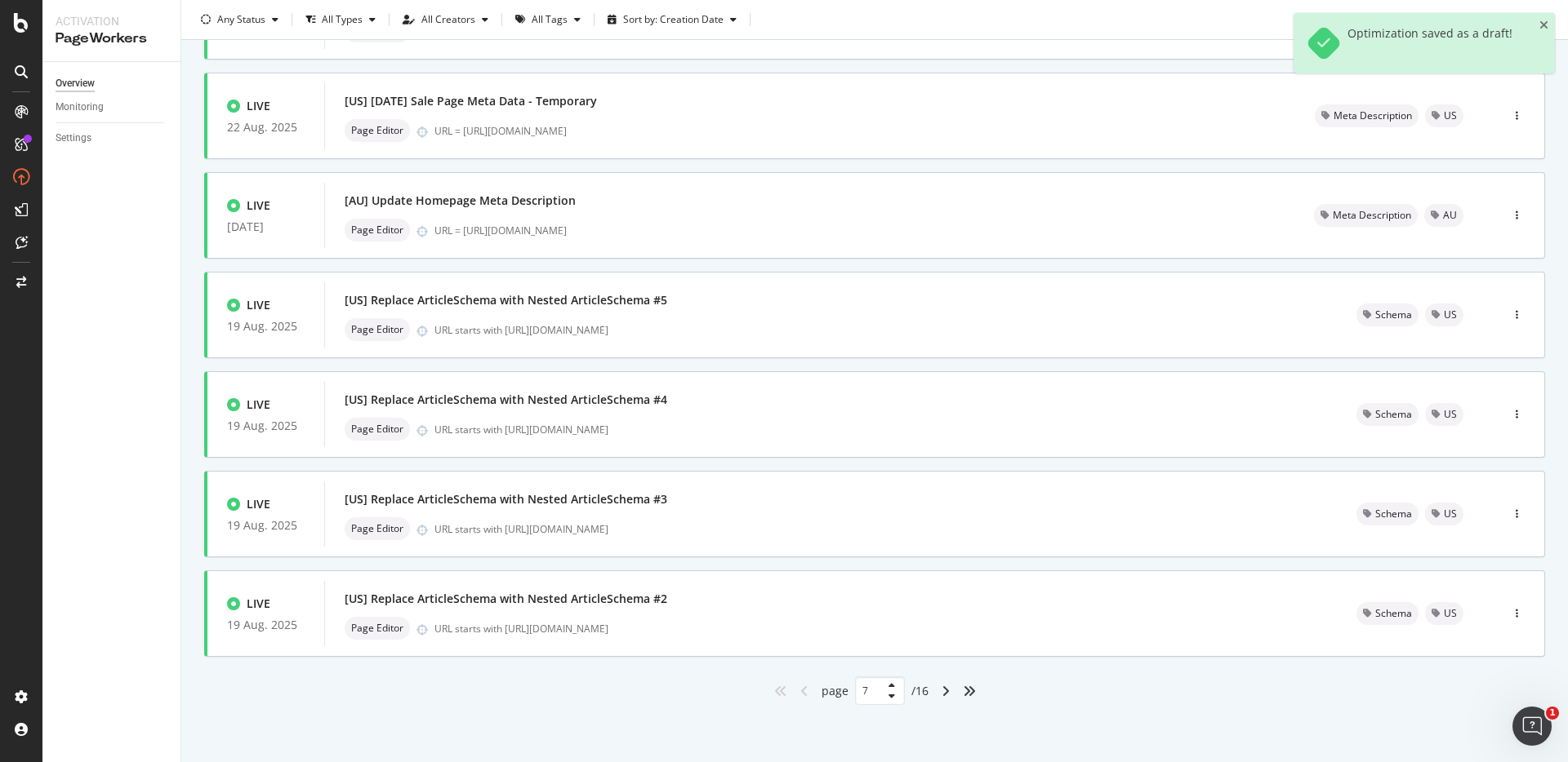
type input "1"
click at [867, 690] on input "1" at bounding box center [880, 691] width 49 height 29
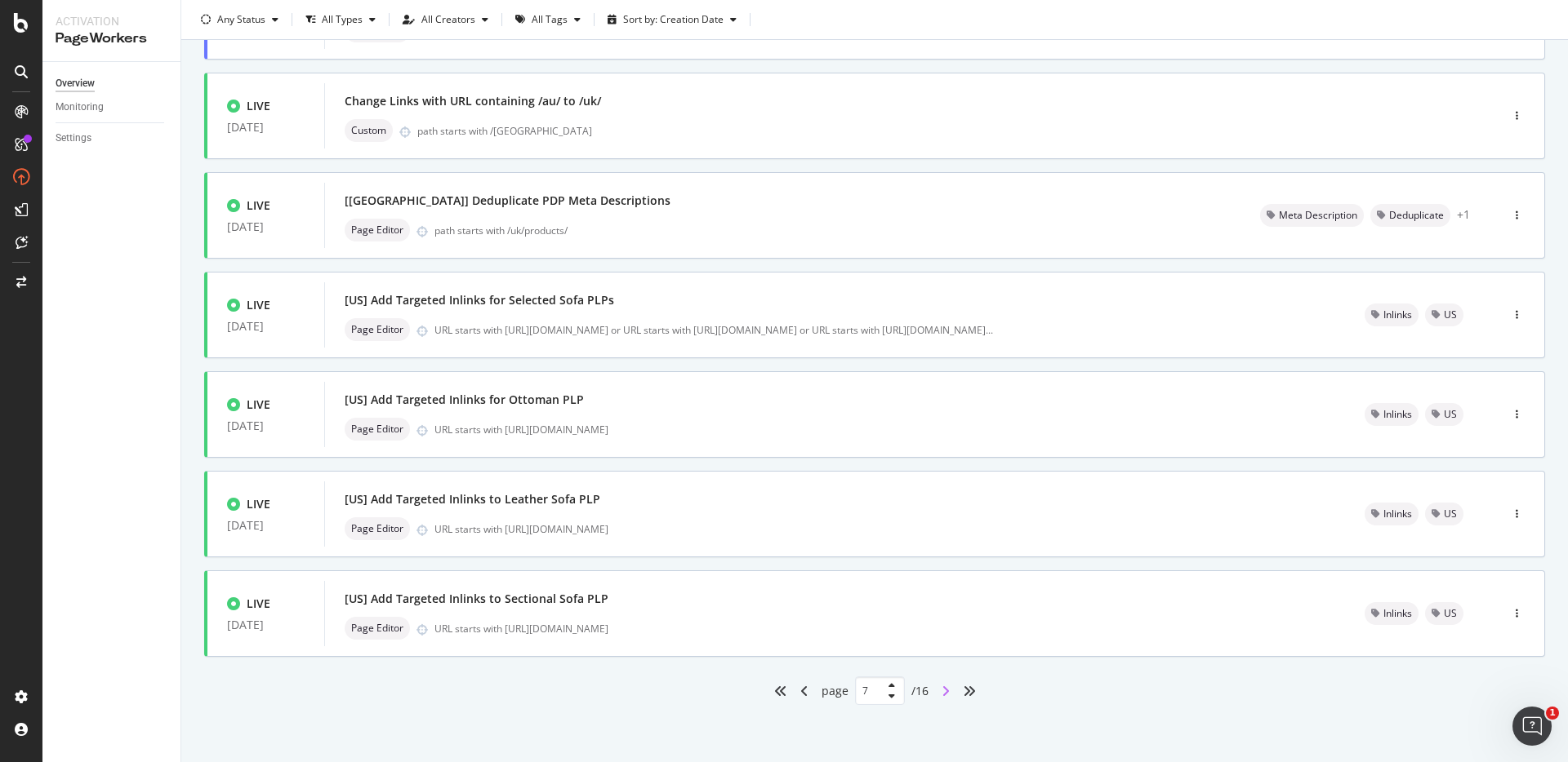
click at [942, 688] on icon "angle-right" at bounding box center [946, 691] width 8 height 13
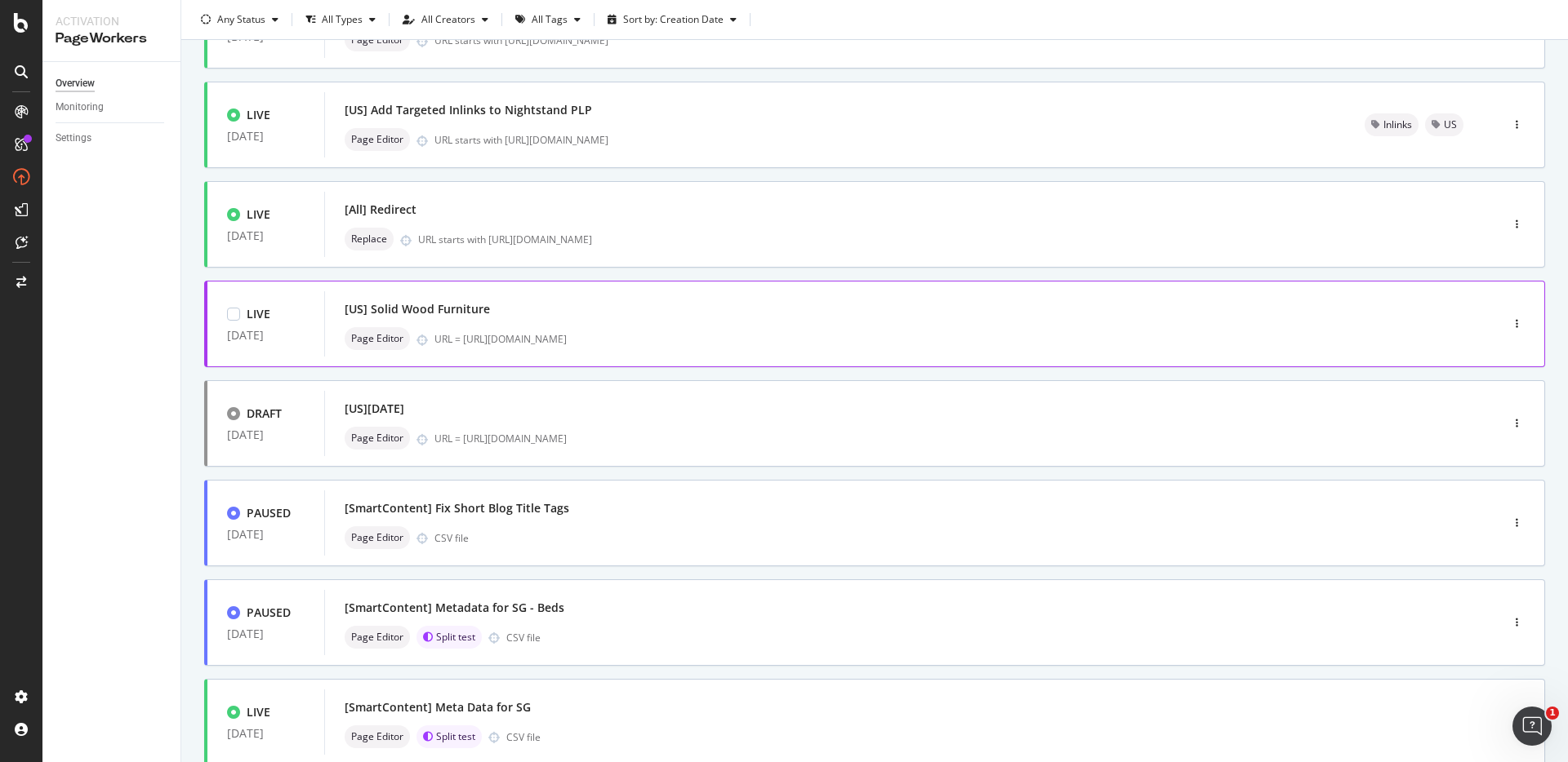
scroll to position [180, 0]
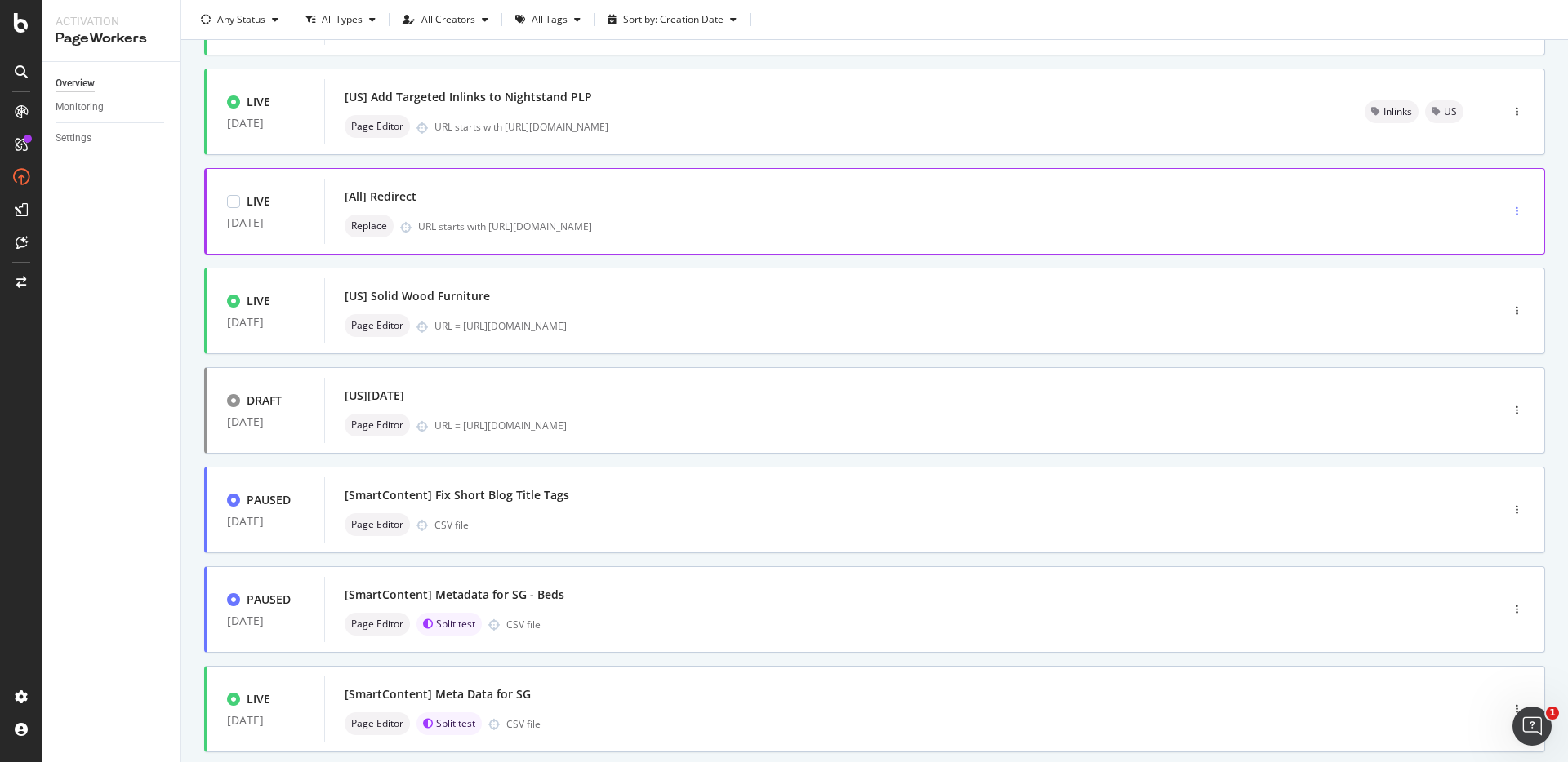
click at [1509, 212] on div "button" at bounding box center [1517, 211] width 16 height 10
click at [1495, 291] on div "Tags" at bounding box center [1476, 295] width 76 height 21
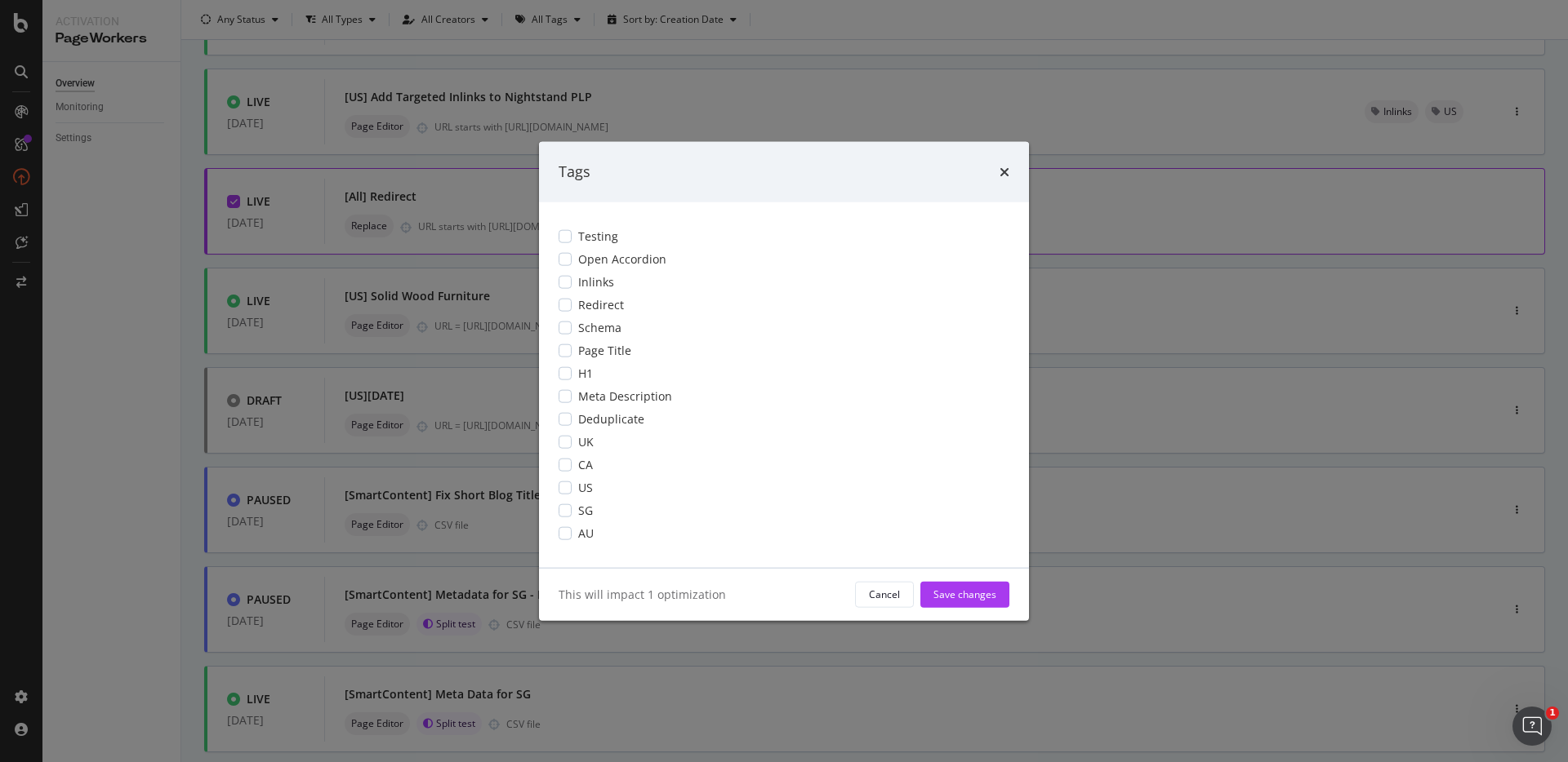
scroll to position [0, 0]
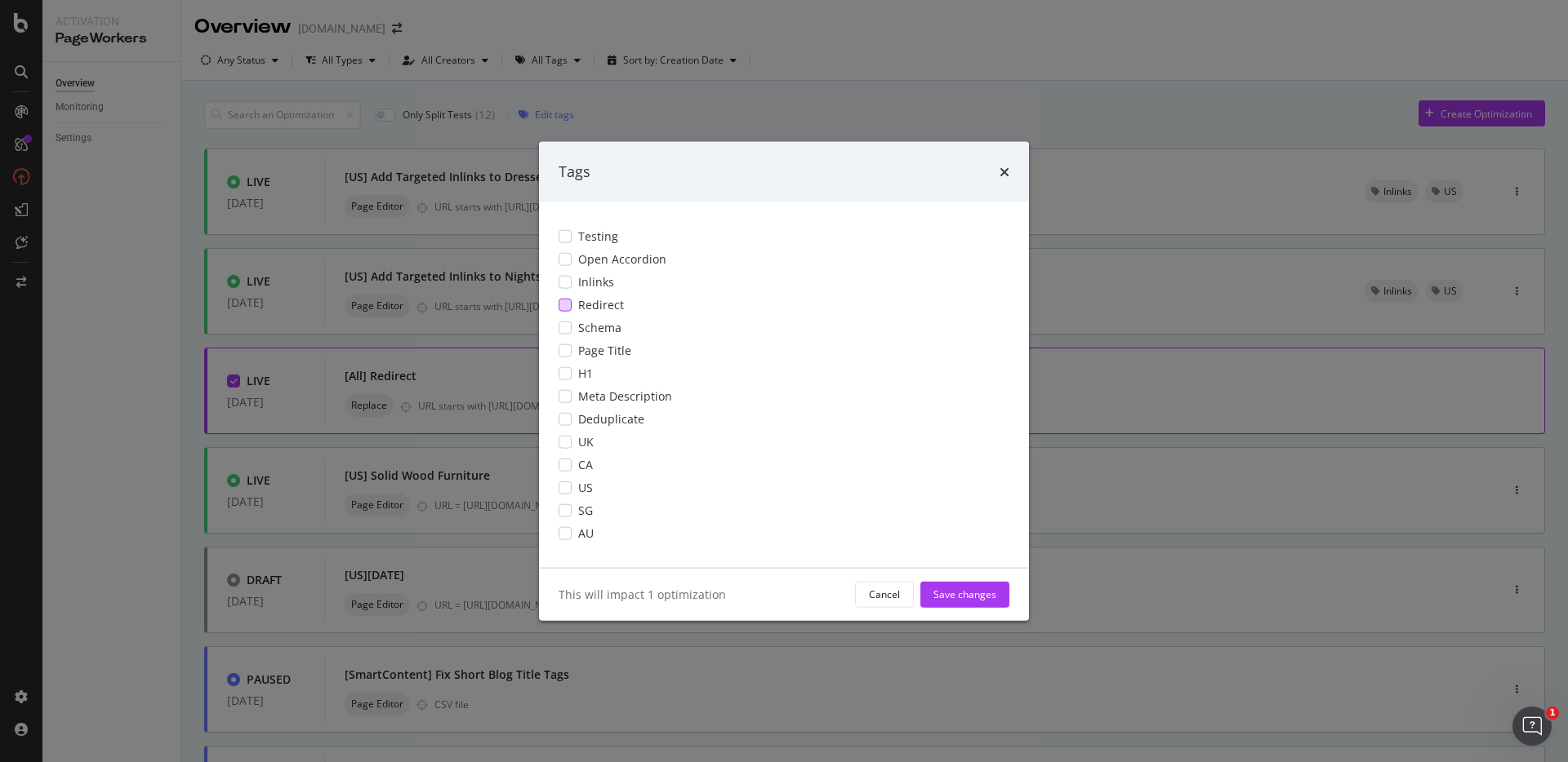
click at [572, 302] on div "Redirect" at bounding box center [784, 304] width 451 height 17
click at [969, 603] on div "Save changes" at bounding box center [965, 594] width 63 height 25
type input "1"
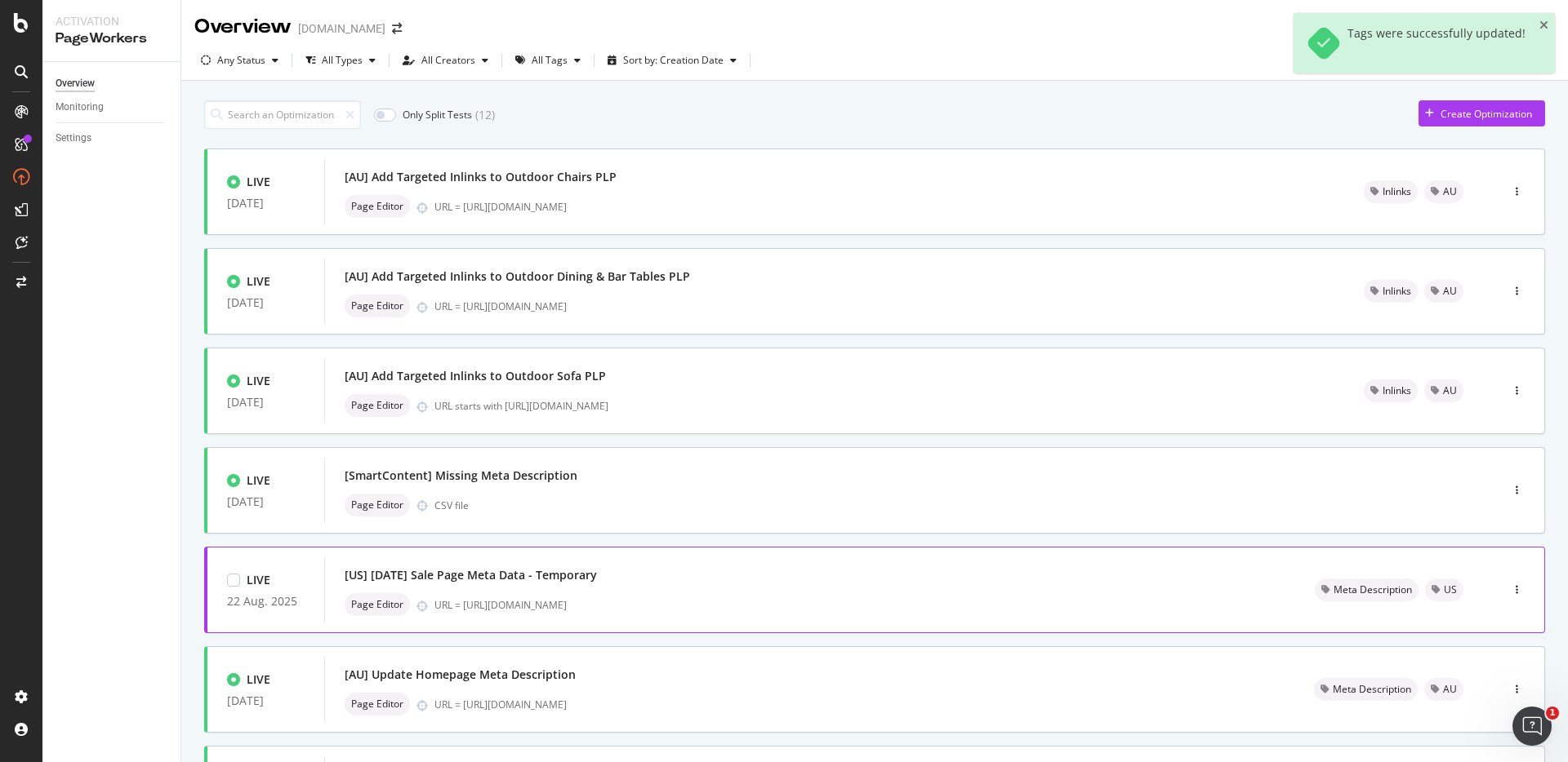
scroll to position [475, 0]
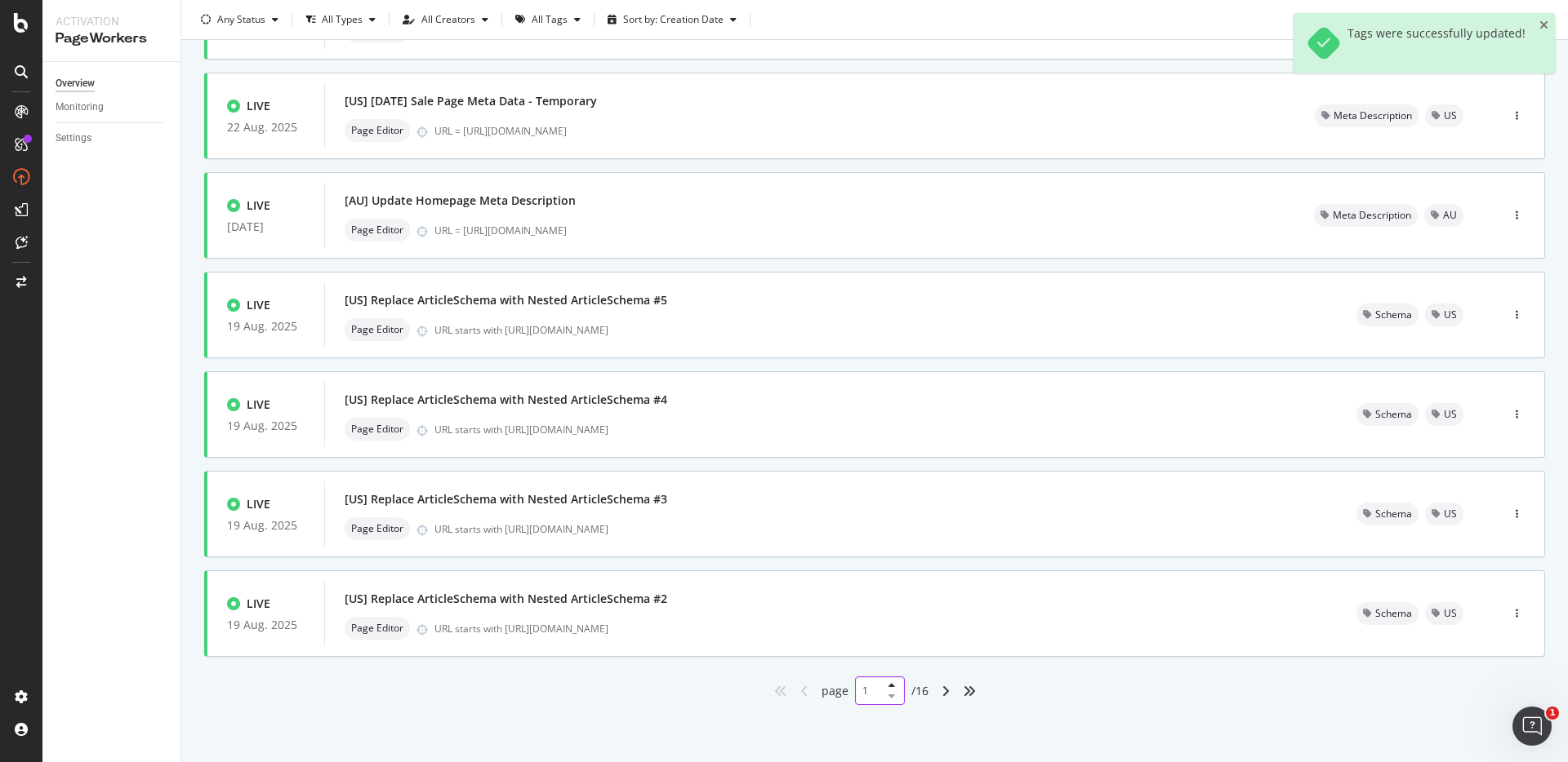
click at [862, 689] on input "1" at bounding box center [880, 691] width 49 height 29
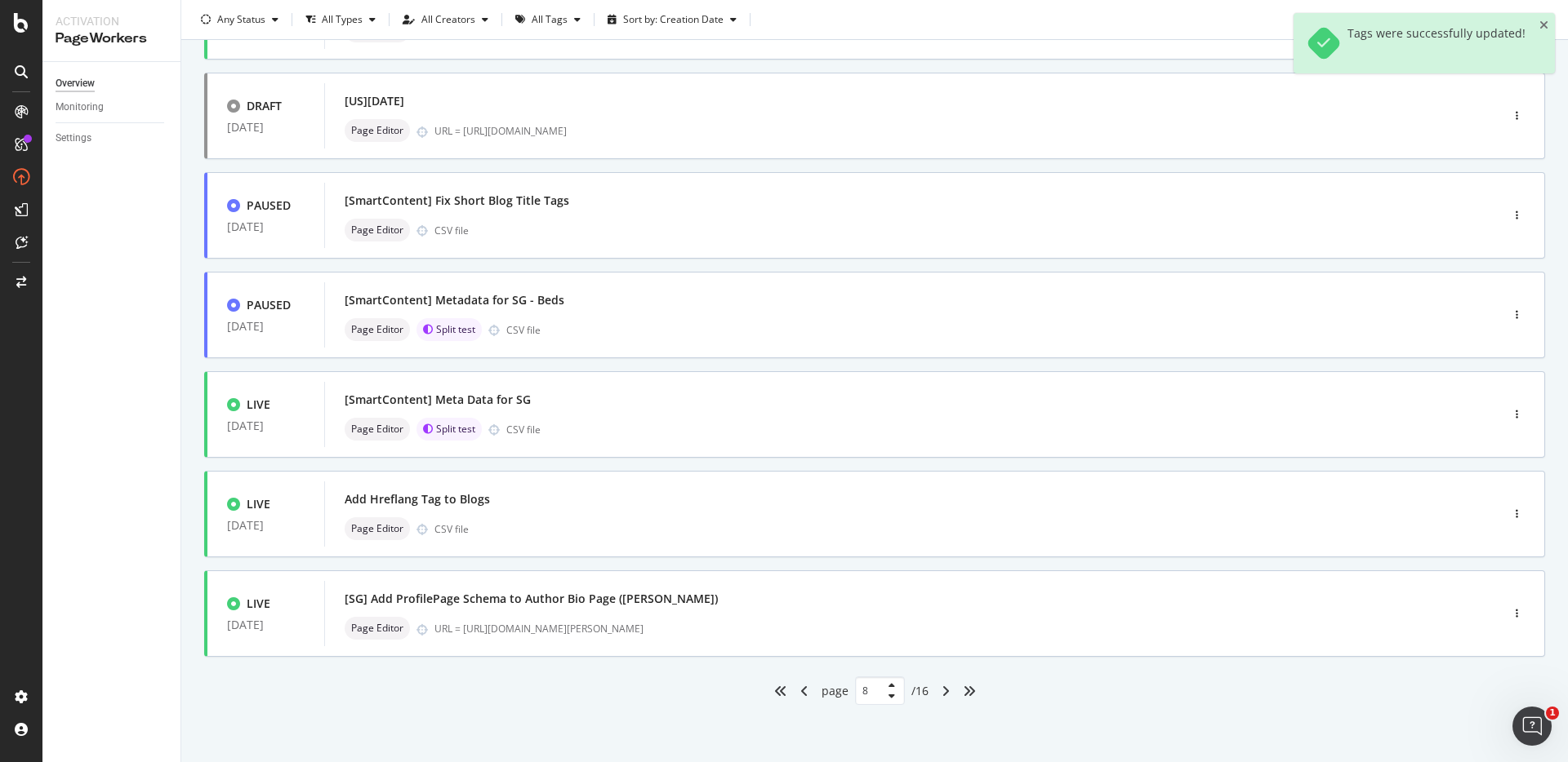
click at [1235, 679] on div "page 8 / 16" at bounding box center [875, 691] width 1341 height 29
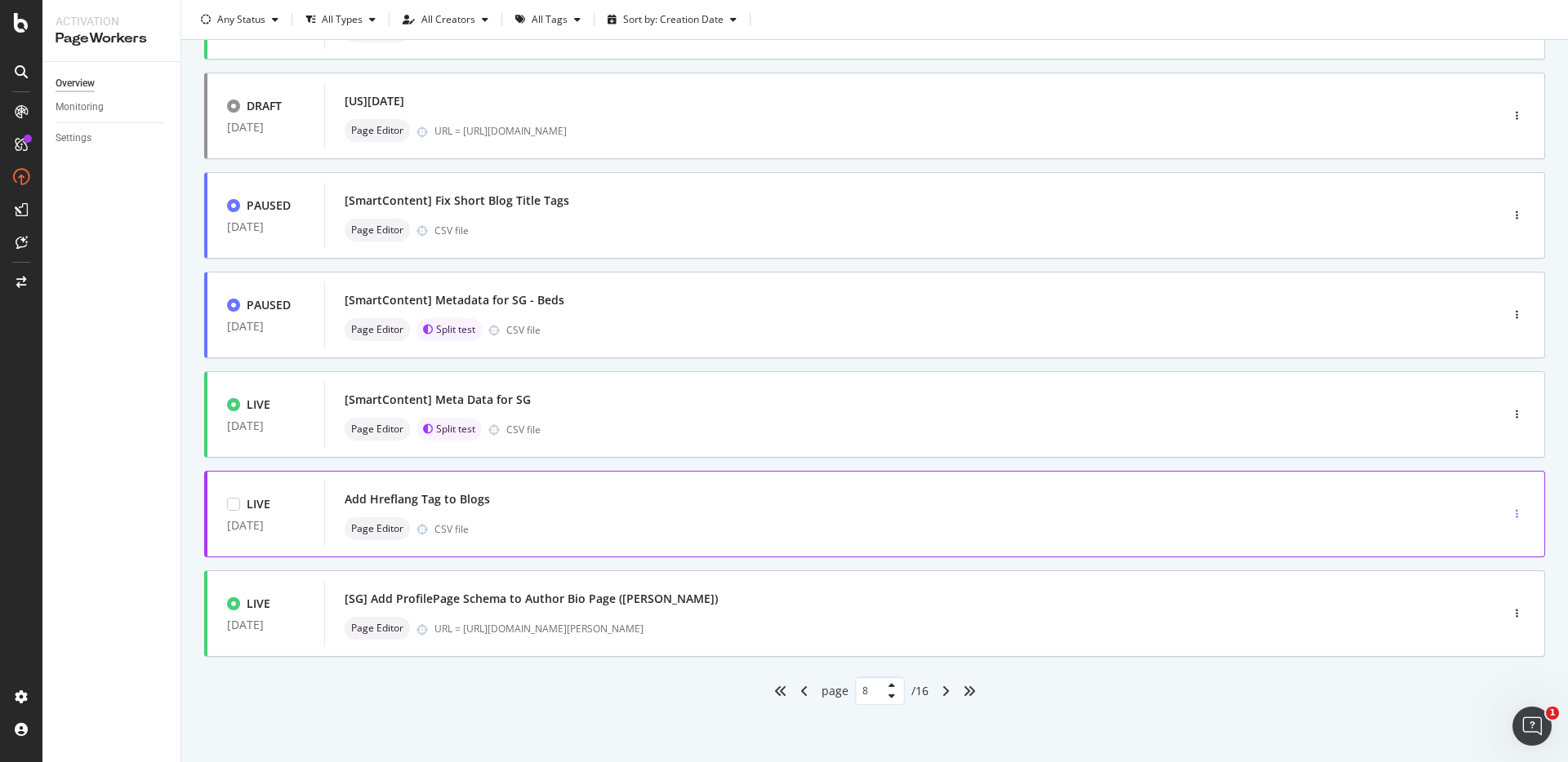
click at [1509, 512] on div "button" at bounding box center [1517, 514] width 16 height 10
click at [1485, 594] on div "Tags" at bounding box center [1482, 599] width 22 height 14
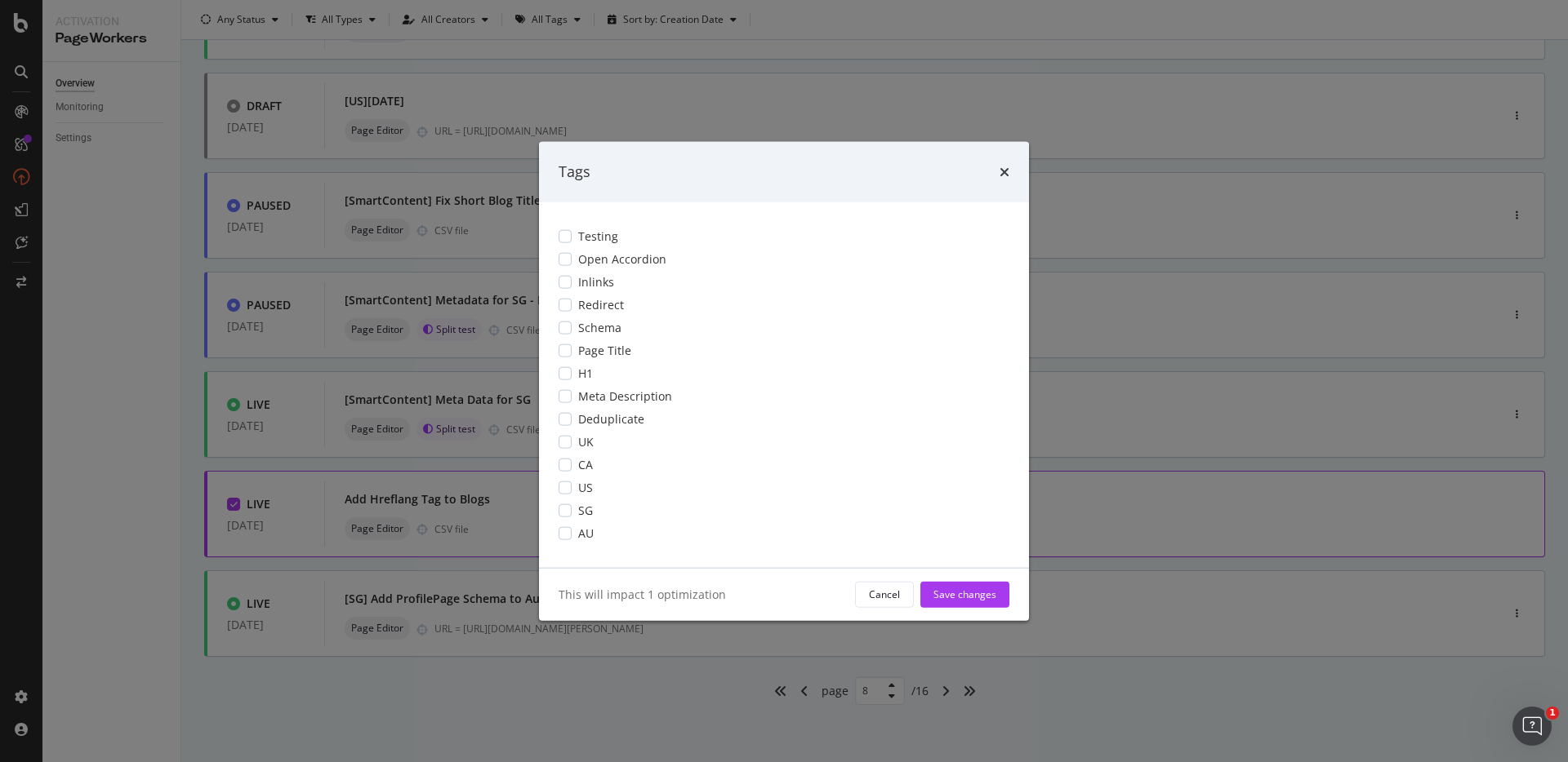
scroll to position [0, 0]
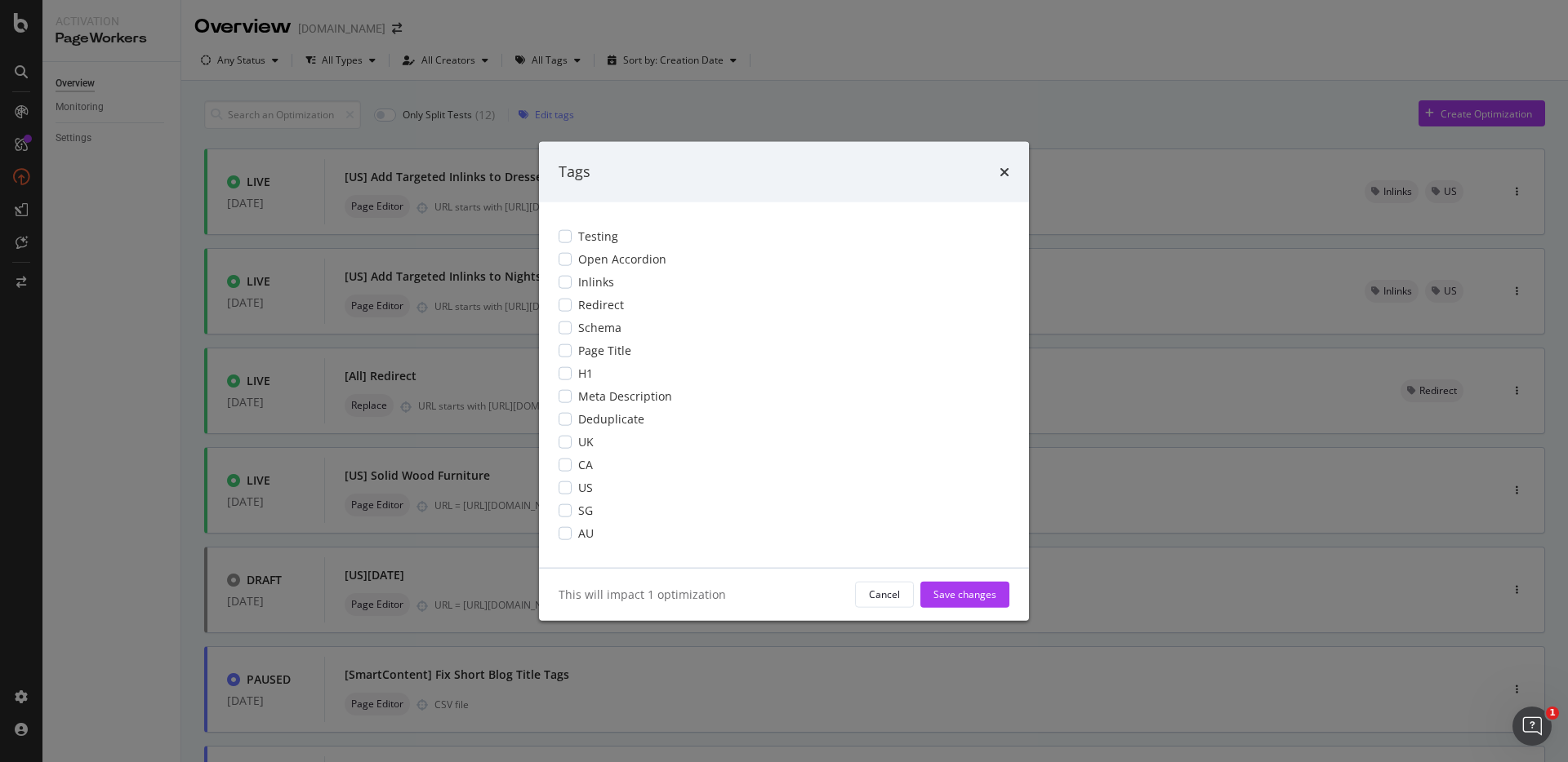
click at [1008, 163] on div "times" at bounding box center [1004, 173] width 10 height 22
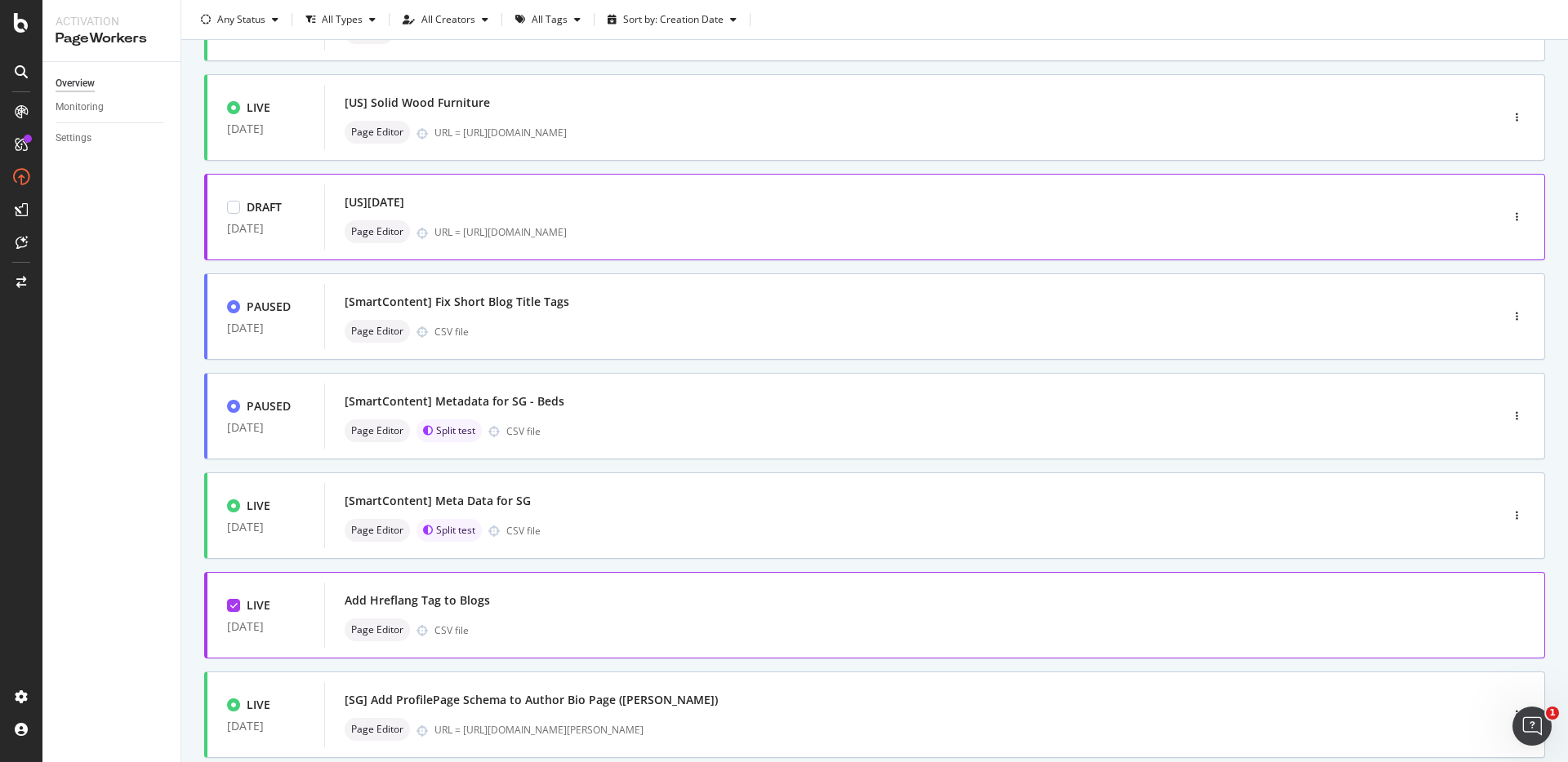
scroll to position [475, 0]
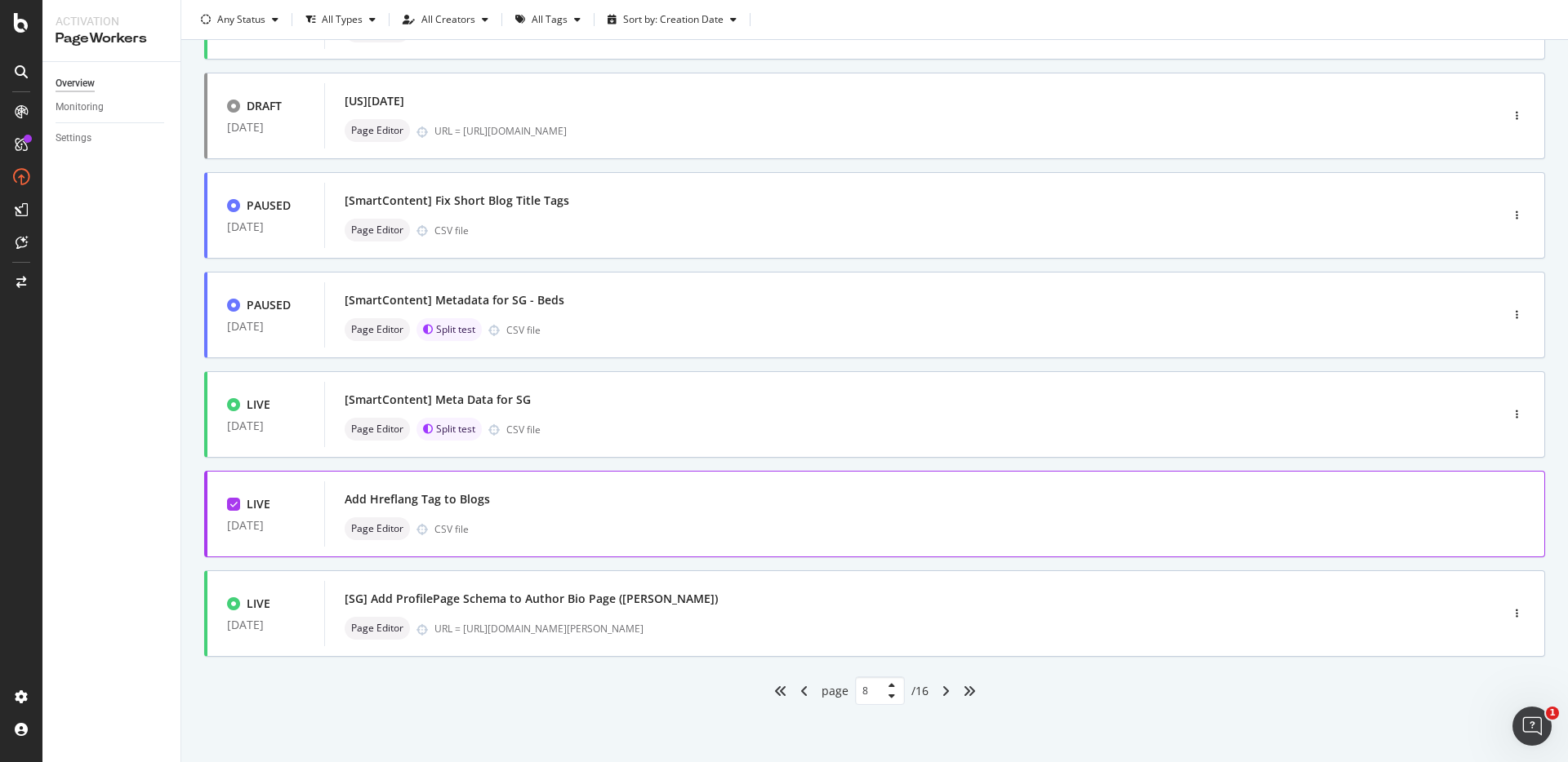
click at [1088, 669] on div "LIVE [DATE] [US] Add Targeted Inlinks to Dressers PLP Page Editor URL starts wi…" at bounding box center [875, 190] width 1341 height 1031
click at [1509, 612] on div "button" at bounding box center [1517, 614] width 16 height 10
click at [1486, 694] on div "Tags" at bounding box center [1482, 699] width 22 height 14
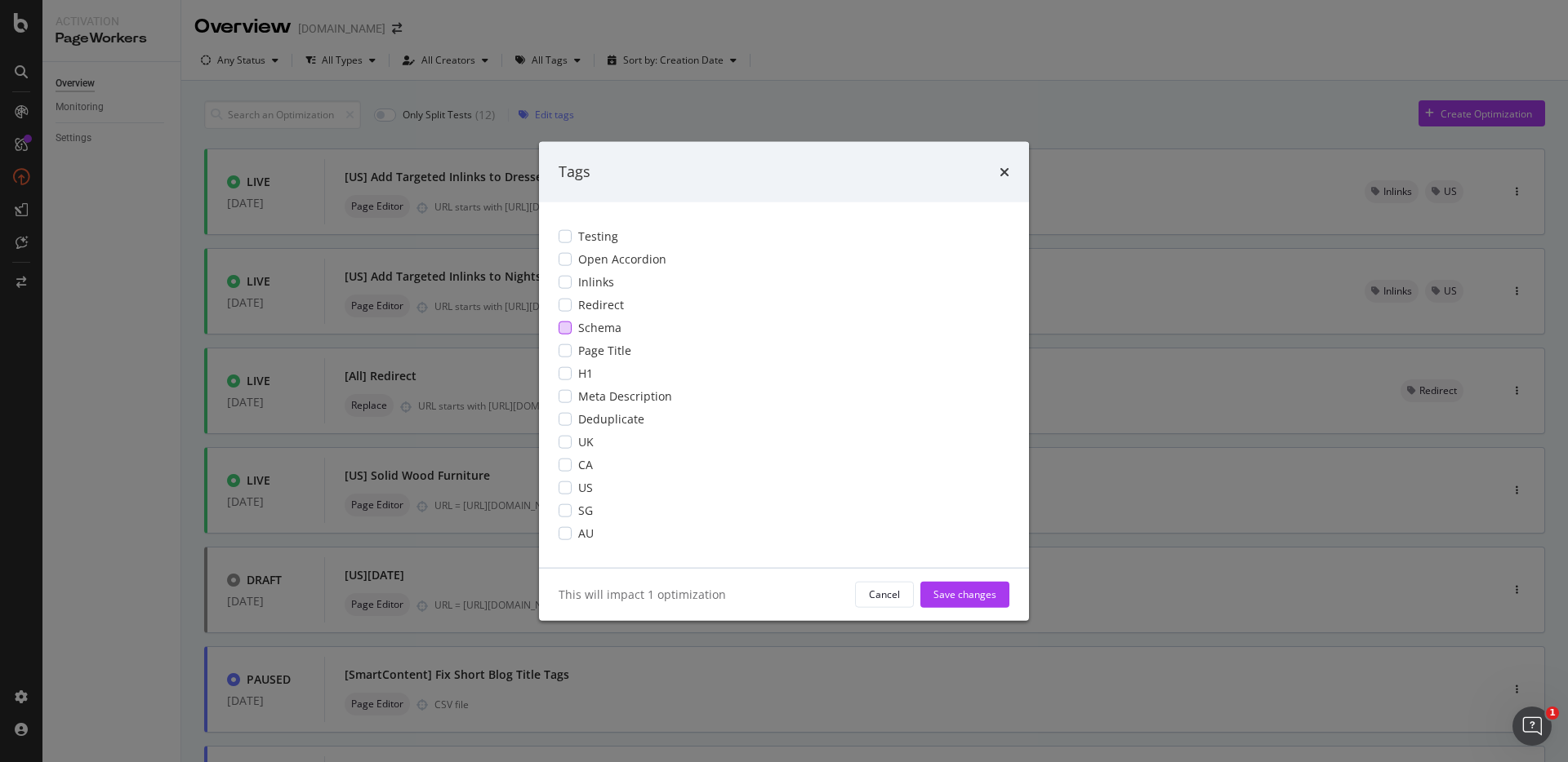
click at [565, 327] on div "modal" at bounding box center [565, 327] width 13 height 13
click at [978, 600] on div "Save changes" at bounding box center [965, 594] width 63 height 14
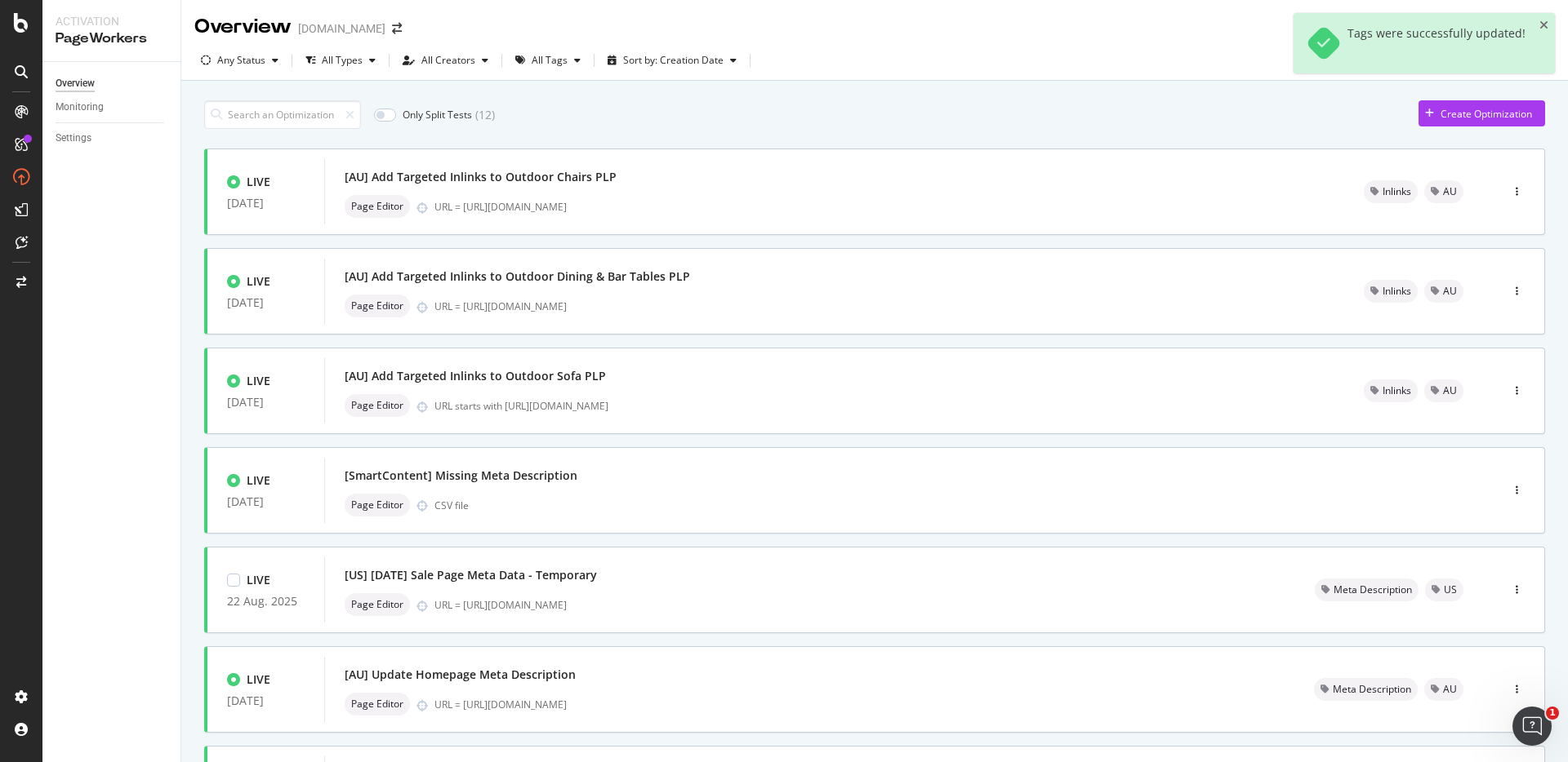
type input "1"
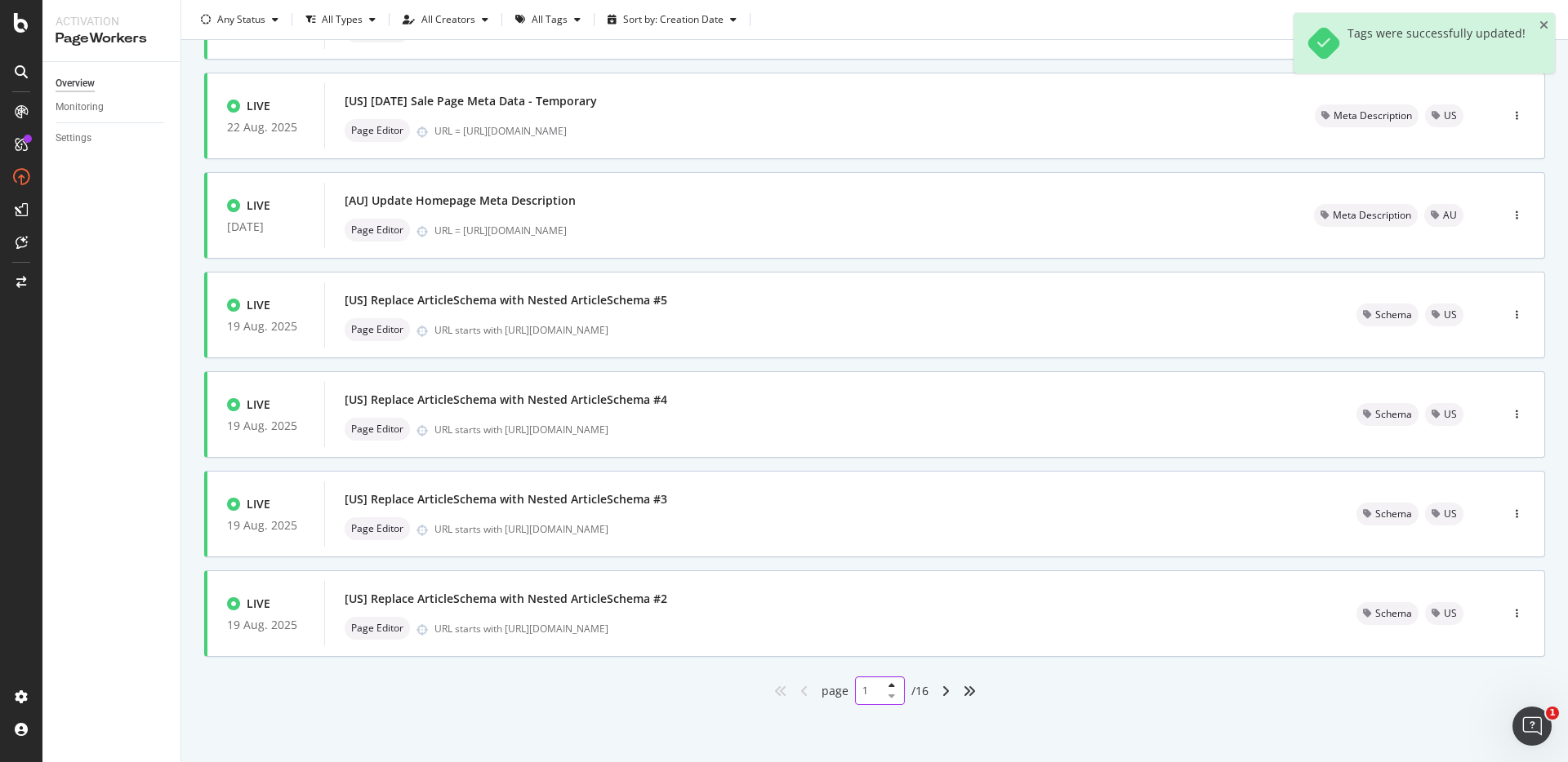
click at [860, 685] on input "1" at bounding box center [880, 691] width 49 height 29
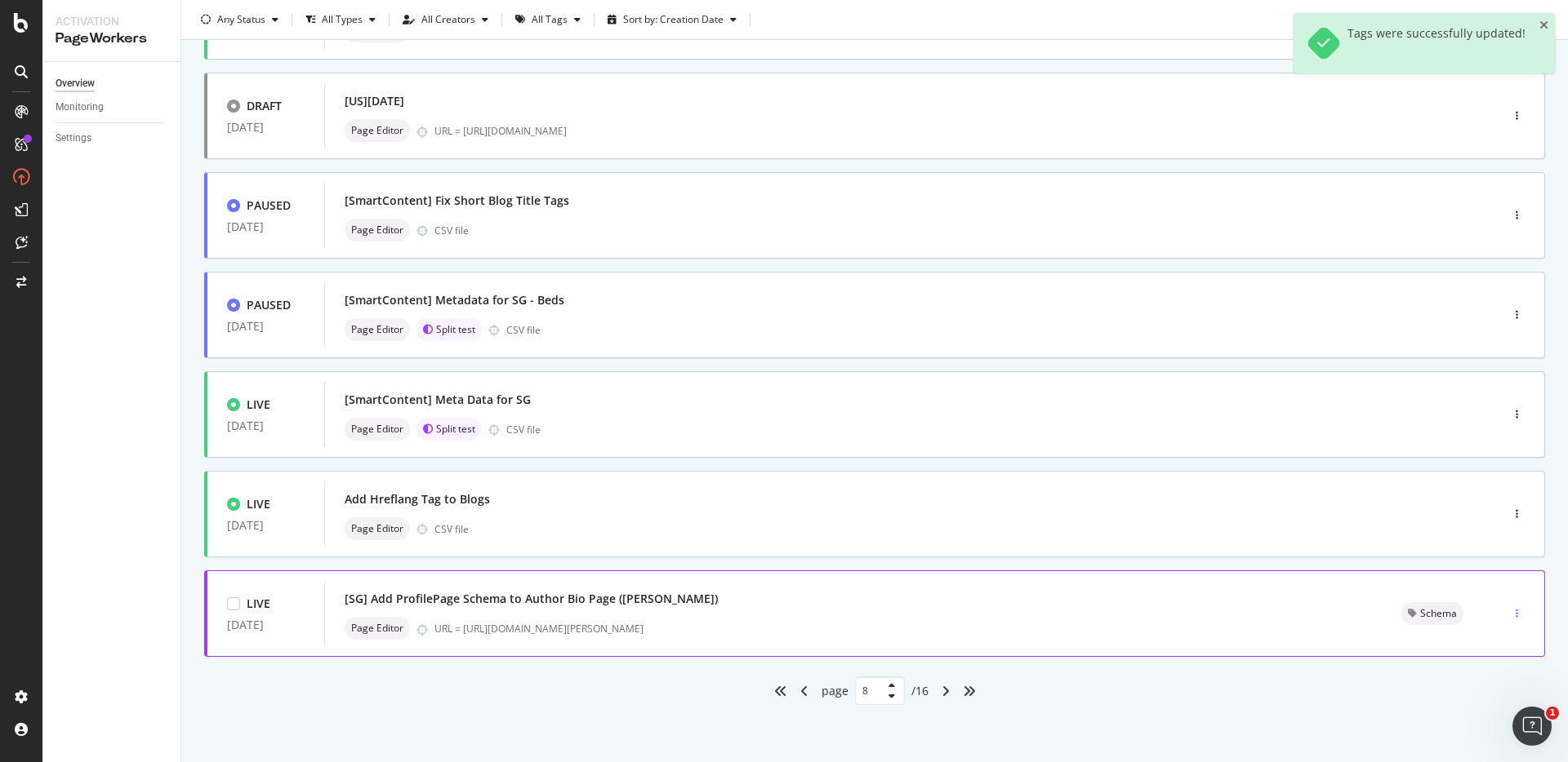
click at [1510, 613] on div "button" at bounding box center [1517, 614] width 16 height 10
click at [1473, 696] on div "Tags" at bounding box center [1482, 699] width 22 height 14
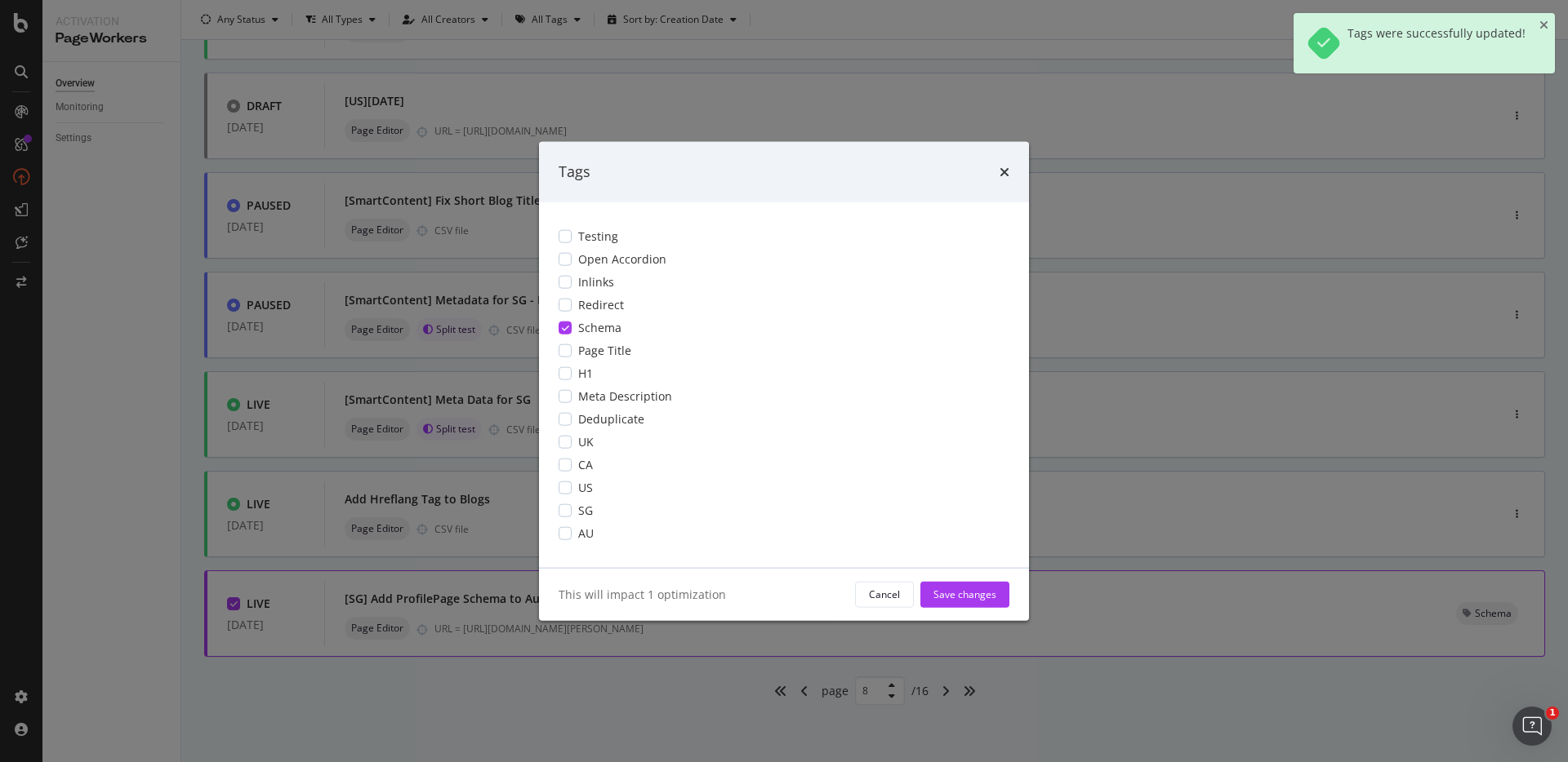
scroll to position [0, 0]
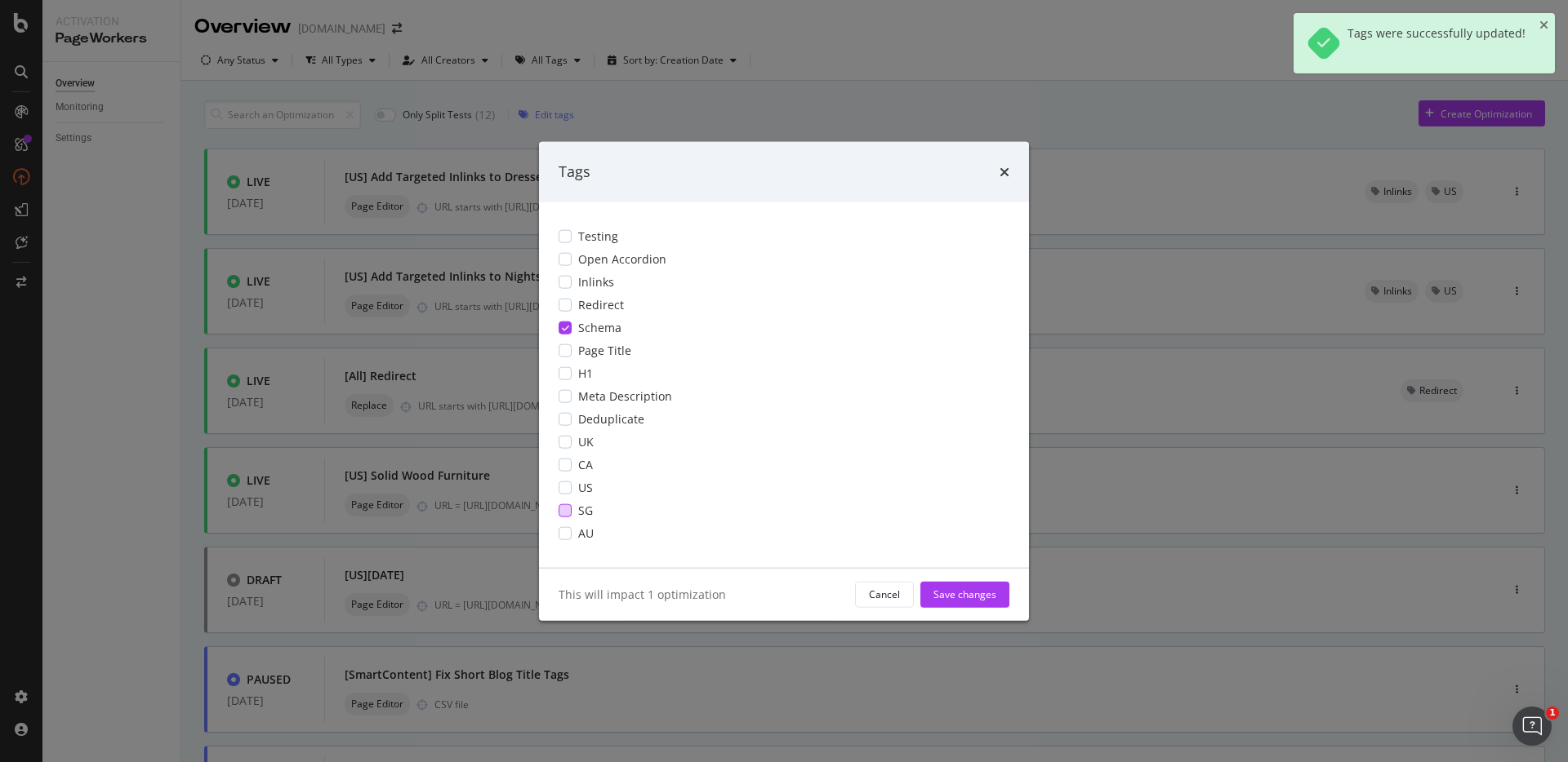
click at [567, 508] on div "modal" at bounding box center [565, 509] width 13 height 13
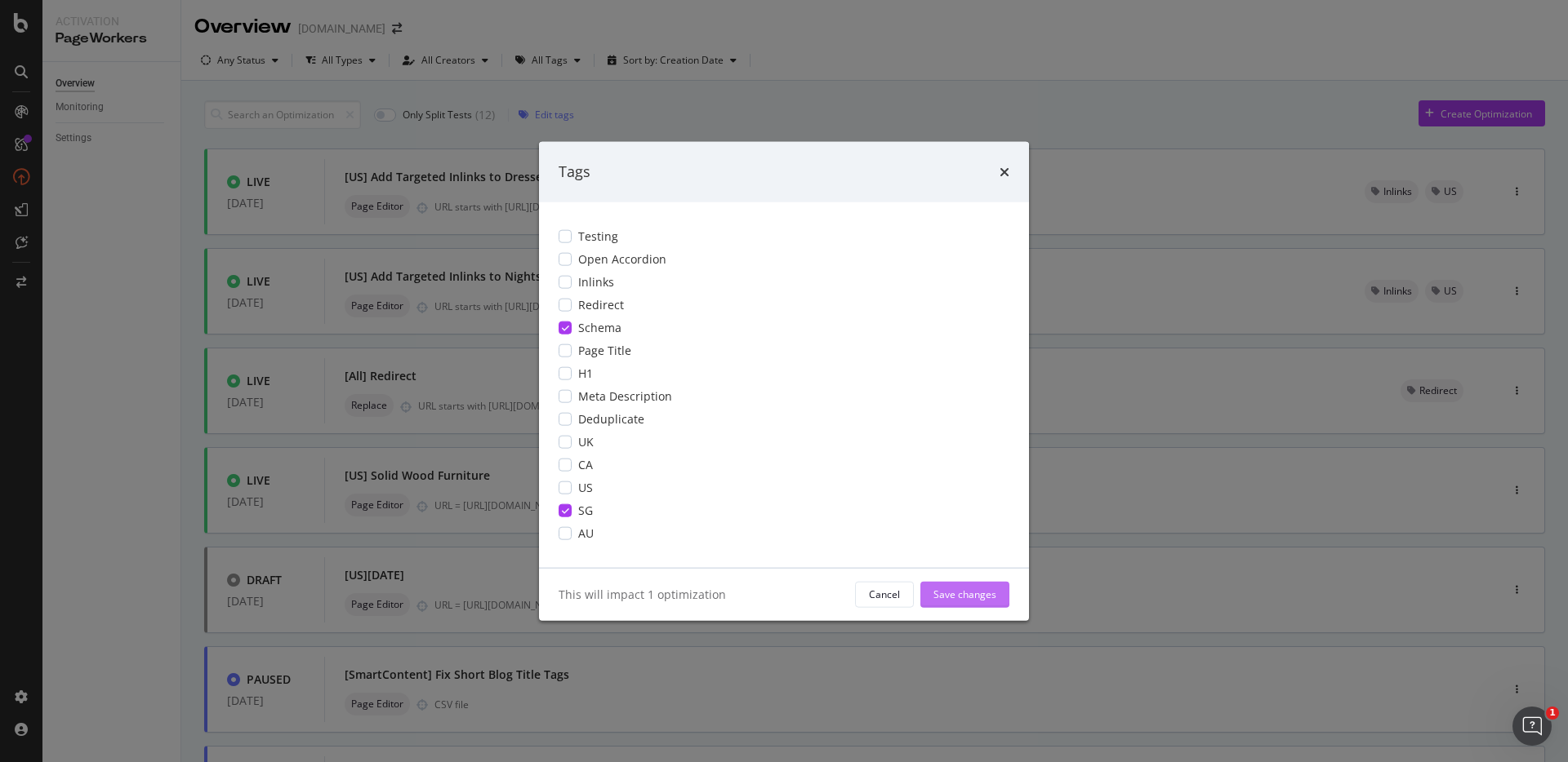
click at [971, 588] on div "Save changes" at bounding box center [965, 594] width 63 height 14
type input "1"
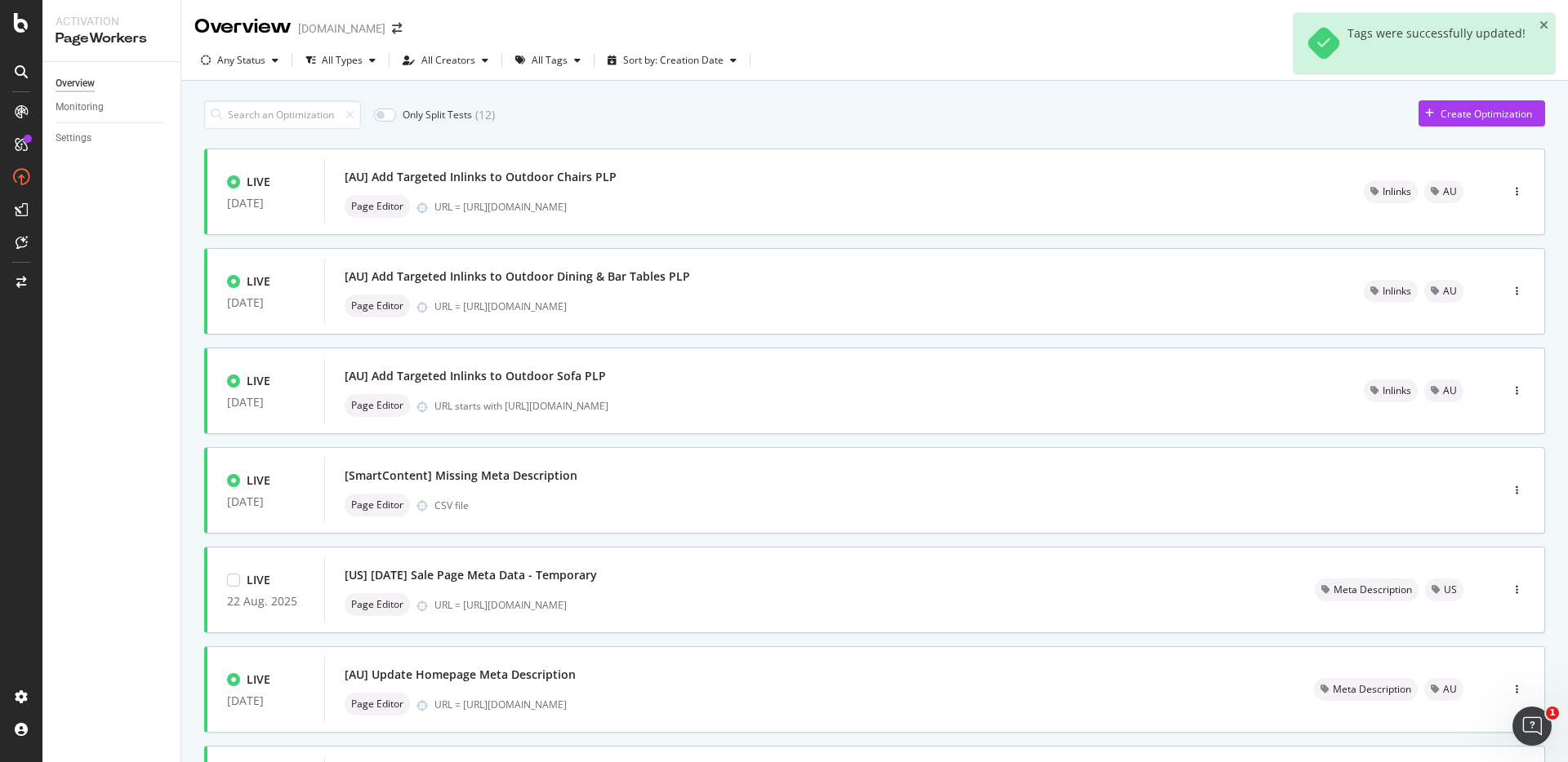
scroll to position [475, 0]
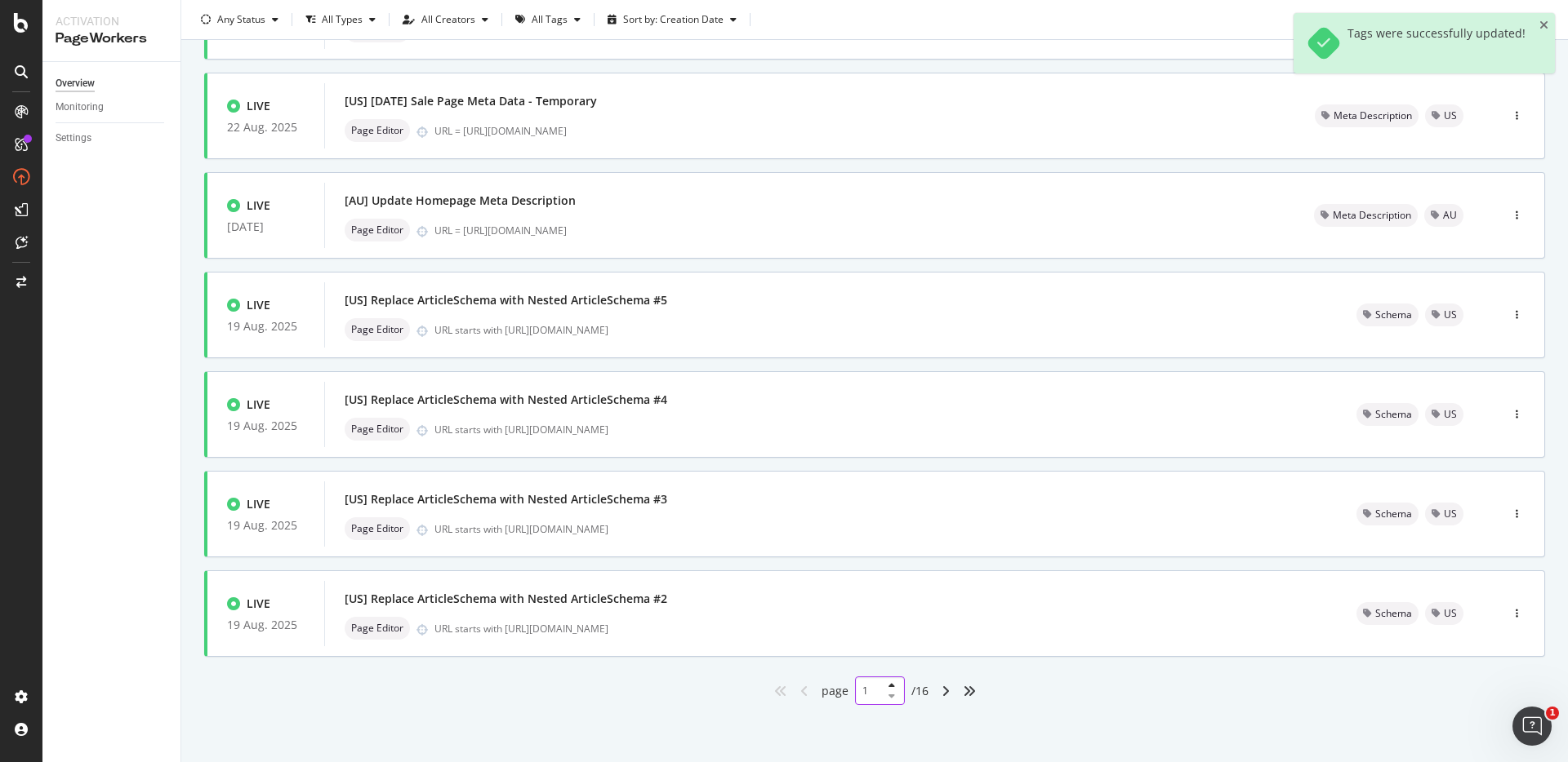
click at [863, 682] on input "1" at bounding box center [880, 691] width 49 height 29
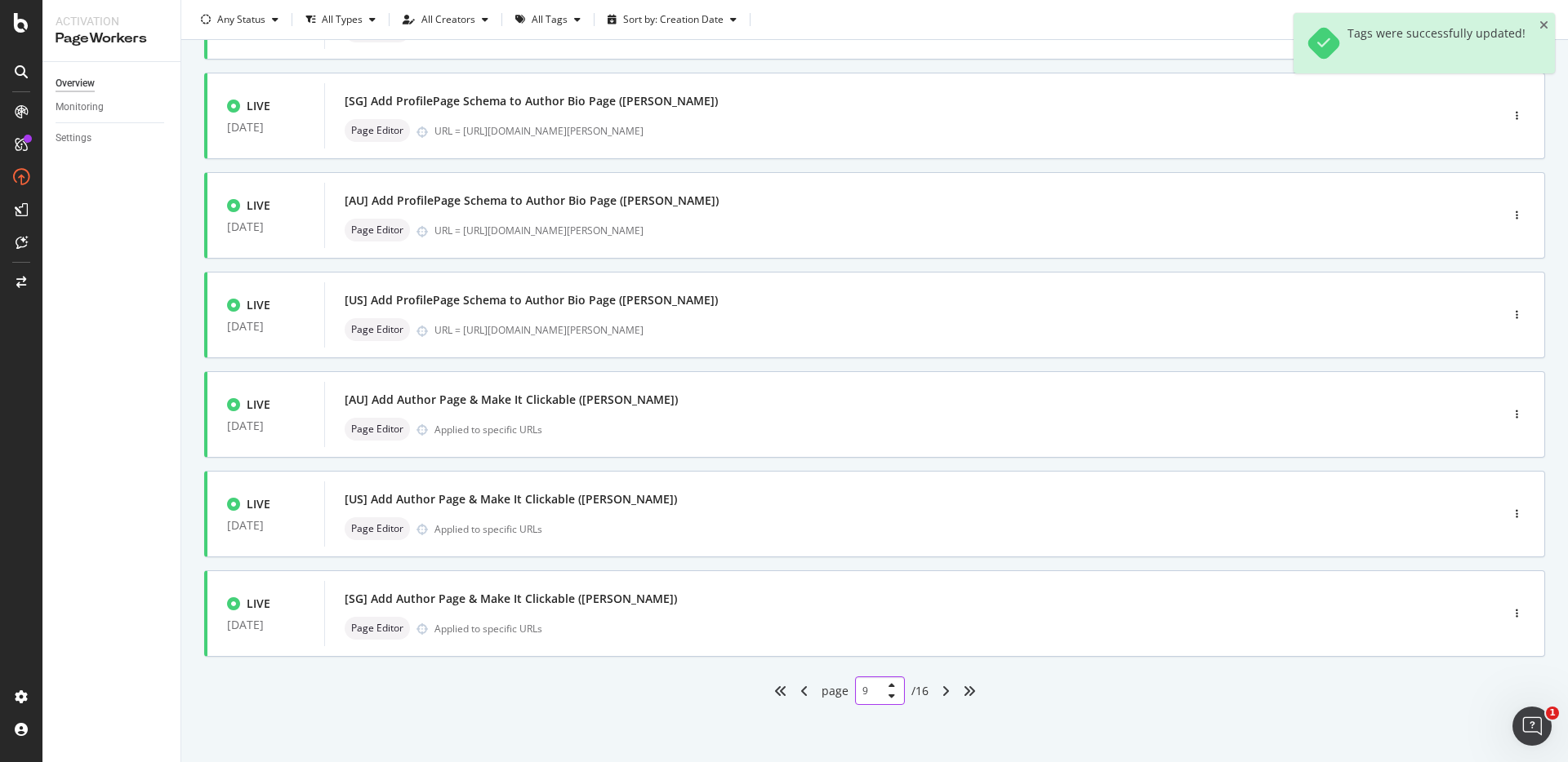
scroll to position [0, 0]
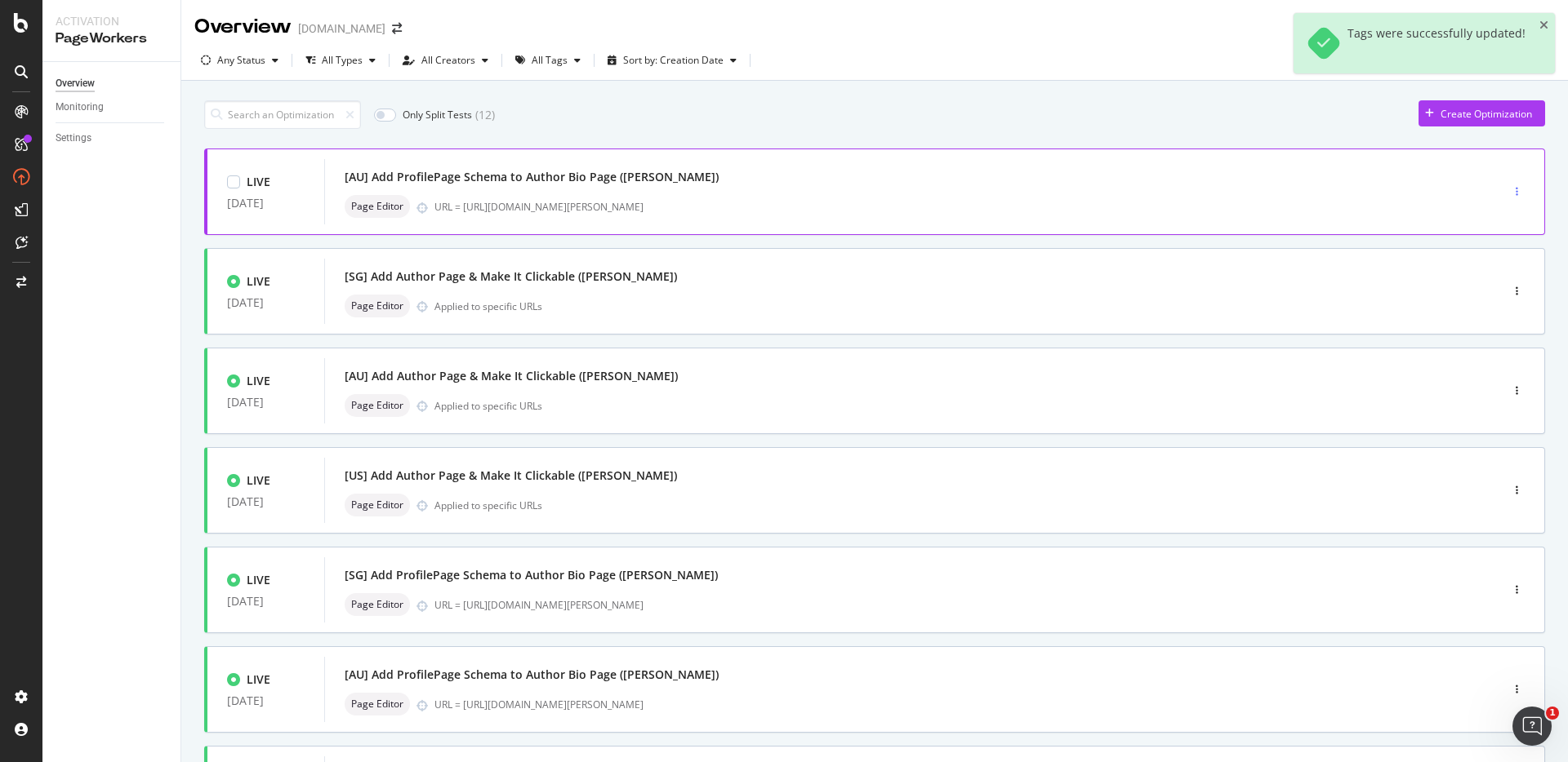
click at [1511, 189] on div "button" at bounding box center [1517, 191] width 16 height 10
click at [1480, 275] on div "Tags" at bounding box center [1482, 276] width 22 height 14
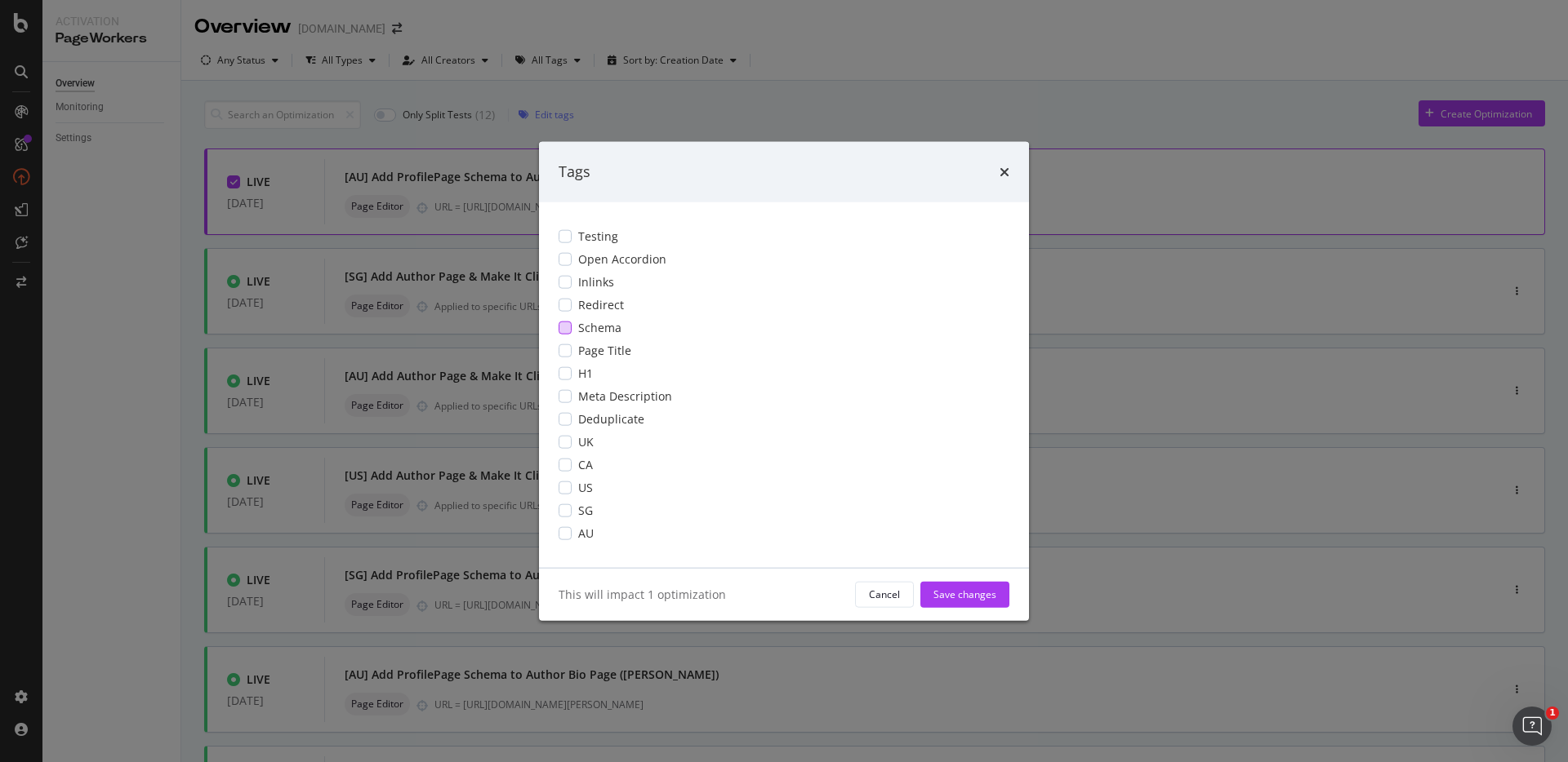
click at [567, 326] on div "modal" at bounding box center [565, 327] width 13 height 13
click at [565, 531] on div "modal" at bounding box center [565, 532] width 13 height 13
click at [948, 593] on div "Save changes" at bounding box center [965, 594] width 63 height 14
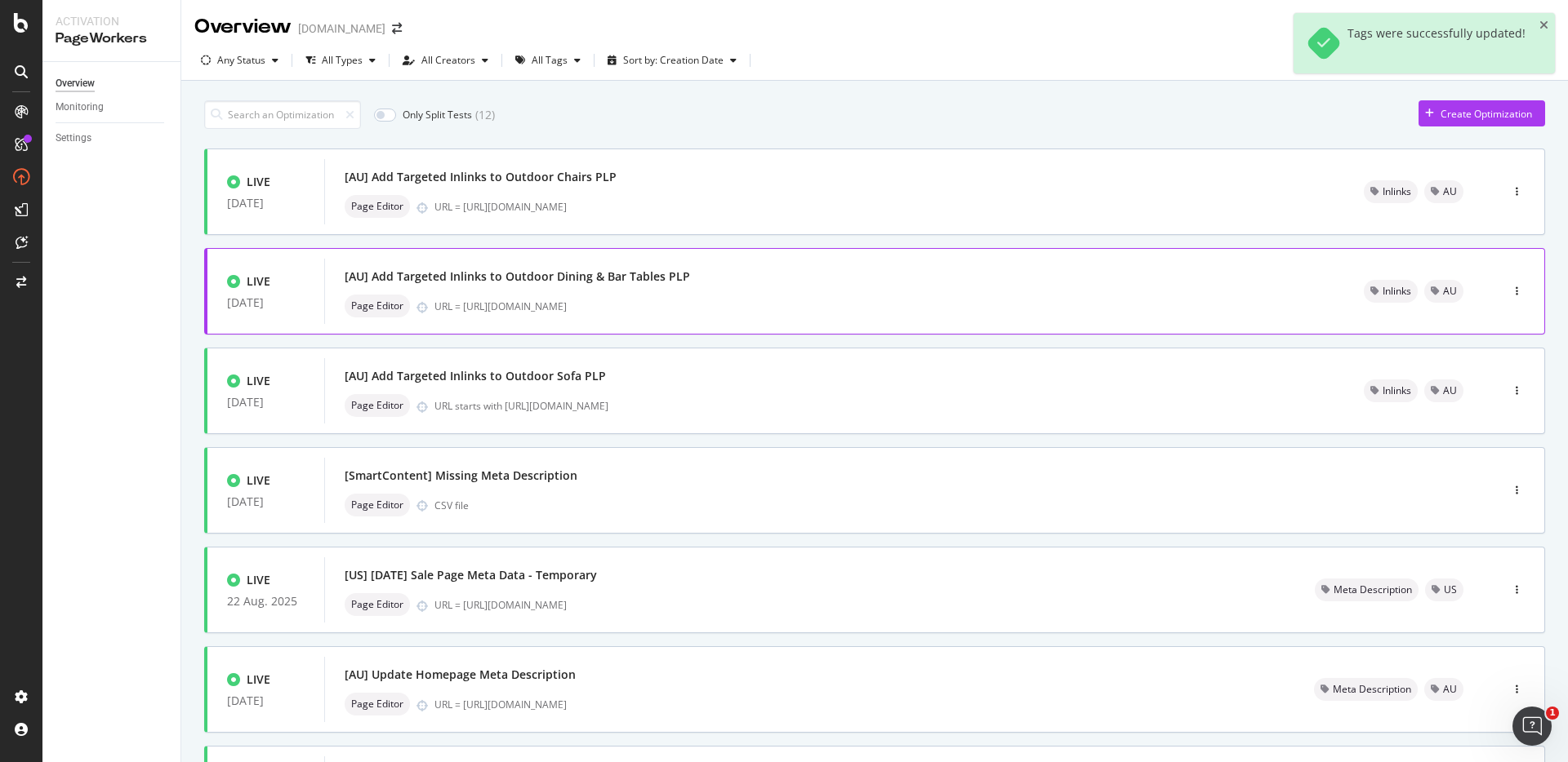
type input "1"
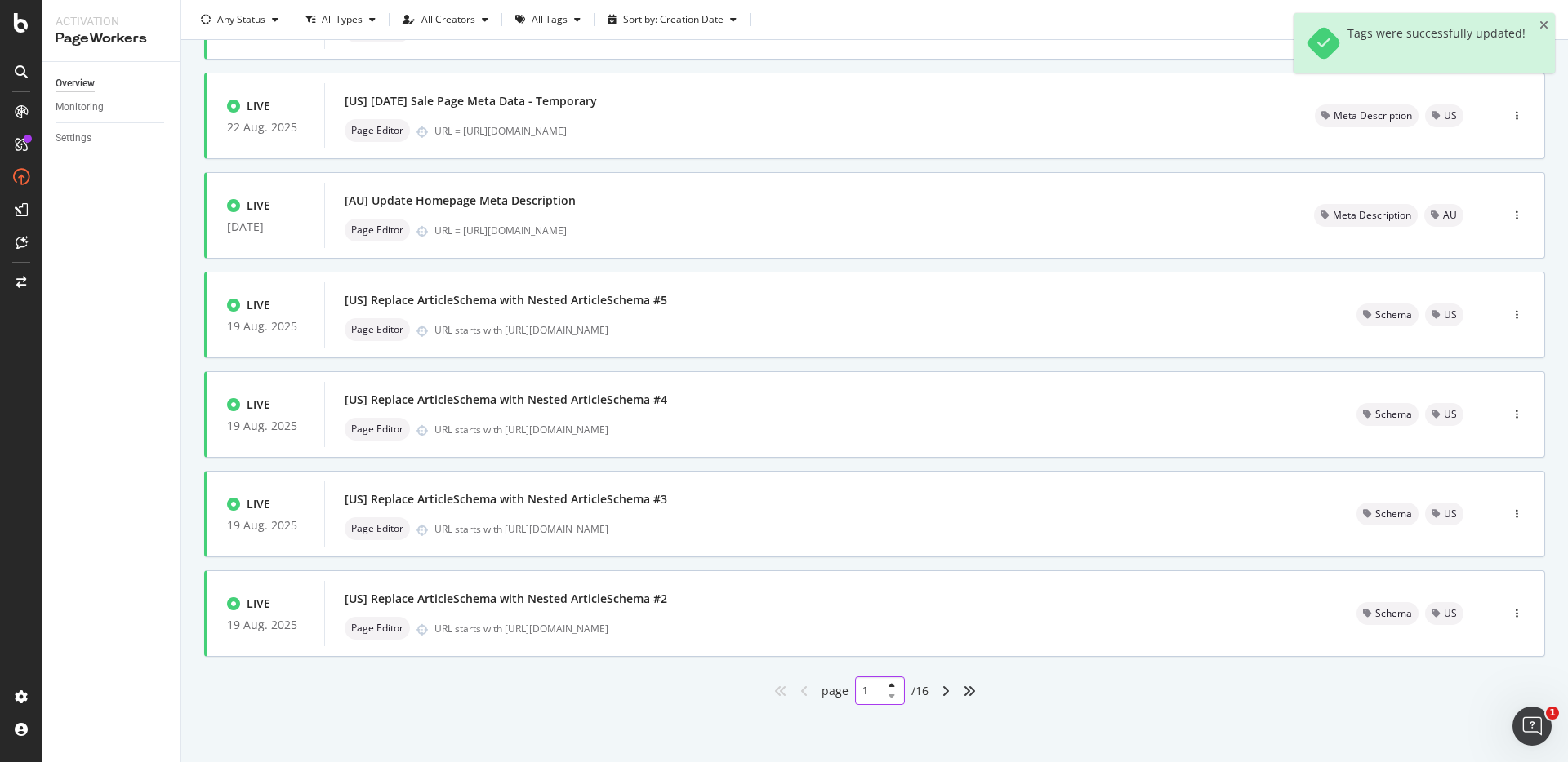
click at [858, 695] on input "1" at bounding box center [880, 691] width 49 height 29
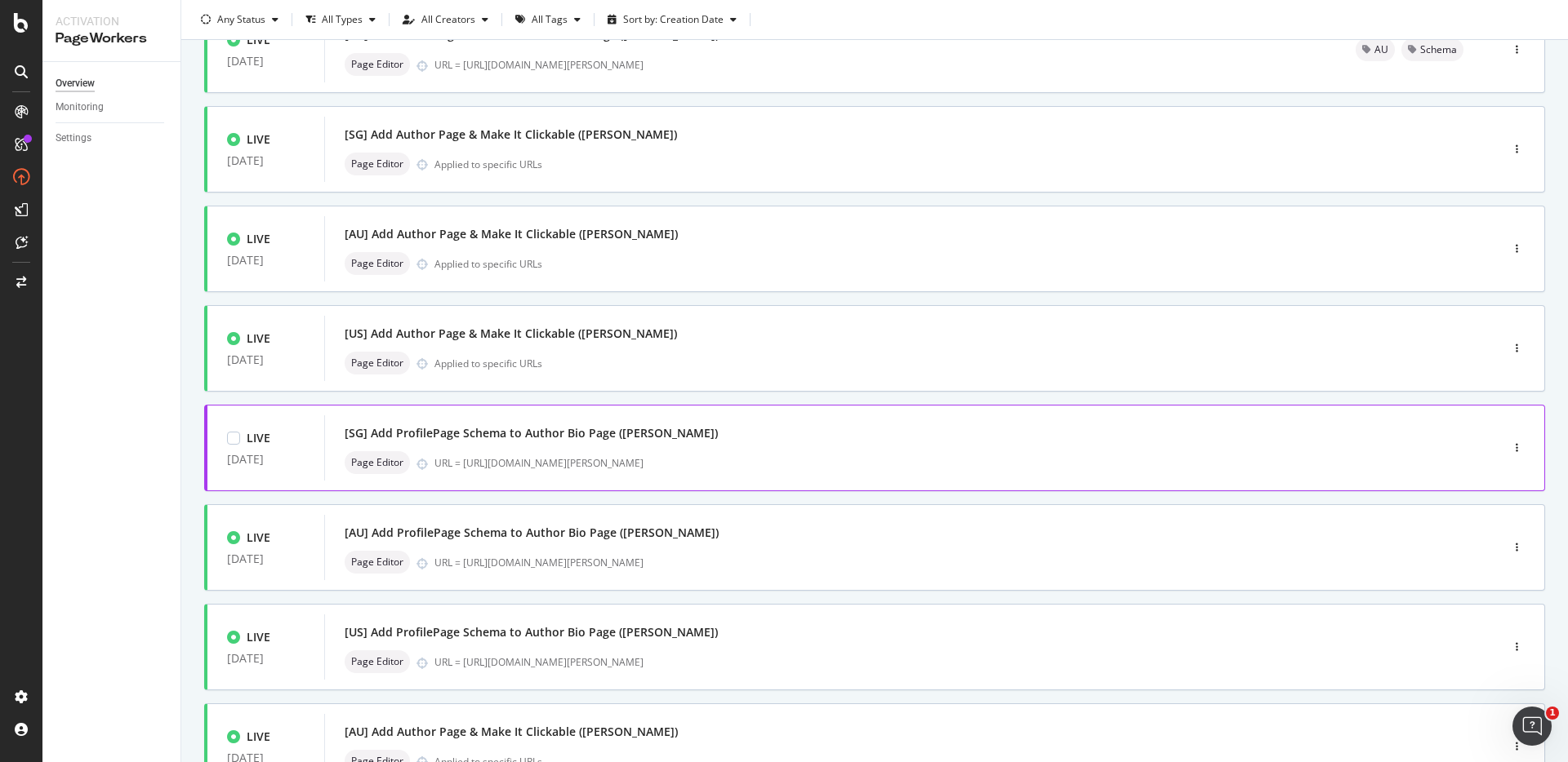
scroll to position [143, 0]
click at [1509, 439] on div "button" at bounding box center [1517, 447] width 16 height 25
click at [1474, 526] on div "Tags" at bounding box center [1482, 532] width 22 height 14
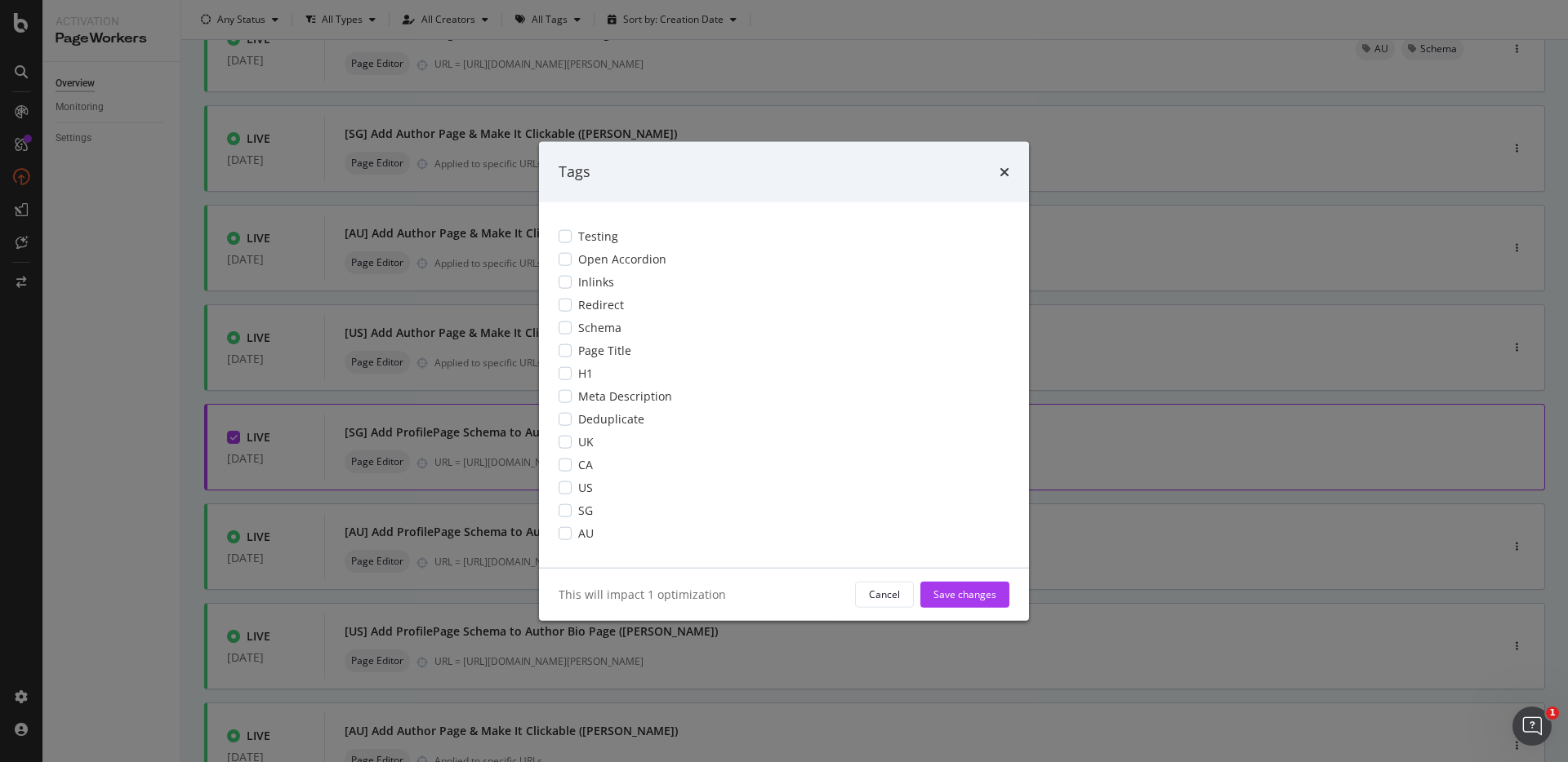
scroll to position [0, 0]
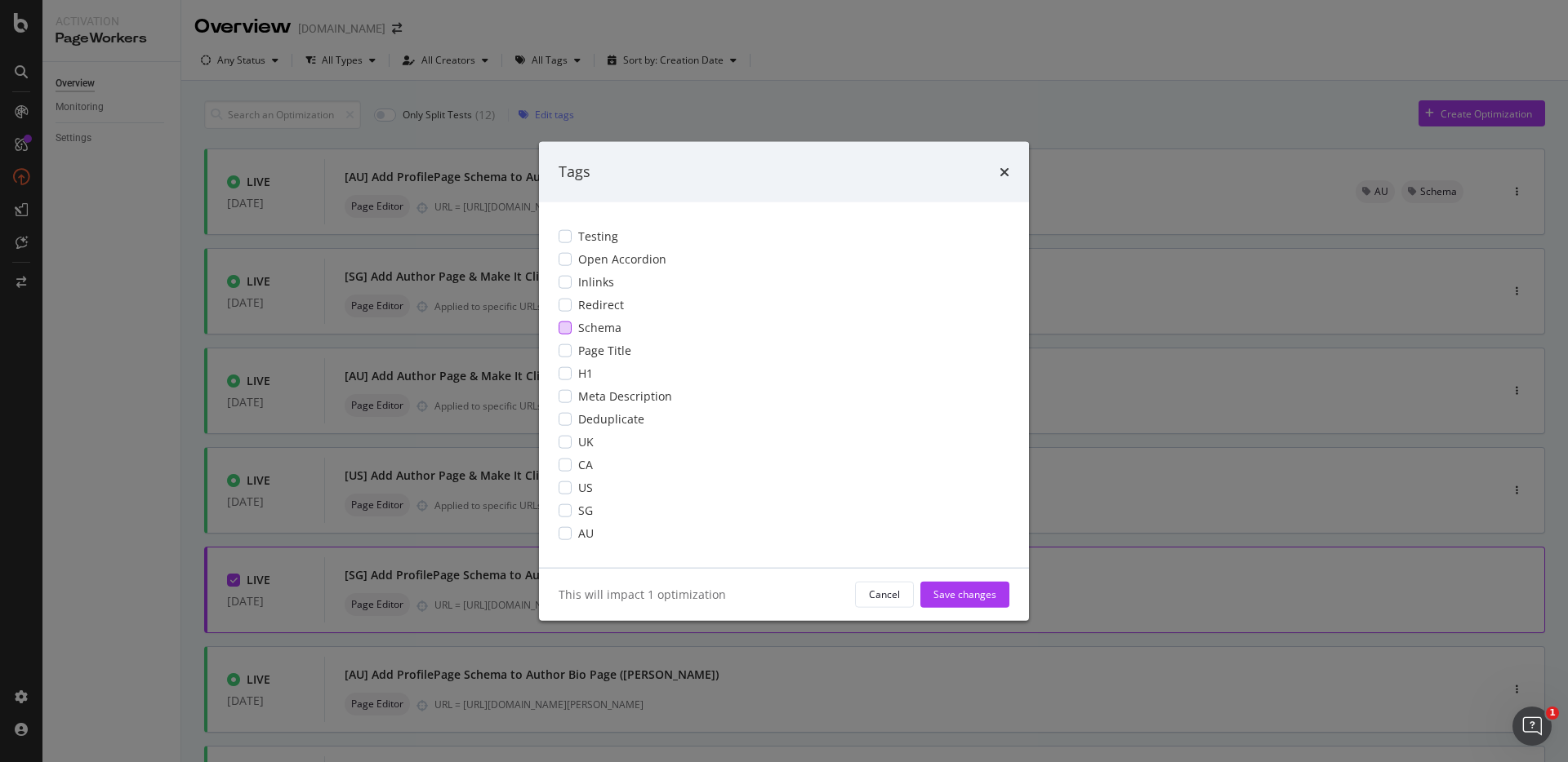
click at [566, 321] on div "modal" at bounding box center [565, 327] width 13 height 13
click at [566, 512] on div "modal" at bounding box center [565, 509] width 13 height 13
click at [977, 593] on div "Save changes" at bounding box center [965, 594] width 63 height 14
type input "1"
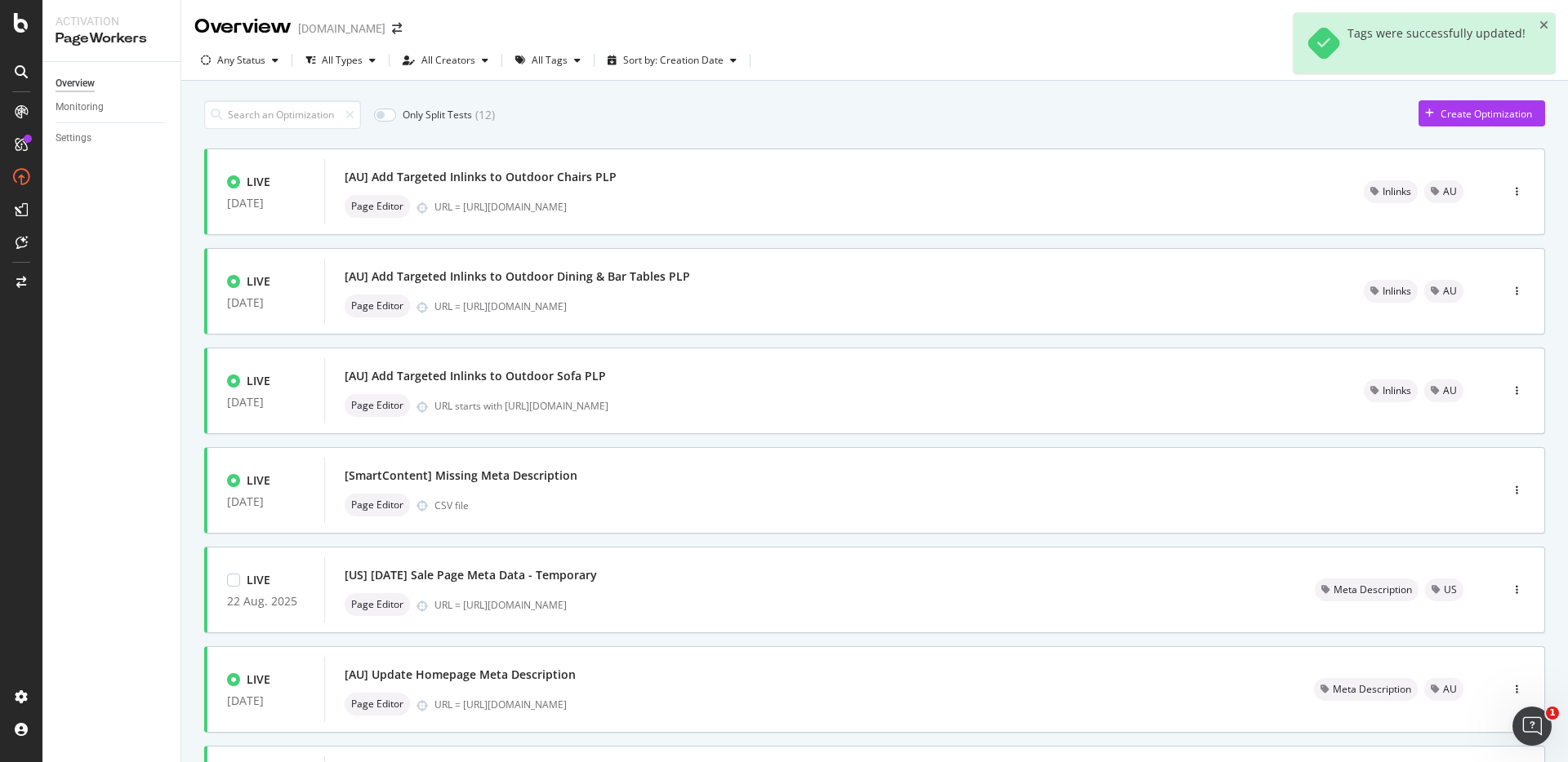
scroll to position [475, 0]
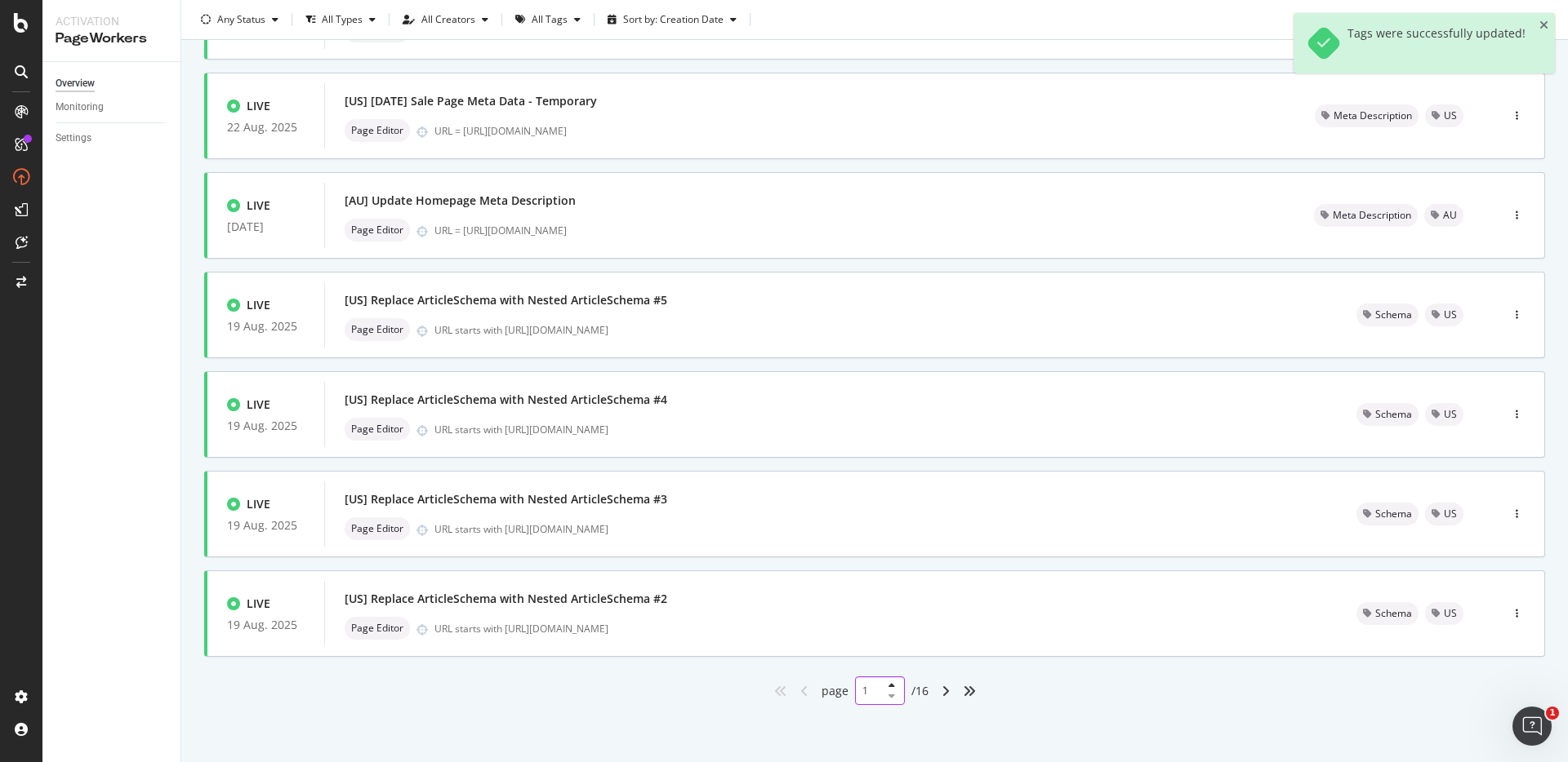
click at [862, 698] on input "1" at bounding box center [880, 691] width 49 height 29
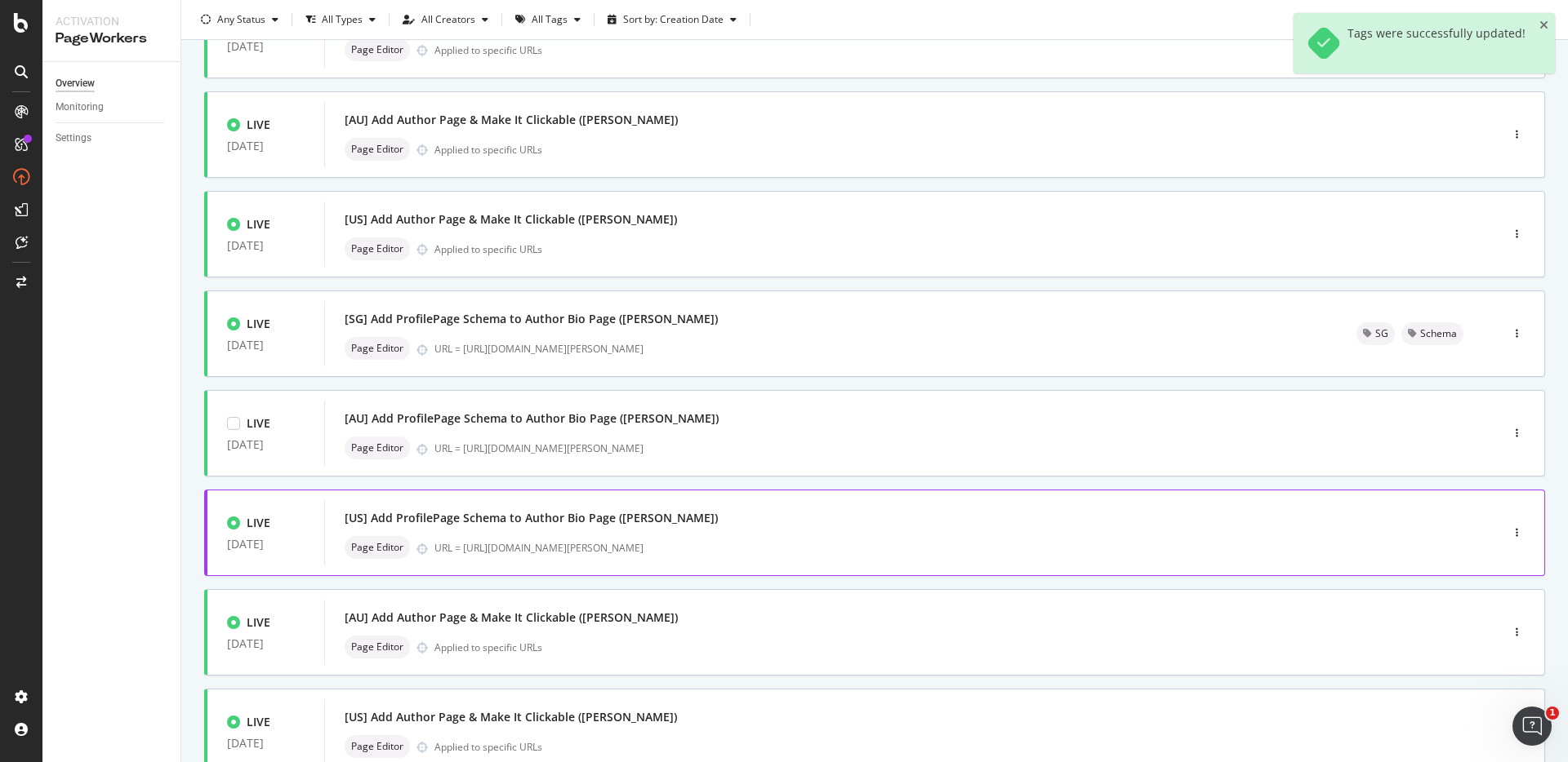
scroll to position [264, 0]
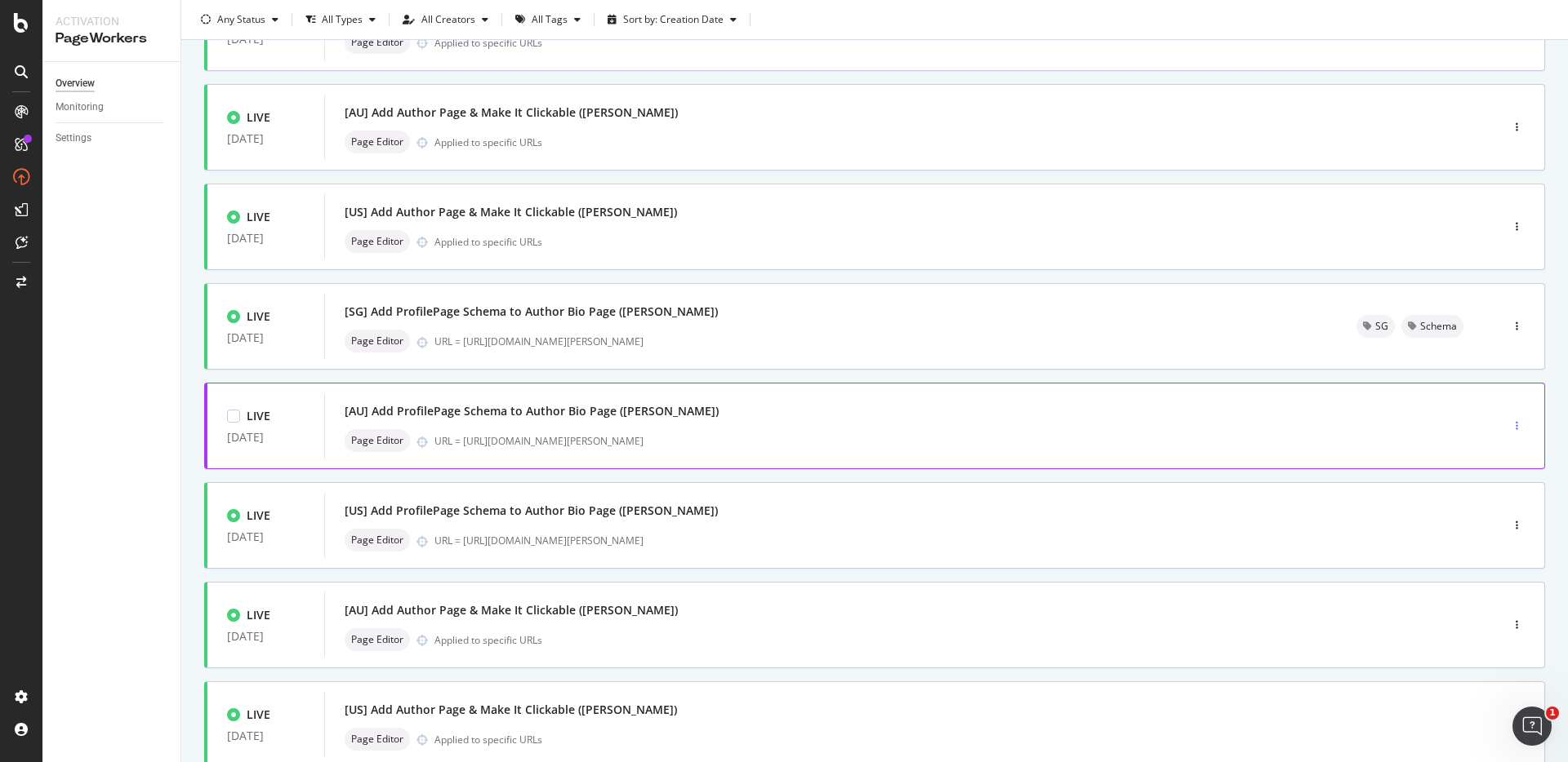
click at [1516, 422] on icon "button" at bounding box center [1517, 426] width 2 height 10
click at [1471, 504] on div "Tags" at bounding box center [1482, 510] width 22 height 14
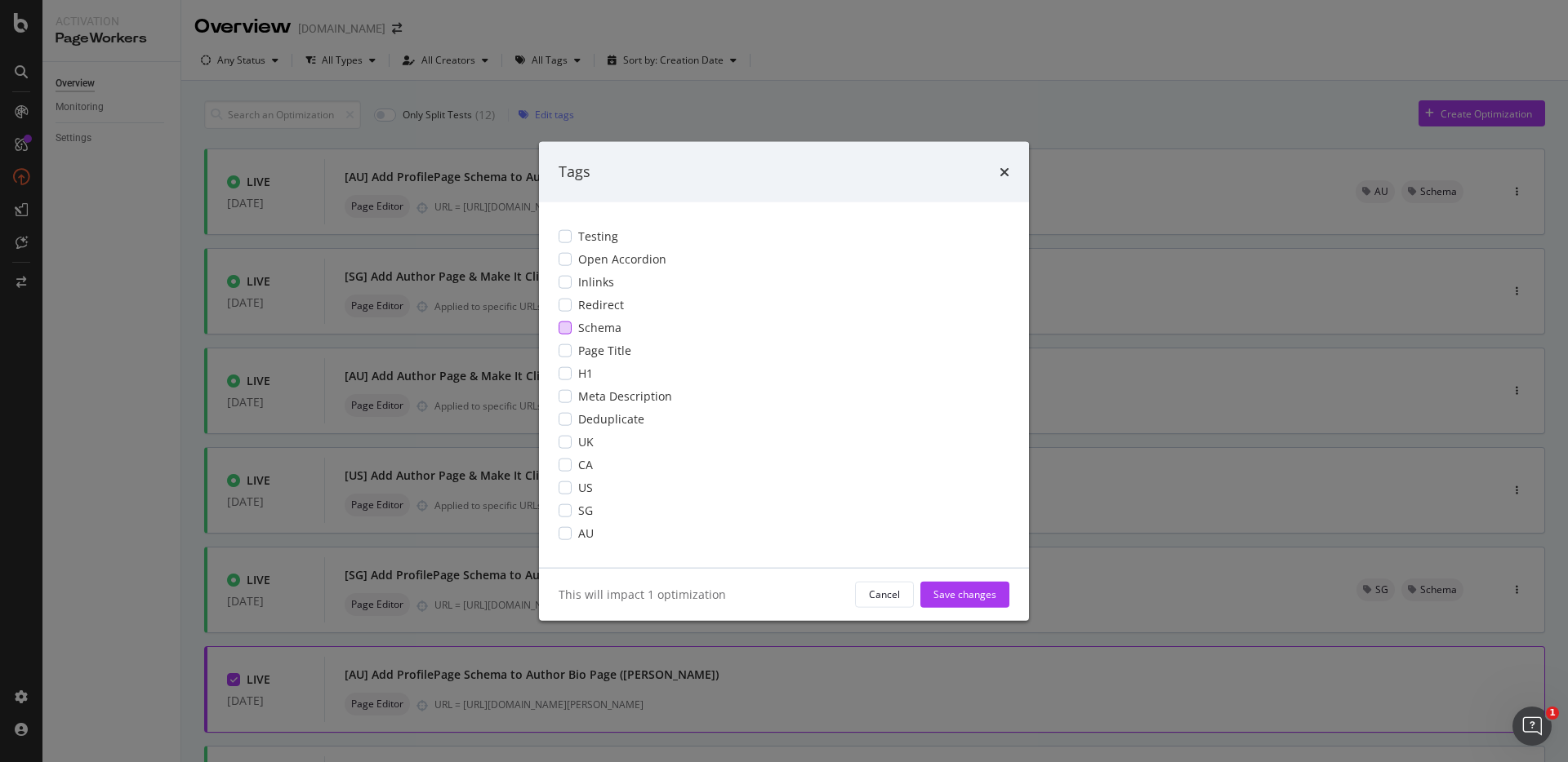
click at [563, 326] on div "modal" at bounding box center [565, 327] width 13 height 13
click at [569, 535] on div "modal" at bounding box center [565, 532] width 13 height 13
click at [951, 592] on div "Save changes" at bounding box center [965, 594] width 63 height 14
type input "1"
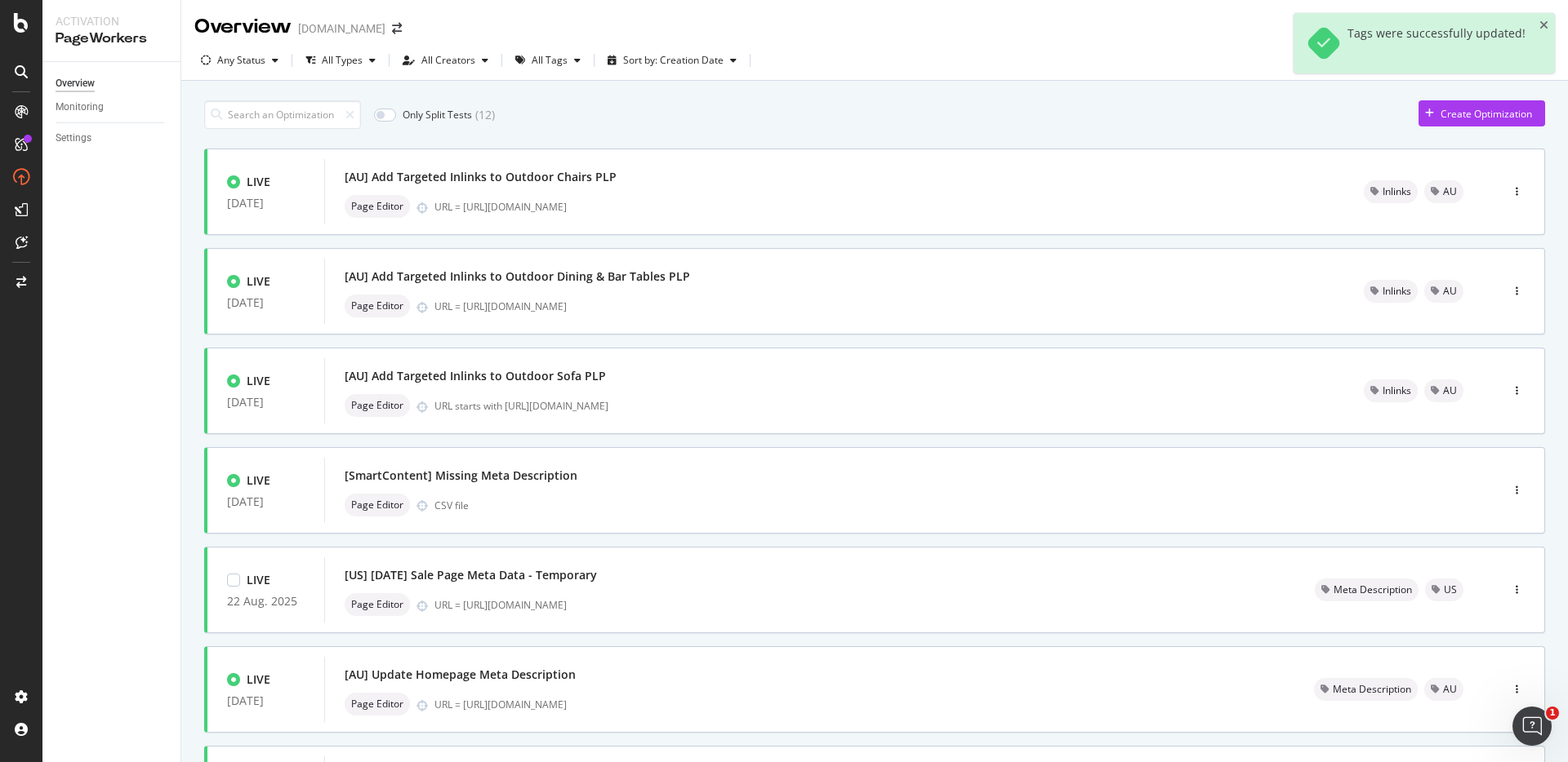
scroll to position [475, 0]
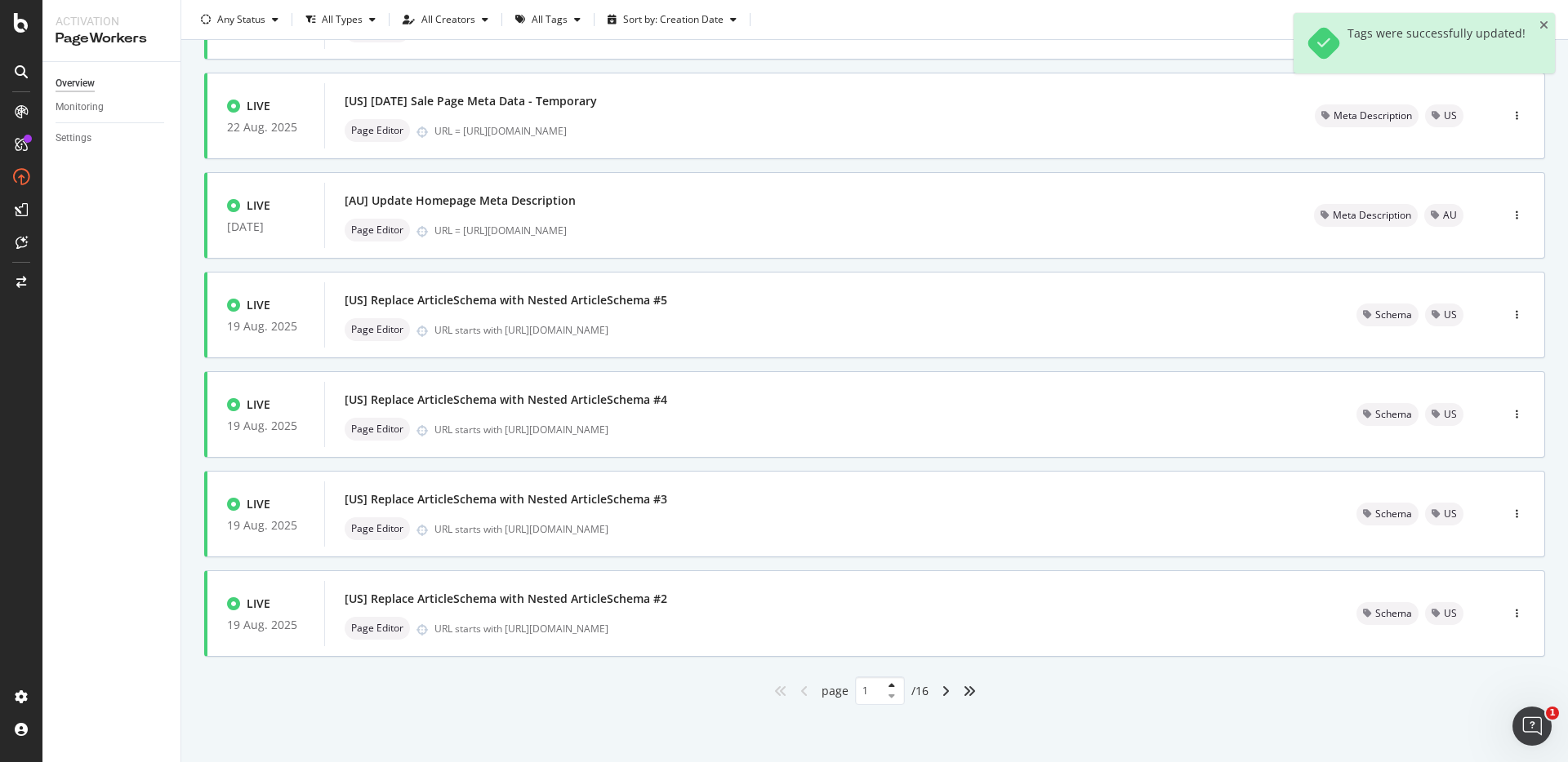
click at [879, 696] on div at bounding box center [889, 692] width 20 height 20
click at [860, 688] on input "1" at bounding box center [880, 691] width 49 height 29
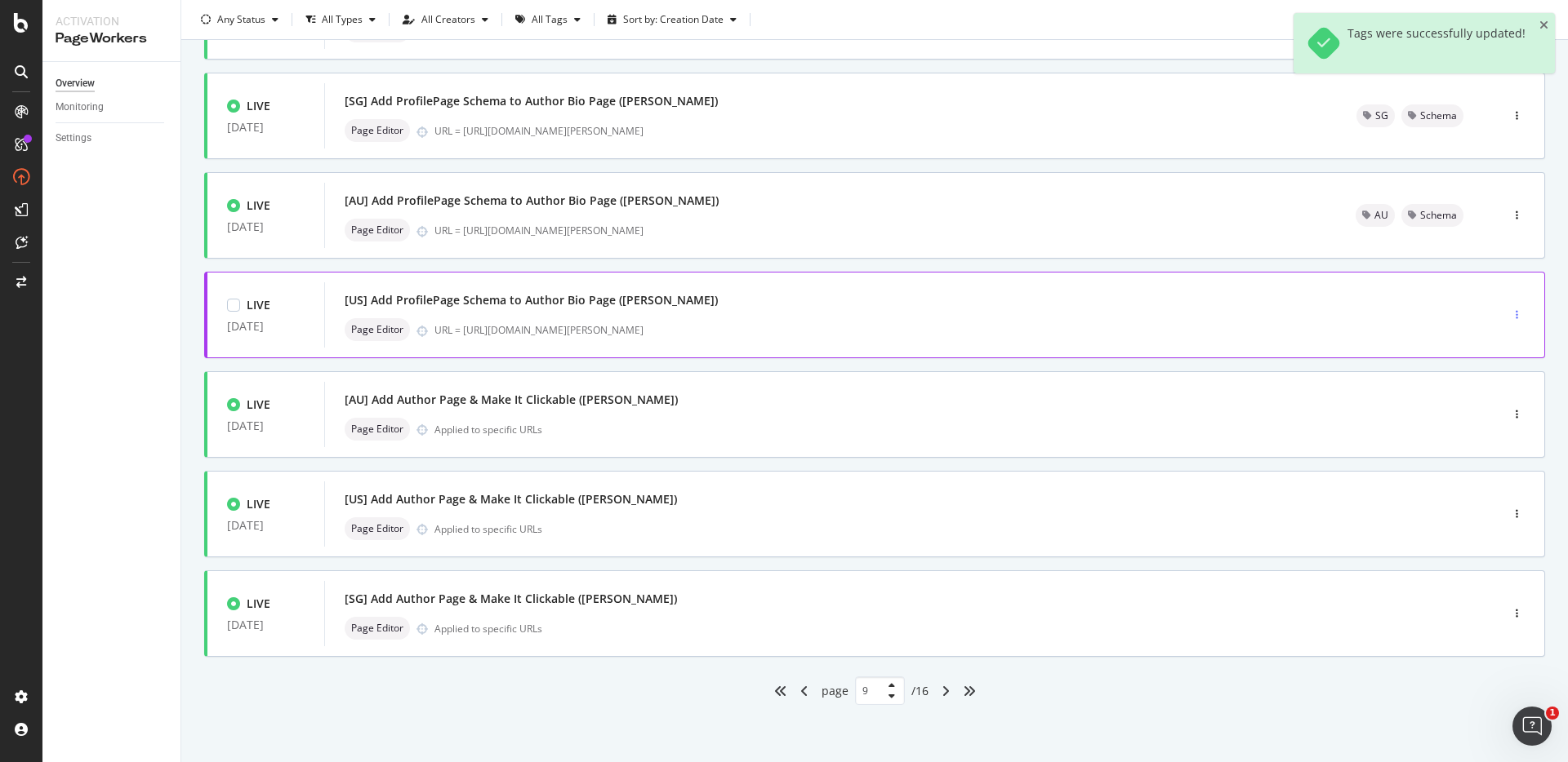
click at [1509, 315] on div "button" at bounding box center [1517, 315] width 16 height 10
click at [1483, 391] on div "Tags" at bounding box center [1476, 400] width 76 height 21
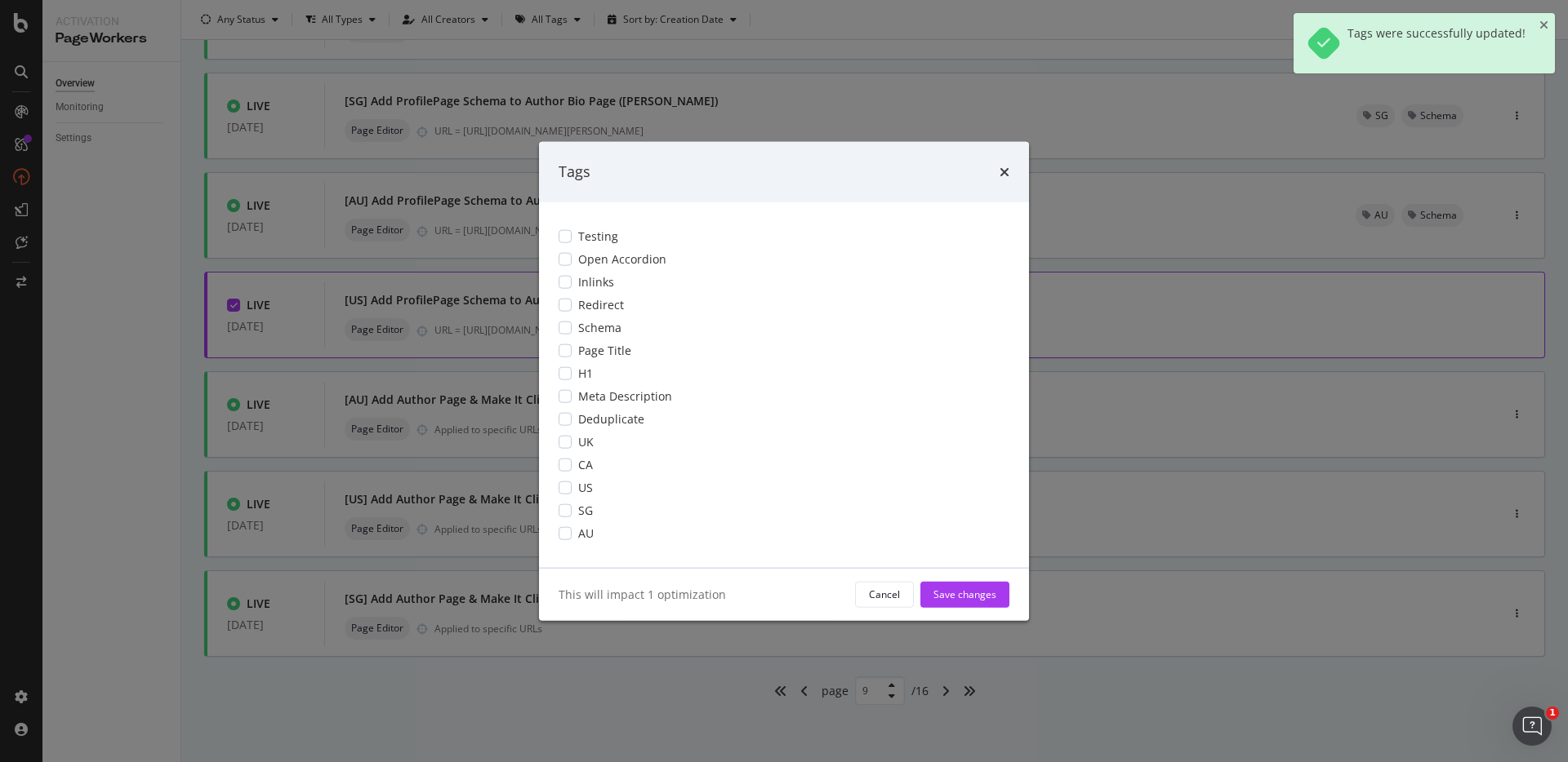
scroll to position [0, 0]
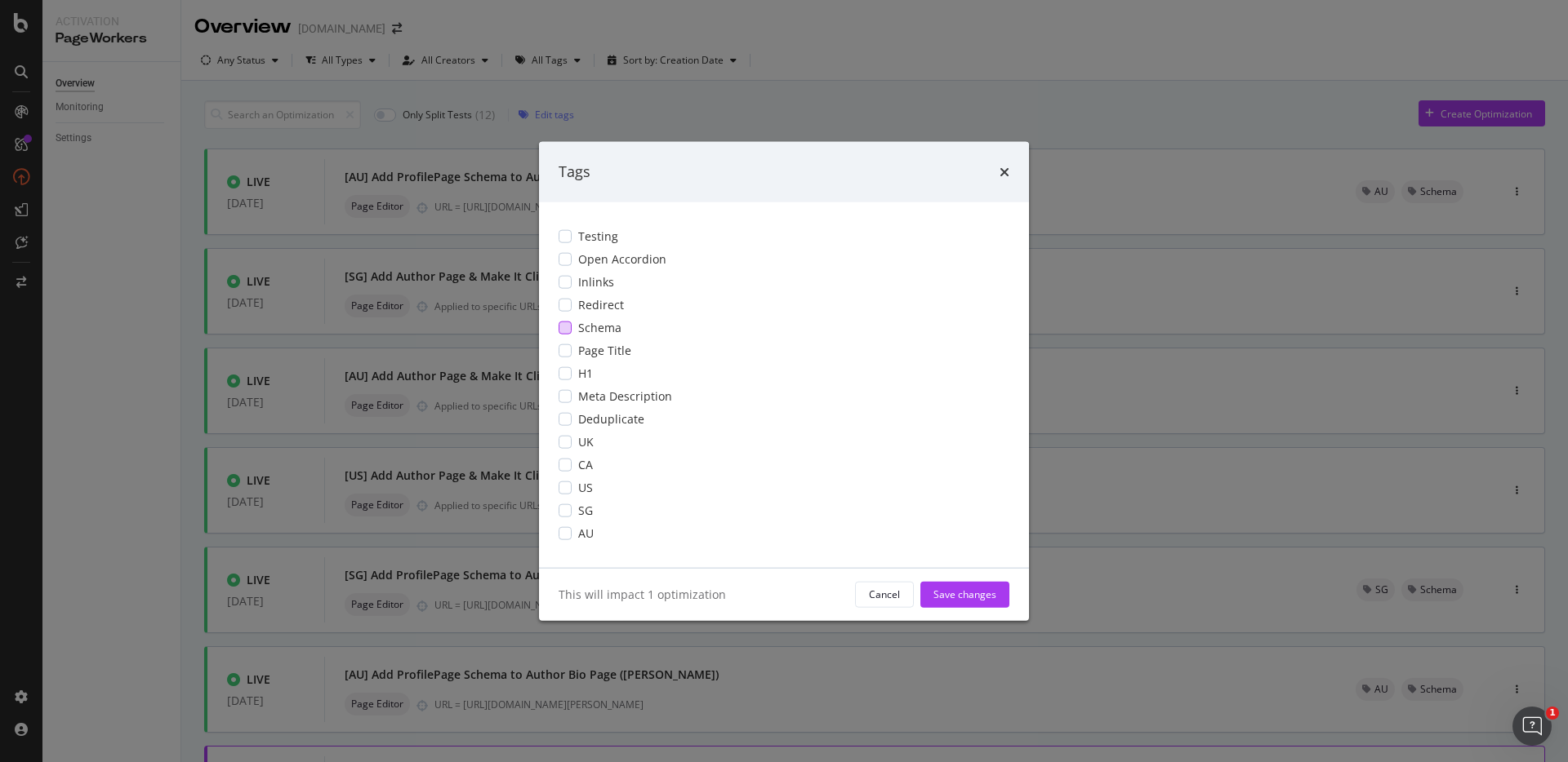
click at [567, 327] on div "modal" at bounding box center [565, 327] width 13 height 13
click at [569, 484] on div "modal" at bounding box center [565, 487] width 13 height 13
click at [968, 597] on div "Save changes" at bounding box center [965, 594] width 63 height 14
type input "1"
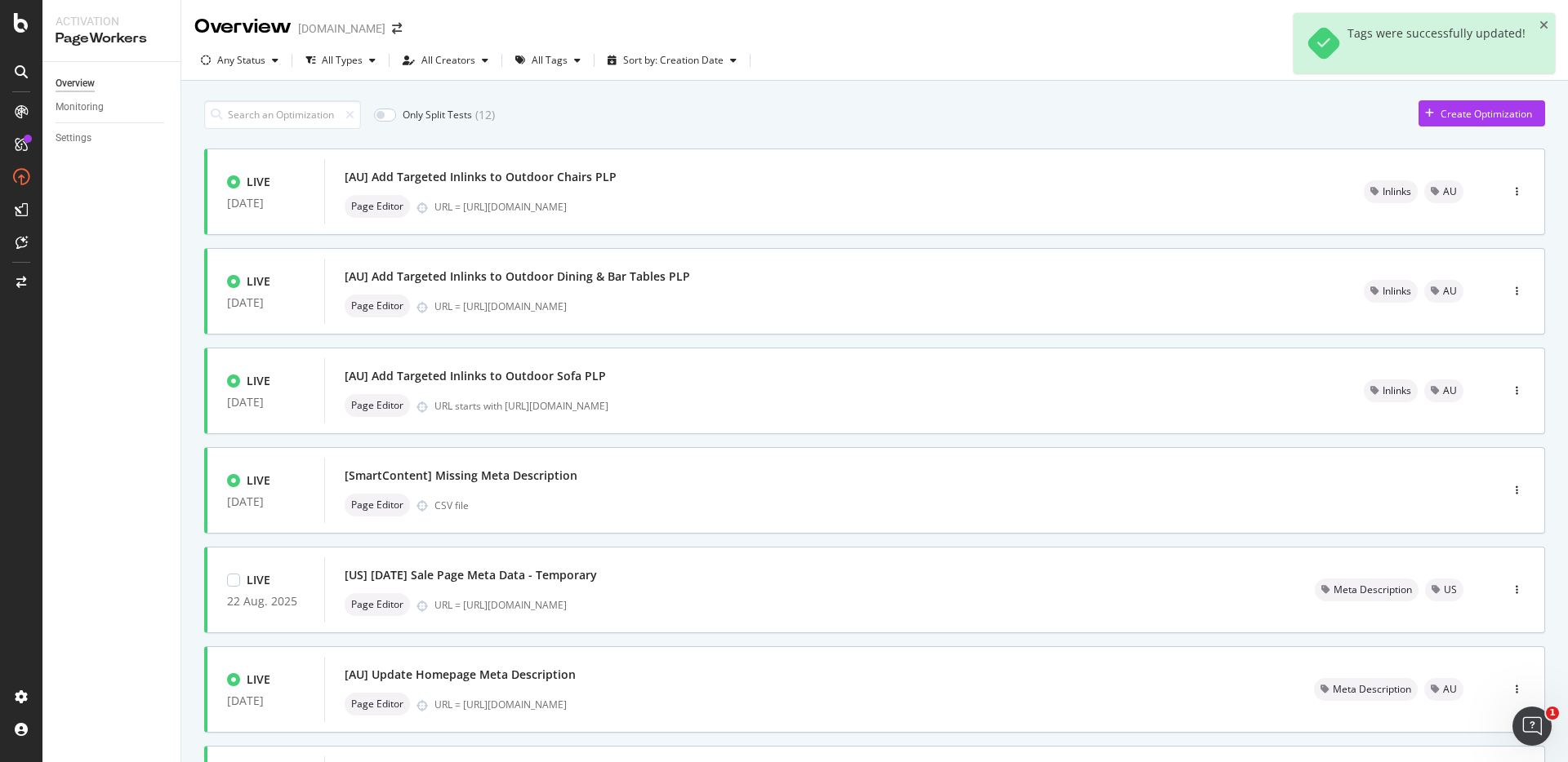
scroll to position [475, 0]
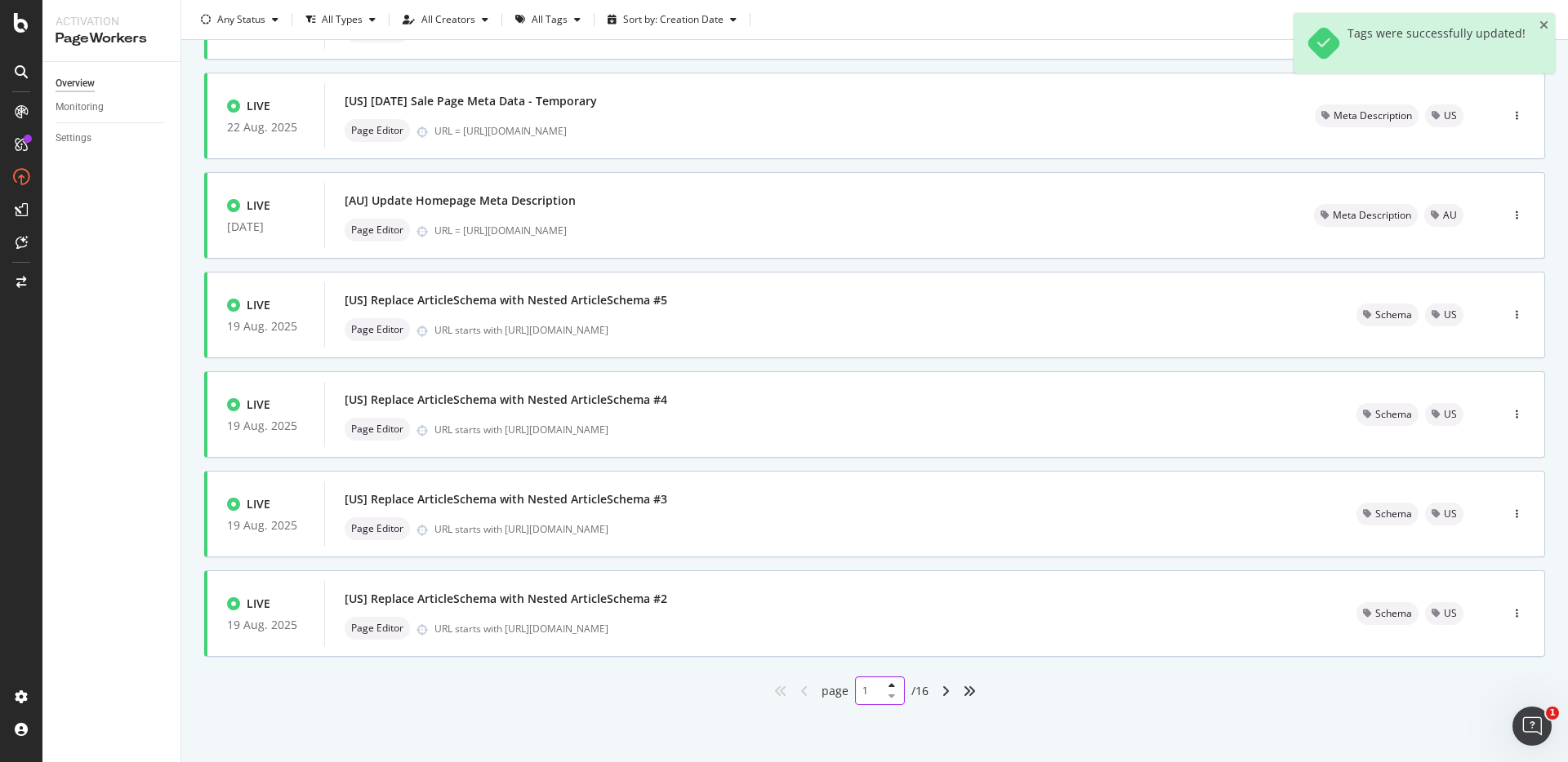
click at [862, 696] on input "1" at bounding box center [880, 691] width 49 height 29
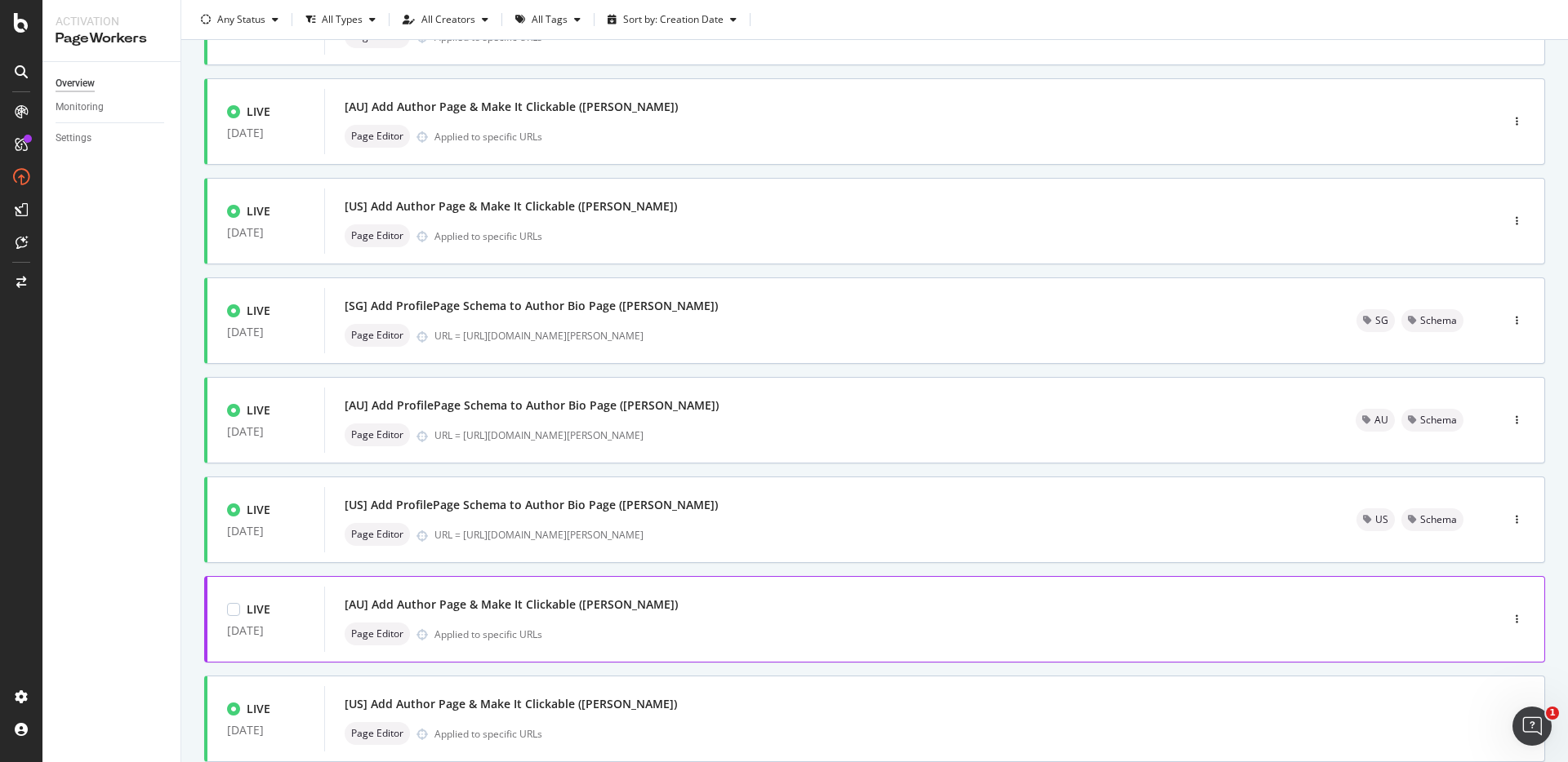
scroll to position [0, 0]
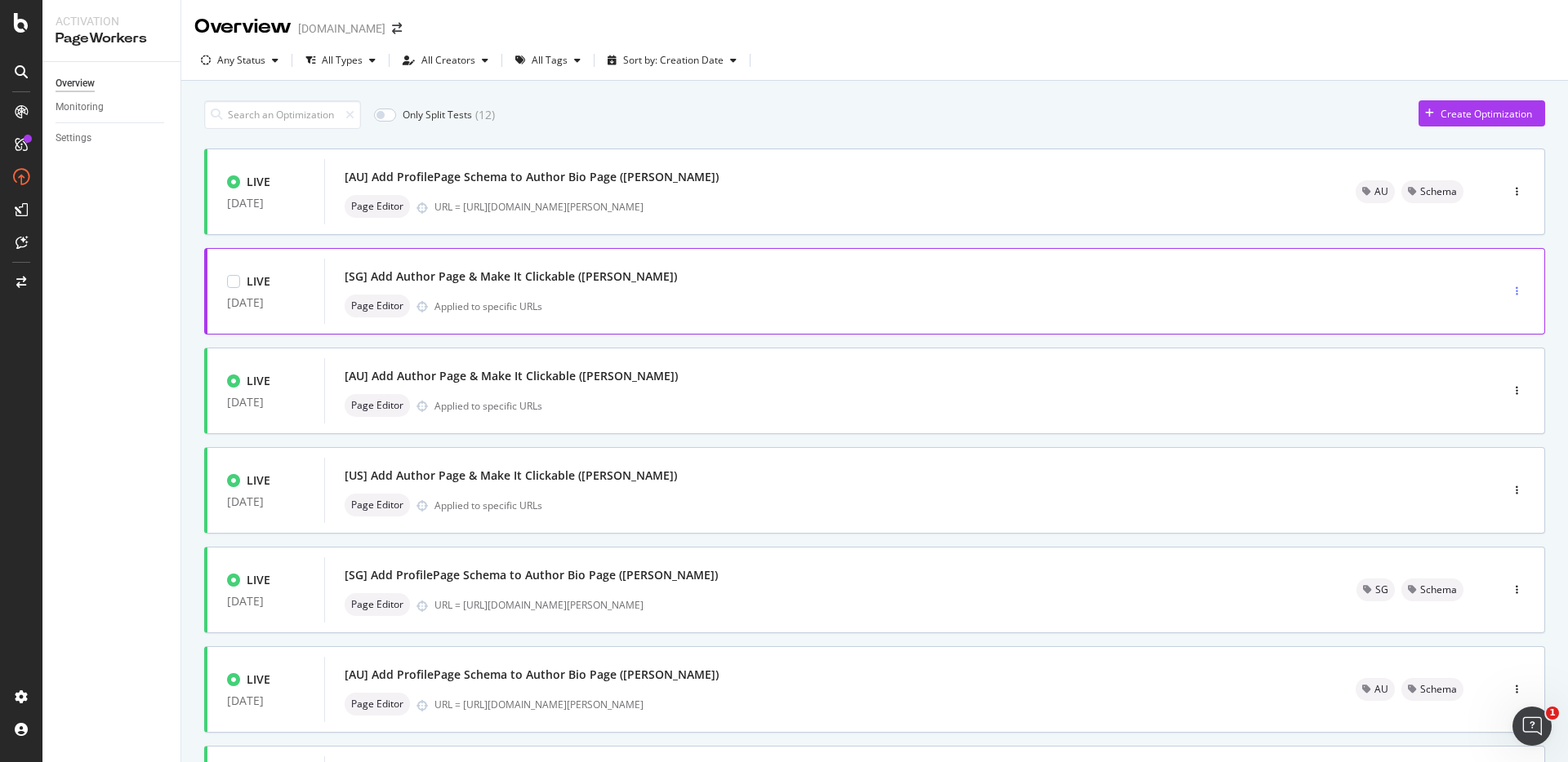
click at [1509, 291] on div "button" at bounding box center [1517, 291] width 16 height 10
click at [1482, 371] on div "Tags" at bounding box center [1482, 376] width 22 height 14
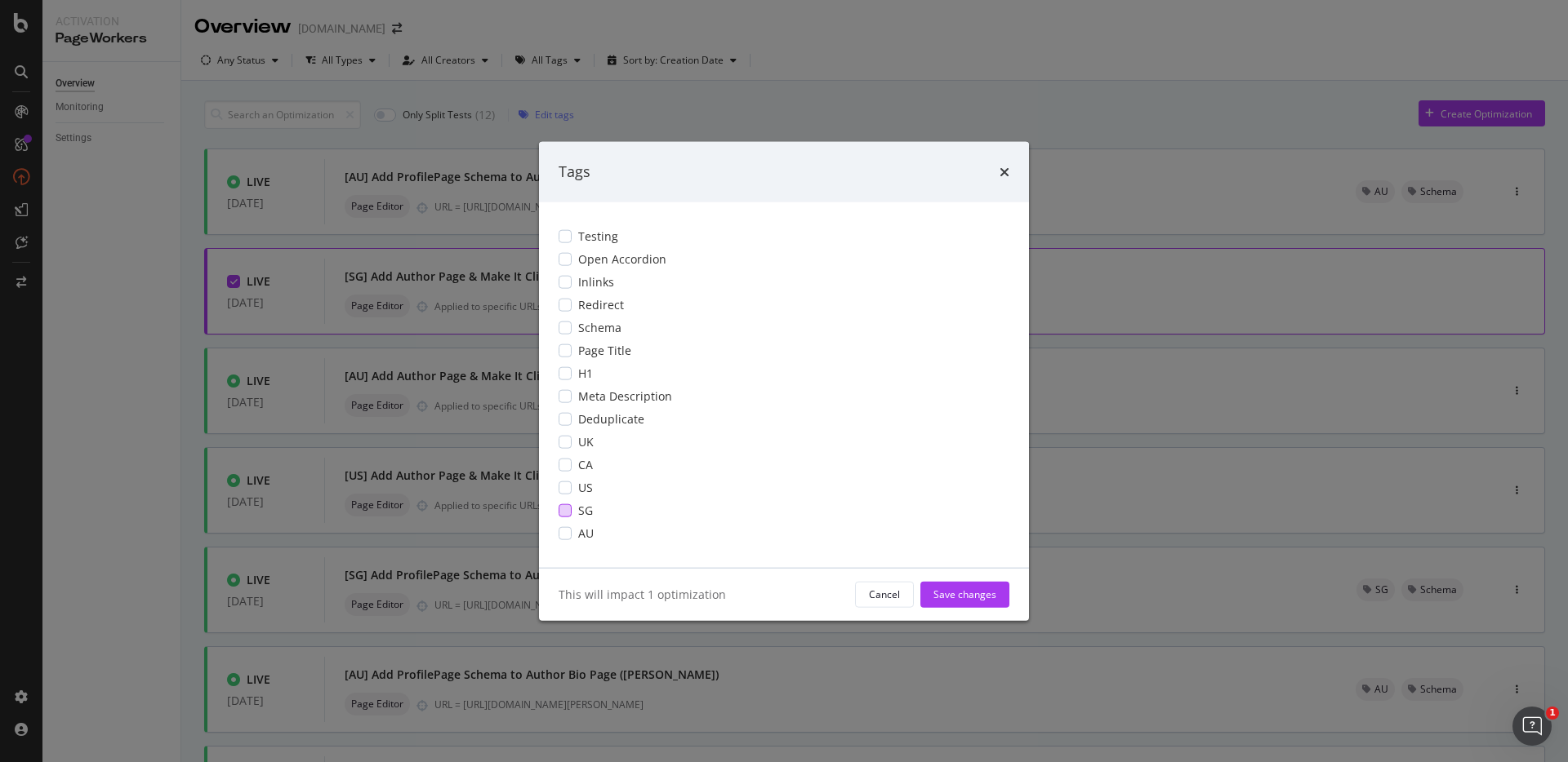
click at [568, 505] on div "modal" at bounding box center [565, 509] width 13 height 13
click at [932, 589] on button "Save changes" at bounding box center [965, 594] width 89 height 26
type input "1"
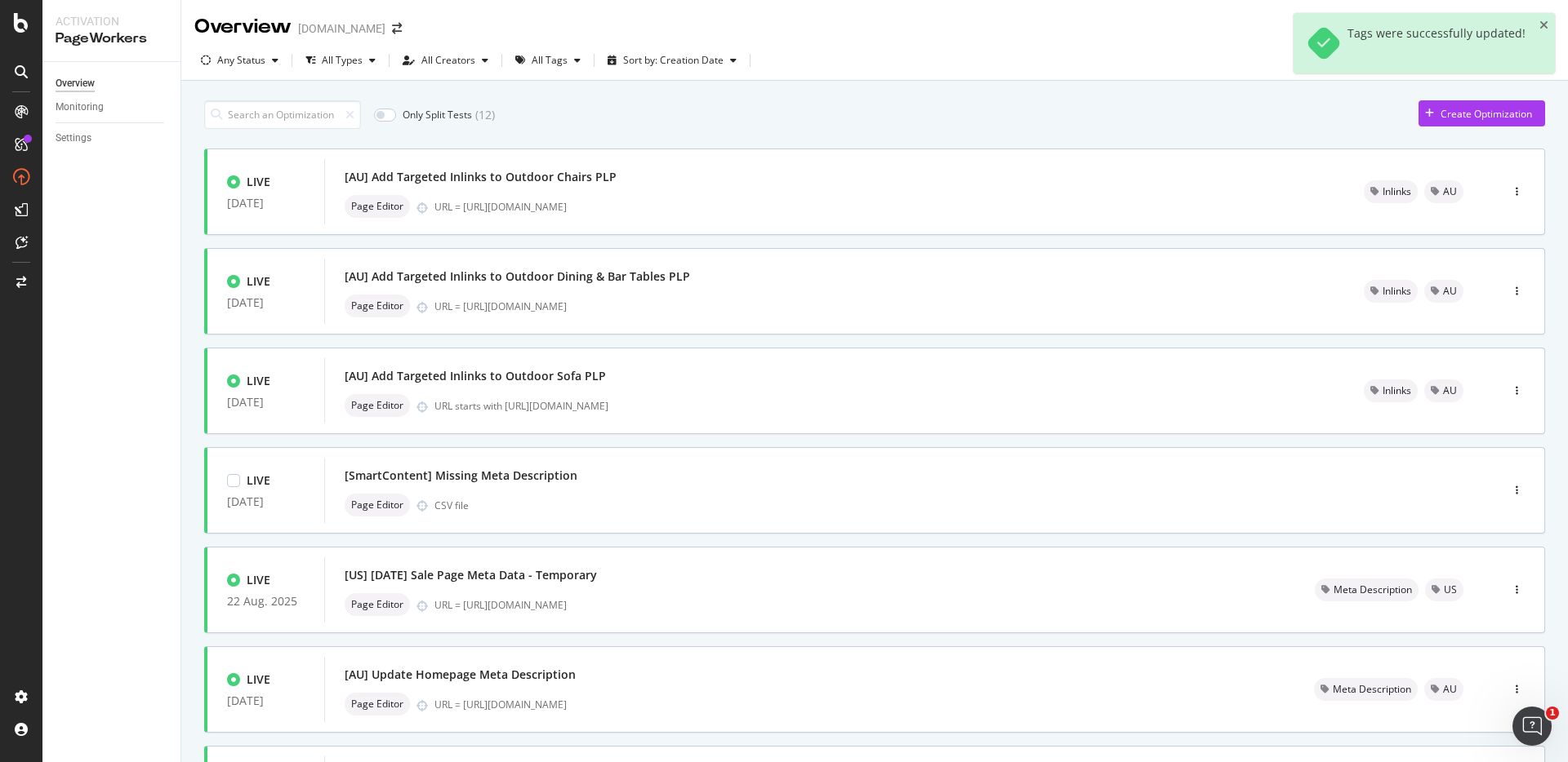
scroll to position [475, 0]
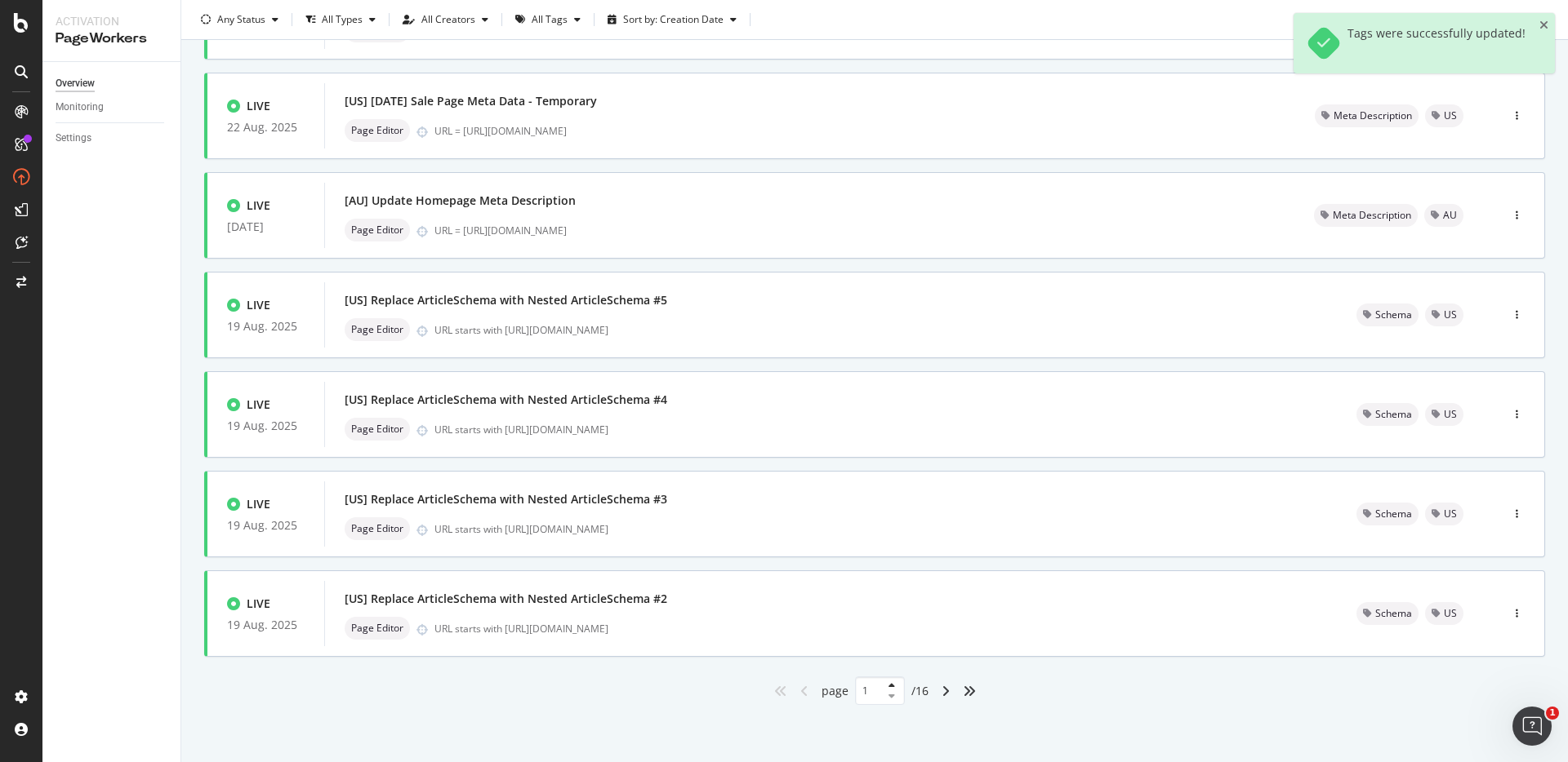
click at [879, 695] on div at bounding box center [889, 692] width 20 height 20
click at [866, 687] on input "1" at bounding box center [880, 691] width 49 height 29
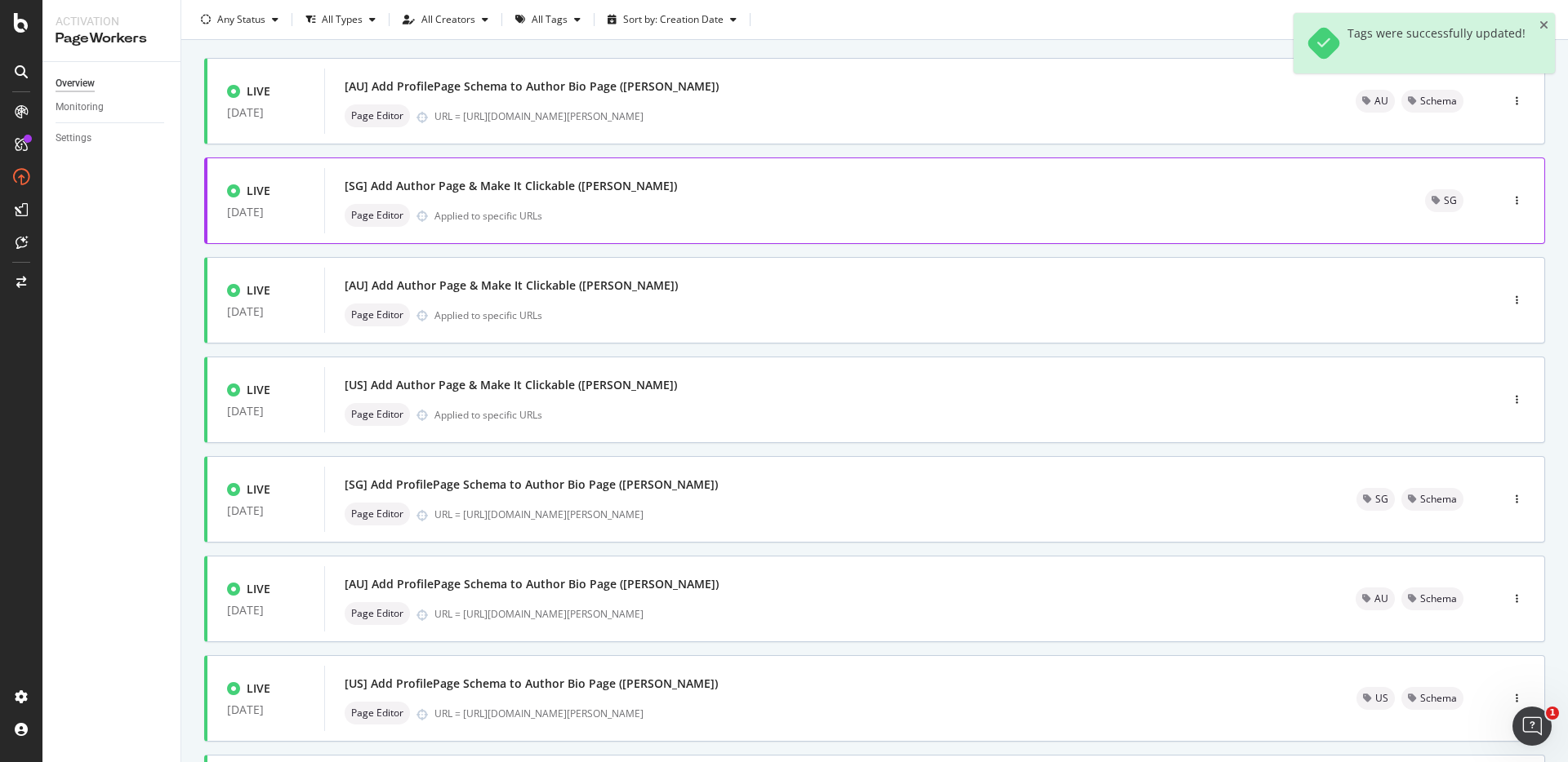
scroll to position [0, 0]
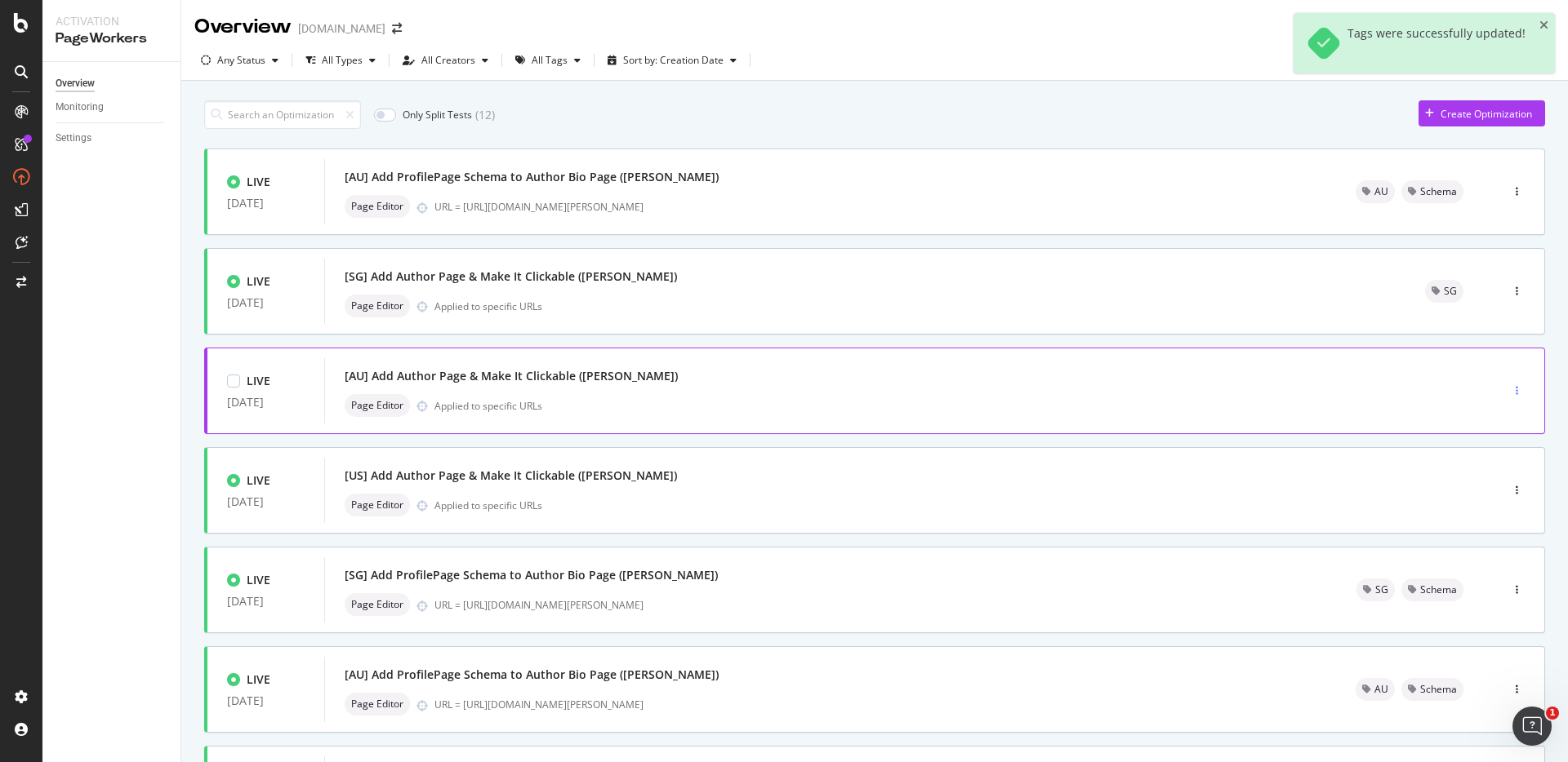
click at [1509, 394] on div "button" at bounding box center [1517, 391] width 16 height 10
click at [1481, 477] on div "Tags" at bounding box center [1482, 476] width 22 height 14
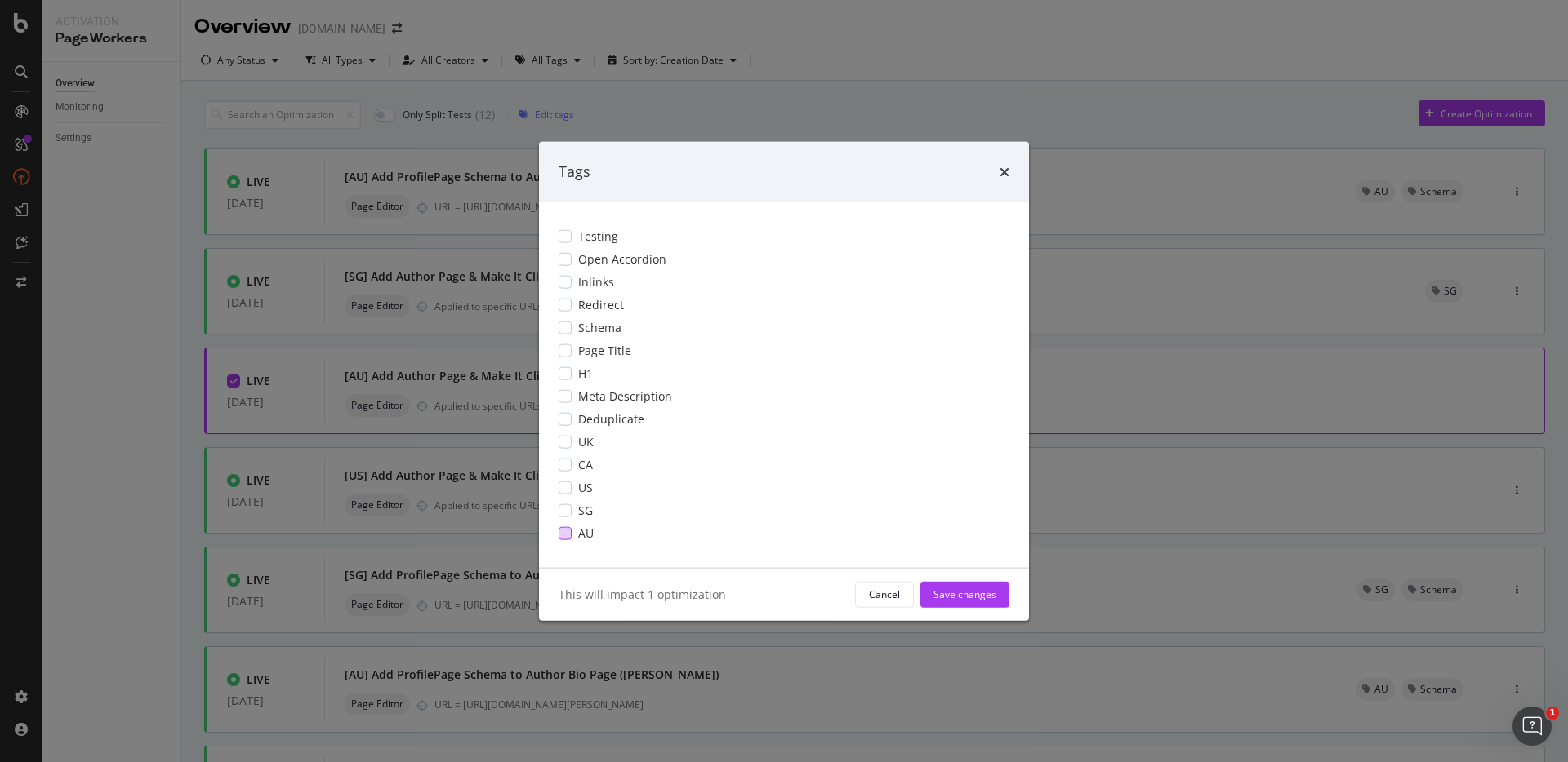
click at [565, 535] on div "modal" at bounding box center [565, 532] width 13 height 13
click at [989, 590] on div "Save changes" at bounding box center [965, 594] width 63 height 14
type input "1"
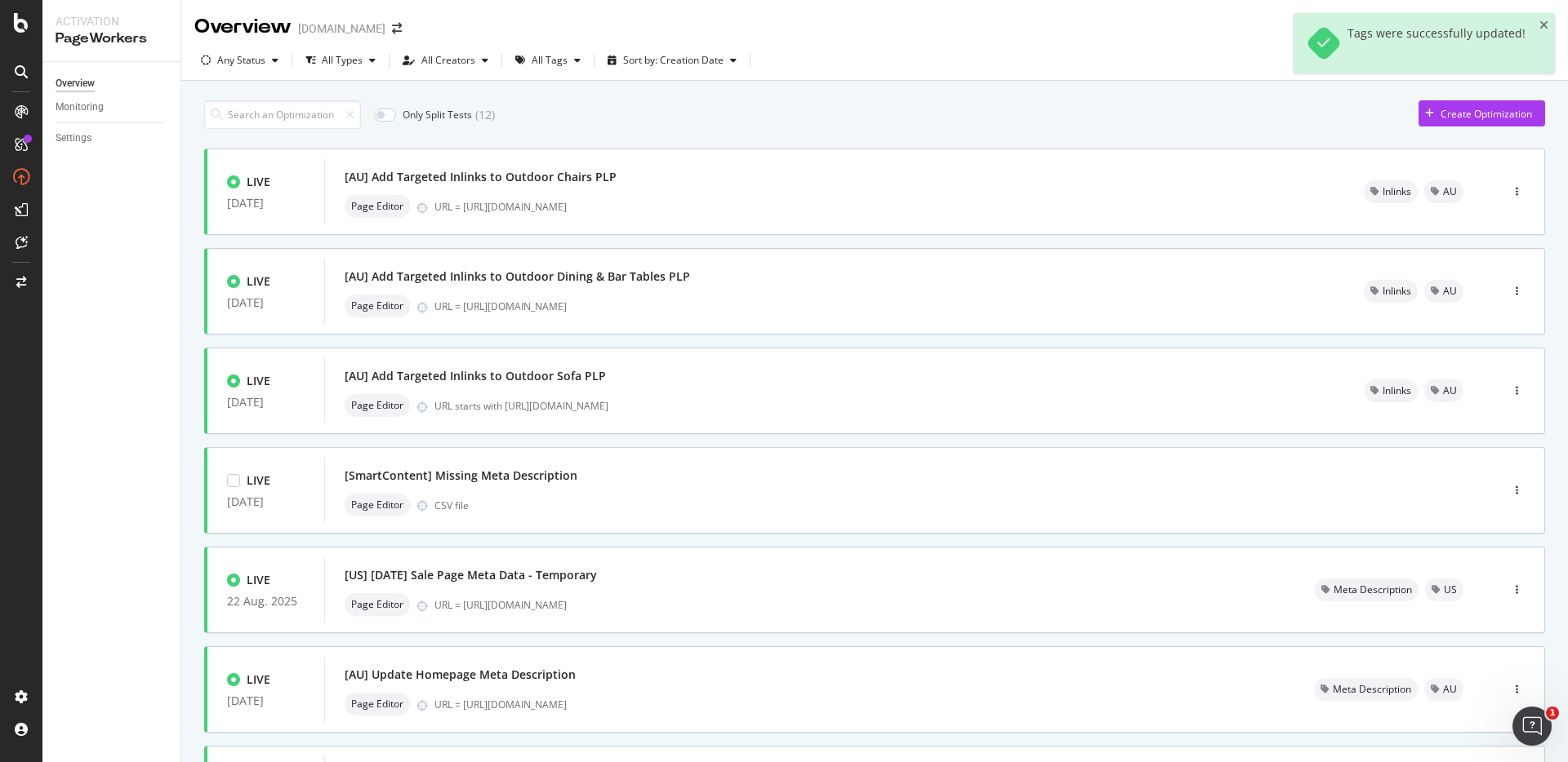
scroll to position [475, 0]
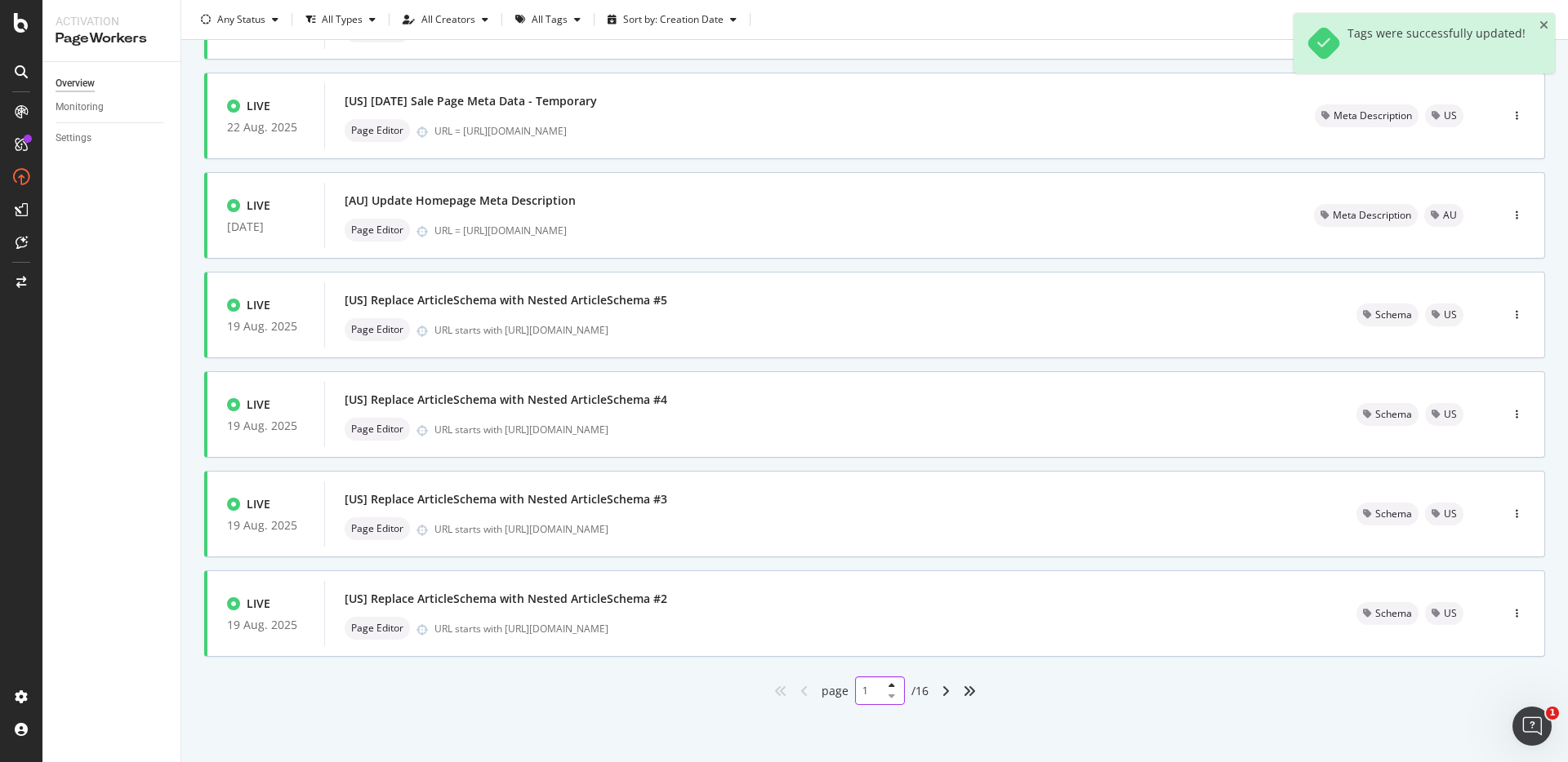
click at [864, 687] on input "1" at bounding box center [880, 691] width 49 height 29
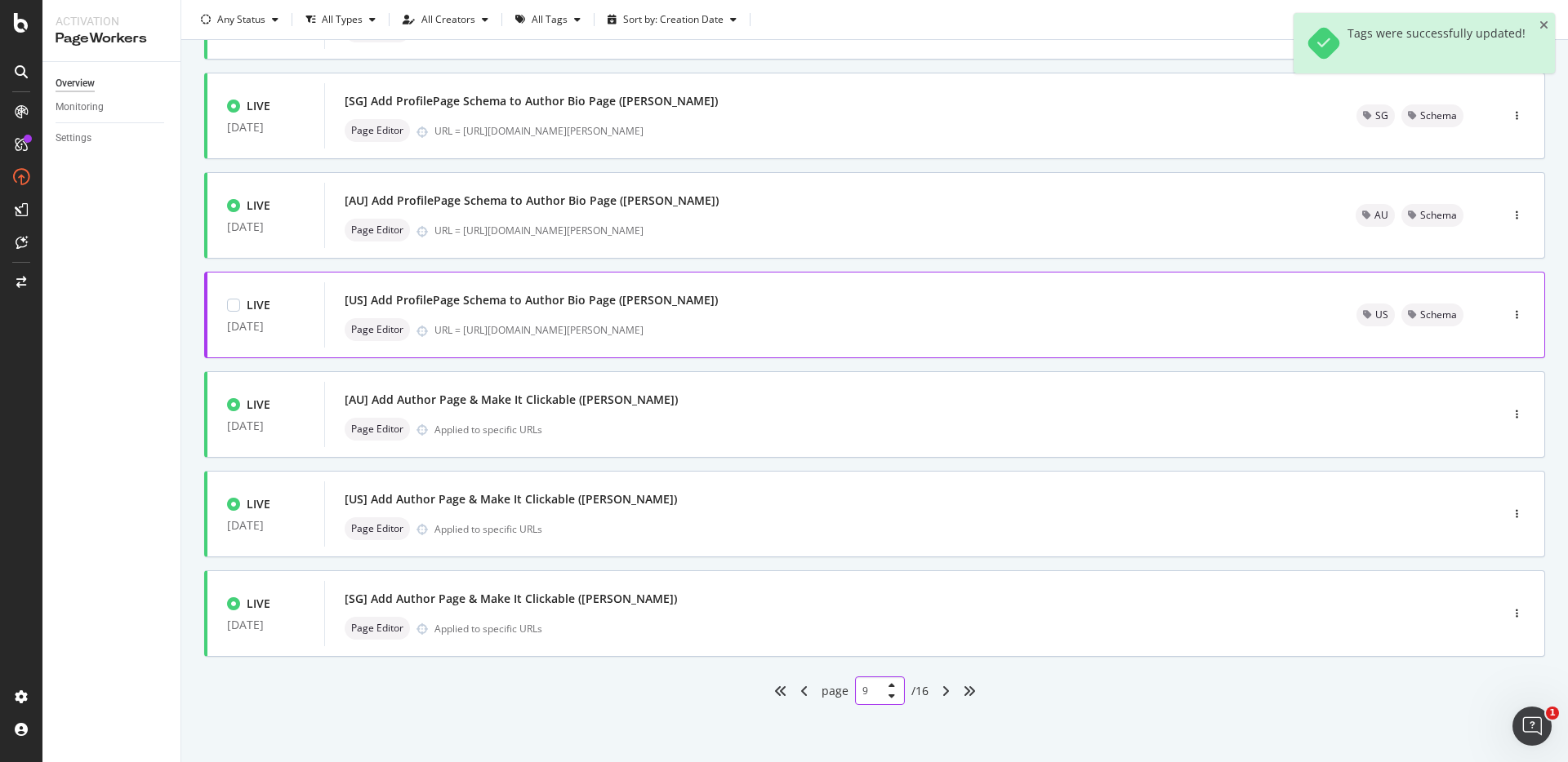
scroll to position [0, 0]
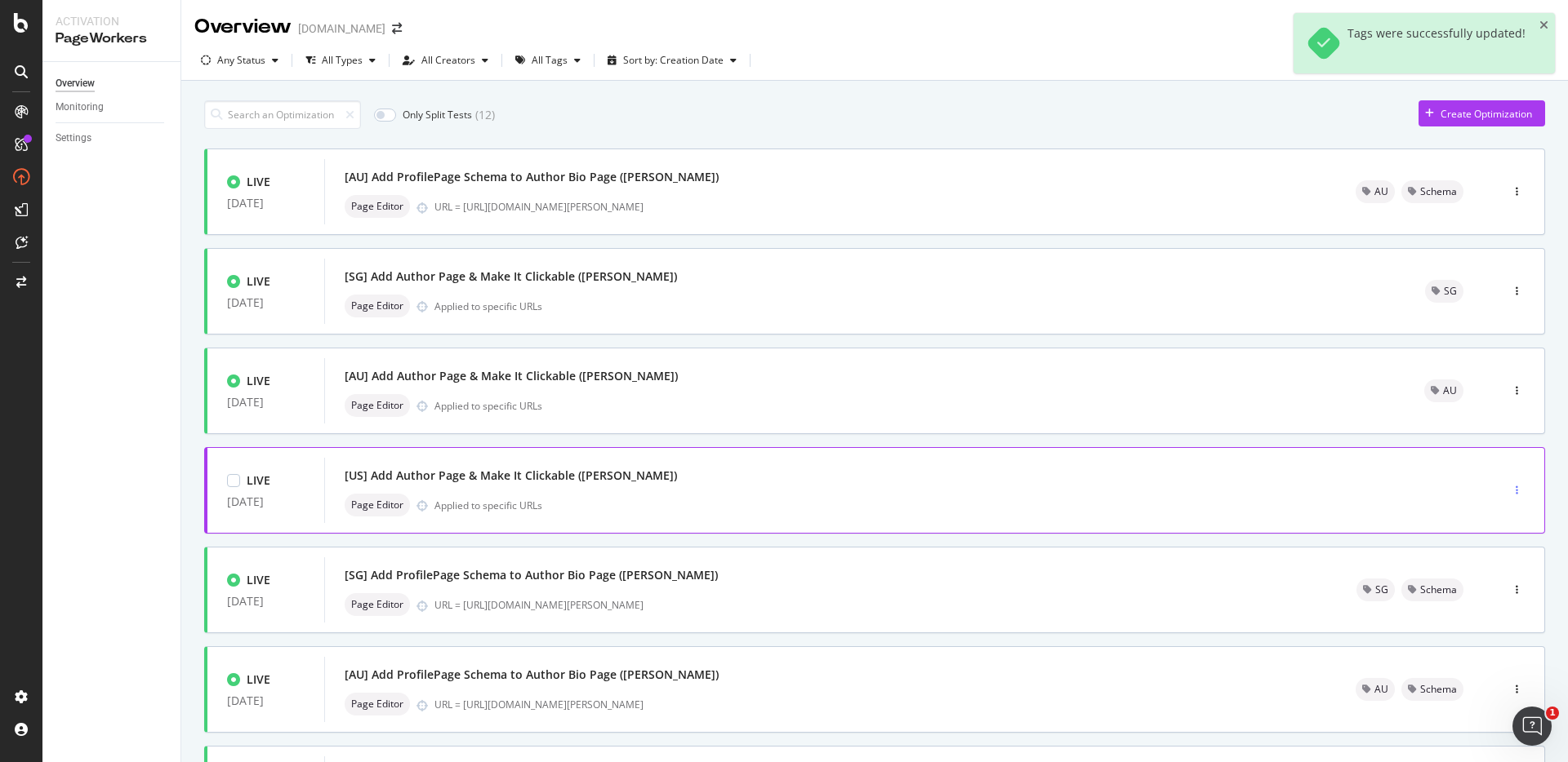
click at [1509, 489] on div "button" at bounding box center [1517, 491] width 16 height 10
click at [1477, 572] on div "Tags" at bounding box center [1482, 575] width 22 height 14
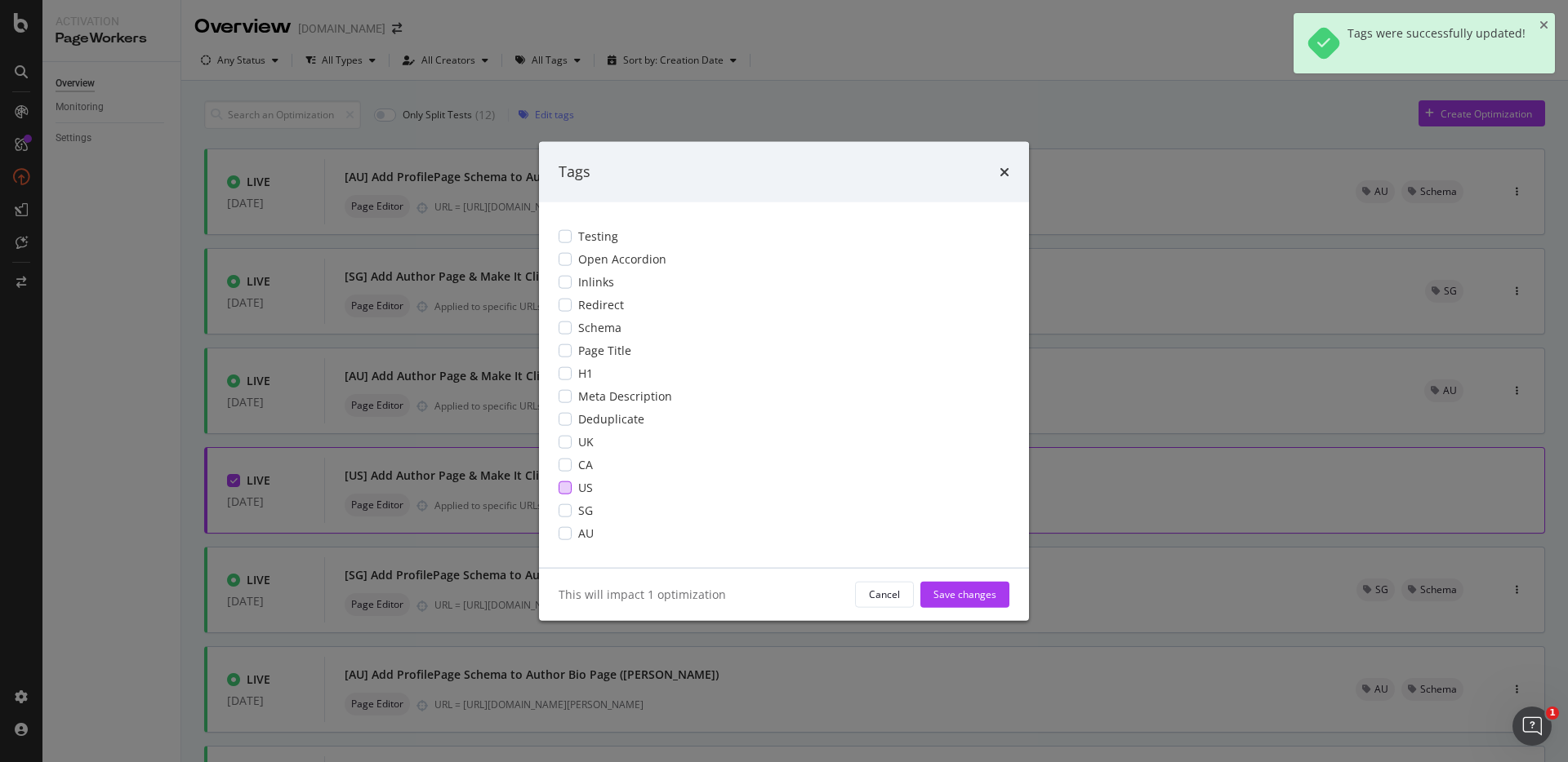
click at [564, 490] on div "modal" at bounding box center [565, 487] width 13 height 13
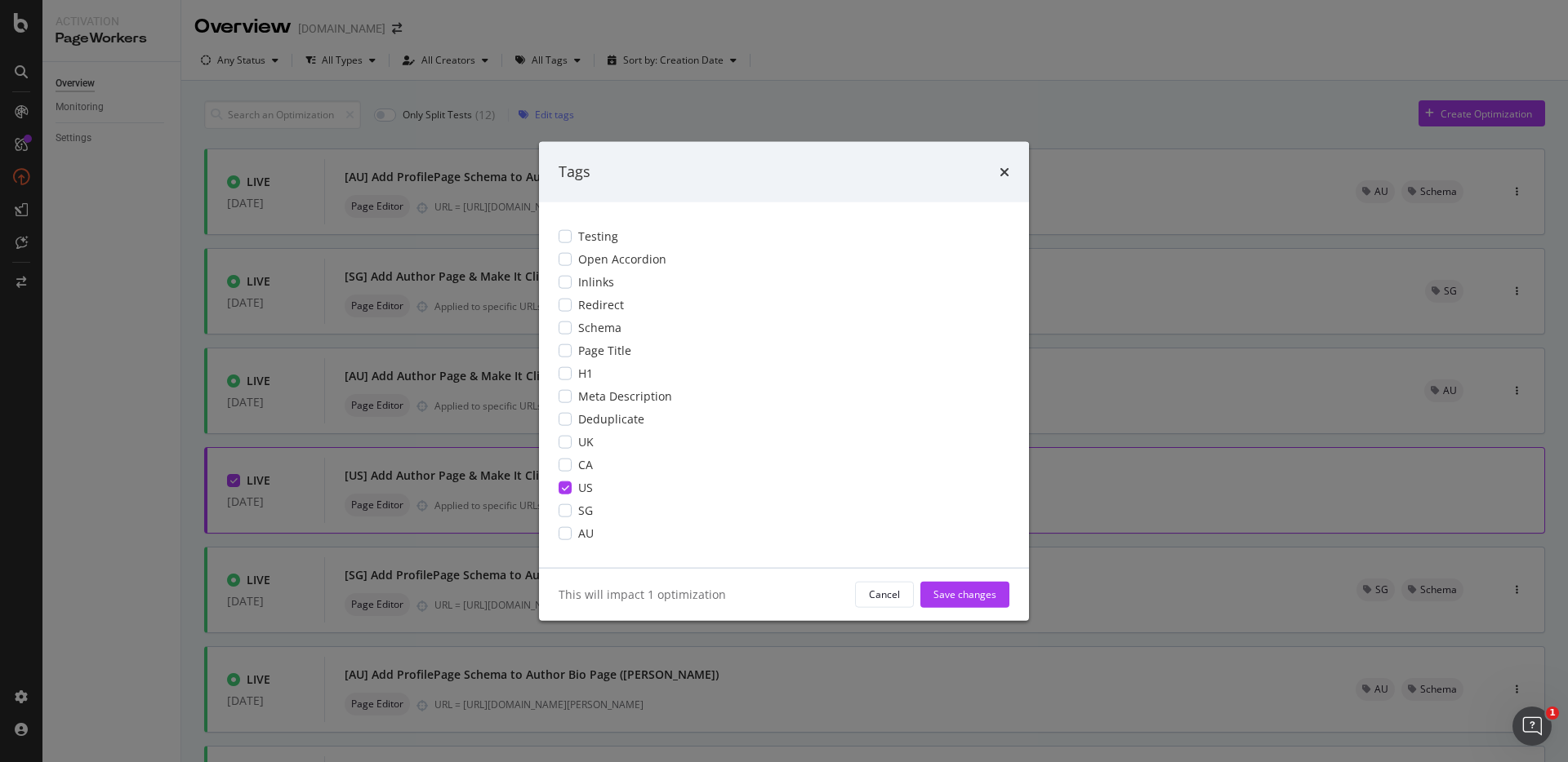
click at [980, 579] on div "This will impact 1 optimization Cancel Save changes" at bounding box center [784, 594] width 490 height 52
click at [974, 597] on div "Save changes" at bounding box center [965, 594] width 63 height 14
type input "1"
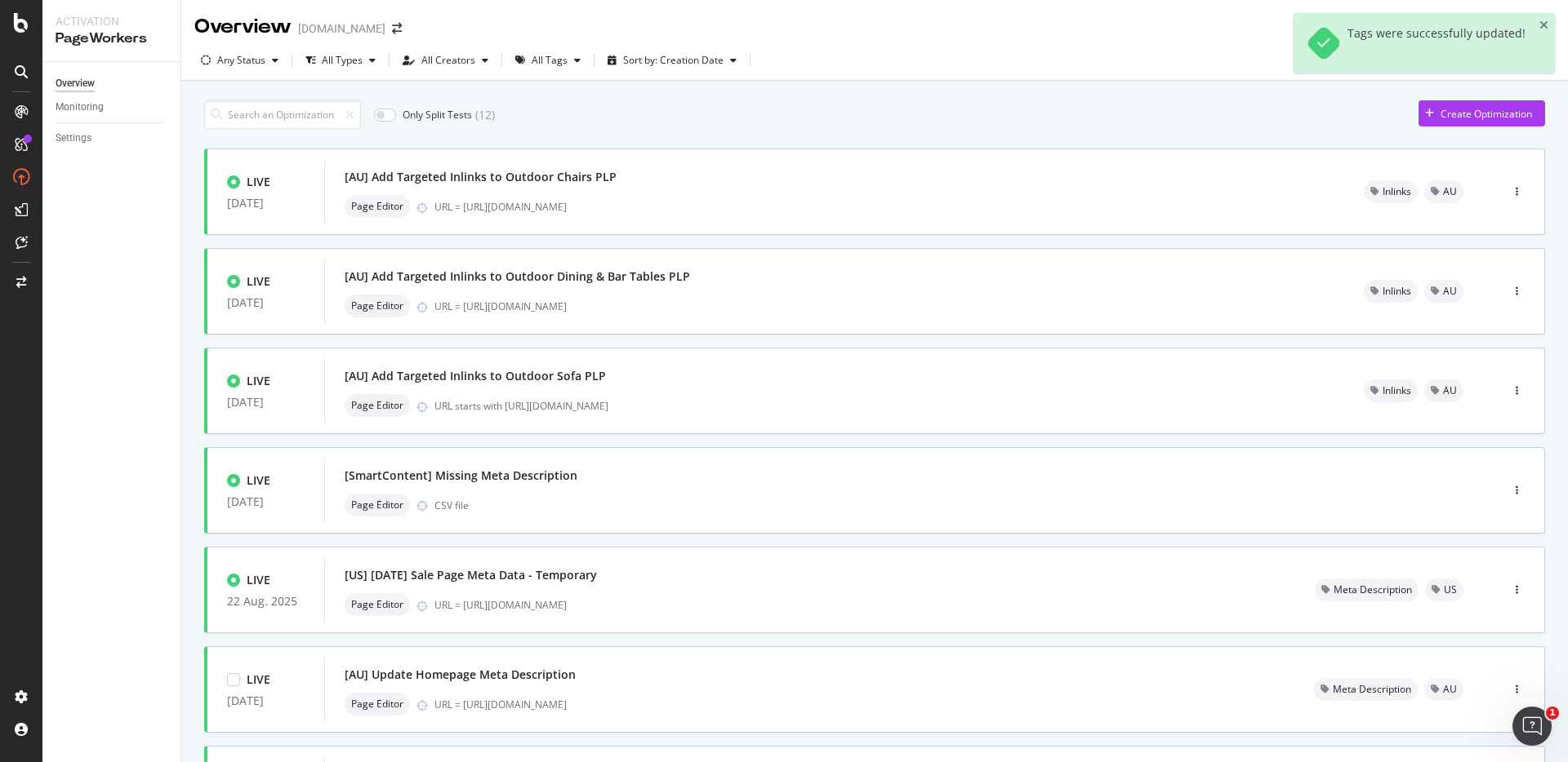
scroll to position [475, 0]
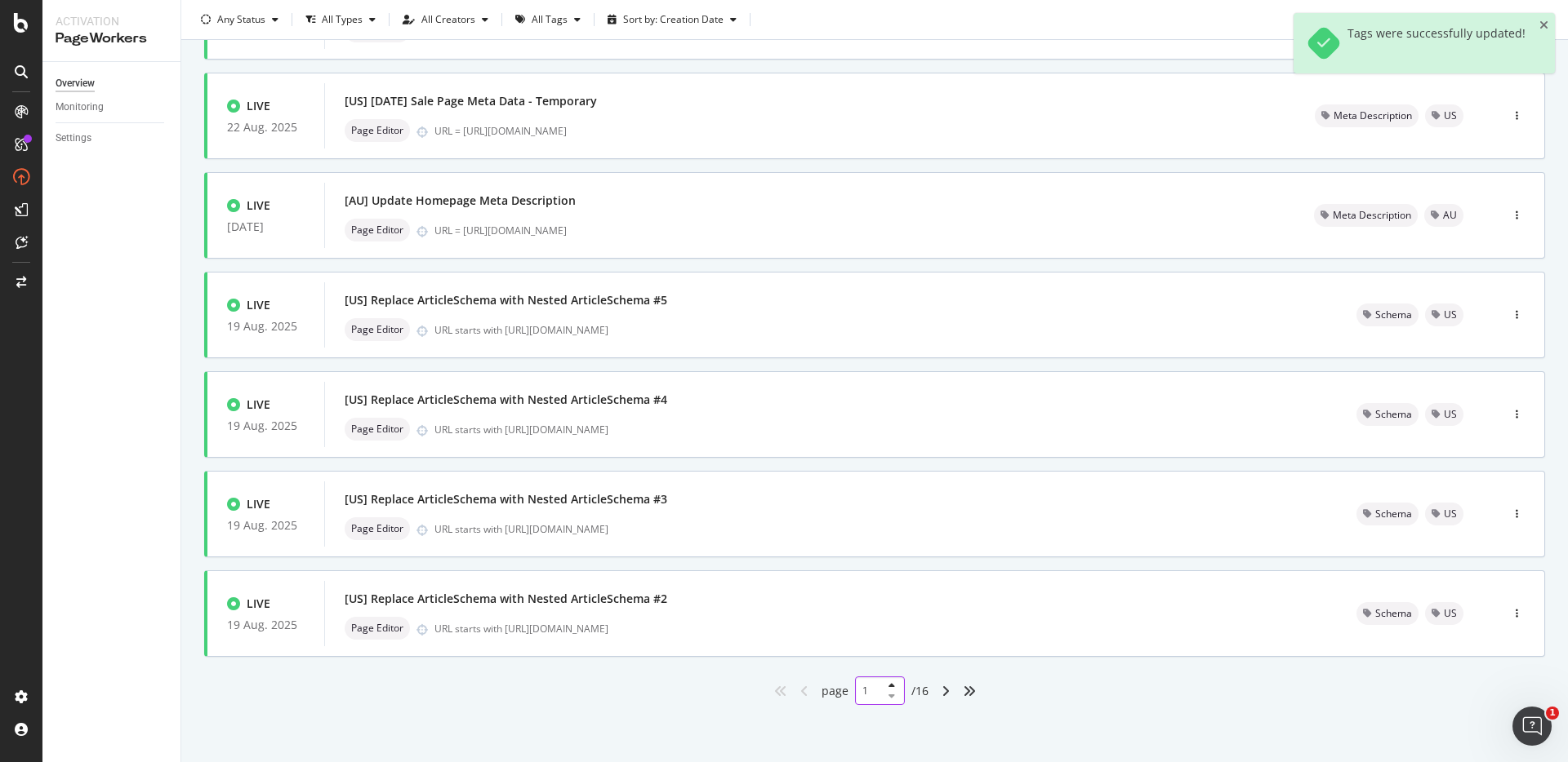
click at [863, 695] on input "1" at bounding box center [880, 691] width 49 height 29
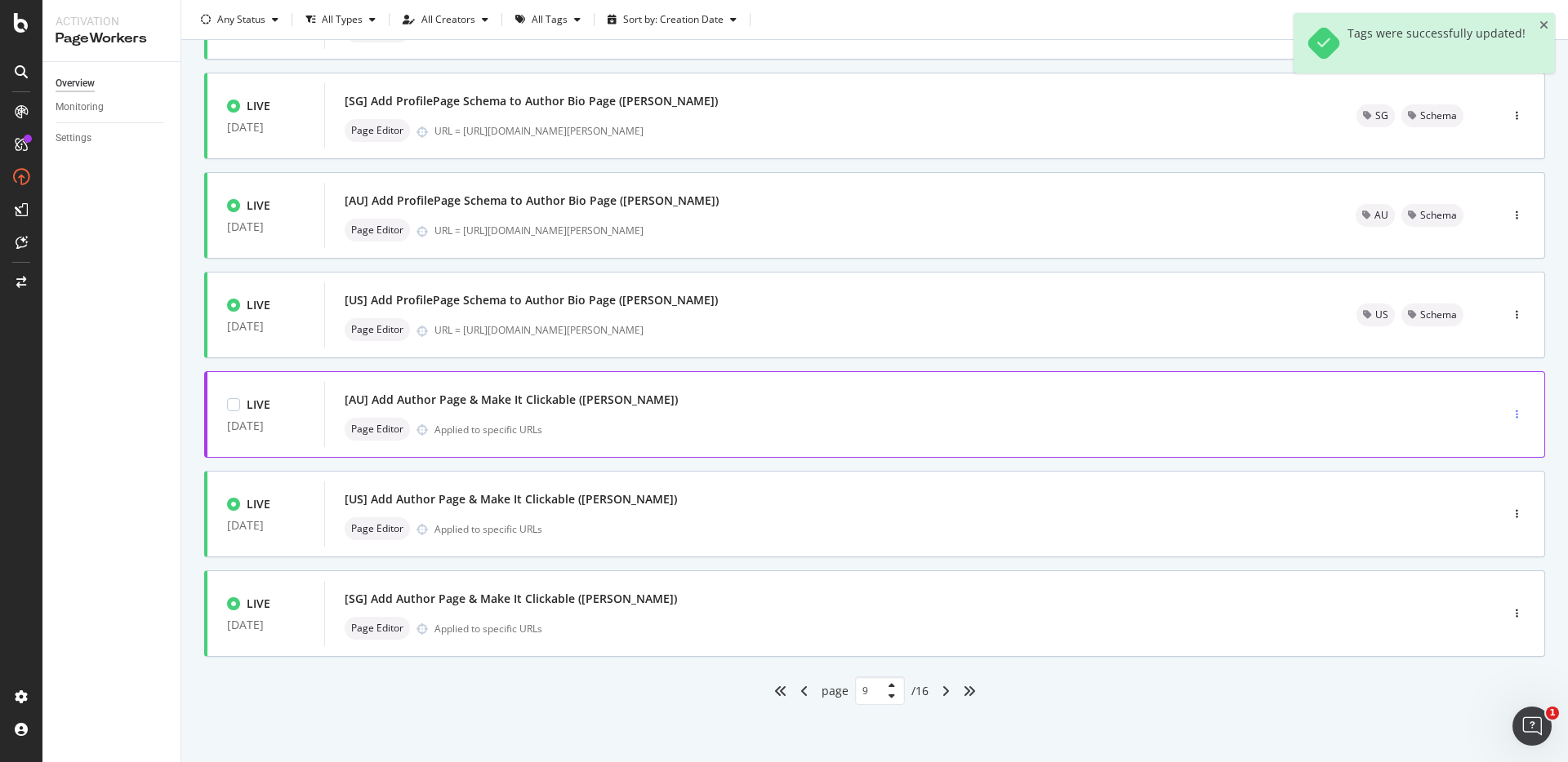
click at [1516, 411] on icon "button" at bounding box center [1517, 415] width 2 height 10
click at [1487, 493] on div "Tags" at bounding box center [1482, 499] width 22 height 14
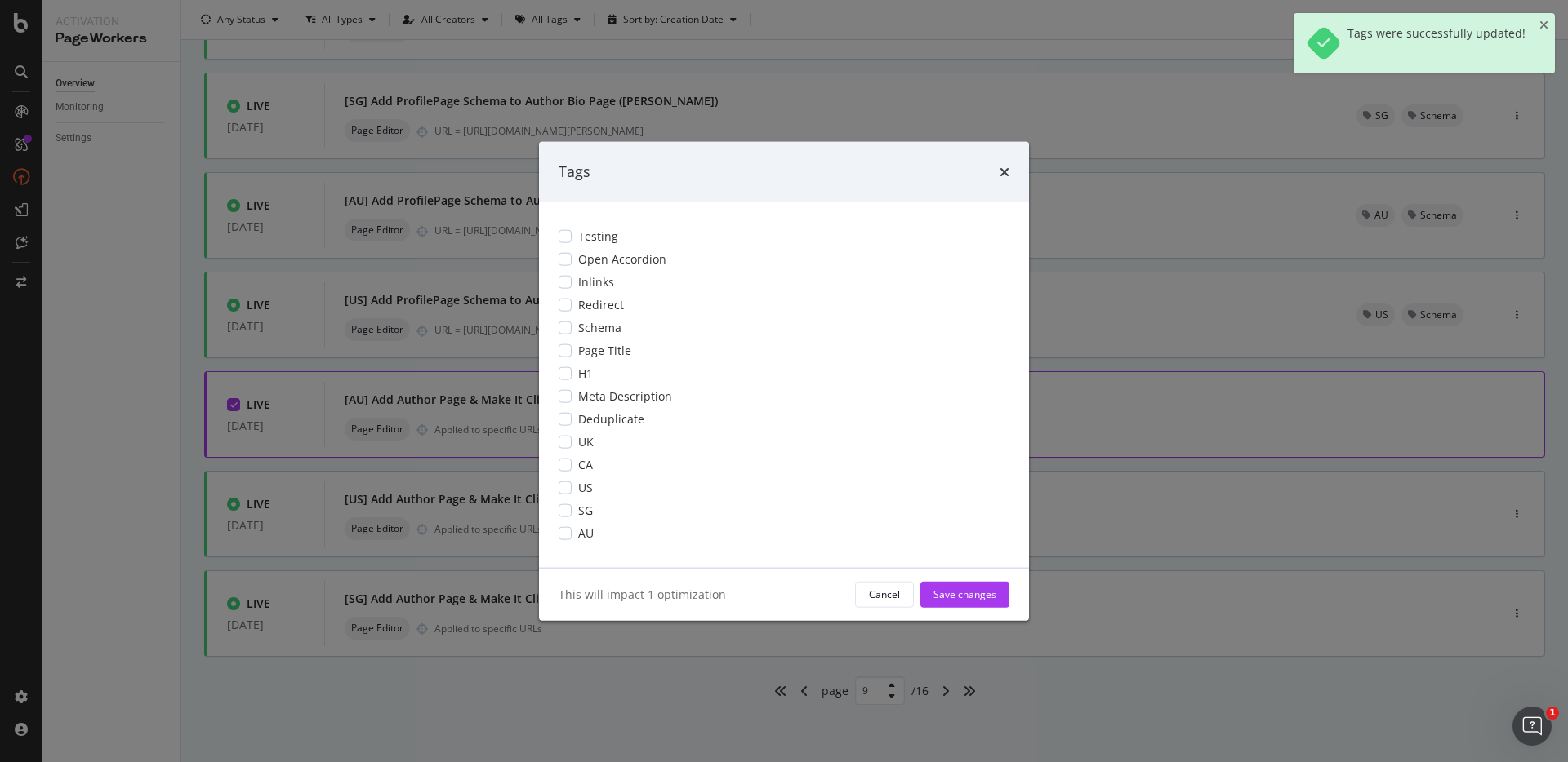
scroll to position [0, 0]
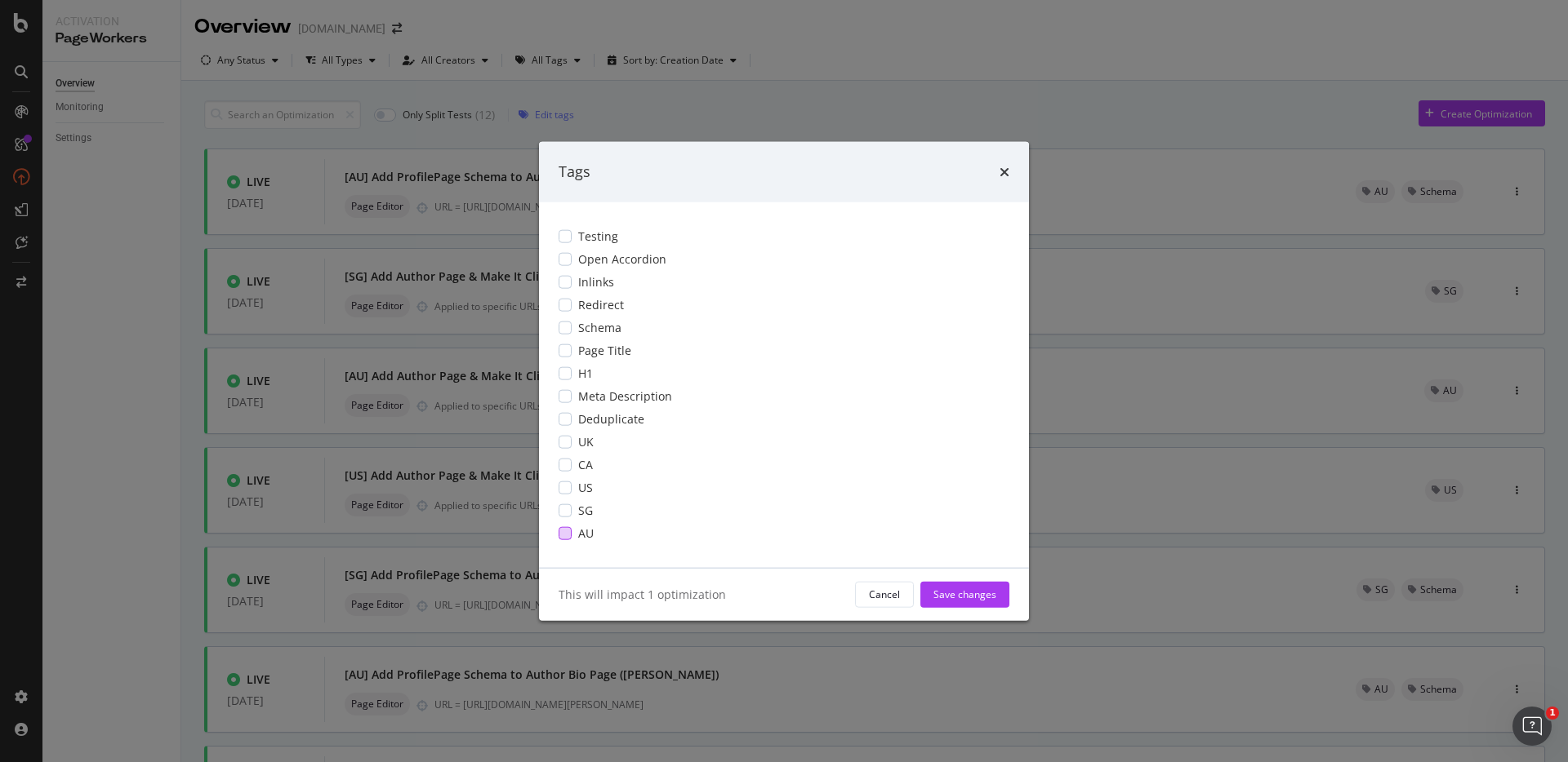
click at [565, 539] on div "modal" at bounding box center [565, 532] width 13 height 13
click at [973, 596] on div "Save changes" at bounding box center [965, 594] width 63 height 14
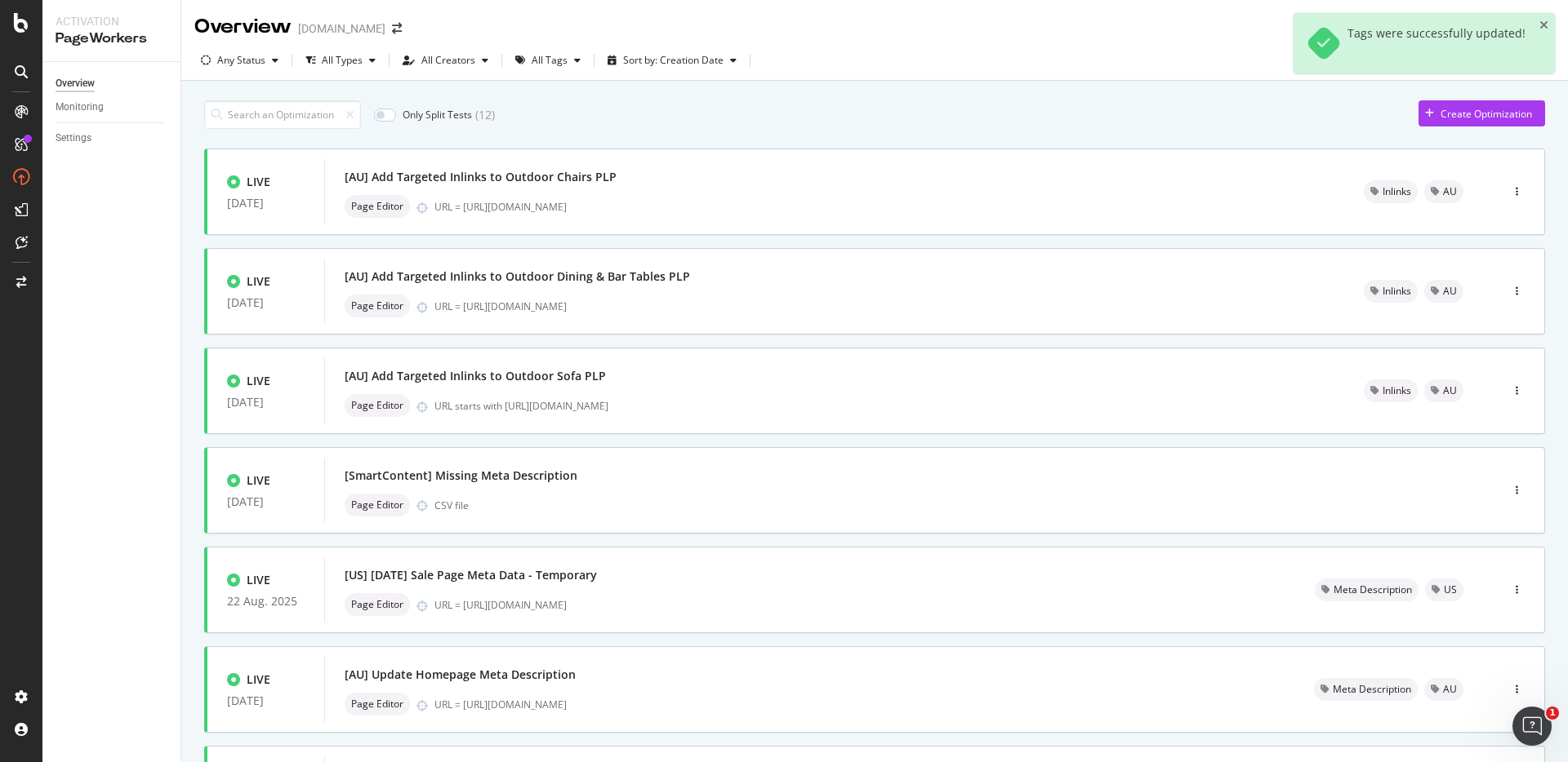
type input "1"
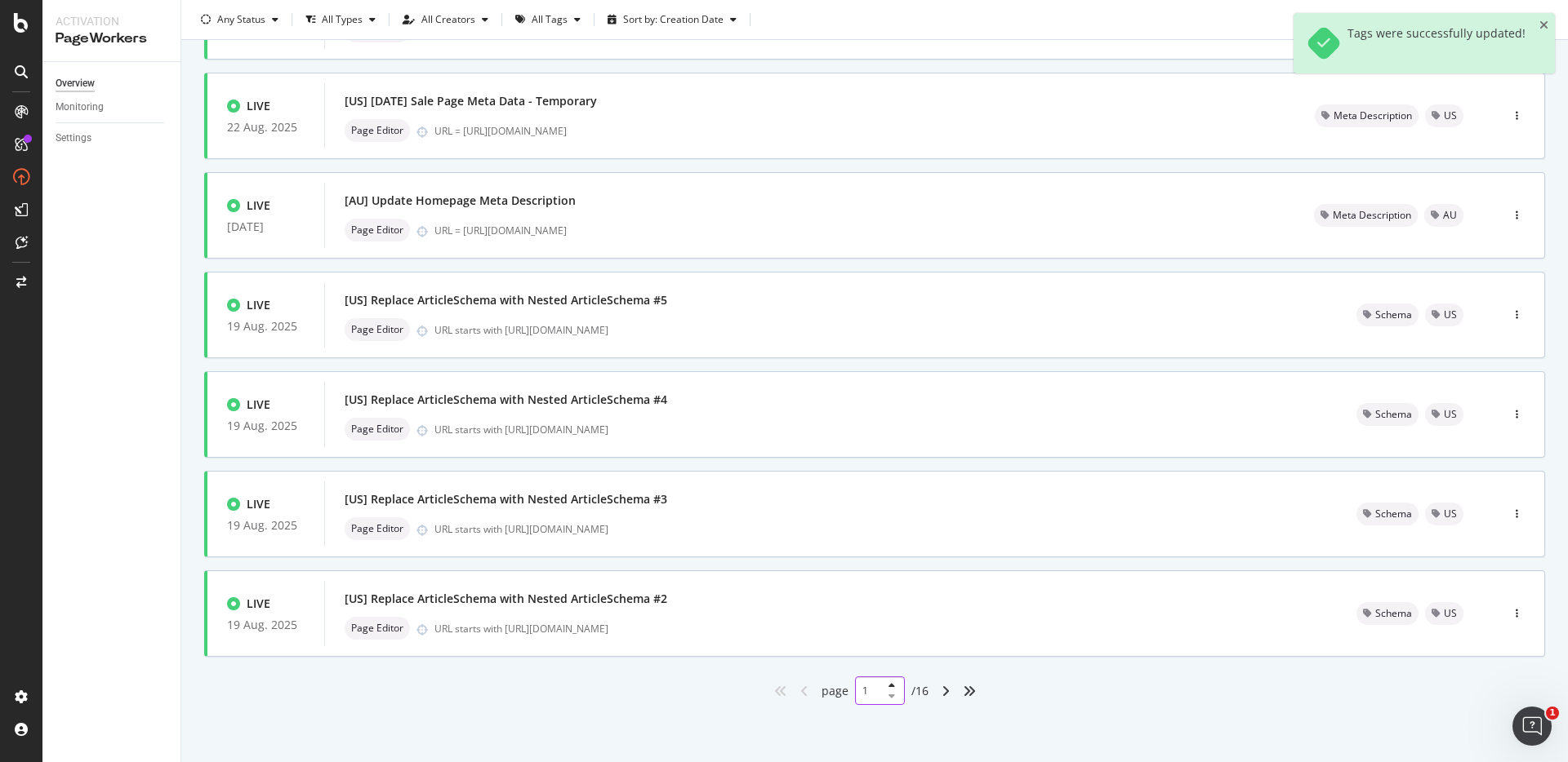
click at [858, 692] on input "1" at bounding box center [880, 691] width 49 height 29
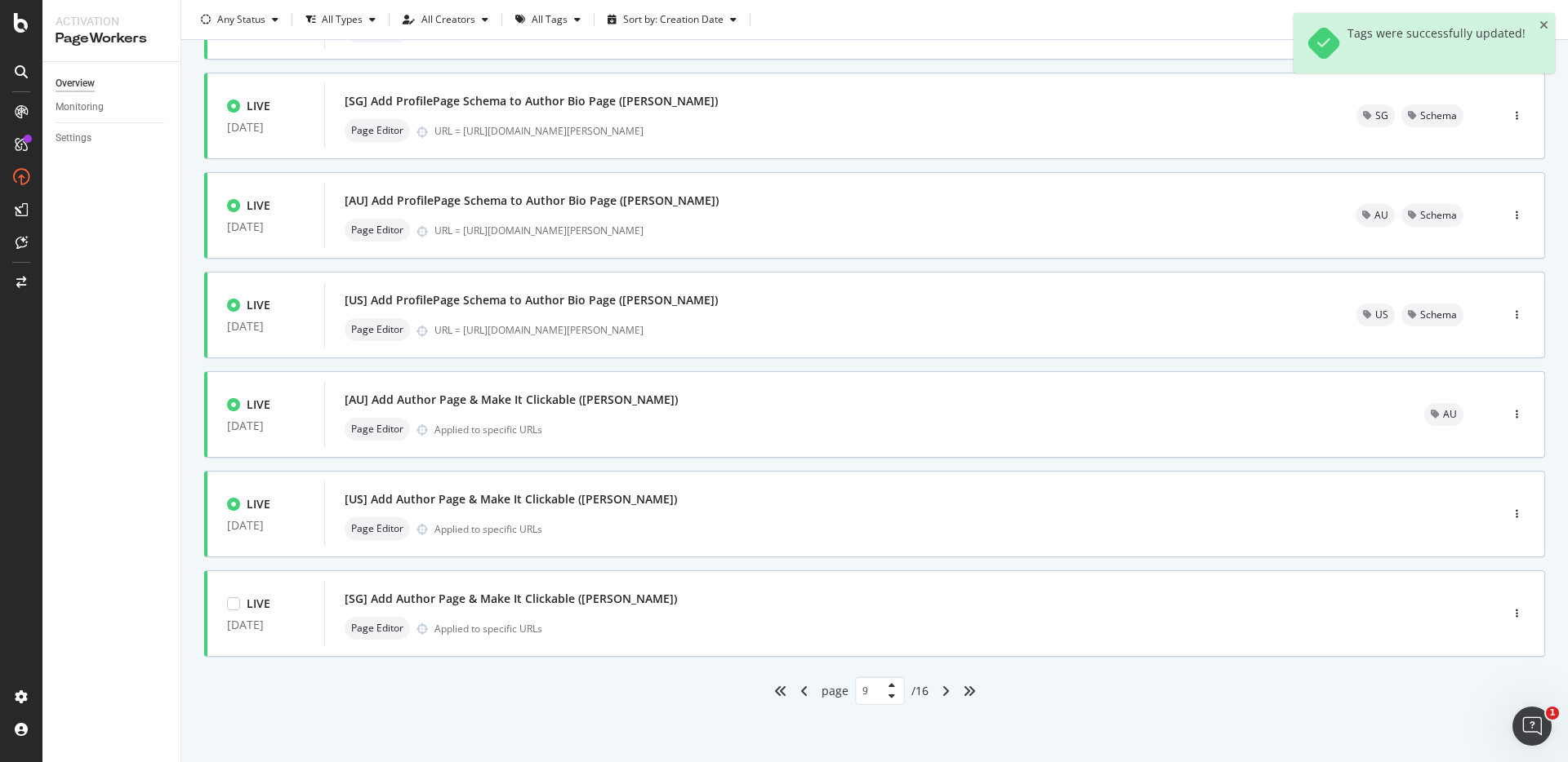
click at [1237, 697] on div "page 9 / 16" at bounding box center [875, 691] width 1341 height 29
click at [1516, 515] on icon "button" at bounding box center [1517, 514] width 2 height 10
click at [1495, 608] on div "Tags" at bounding box center [1476, 598] width 76 height 21
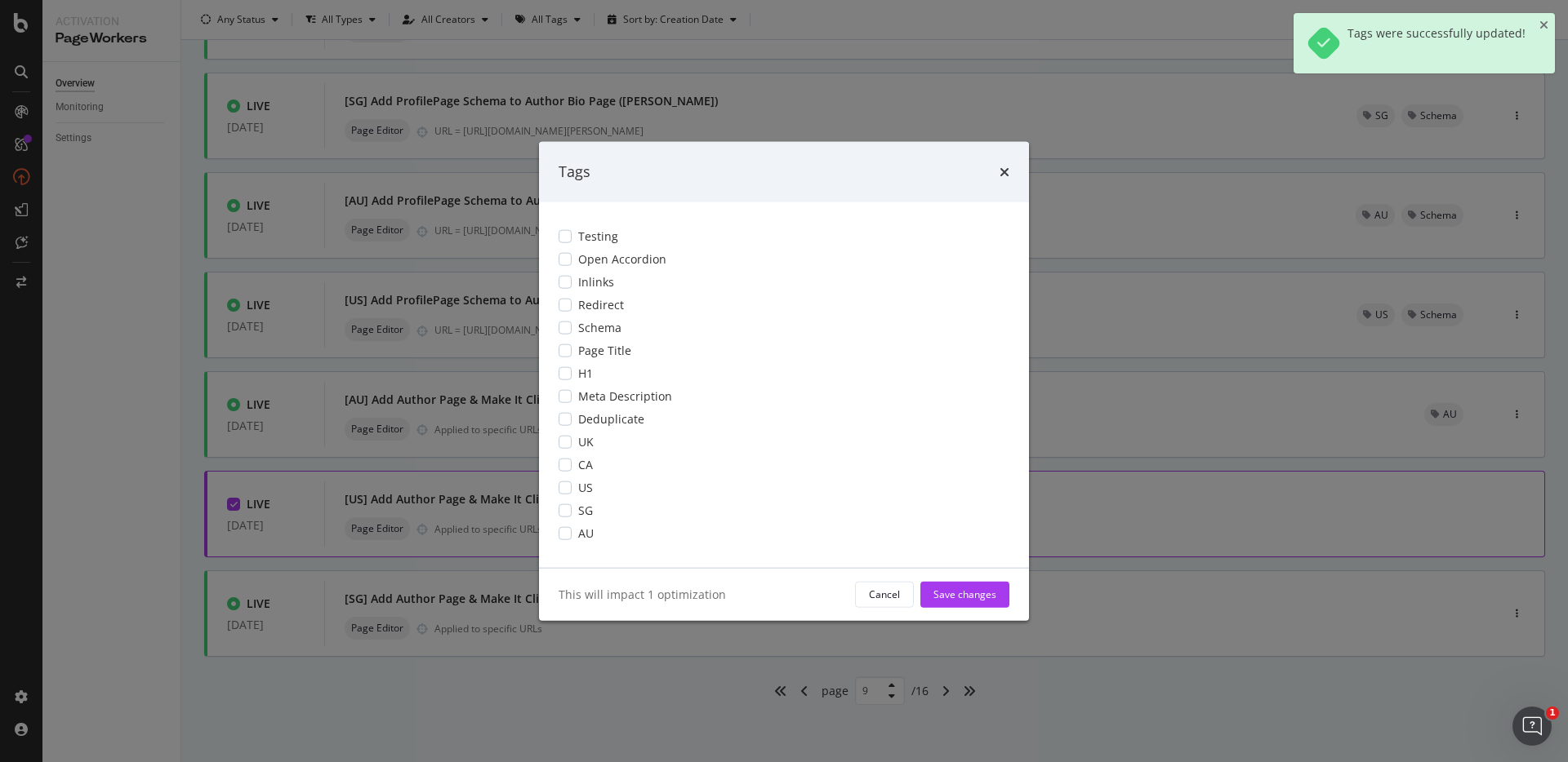
scroll to position [0, 0]
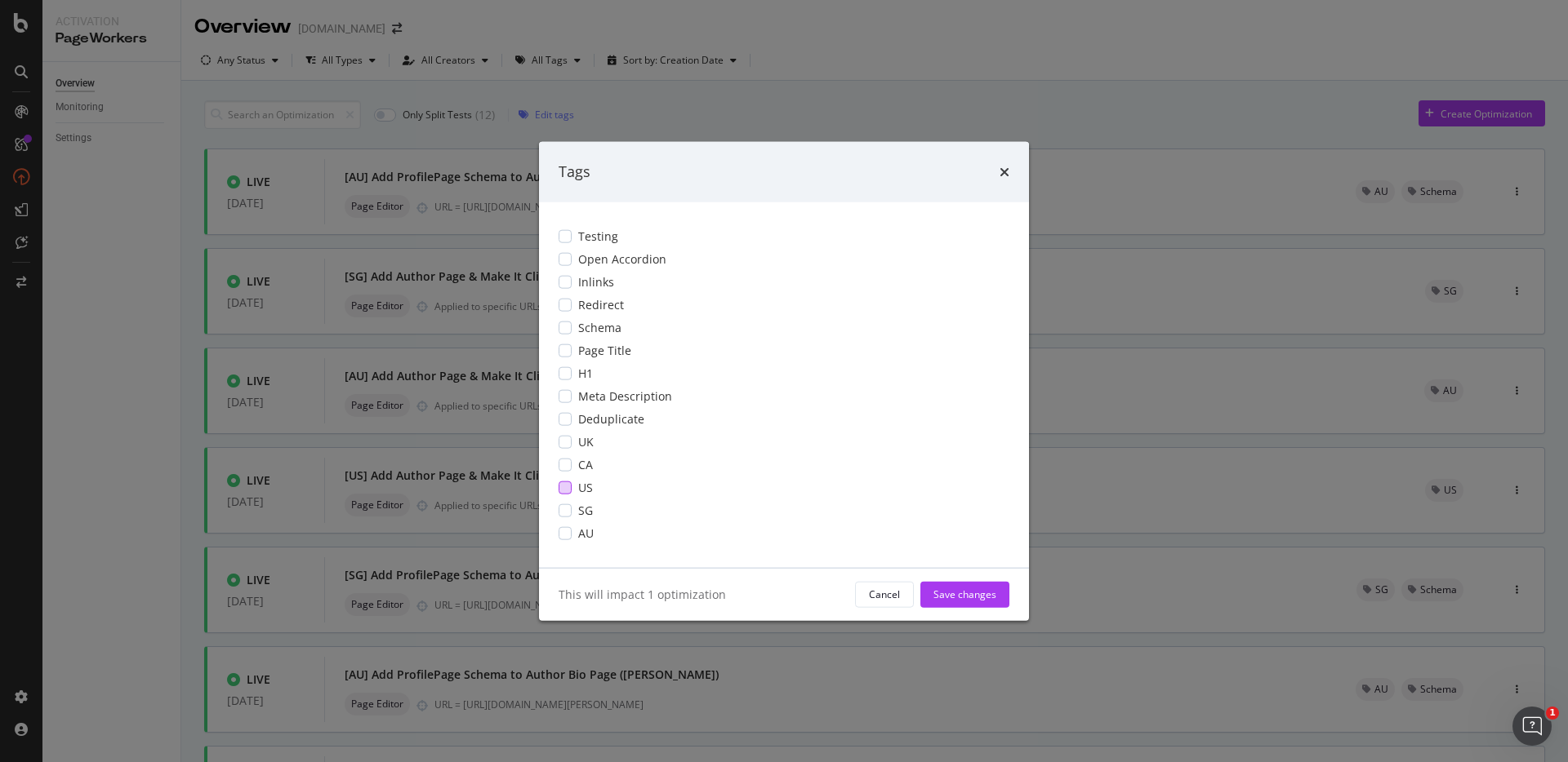
click at [567, 485] on div "modal" at bounding box center [565, 487] width 13 height 13
click at [972, 595] on div "Save changes" at bounding box center [965, 594] width 63 height 14
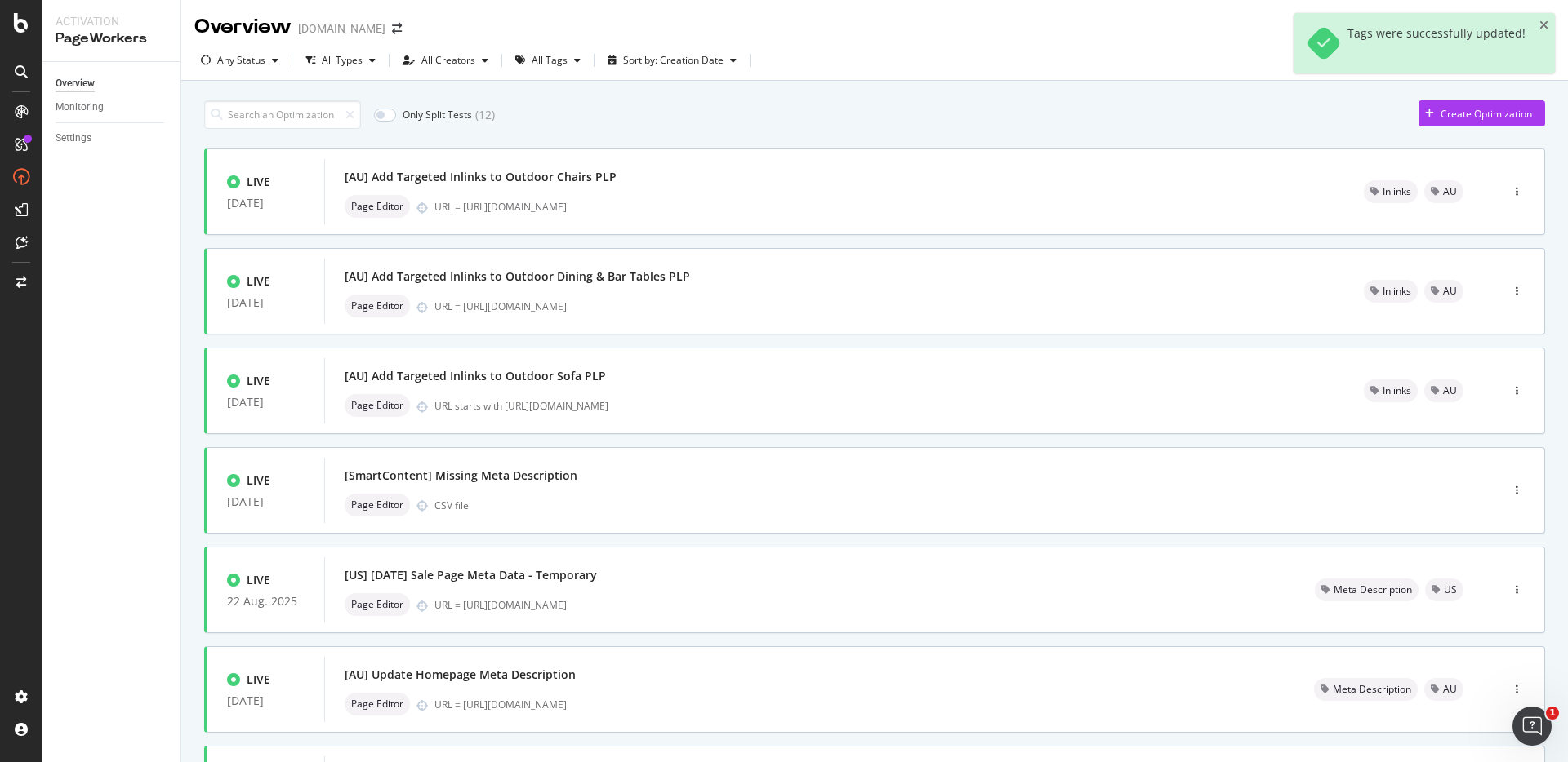
type input "1"
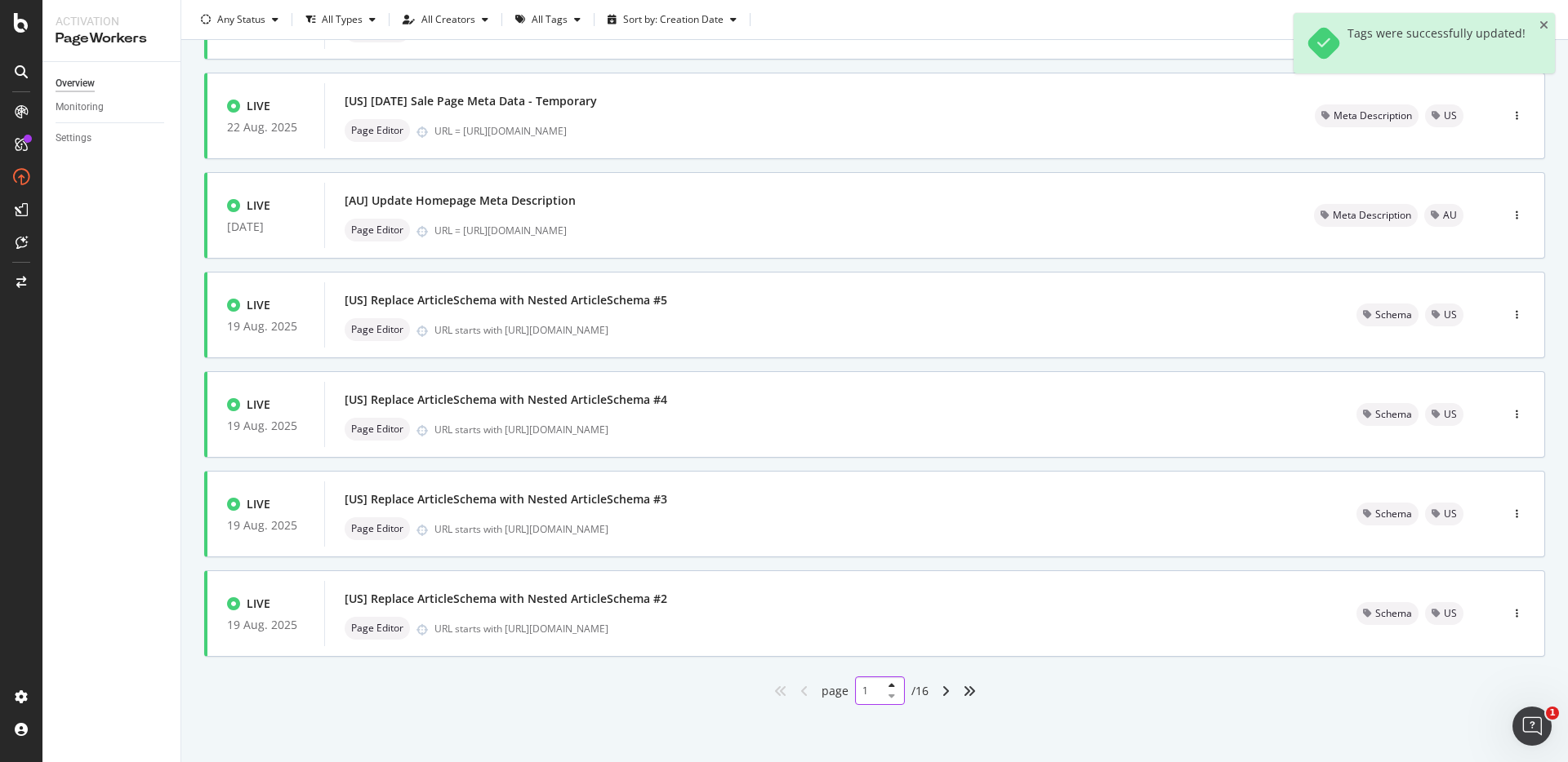
click at [866, 692] on input "1" at bounding box center [880, 691] width 49 height 29
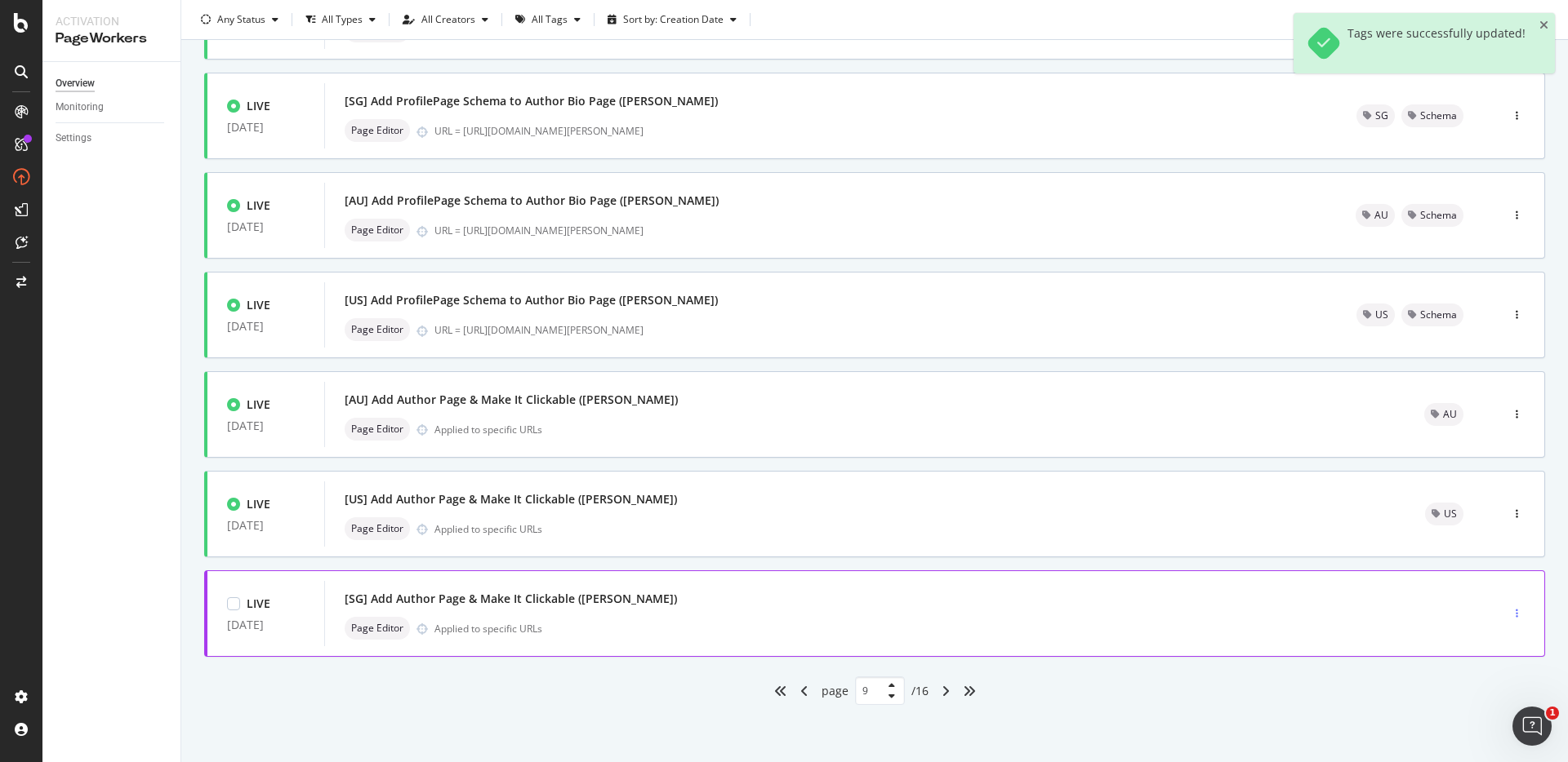
click at [1509, 614] on div "button" at bounding box center [1517, 614] width 16 height 10
click at [1470, 696] on div "Tags" at bounding box center [1476, 698] width 76 height 21
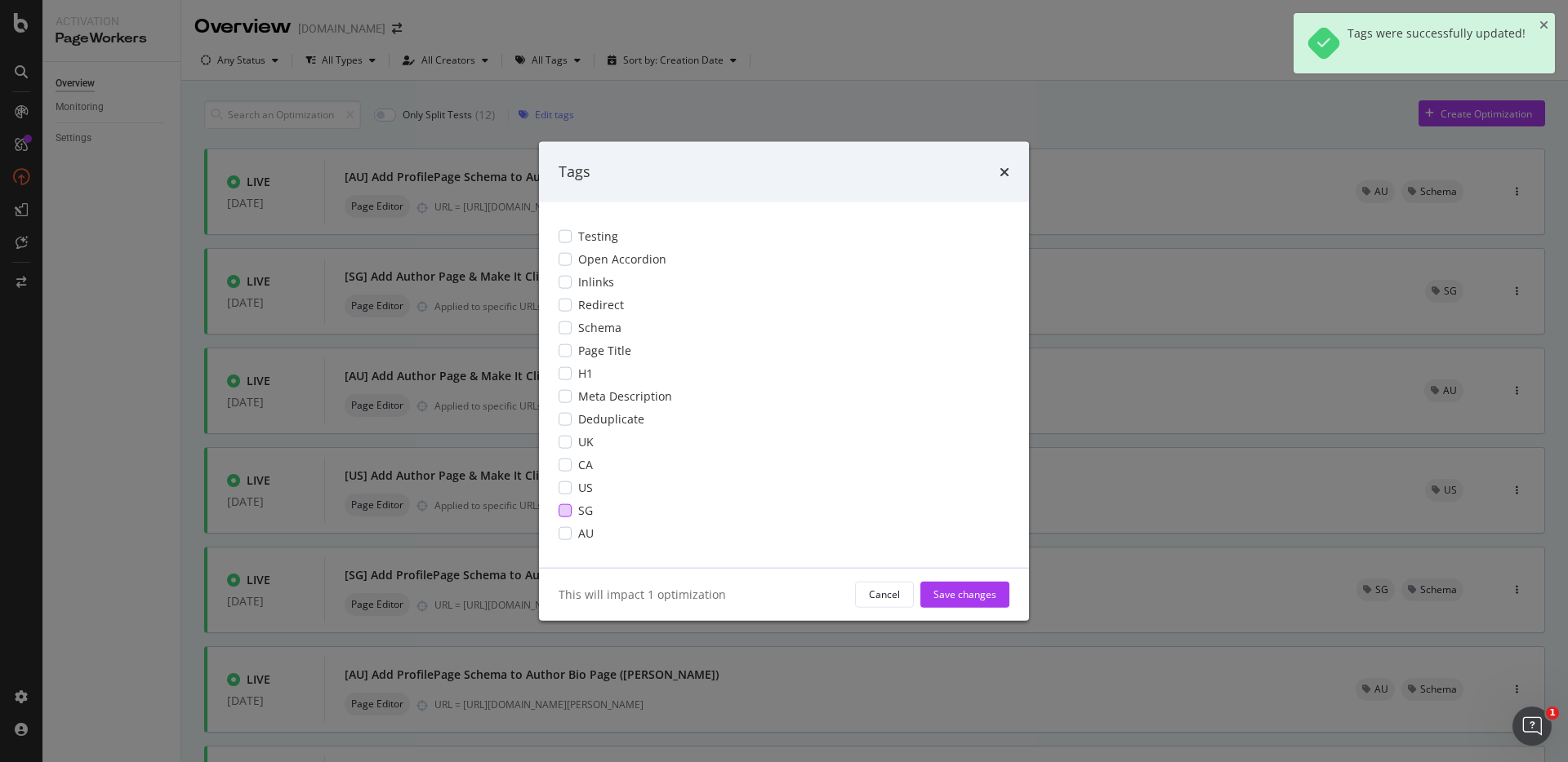
click at [566, 518] on div "SG" at bounding box center [784, 510] width 451 height 17
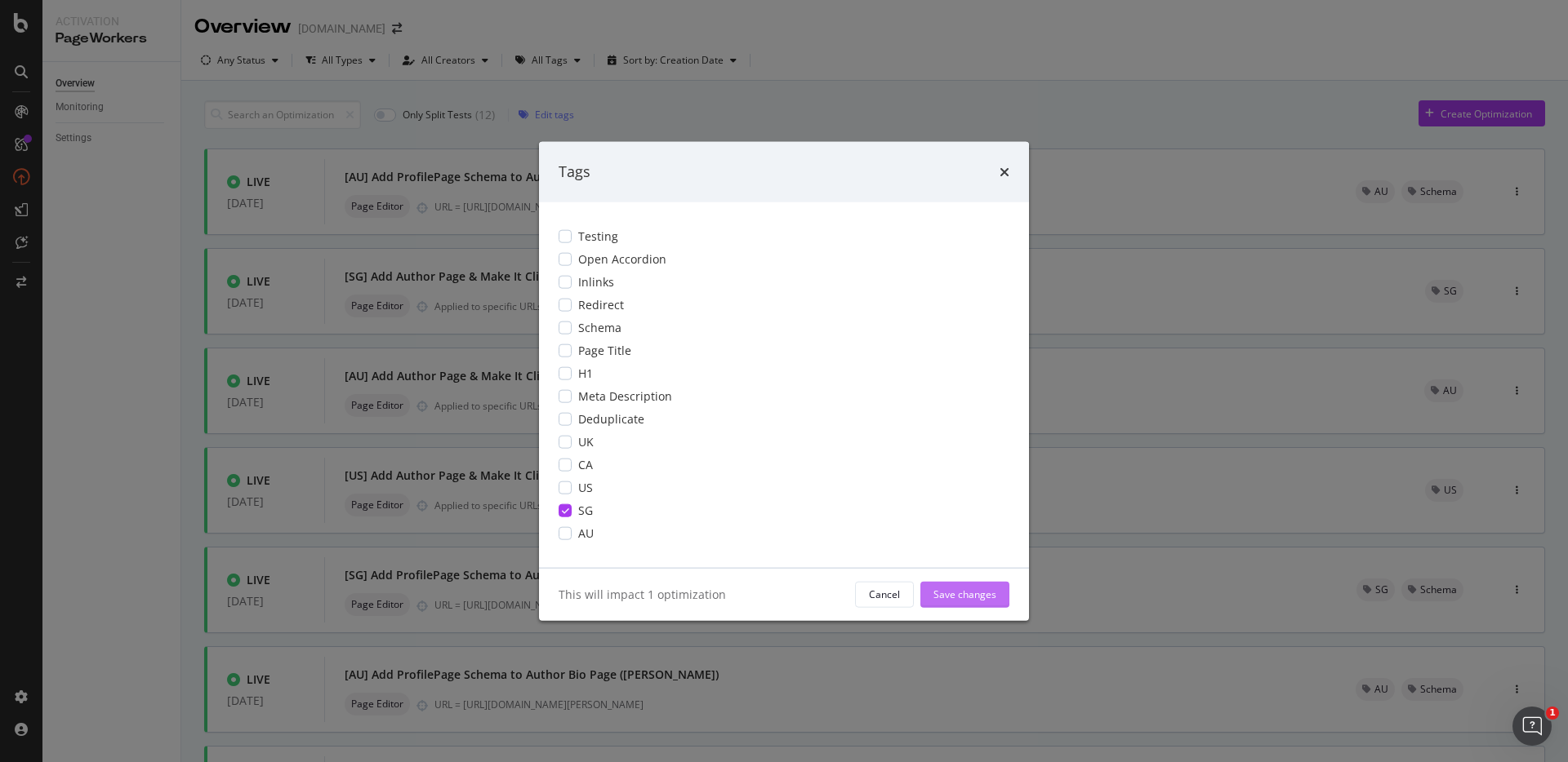
click at [963, 607] on button "Save changes" at bounding box center [965, 594] width 89 height 26
type input "1"
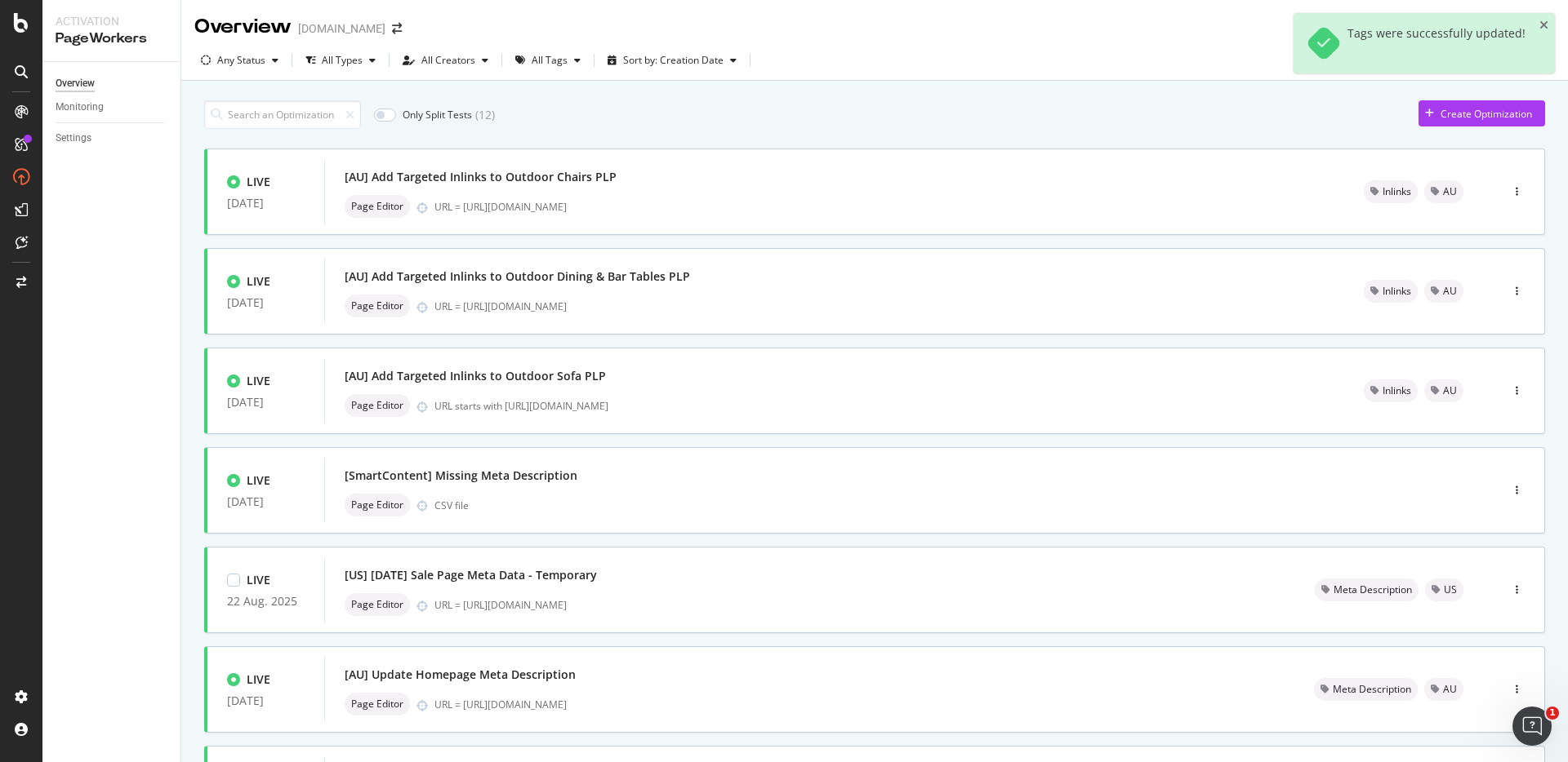
scroll to position [475, 0]
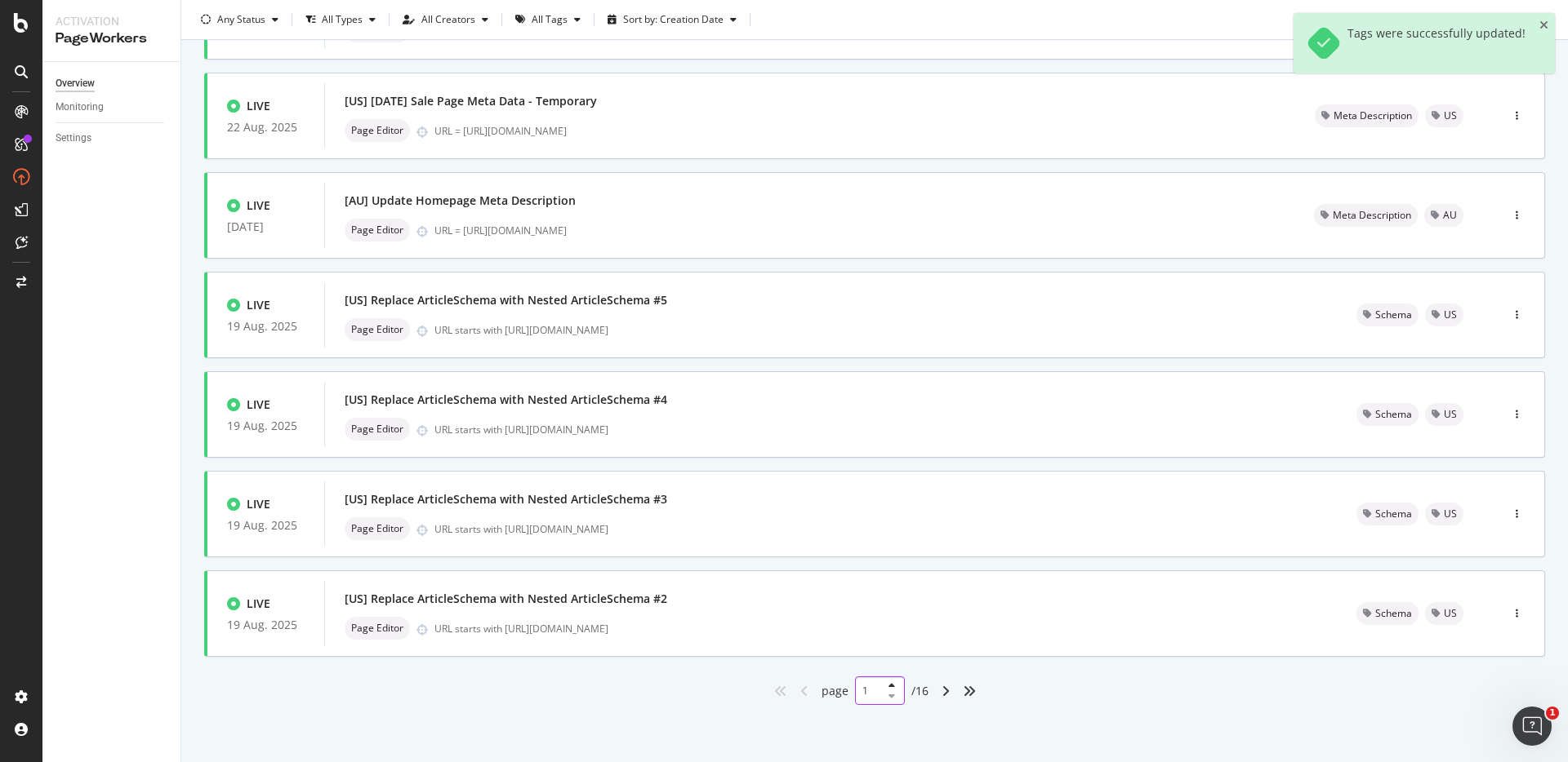
click at [867, 693] on input "1" at bounding box center [880, 691] width 49 height 29
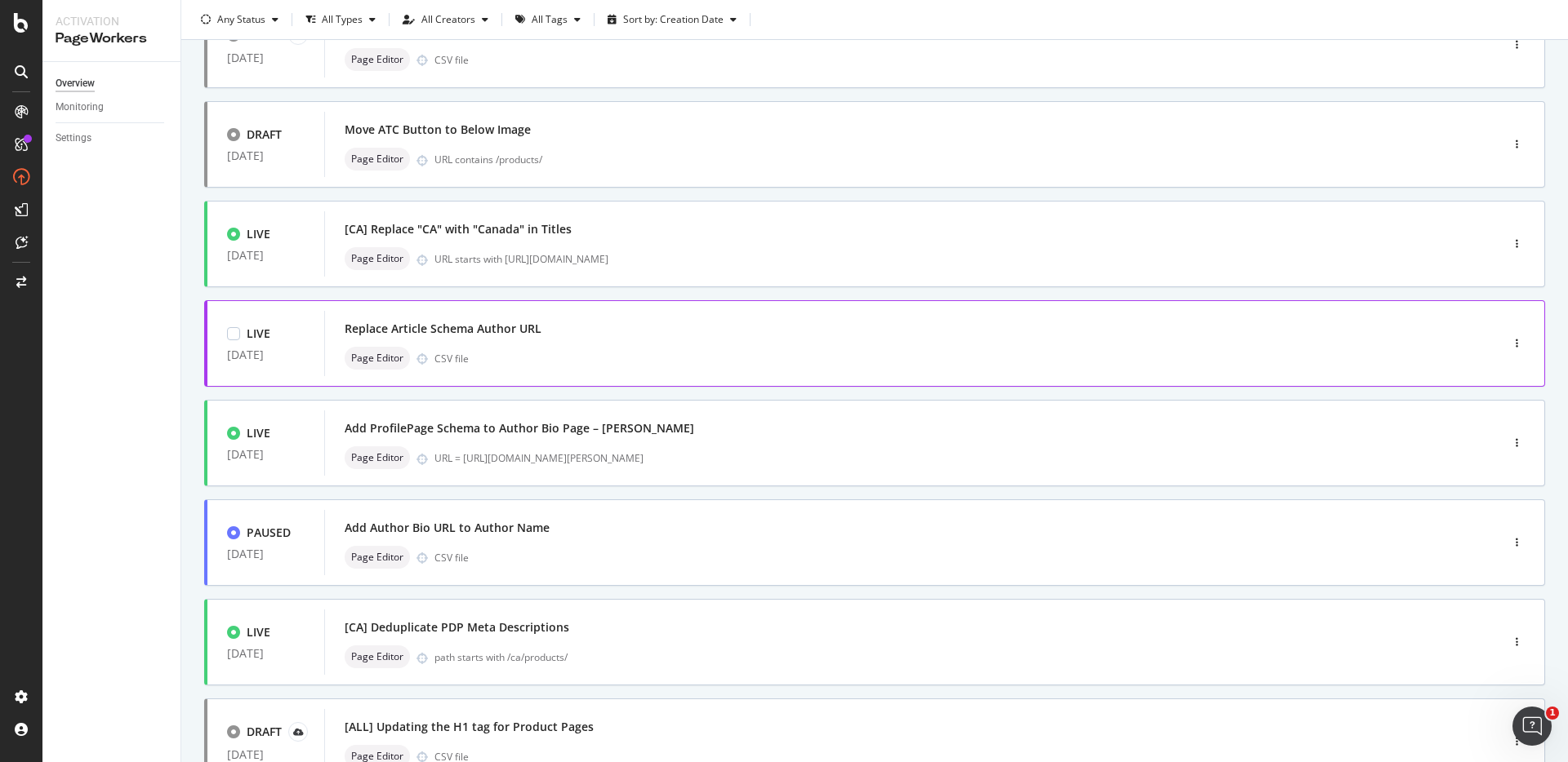
scroll to position [248, 0]
click at [1516, 342] on icon "button" at bounding box center [1517, 343] width 2 height 10
click at [1485, 423] on div "Tags" at bounding box center [1482, 427] width 22 height 14
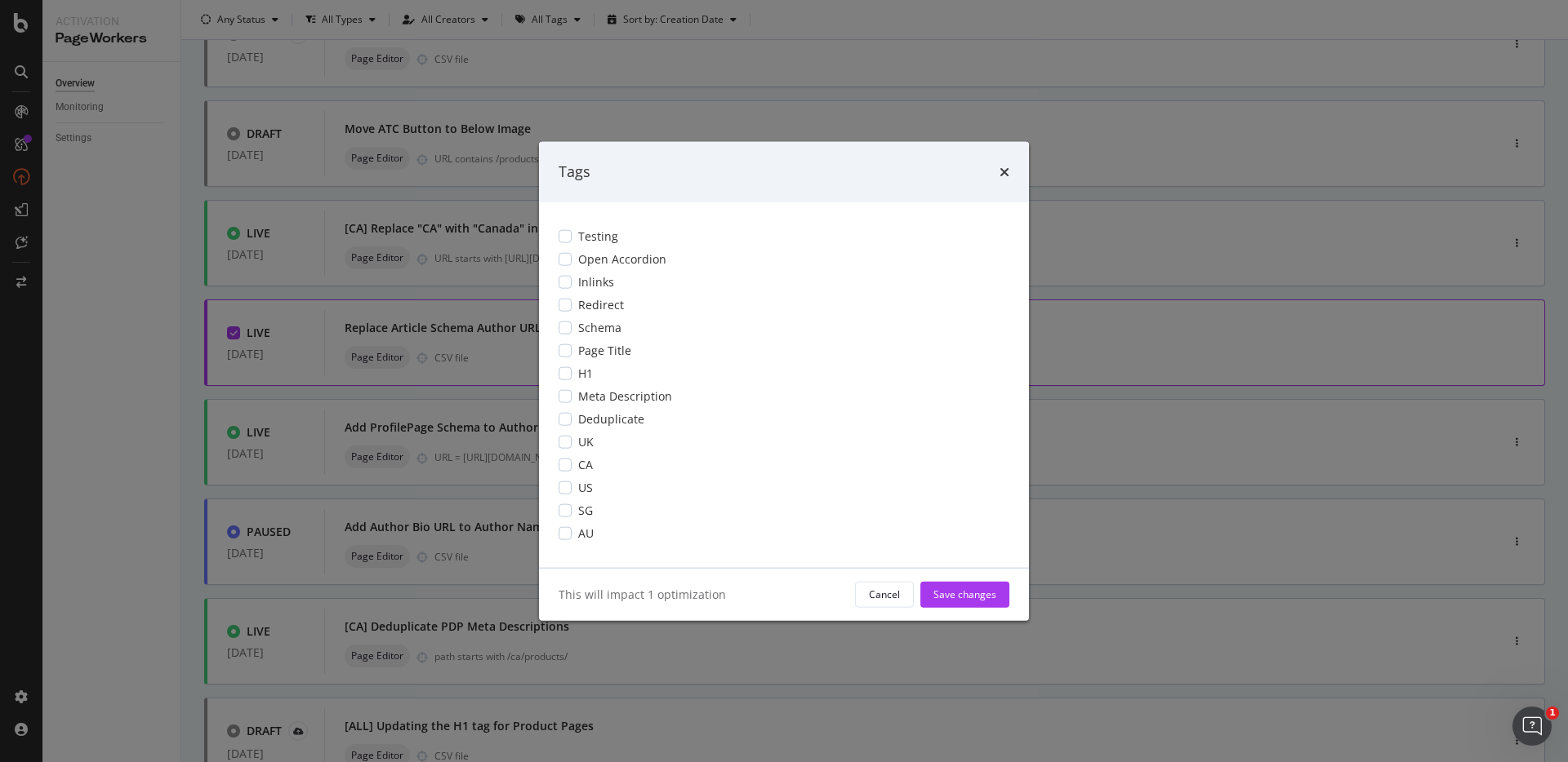
scroll to position [0, 0]
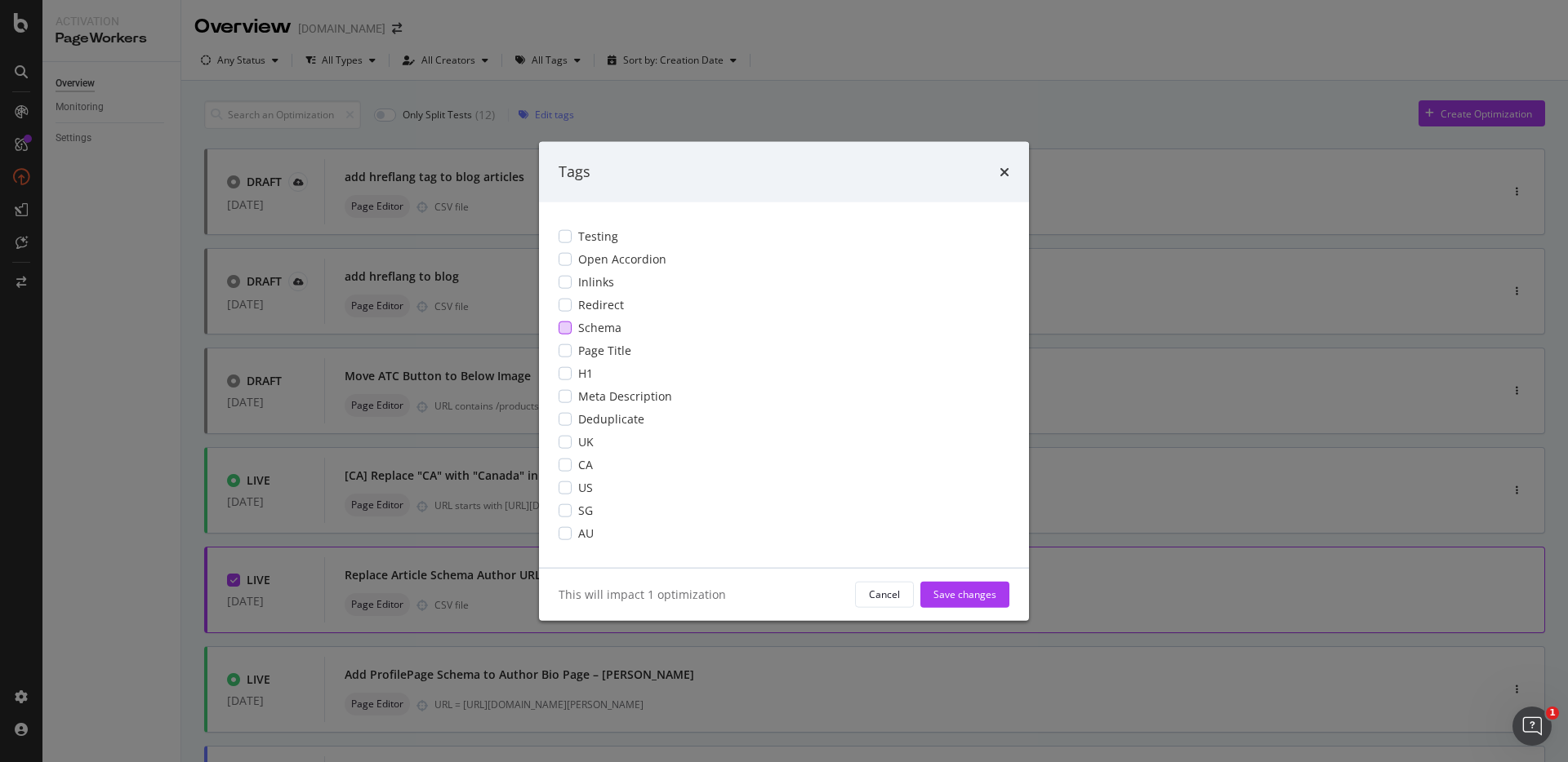
click at [607, 329] on span "Schema" at bounding box center [600, 327] width 43 height 17
click at [996, 594] on button "Save changes" at bounding box center [965, 594] width 89 height 26
type input "1"
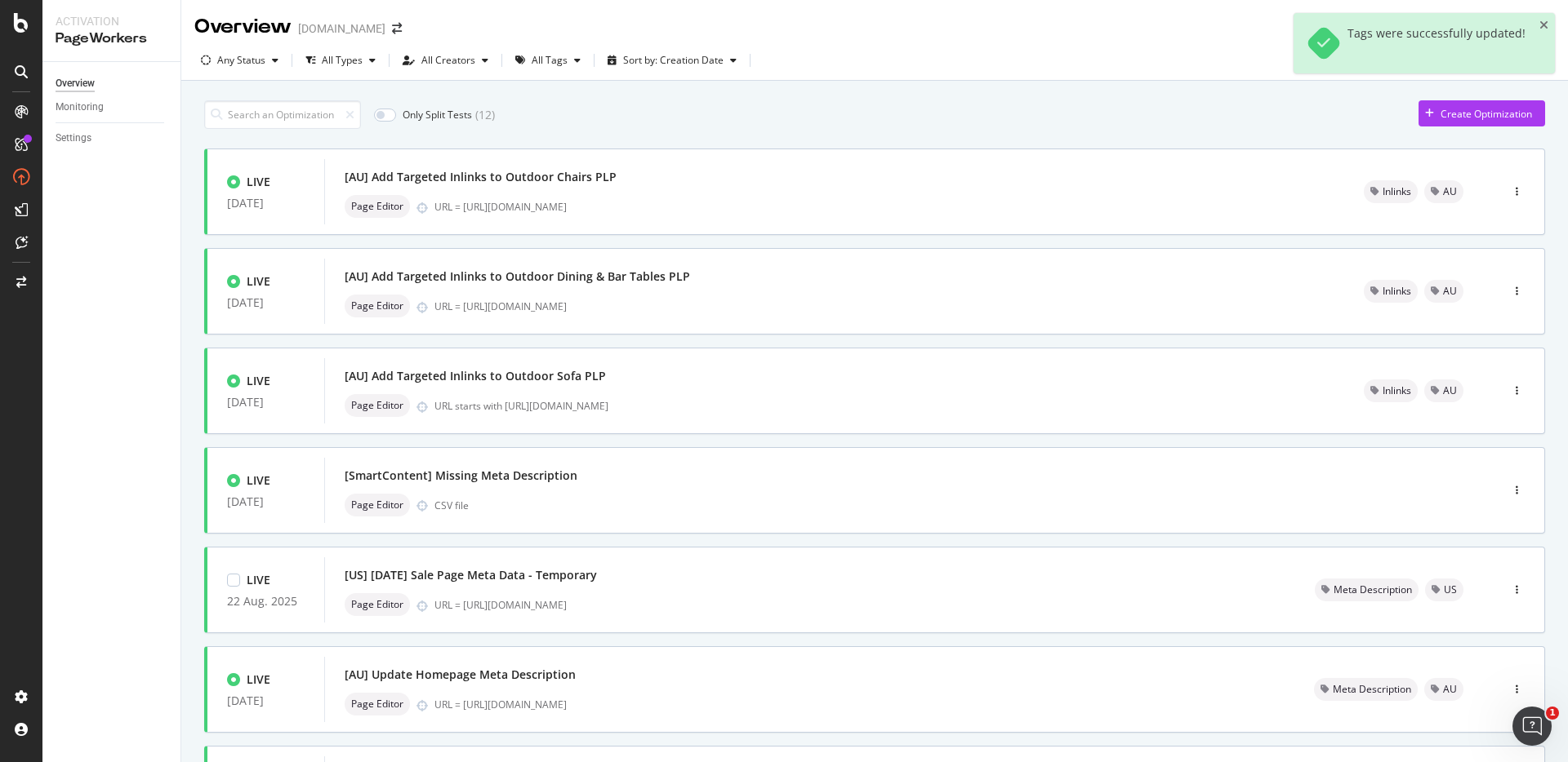
scroll to position [475, 0]
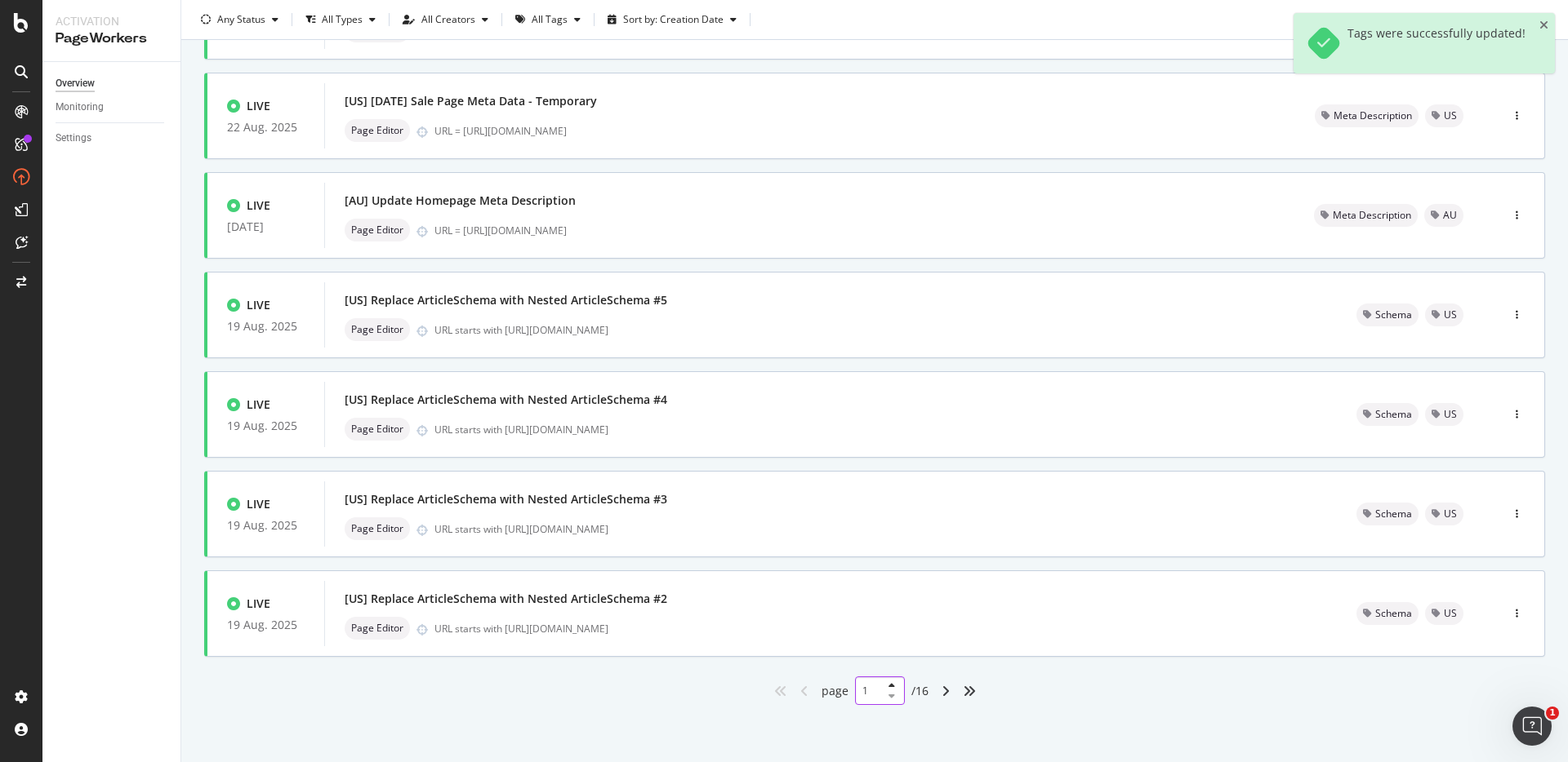
click at [868, 691] on input "1" at bounding box center [880, 691] width 49 height 29
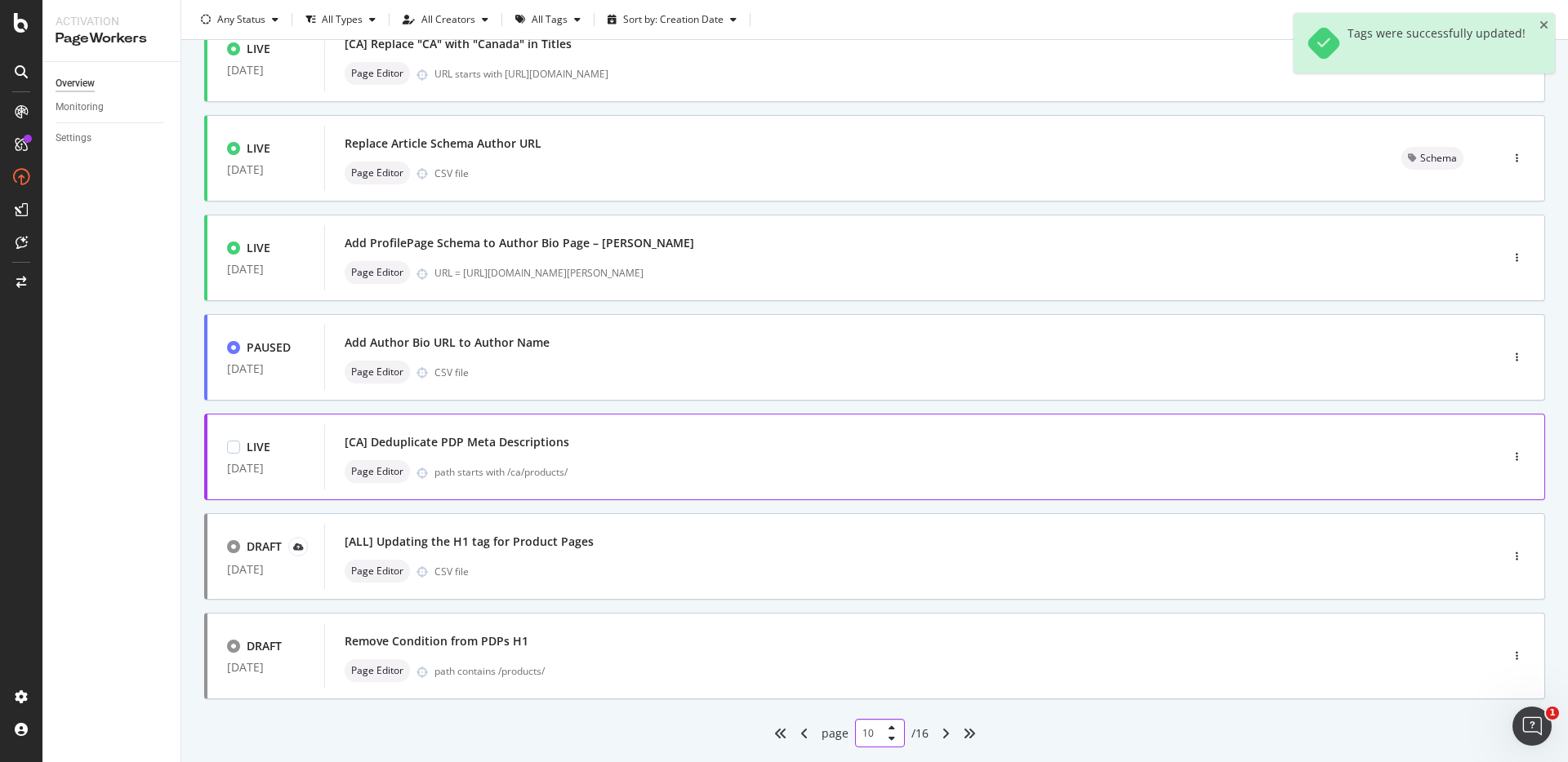
scroll to position [409, 0]
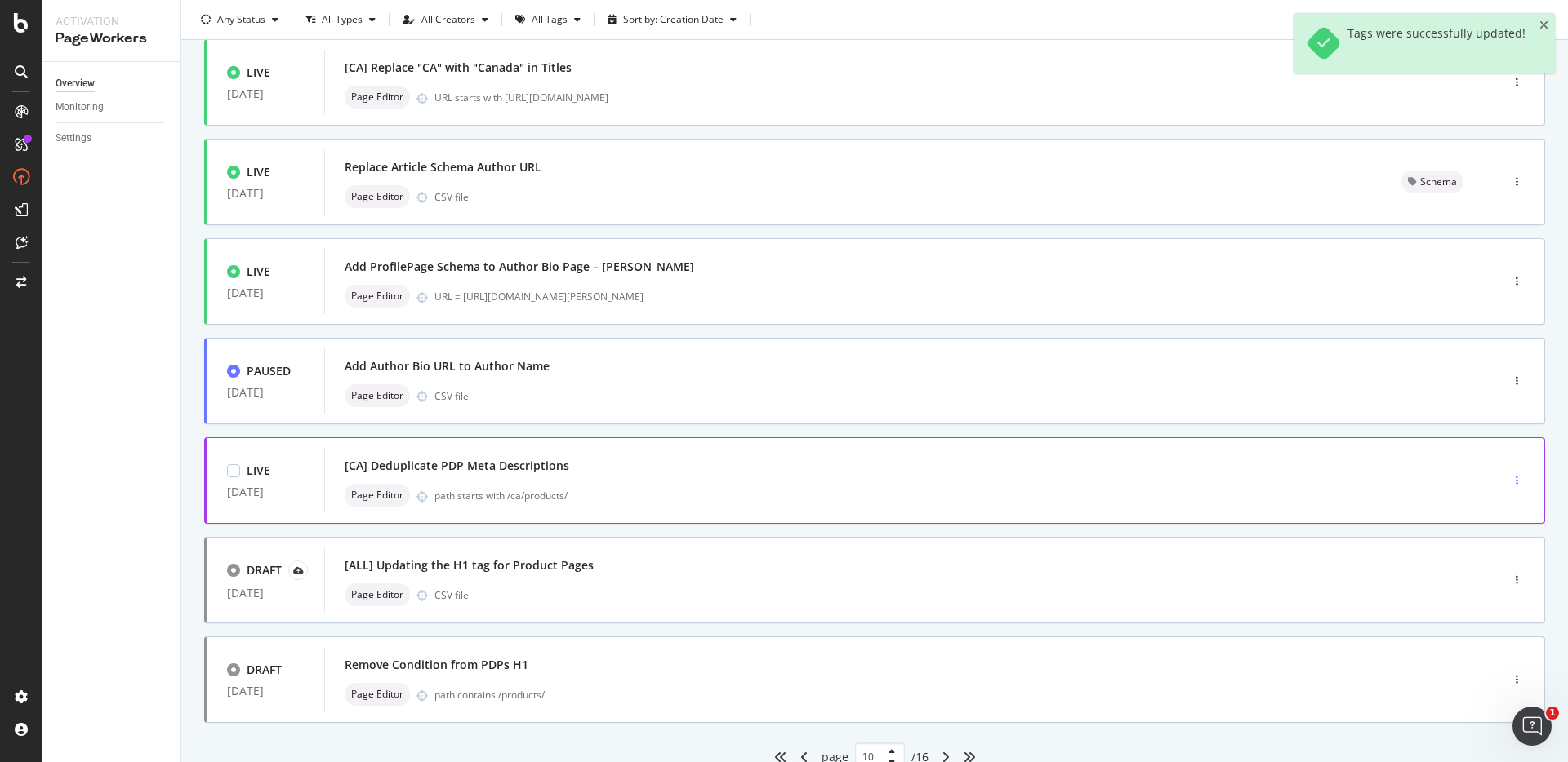
click at [1509, 485] on div "button" at bounding box center [1517, 481] width 16 height 10
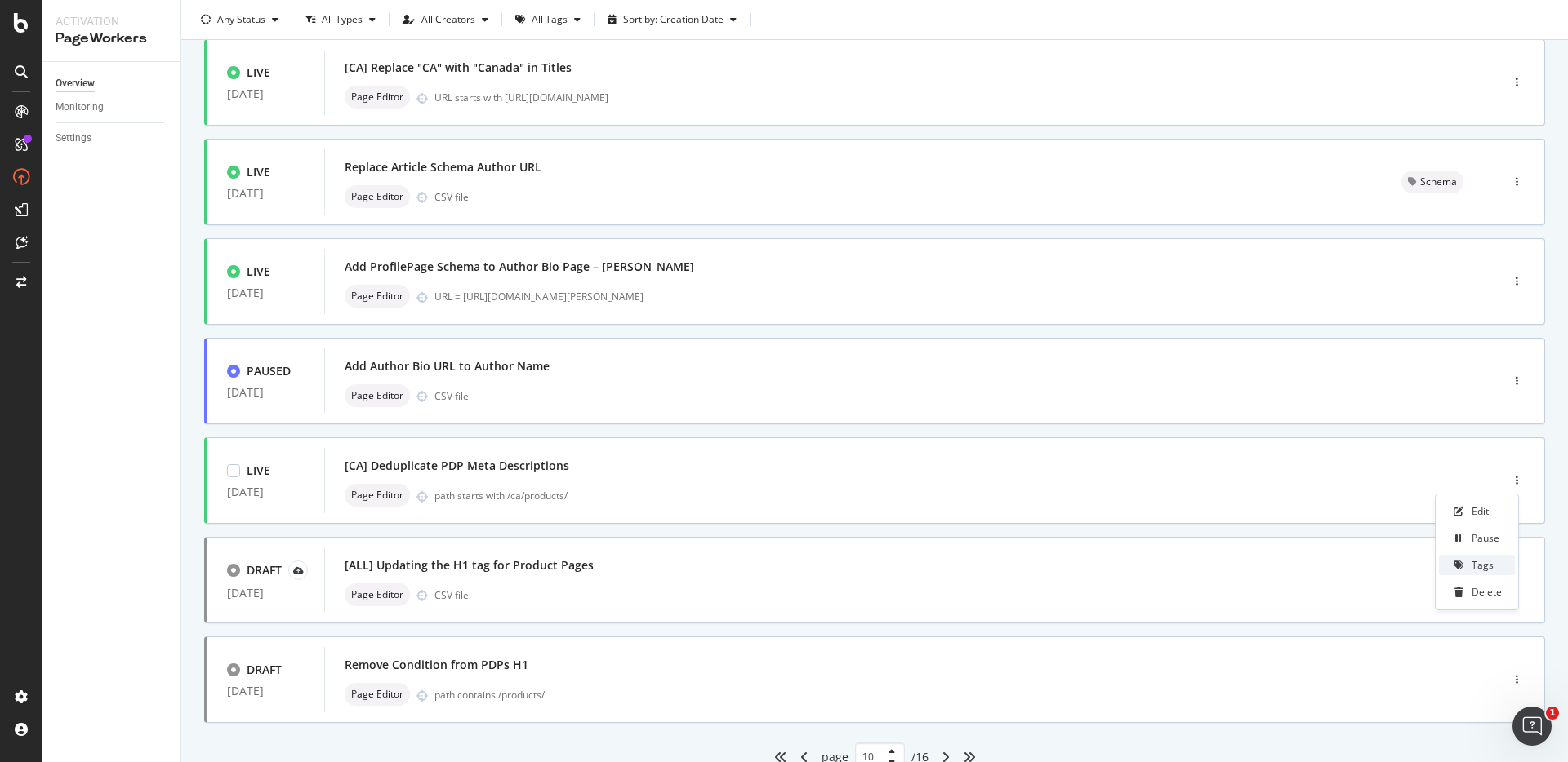
click at [1489, 565] on div "Tags" at bounding box center [1482, 566] width 22 height 14
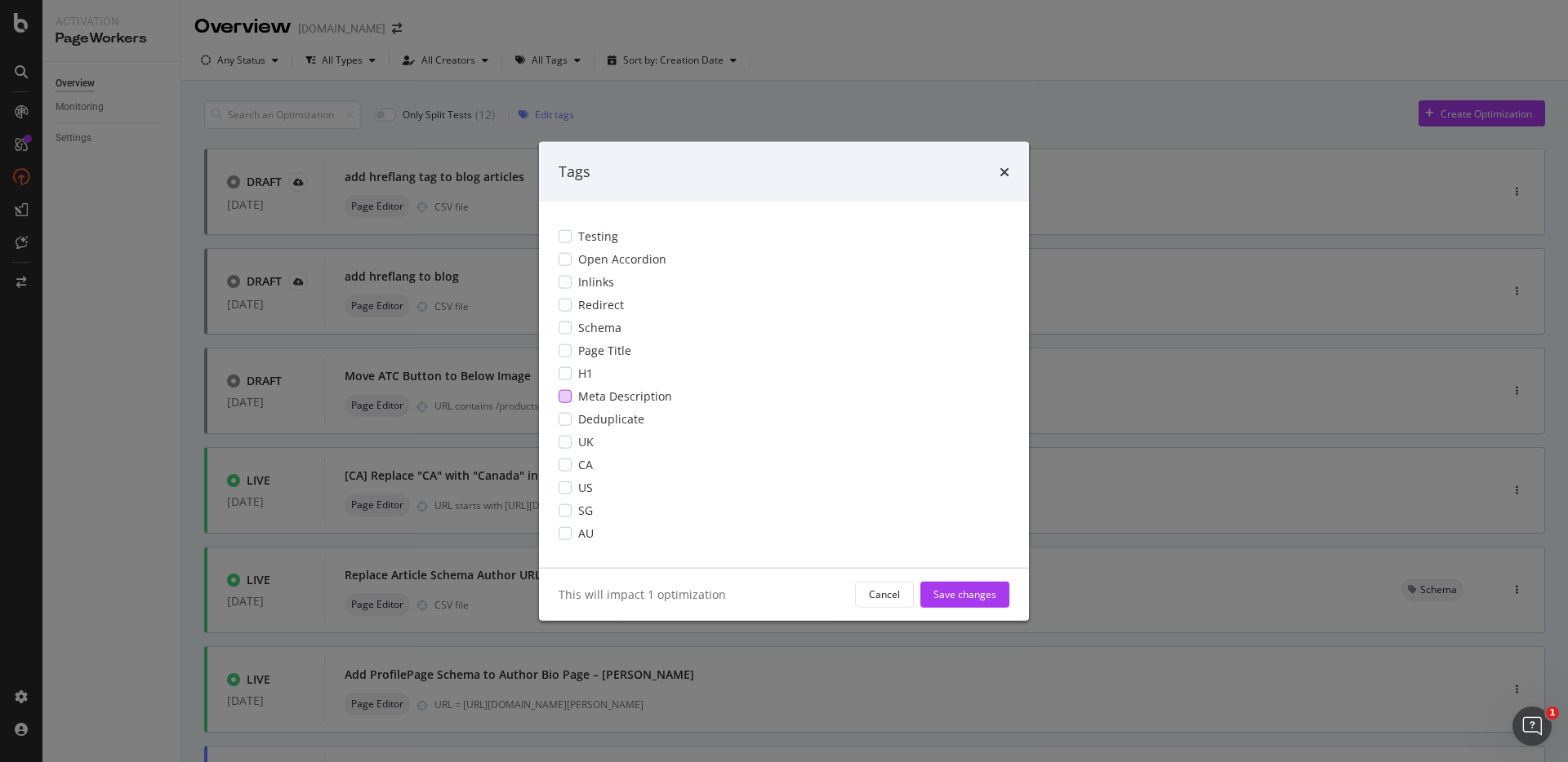
click at [623, 399] on span "Meta Description" at bounding box center [625, 396] width 94 height 17
click at [598, 411] on span "Deduplicate" at bounding box center [611, 419] width 66 height 17
click at [952, 584] on div "Save changes" at bounding box center [965, 594] width 63 height 25
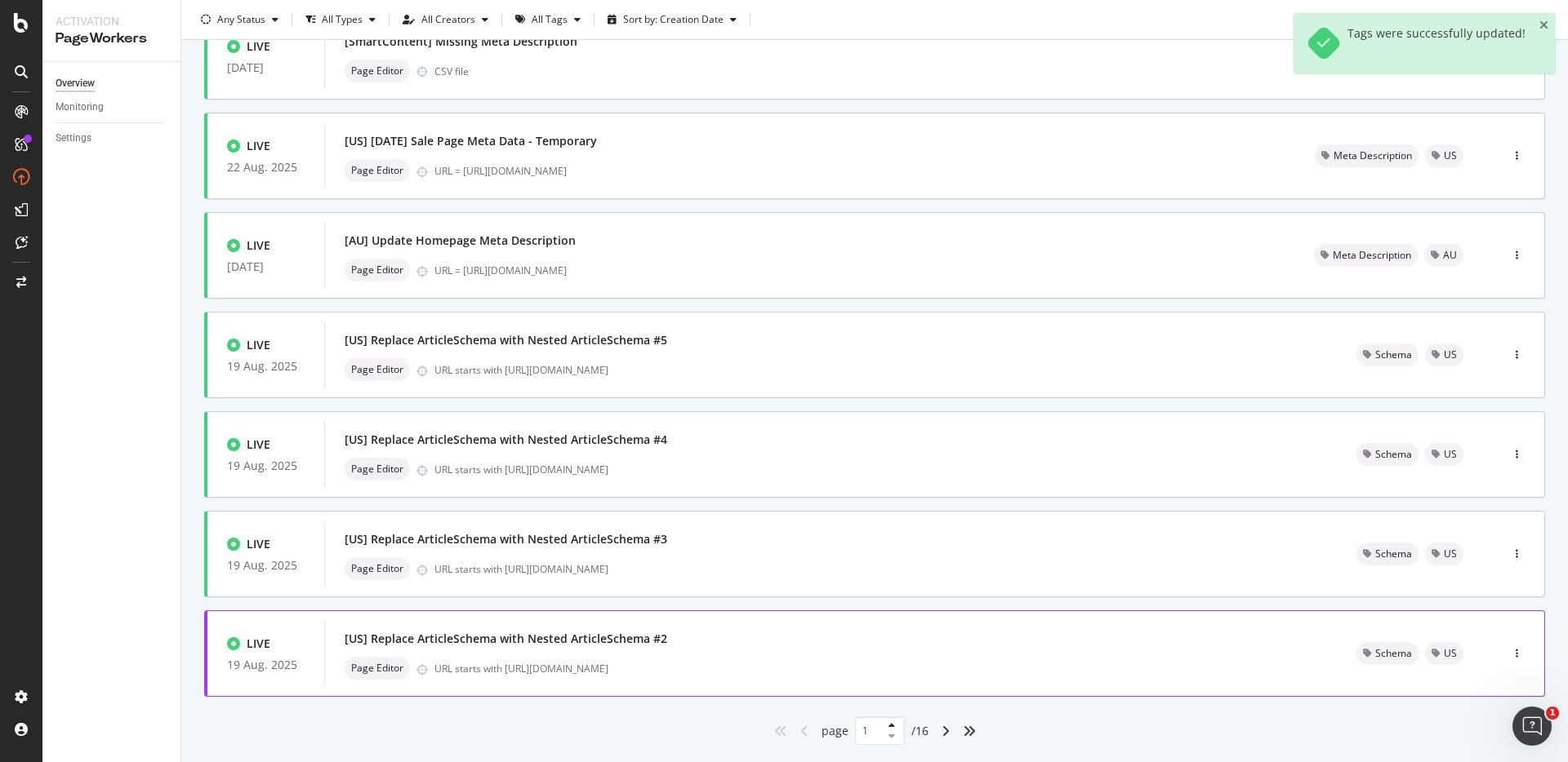
scroll to position [475, 0]
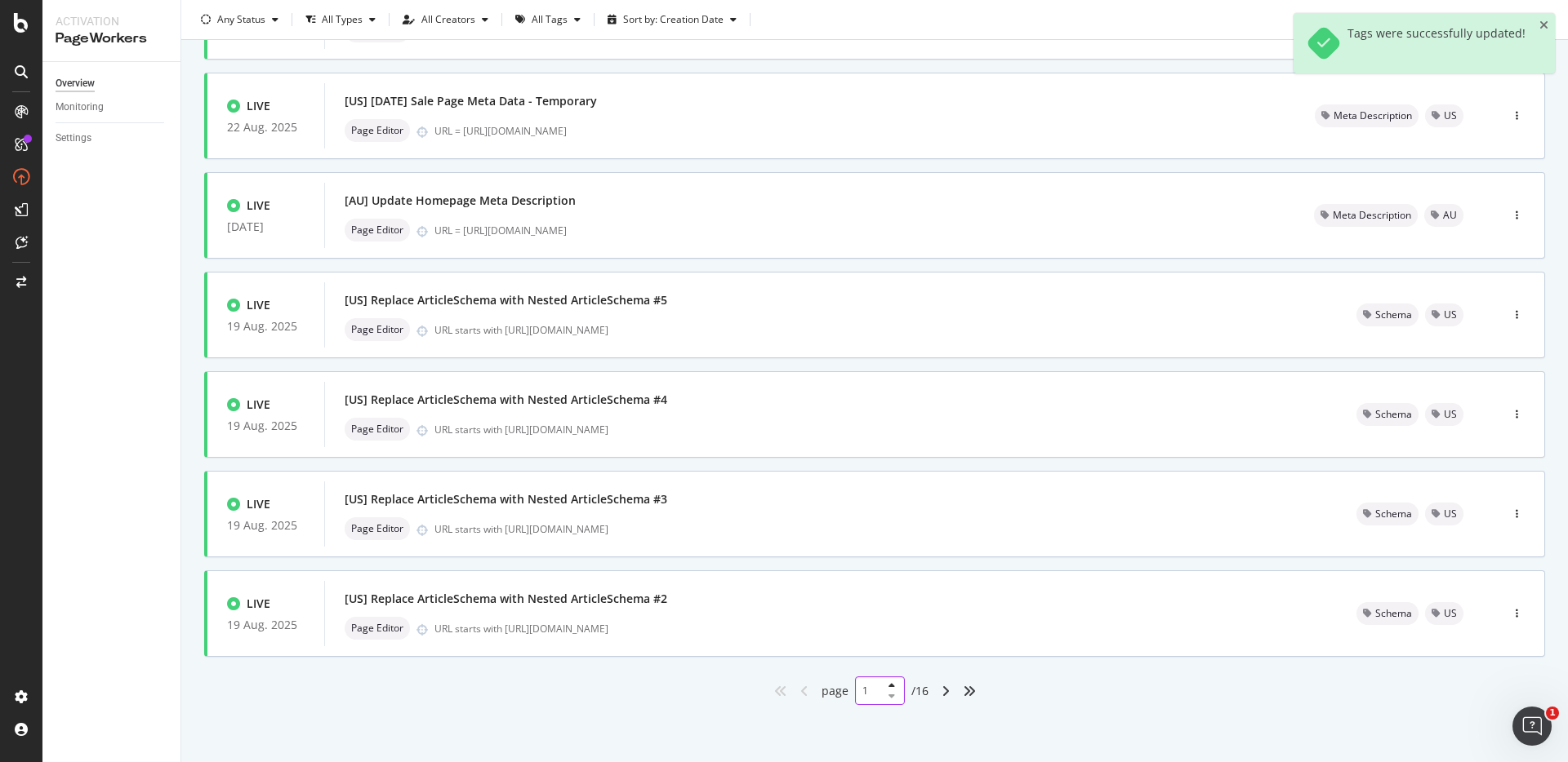
click at [867, 688] on input "1" at bounding box center [880, 691] width 49 height 29
type input "10"
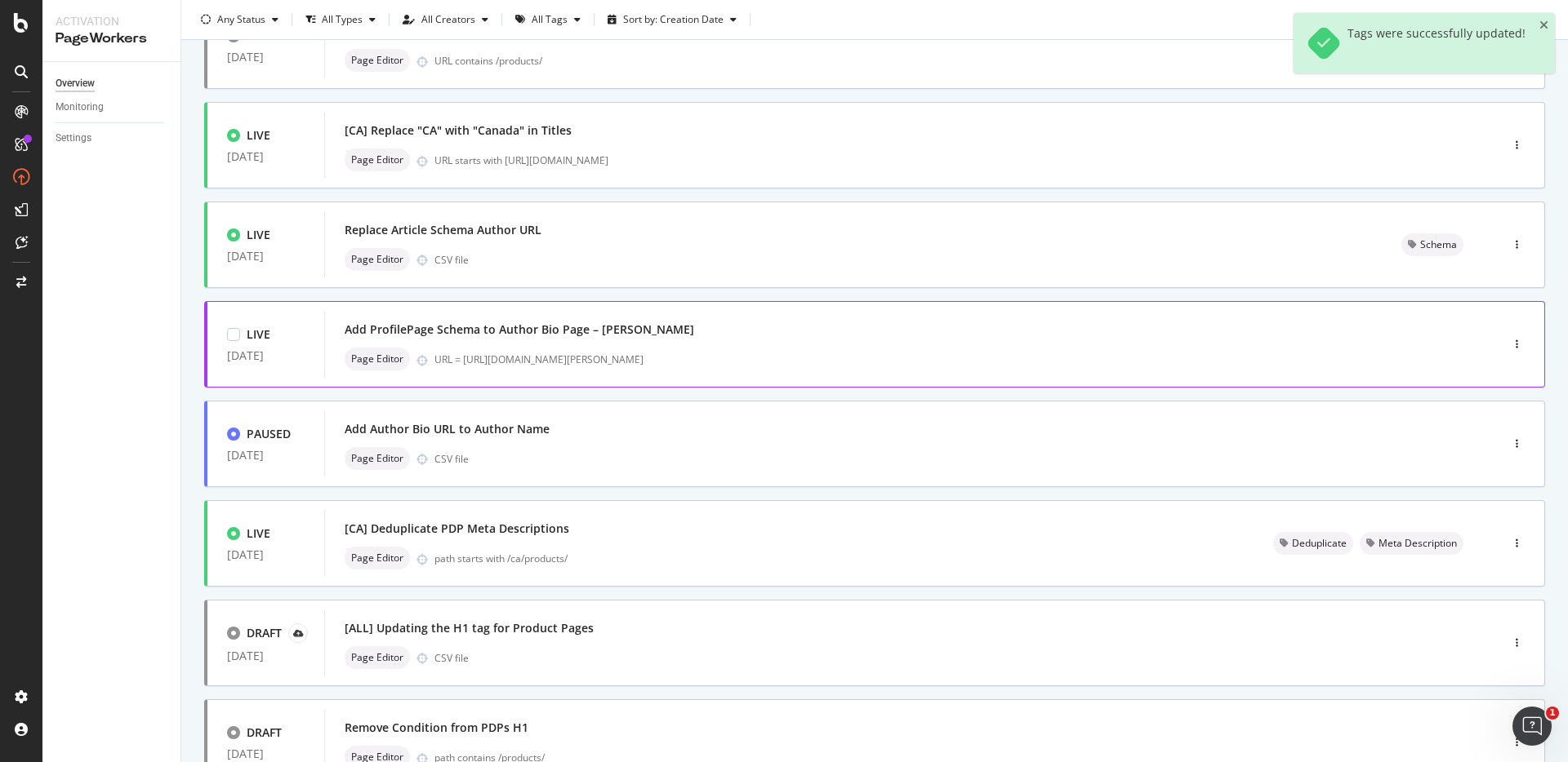
scroll to position [324, 0]
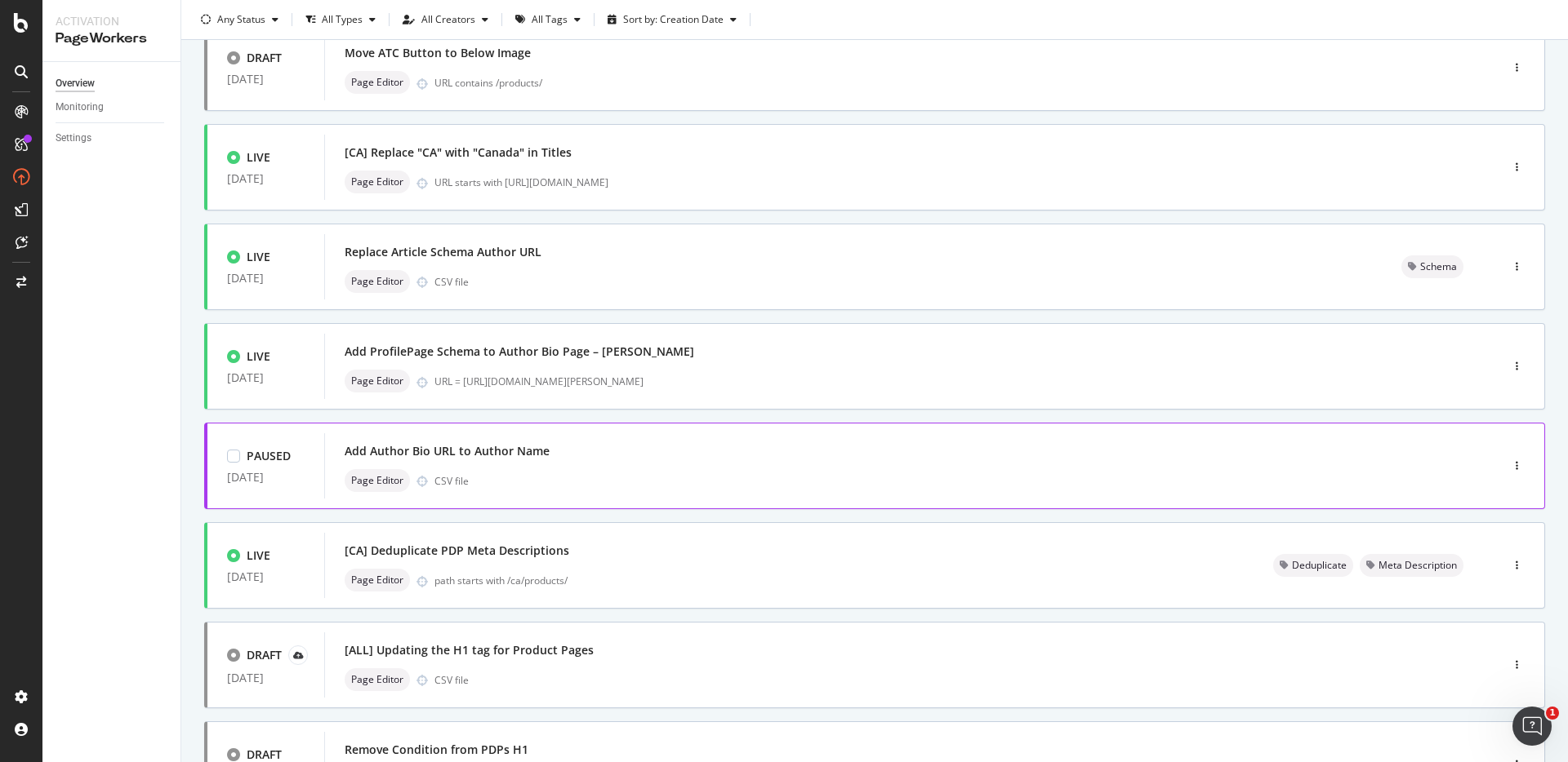
click at [760, 453] on div "Add Author Bio URL to Author Name" at bounding box center [888, 451] width 1086 height 23
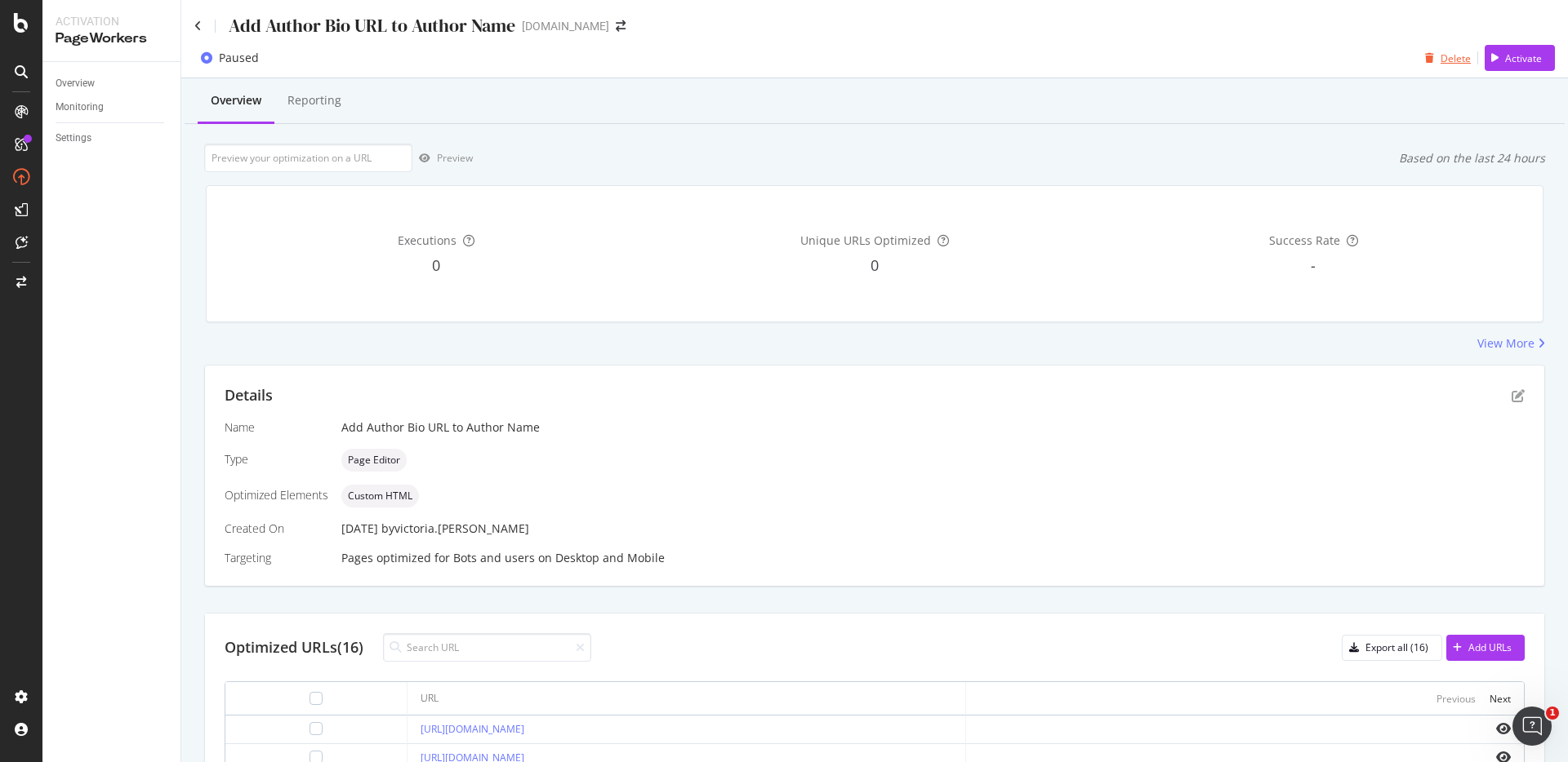
click at [1441, 52] on div "Delete" at bounding box center [1455, 58] width 31 height 14
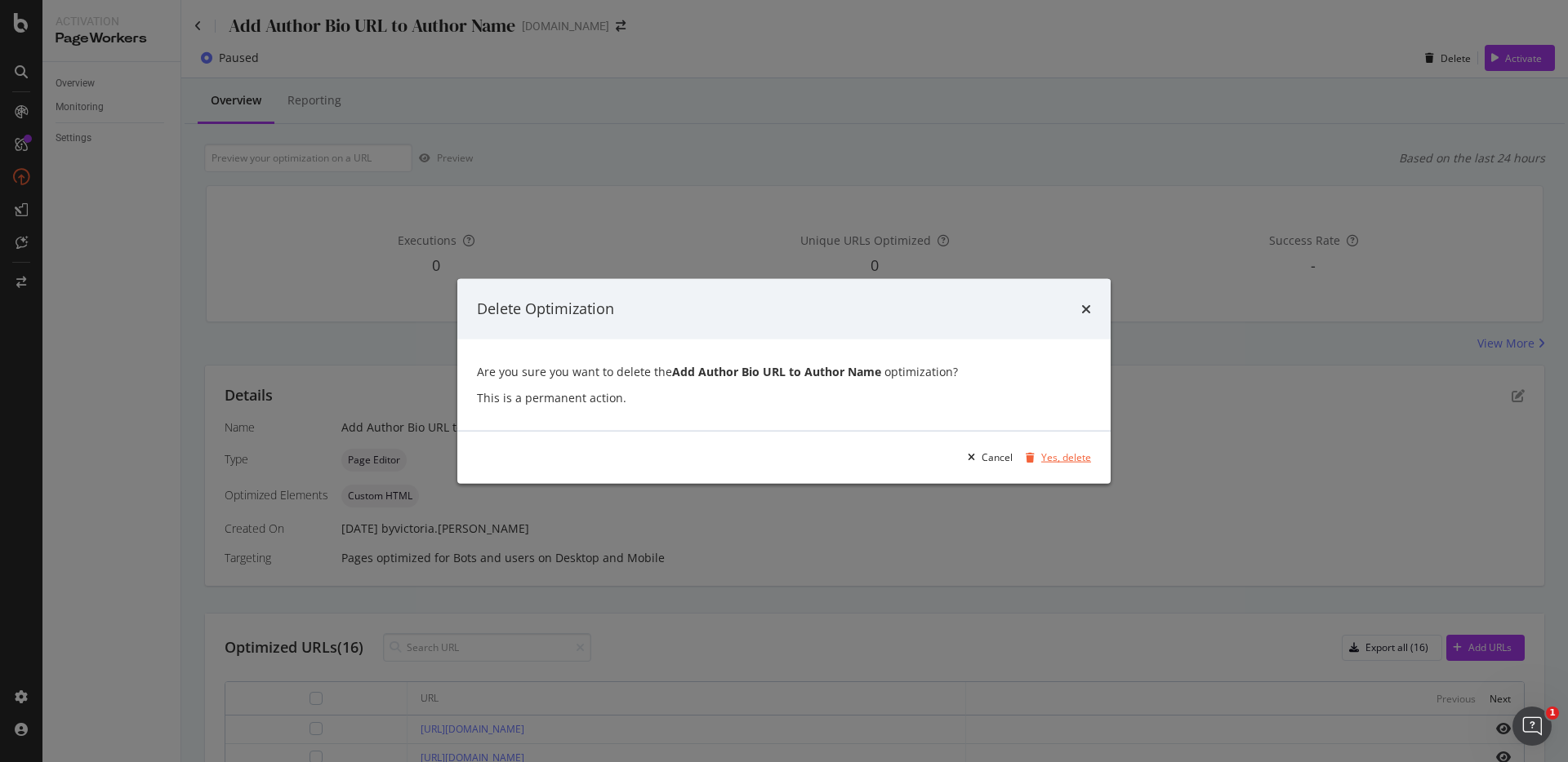
click at [1047, 454] on div "Yes, delete" at bounding box center [1066, 458] width 49 height 14
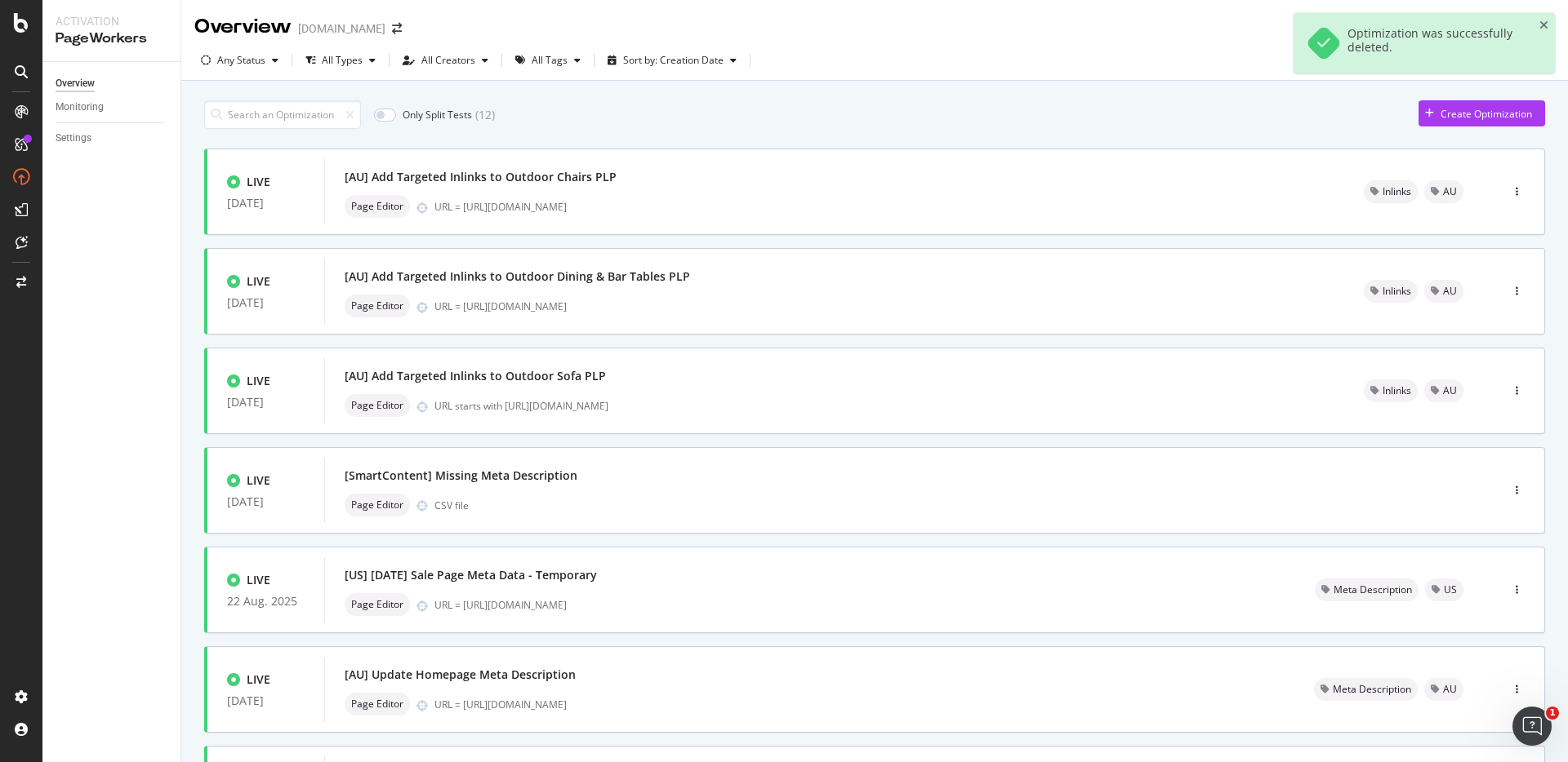
scroll to position [475, 0]
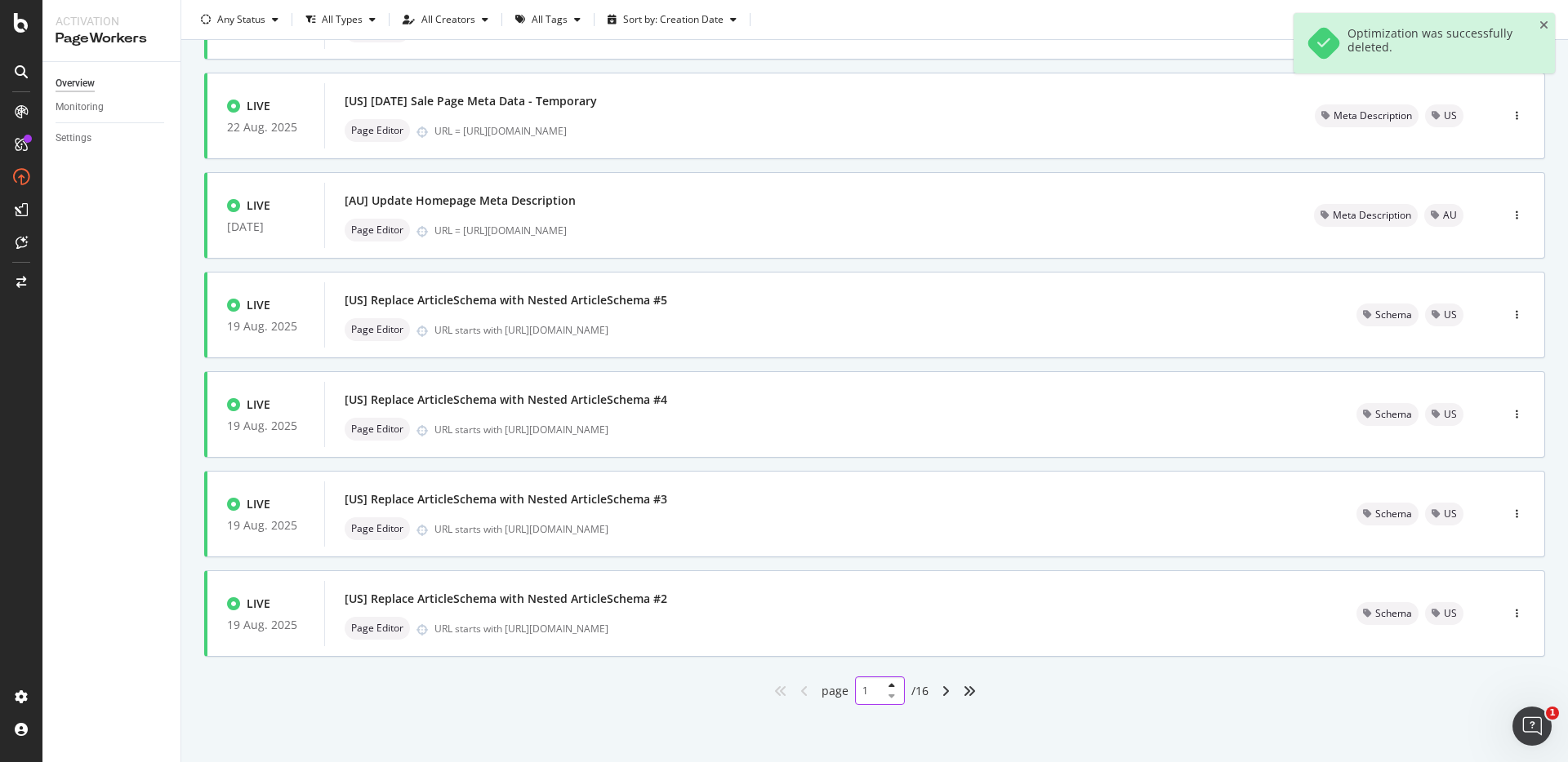
click at [861, 691] on input "1" at bounding box center [880, 691] width 49 height 29
type input "10"
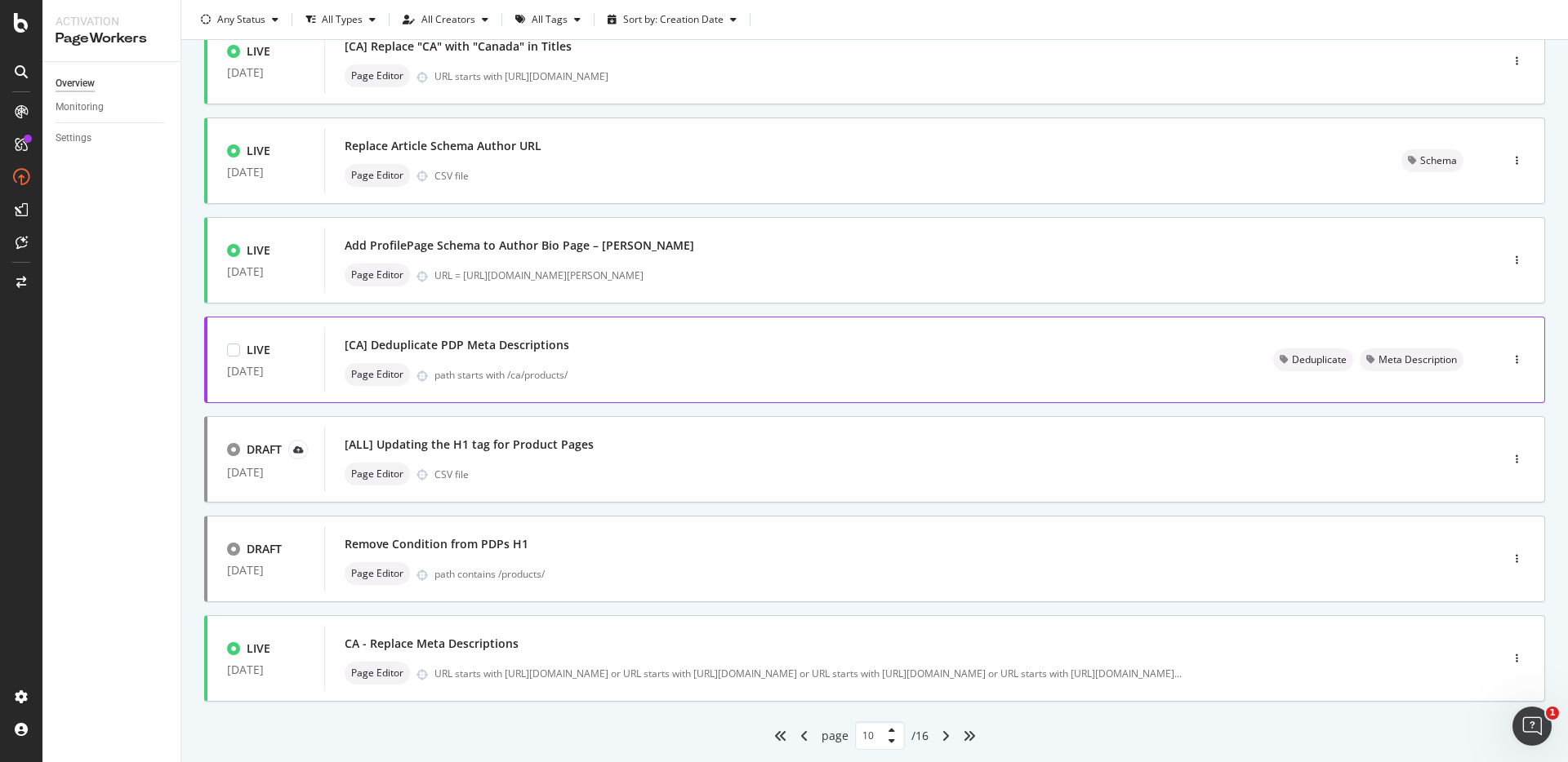
scroll to position [405, 0]
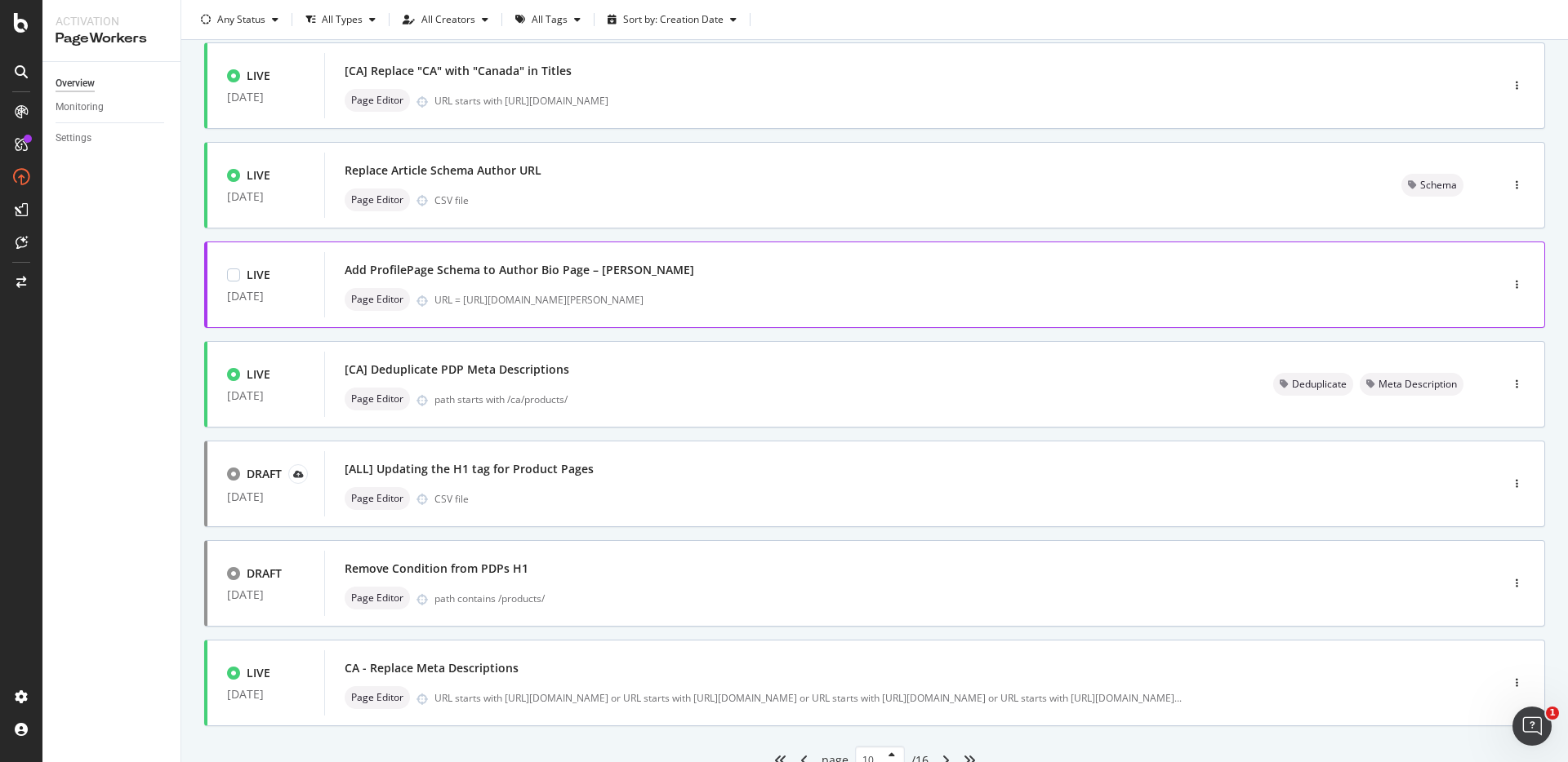
click at [734, 276] on div "Add ProfilePage Schema to Author Bio Page – [PERSON_NAME]" at bounding box center [888, 269] width 1086 height 23
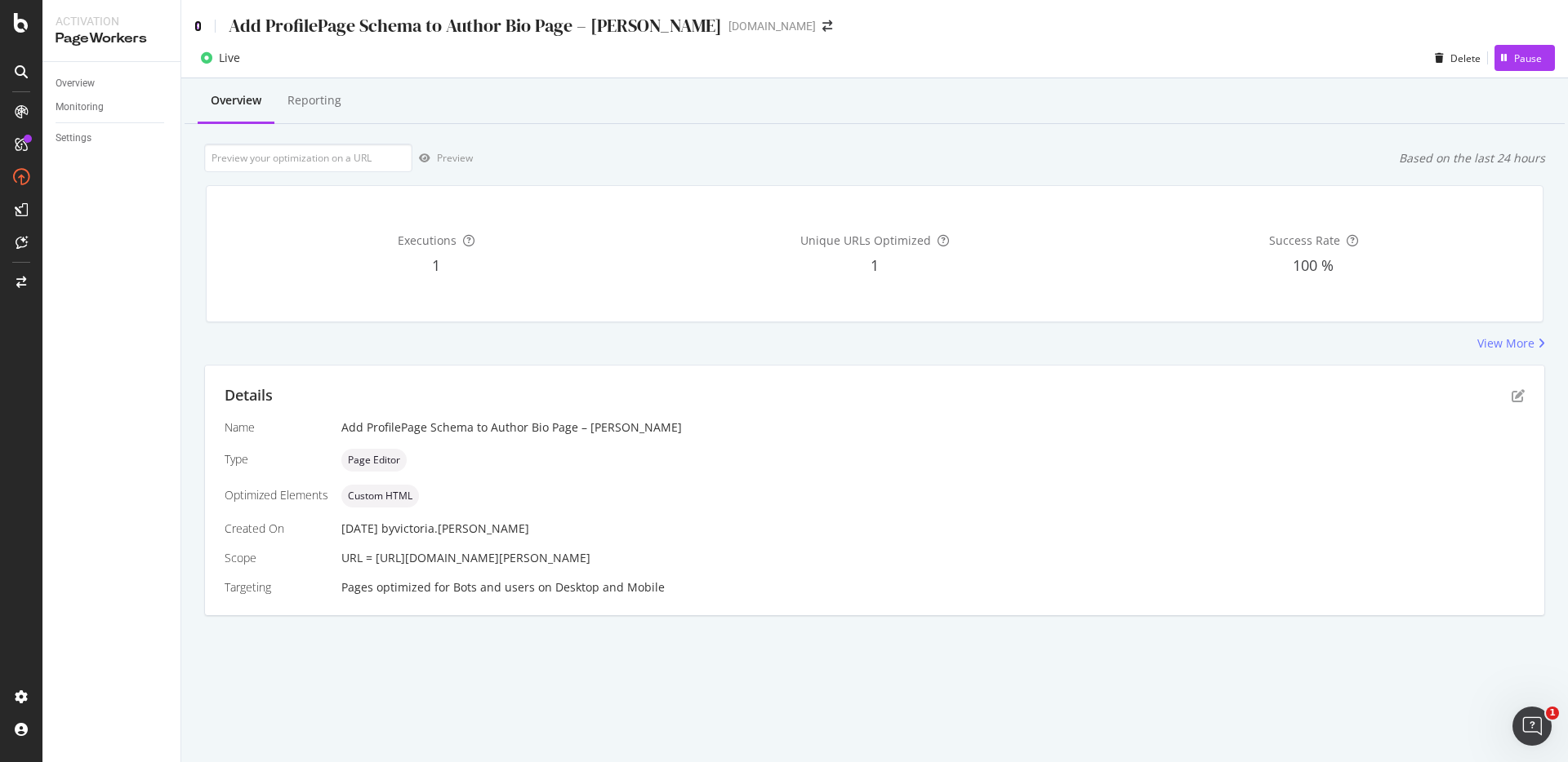
click at [198, 29] on icon at bounding box center [197, 27] width 7 height 12
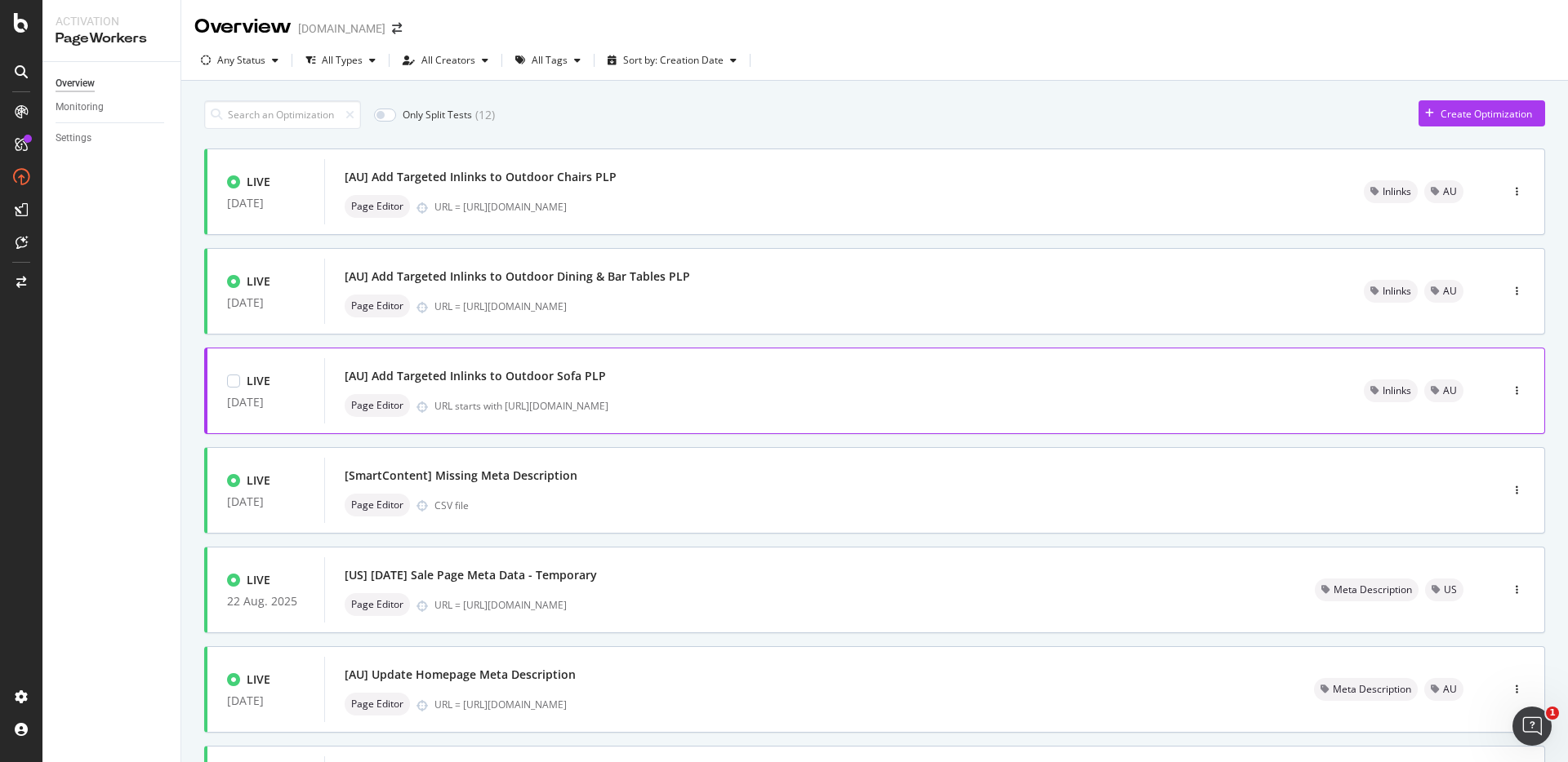
scroll to position [475, 0]
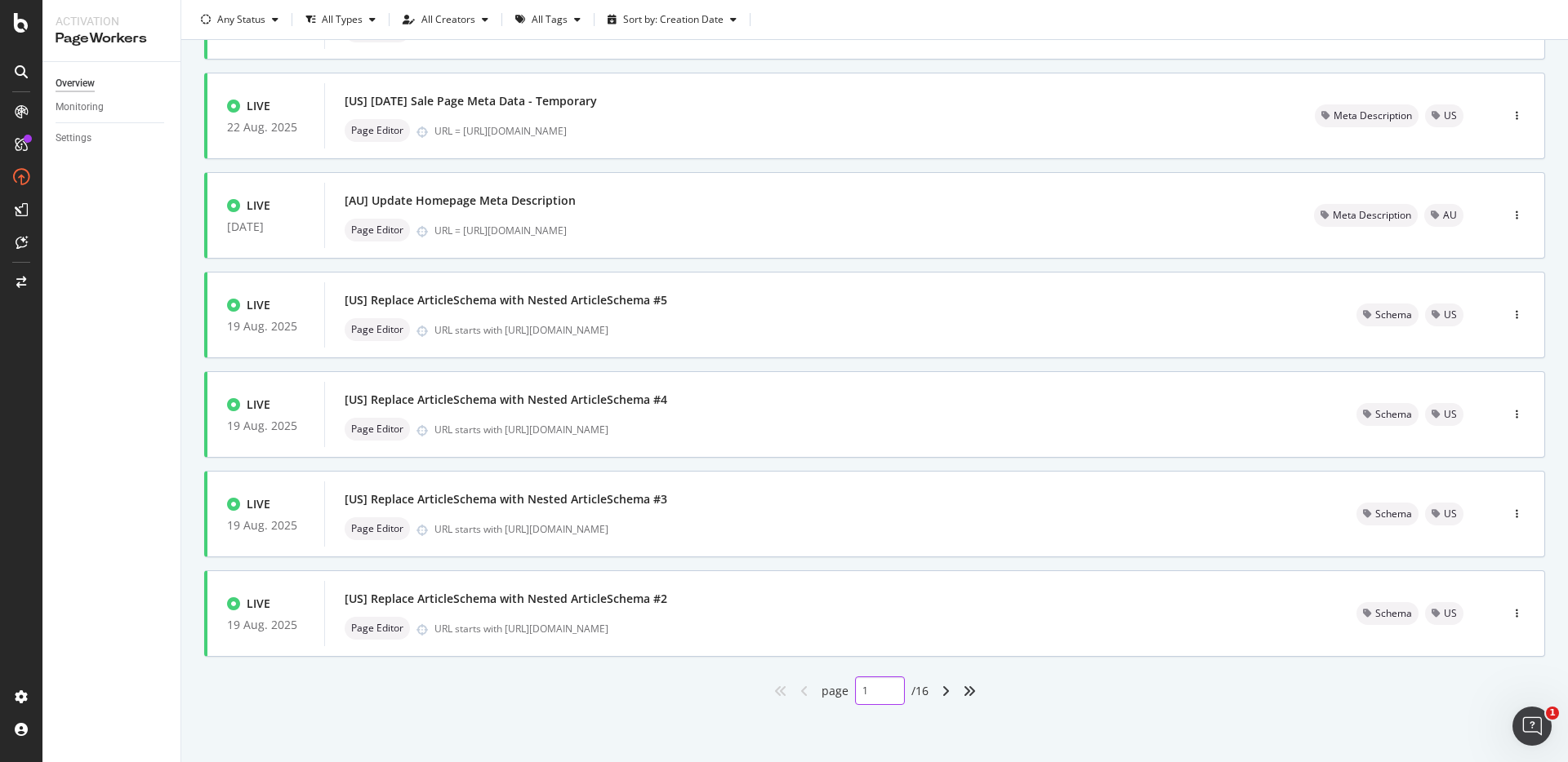
click at [869, 699] on div "1" at bounding box center [880, 691] width 49 height 29
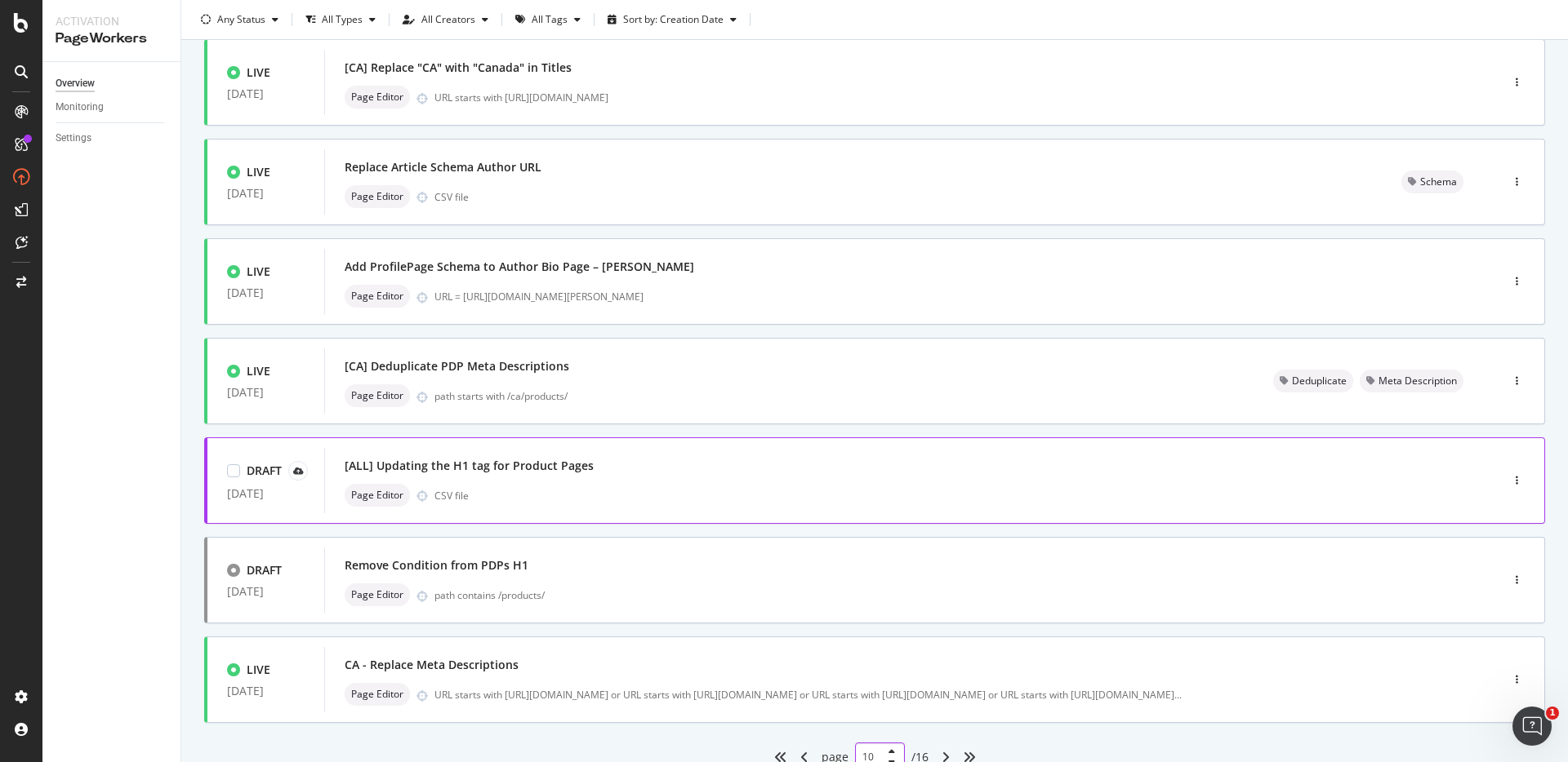
scroll to position [367, 0]
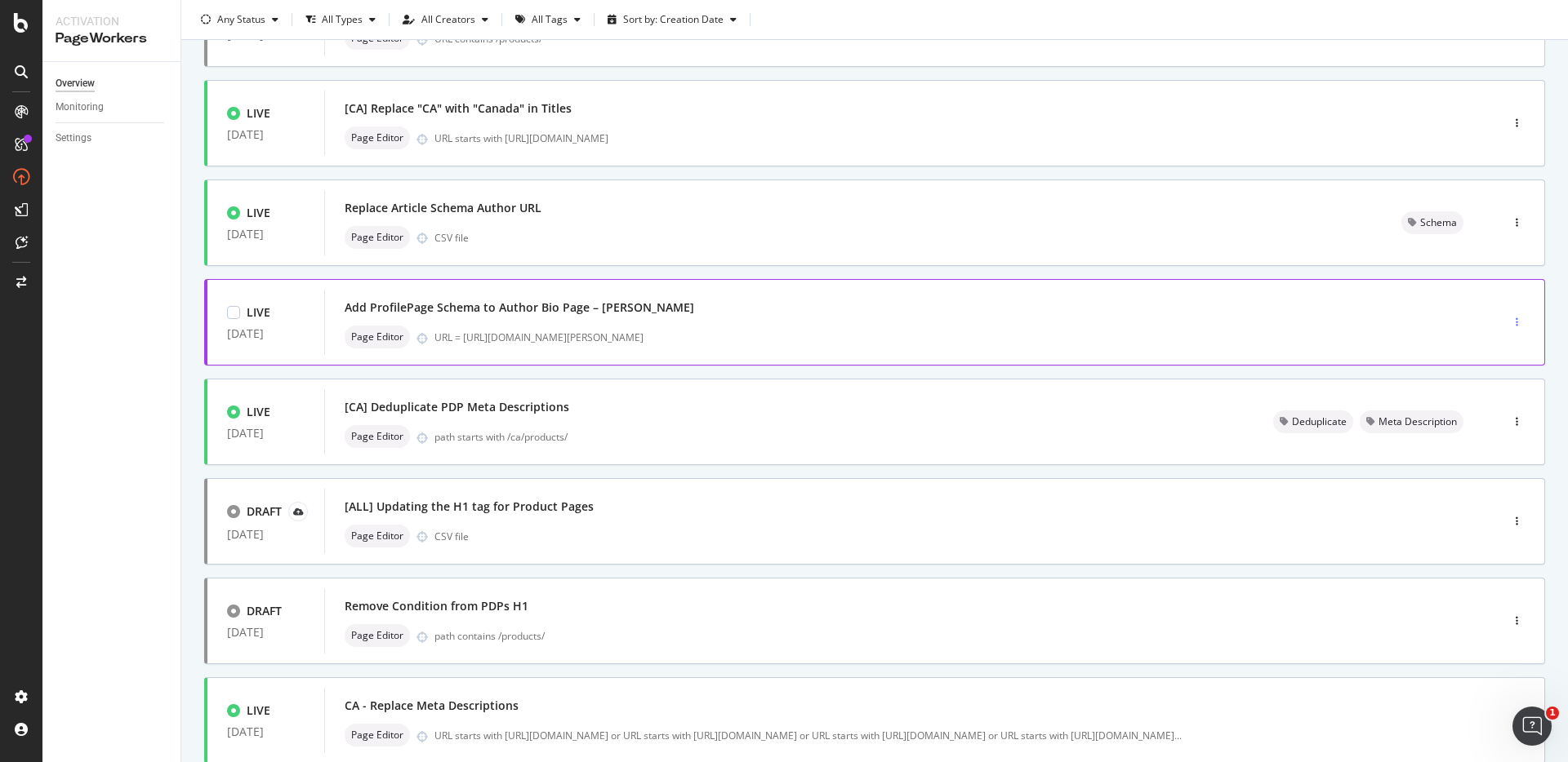
click at [1509, 315] on div "button" at bounding box center [1517, 322] width 16 height 25
click at [1484, 402] on div "Tags" at bounding box center [1482, 407] width 22 height 14
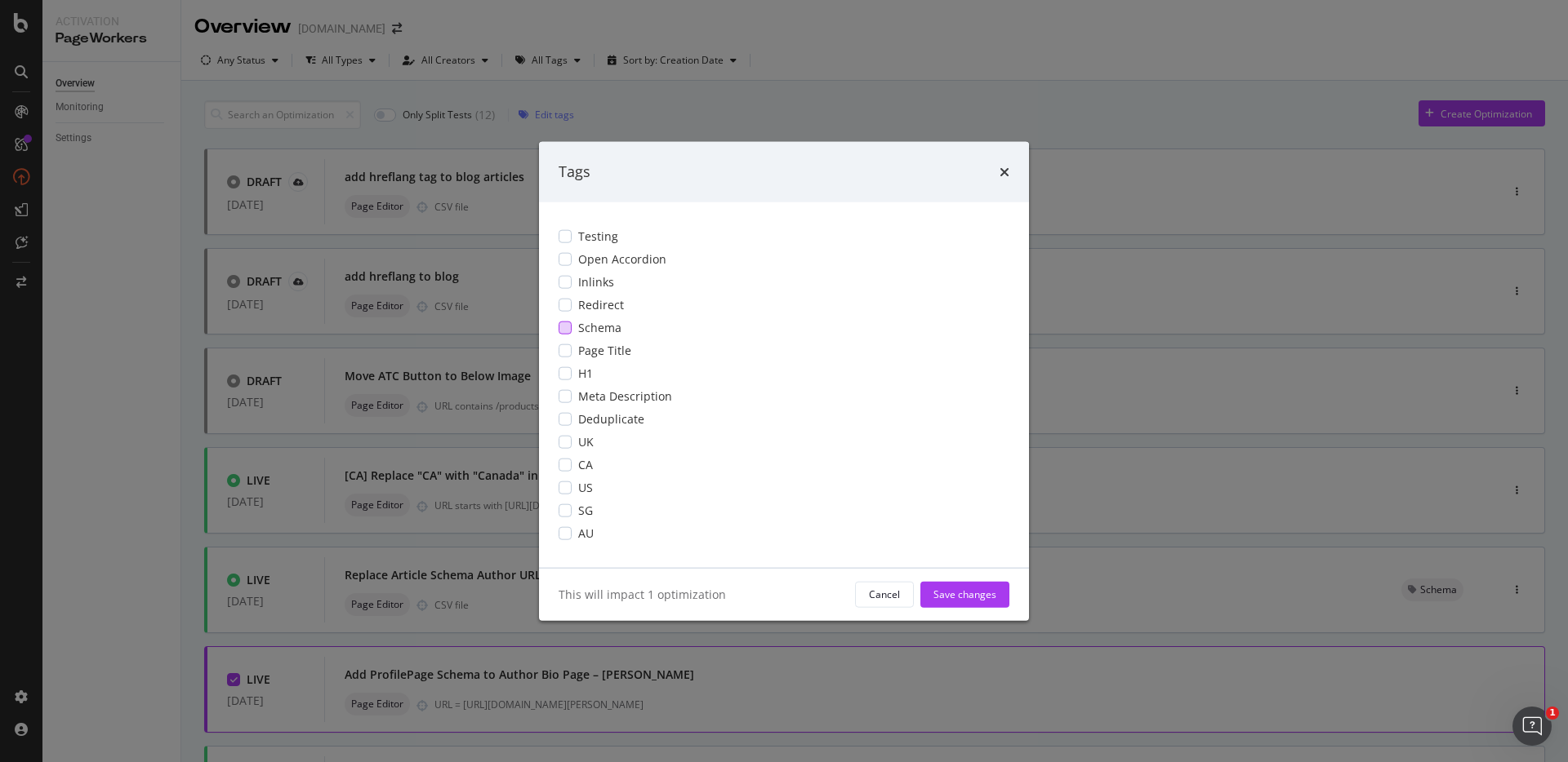
click at [573, 326] on div "Schema" at bounding box center [784, 327] width 451 height 17
click at [971, 589] on div "Save changes" at bounding box center [965, 594] width 63 height 14
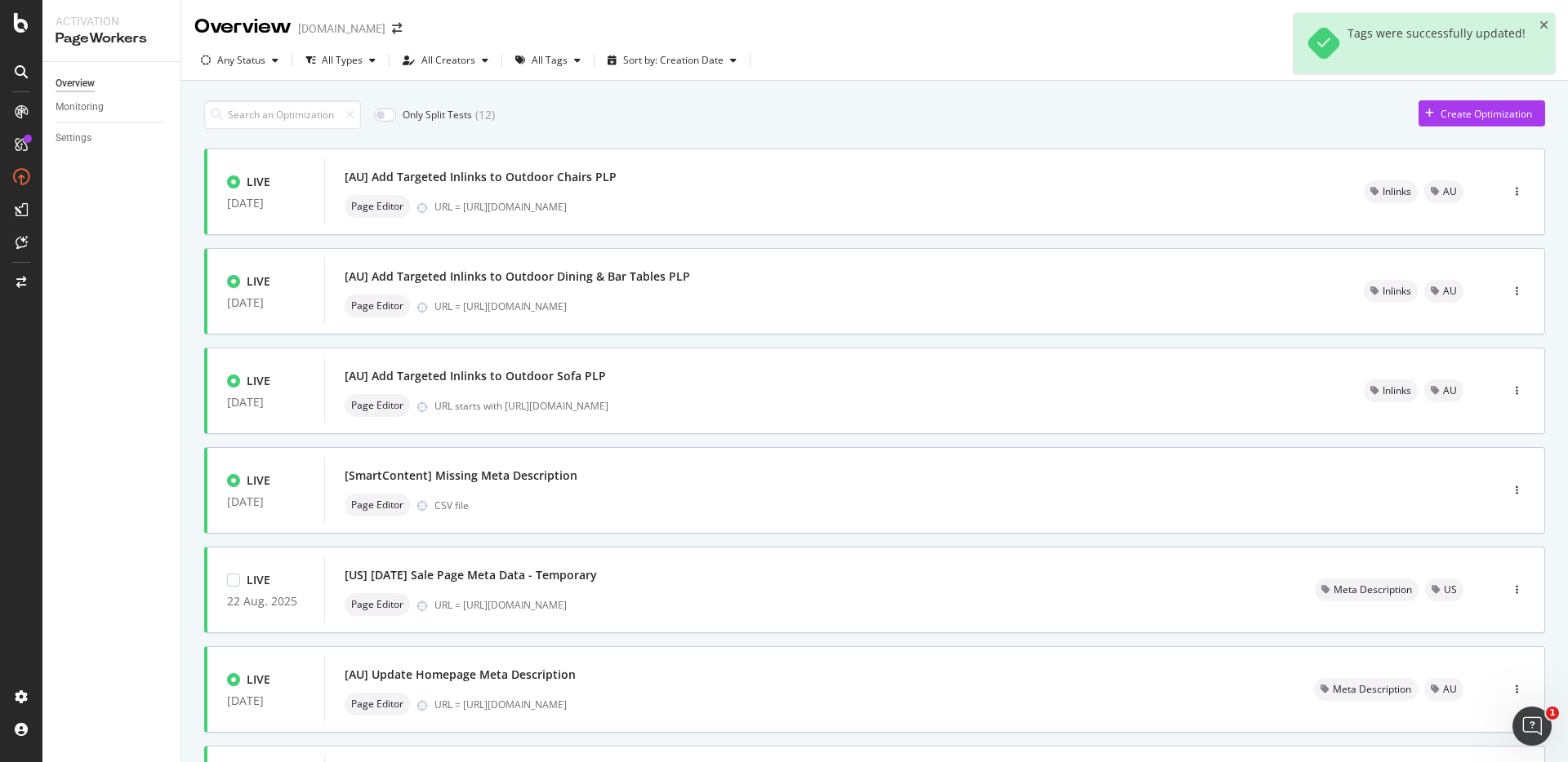
scroll to position [475, 0]
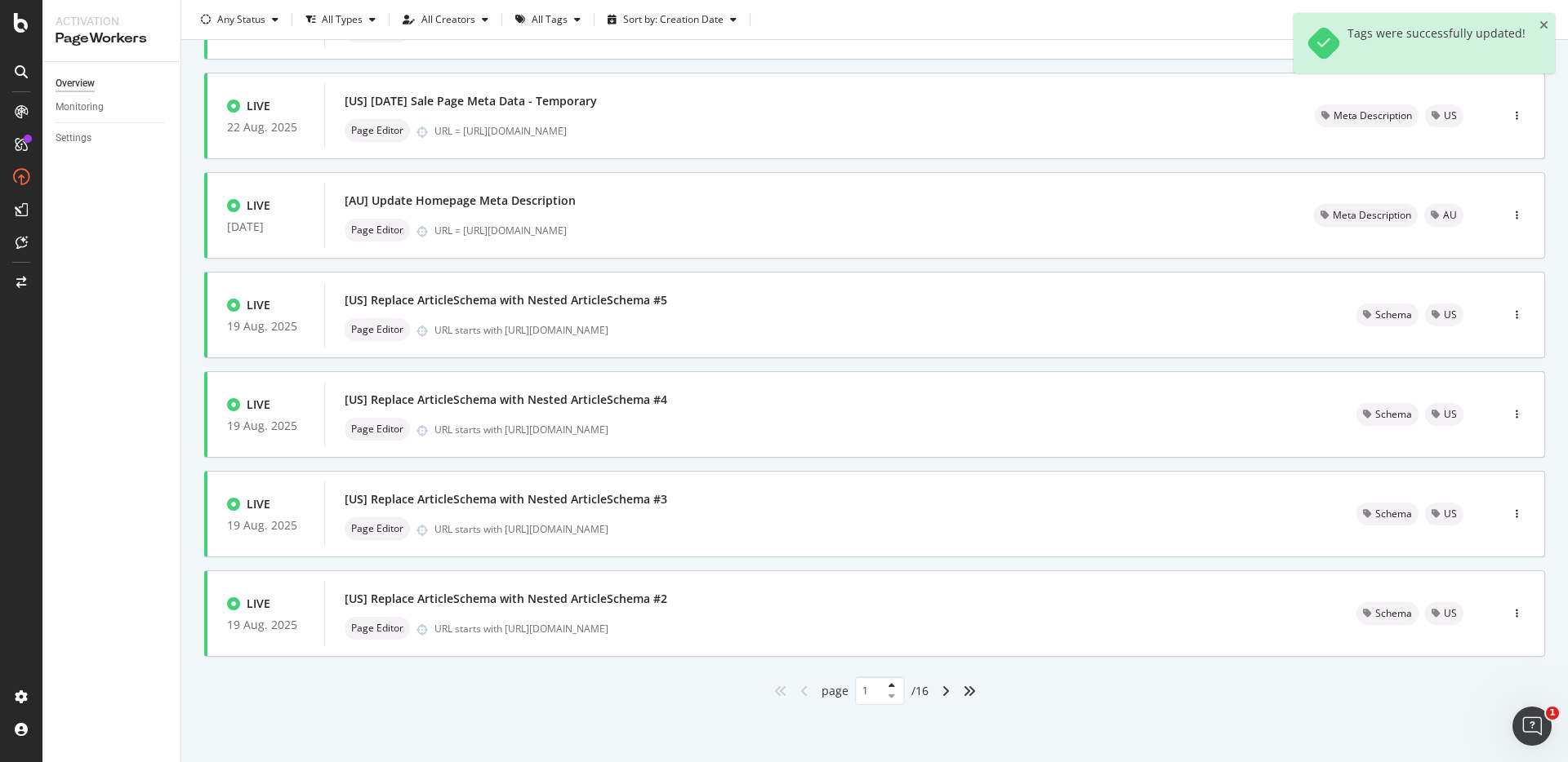
click at [879, 689] on div at bounding box center [889, 692] width 20 height 20
click at [863, 690] on input "1" at bounding box center [880, 691] width 49 height 29
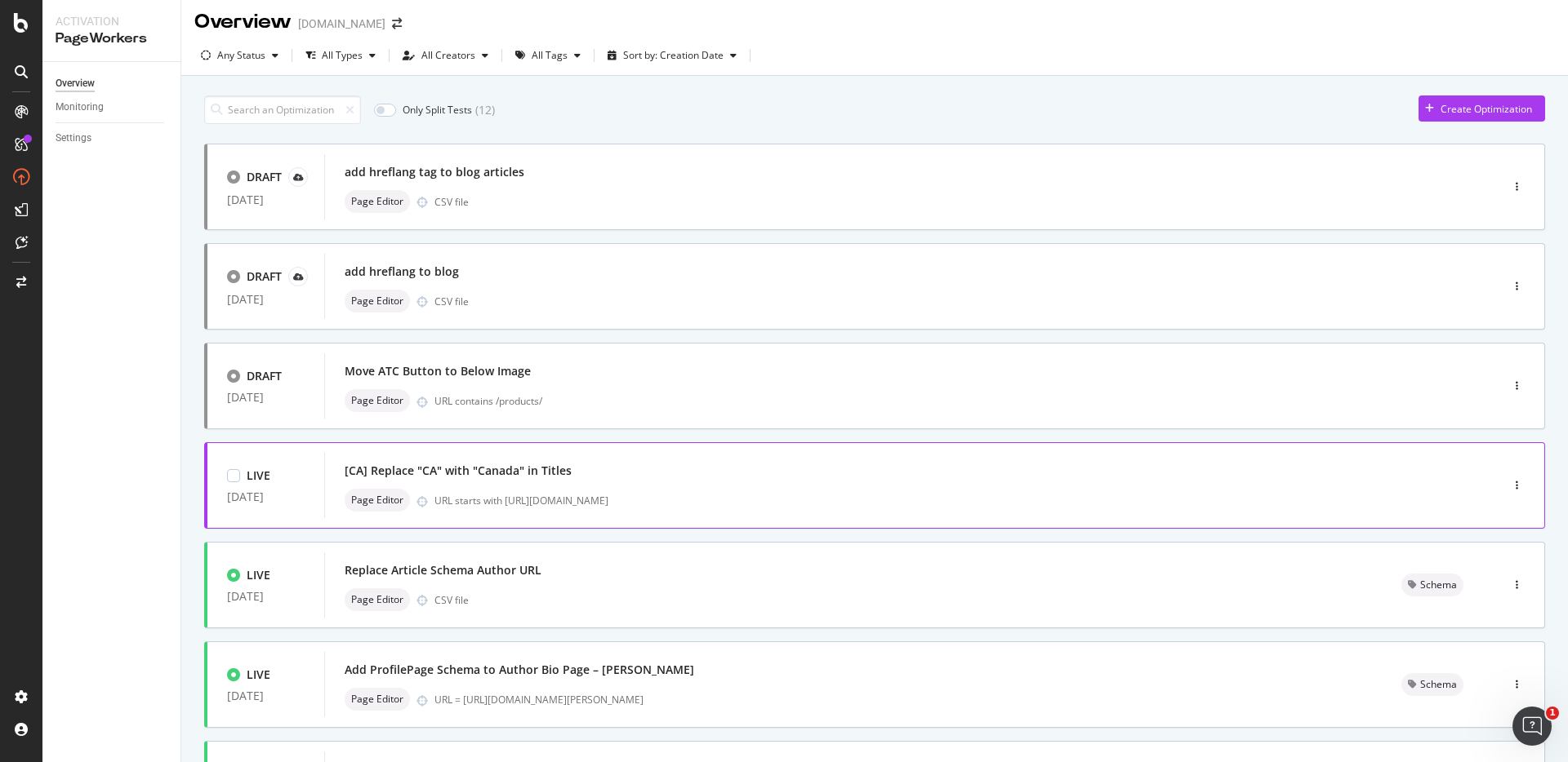
scroll to position [1, 0]
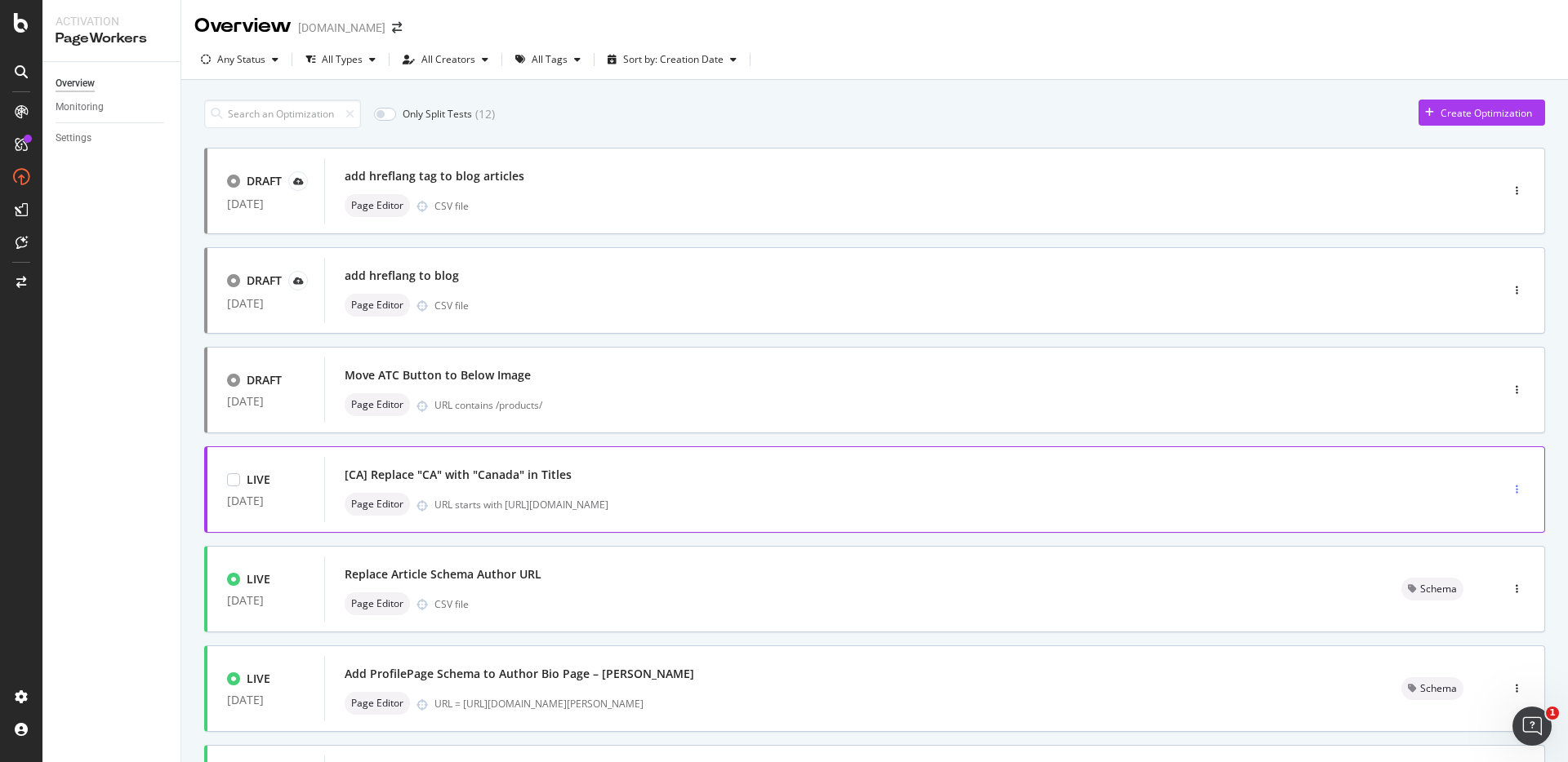
click at [1509, 494] on div "button" at bounding box center [1517, 490] width 16 height 10
click at [1480, 569] on div "Tags" at bounding box center [1482, 574] width 22 height 14
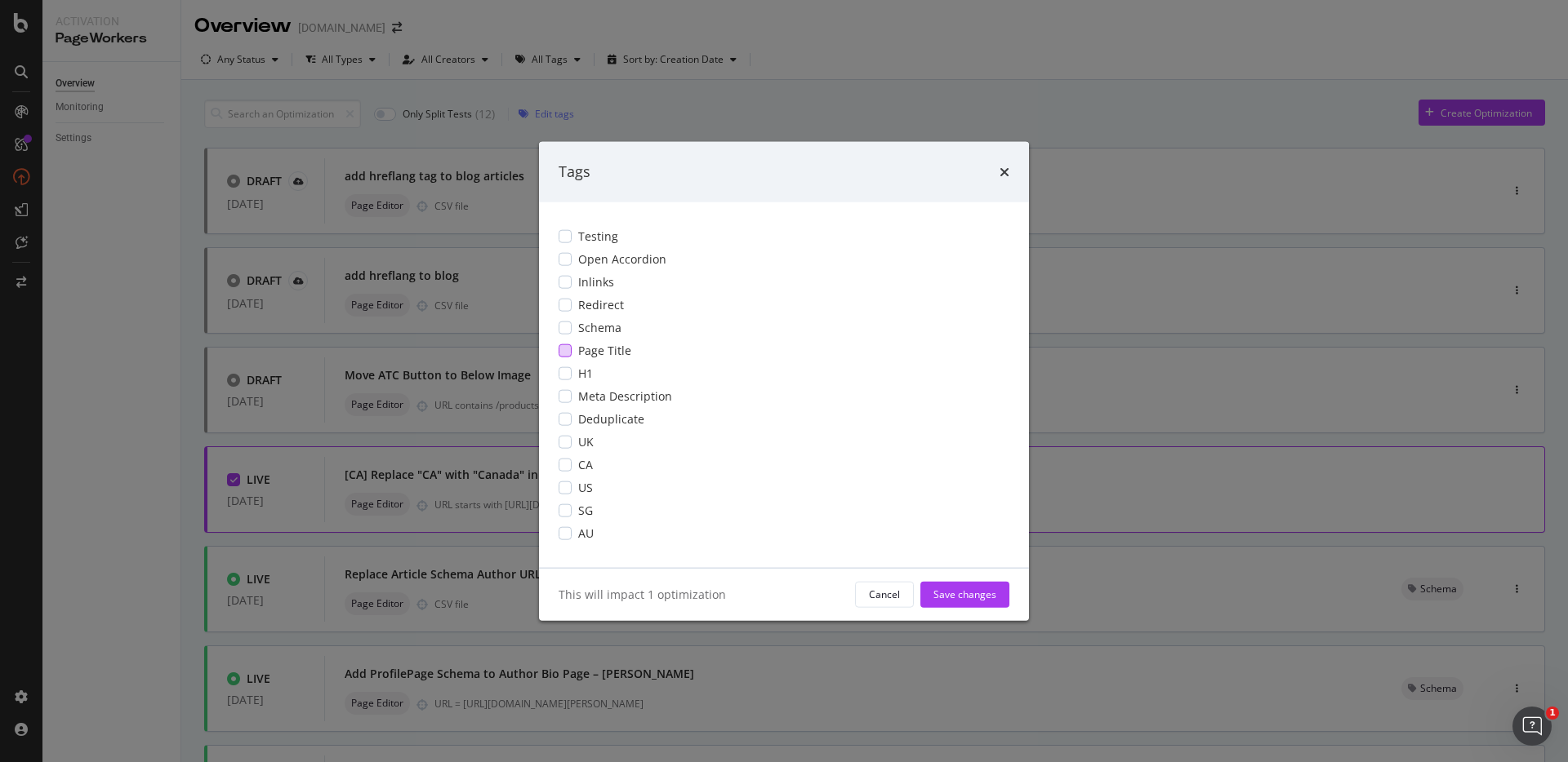
click at [565, 348] on div "modal" at bounding box center [565, 349] width 13 height 13
drag, startPoint x: 564, startPoint y: 466, endPoint x: 574, endPoint y: 466, distance: 10.0
click at [564, 466] on div "modal" at bounding box center [565, 464] width 13 height 13
click at [984, 596] on div "Save changes" at bounding box center [965, 594] width 63 height 14
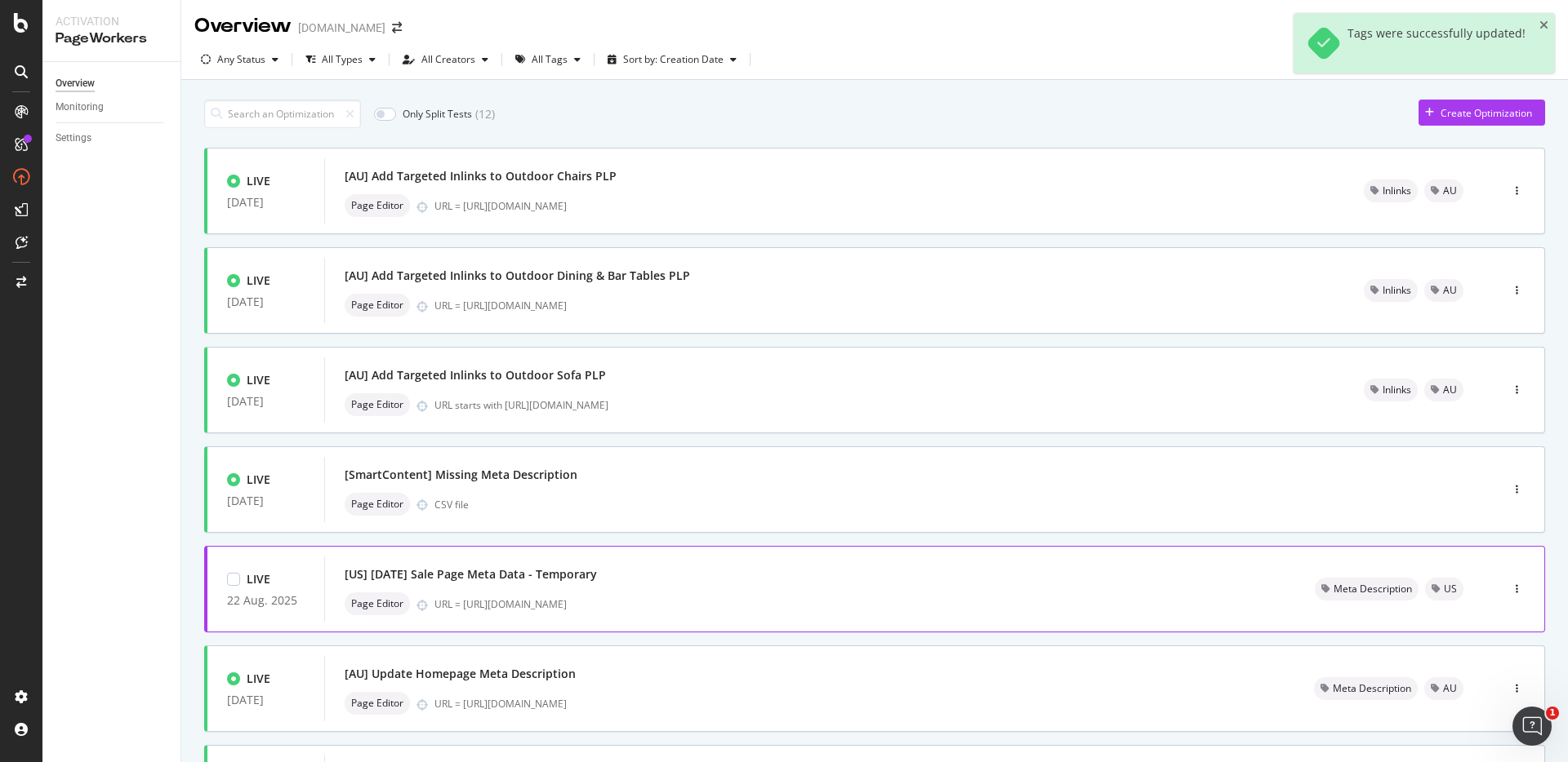
scroll to position [475, 0]
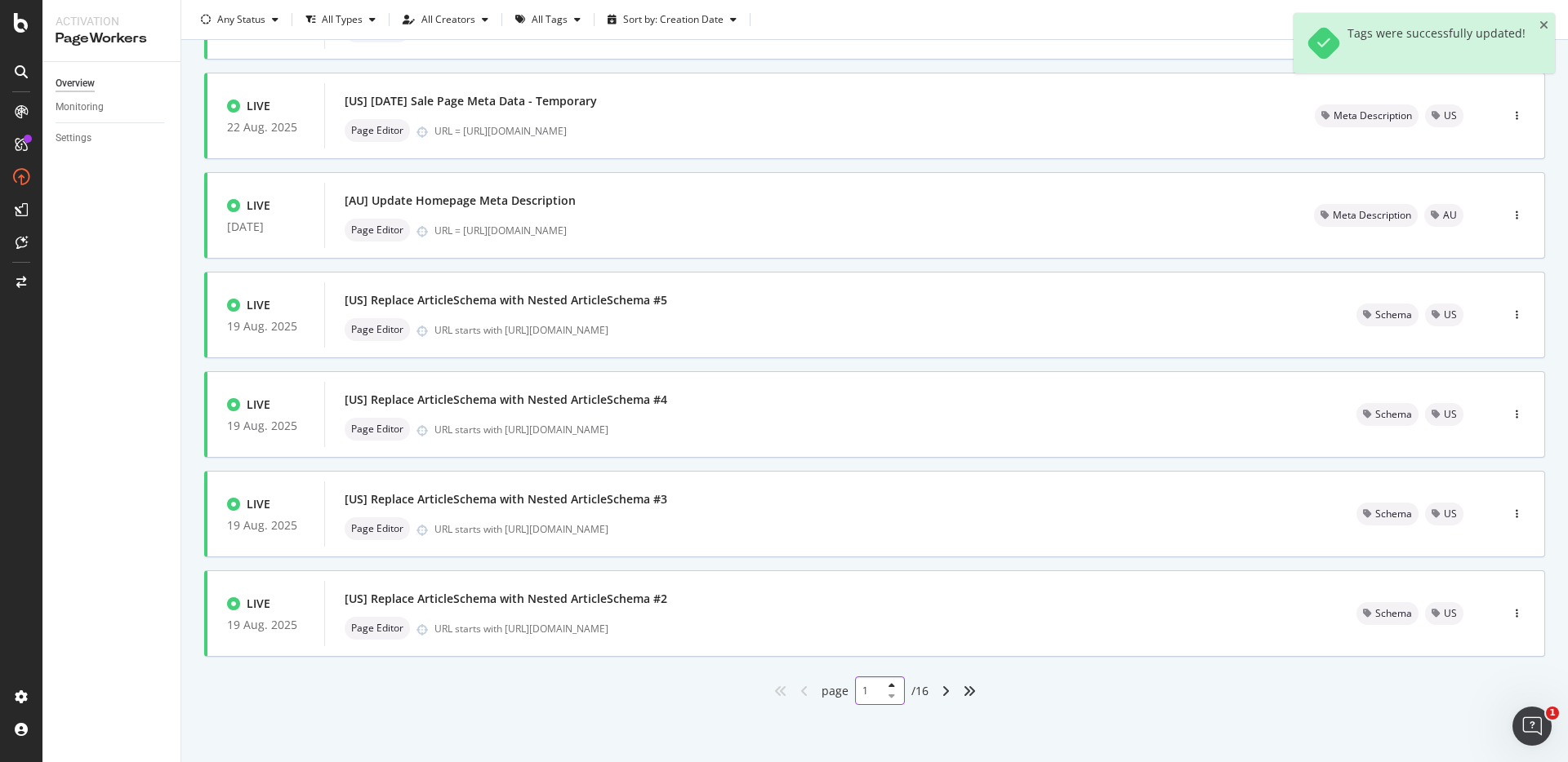
click at [867, 694] on input "1" at bounding box center [880, 691] width 49 height 29
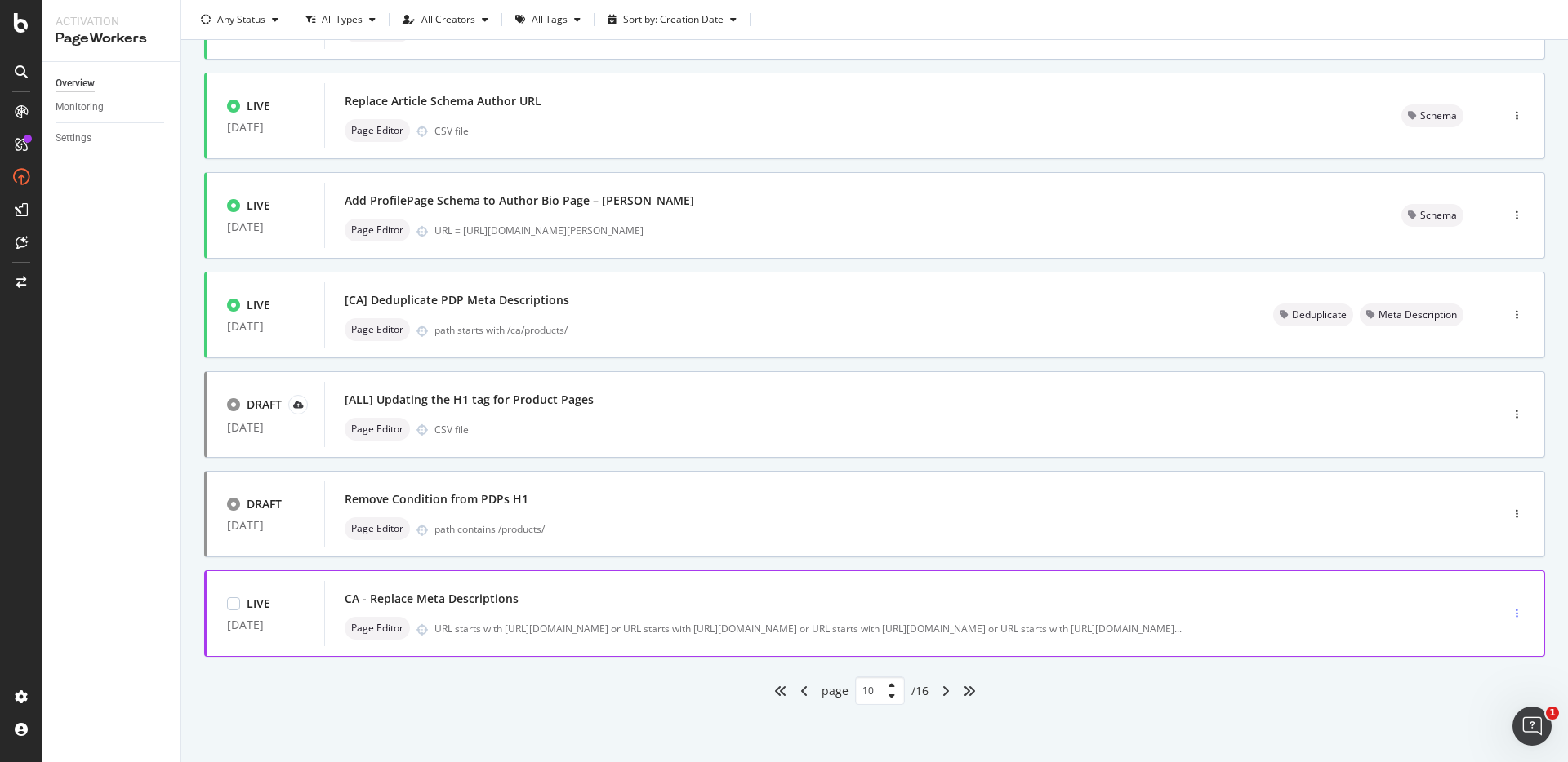
click at [1509, 610] on div "button" at bounding box center [1517, 614] width 16 height 10
click at [1472, 696] on div "Tags" at bounding box center [1482, 699] width 22 height 14
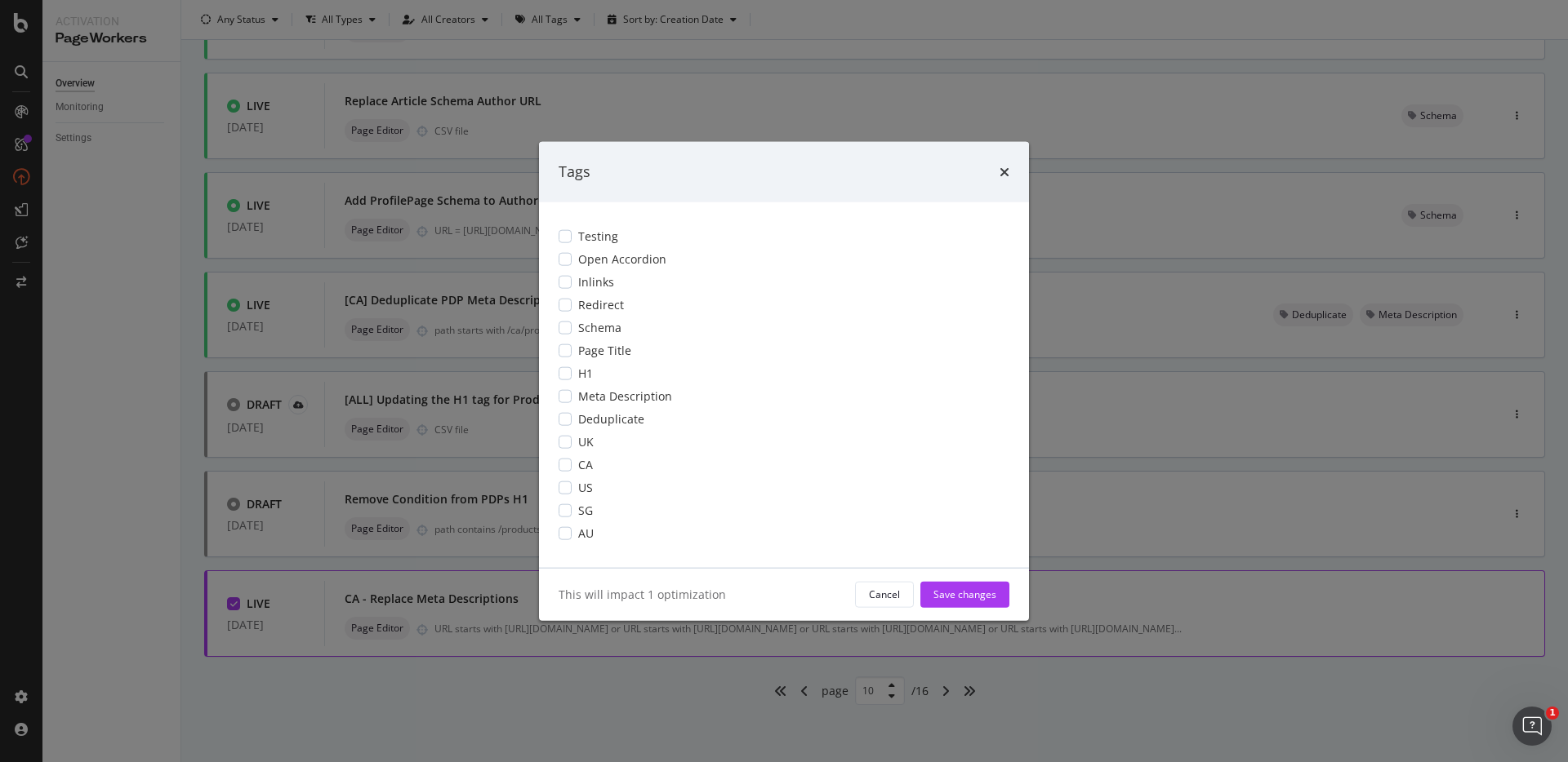
scroll to position [0, 0]
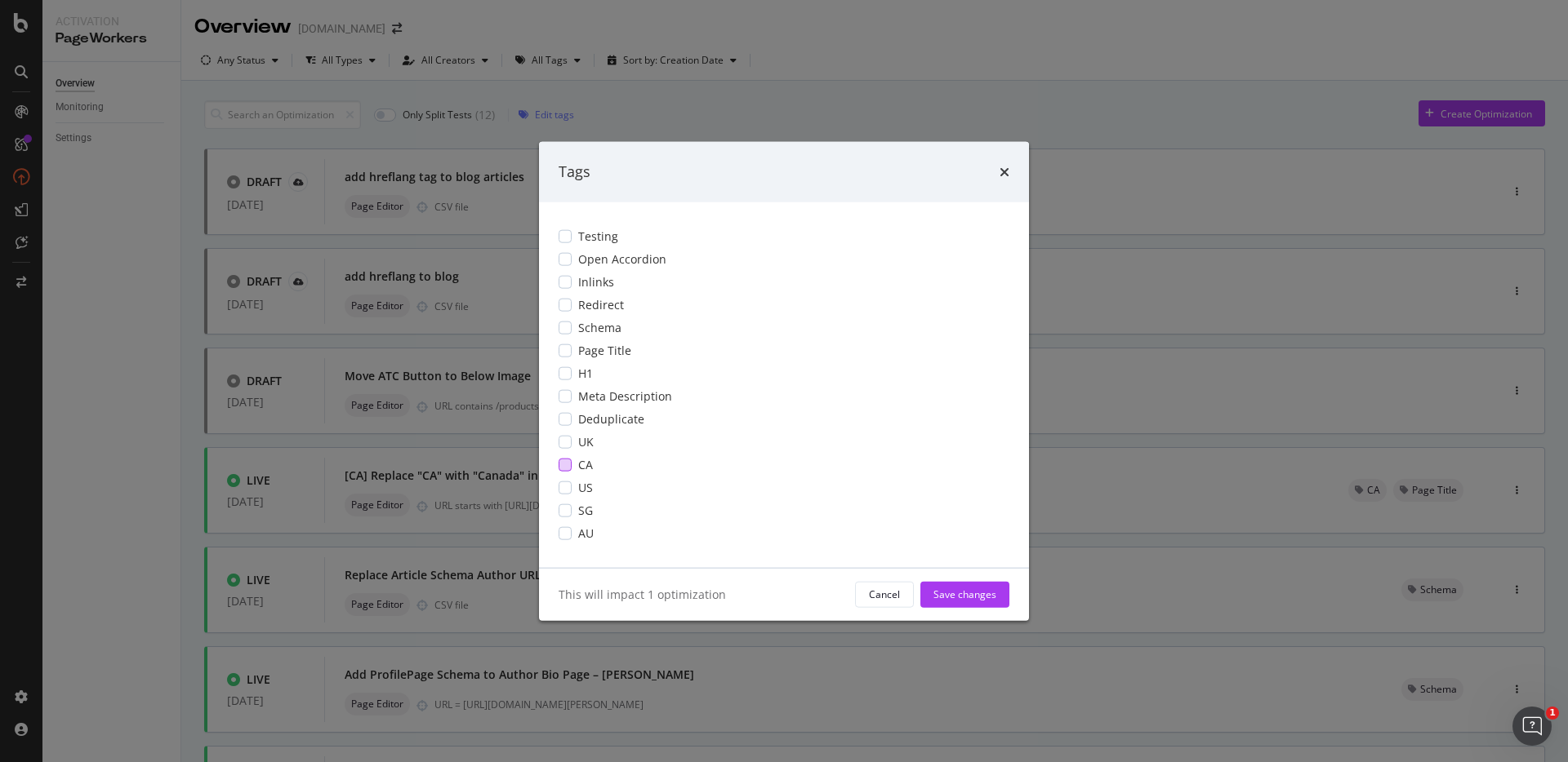
click at [566, 462] on div "modal" at bounding box center [565, 464] width 13 height 13
click at [566, 461] on icon "modal" at bounding box center [565, 464] width 7 height 8
click at [565, 397] on div "modal" at bounding box center [565, 396] width 13 height 13
click at [565, 462] on div "modal" at bounding box center [565, 464] width 13 height 13
click at [972, 592] on div "Save changes" at bounding box center [965, 594] width 63 height 14
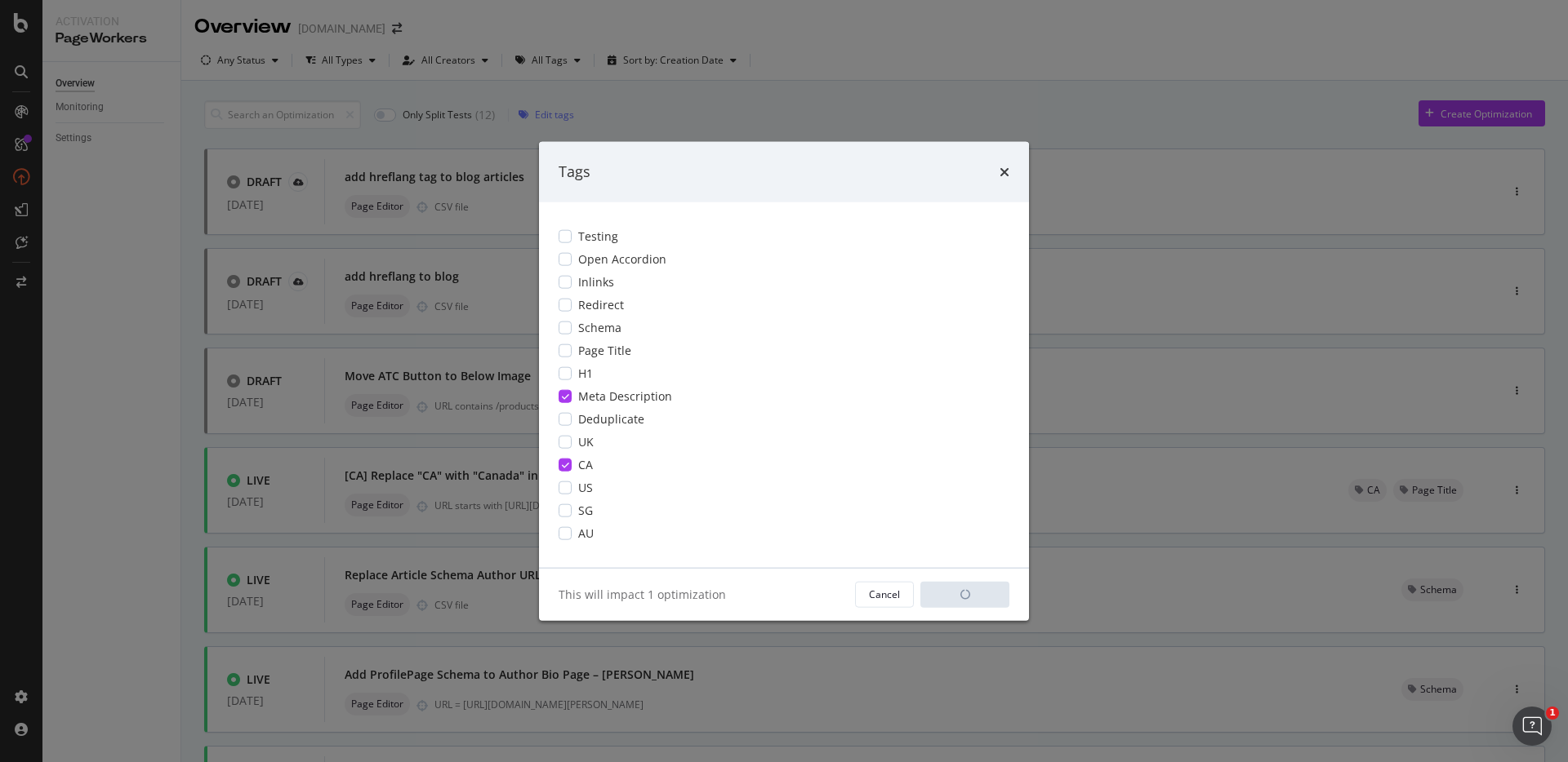
type input "1"
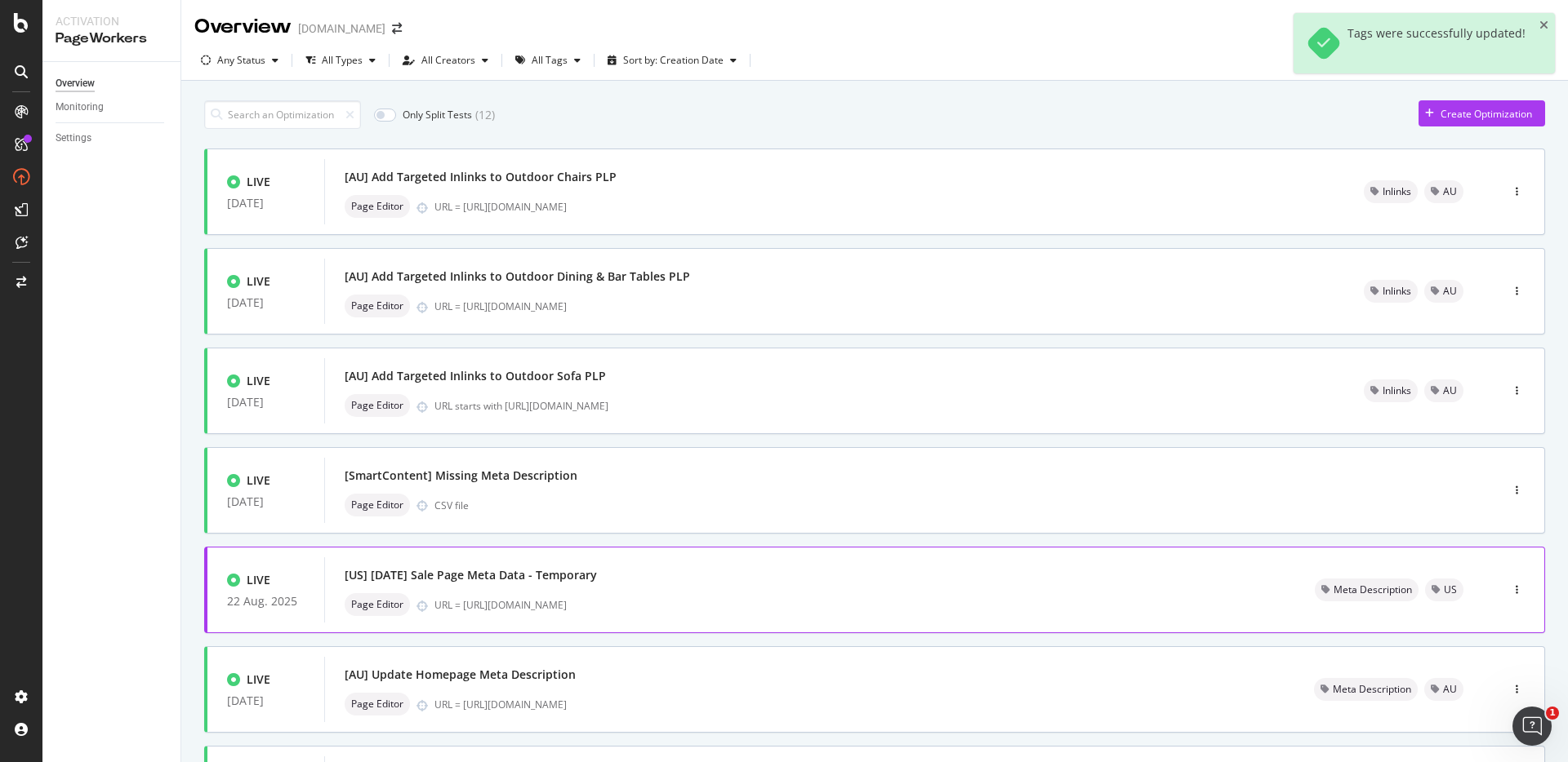
scroll to position [475, 0]
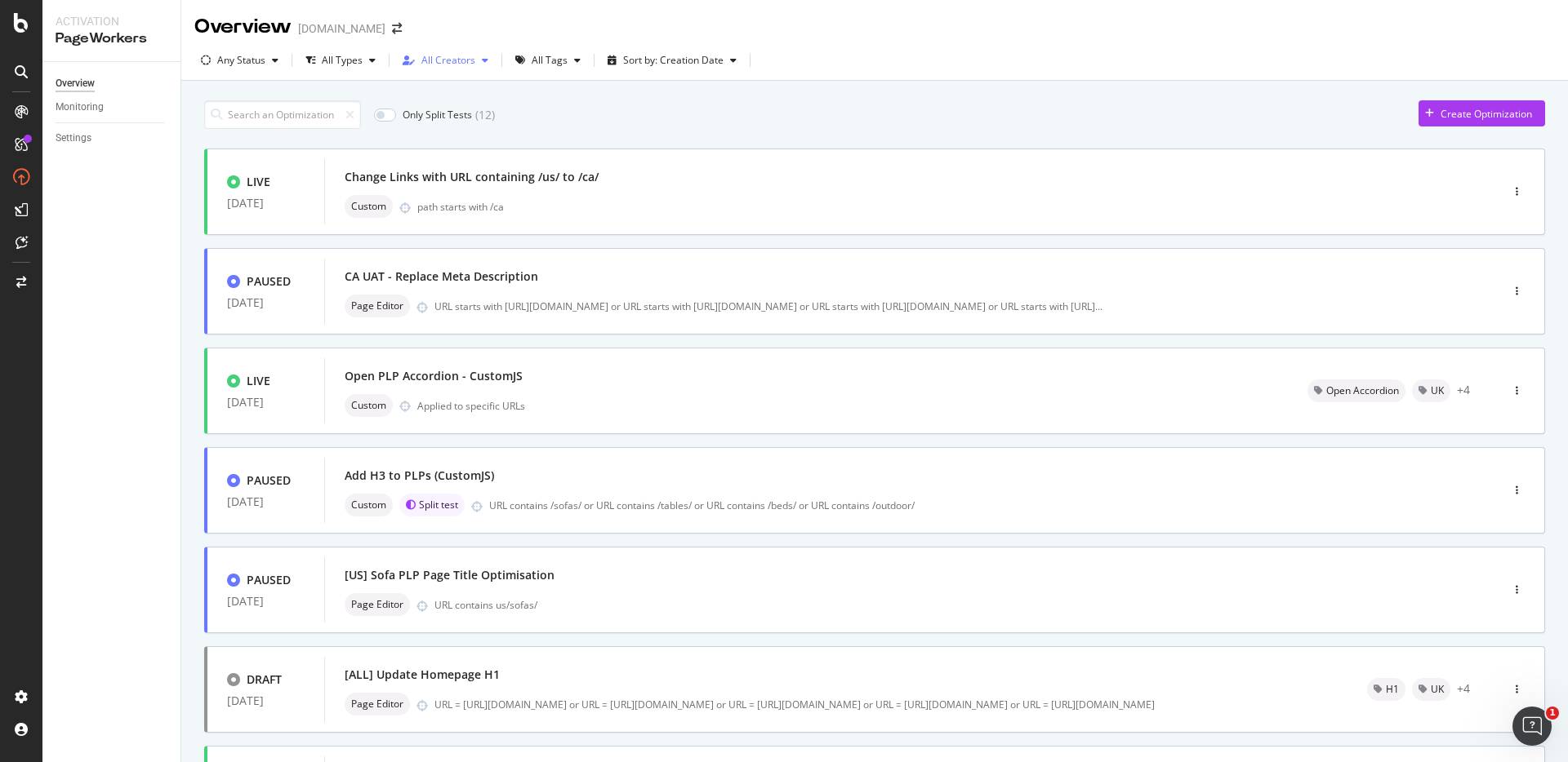
click at [424, 65] on div "All Creators" at bounding box center [448, 60] width 54 height 10
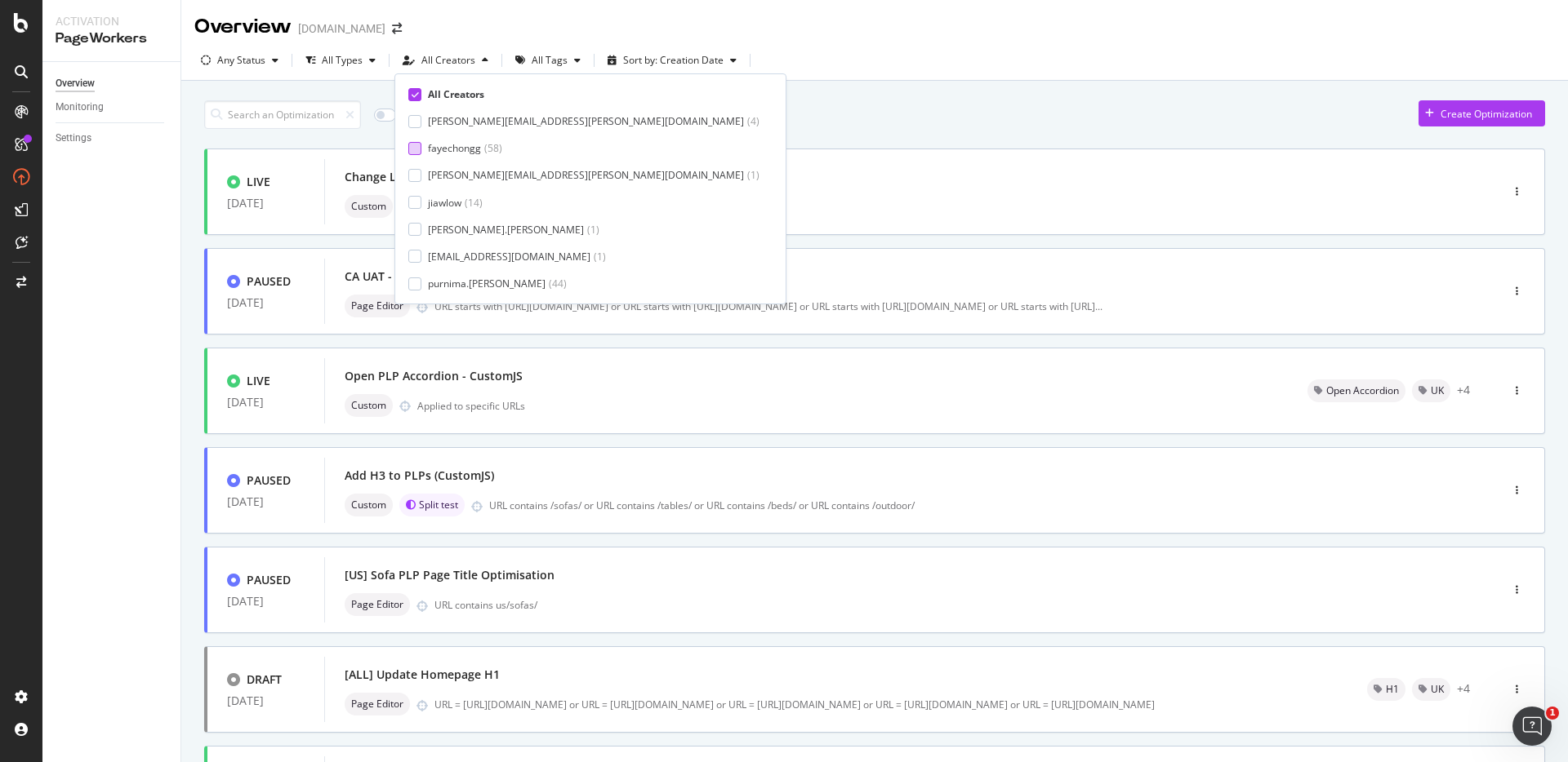
click at [417, 145] on div at bounding box center [415, 148] width 13 height 13
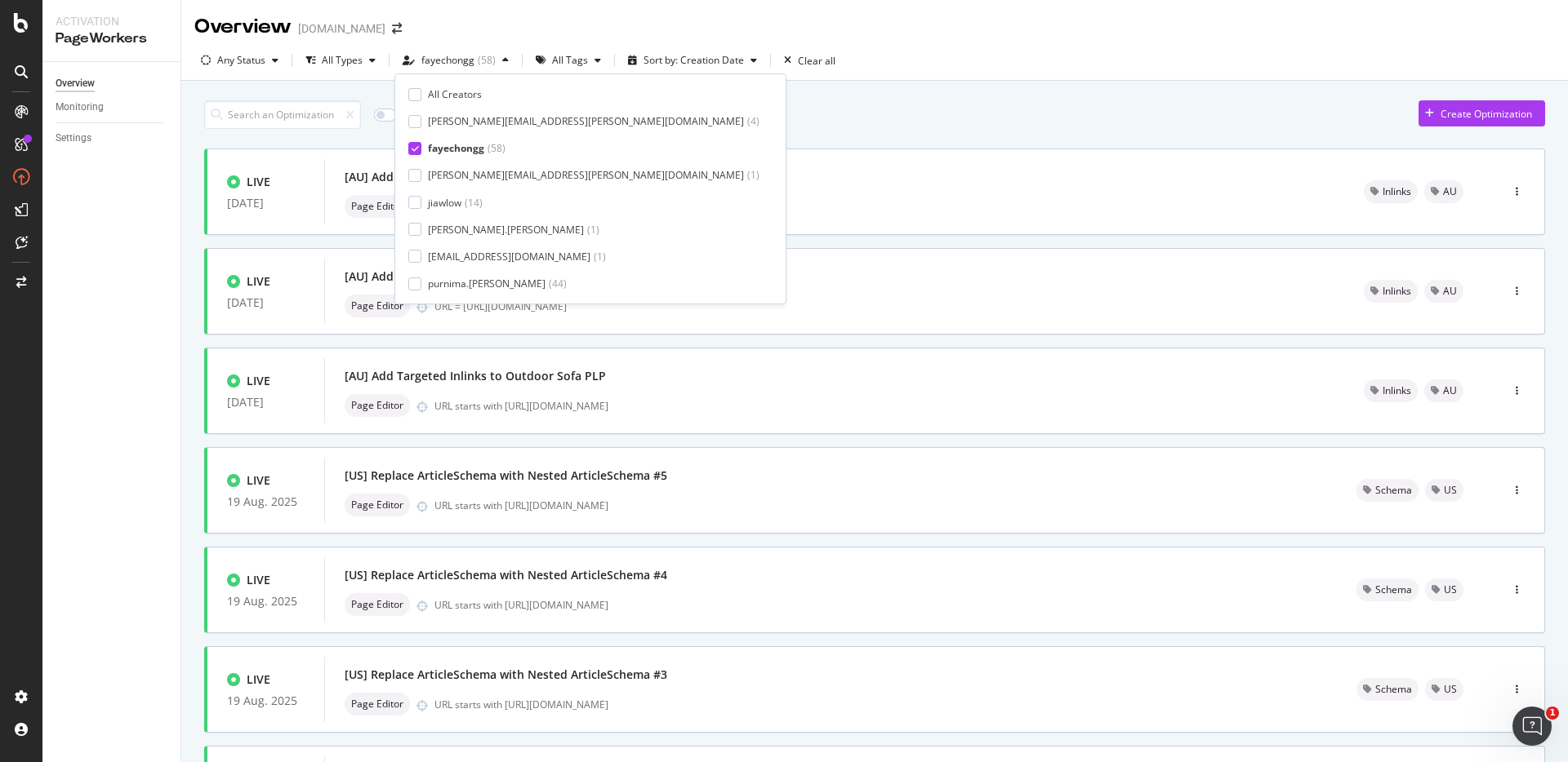
click at [701, 101] on div "Only Split Tests ( 0 ) Create Optimization" at bounding box center [875, 114] width 1341 height 29
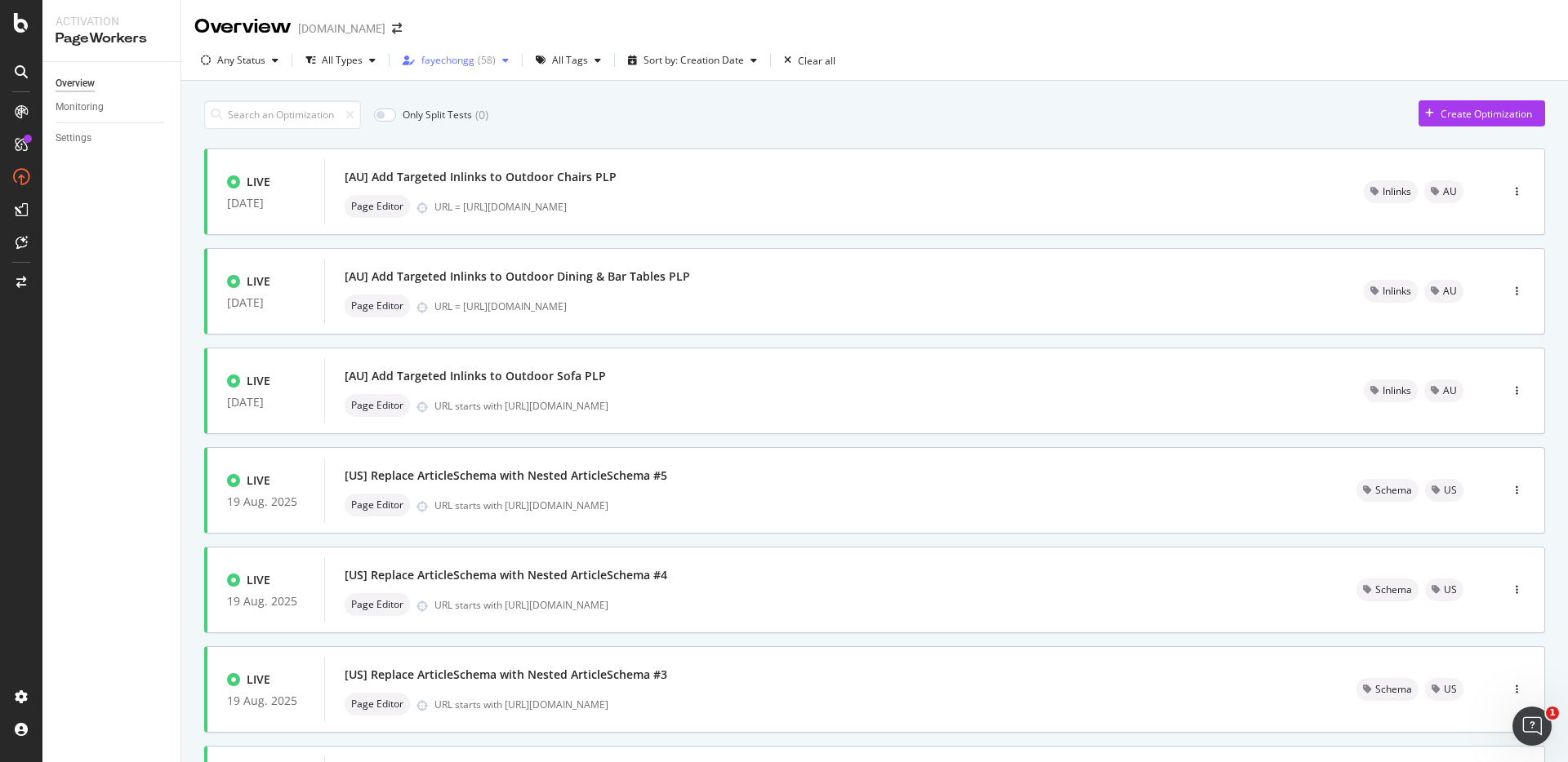
click at [478, 65] on div "( 58 )" at bounding box center [487, 60] width 18 height 10
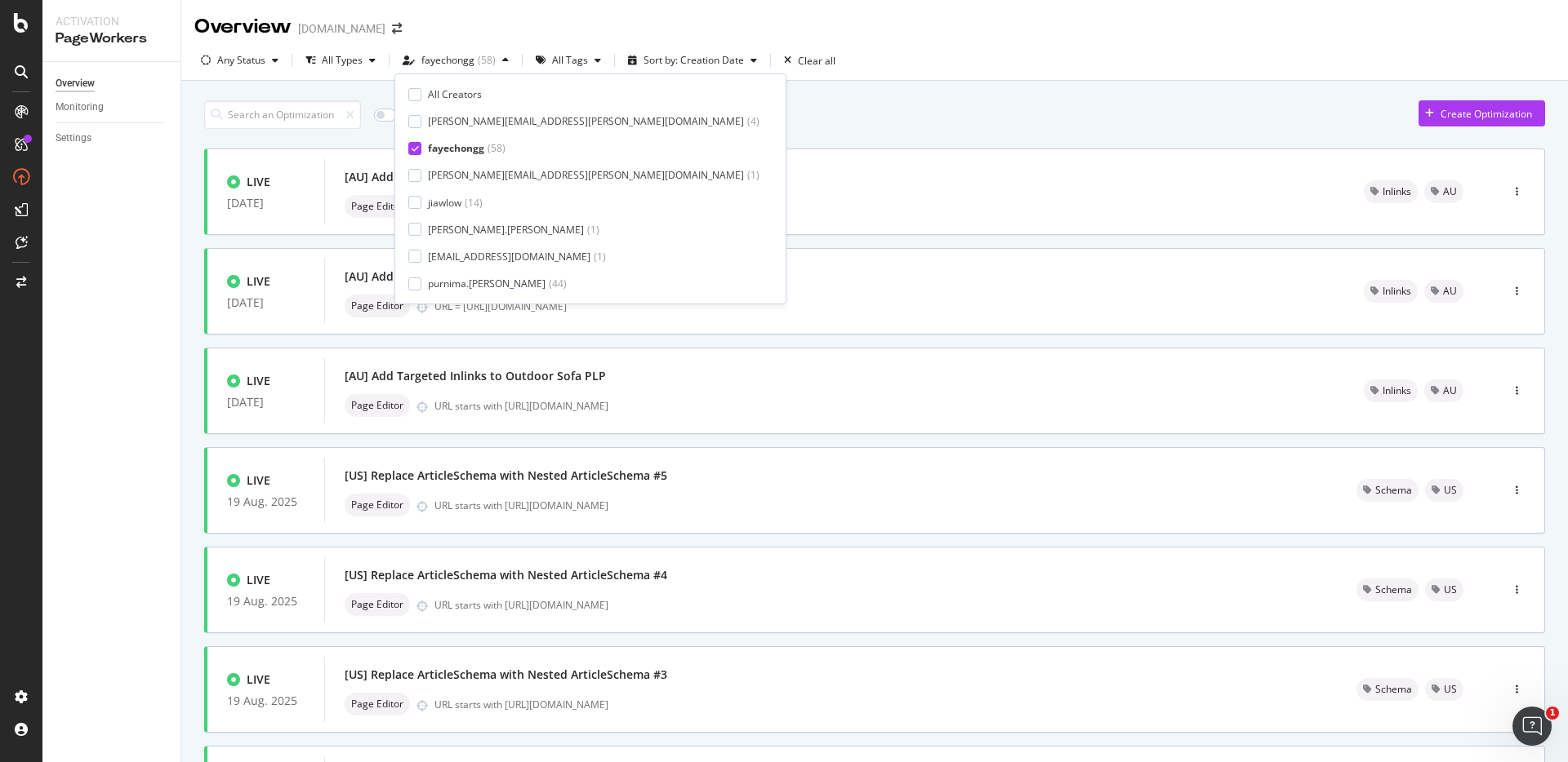
click at [739, 120] on div "Only Split Tests ( 0 ) Create Optimization" at bounding box center [875, 114] width 1341 height 29
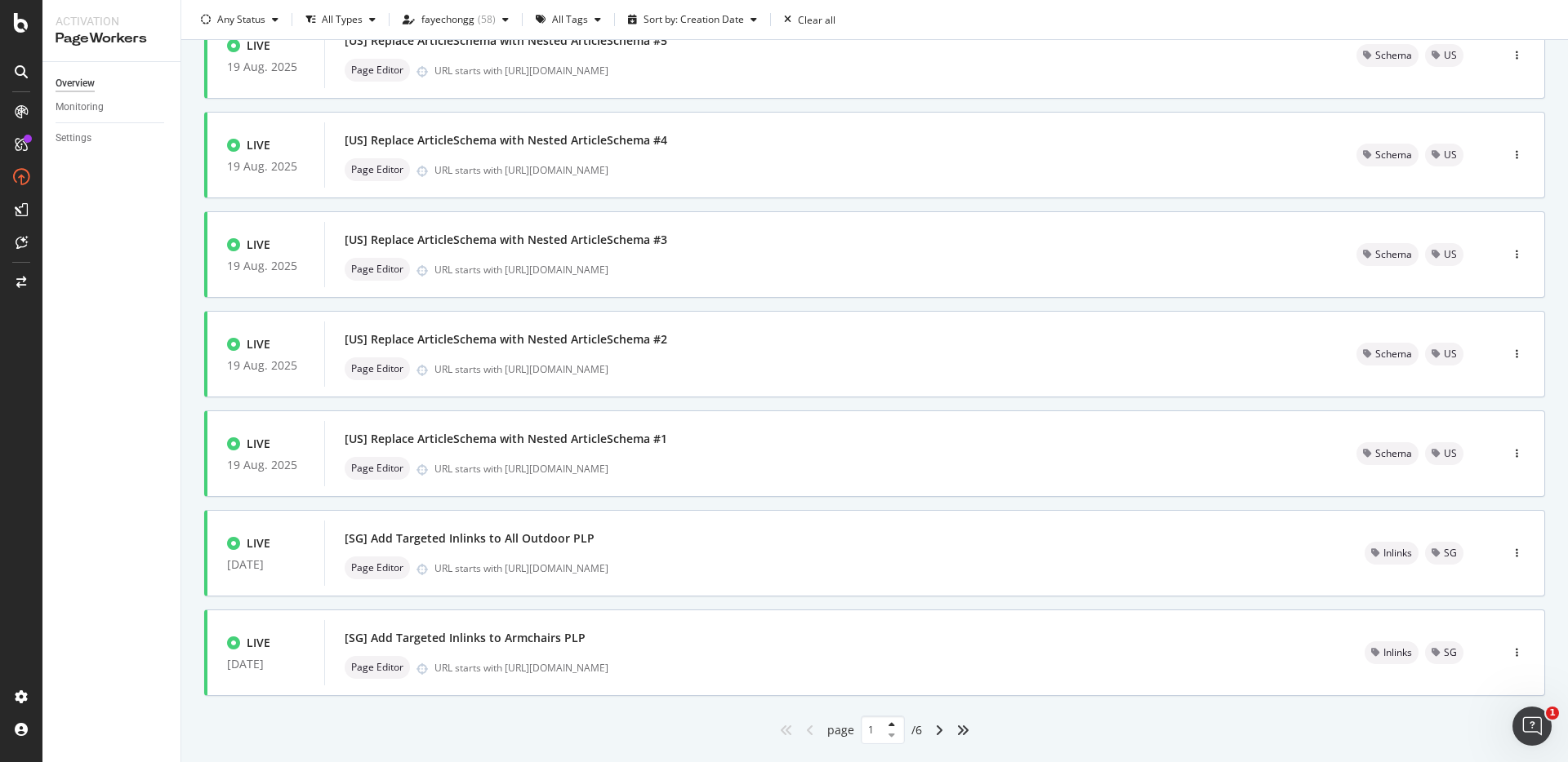
scroll to position [475, 0]
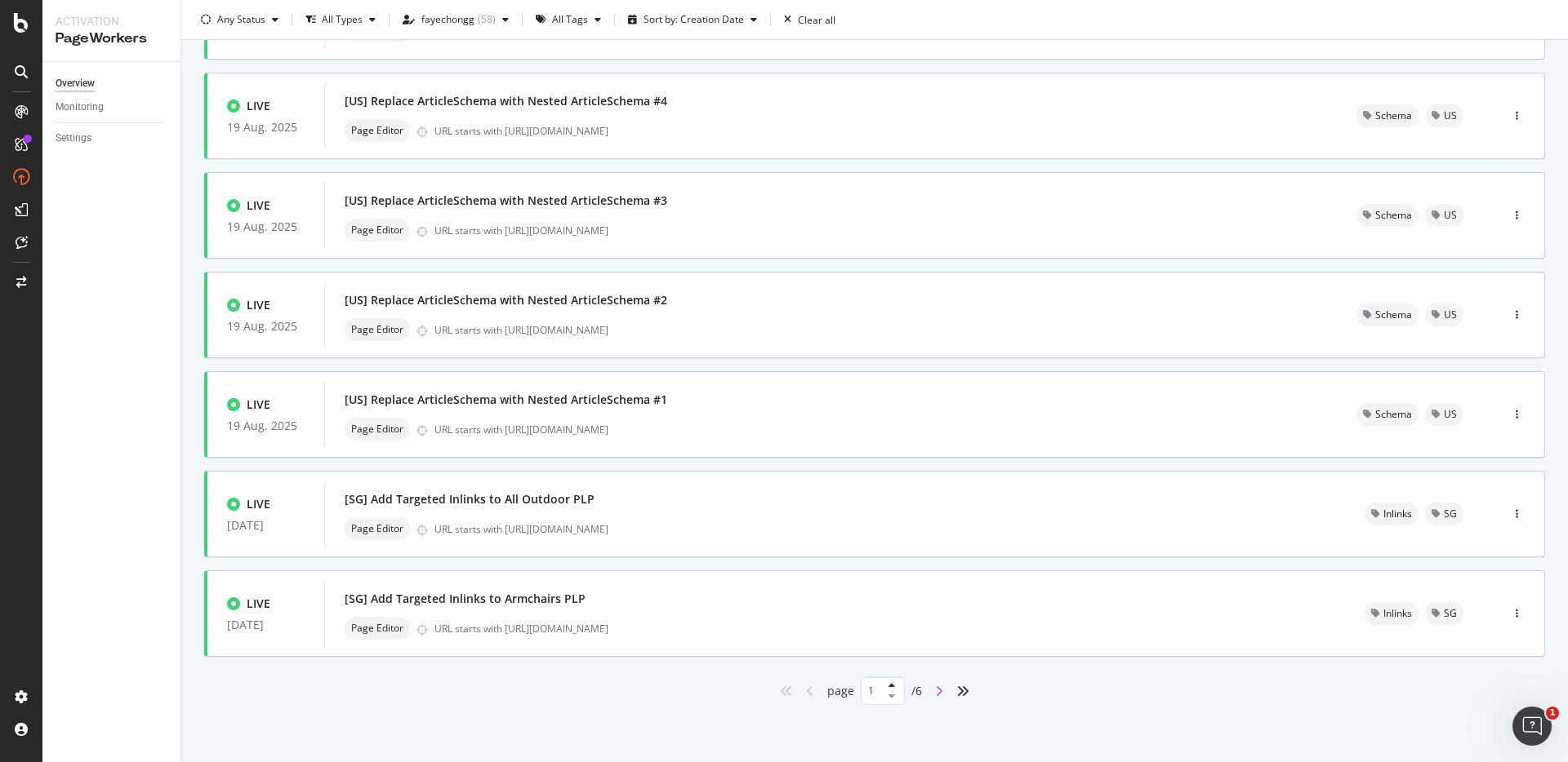
click at [935, 689] on icon "angle-right" at bounding box center [939, 691] width 8 height 13
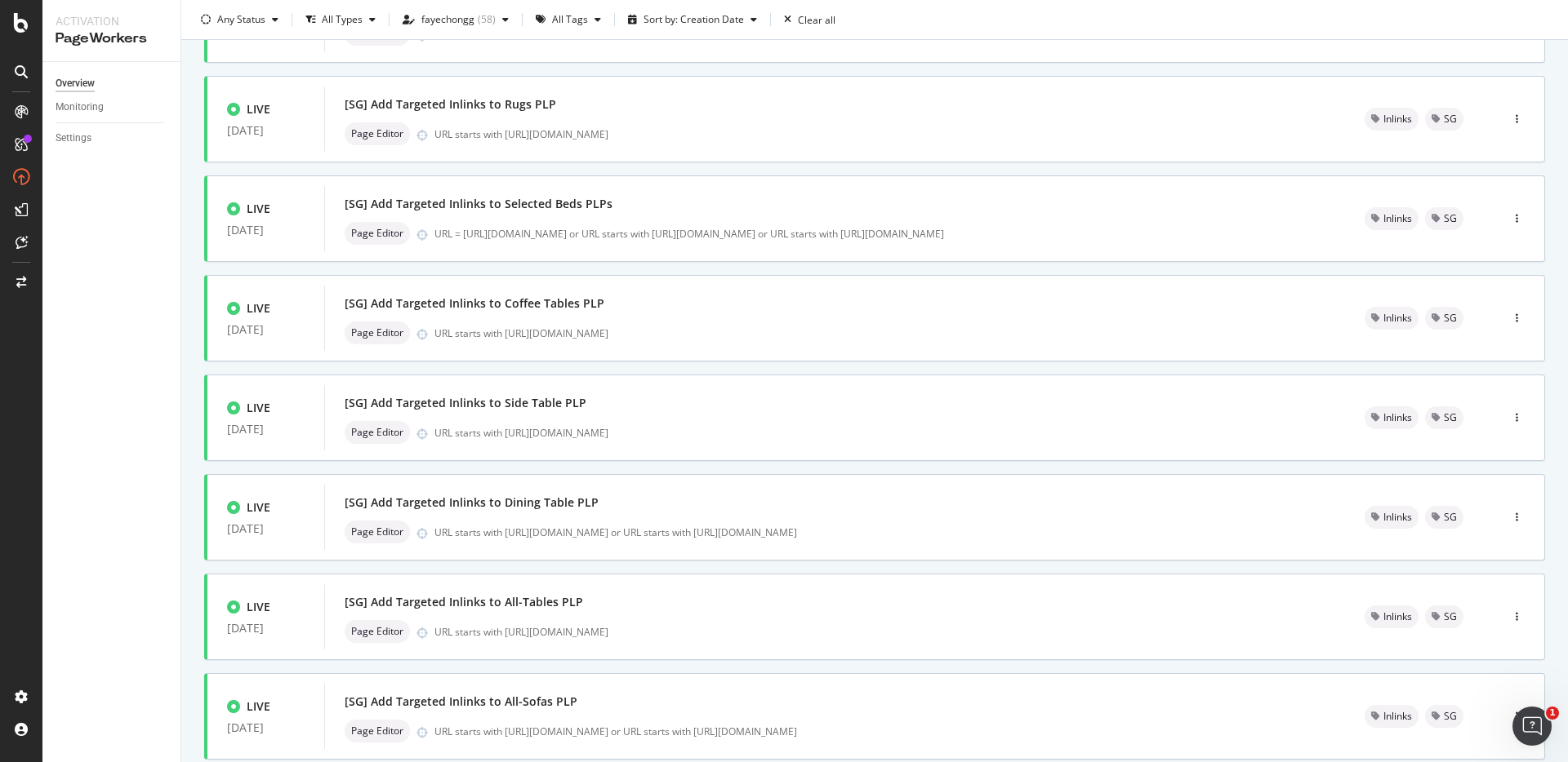
scroll to position [0, 0]
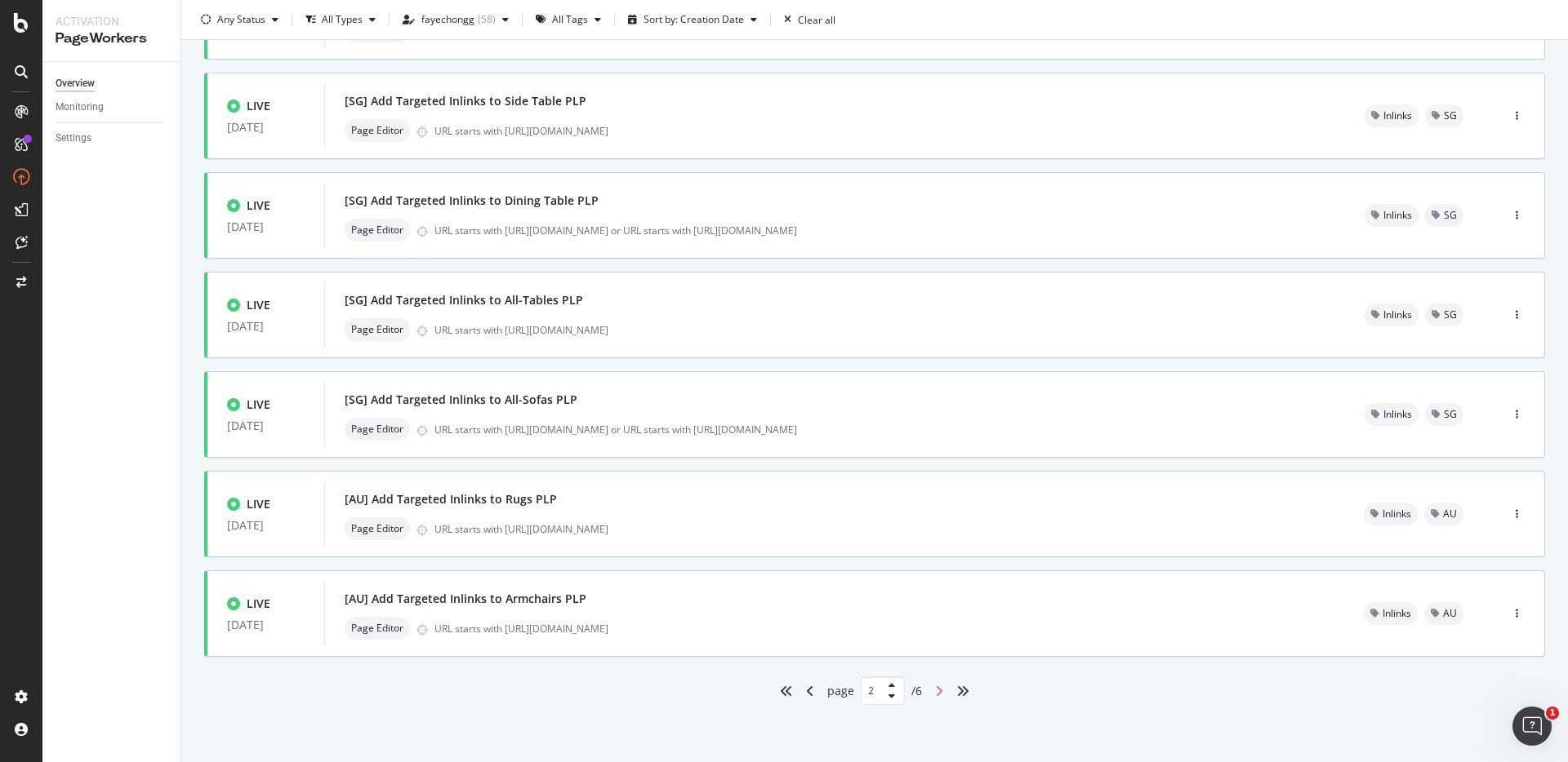
click at [935, 691] on icon "angle-right" at bounding box center [939, 691] width 8 height 13
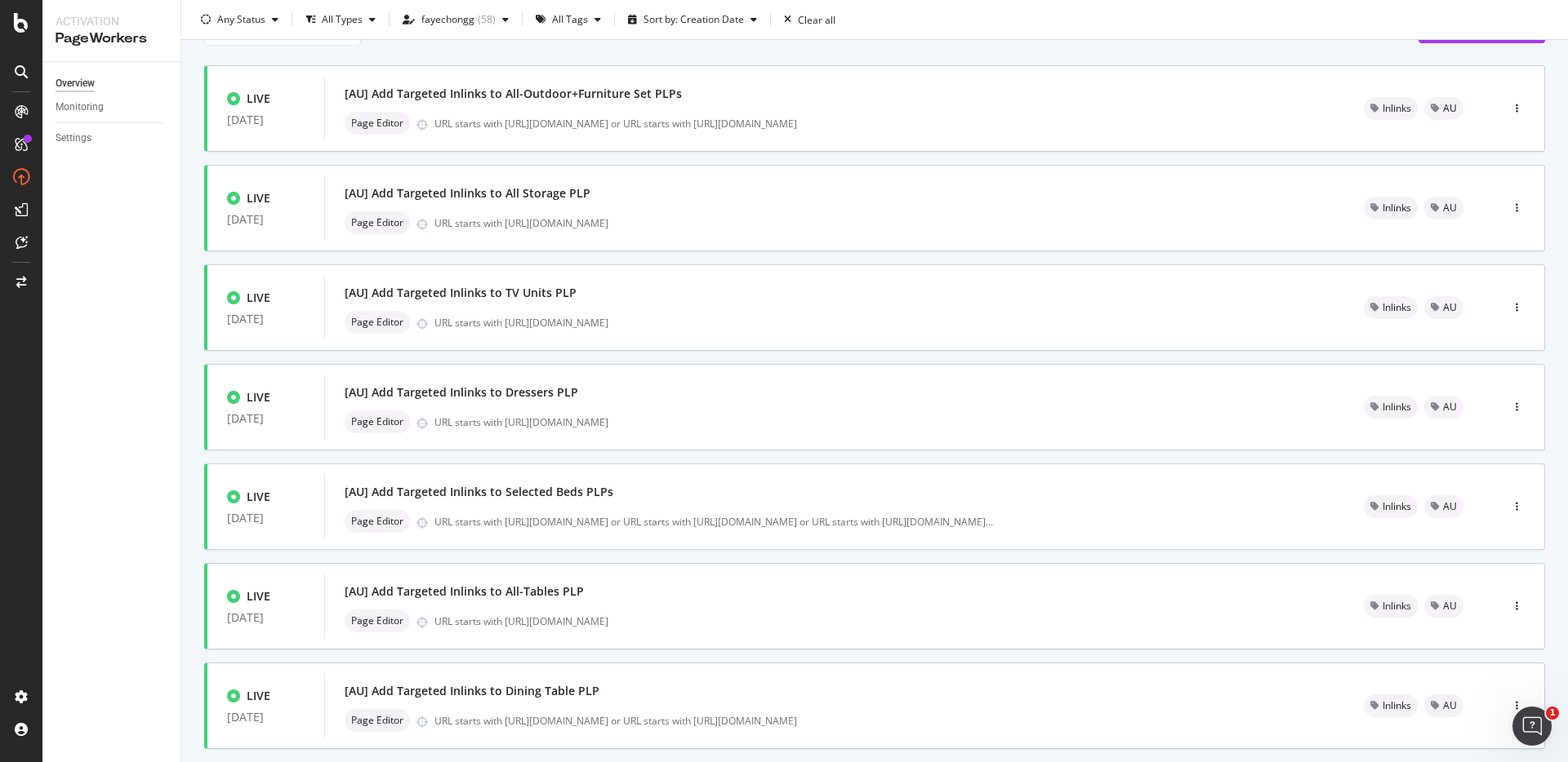
scroll to position [475, 0]
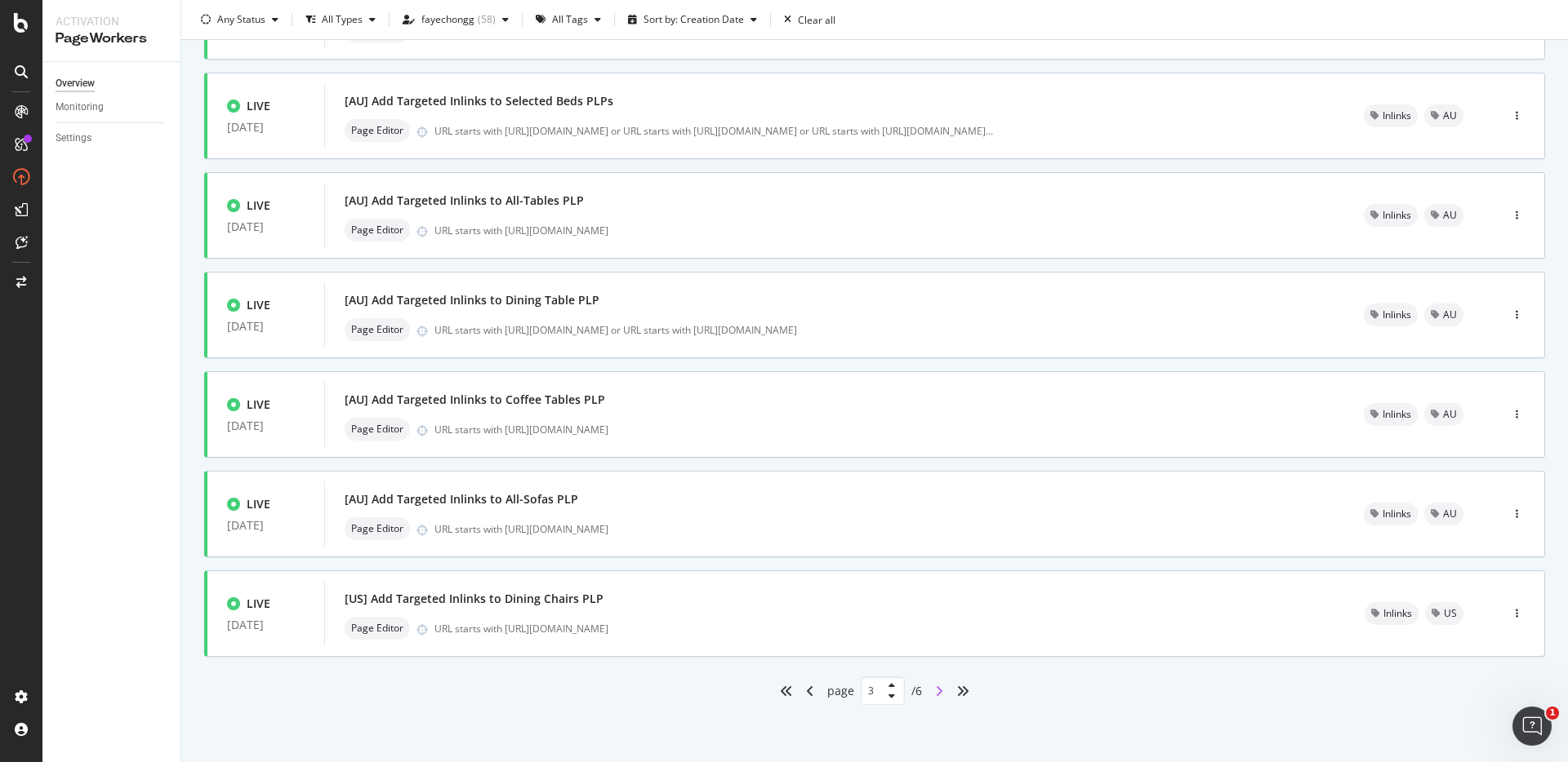
click at [935, 687] on icon "angle-right" at bounding box center [939, 691] width 8 height 13
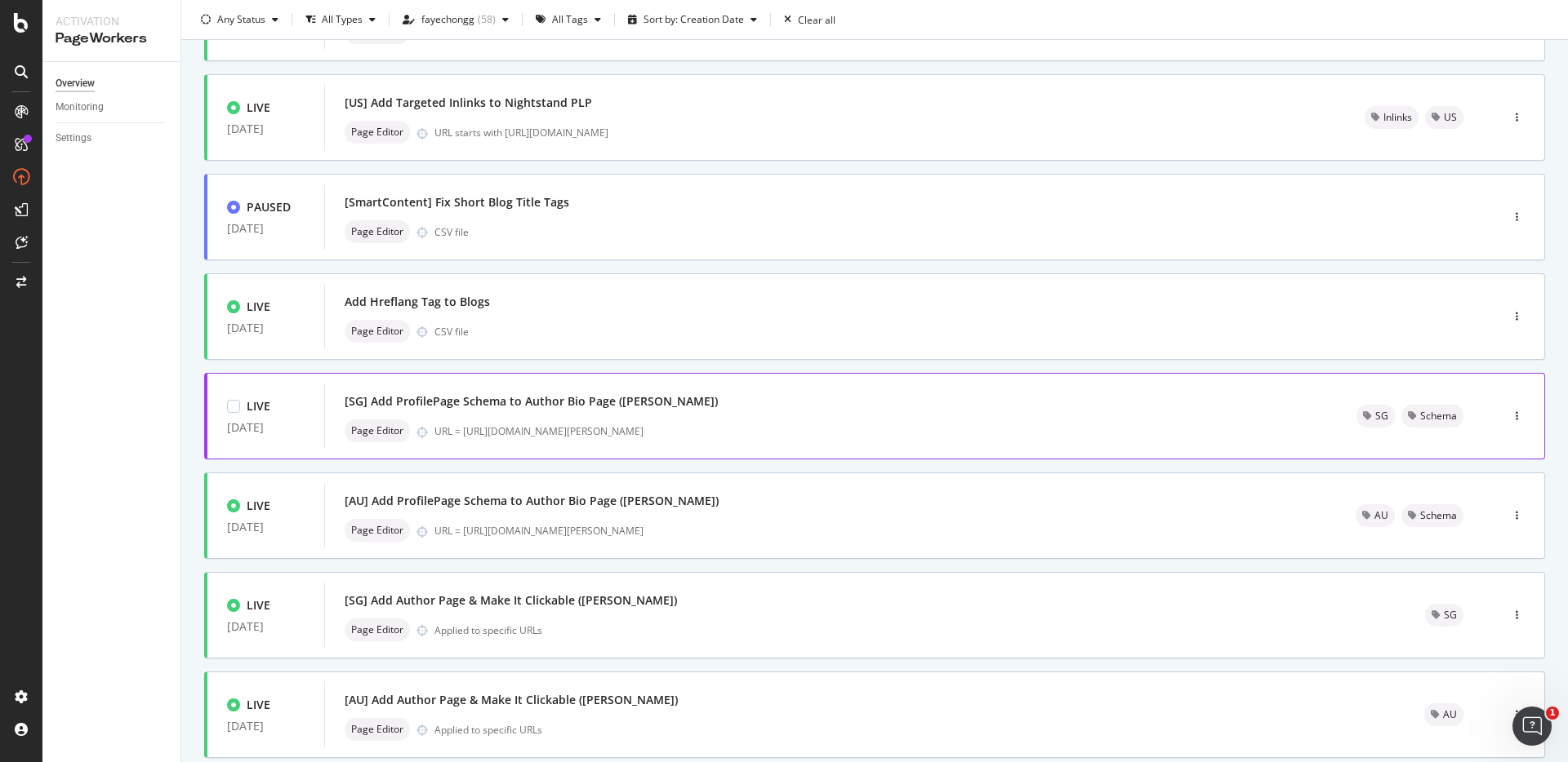
scroll to position [398, 0]
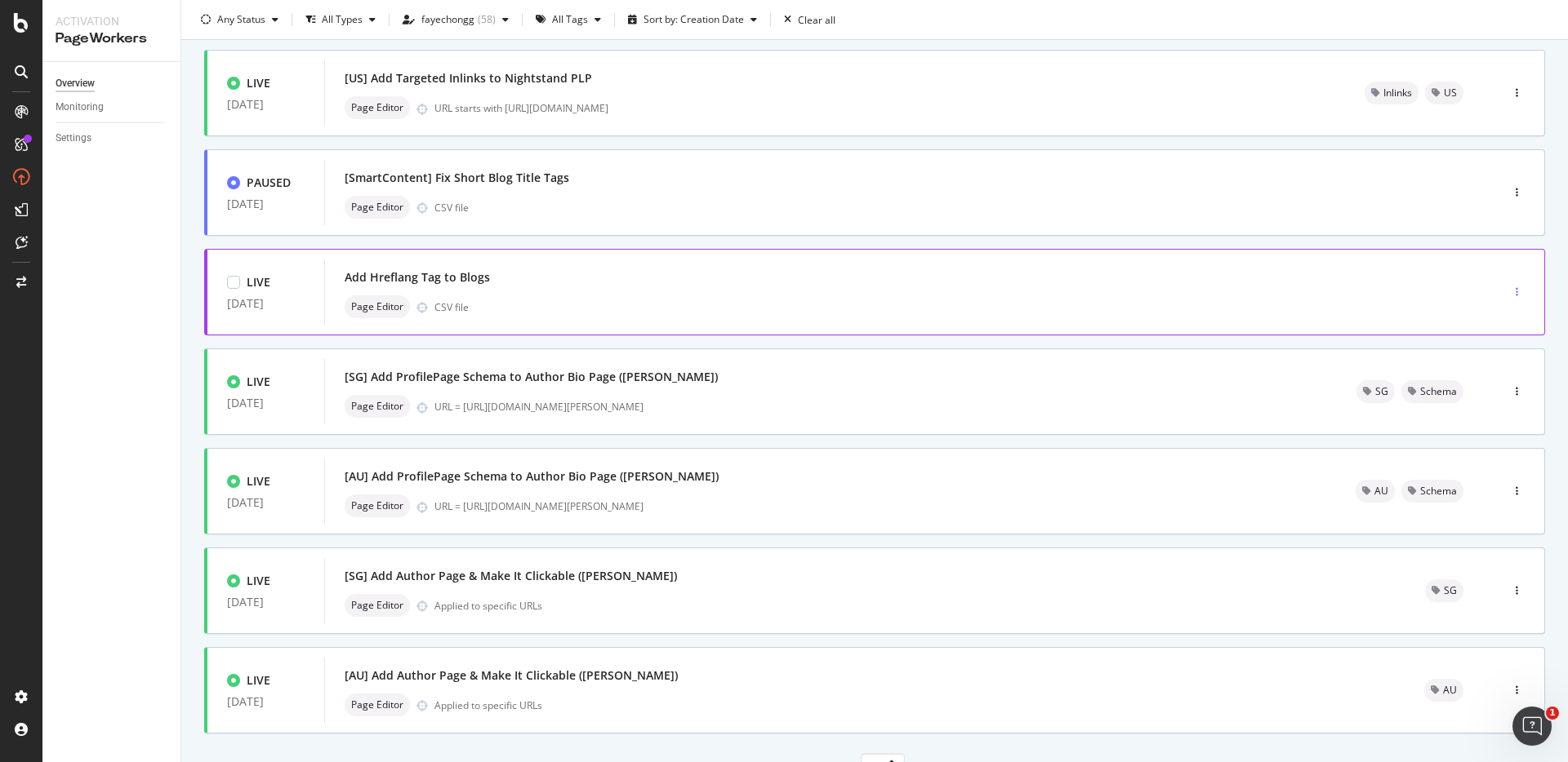
click at [1509, 295] on div "button" at bounding box center [1517, 292] width 16 height 10
click at [536, 12] on div "All Tags" at bounding box center [568, 19] width 78 height 25
click at [1542, 319] on div "Only Split Tests ( 0 ) Create Optimization LIVE [DATE] [US] Add Targeted Inlink…" at bounding box center [875, 261] width 1386 height 1156
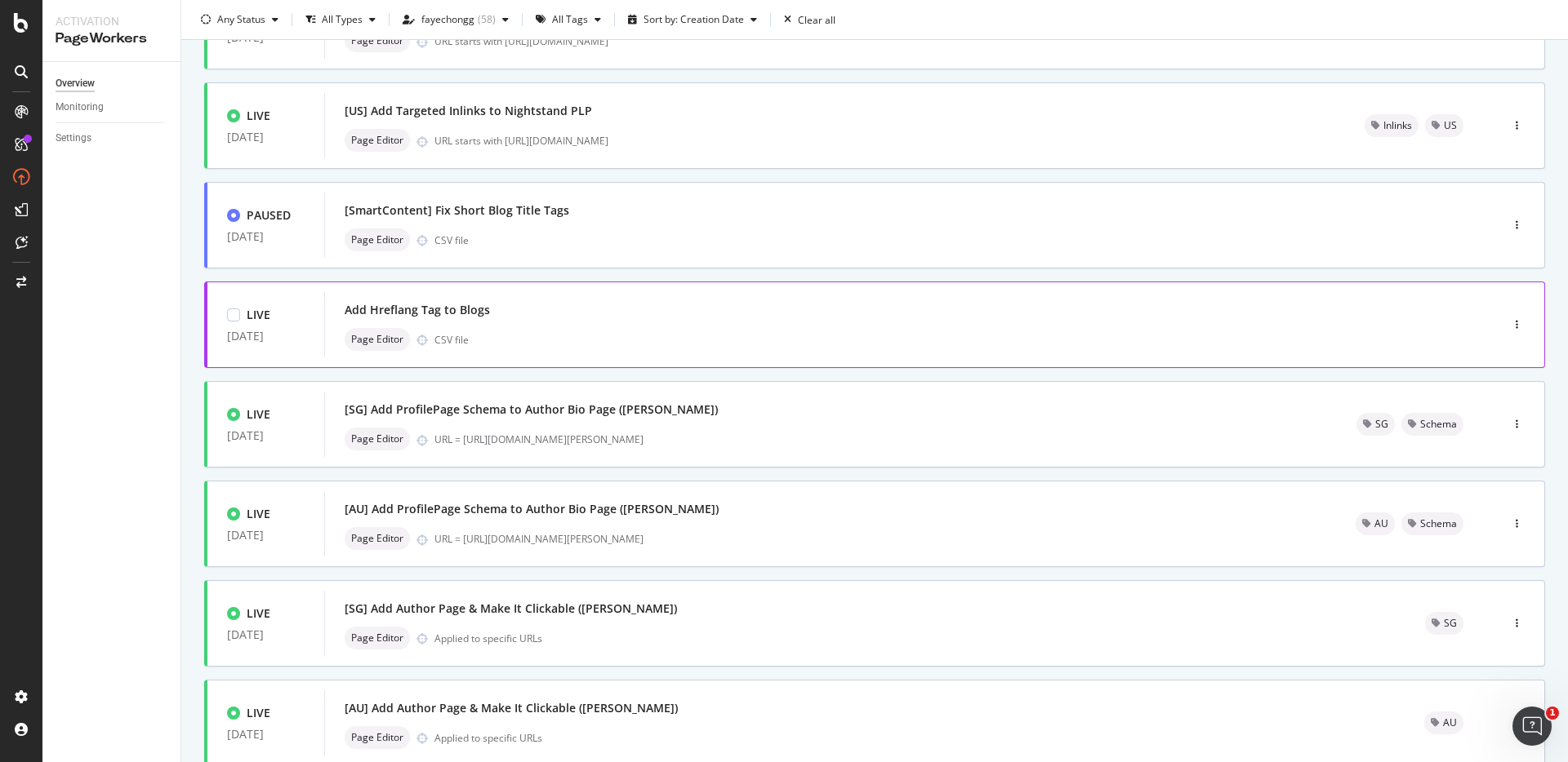
scroll to position [356, 0]
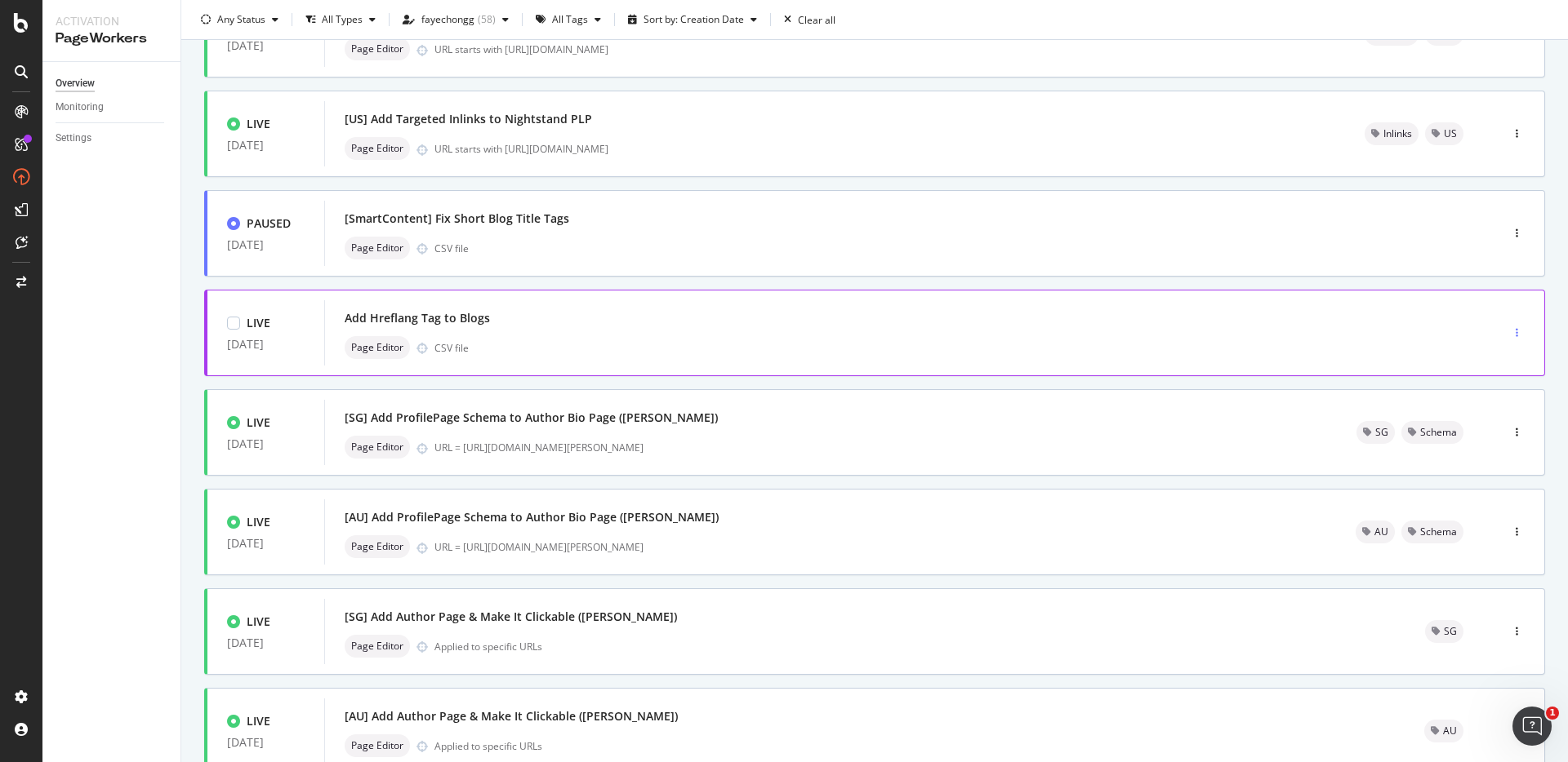
click at [1509, 335] on div "button" at bounding box center [1517, 333] width 16 height 10
click at [1482, 416] on div "Tags" at bounding box center [1482, 418] width 22 height 14
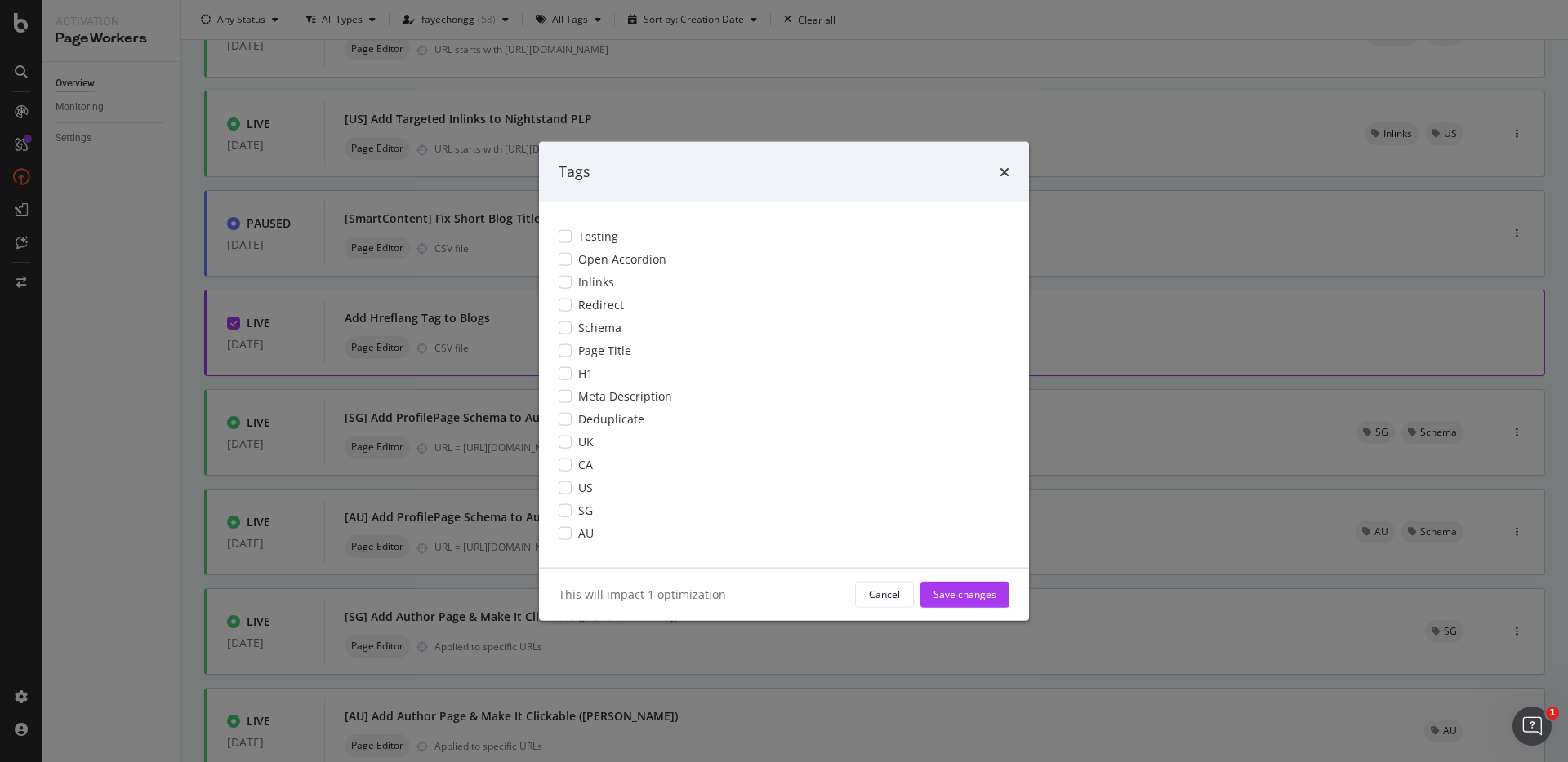
scroll to position [0, 0]
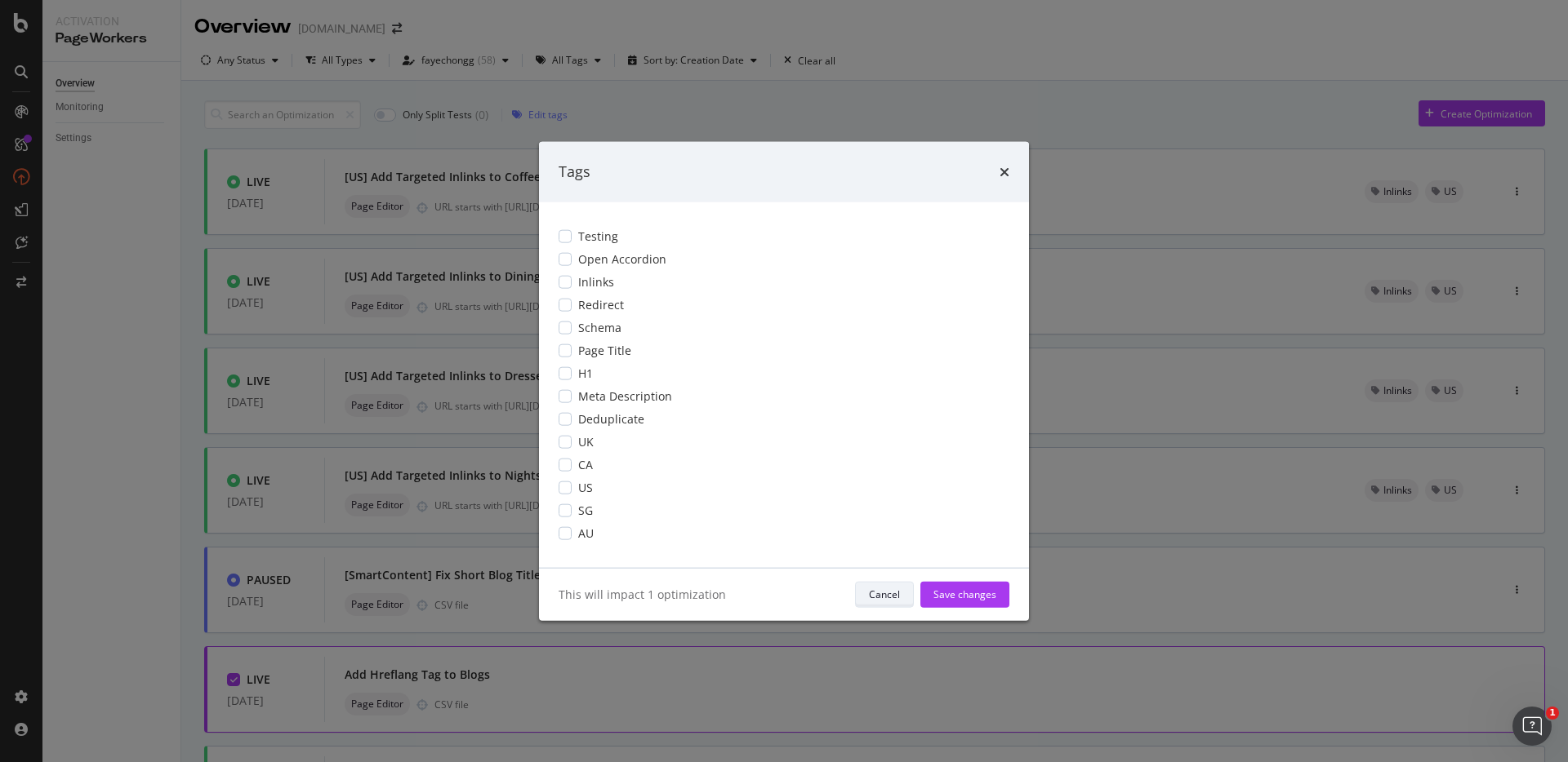
click at [883, 586] on div "Cancel" at bounding box center [884, 594] width 31 height 23
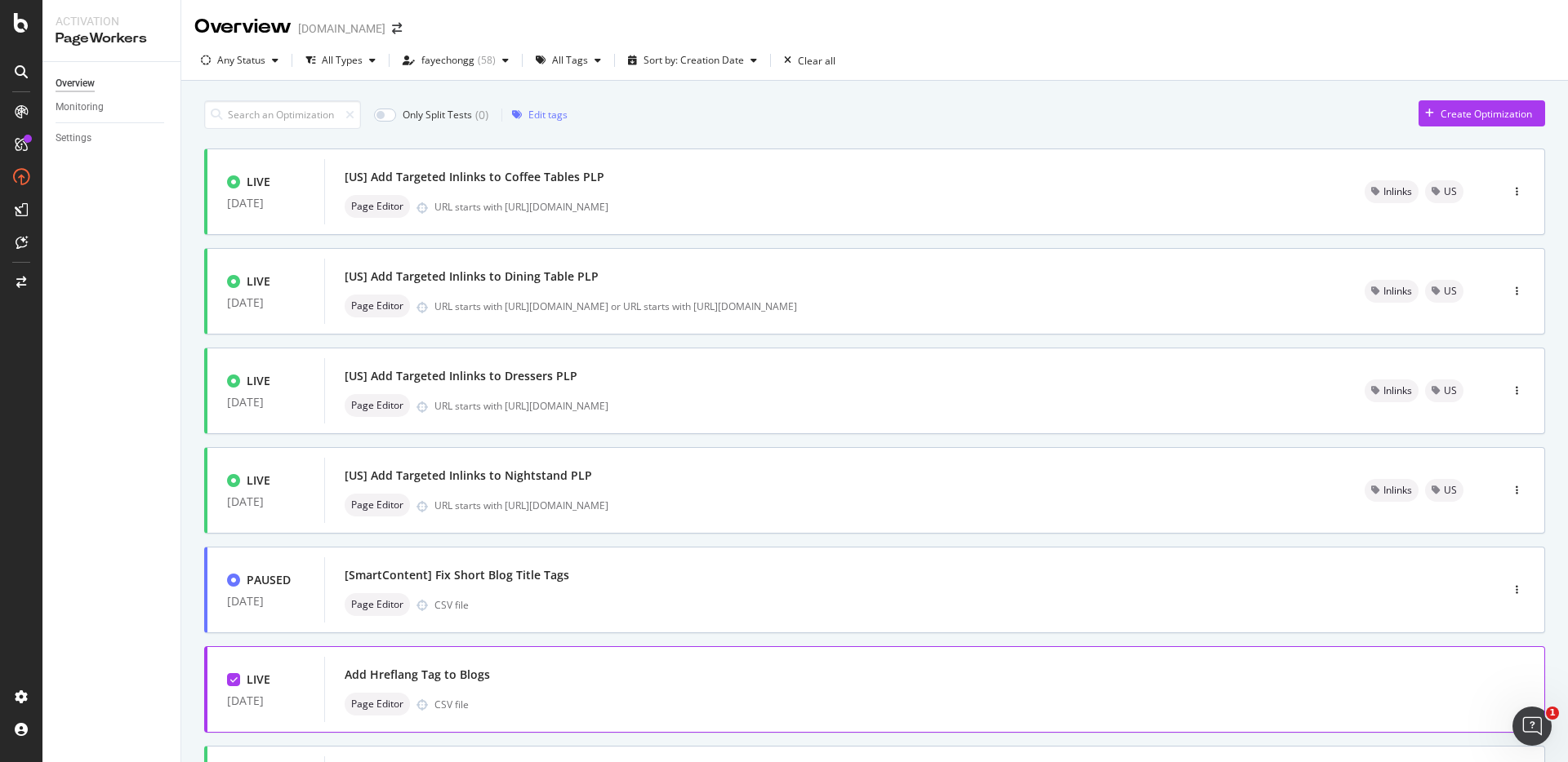
scroll to position [475, 0]
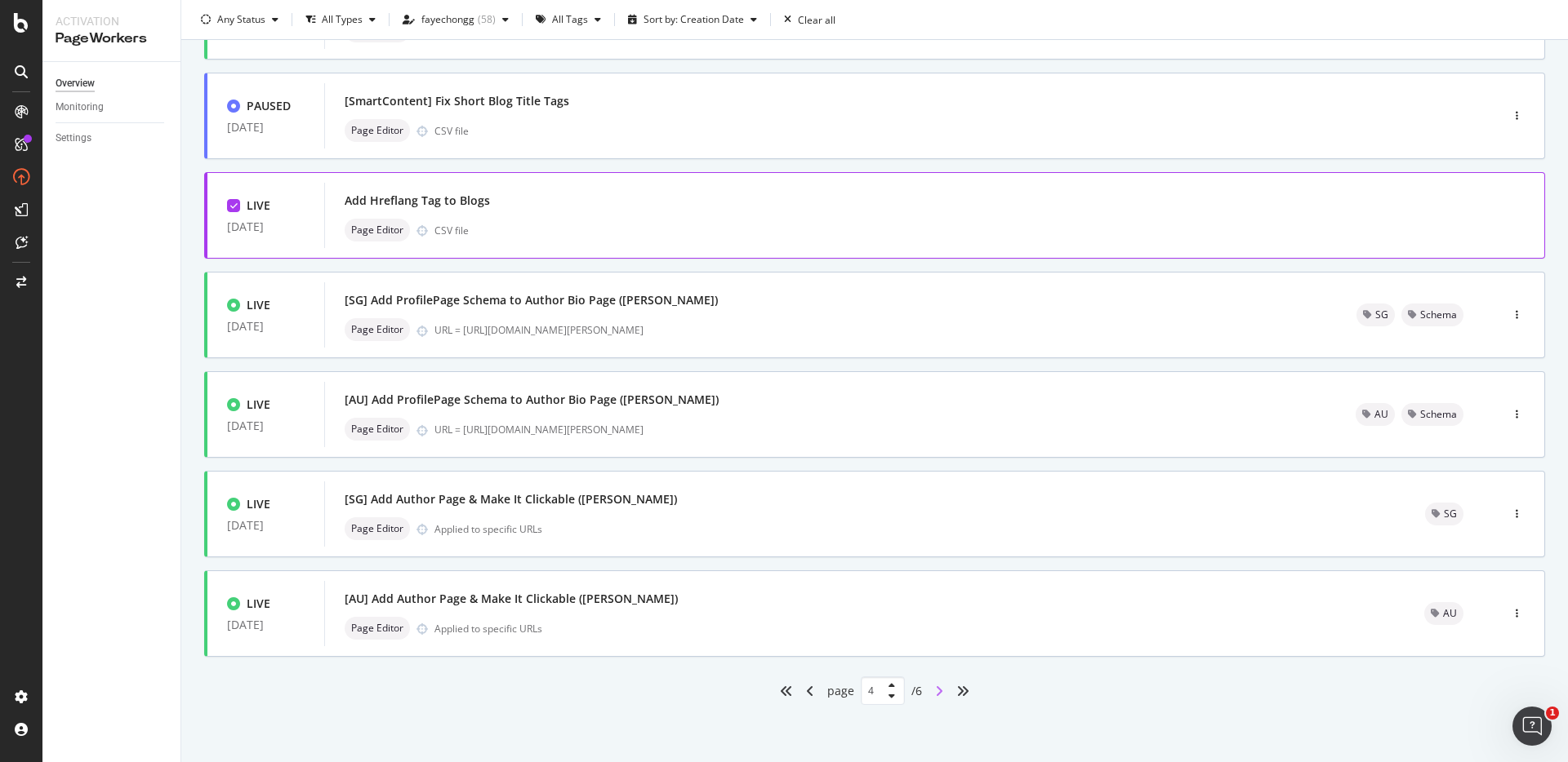
click at [935, 687] on icon "angle-right" at bounding box center [939, 691] width 8 height 13
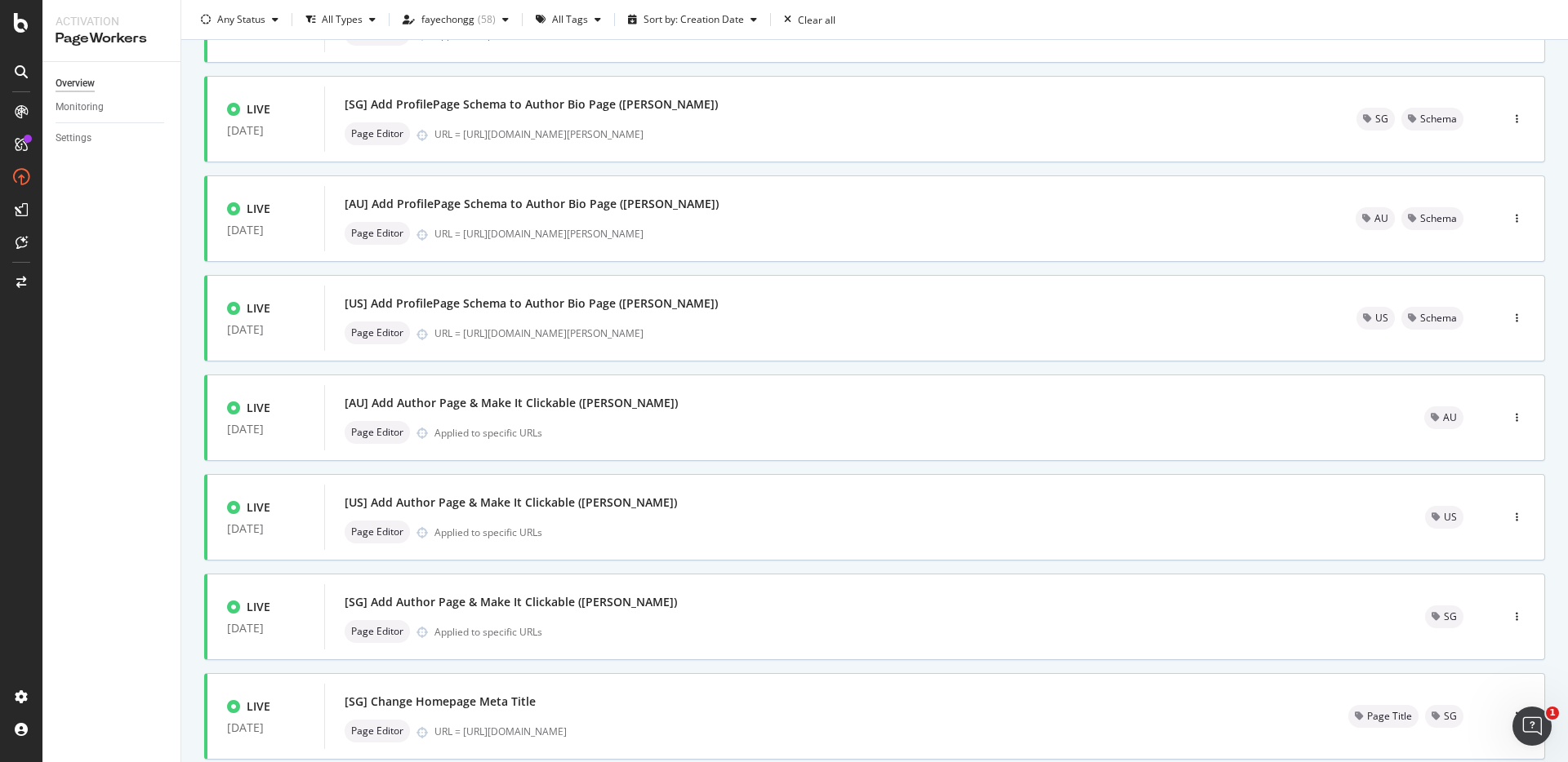
scroll to position [0, 0]
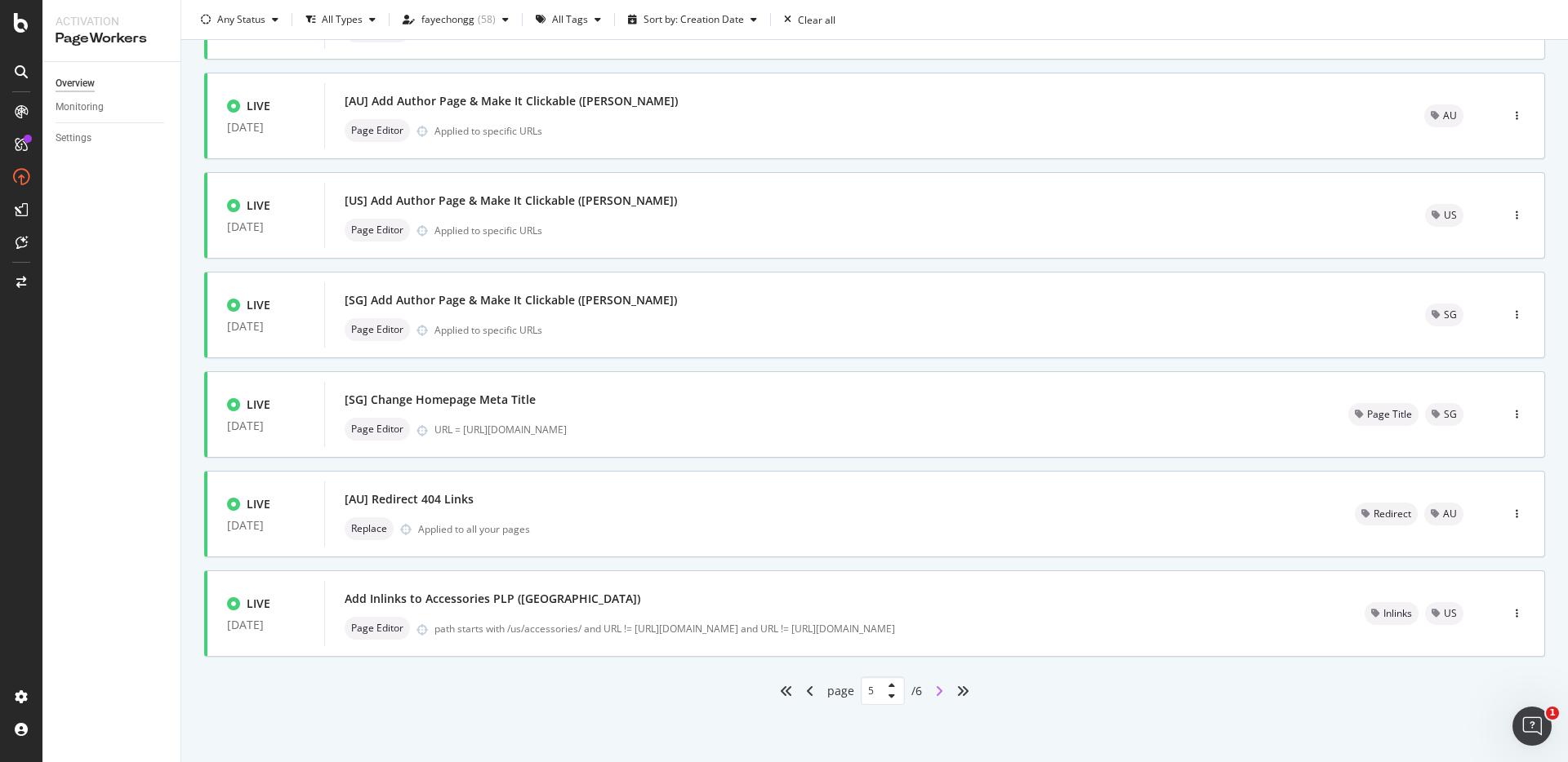
click at [935, 697] on icon "angle-right" at bounding box center [939, 691] width 8 height 13
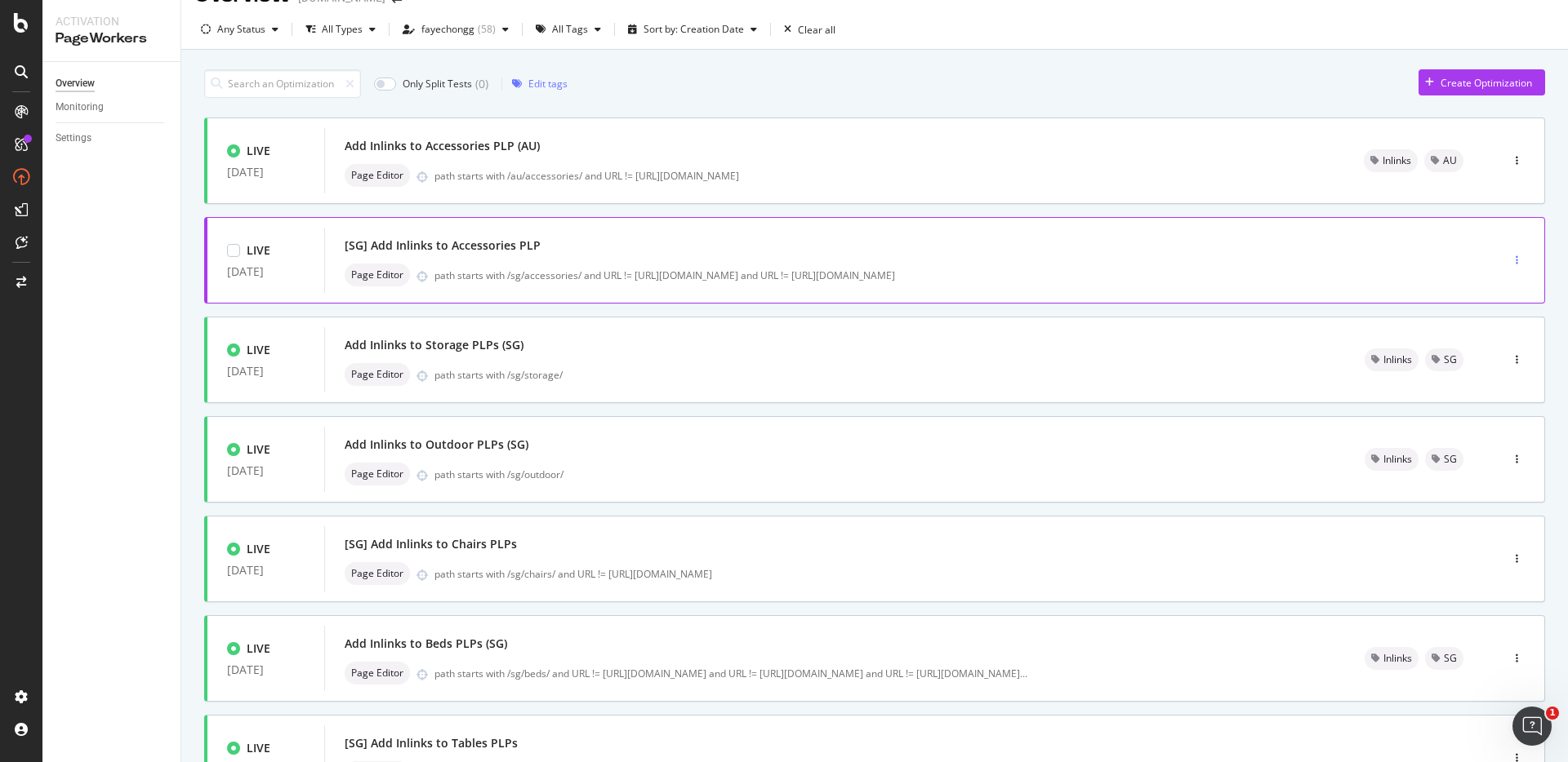
click at [1509, 258] on div "button" at bounding box center [1517, 261] width 16 height 10
click at [1480, 345] on div "Tags" at bounding box center [1482, 344] width 22 height 14
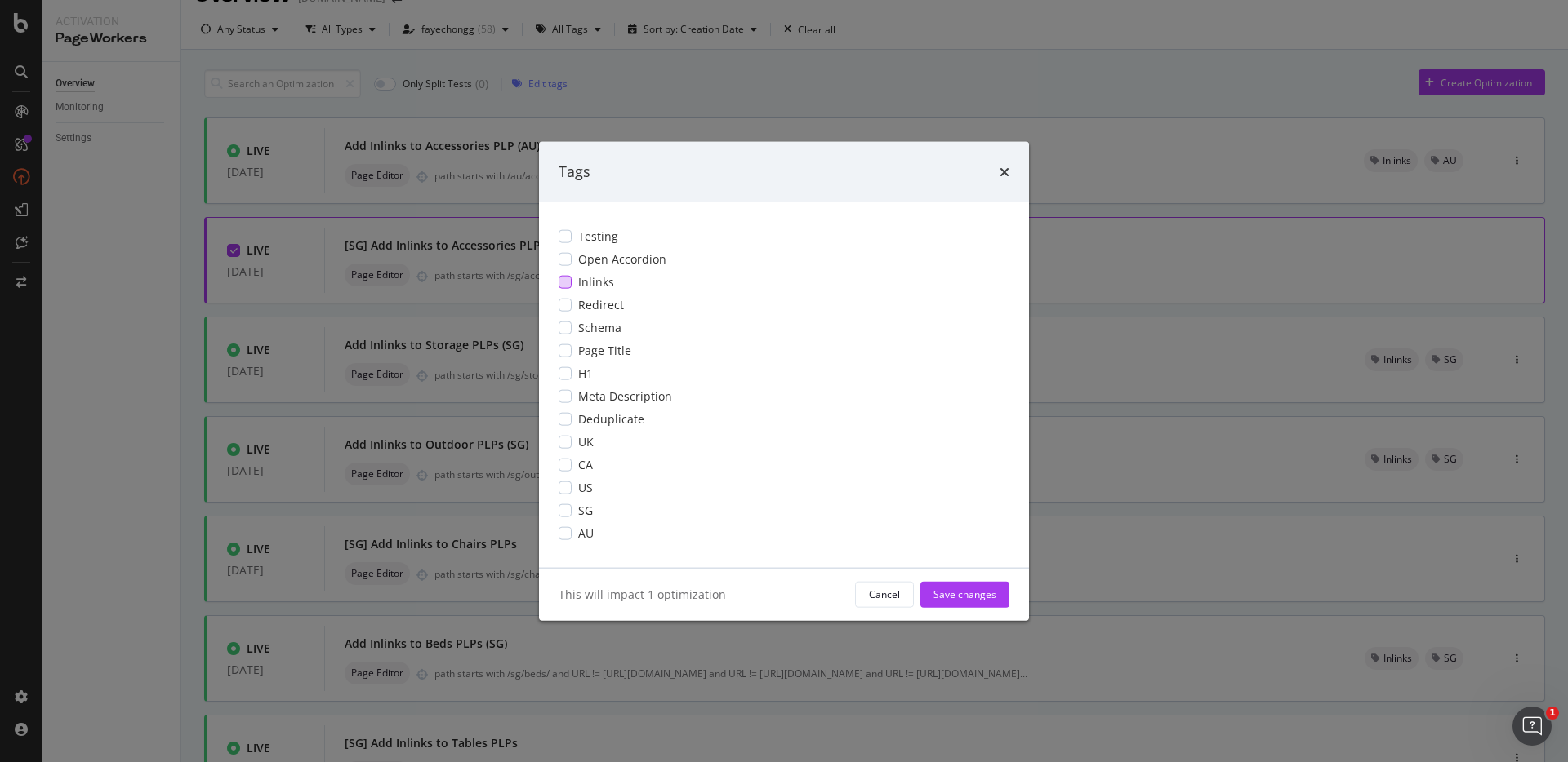
click at [591, 289] on span "Inlinks" at bounding box center [596, 281] width 36 height 17
click at [572, 490] on div "US" at bounding box center [784, 487] width 451 height 17
click at [574, 492] on div "US" at bounding box center [784, 487] width 451 height 17
click at [574, 512] on div "SG" at bounding box center [784, 510] width 451 height 17
click at [933, 586] on button "Save changes" at bounding box center [965, 594] width 89 height 26
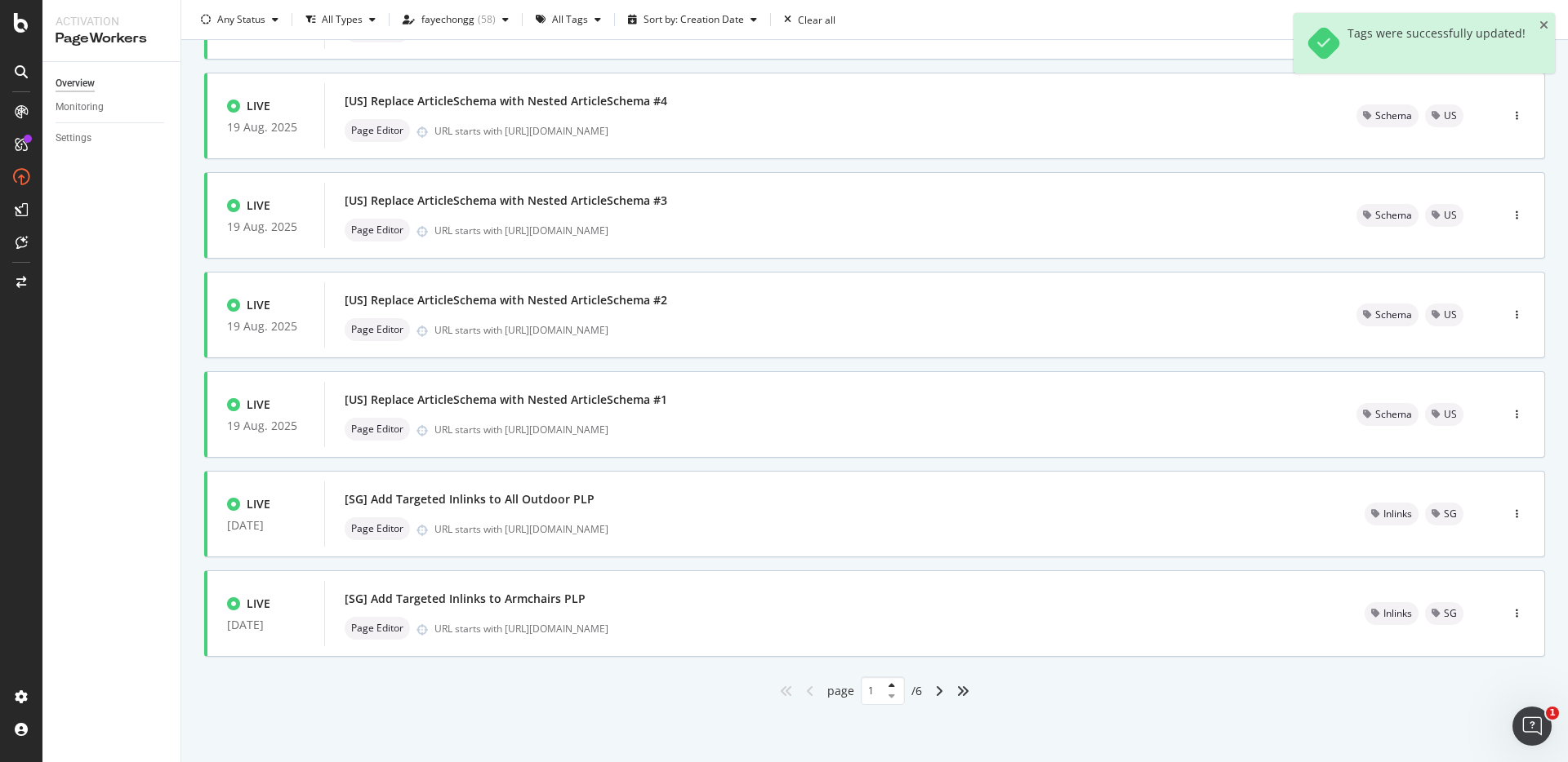
click at [957, 699] on div "angles-right" at bounding box center [963, 691] width 26 height 26
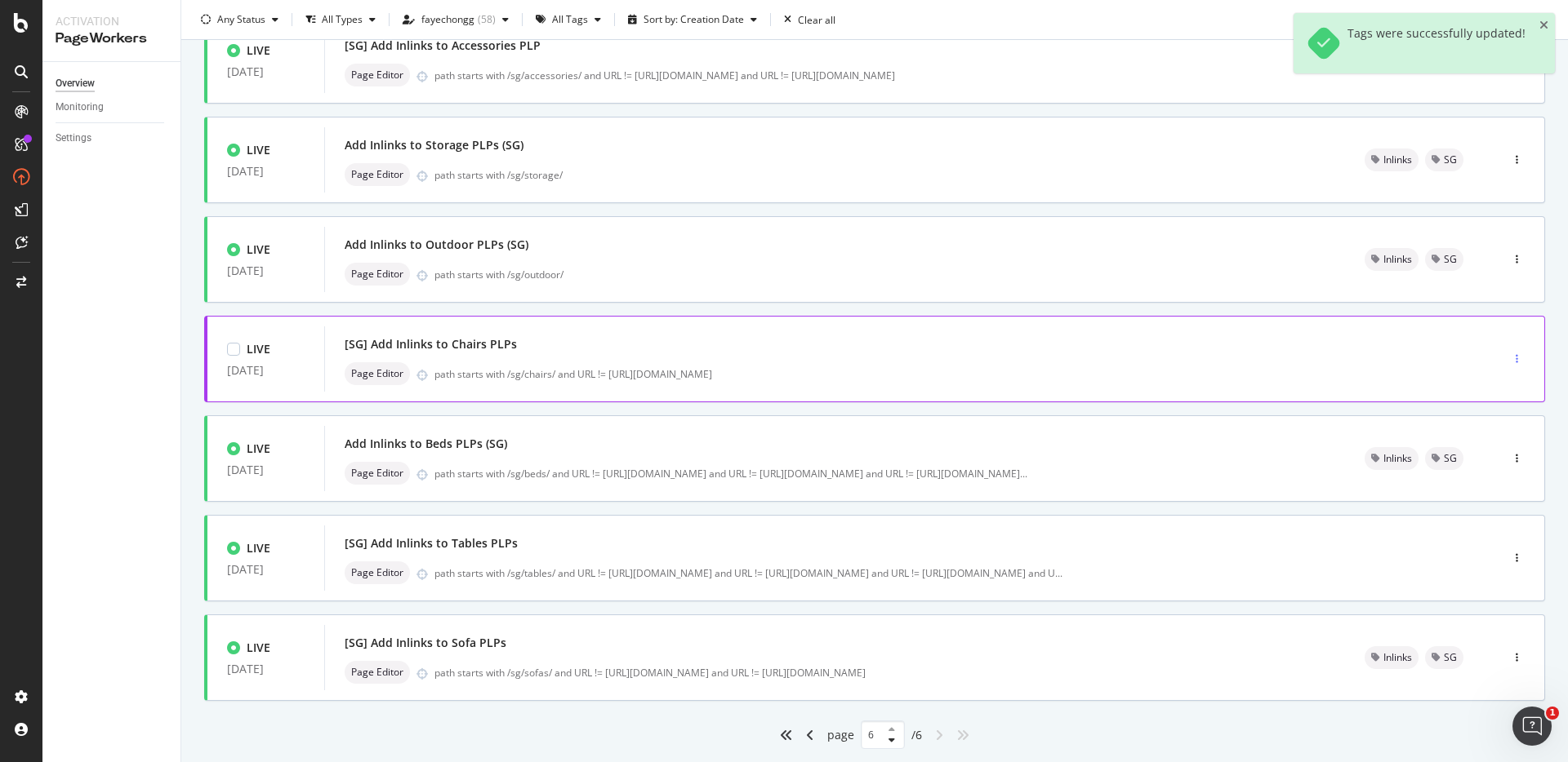
click at [1516, 357] on icon "button" at bounding box center [1517, 359] width 2 height 10
click at [1484, 441] on div "Tags" at bounding box center [1482, 443] width 22 height 14
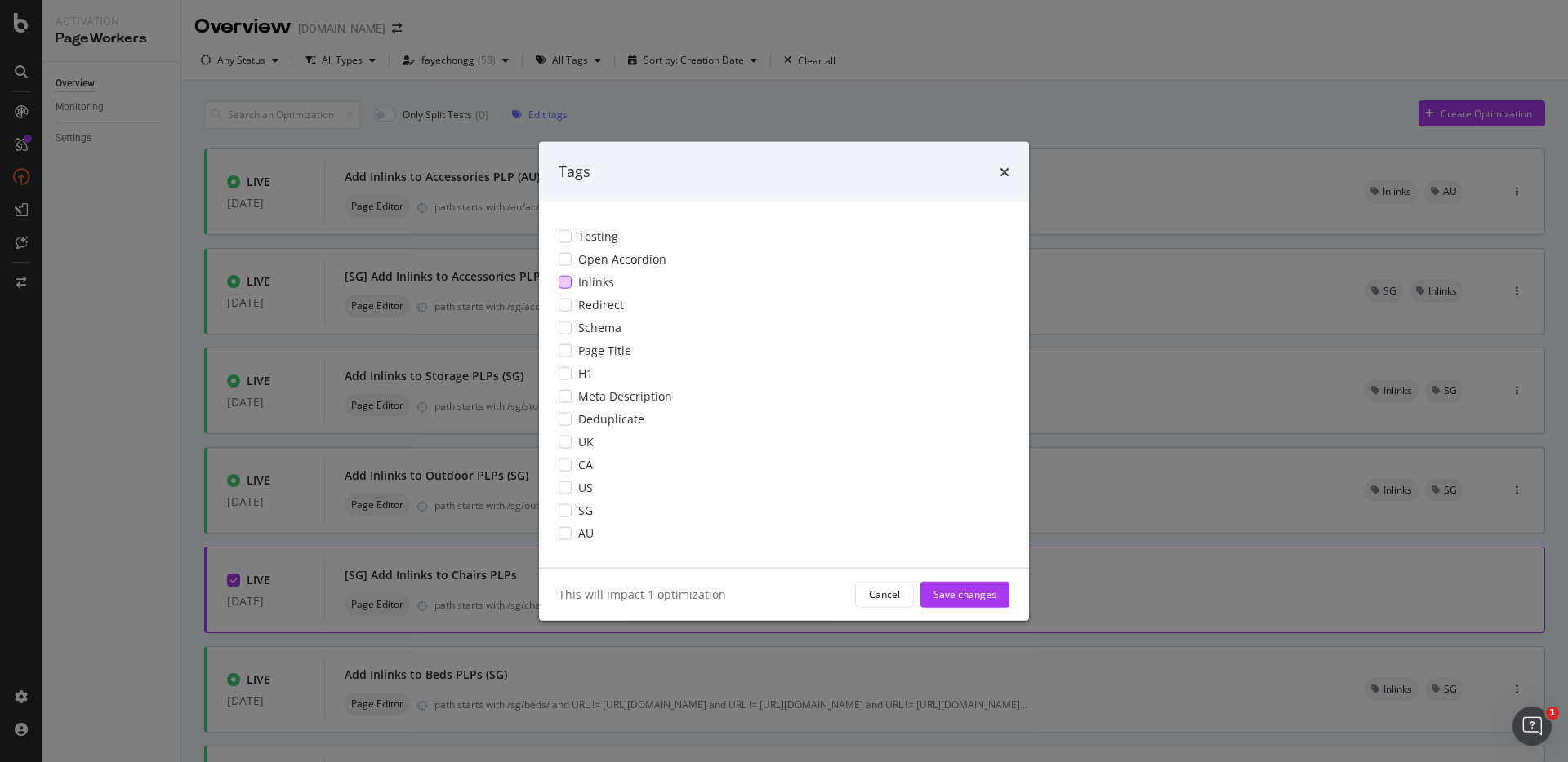
click at [591, 280] on span "Inlinks" at bounding box center [596, 281] width 36 height 17
click at [569, 515] on div "modal" at bounding box center [565, 509] width 13 height 13
click at [999, 596] on button "Save changes" at bounding box center [965, 594] width 89 height 26
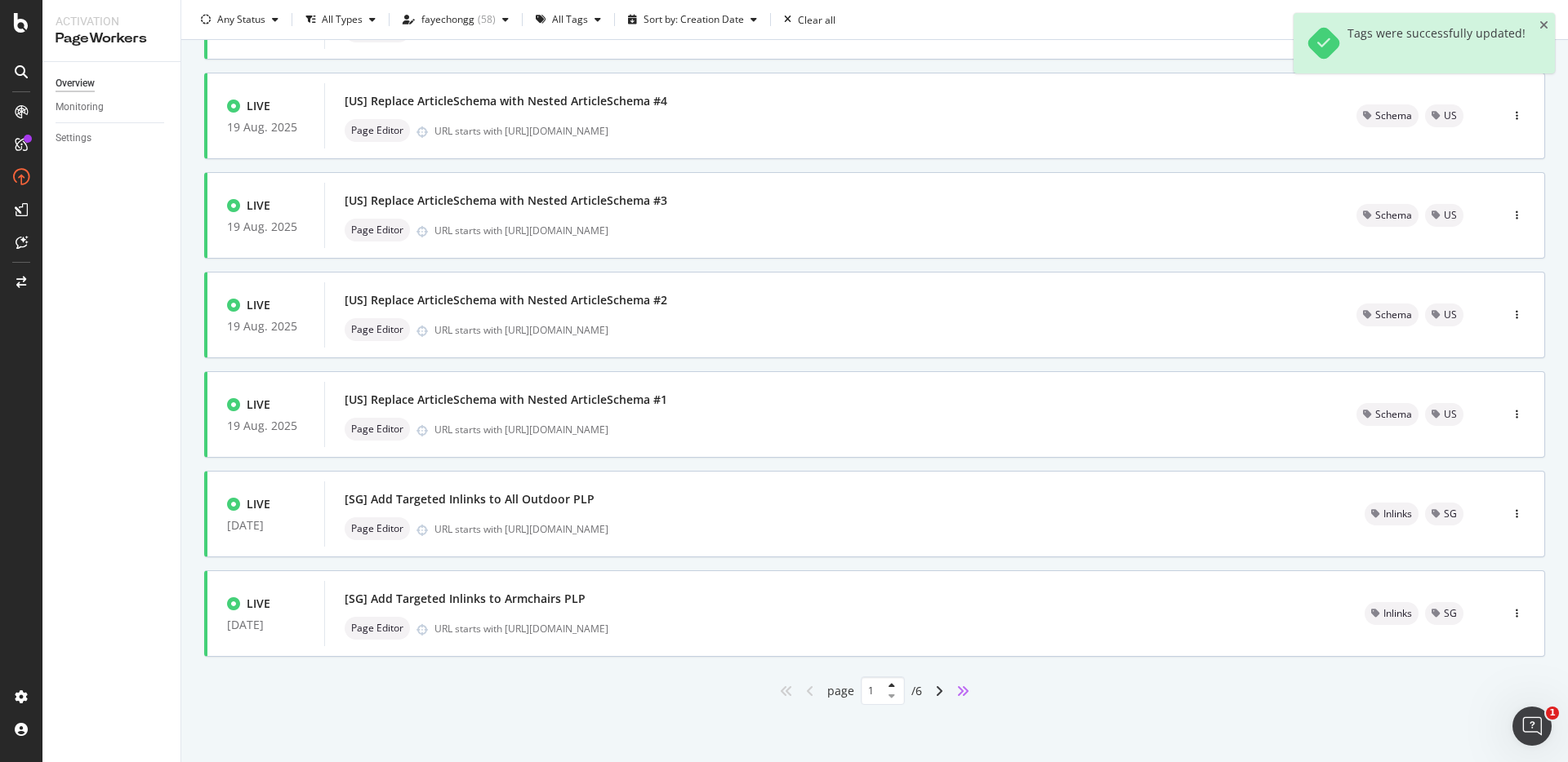
click at [960, 685] on icon "angles-right" at bounding box center [963, 691] width 13 height 13
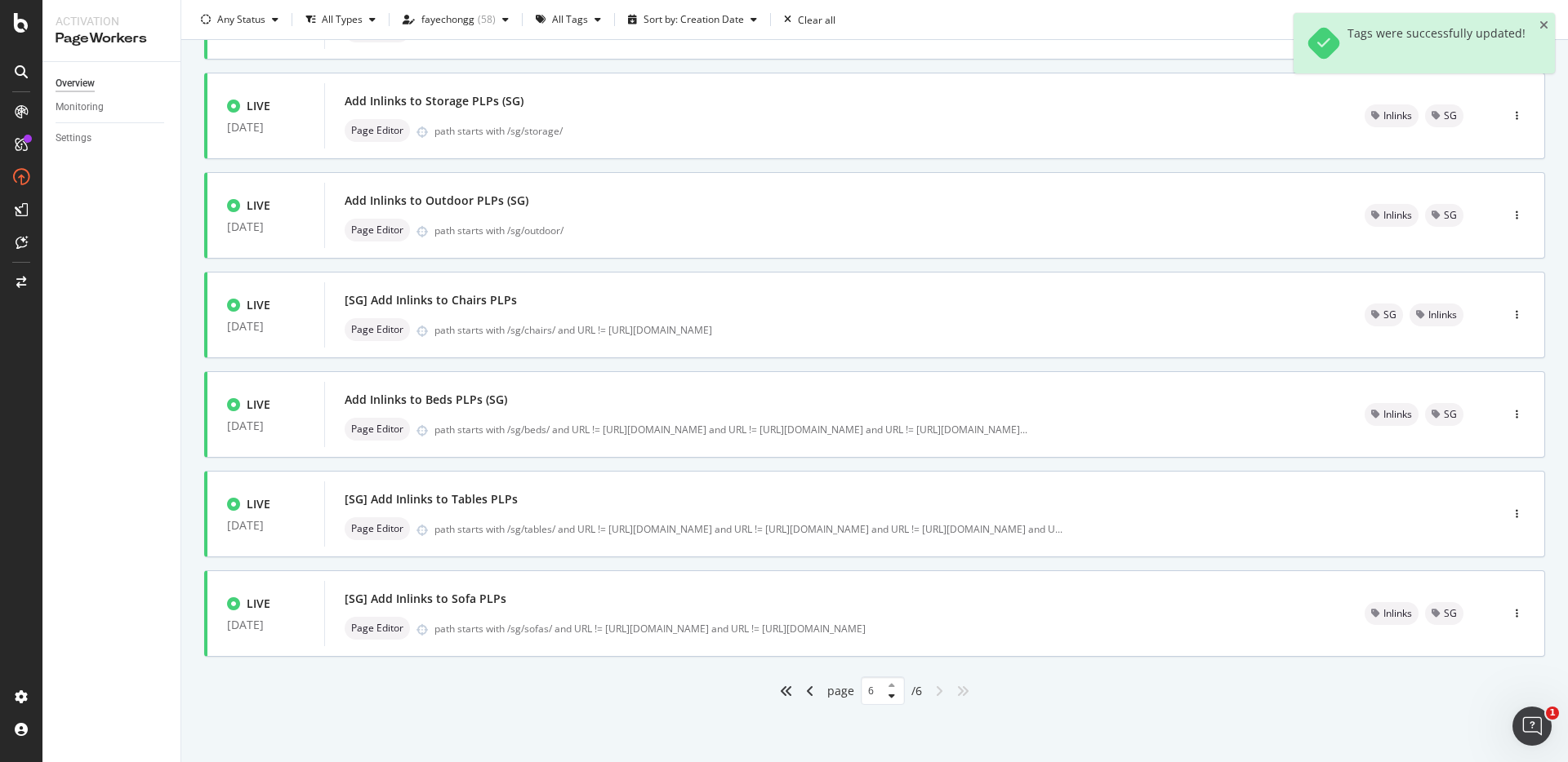
scroll to position [275, 0]
click at [1509, 512] on div "button" at bounding box center [1517, 514] width 16 height 10
click at [1477, 592] on div "Tags" at bounding box center [1482, 599] width 22 height 14
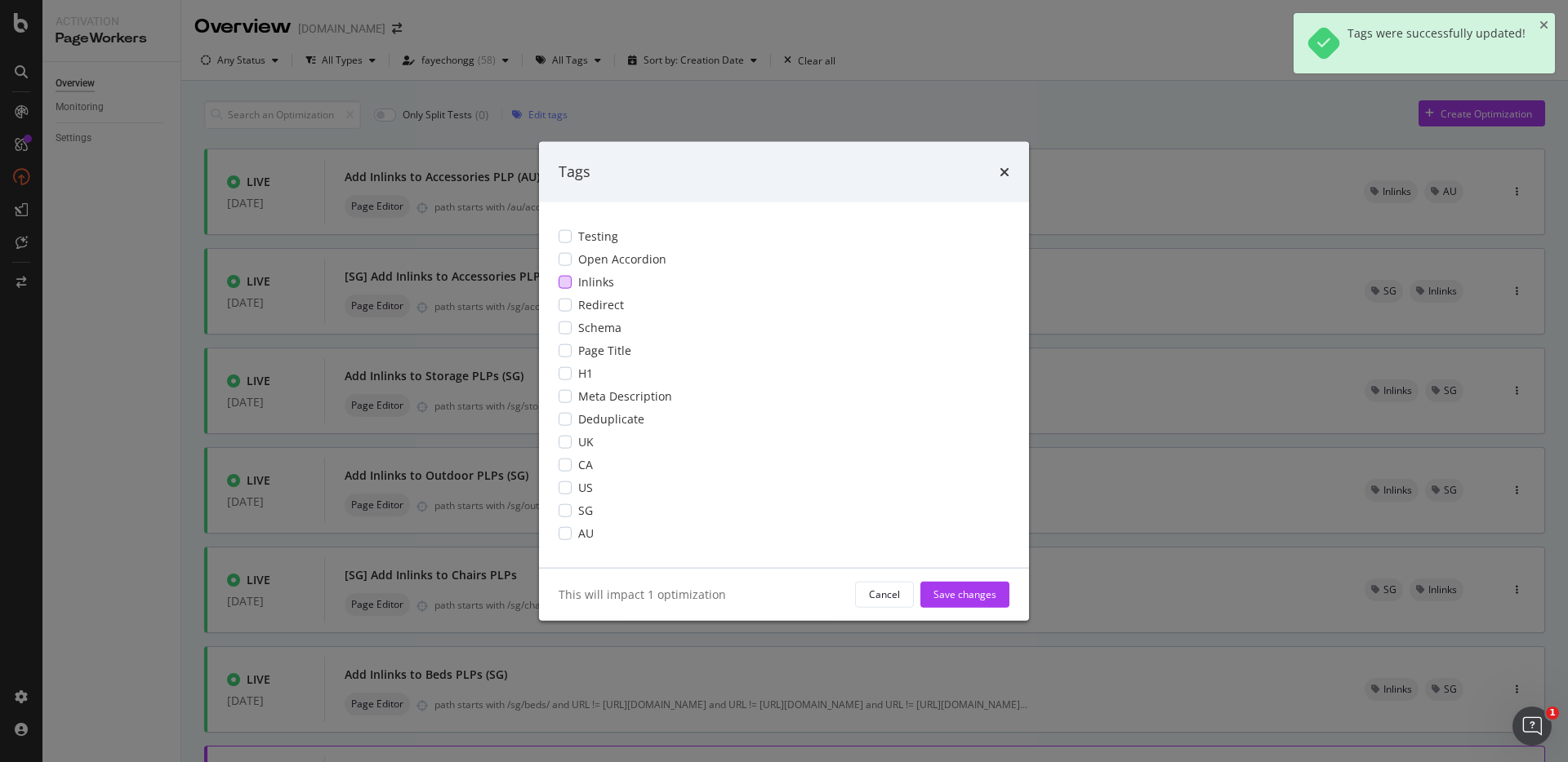
click at [573, 285] on div "Inlinks" at bounding box center [784, 281] width 451 height 17
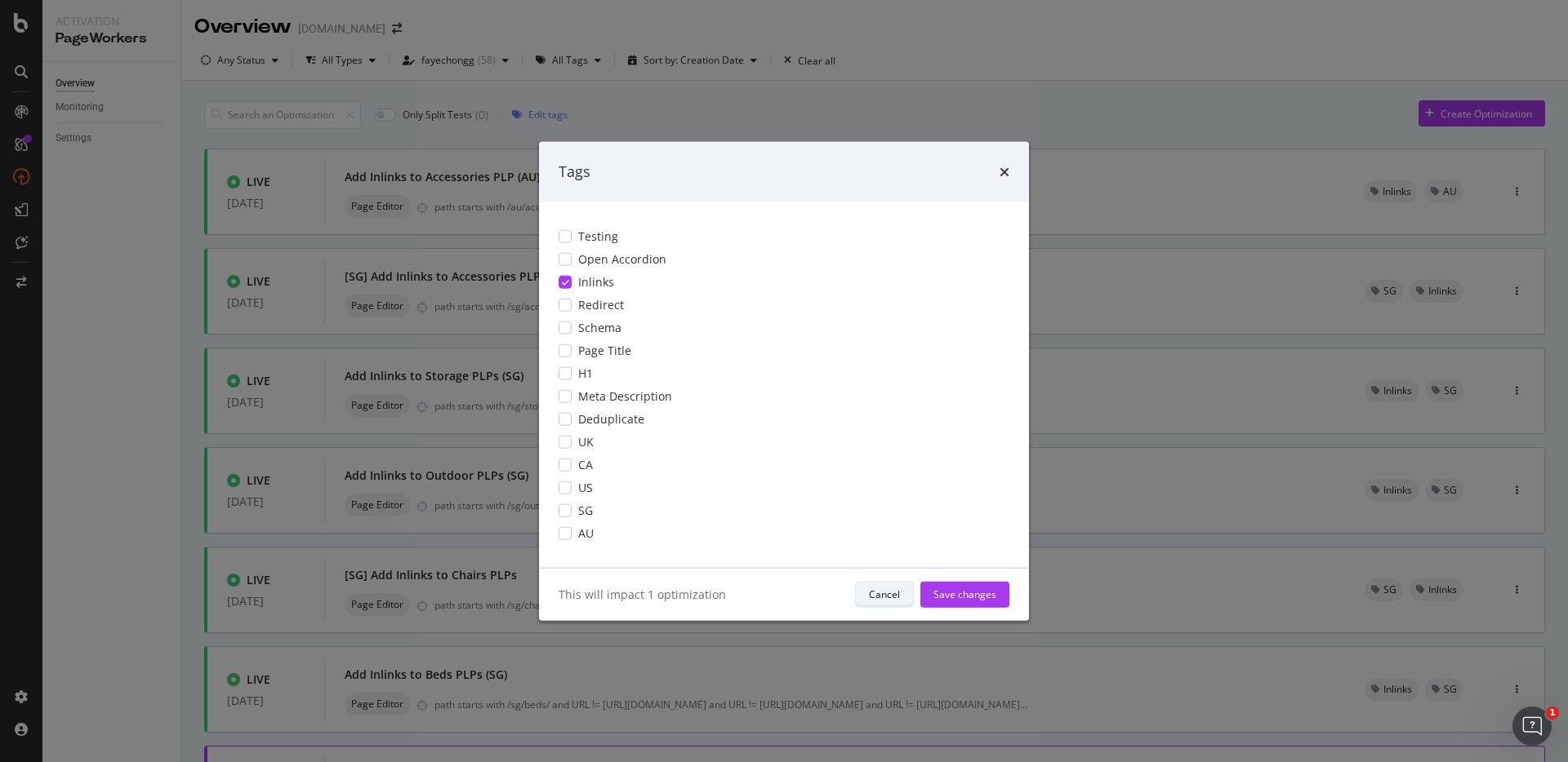
click at [886, 582] on button "Cancel" at bounding box center [885, 594] width 59 height 26
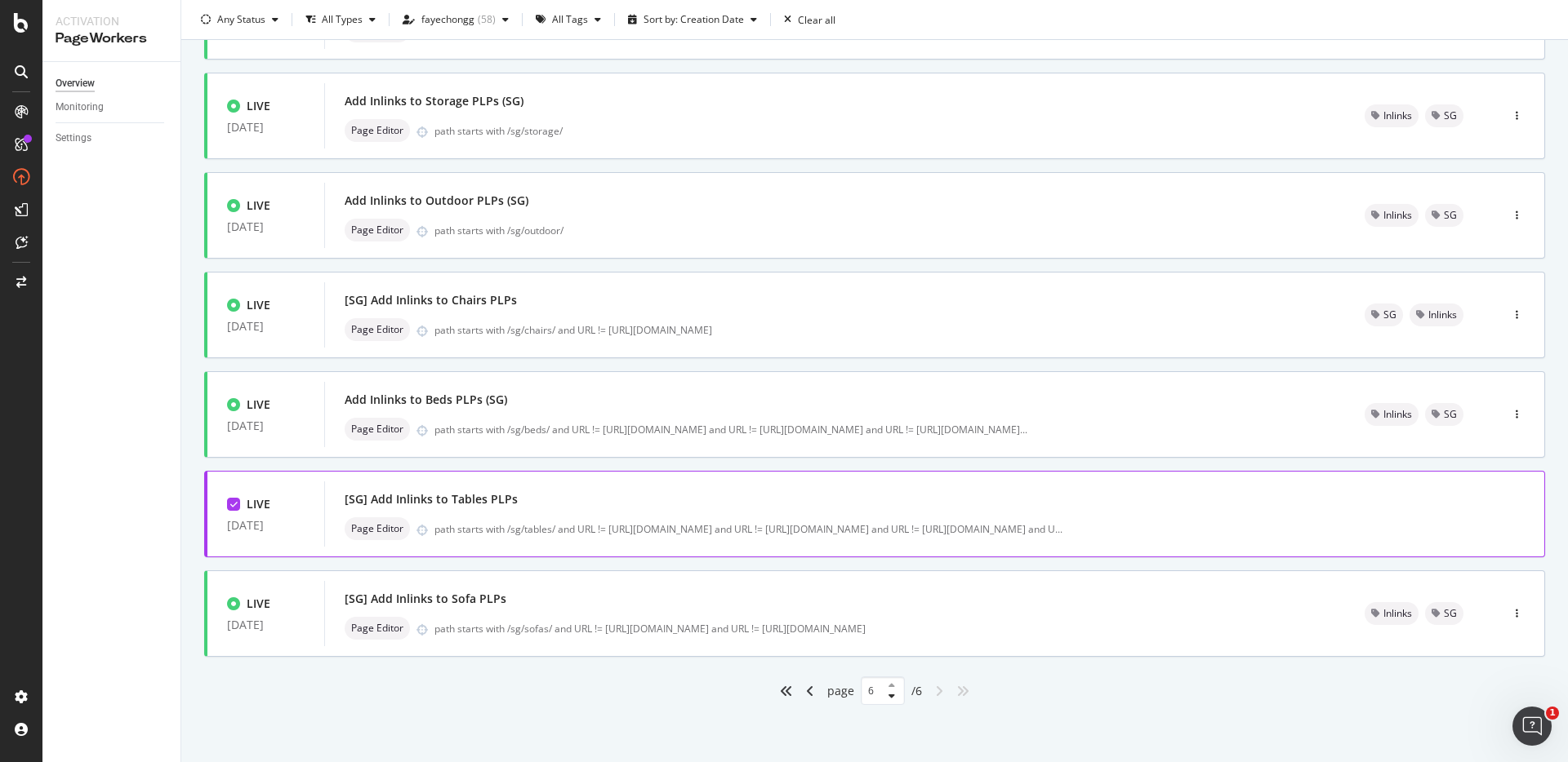
click at [1137, 758] on div "Only Split Tests ( 0 ) Edit tags Create Optimization LIVE [DATE] Add Inlinks to…" at bounding box center [875, 283] width 1386 height 956
click at [236, 504] on icon at bounding box center [233, 504] width 7 height 8
click at [1045, 694] on div "page 6 / 6" at bounding box center [875, 691] width 1341 height 29
click at [1509, 511] on div "button" at bounding box center [1517, 514] width 16 height 10
click at [1479, 593] on div "Tags" at bounding box center [1482, 599] width 22 height 14
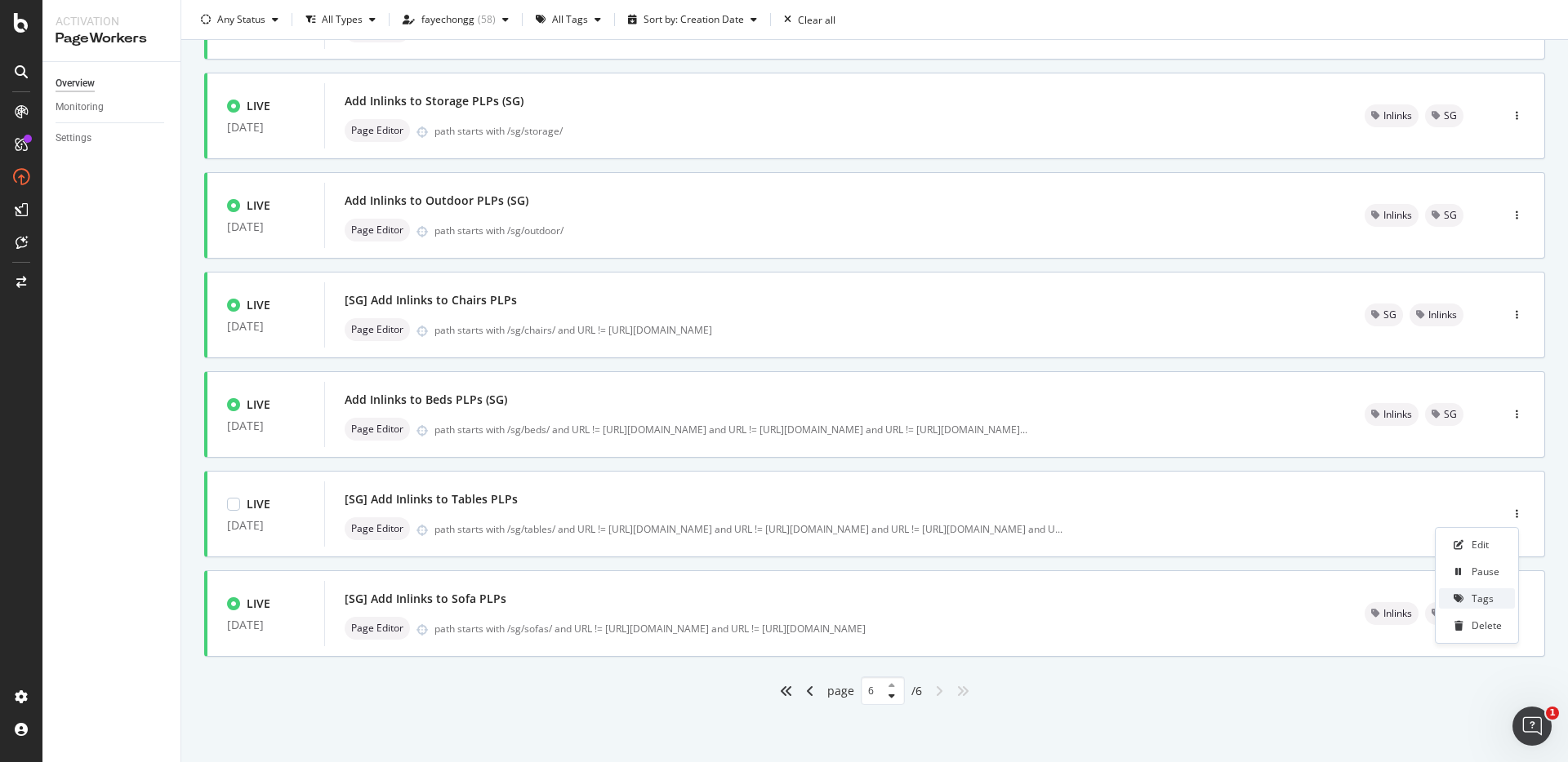
scroll to position [0, 0]
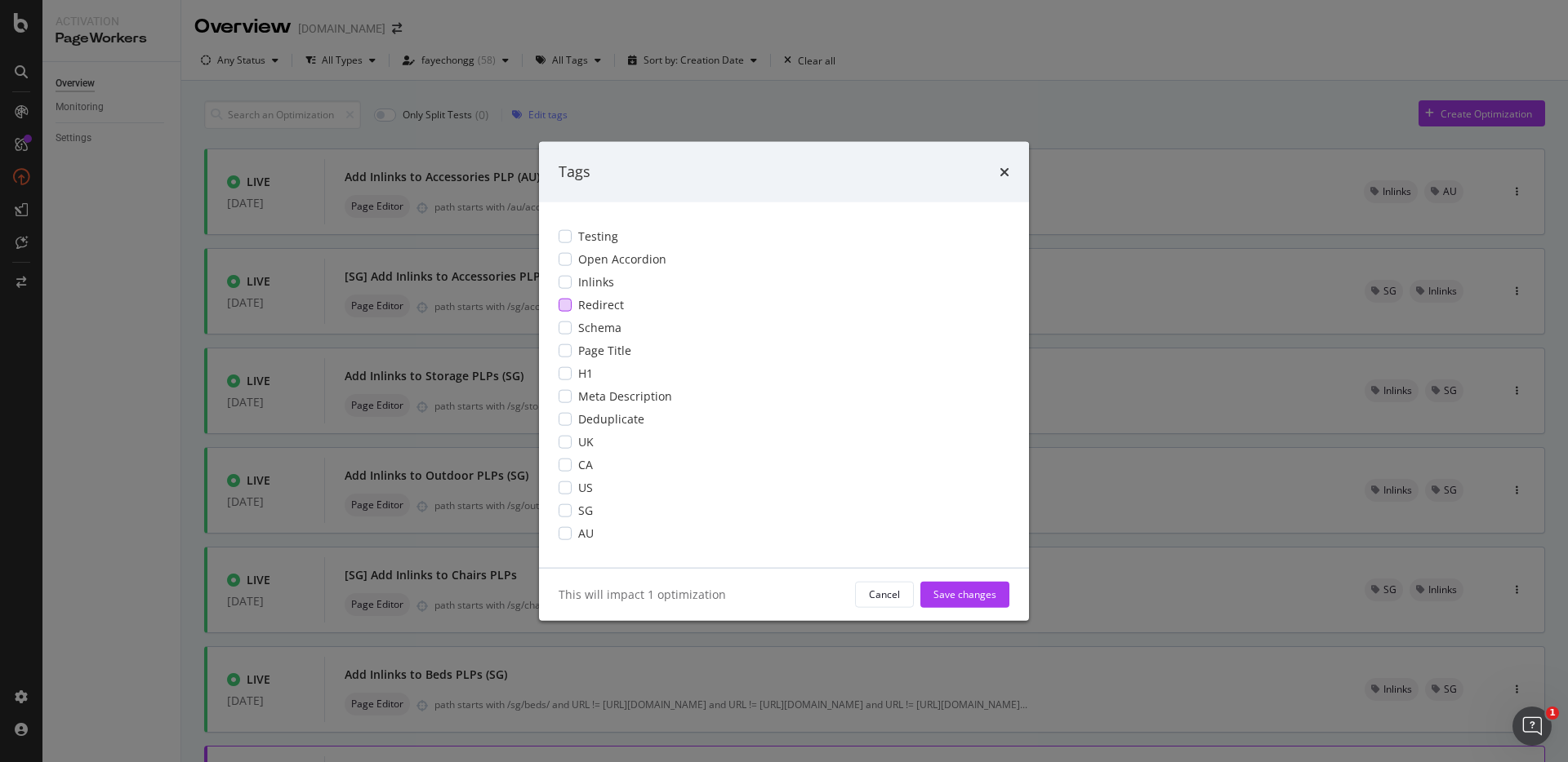
click at [579, 289] on span "Inlinks" at bounding box center [596, 281] width 36 height 17
click at [565, 512] on div "modal" at bounding box center [565, 509] width 13 height 13
click at [974, 585] on div "Save changes" at bounding box center [965, 594] width 63 height 25
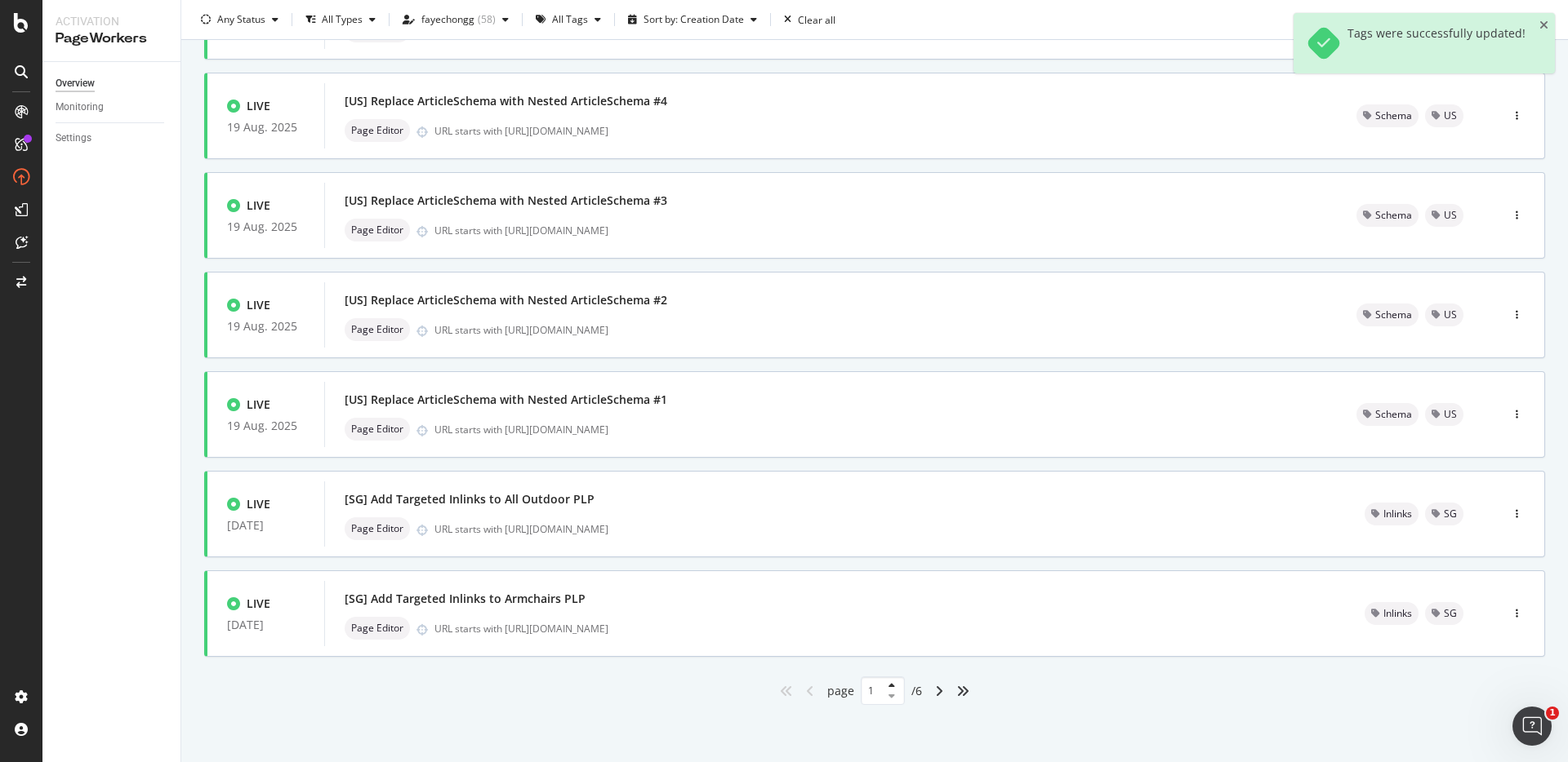
click at [966, 687] on div "angles-right" at bounding box center [963, 691] width 26 height 26
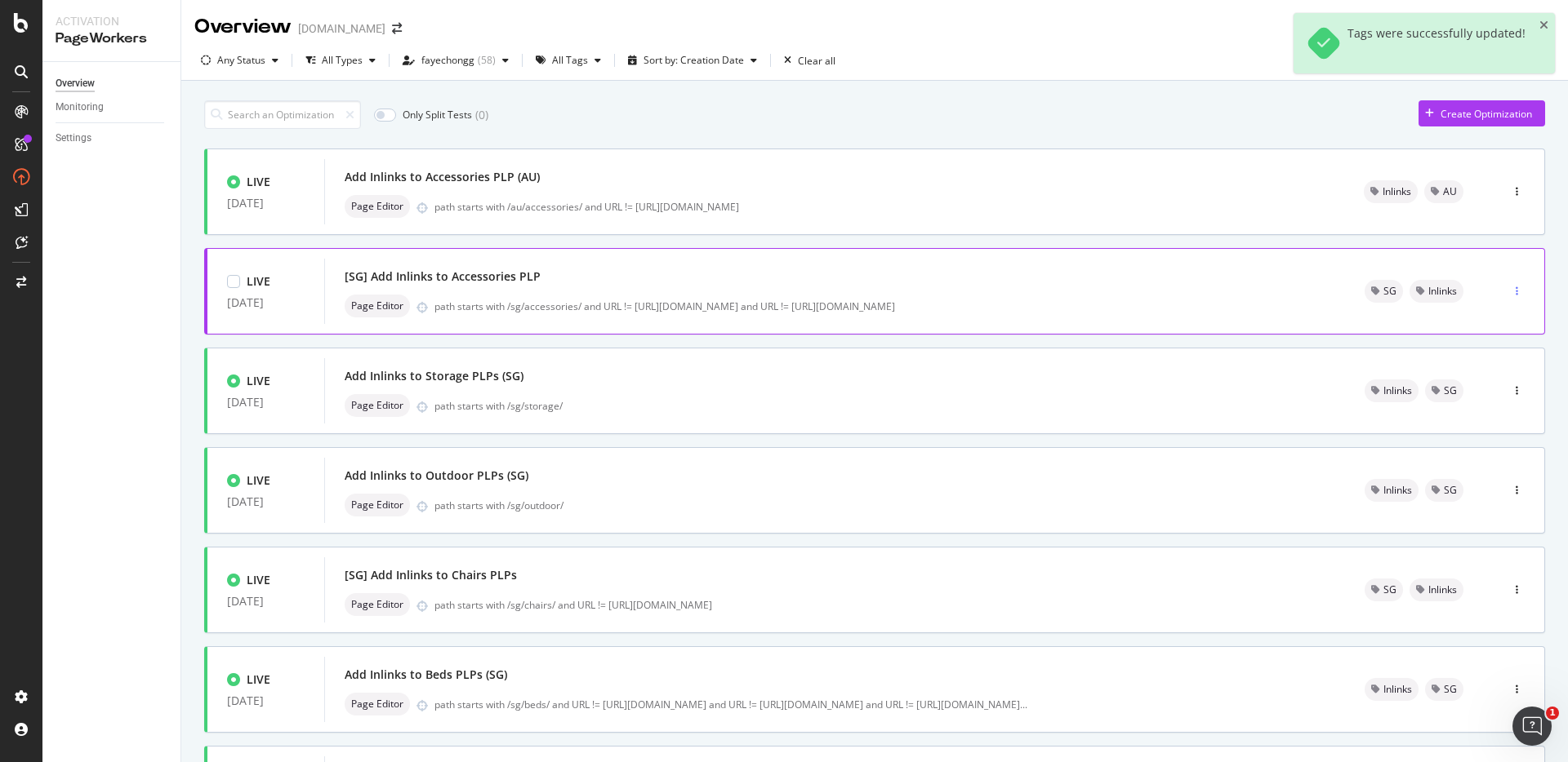
click at [1509, 286] on div "button" at bounding box center [1517, 291] width 16 height 10
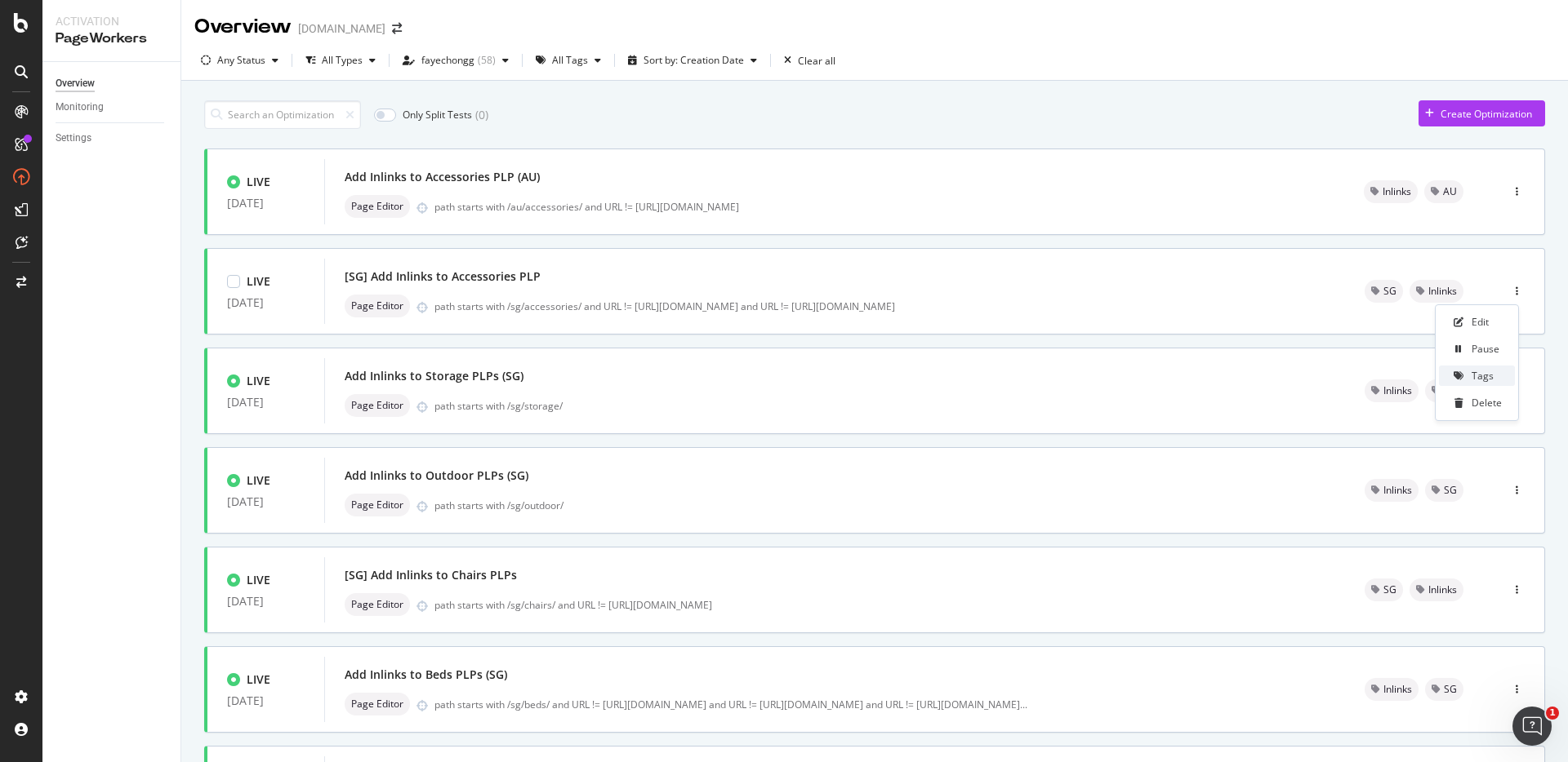
click at [1482, 379] on div "Tags" at bounding box center [1482, 376] width 22 height 14
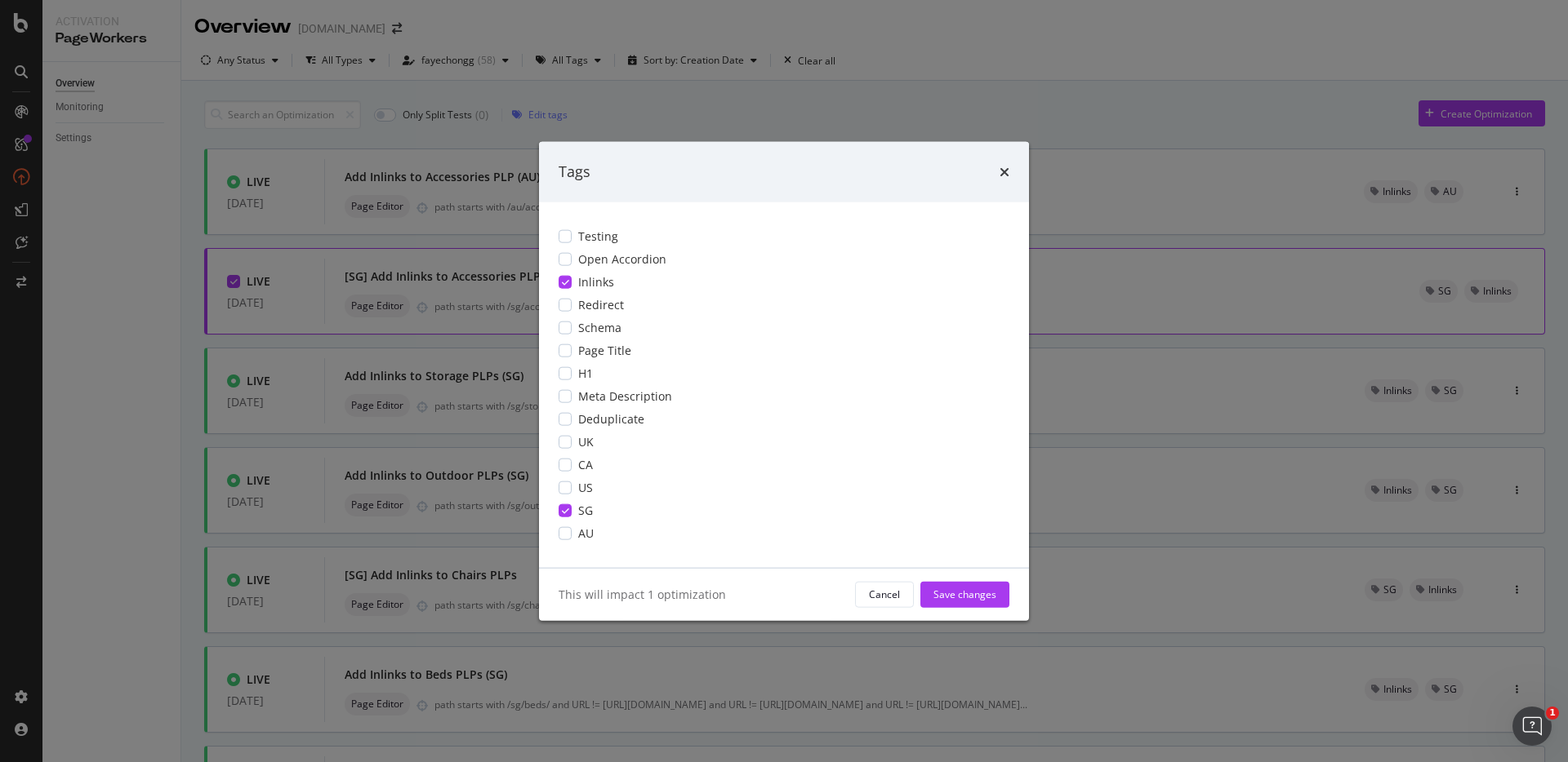
click at [571, 502] on div "SG" at bounding box center [784, 510] width 451 height 17
click at [569, 276] on div "modal" at bounding box center [565, 281] width 13 height 13
click at [937, 592] on div "Save changes" at bounding box center [965, 594] width 63 height 14
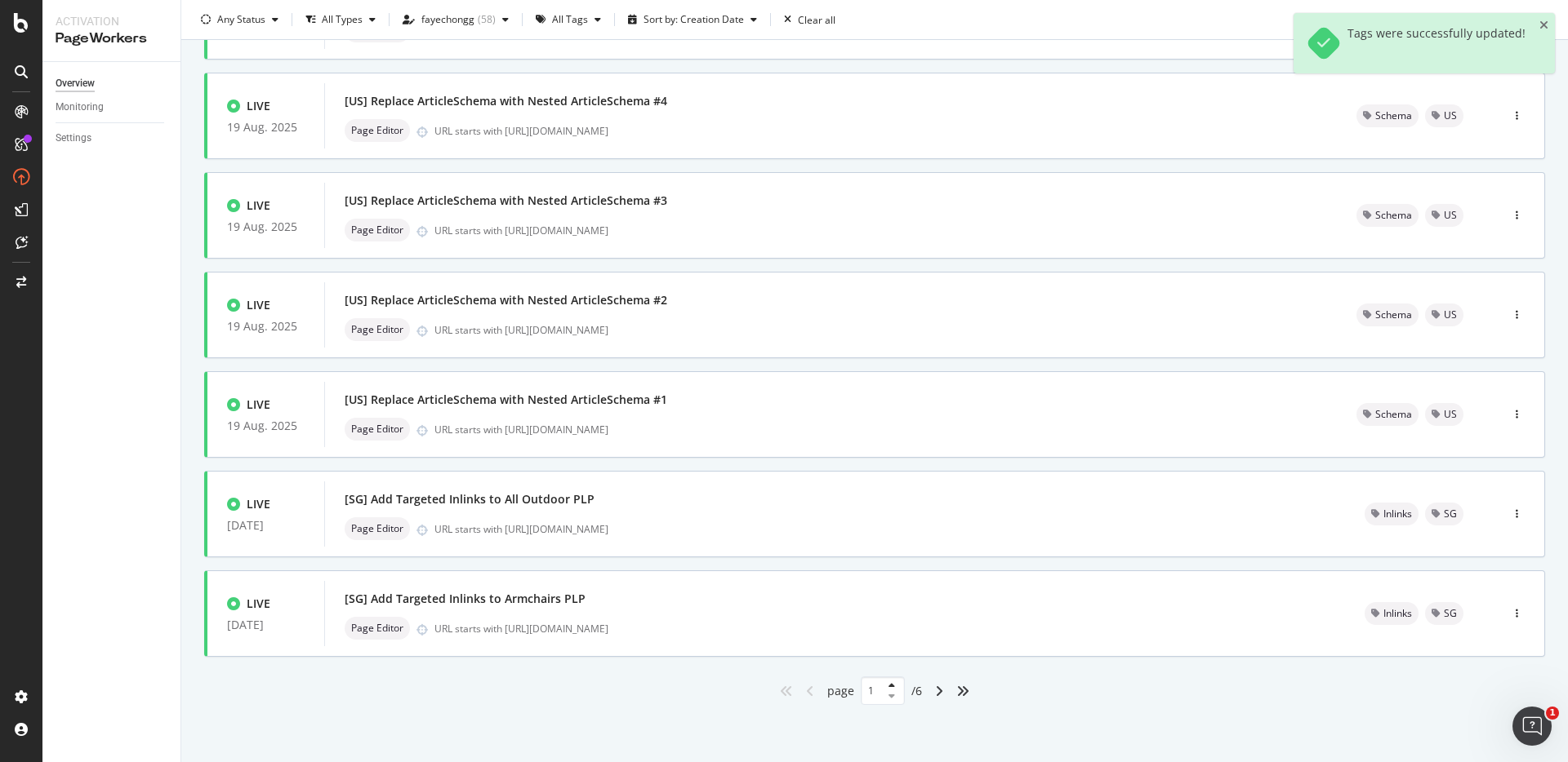
click at [965, 690] on div "angles-right" at bounding box center [963, 691] width 26 height 26
type input "6"
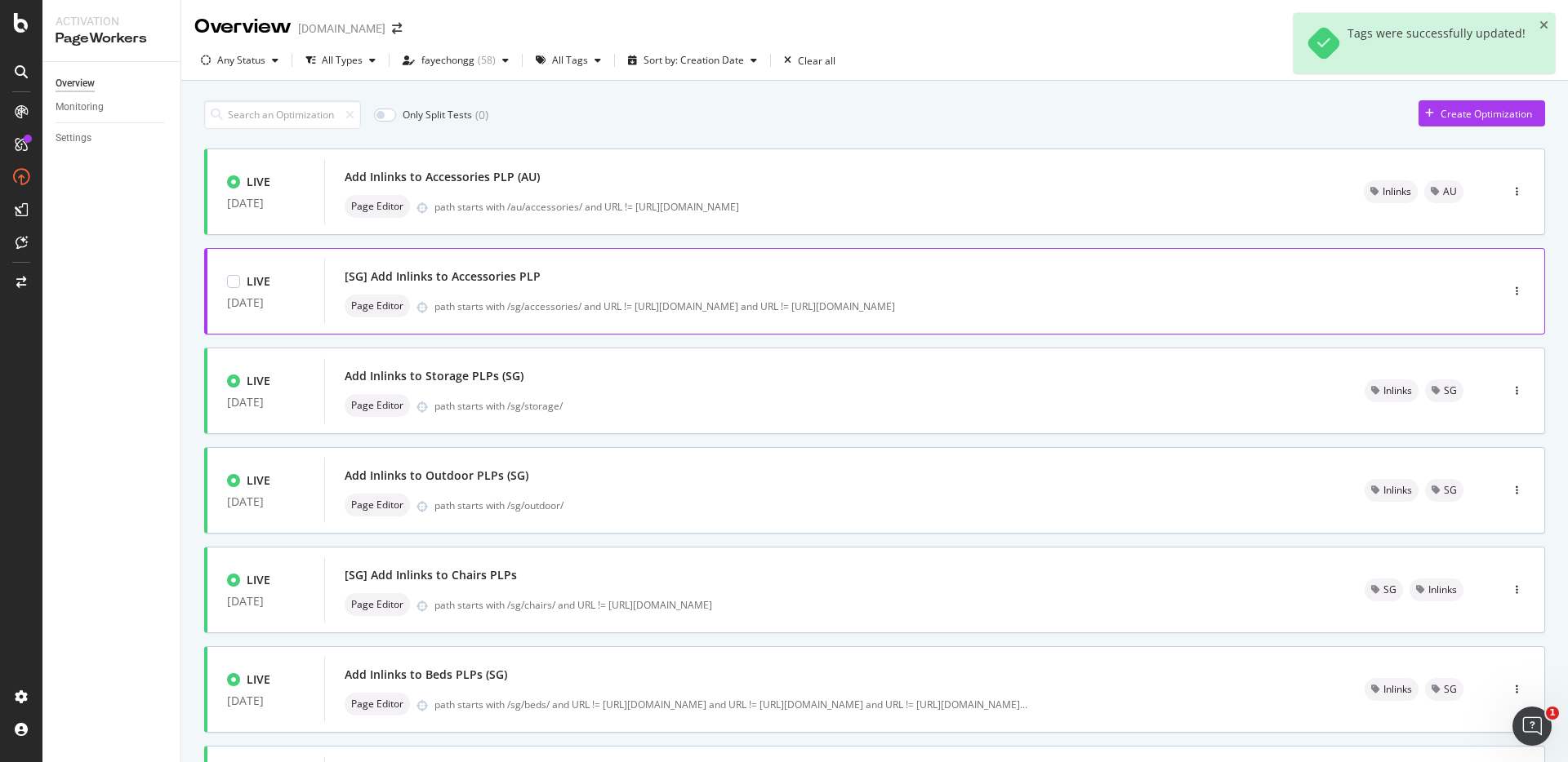
click at [1498, 271] on div "LIVE [DATE] [SG] Add Inlinks to Accessories PLP Page Editor path starts with /s…" at bounding box center [875, 291] width 1341 height 87
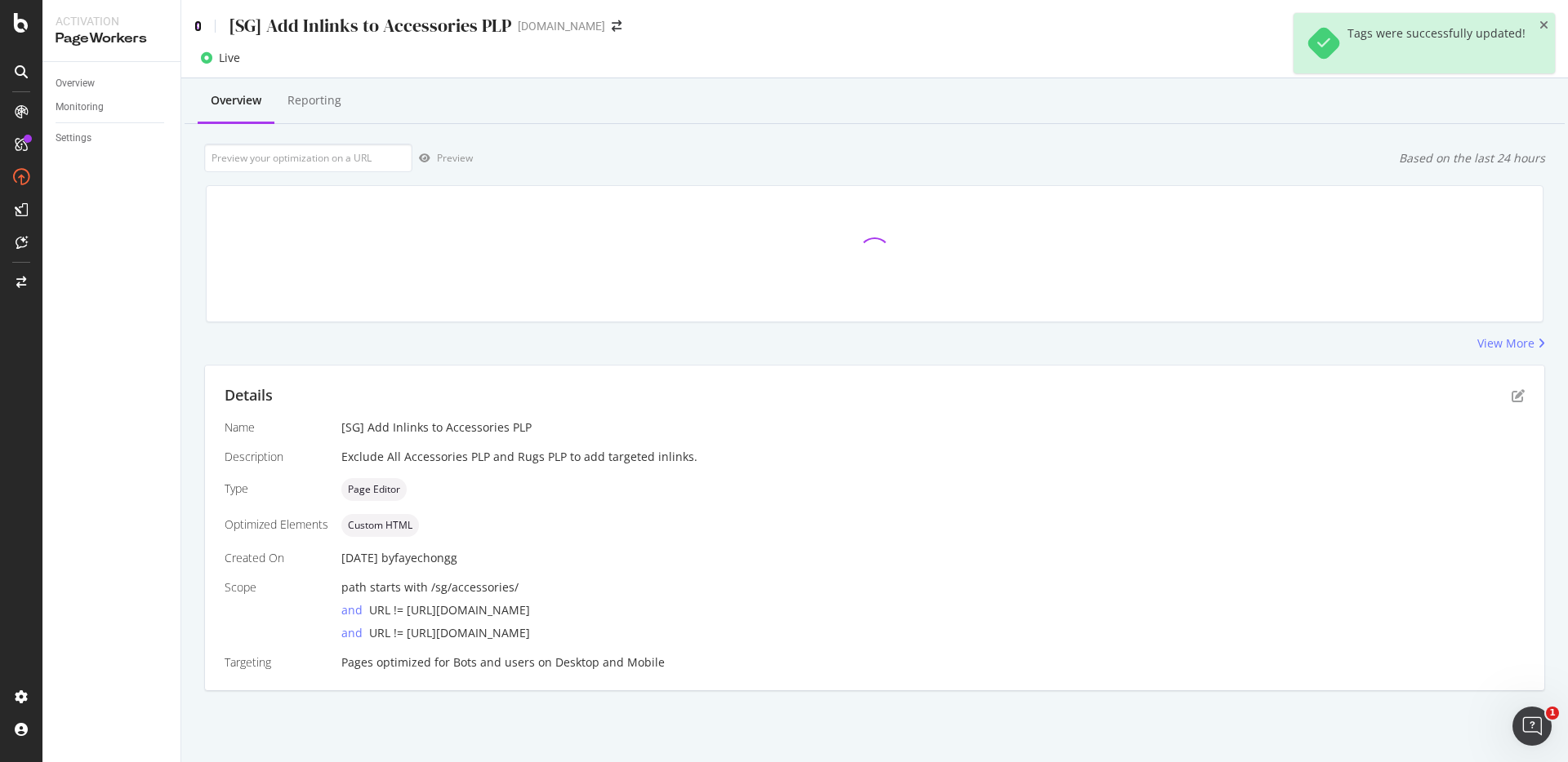
click at [196, 23] on icon at bounding box center [197, 27] width 7 height 12
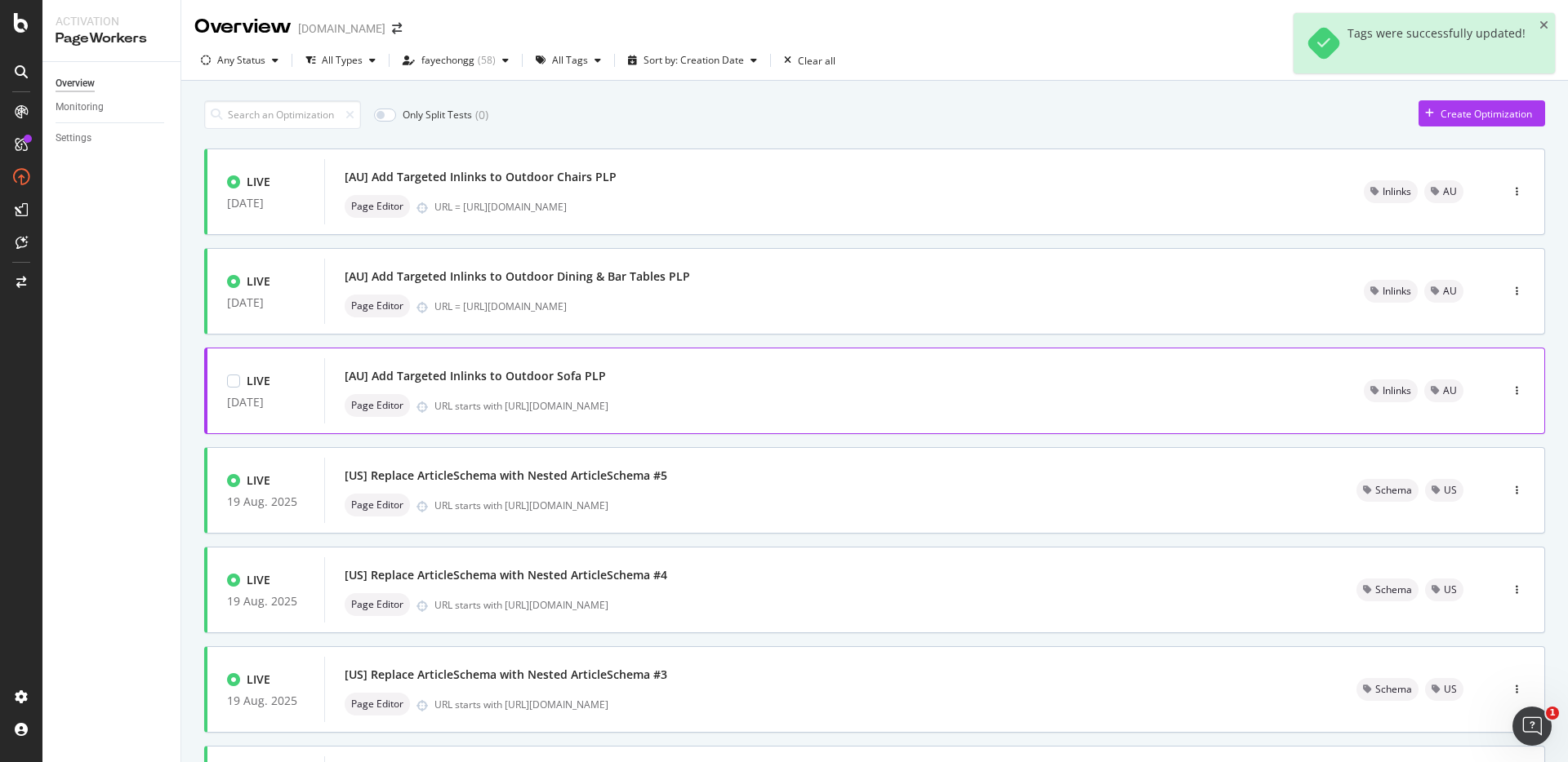
scroll to position [475, 0]
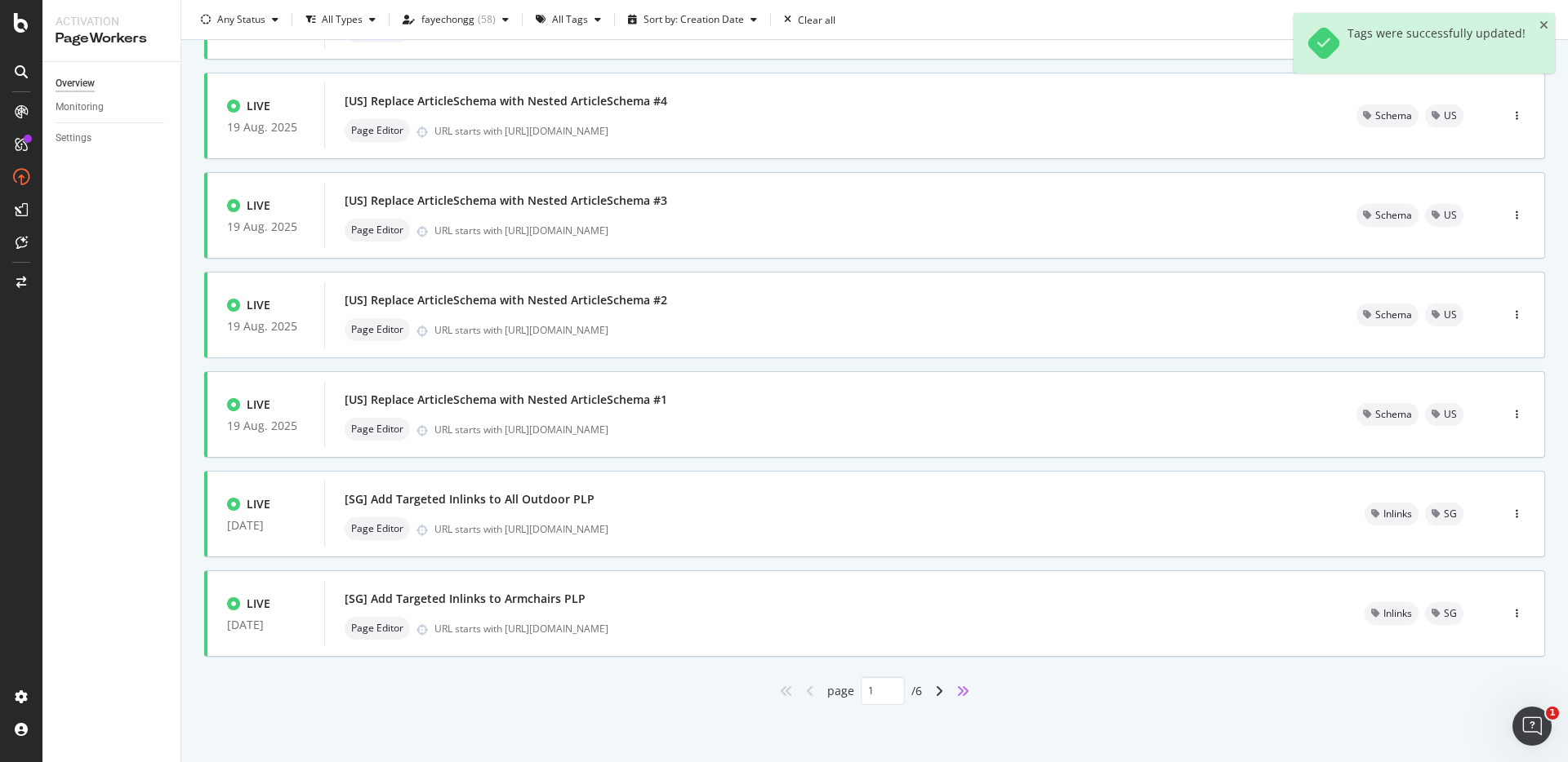
click at [957, 688] on icon "angles-right" at bounding box center [963, 691] width 13 height 13
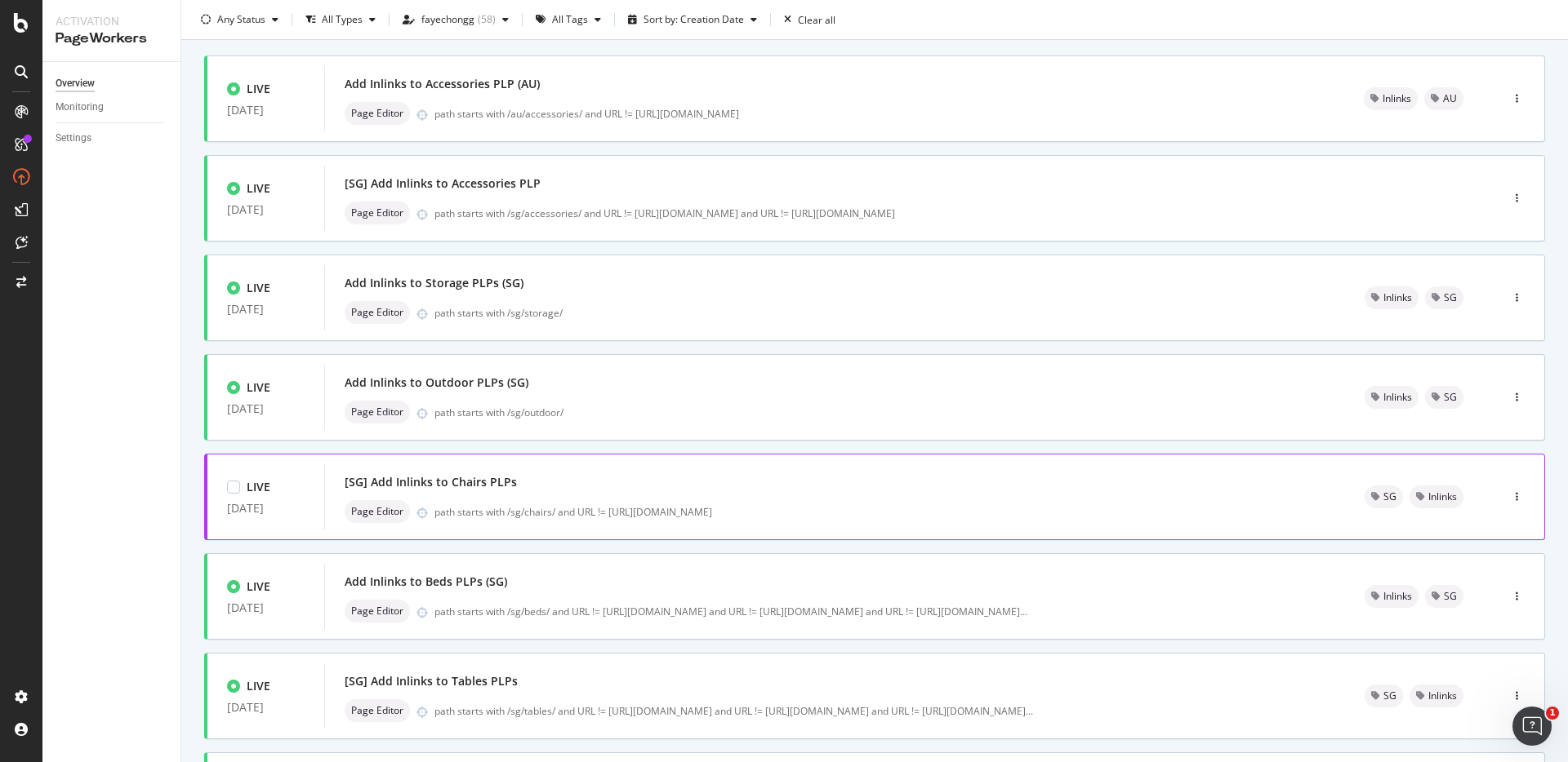
scroll to position [0, 0]
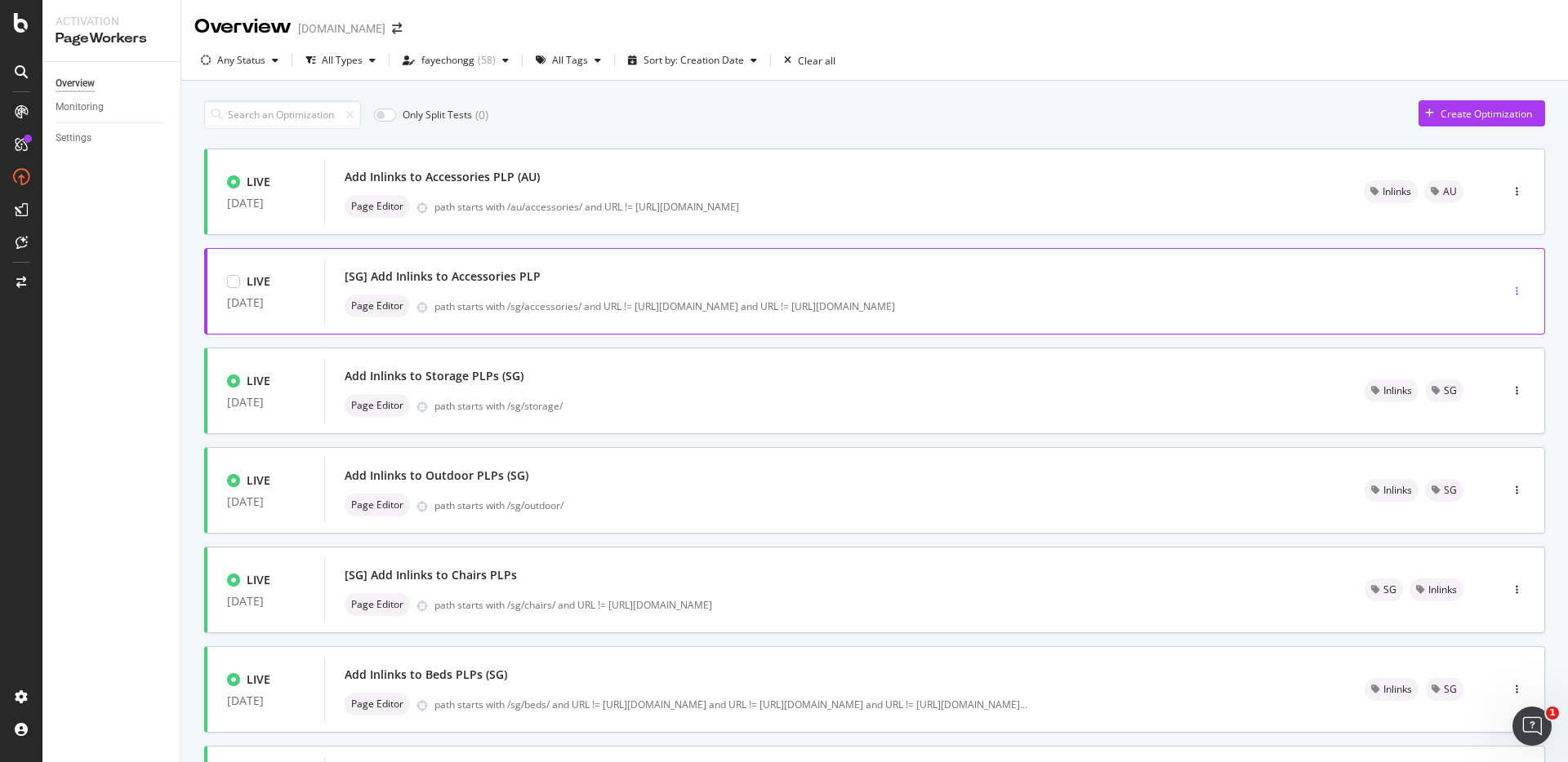
click at [1509, 284] on div "button" at bounding box center [1517, 291] width 16 height 25
click at [1493, 370] on div "Tags" at bounding box center [1482, 376] width 22 height 14
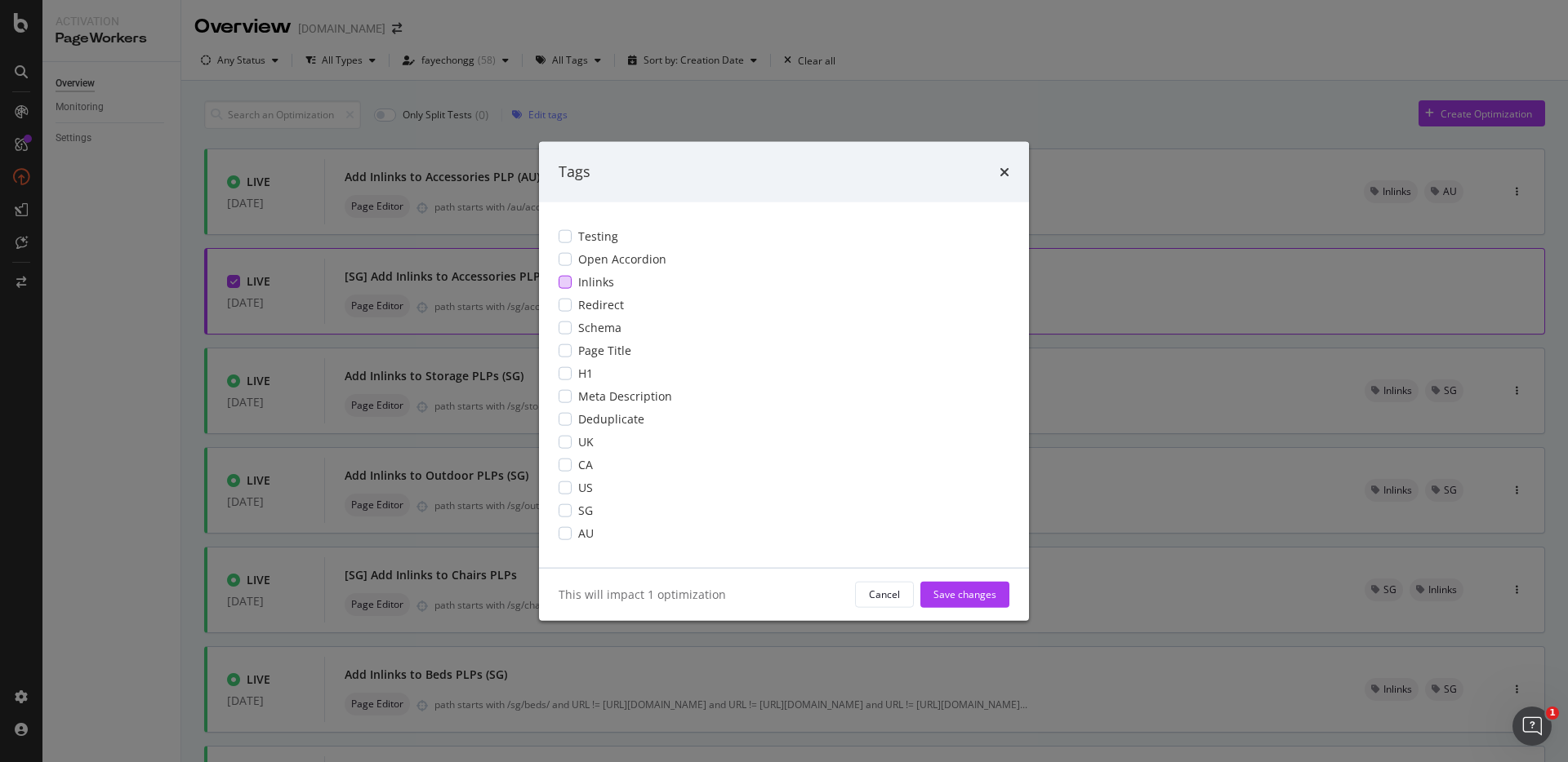
click at [631, 281] on div "Inlinks" at bounding box center [784, 281] width 451 height 17
click at [566, 513] on div "modal" at bounding box center [565, 509] width 13 height 13
click at [990, 607] on button "Save changes" at bounding box center [965, 594] width 89 height 26
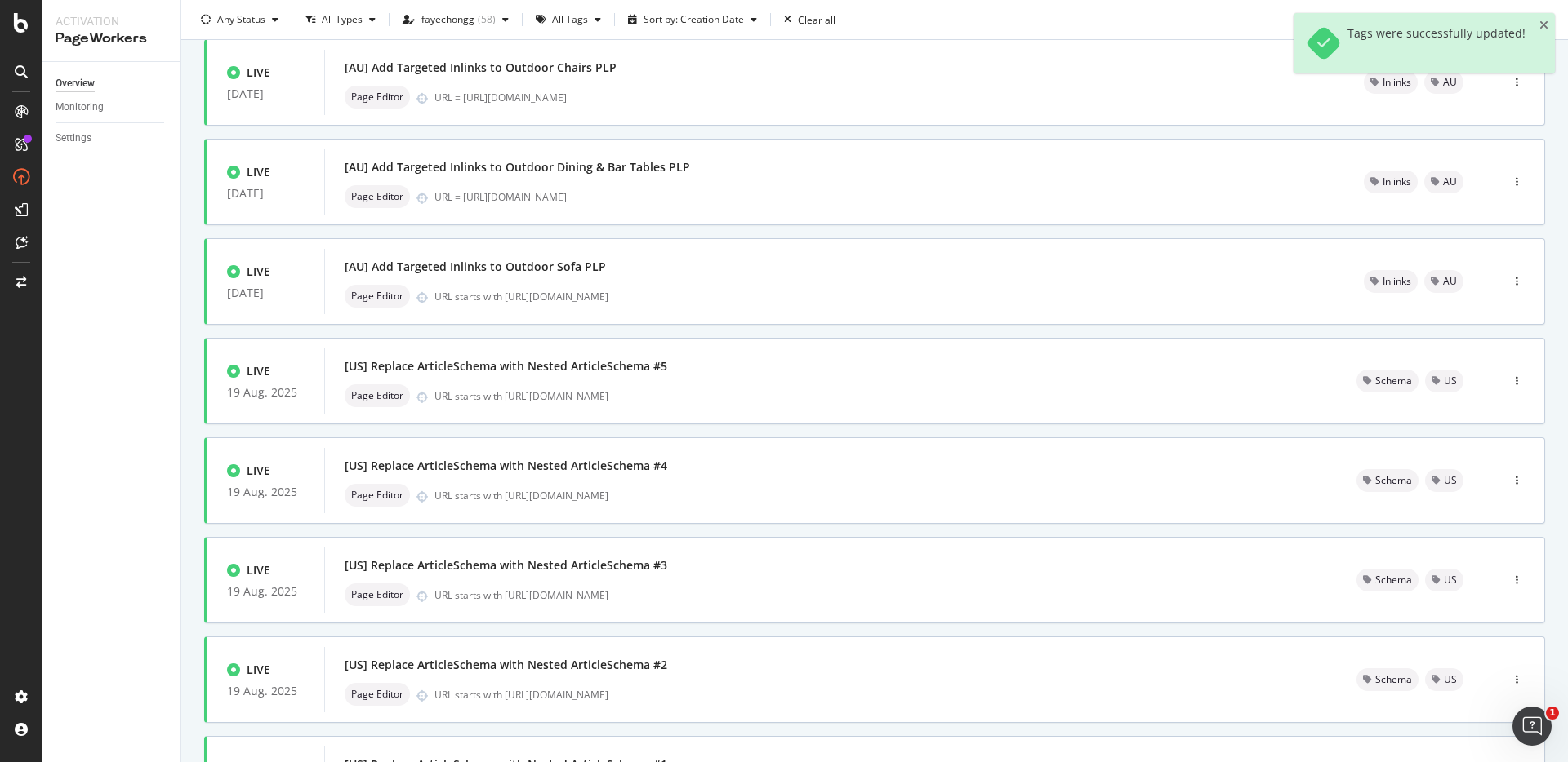
scroll to position [475, 0]
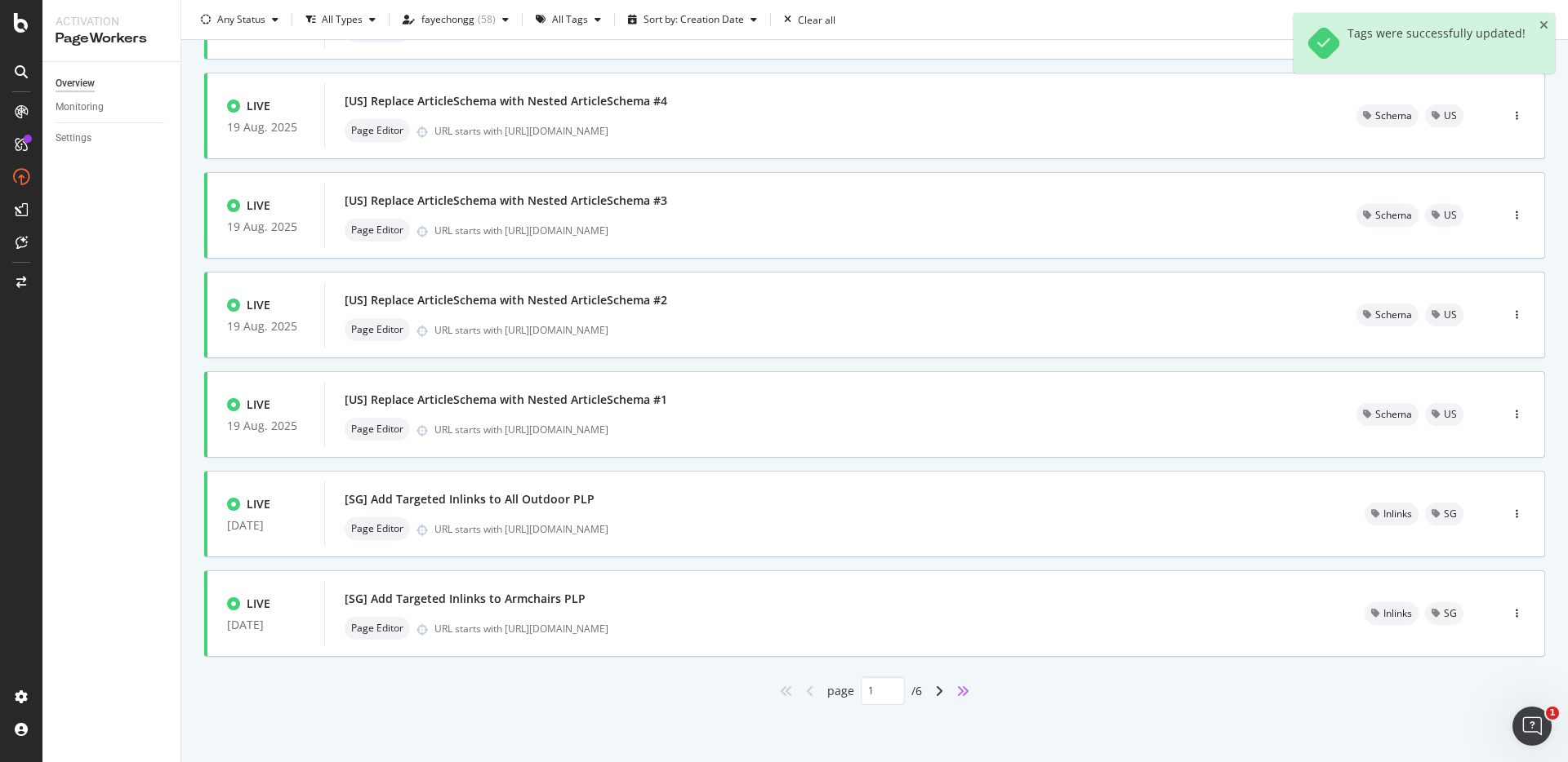
click at [957, 690] on icon "angles-right" at bounding box center [963, 691] width 13 height 13
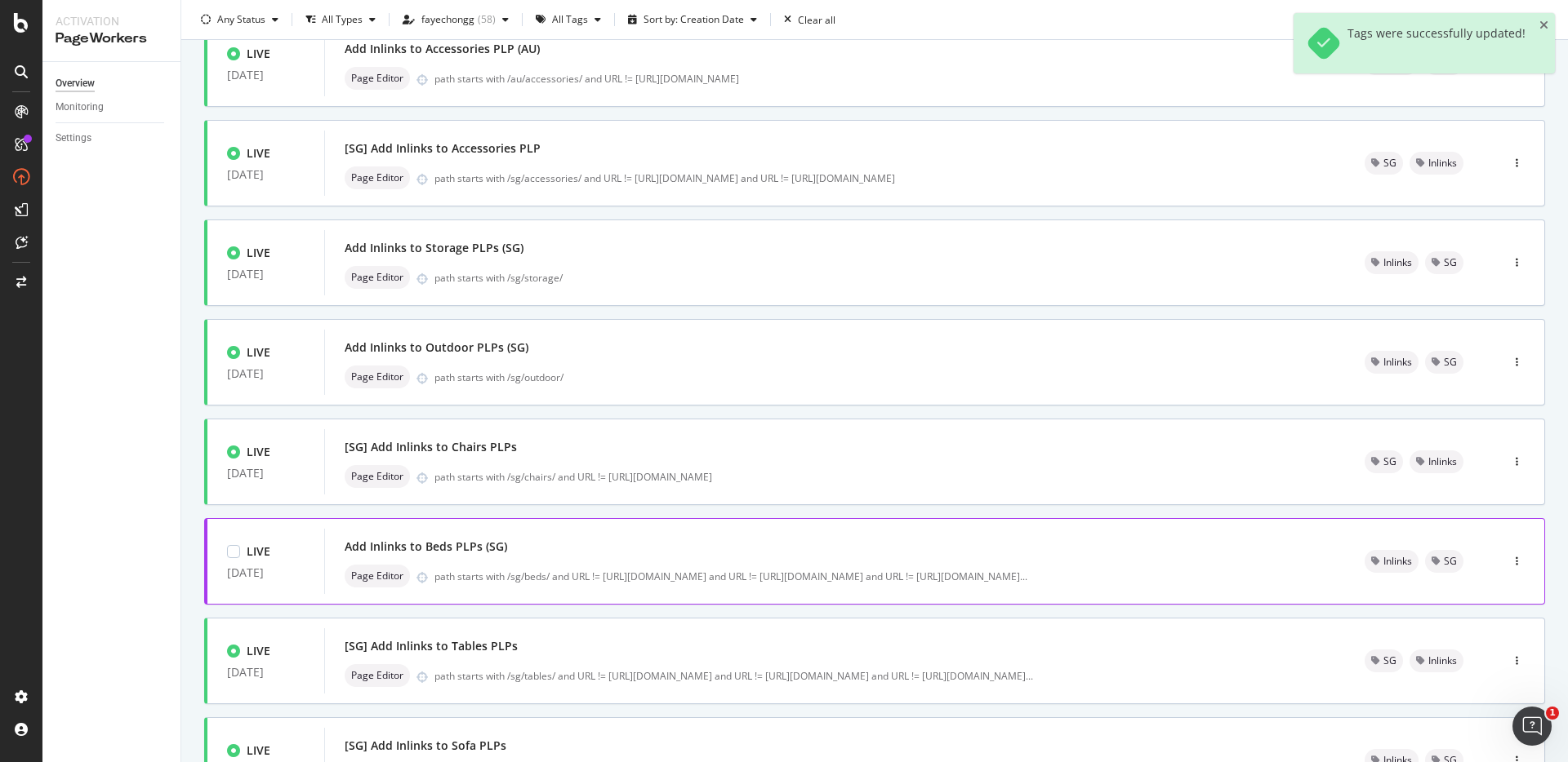
scroll to position [173, 0]
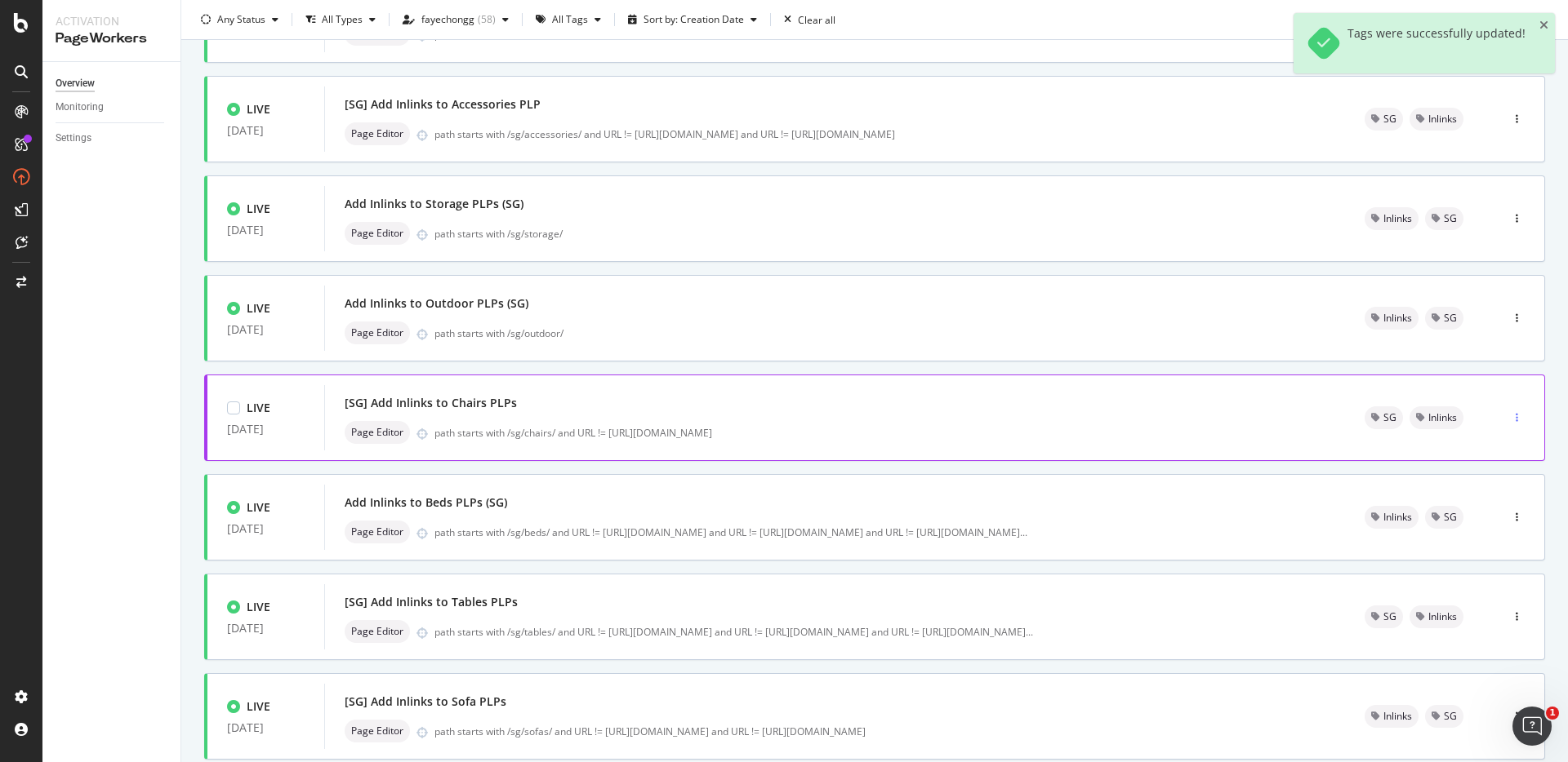
click at [1516, 422] on icon "button" at bounding box center [1517, 419] width 2 height 10
click at [1476, 502] on div "Tags" at bounding box center [1482, 502] width 22 height 14
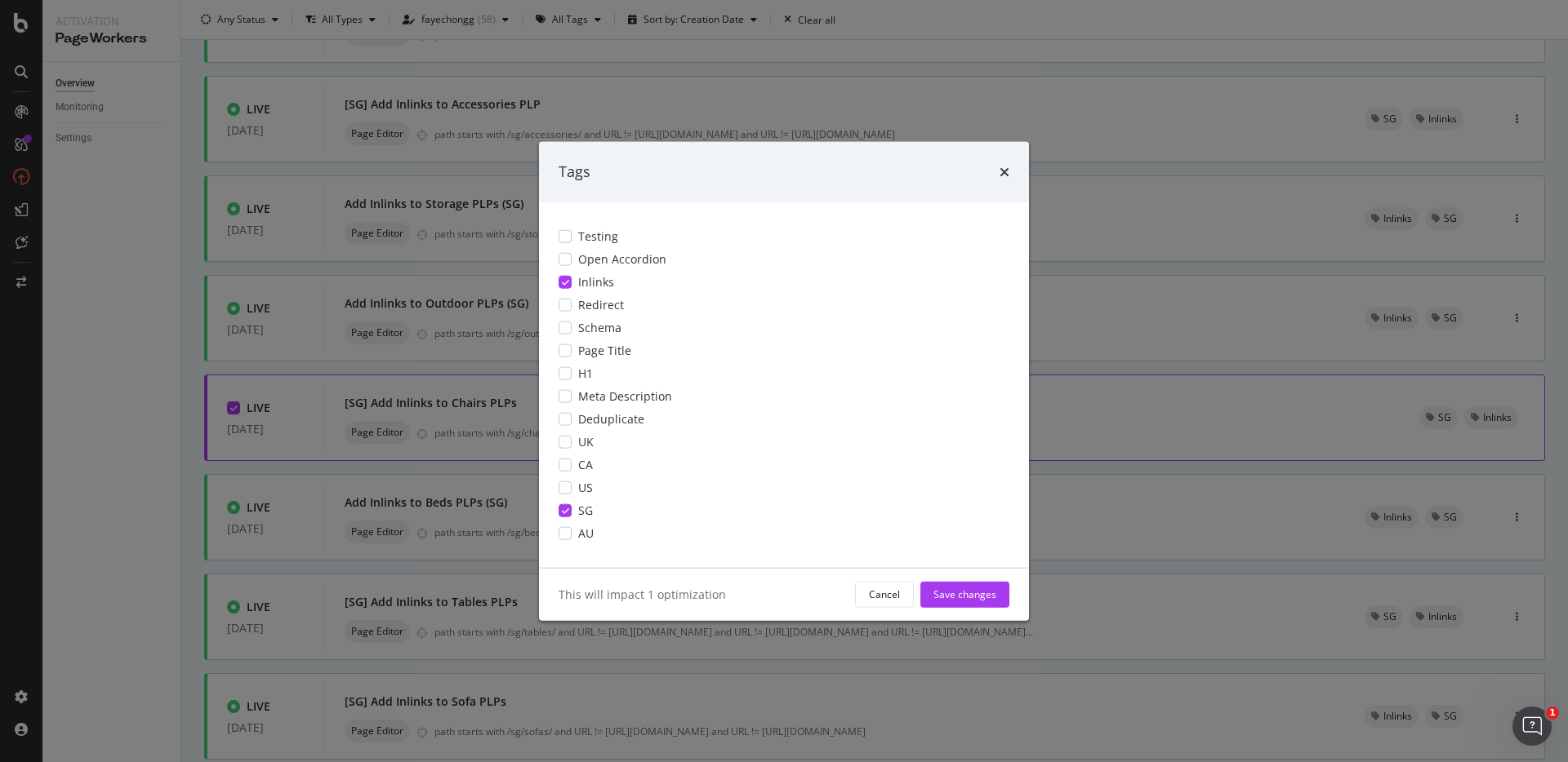
scroll to position [0, 0]
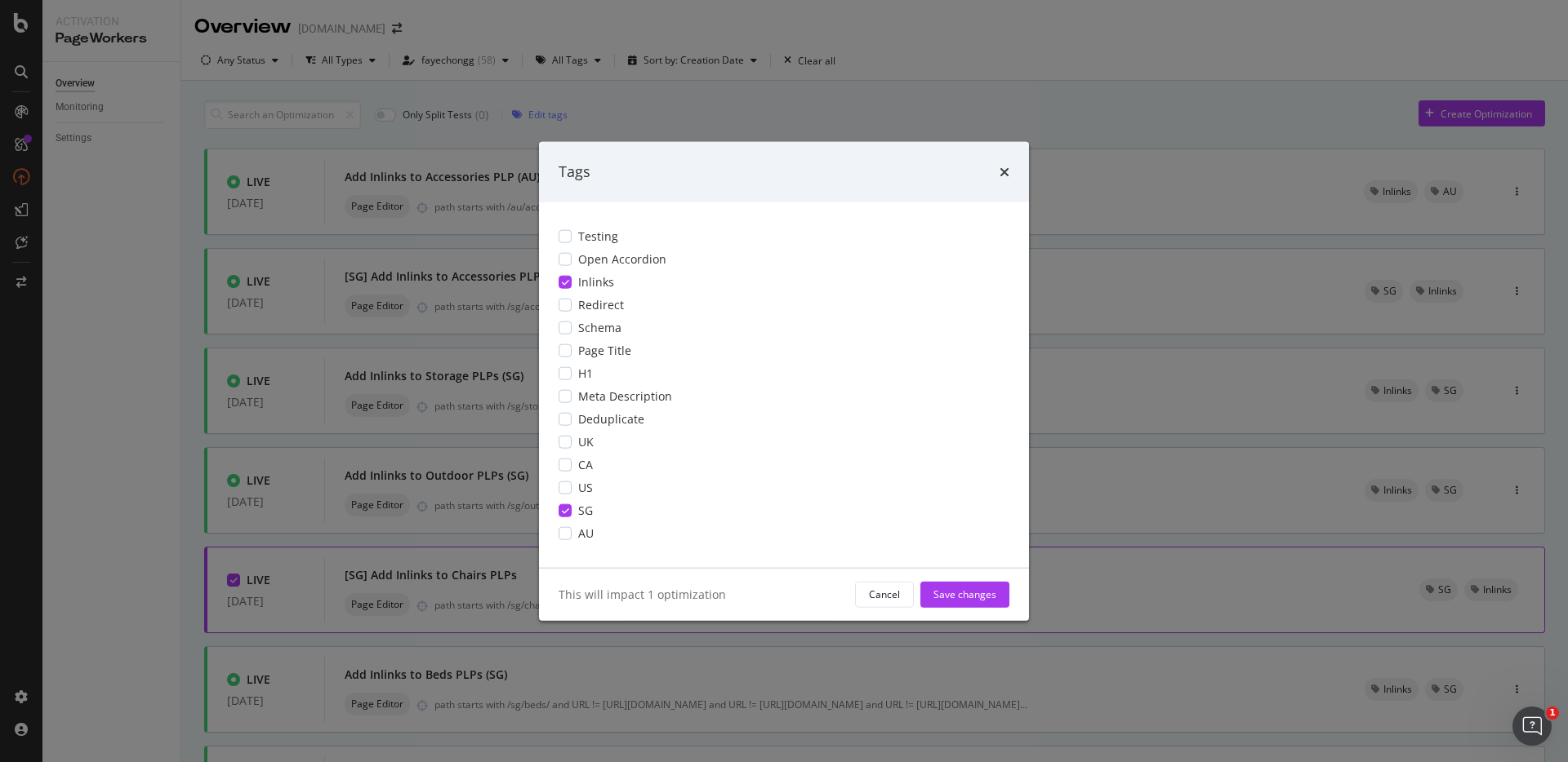
click at [559, 277] on div "modal" at bounding box center [565, 281] width 13 height 13
click at [565, 512] on icon "modal" at bounding box center [565, 510] width 7 height 8
click at [562, 287] on div "modal" at bounding box center [565, 281] width 13 height 13
click at [563, 508] on div "modal" at bounding box center [565, 509] width 13 height 13
click at [993, 602] on div "Save changes" at bounding box center [965, 594] width 63 height 25
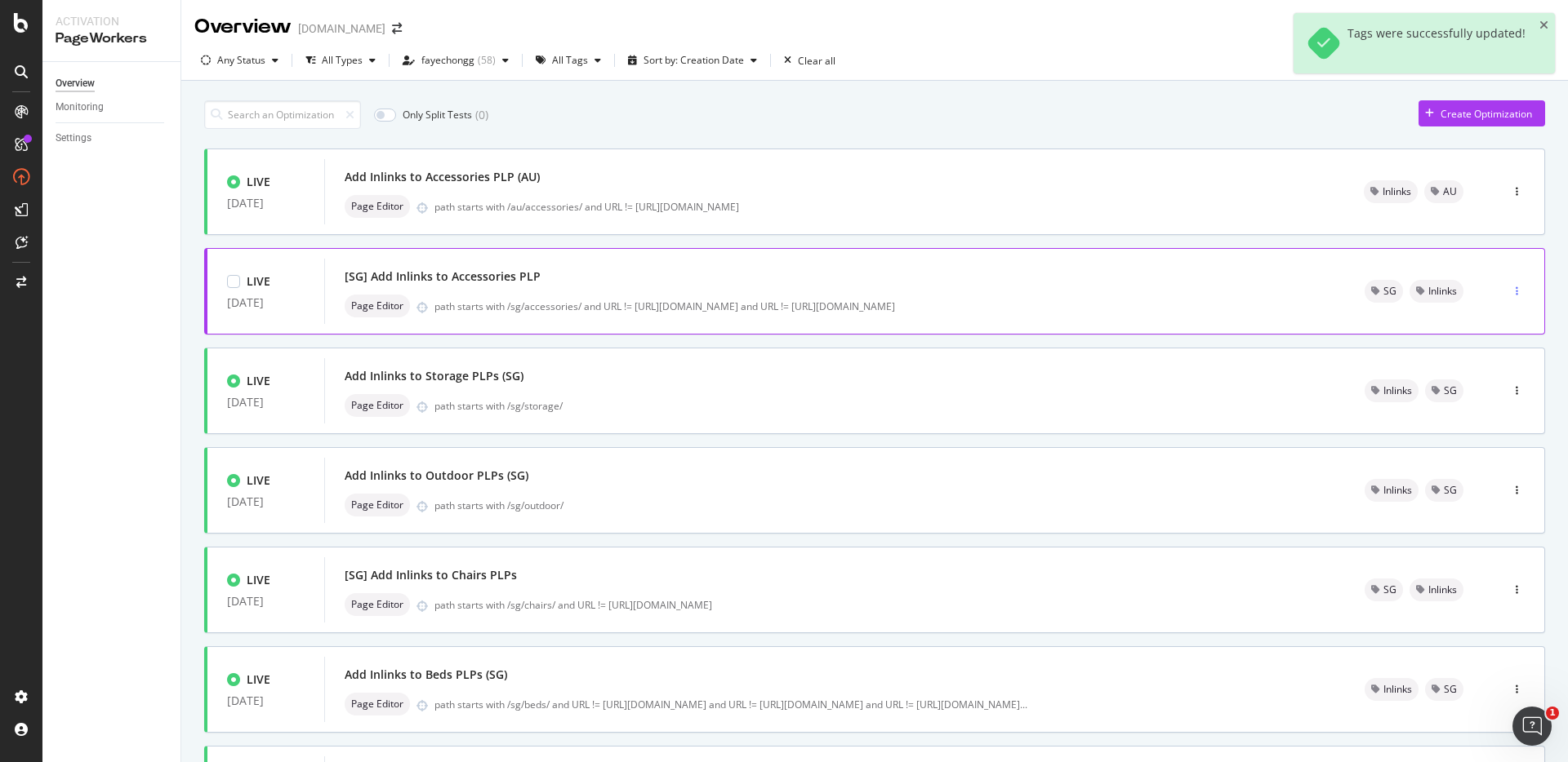
click at [1516, 294] on icon "button" at bounding box center [1517, 291] width 2 height 10
click at [1493, 375] on div "Tags" at bounding box center [1476, 376] width 76 height 21
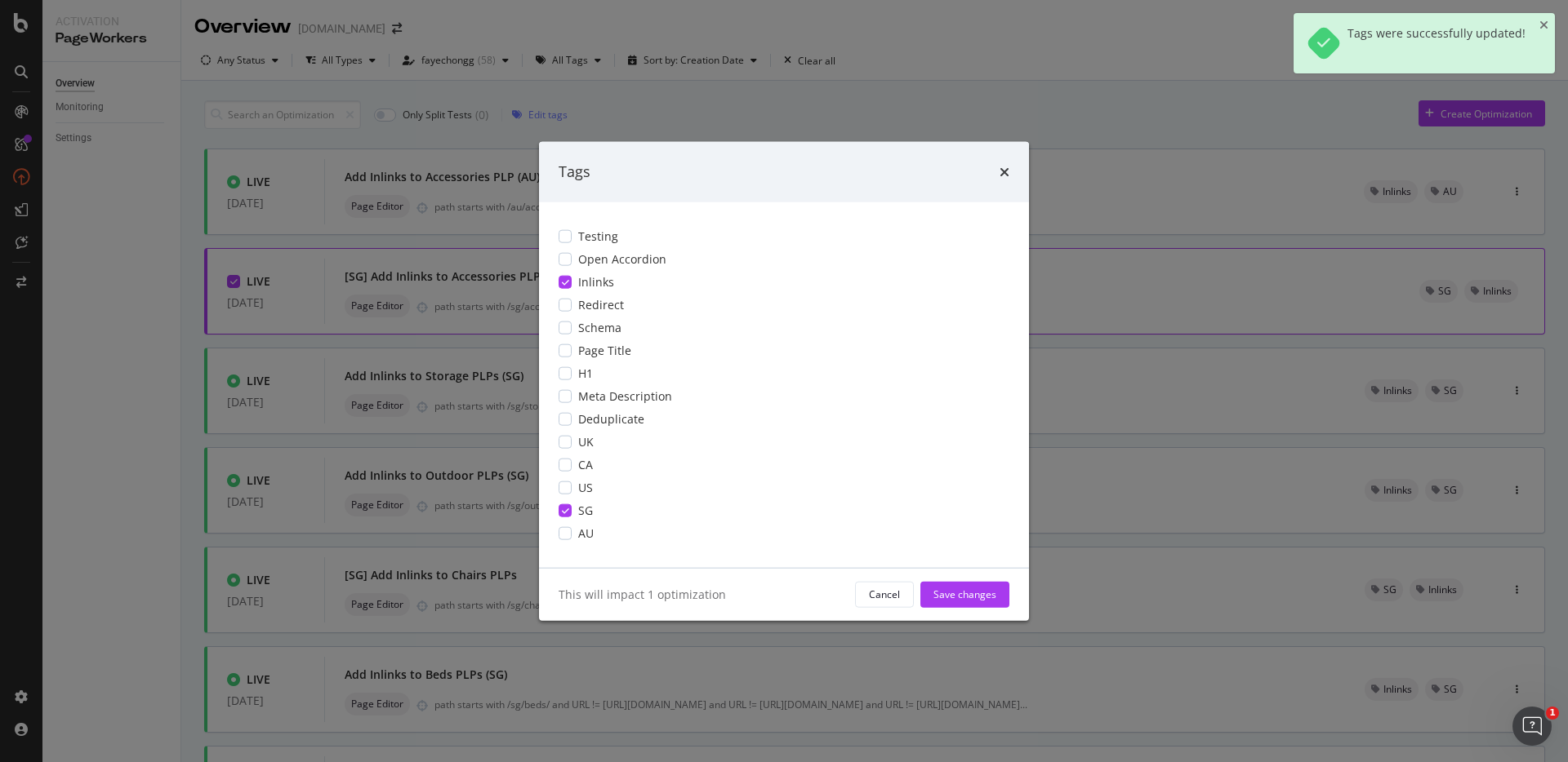
click at [570, 281] on div "modal" at bounding box center [565, 281] width 13 height 13
click at [568, 512] on icon "modal" at bounding box center [565, 510] width 7 height 8
click at [569, 281] on div "modal" at bounding box center [565, 281] width 13 height 13
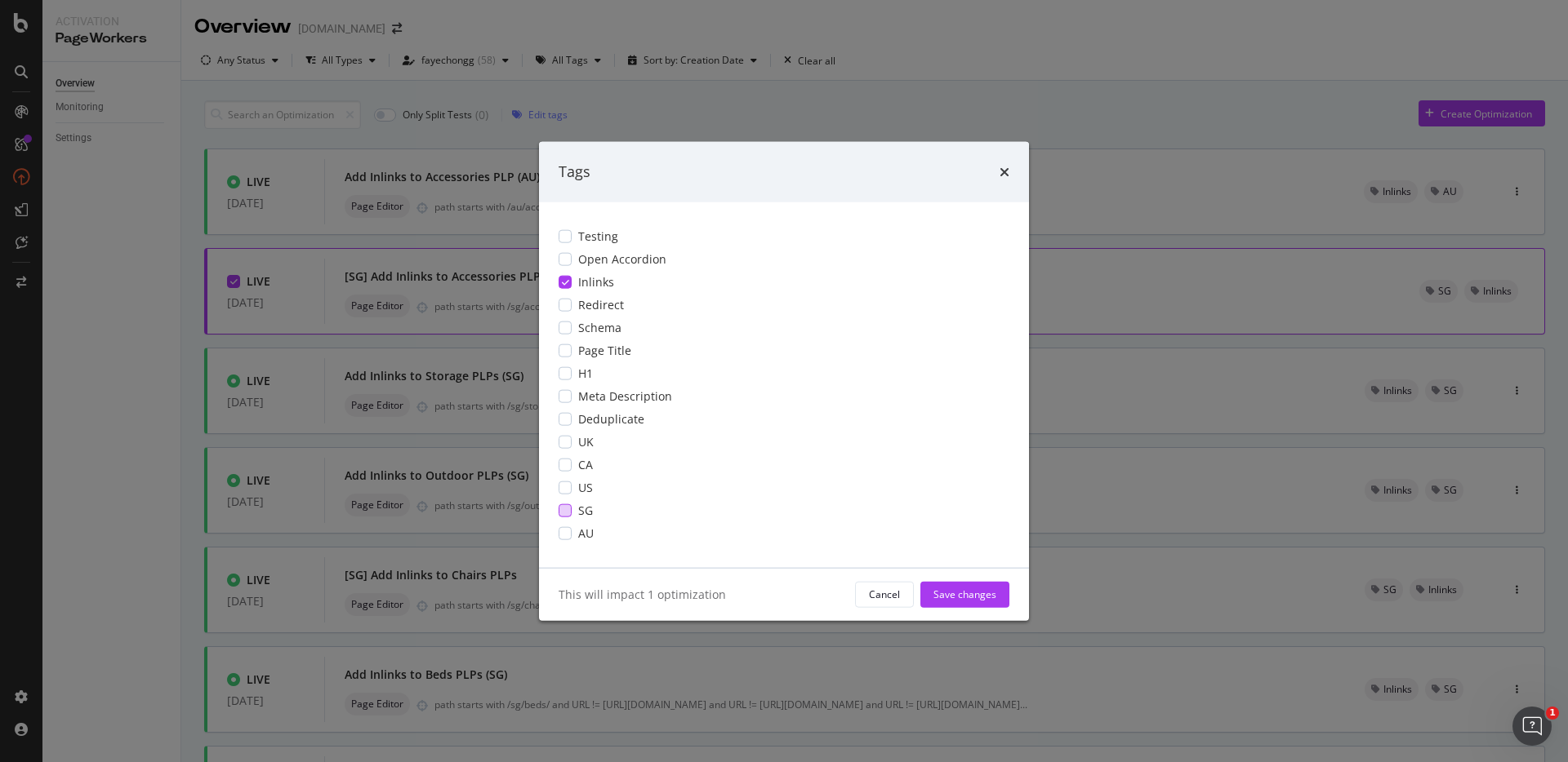
click at [567, 507] on div "modal" at bounding box center [565, 509] width 13 height 13
click at [951, 590] on div "Save changes" at bounding box center [965, 594] width 63 height 14
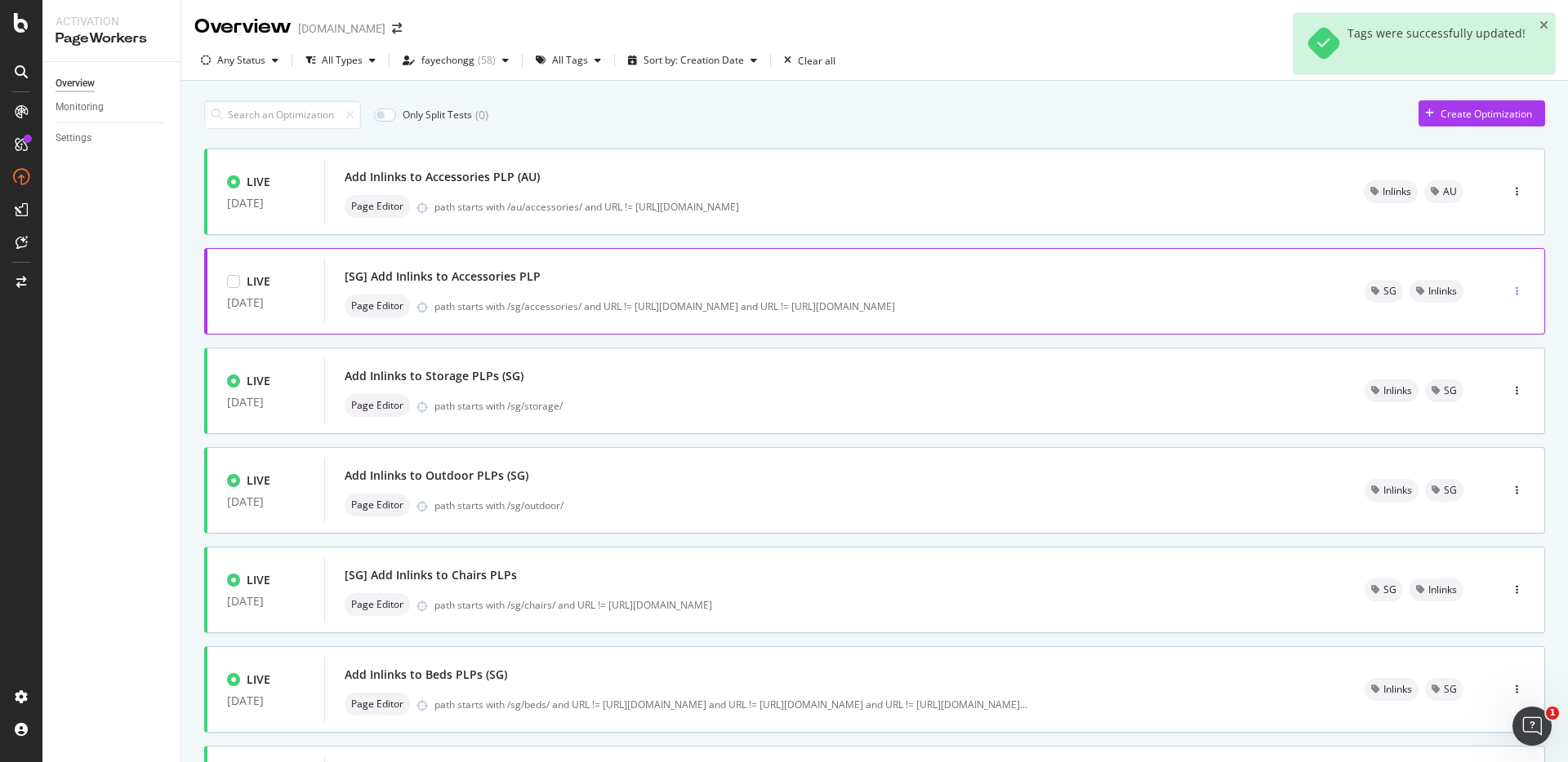
click at [1516, 291] on icon "button" at bounding box center [1517, 291] width 2 height 10
click at [1488, 387] on div "Edit Pause Tags Delete" at bounding box center [1477, 362] width 83 height 115
click at [1488, 380] on div "Tags" at bounding box center [1482, 376] width 22 height 14
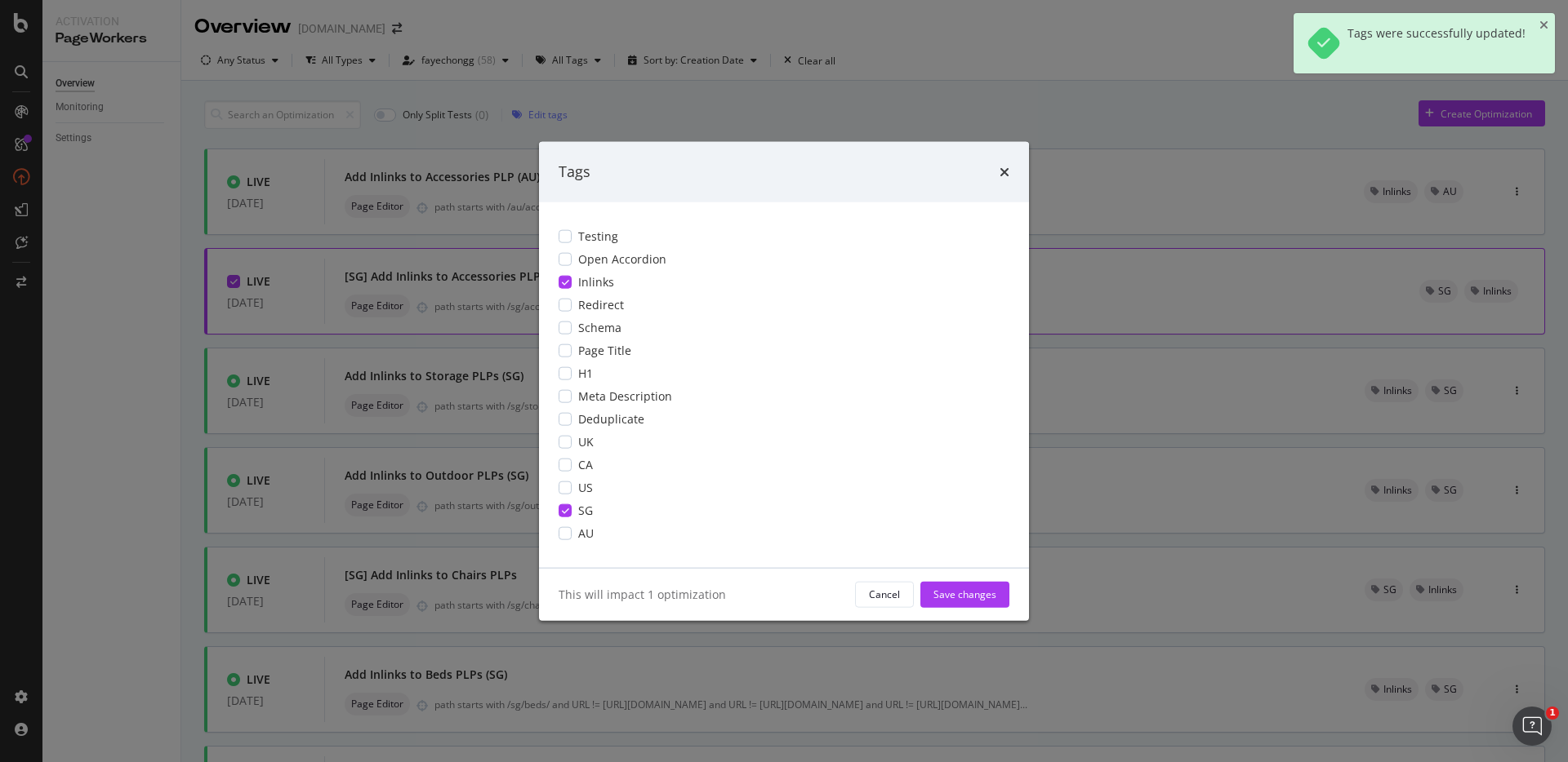
click at [560, 276] on div "modal" at bounding box center [565, 281] width 13 height 13
click at [569, 508] on div "modal" at bounding box center [565, 509] width 13 height 13
click at [981, 596] on div "Save changes" at bounding box center [965, 594] width 63 height 14
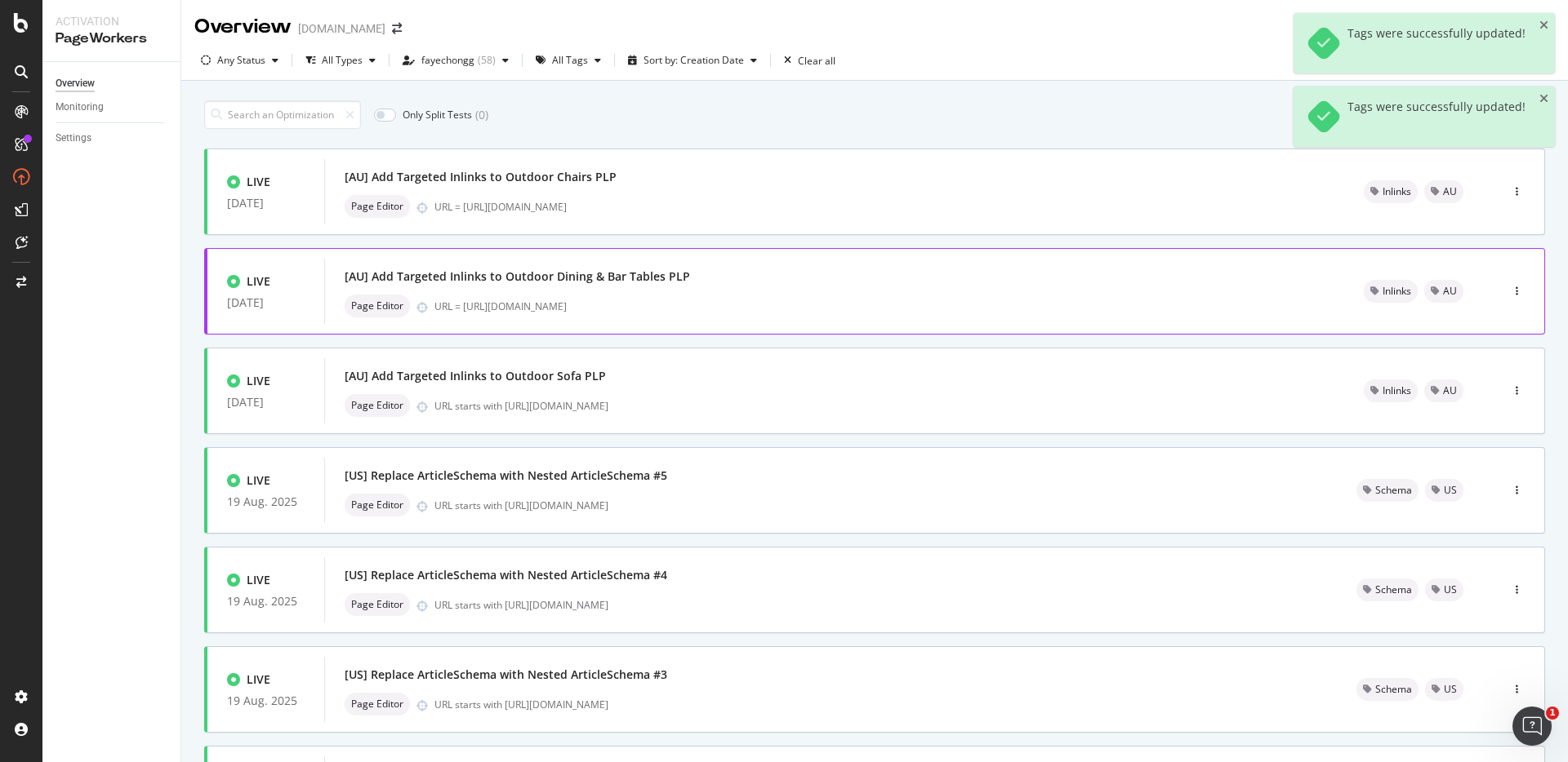
type input "1"
click at [1509, 290] on div "button" at bounding box center [1517, 291] width 16 height 10
click at [1311, 375] on div "[AU] Add Targeted Inlinks to Outdoor Sofa PLP" at bounding box center [834, 376] width 980 height 23
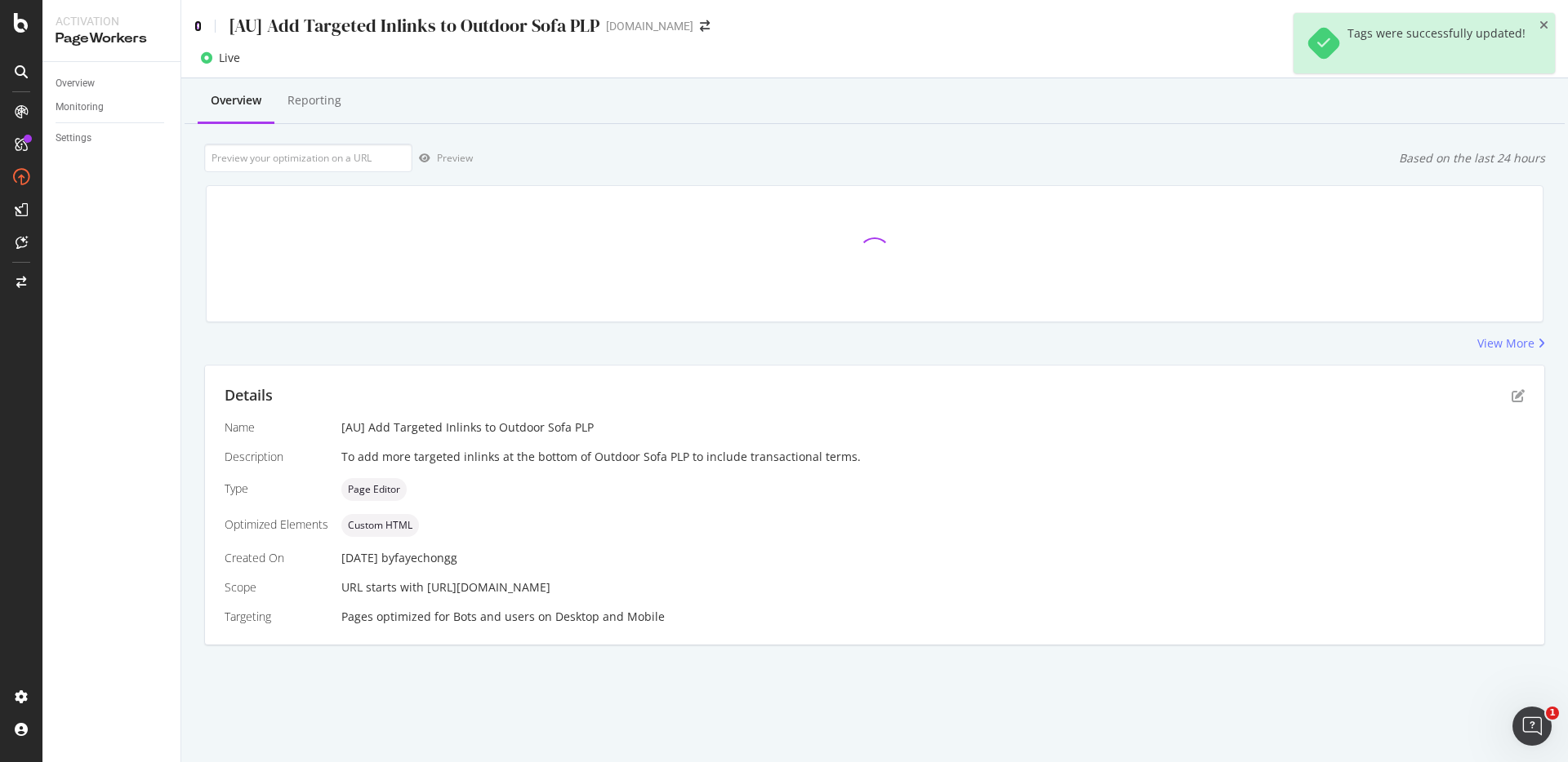
click at [195, 26] on icon at bounding box center [197, 27] width 7 height 12
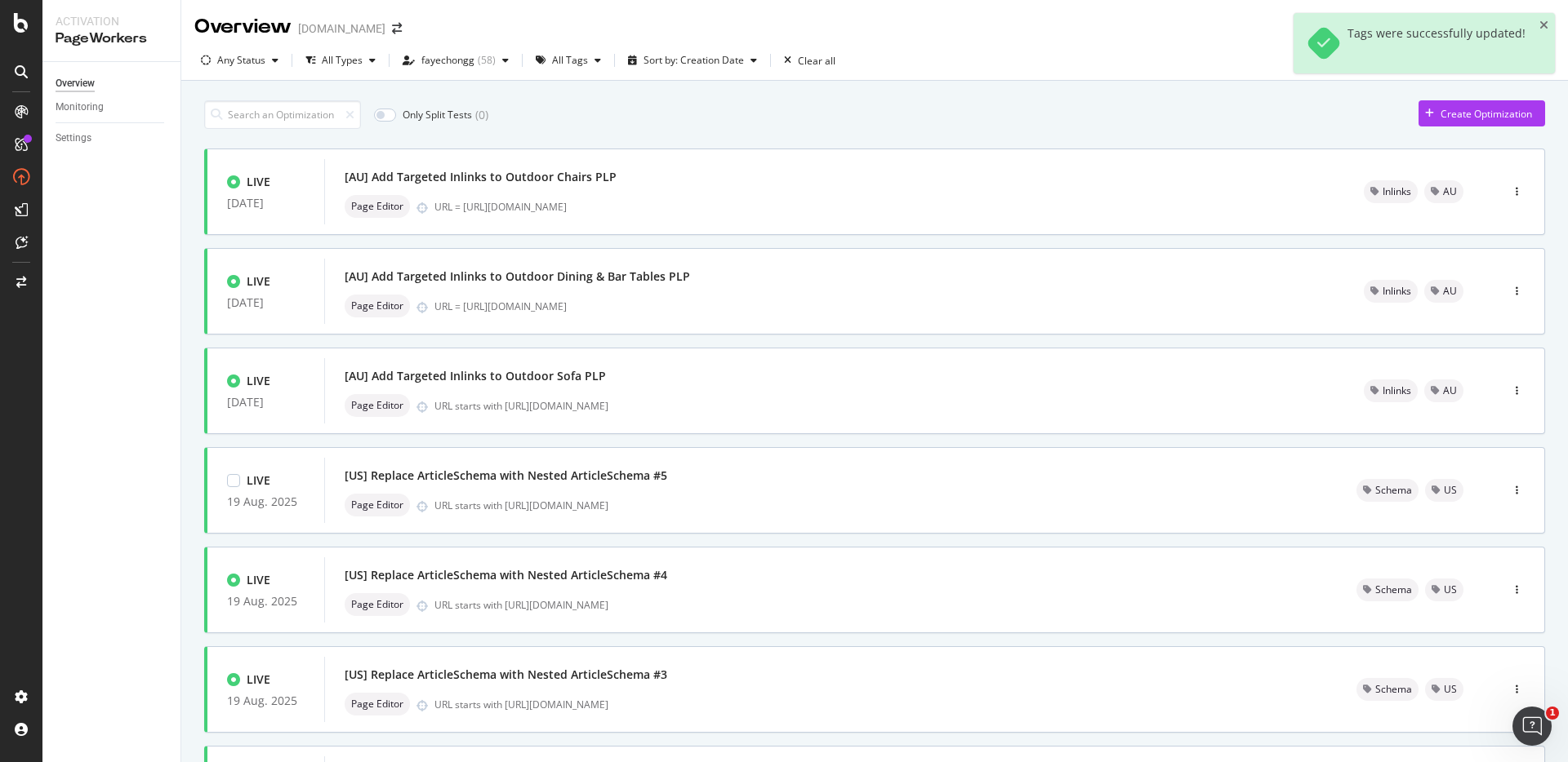
scroll to position [475, 0]
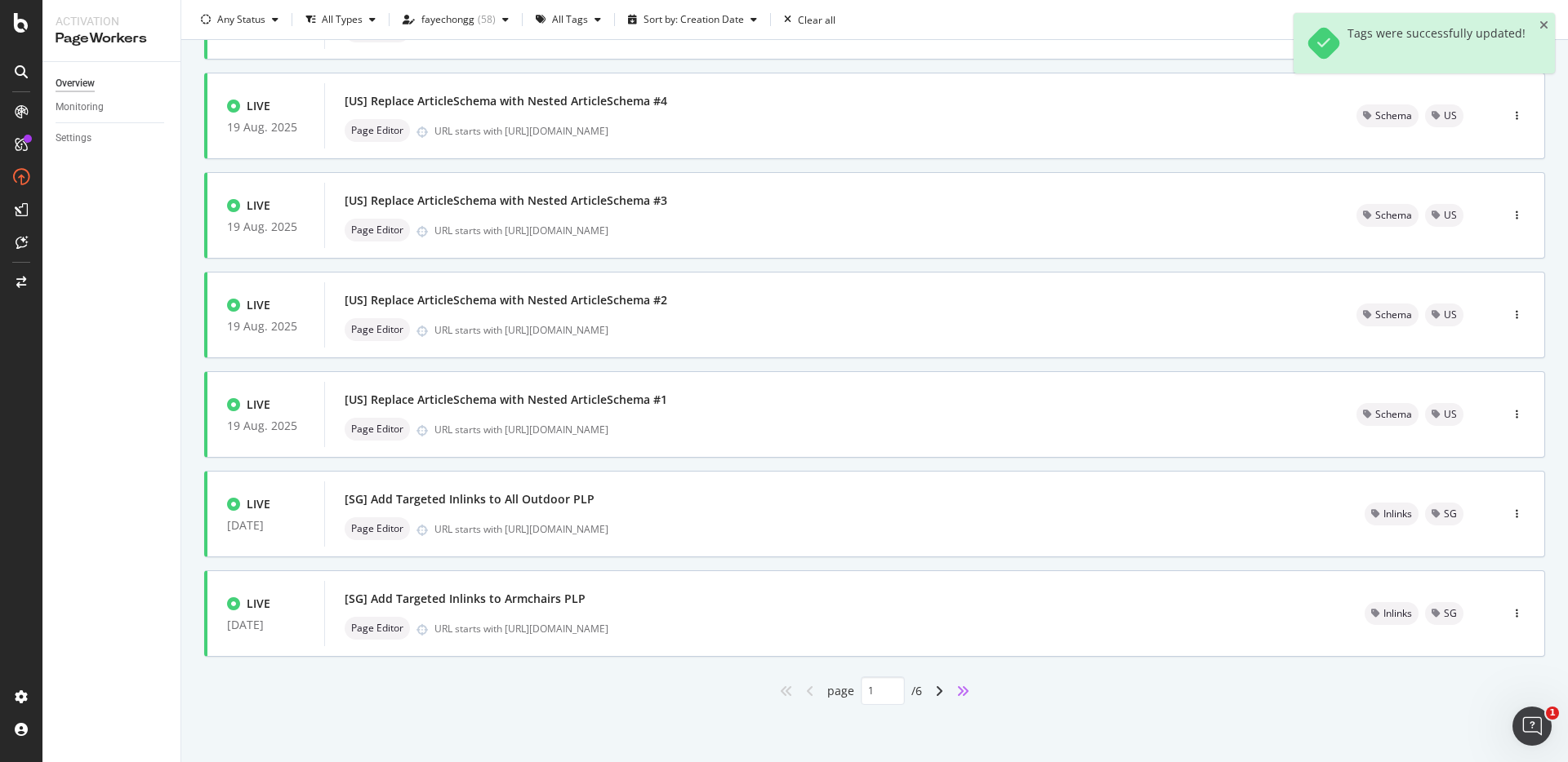
click at [957, 691] on icon "angles-right" at bounding box center [963, 691] width 13 height 13
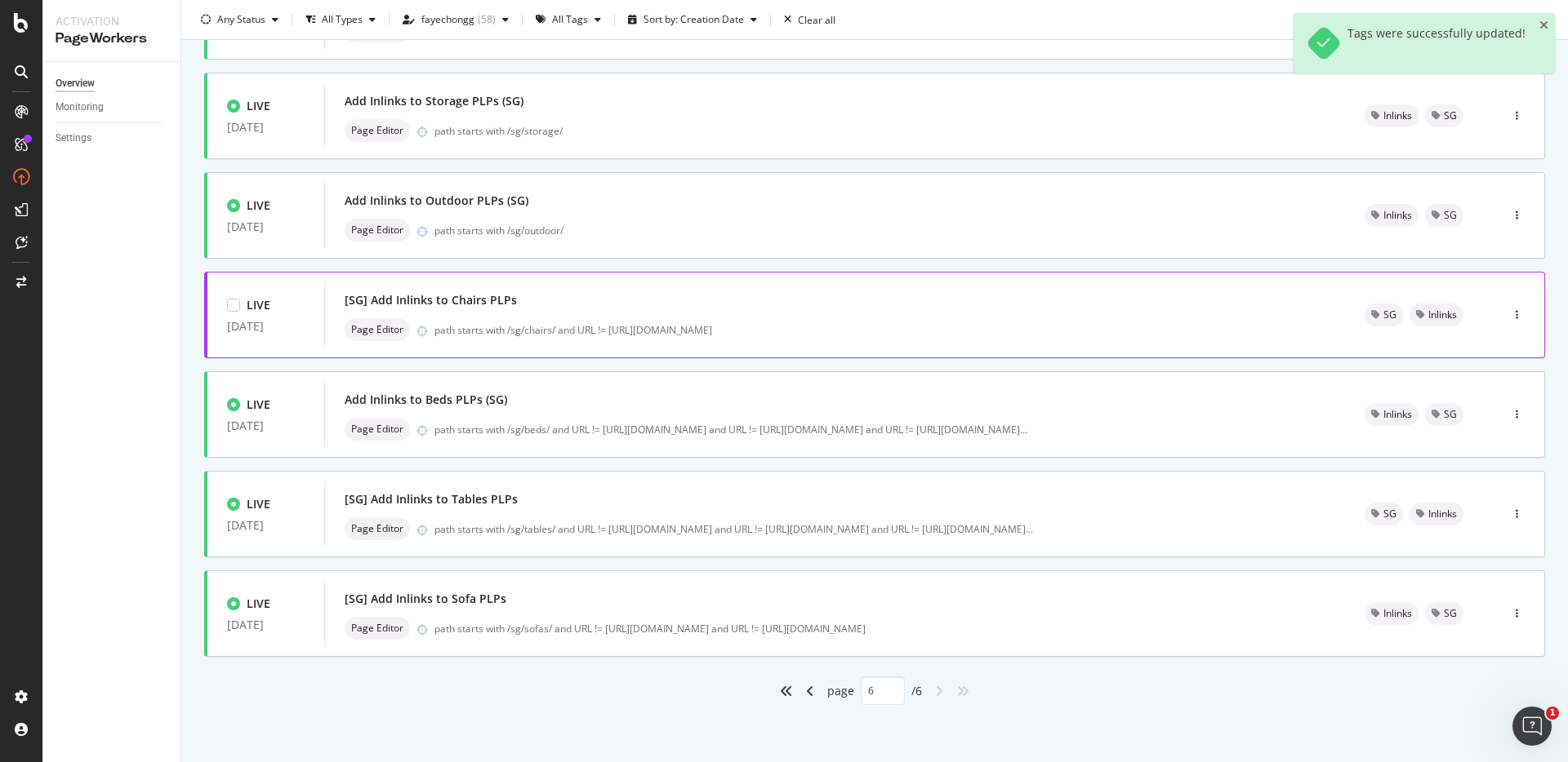
scroll to position [0, 0]
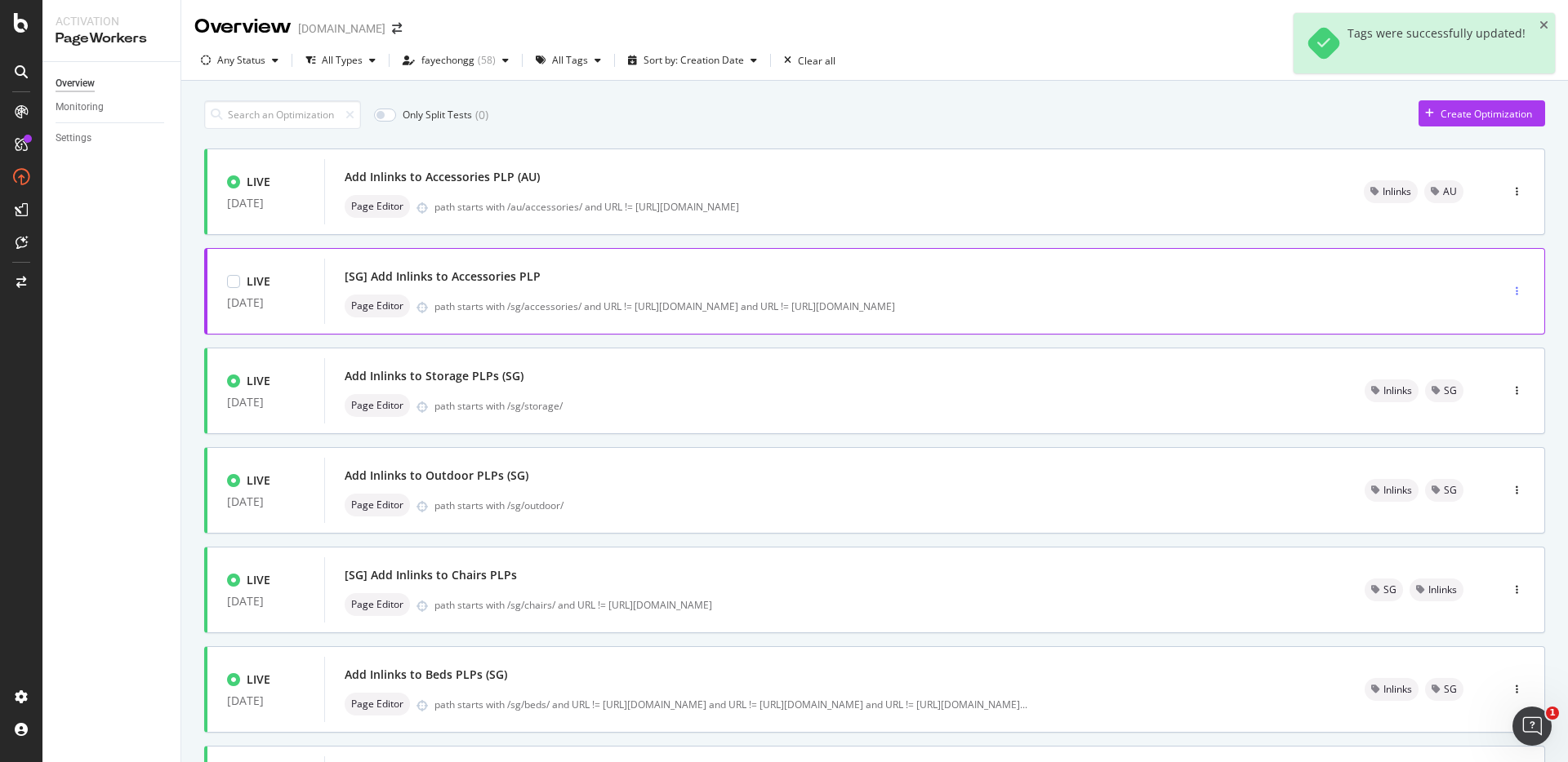
click at [1509, 290] on div "button" at bounding box center [1517, 291] width 16 height 10
click at [1474, 378] on div "Tags" at bounding box center [1482, 376] width 22 height 14
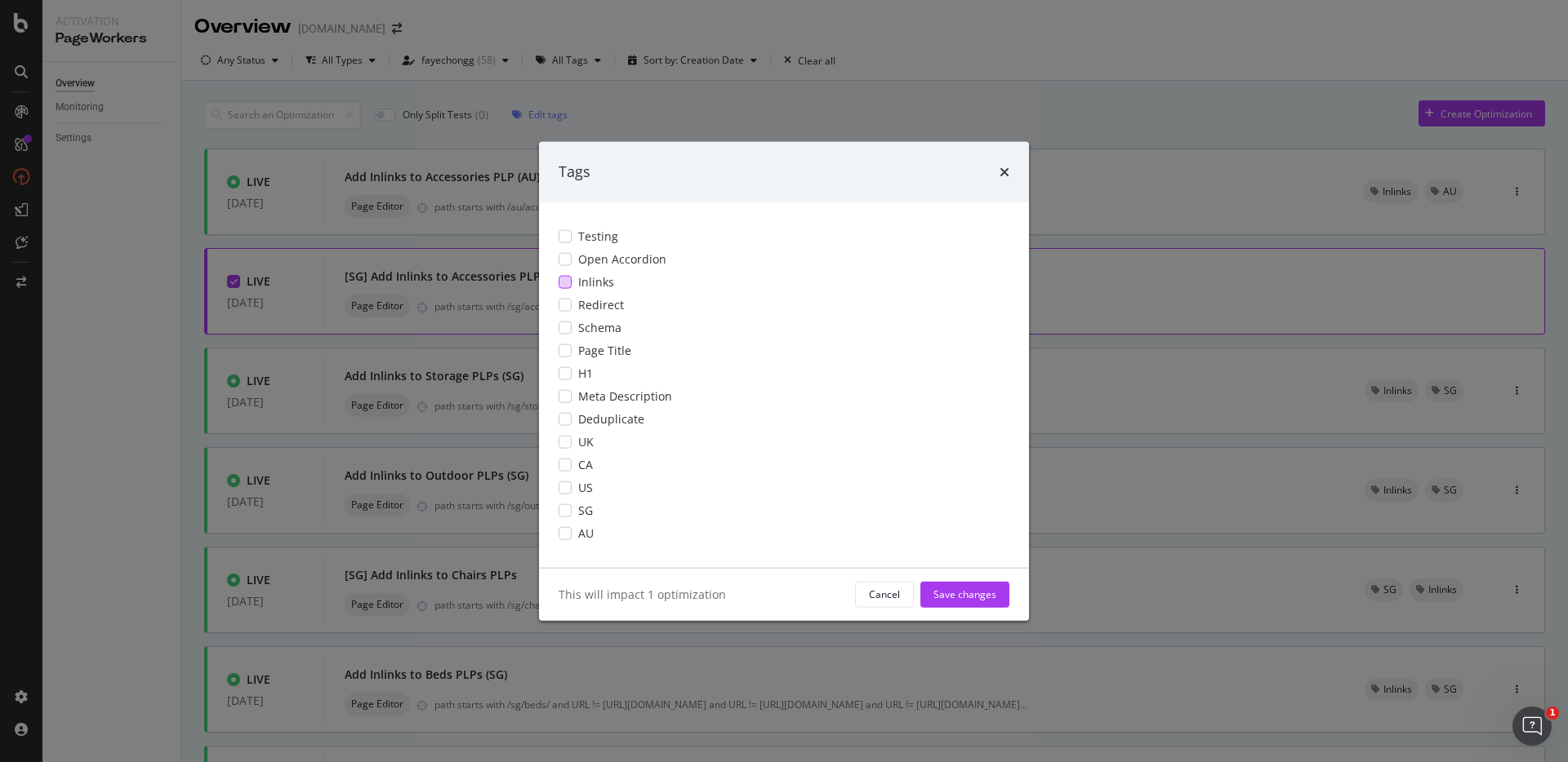
click at [569, 283] on div "modal" at bounding box center [565, 281] width 13 height 13
click at [565, 512] on div "modal" at bounding box center [565, 509] width 13 height 13
click at [991, 595] on div "Save changes" at bounding box center [965, 594] width 63 height 14
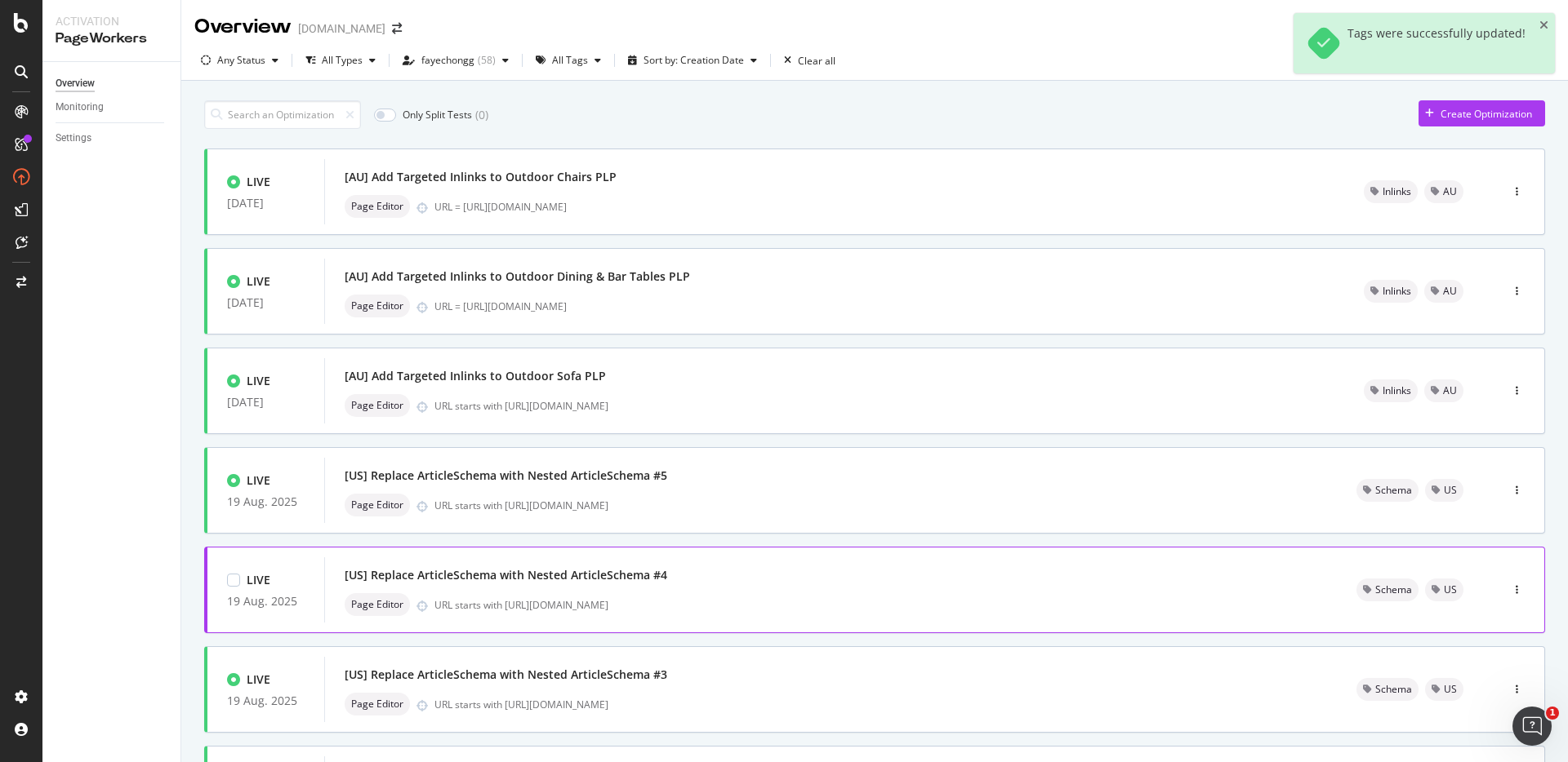
scroll to position [475, 0]
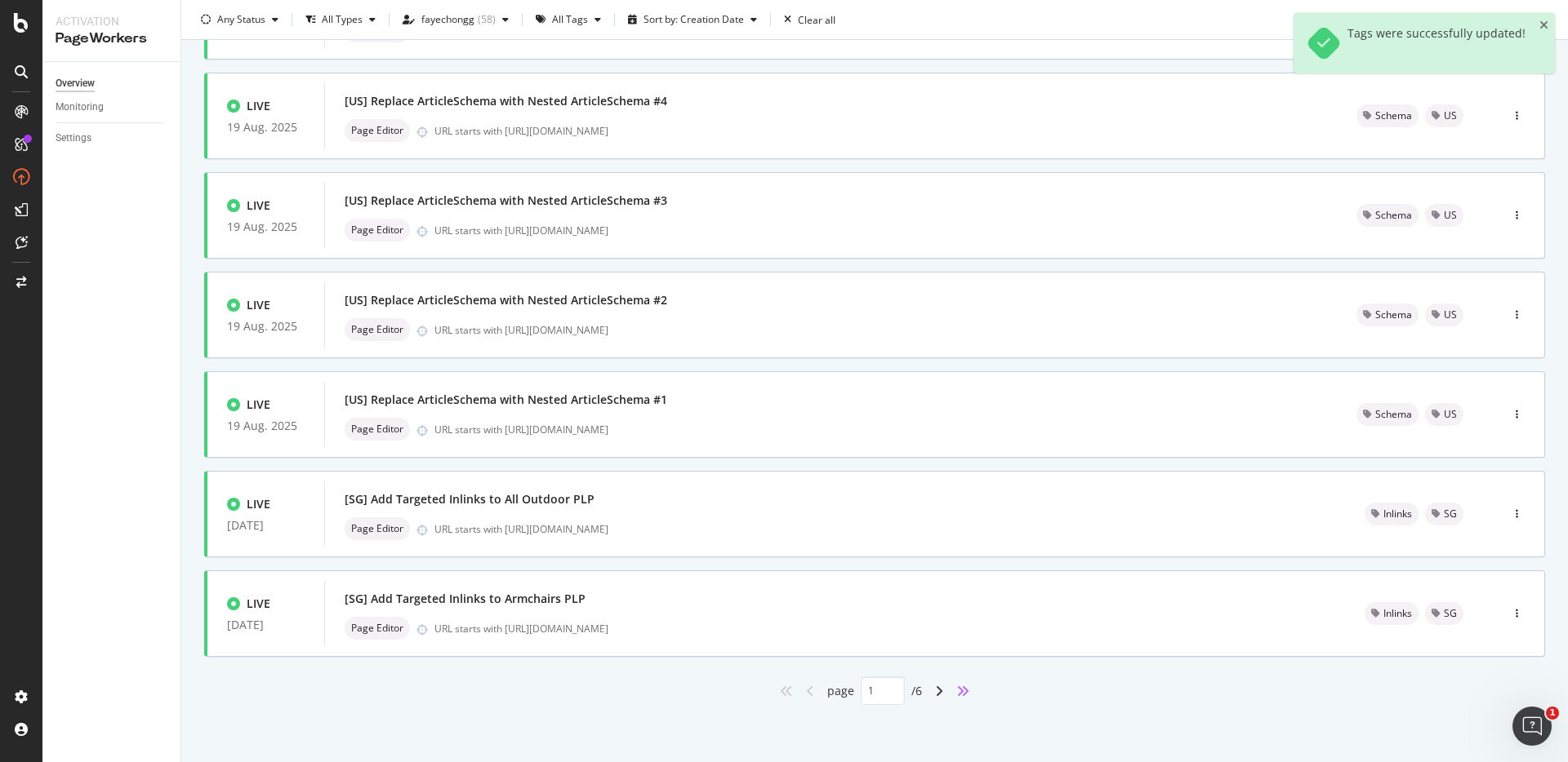
click at [963, 689] on icon "angles-right" at bounding box center [963, 691] width 13 height 13
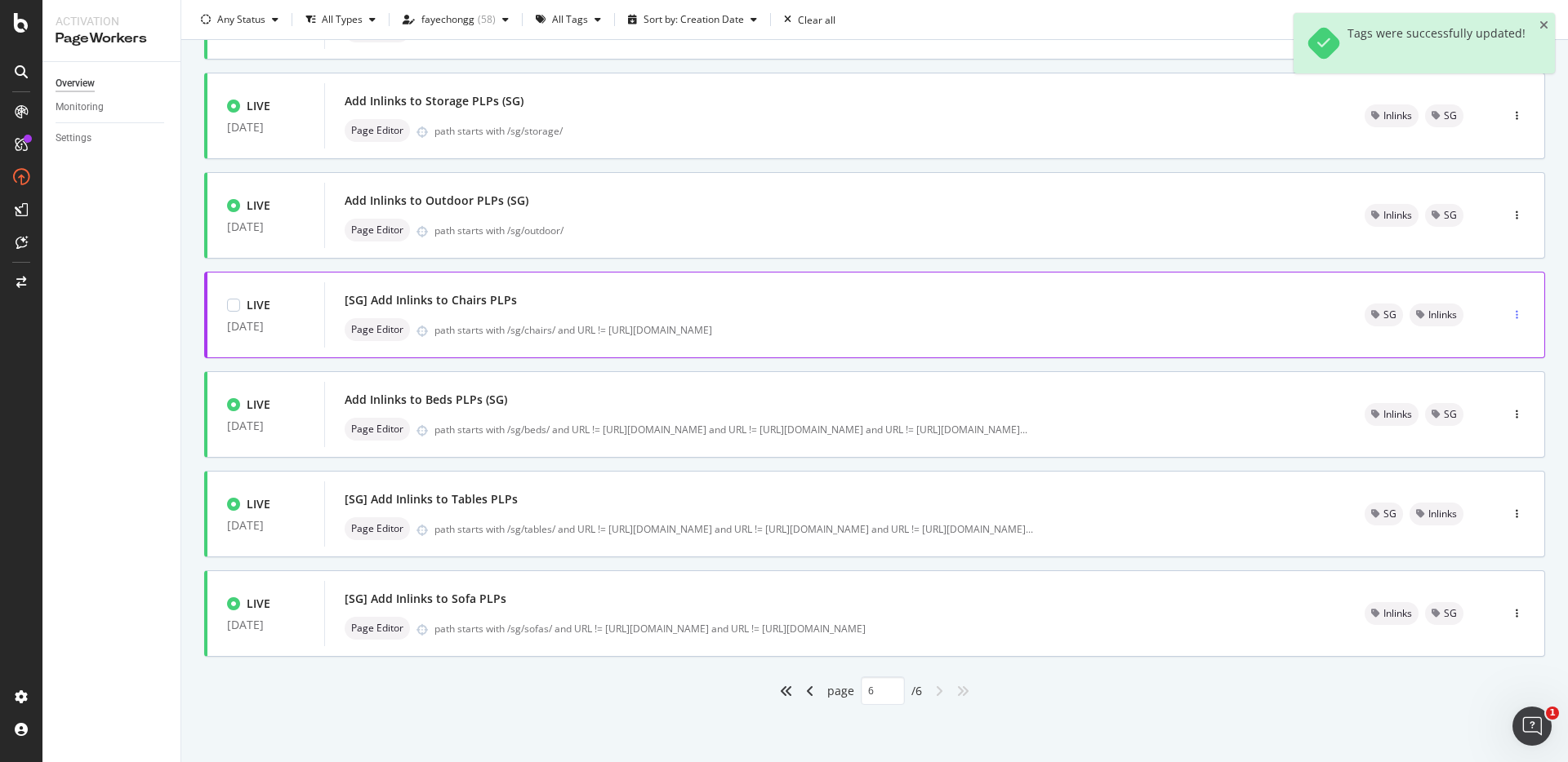
click at [1516, 314] on icon "button" at bounding box center [1517, 315] width 2 height 10
click at [1476, 399] on div "Tags" at bounding box center [1482, 400] width 22 height 14
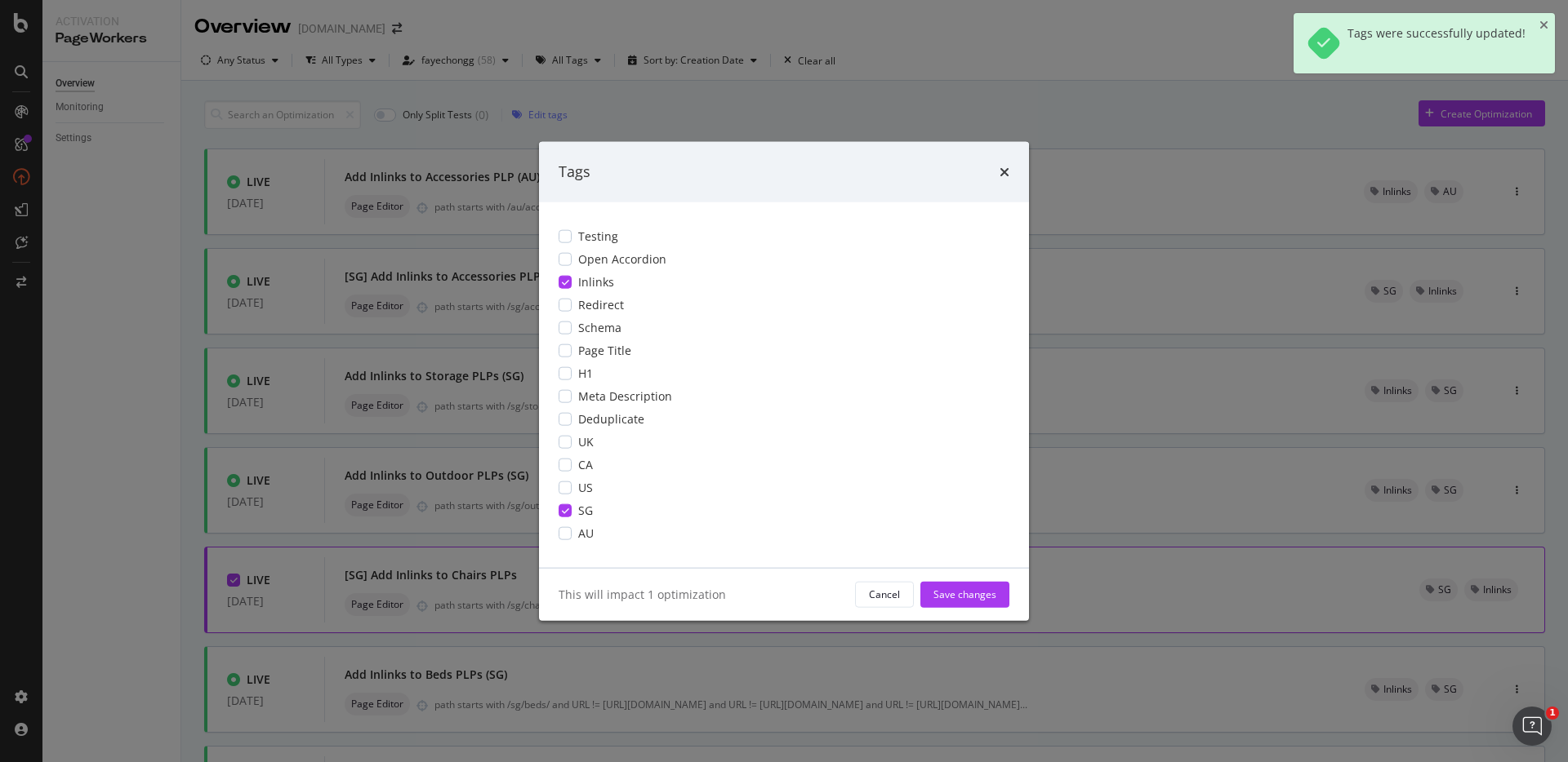
click at [569, 279] on div "modal" at bounding box center [565, 281] width 13 height 13
click at [564, 499] on div "Testing Open Accordion Inlinks Redirect Schema Page Title H1 Meta Description D…" at bounding box center [784, 384] width 490 height 366
click at [564, 506] on icon "modal" at bounding box center [565, 510] width 7 height 8
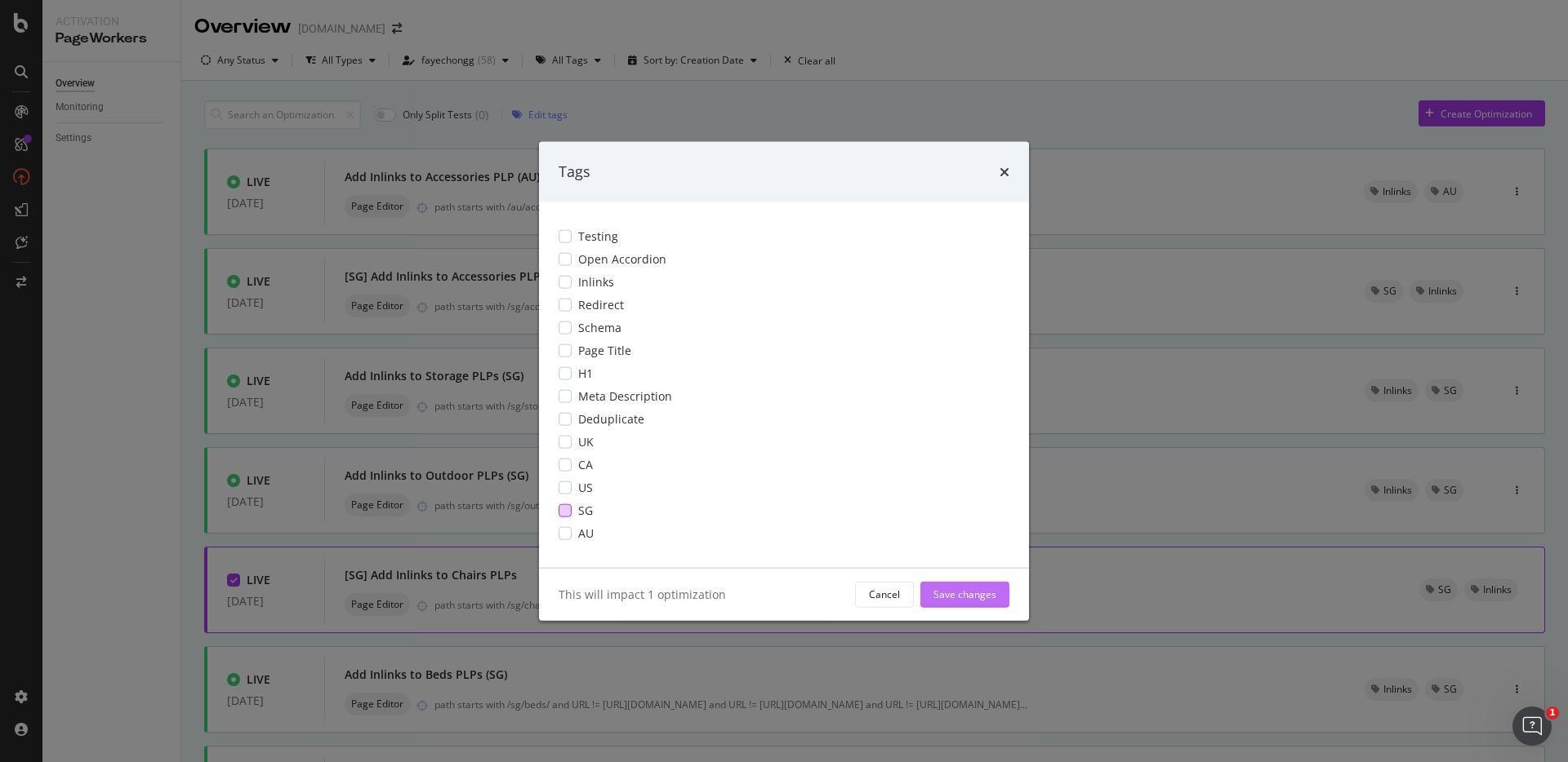
click at [956, 599] on div "Save changes" at bounding box center [965, 594] width 63 height 14
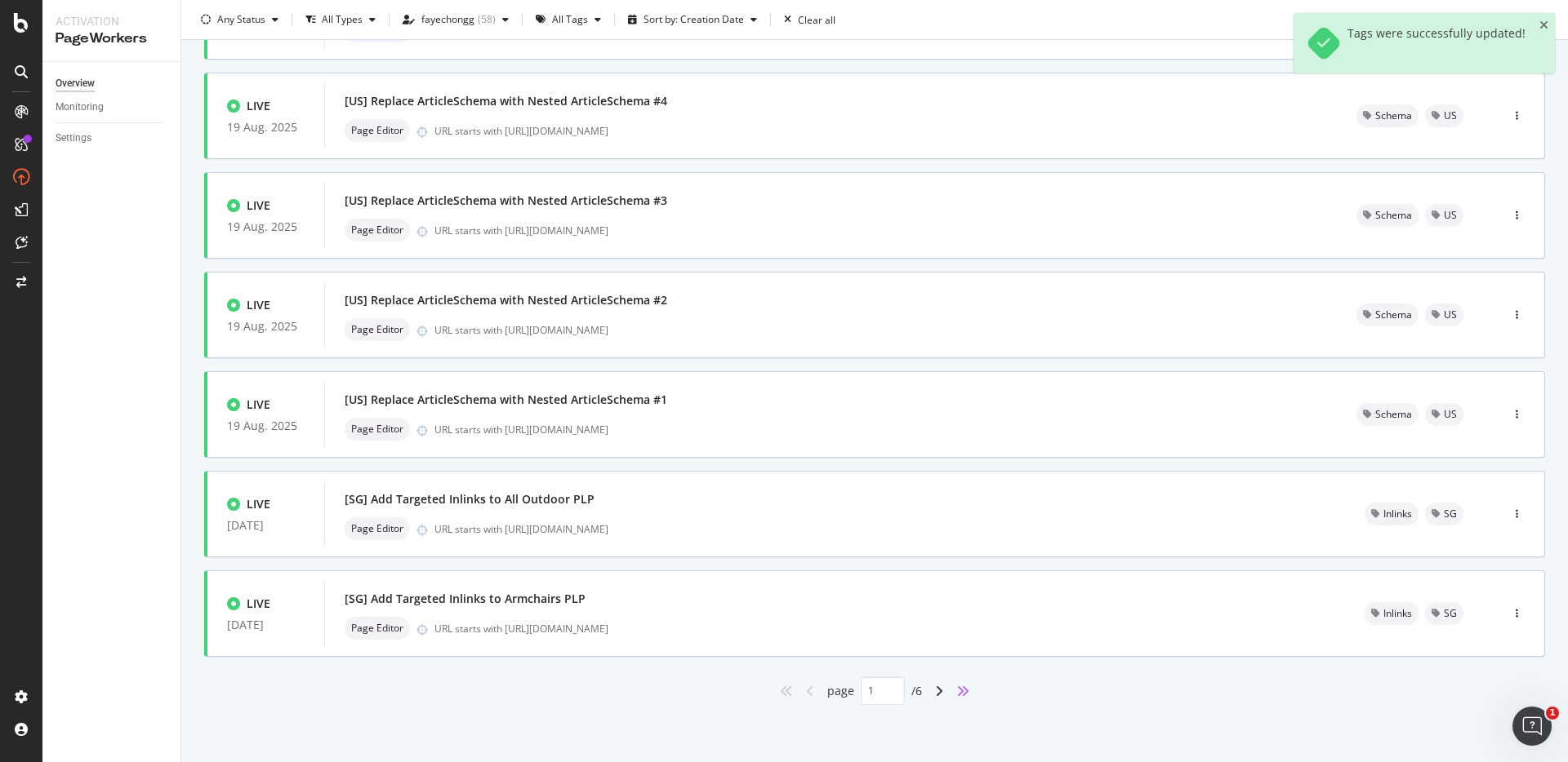
click at [957, 695] on icon "angles-right" at bounding box center [963, 691] width 13 height 13
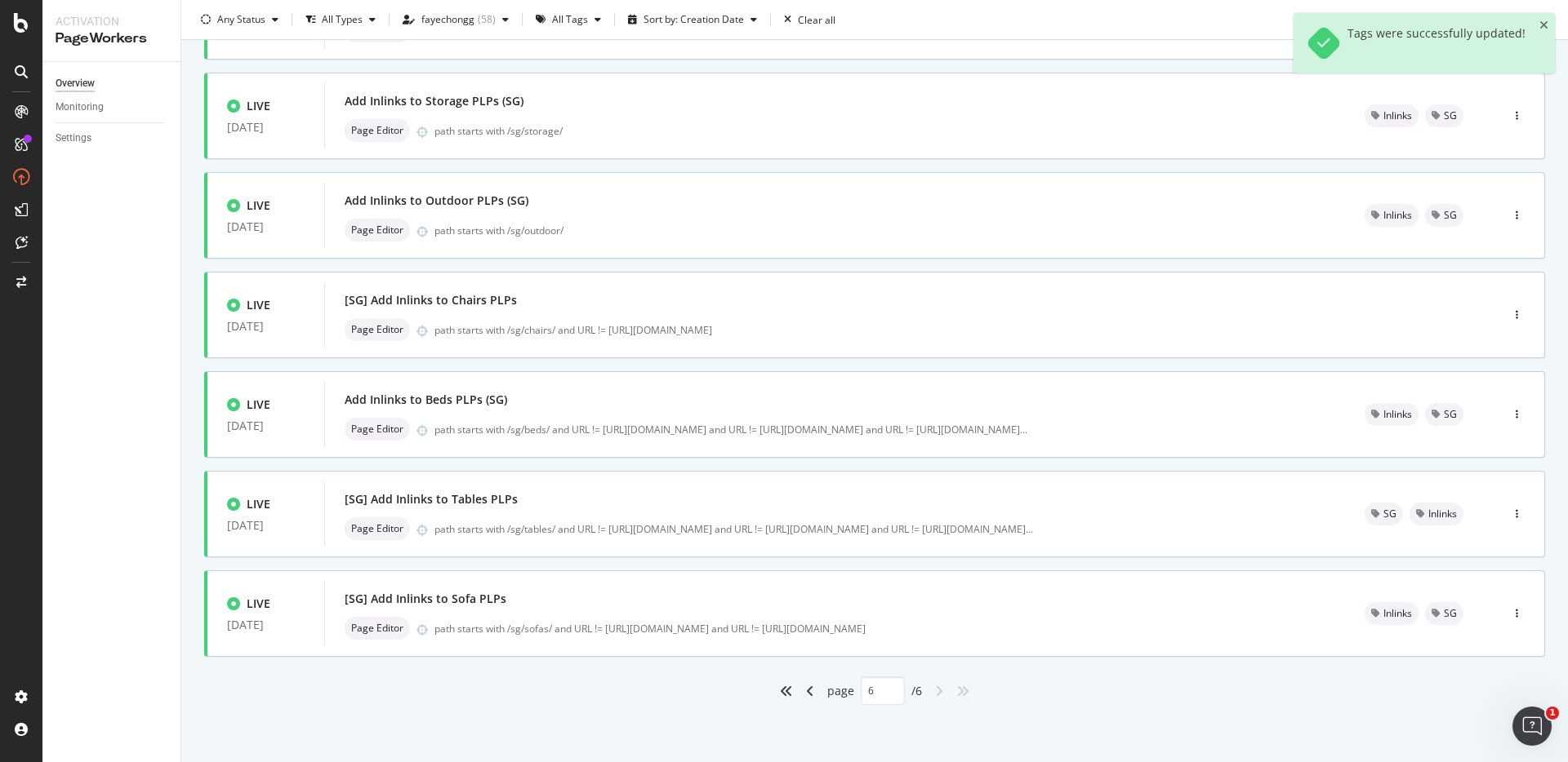
scroll to position [275, 0]
click at [1509, 314] on div "button" at bounding box center [1517, 315] width 16 height 10
click at [1480, 394] on div "Tags" at bounding box center [1482, 400] width 22 height 14
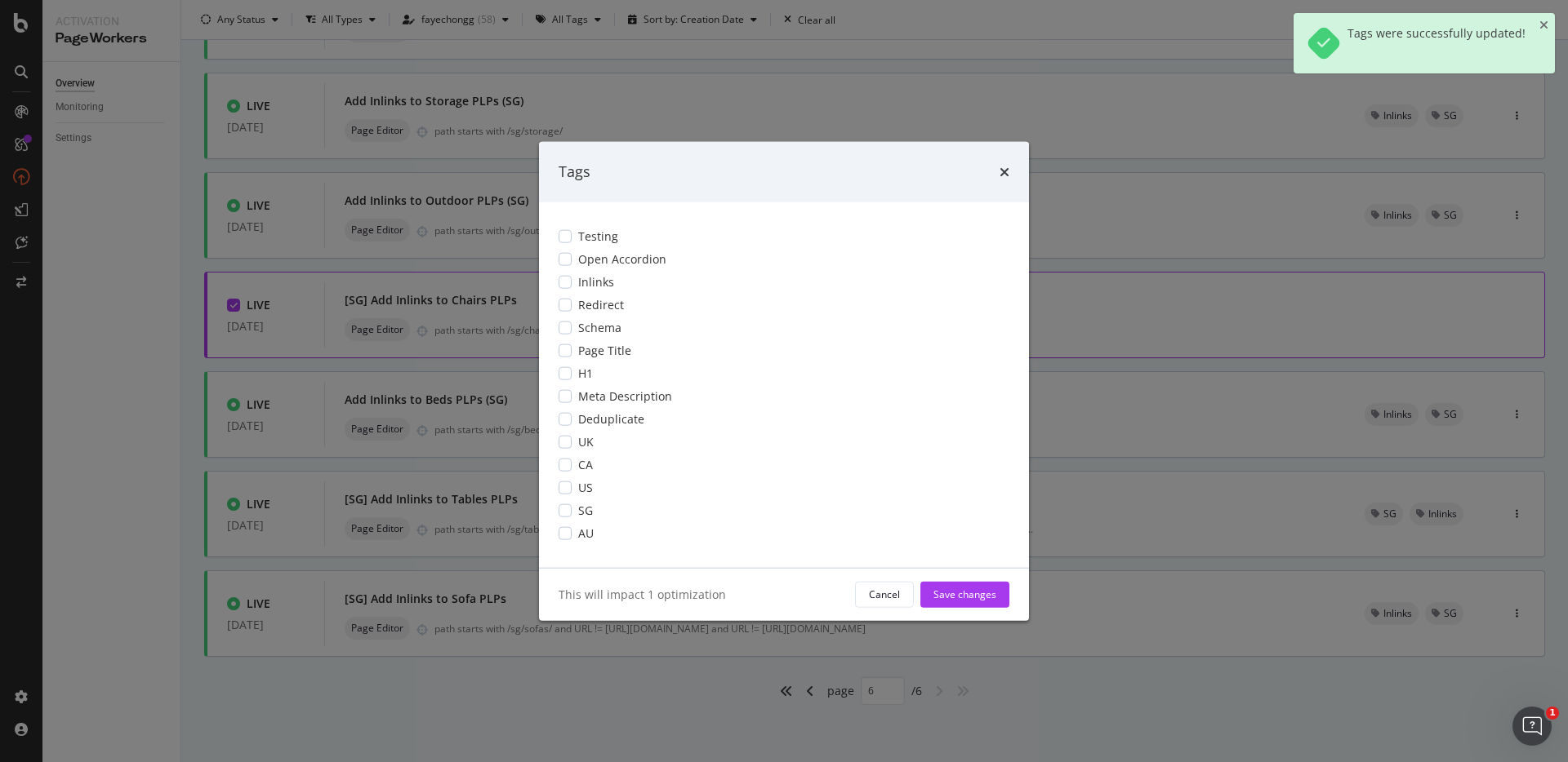
scroll to position [0, 0]
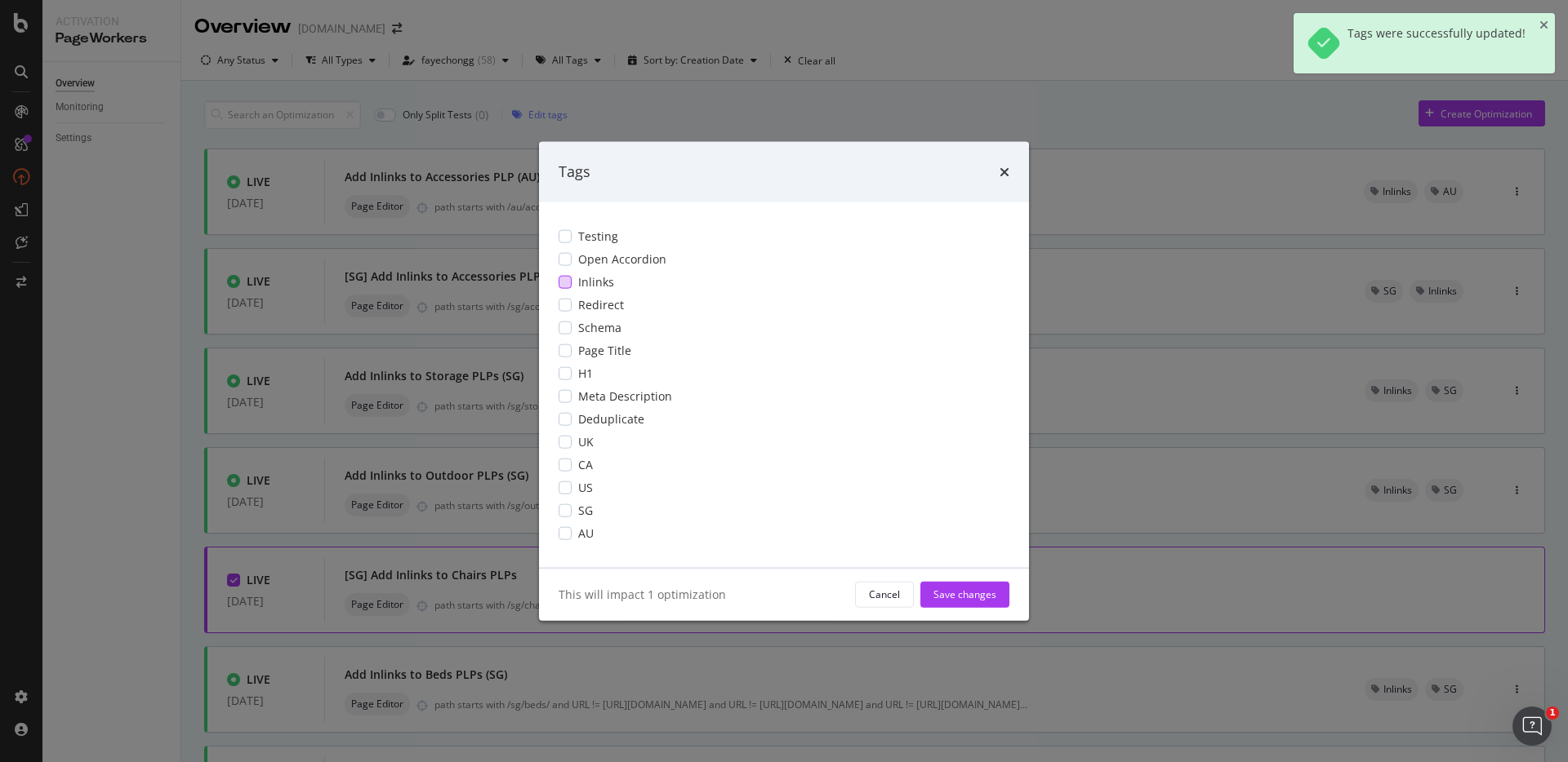
click at [568, 280] on div "modal" at bounding box center [565, 281] width 13 height 13
click at [567, 505] on div "modal" at bounding box center [565, 509] width 13 height 13
click at [985, 600] on div "Save changes" at bounding box center [965, 594] width 63 height 14
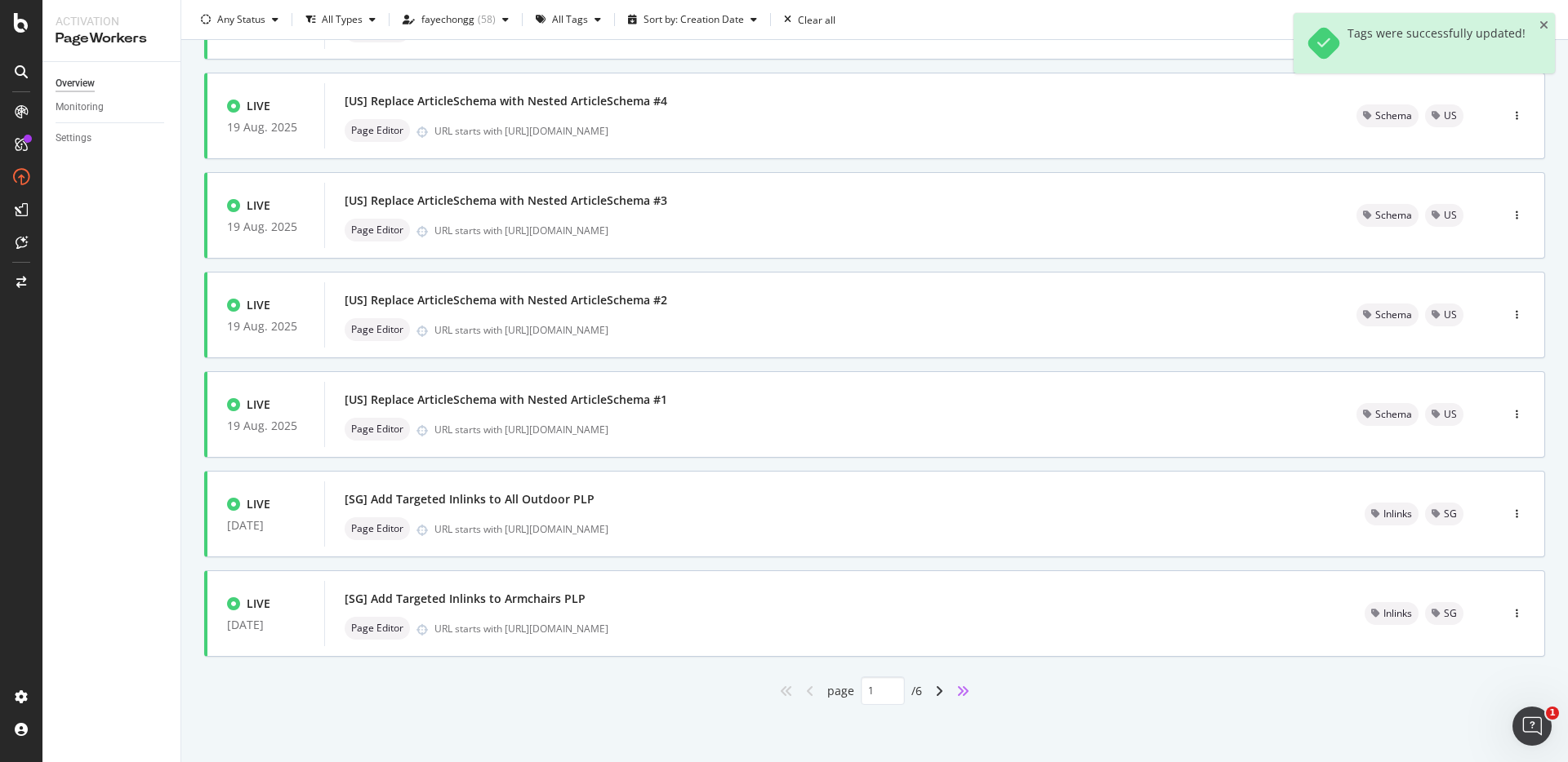
click at [959, 694] on icon "angles-right" at bounding box center [963, 691] width 13 height 13
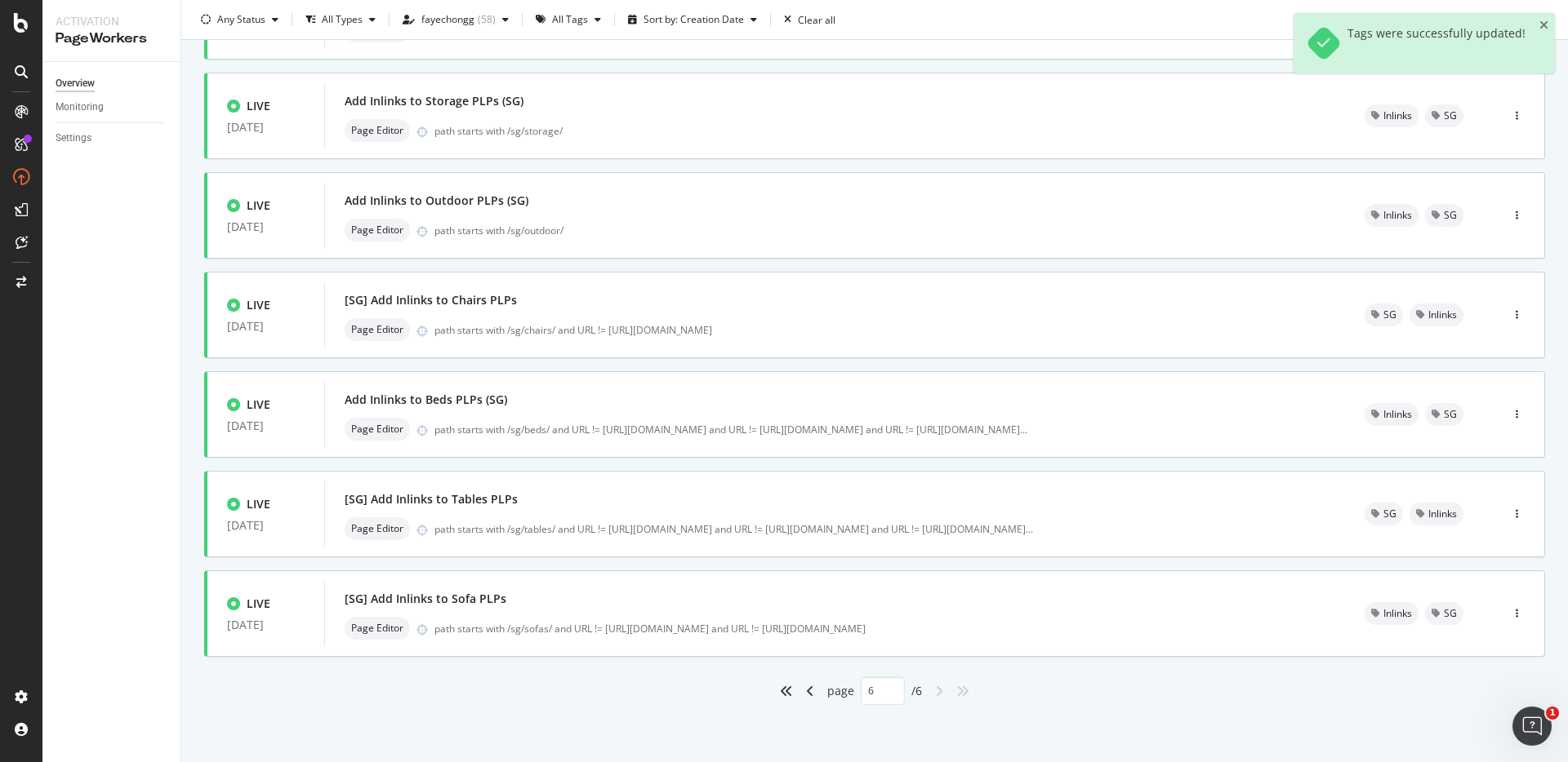
scroll to position [275, 0]
click at [1509, 509] on div "button" at bounding box center [1517, 514] width 16 height 10
click at [1484, 601] on div "Tags" at bounding box center [1482, 599] width 22 height 14
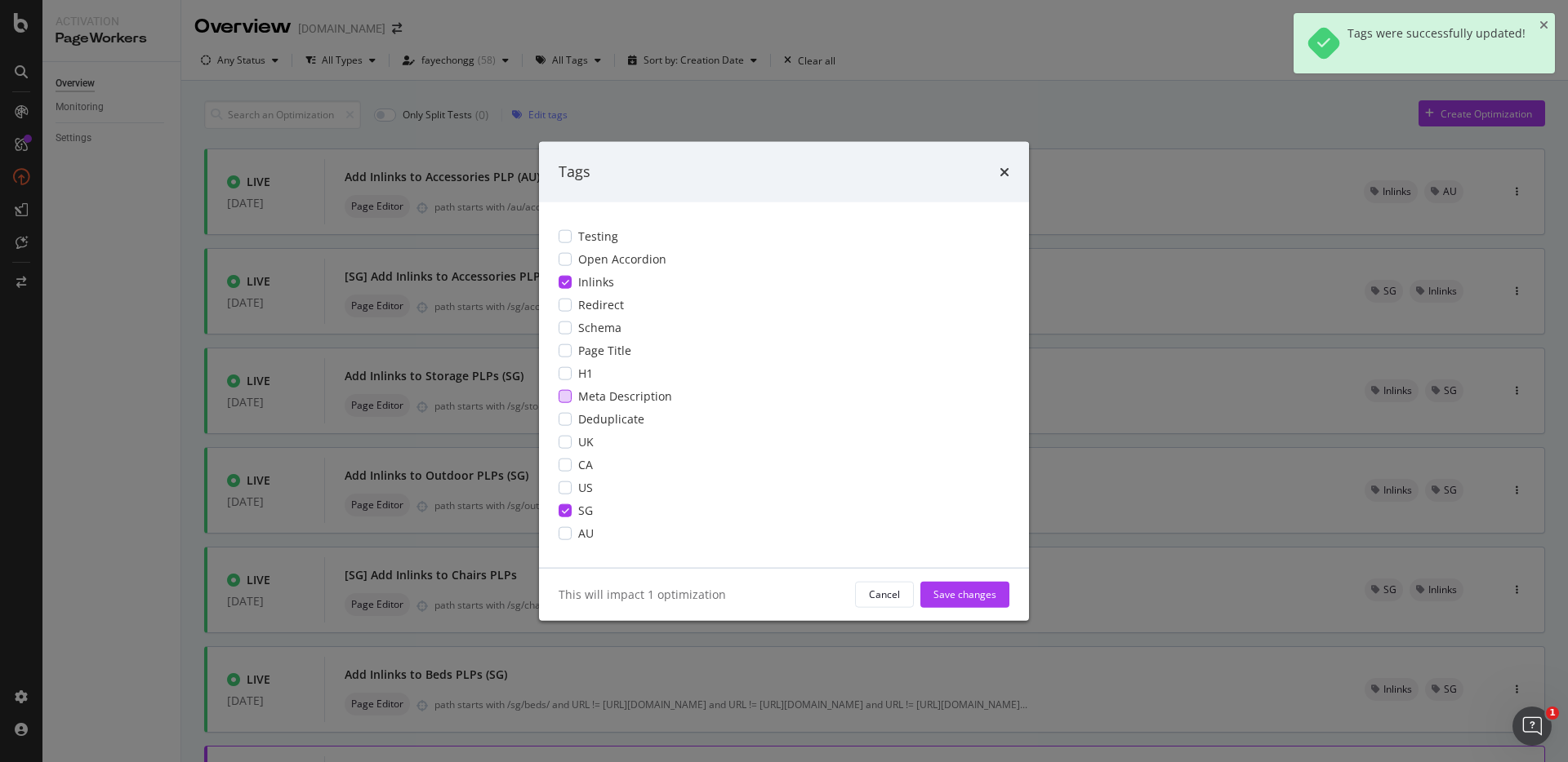
click at [568, 280] on icon "modal" at bounding box center [565, 281] width 7 height 8
click at [571, 510] on div "modal" at bounding box center [565, 509] width 13 height 13
click at [955, 592] on div "Save changes" at bounding box center [965, 594] width 63 height 14
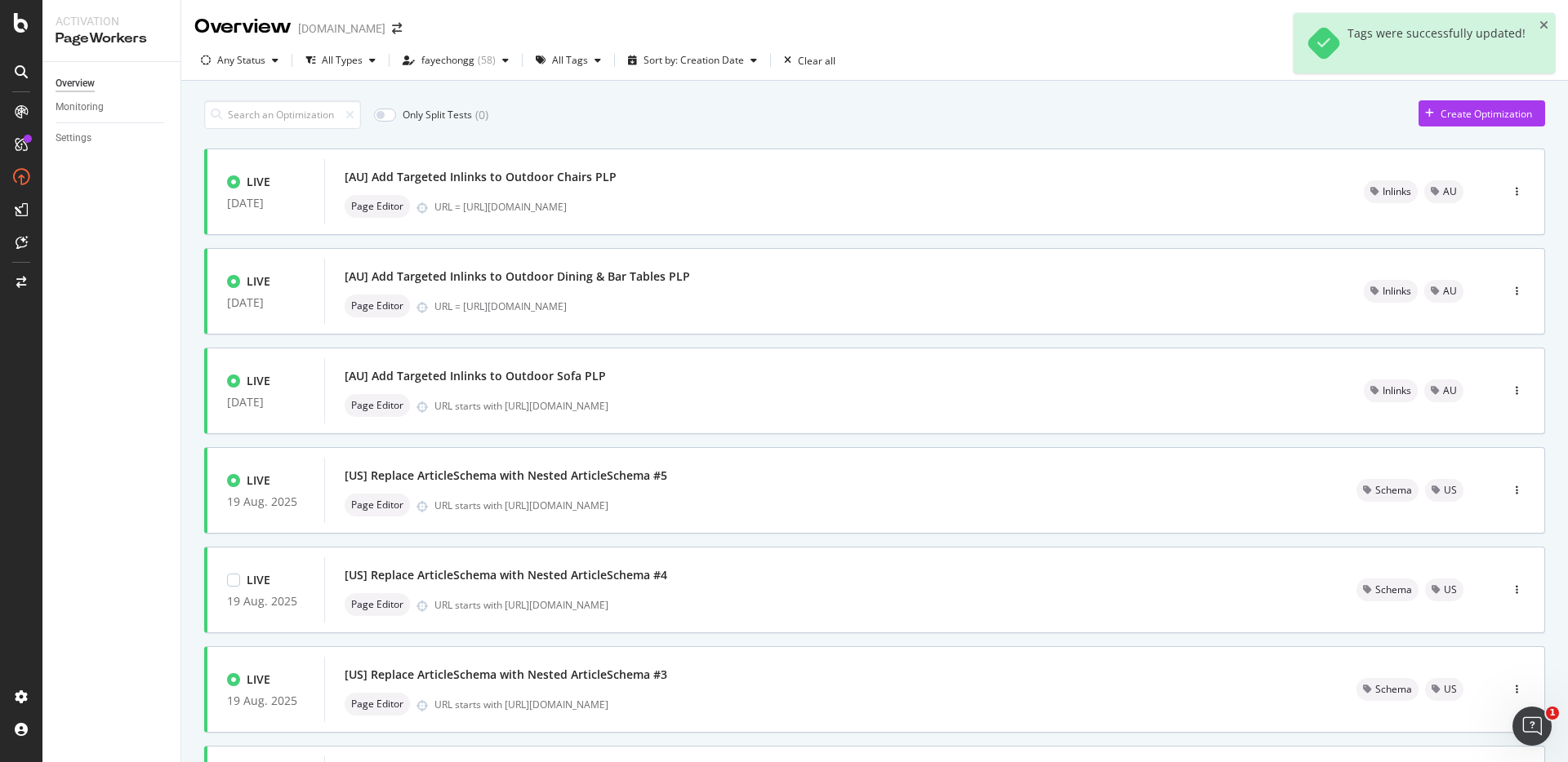
scroll to position [475, 0]
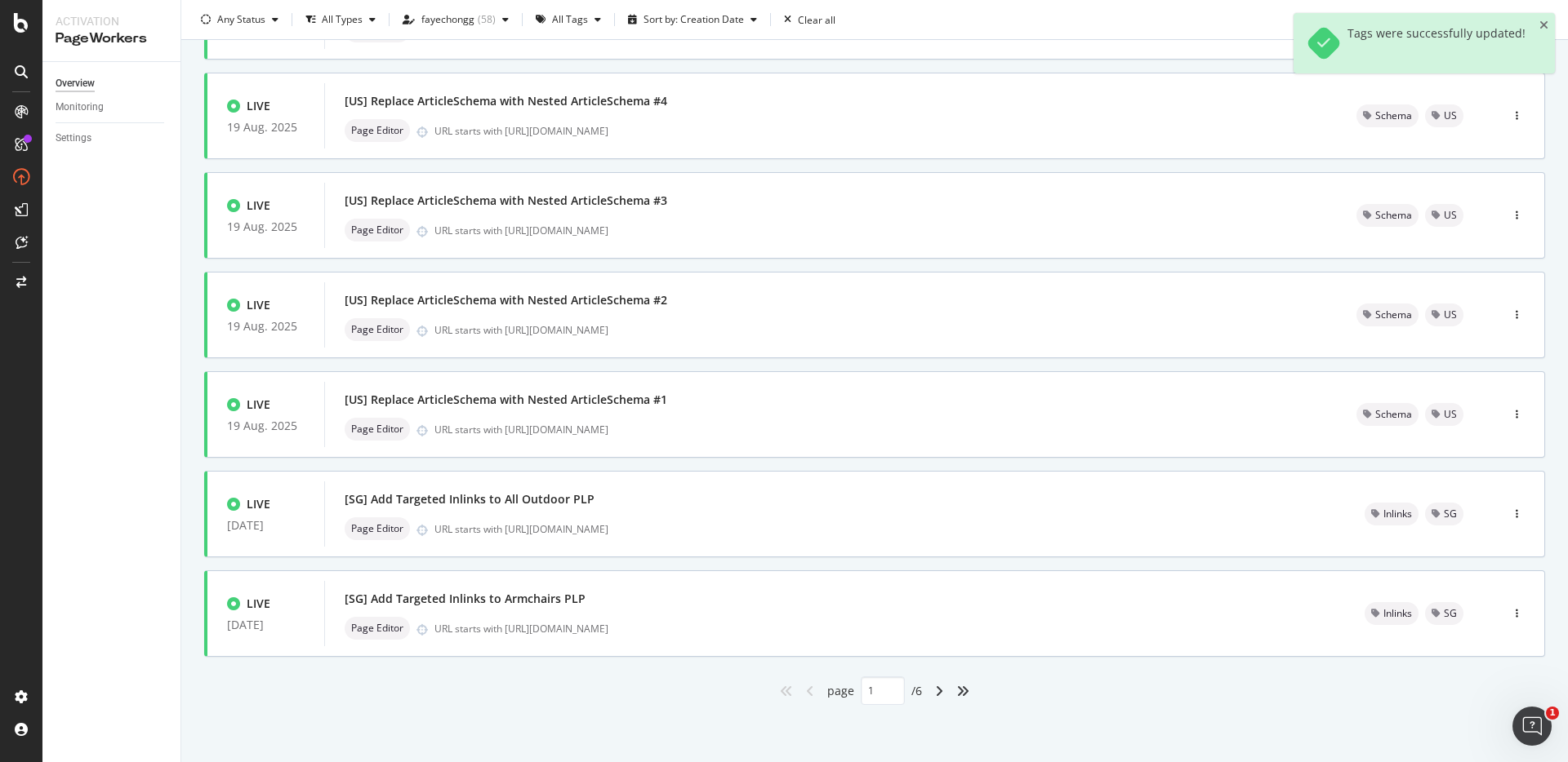
click at [961, 705] on div "page 1 / 6" at bounding box center [875, 691] width 1341 height 29
click at [961, 695] on icon "angles-right" at bounding box center [963, 691] width 13 height 13
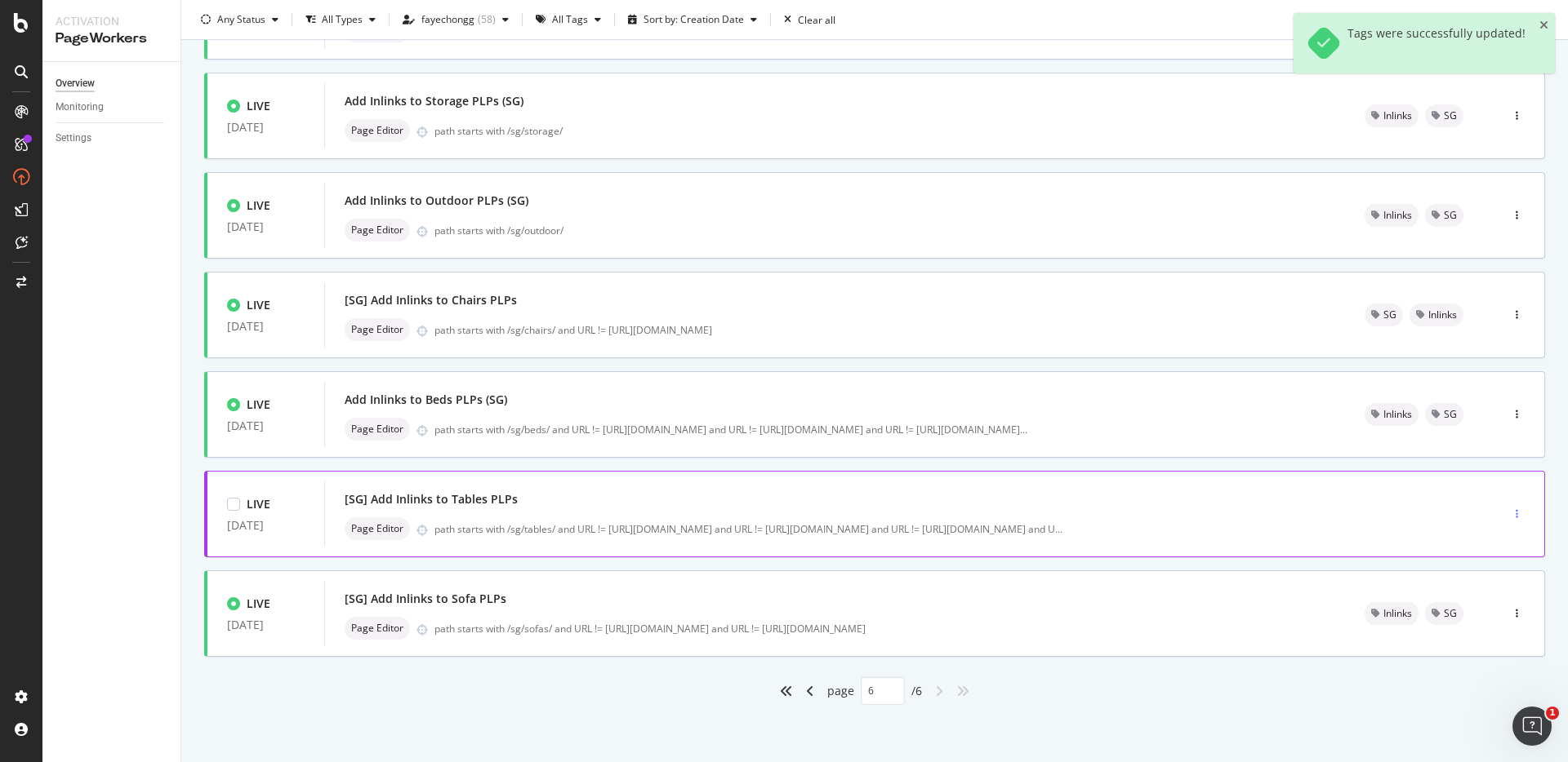
click at [1516, 512] on icon "button" at bounding box center [1517, 514] width 2 height 10
click at [1476, 601] on div "Tags" at bounding box center [1482, 599] width 22 height 14
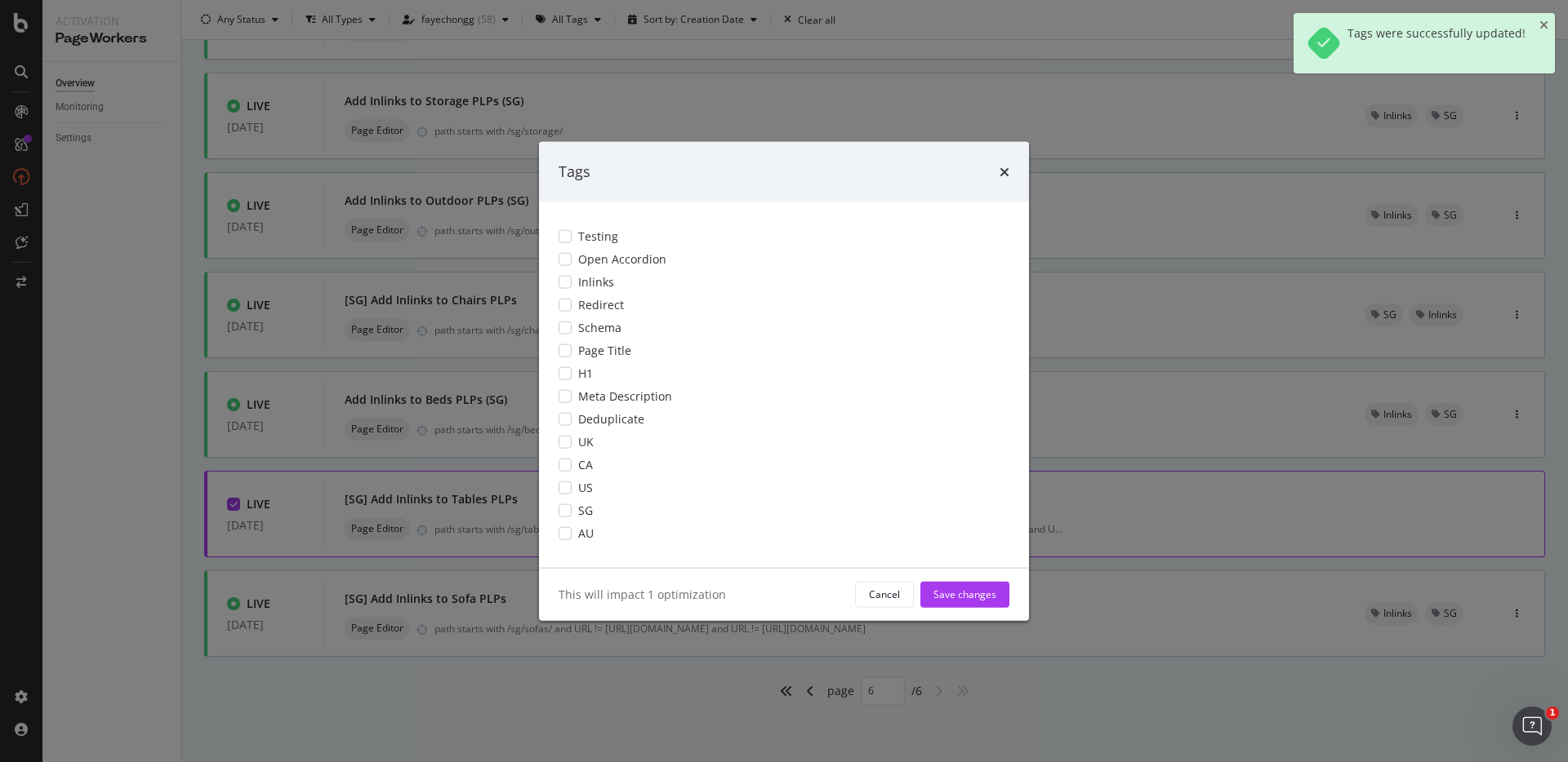
scroll to position [0, 0]
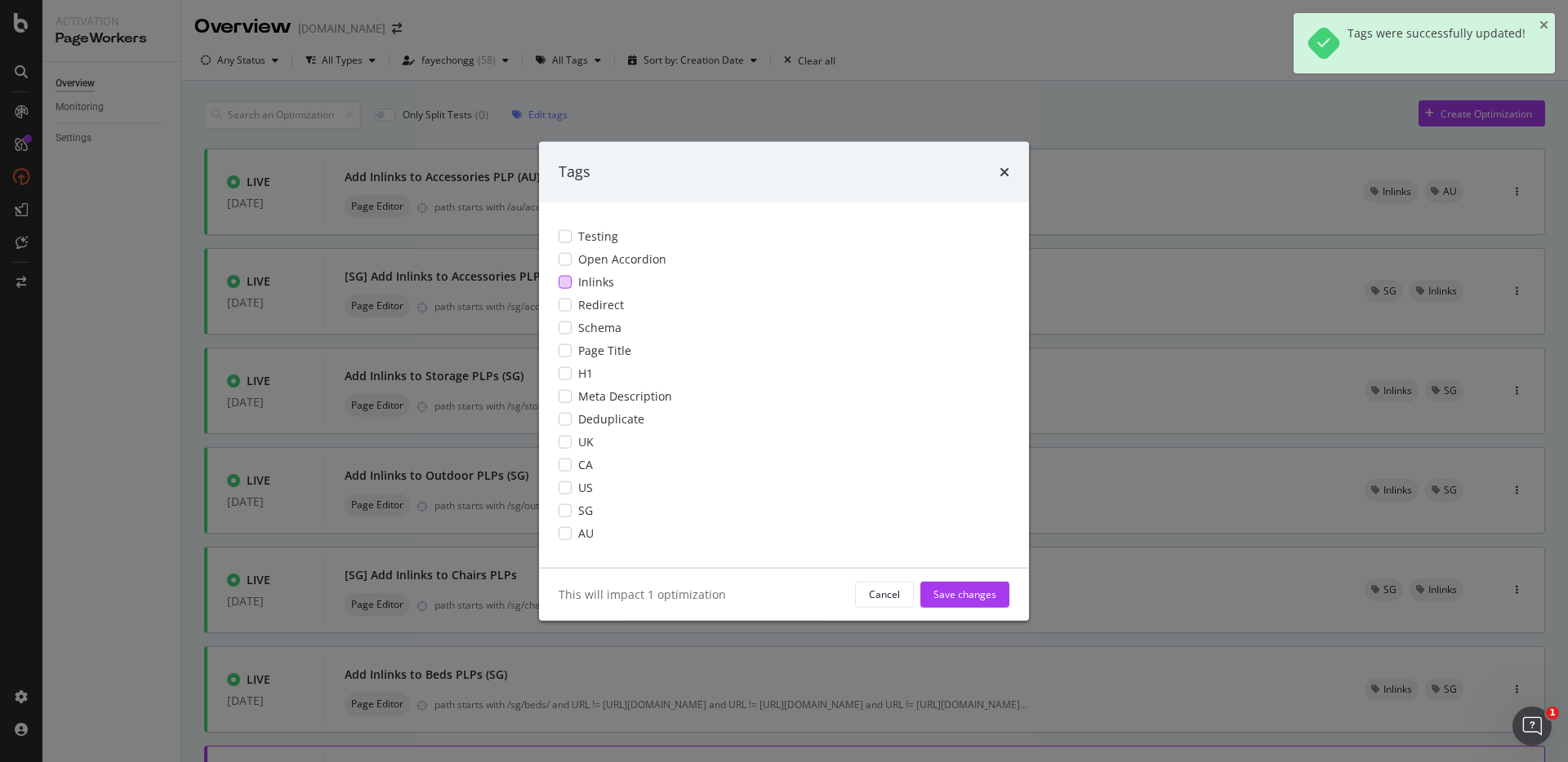
click at [576, 274] on div "Inlinks" at bounding box center [784, 281] width 451 height 17
click at [569, 503] on div "modal" at bounding box center [565, 509] width 13 height 13
click at [976, 583] on div "Save changes" at bounding box center [965, 594] width 63 height 25
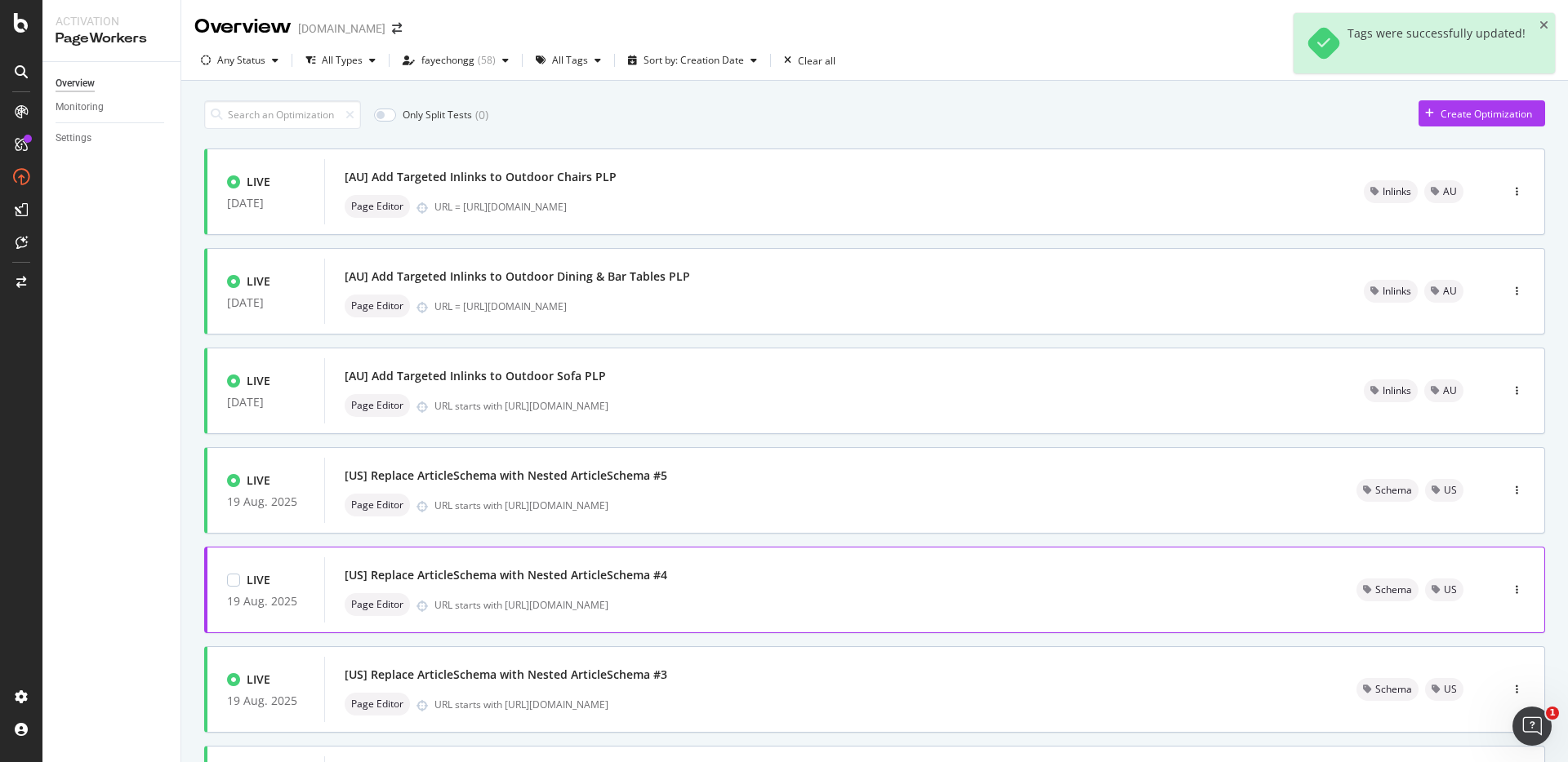
scroll to position [475, 0]
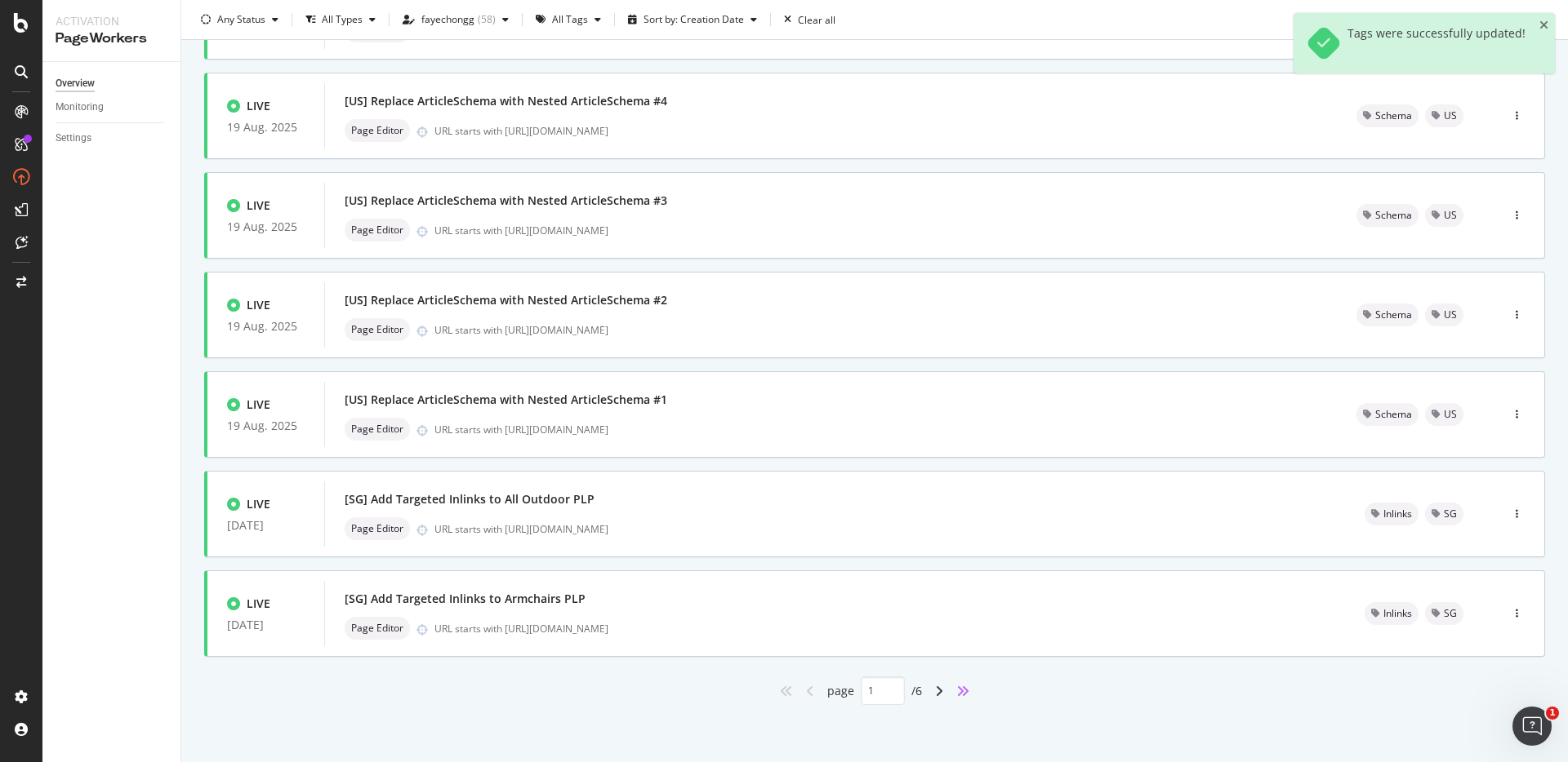
click at [959, 694] on icon "angles-right" at bounding box center [963, 691] width 13 height 13
type input "6"
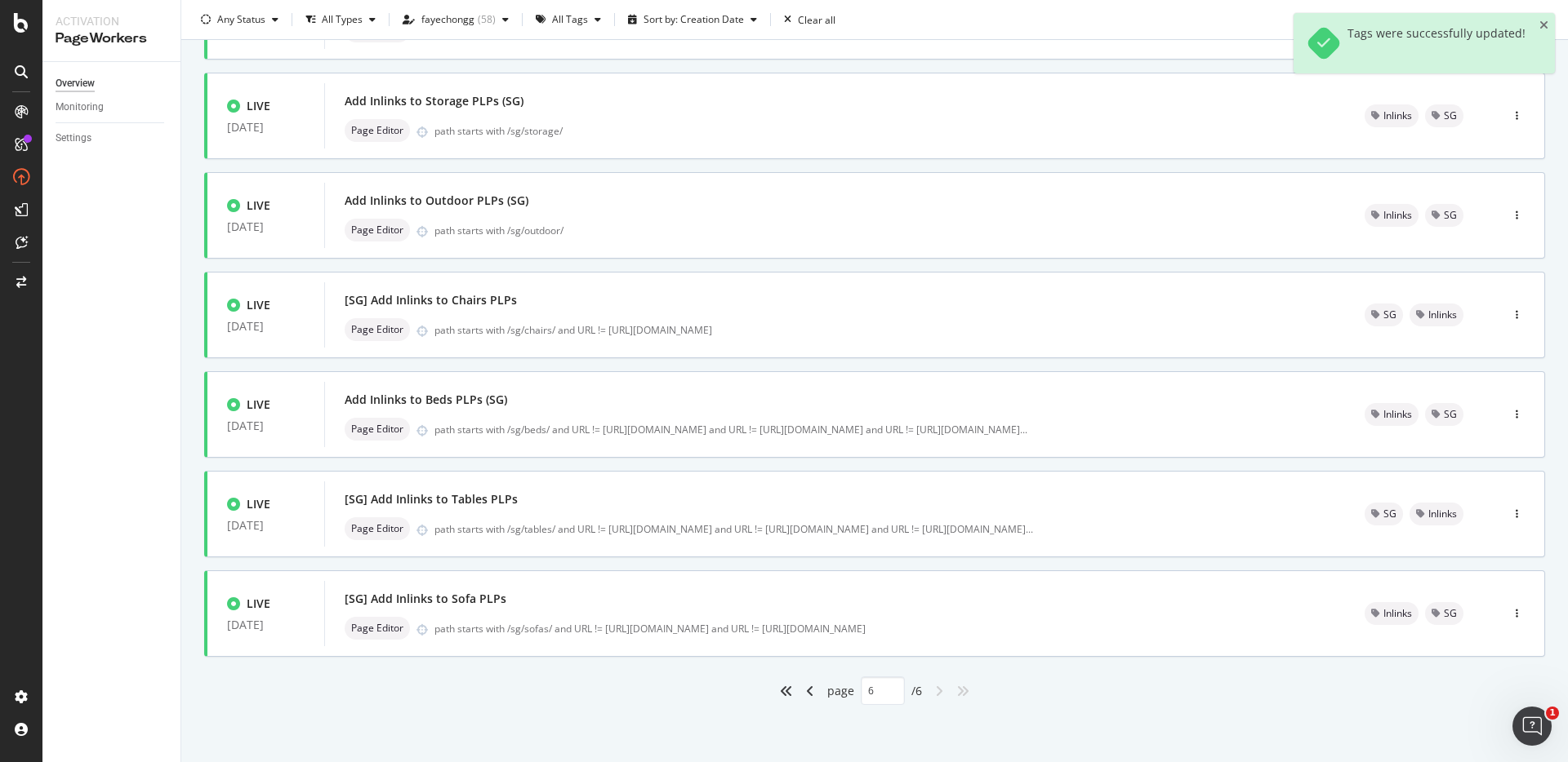
scroll to position [275, 0]
click at [1516, 511] on icon "button" at bounding box center [1517, 514] width 2 height 10
click at [1485, 600] on div "Tags" at bounding box center [1482, 599] width 22 height 14
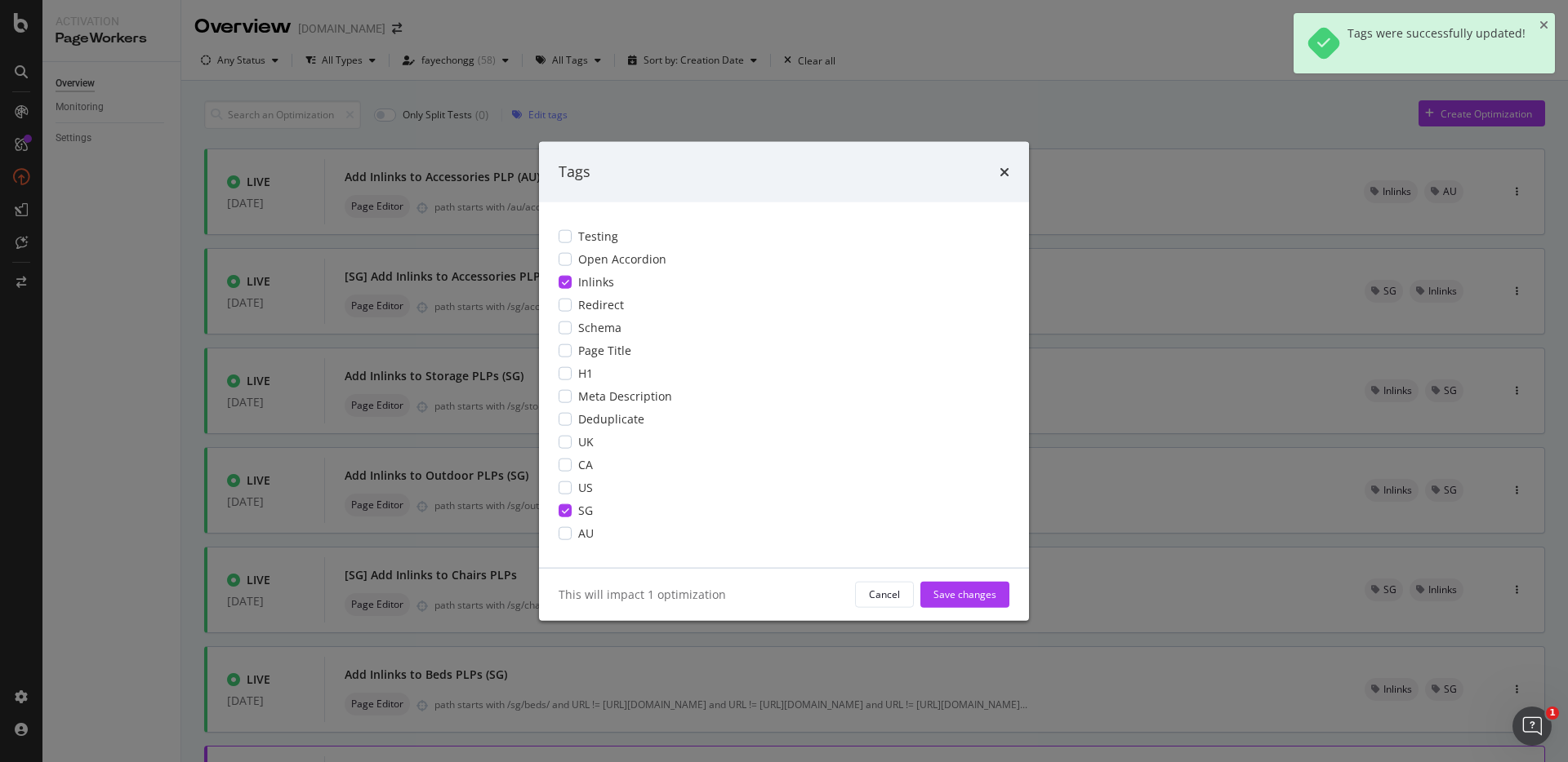
click at [561, 276] on div "modal" at bounding box center [565, 281] width 13 height 13
click at [571, 508] on div "modal" at bounding box center [565, 509] width 13 height 13
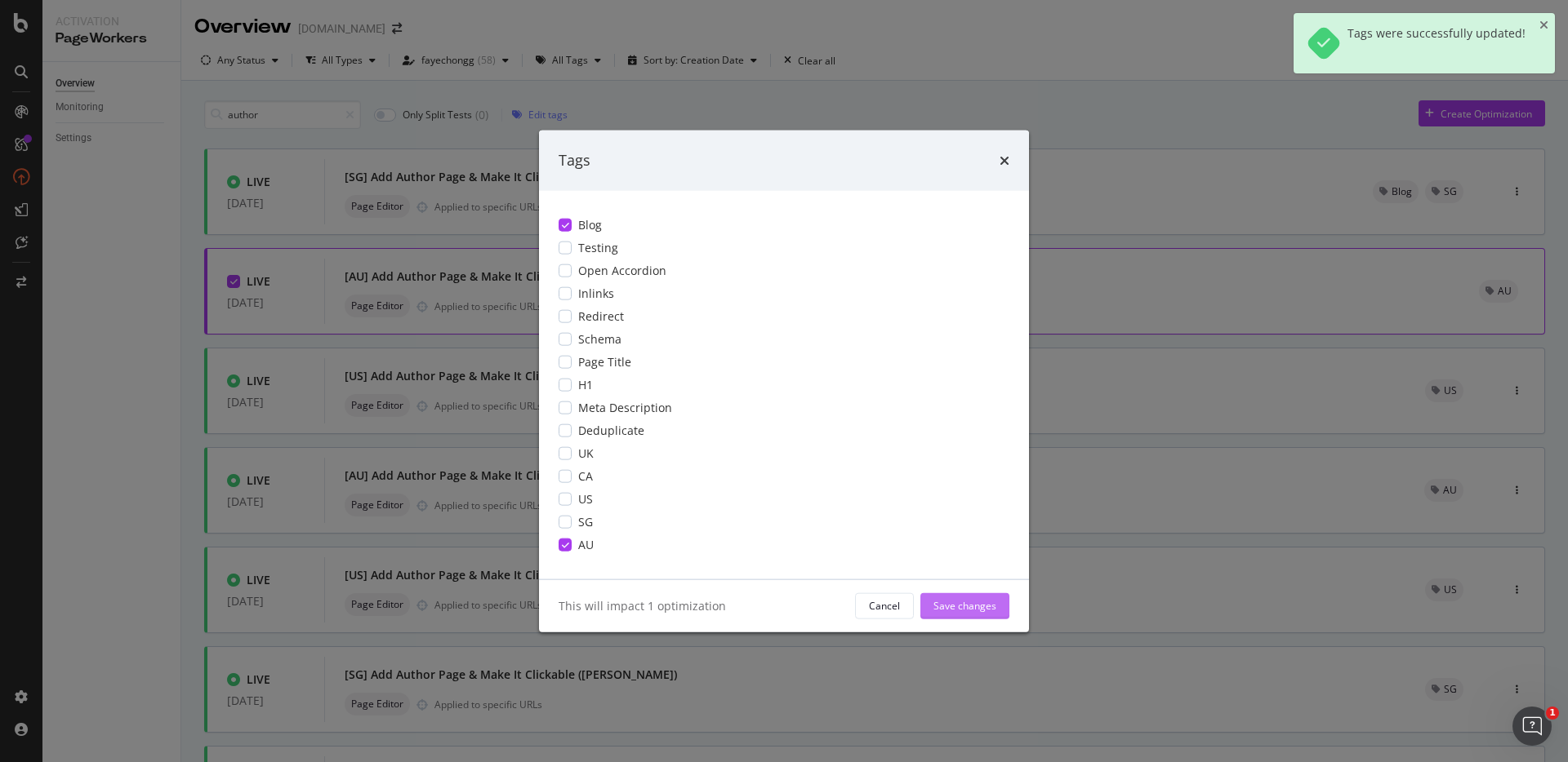
click at [972, 602] on div "Save changes" at bounding box center [965, 606] width 63 height 14
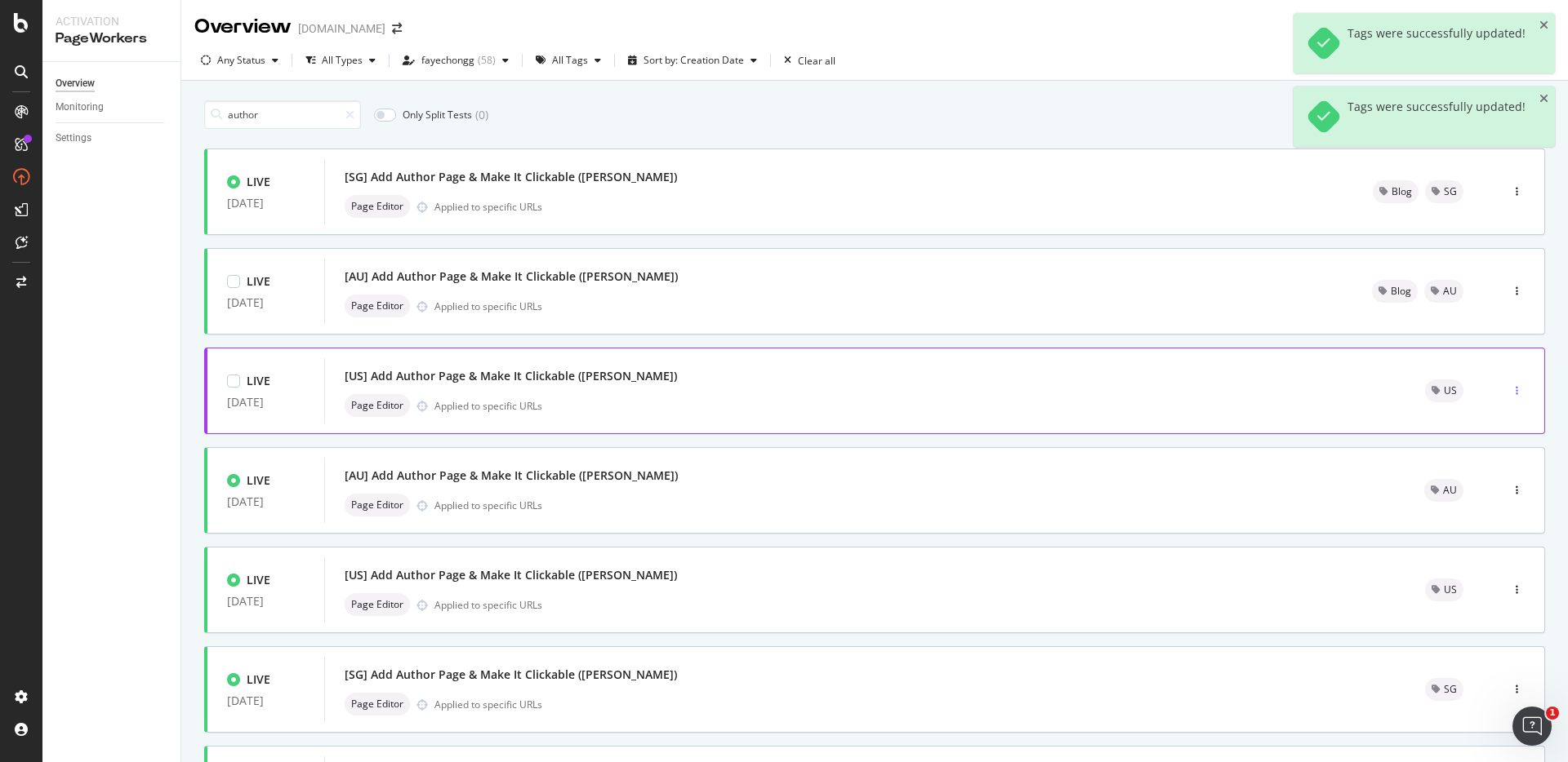
click at [1509, 396] on div "button" at bounding box center [1517, 391] width 16 height 25
click at [1473, 472] on div "Tags" at bounding box center [1482, 476] width 22 height 14
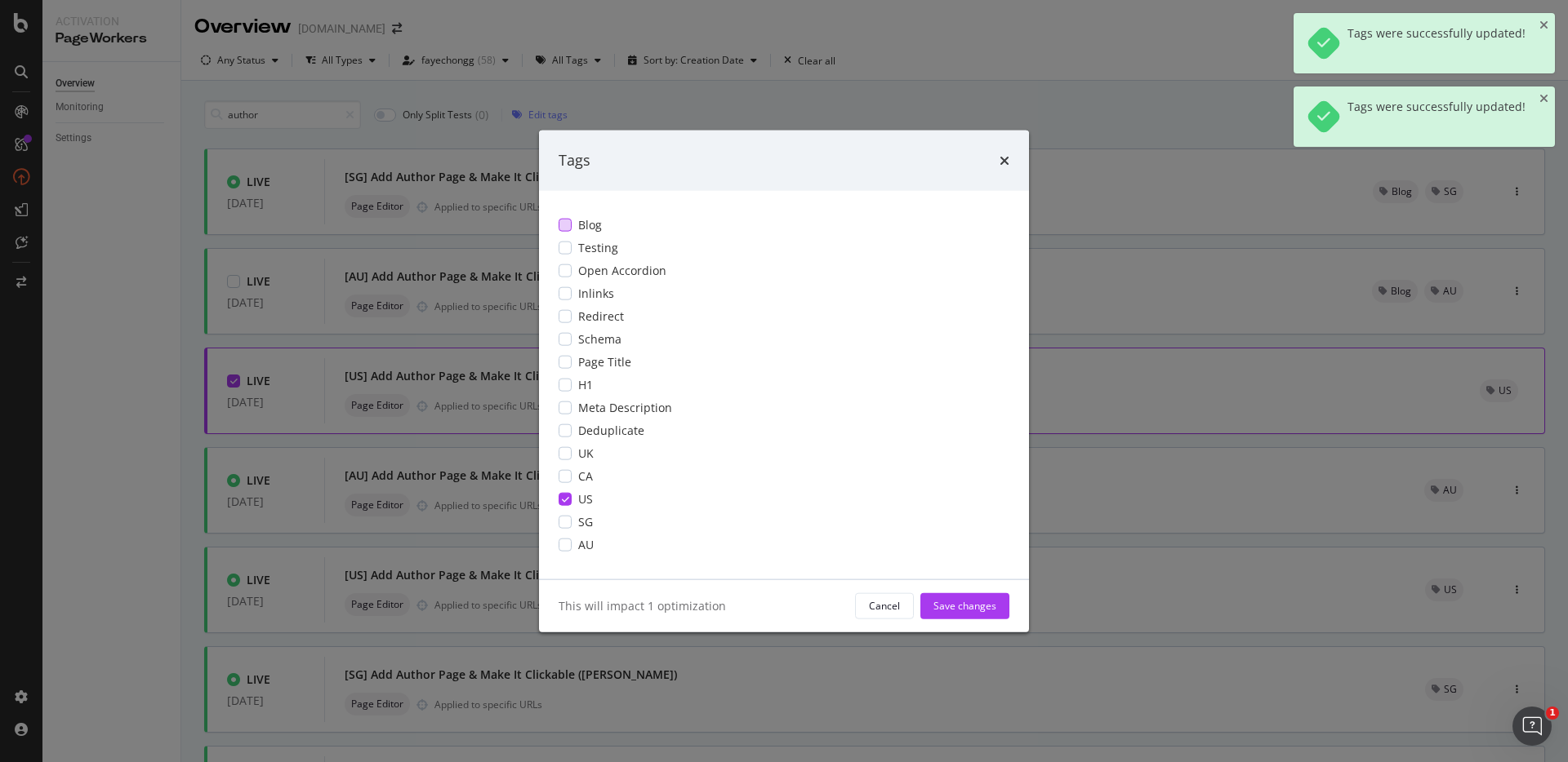
click at [571, 224] on div "modal" at bounding box center [565, 224] width 13 height 13
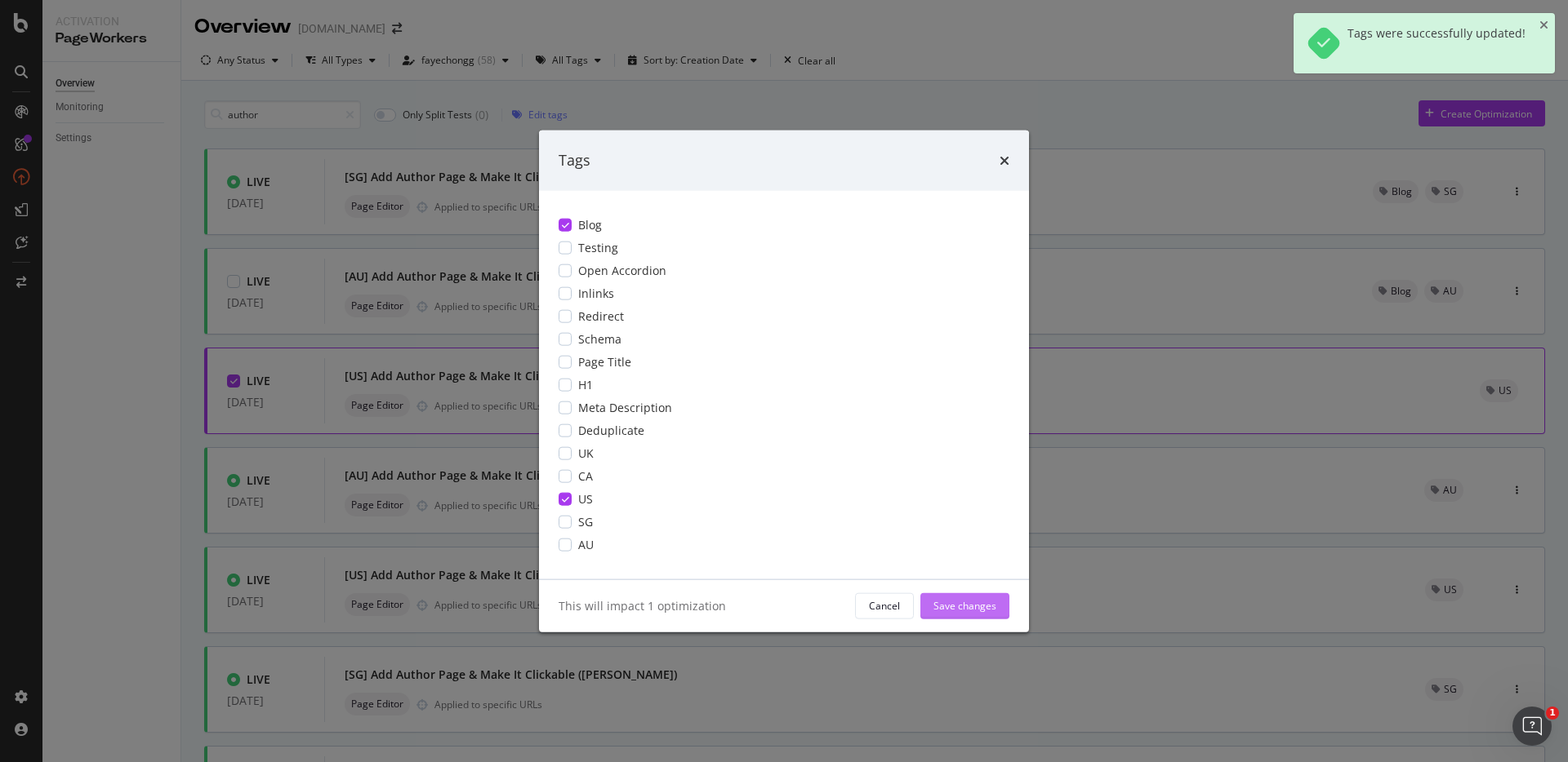
click at [970, 607] on div "Save changes" at bounding box center [965, 606] width 63 height 14
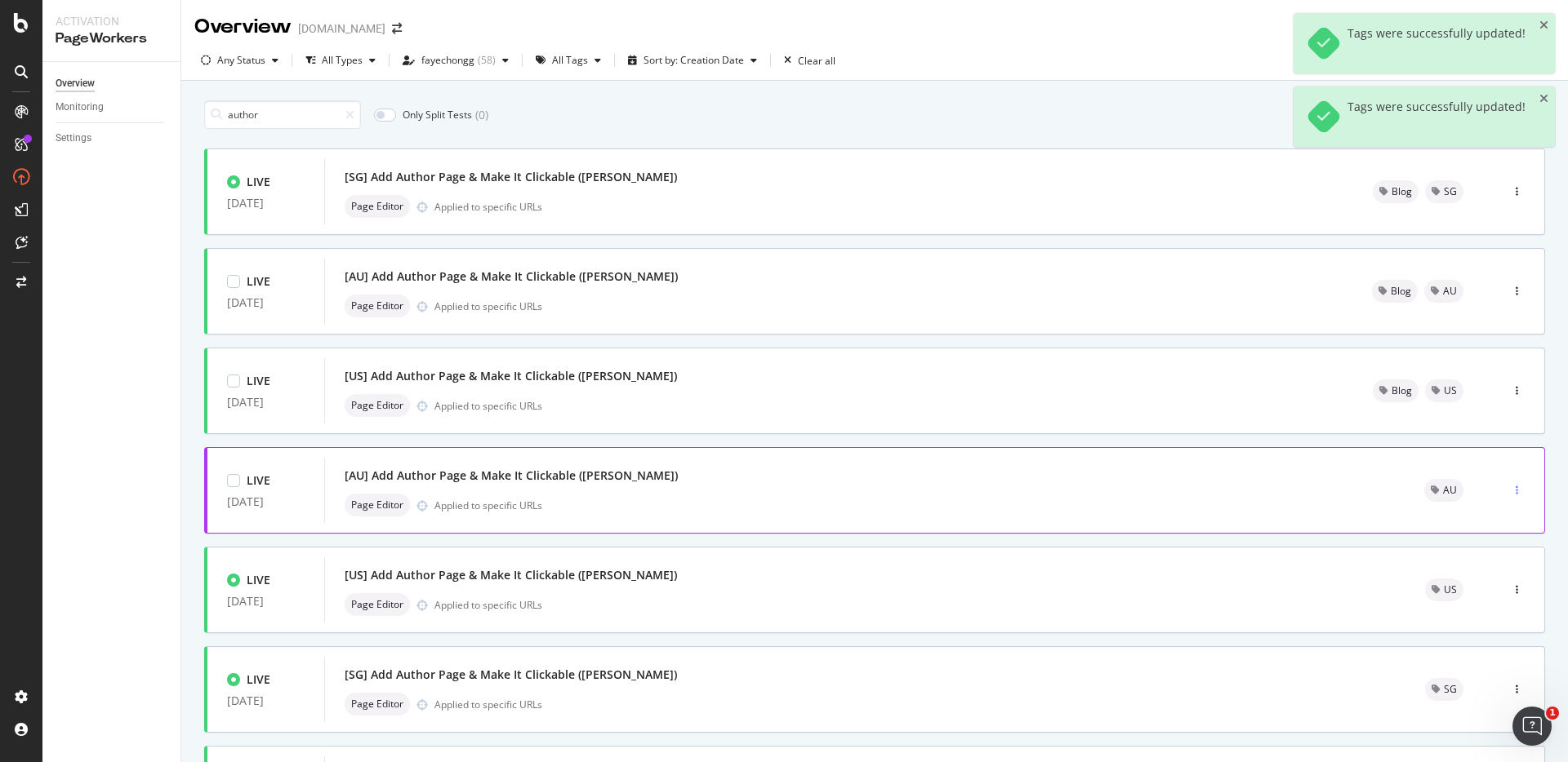
click at [1509, 491] on div "button" at bounding box center [1517, 491] width 16 height 10
click at [1463, 573] on icon at bounding box center [1458, 575] width 10 height 10
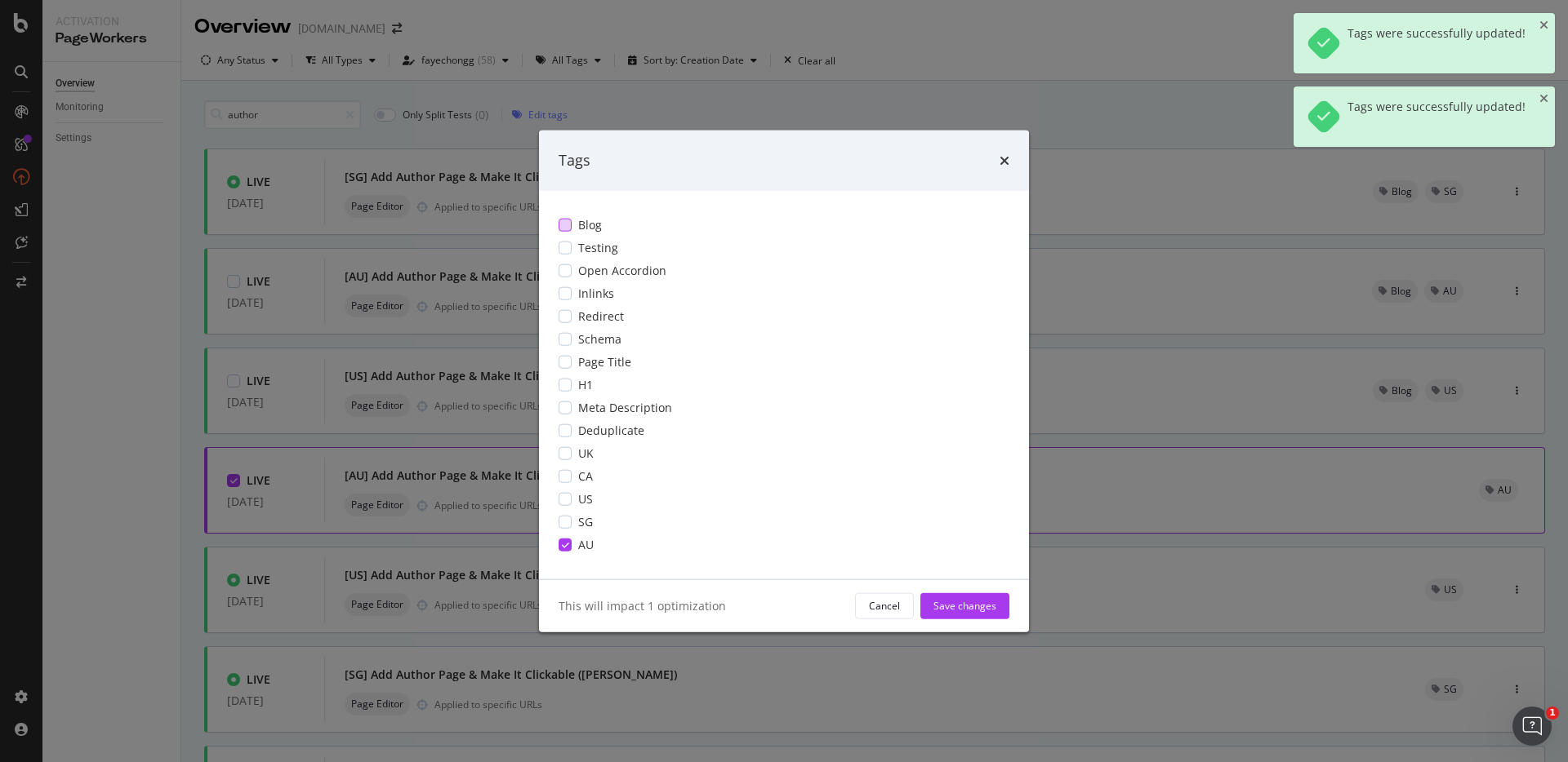
click at [574, 233] on div "Blog" at bounding box center [784, 224] width 451 height 17
click at [989, 602] on div "Save changes" at bounding box center [965, 606] width 63 height 14
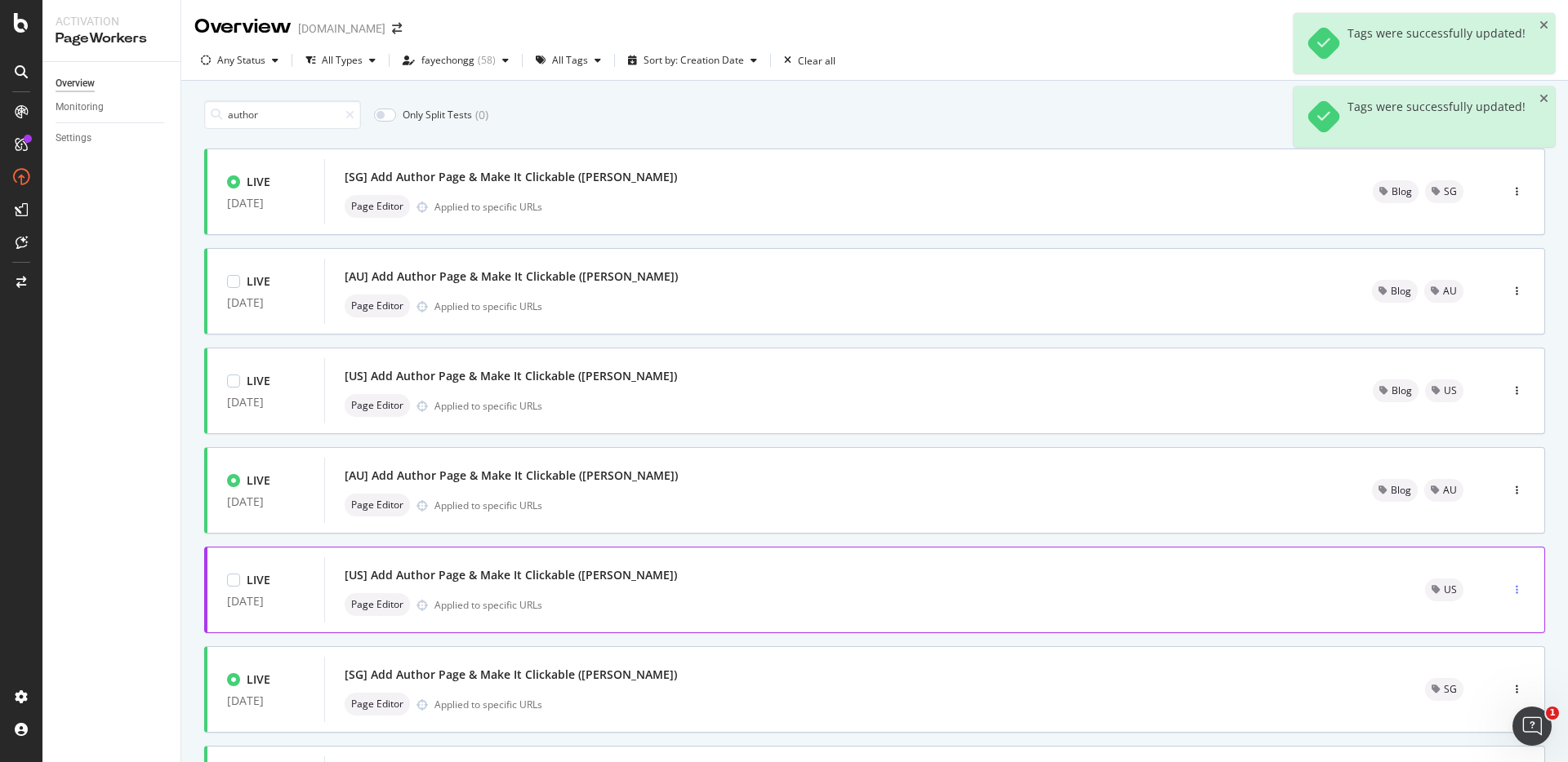
click at [1509, 581] on div "button" at bounding box center [1517, 590] width 16 height 25
click at [1474, 671] on div "Tags" at bounding box center [1482, 675] width 22 height 14
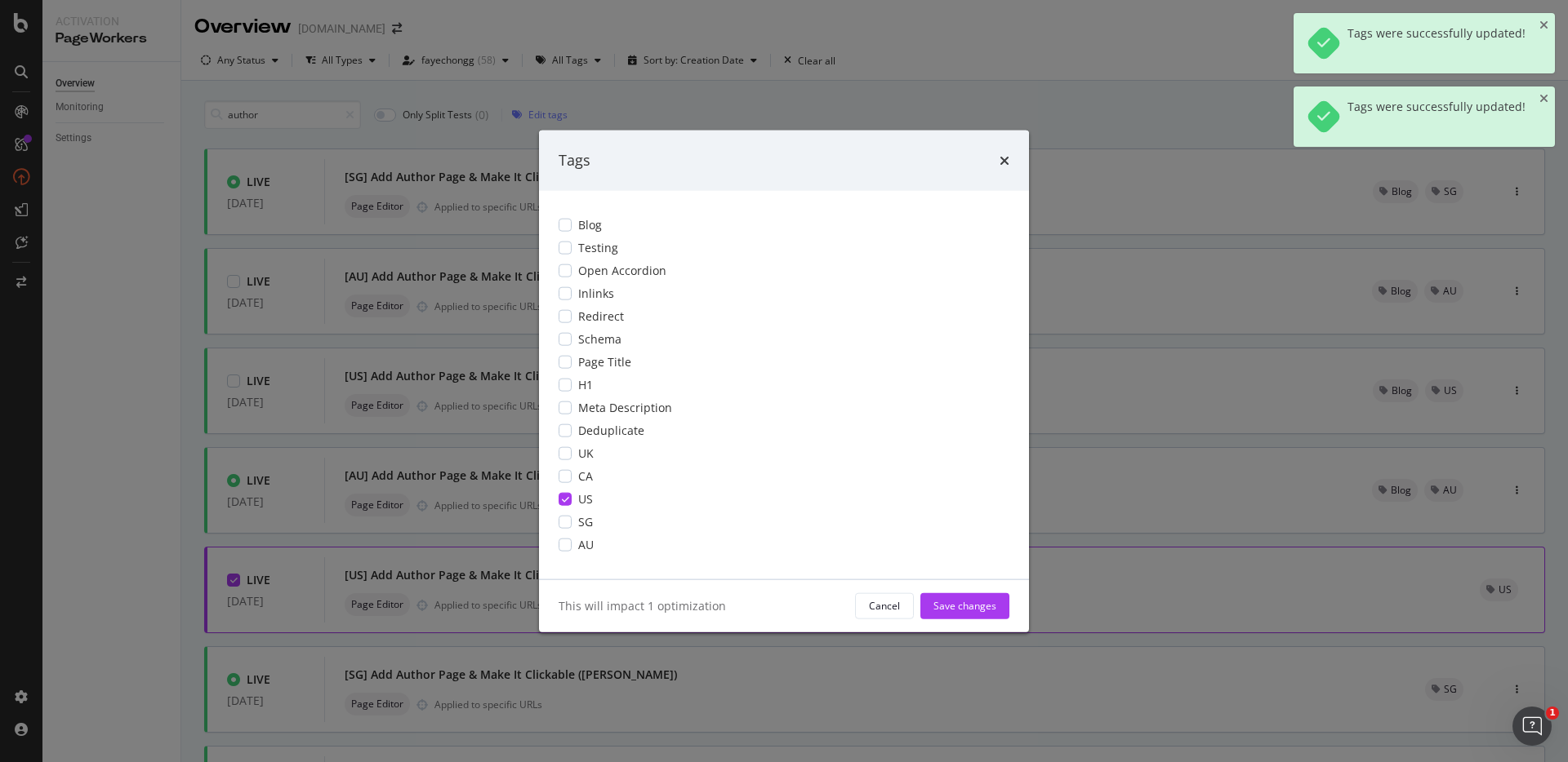
click at [592, 224] on span "Blog" at bounding box center [590, 224] width 24 height 17
click at [989, 602] on div "Save changes" at bounding box center [965, 606] width 63 height 14
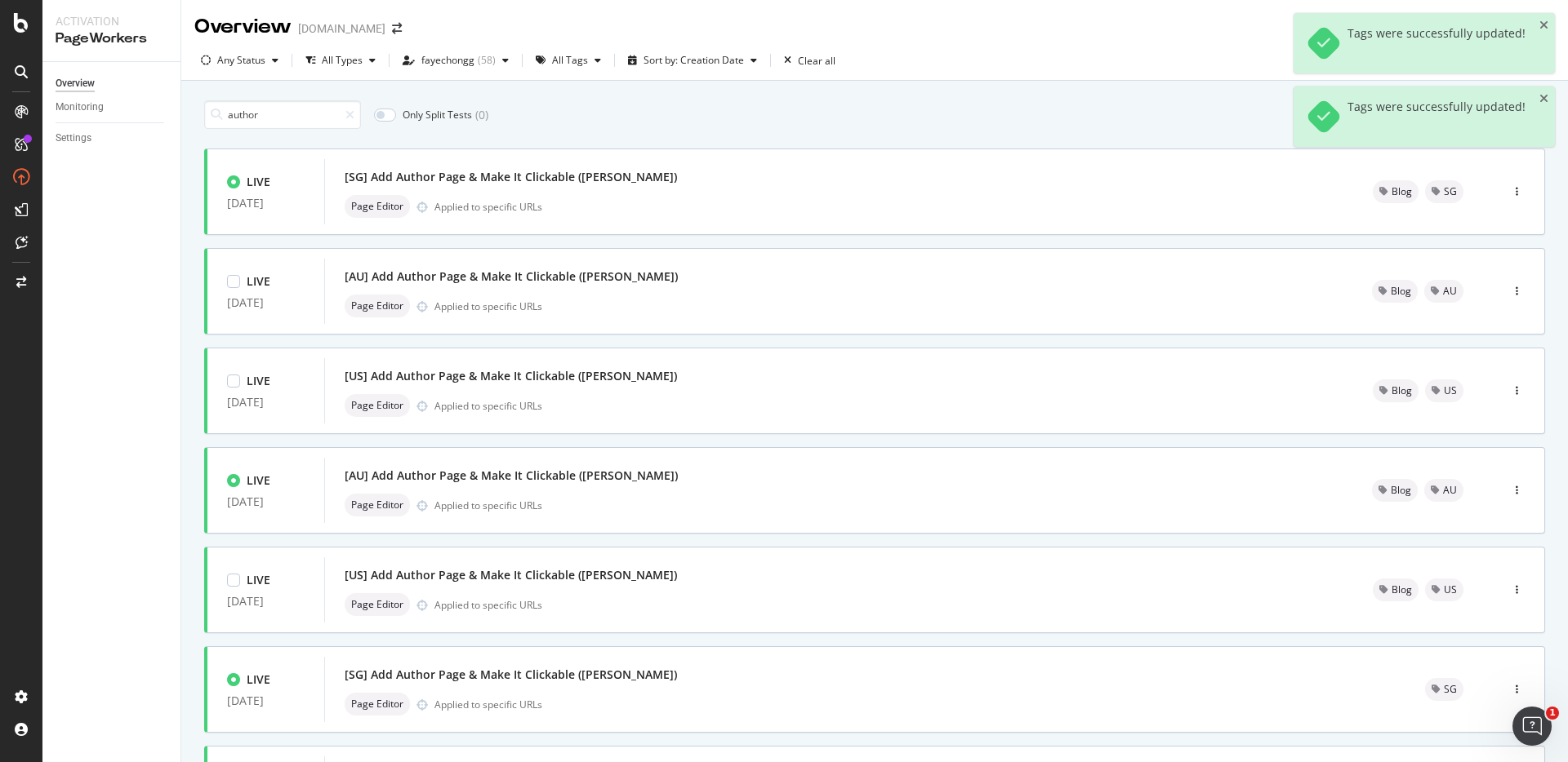
scroll to position [173, 0]
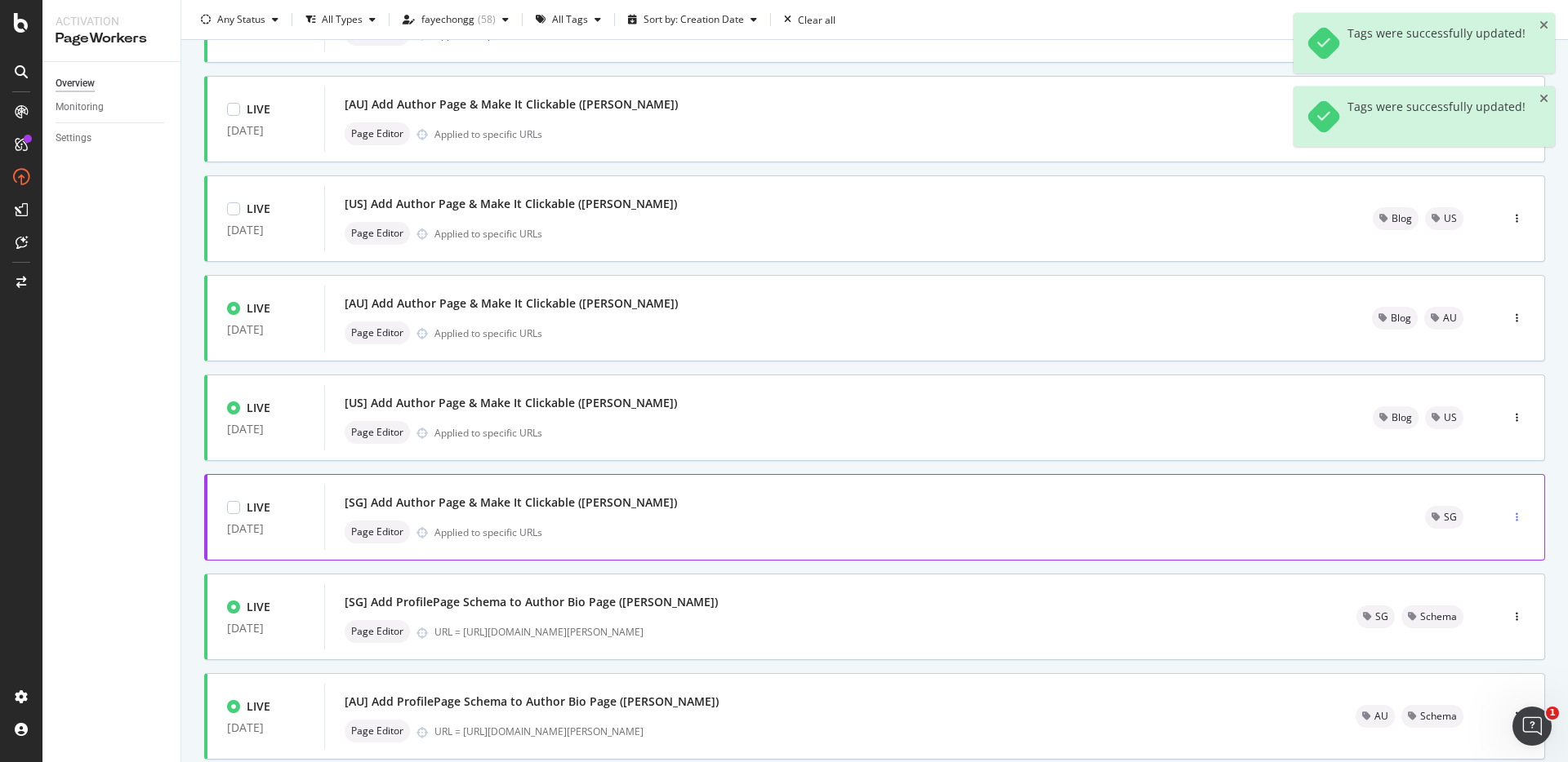
click at [1516, 519] on icon "button" at bounding box center [1517, 517] width 2 height 10
click at [1487, 597] on div "Tags" at bounding box center [1482, 602] width 22 height 14
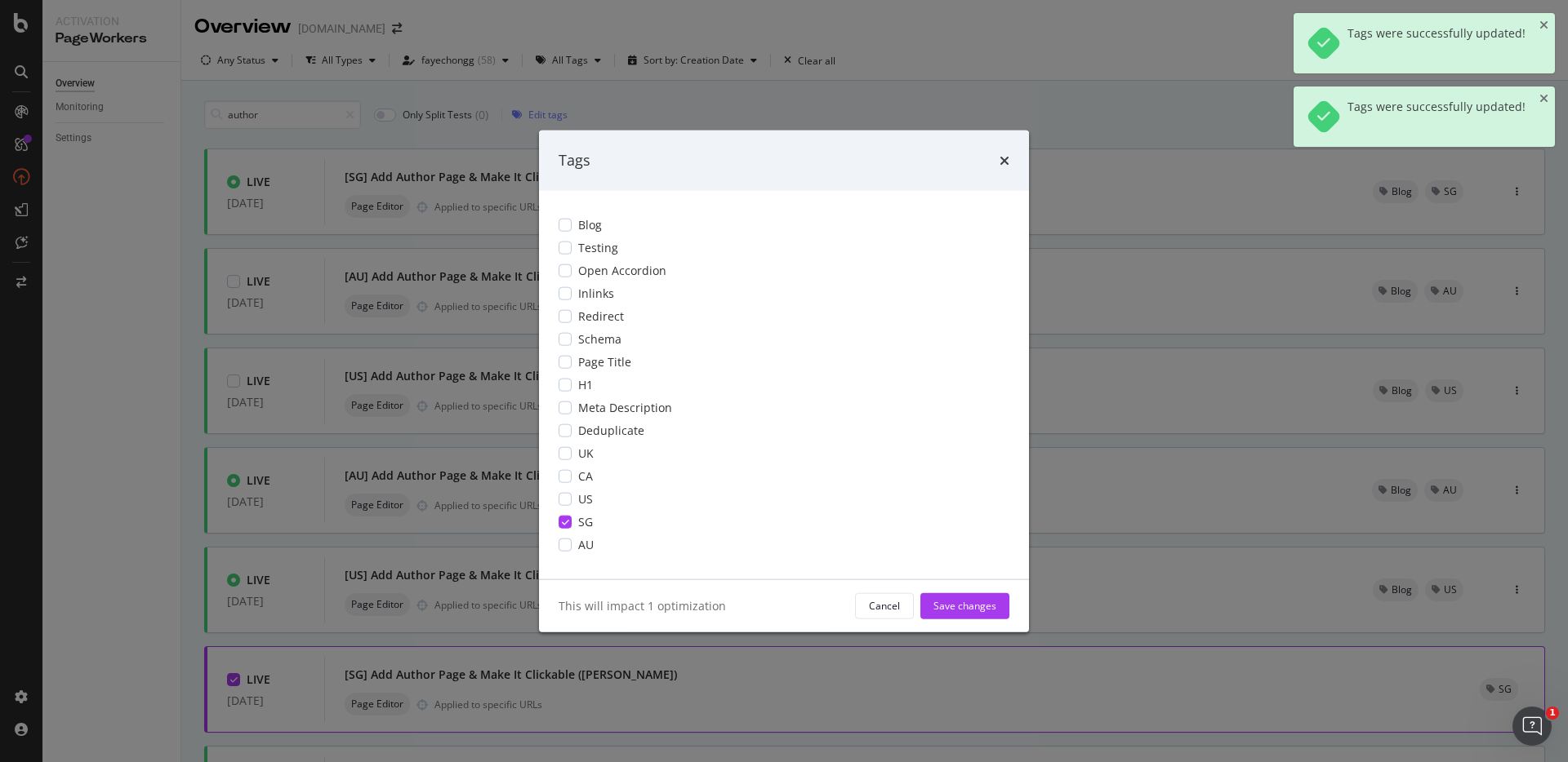
click at [548, 220] on div "Blog Testing Open Accordion Inlinks Redirect Schema Page Title H1 Meta Descript…" at bounding box center [784, 385] width 490 height 389
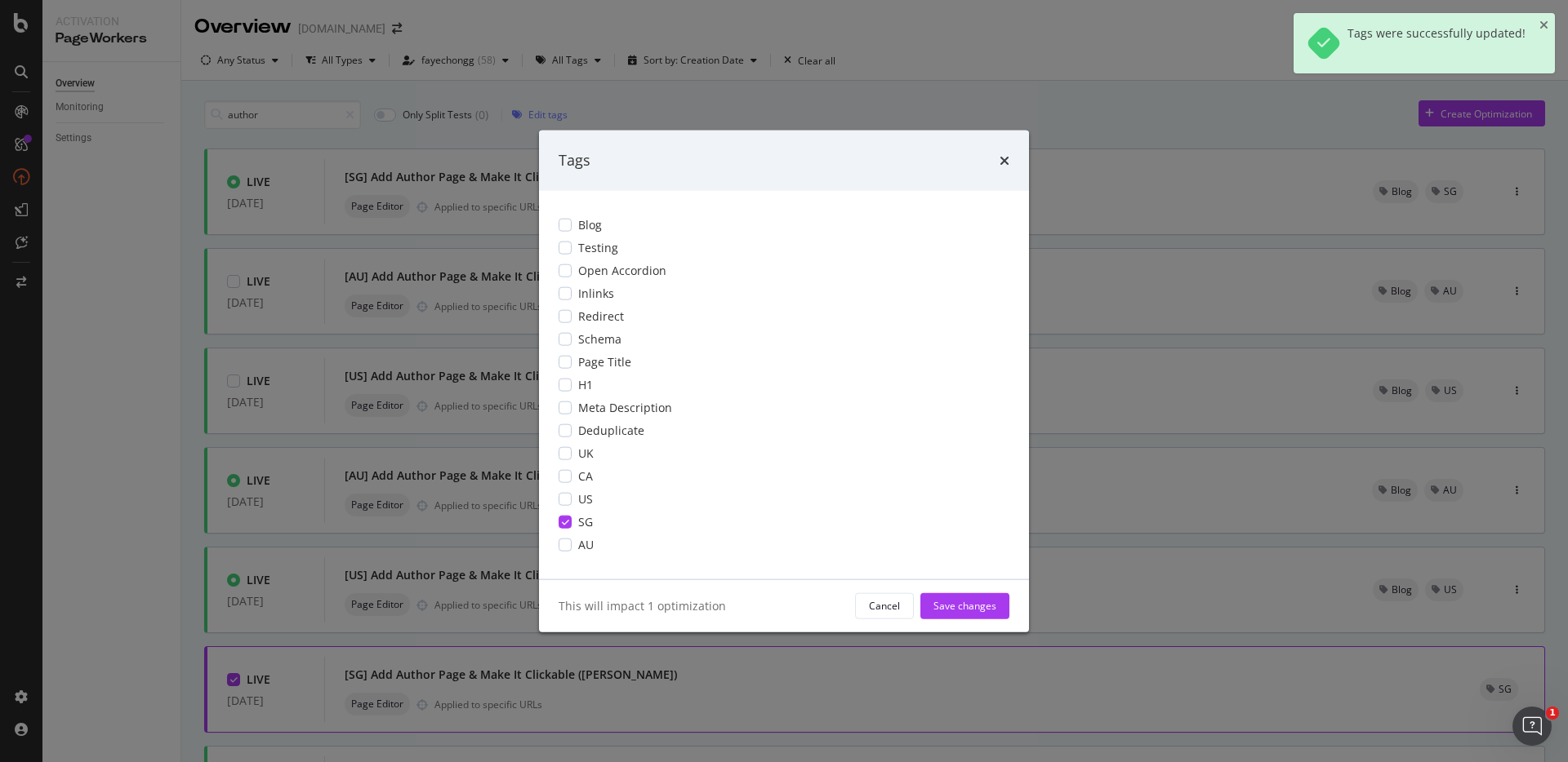
click at [557, 220] on div "Blog Testing Open Accordion Inlinks Redirect Schema Page Title H1 Meta Descript…" at bounding box center [784, 385] width 490 height 389
click at [565, 222] on div "modal" at bounding box center [565, 224] width 13 height 13
click at [976, 602] on div "Save changes" at bounding box center [965, 606] width 63 height 14
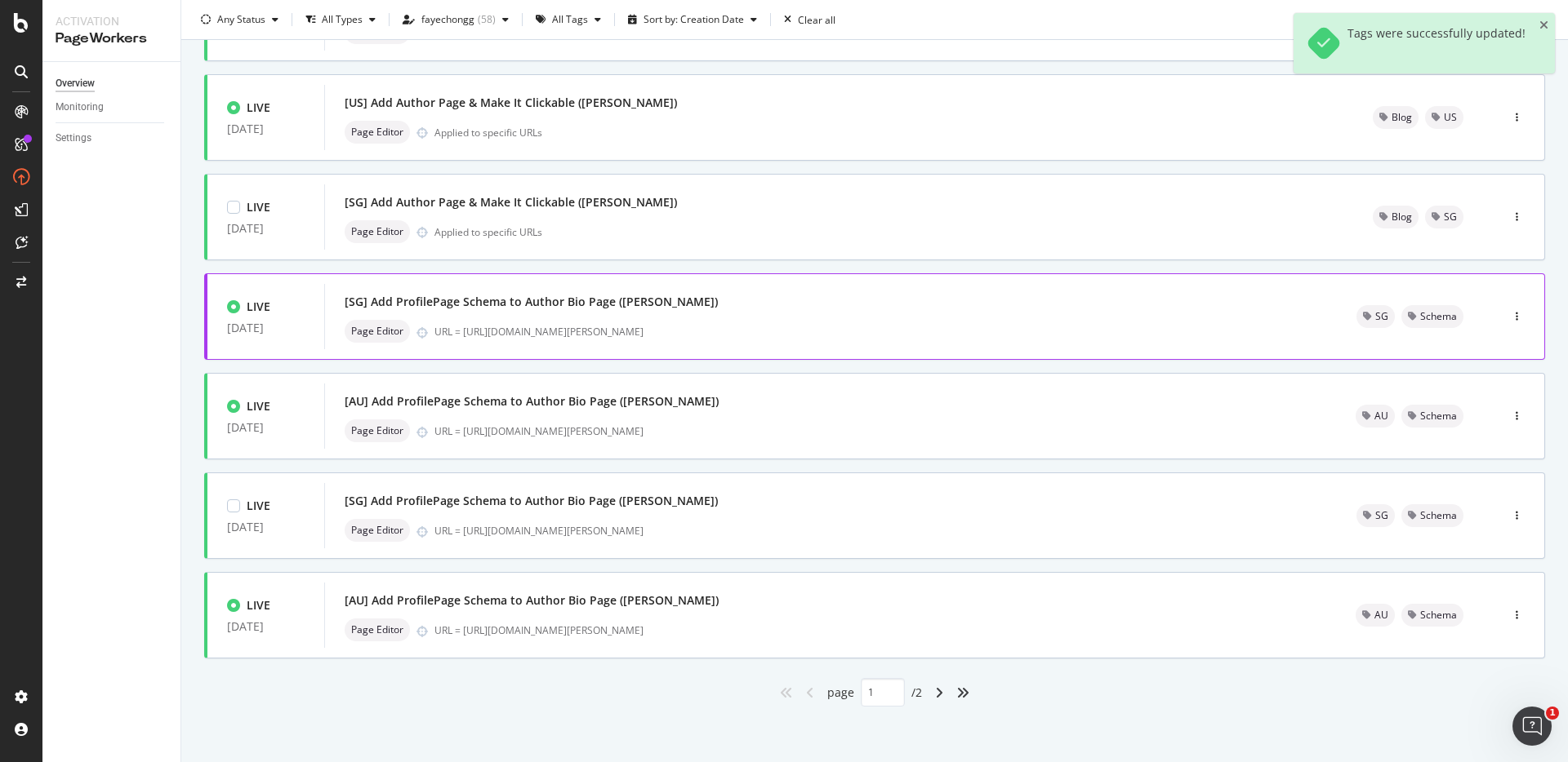
scroll to position [475, 0]
click at [935, 689] on icon "angle-right" at bounding box center [939, 691] width 8 height 13
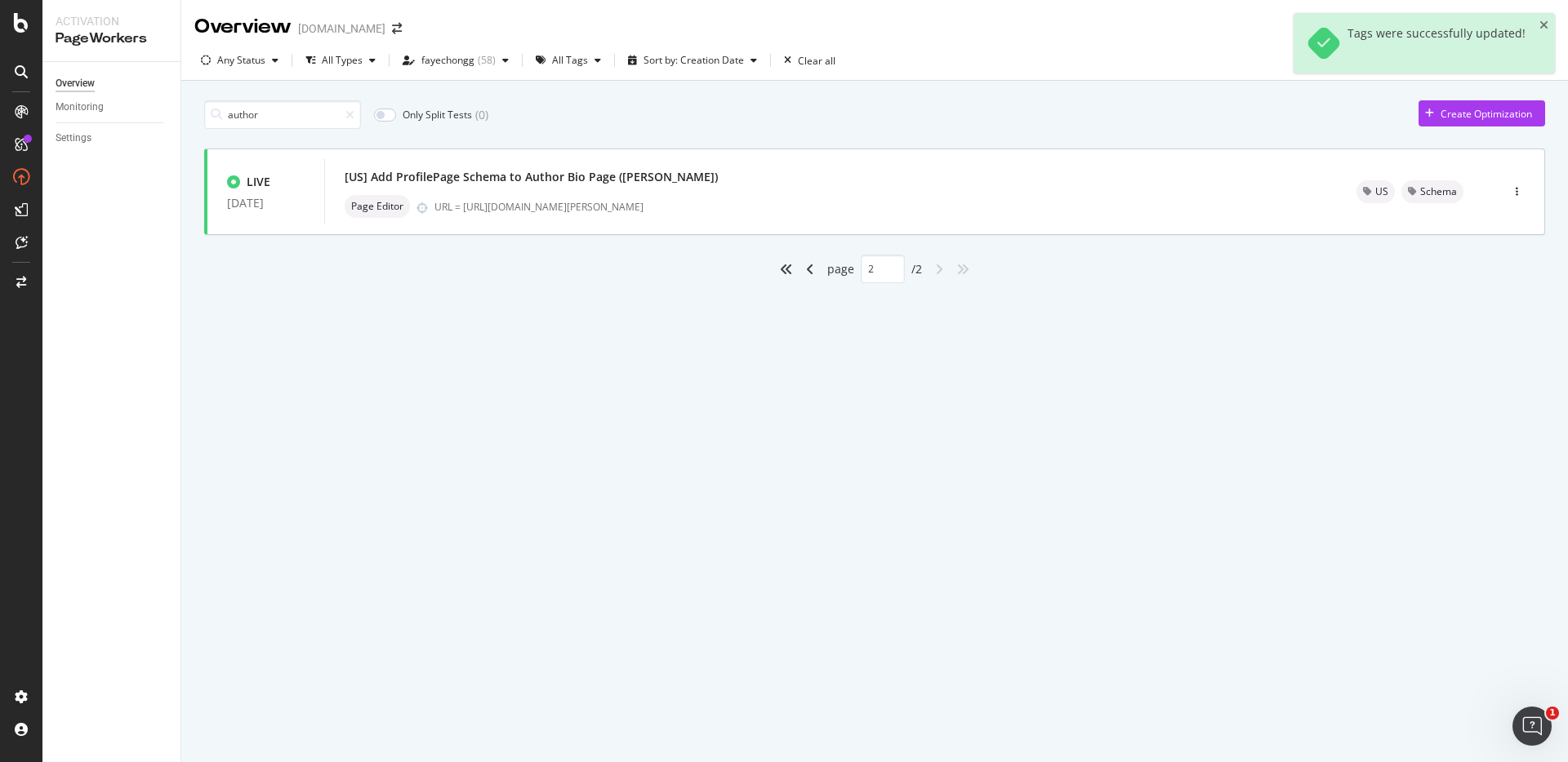
scroll to position [0, 0]
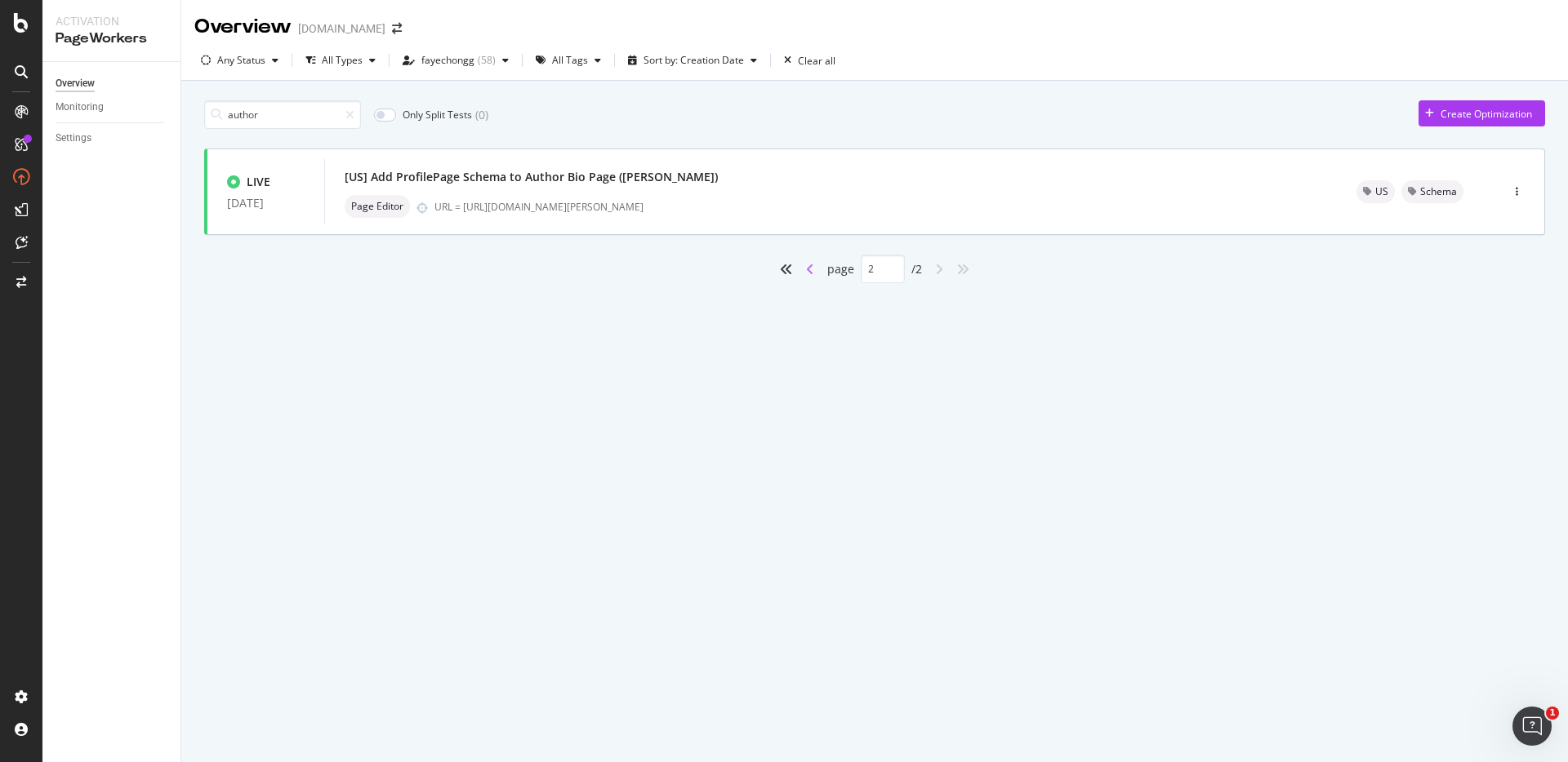
click at [810, 270] on icon "angle-left" at bounding box center [810, 268] width 8 height 13
type input "1"
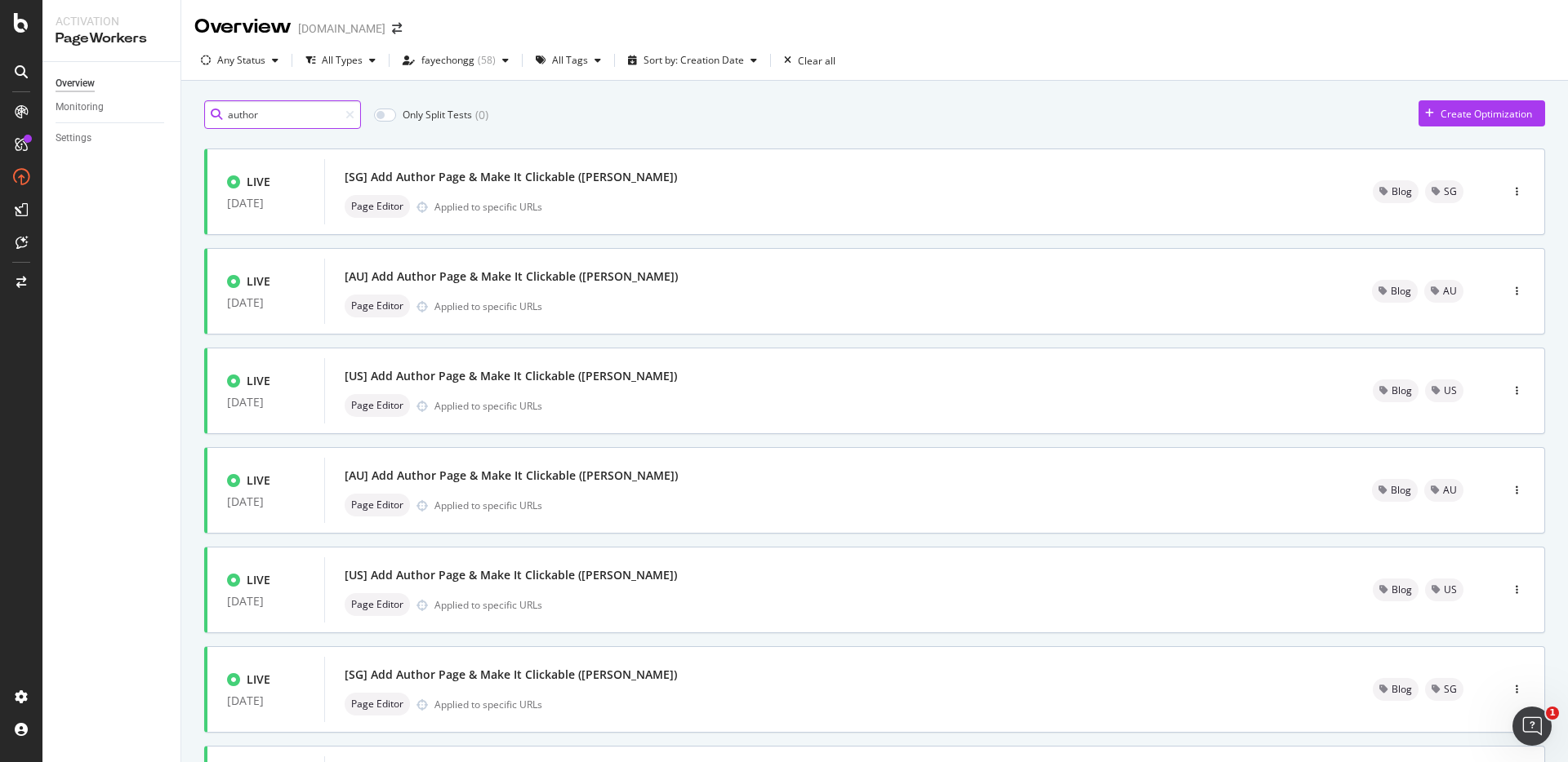
click at [287, 119] on input "author" at bounding box center [282, 114] width 157 height 29
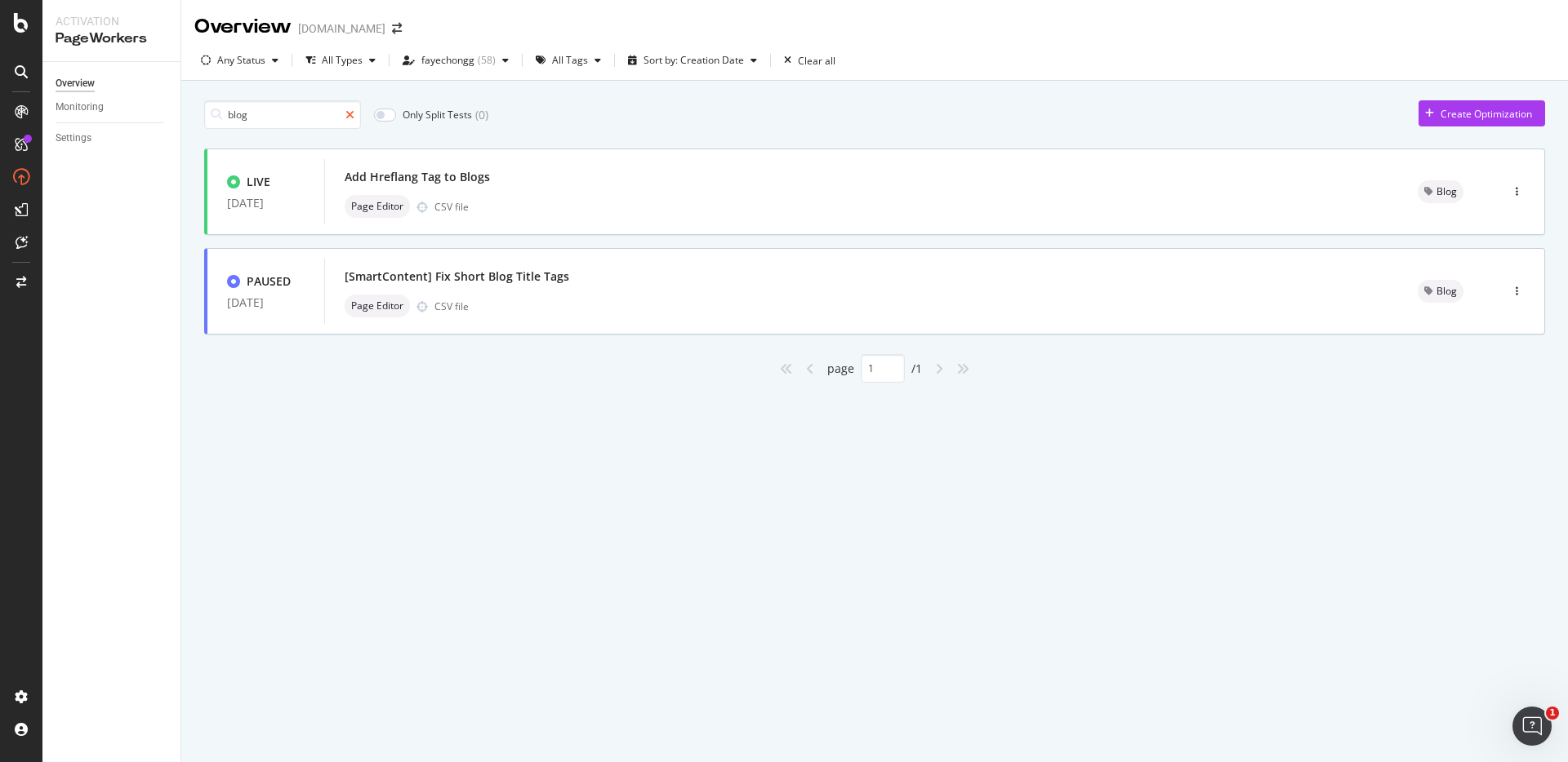
click at [350, 111] on icon at bounding box center [350, 115] width 9 height 12
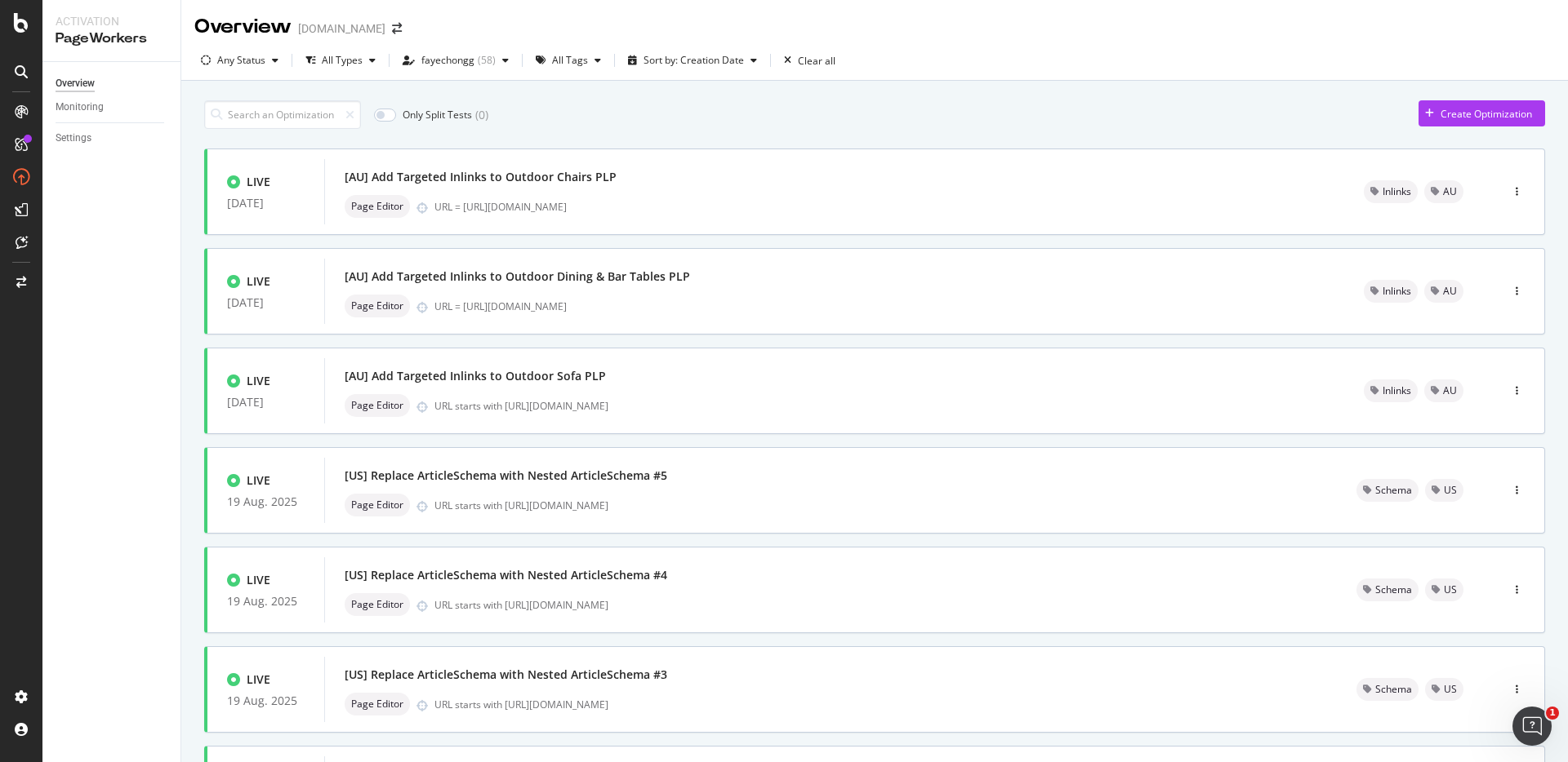
click at [540, 87] on div "Only Split Tests ( 0 ) Create Optimization LIVE 26 Aug. 2025 [AU] Add Targeted …" at bounding box center [875, 658] width 1386 height 1156
click at [1046, 124] on div "Only Split Tests ( 0 ) Create Optimization" at bounding box center [875, 114] width 1341 height 29
click at [460, 55] on div "fayechongg" at bounding box center [448, 60] width 53 height 10
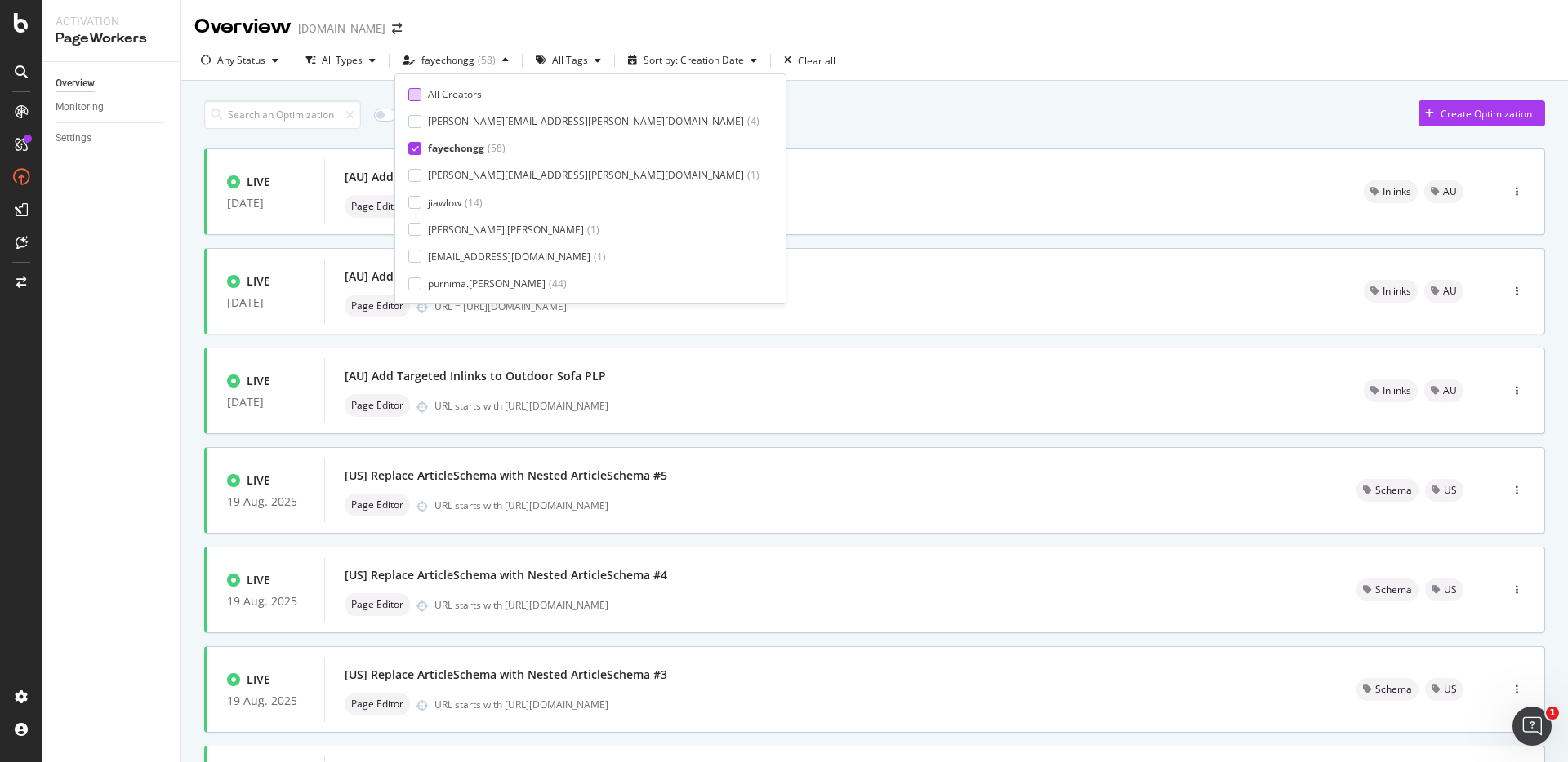
click at [417, 96] on div at bounding box center [415, 94] width 13 height 13
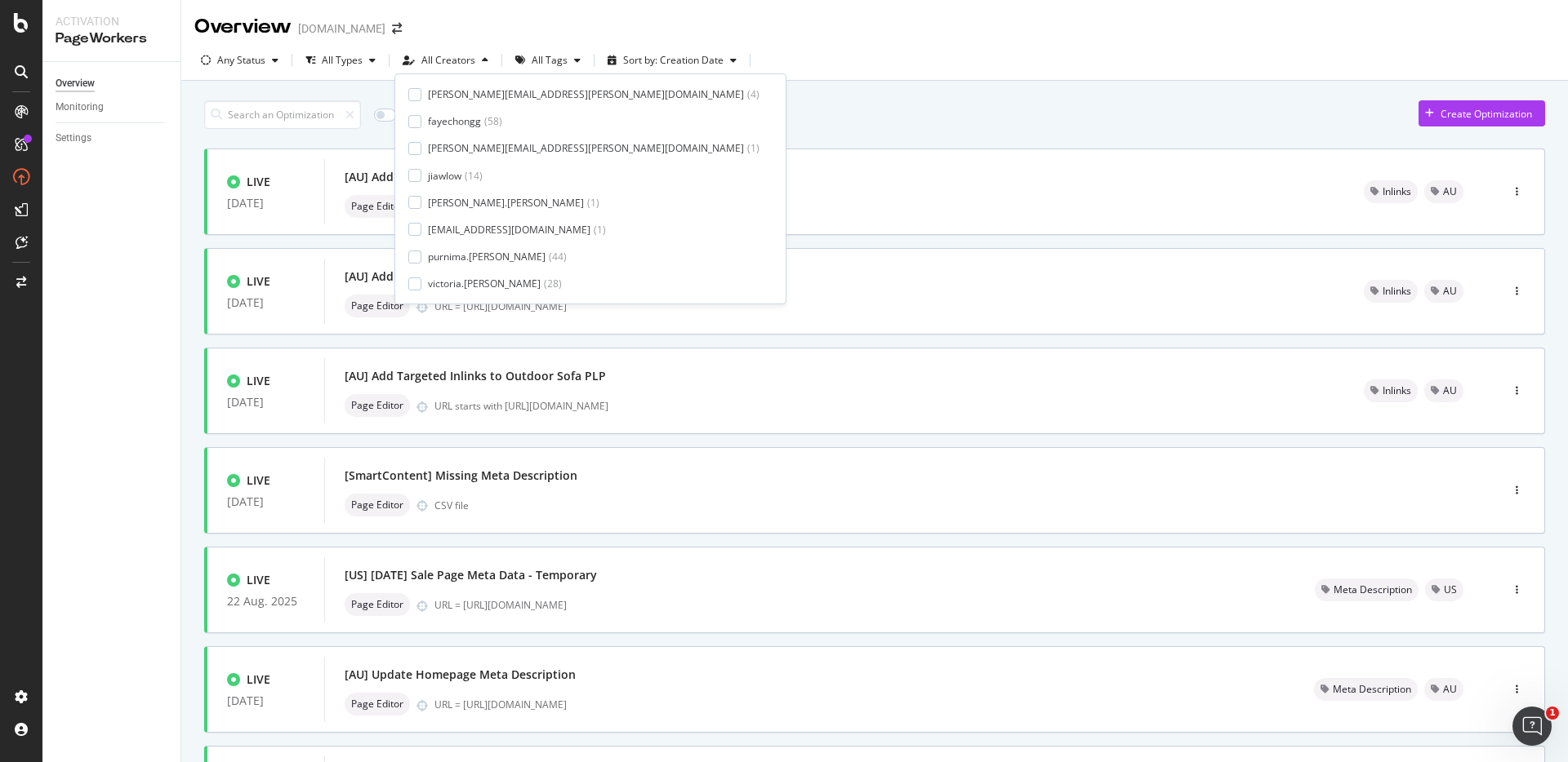
click at [664, 138] on div "Only Split Tests ( 12 ) Create Optimization LIVE 26 Aug. 2025 [AU] Add Targeted…" at bounding box center [875, 636] width 1341 height 1088
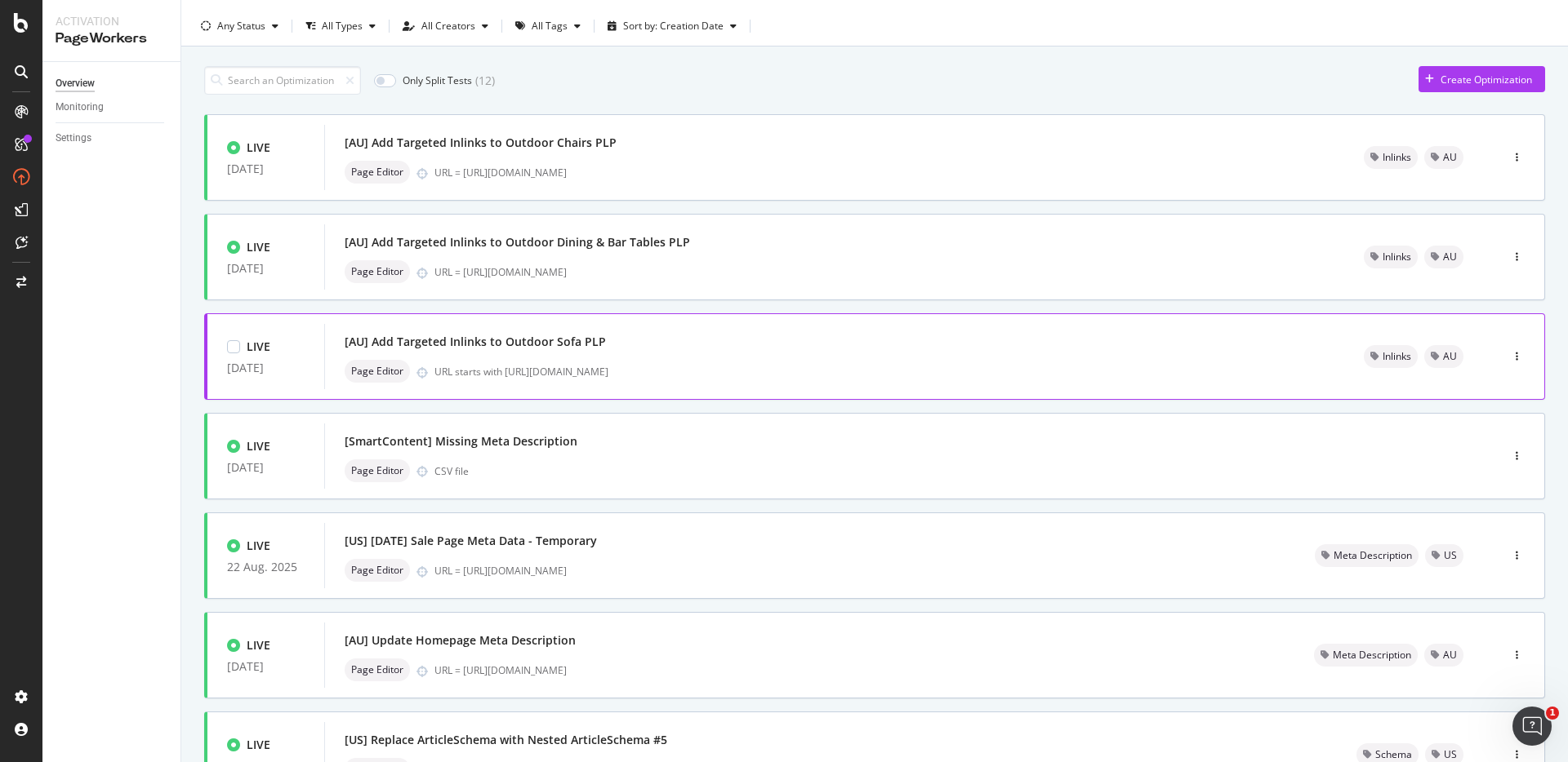
scroll to position [0, 0]
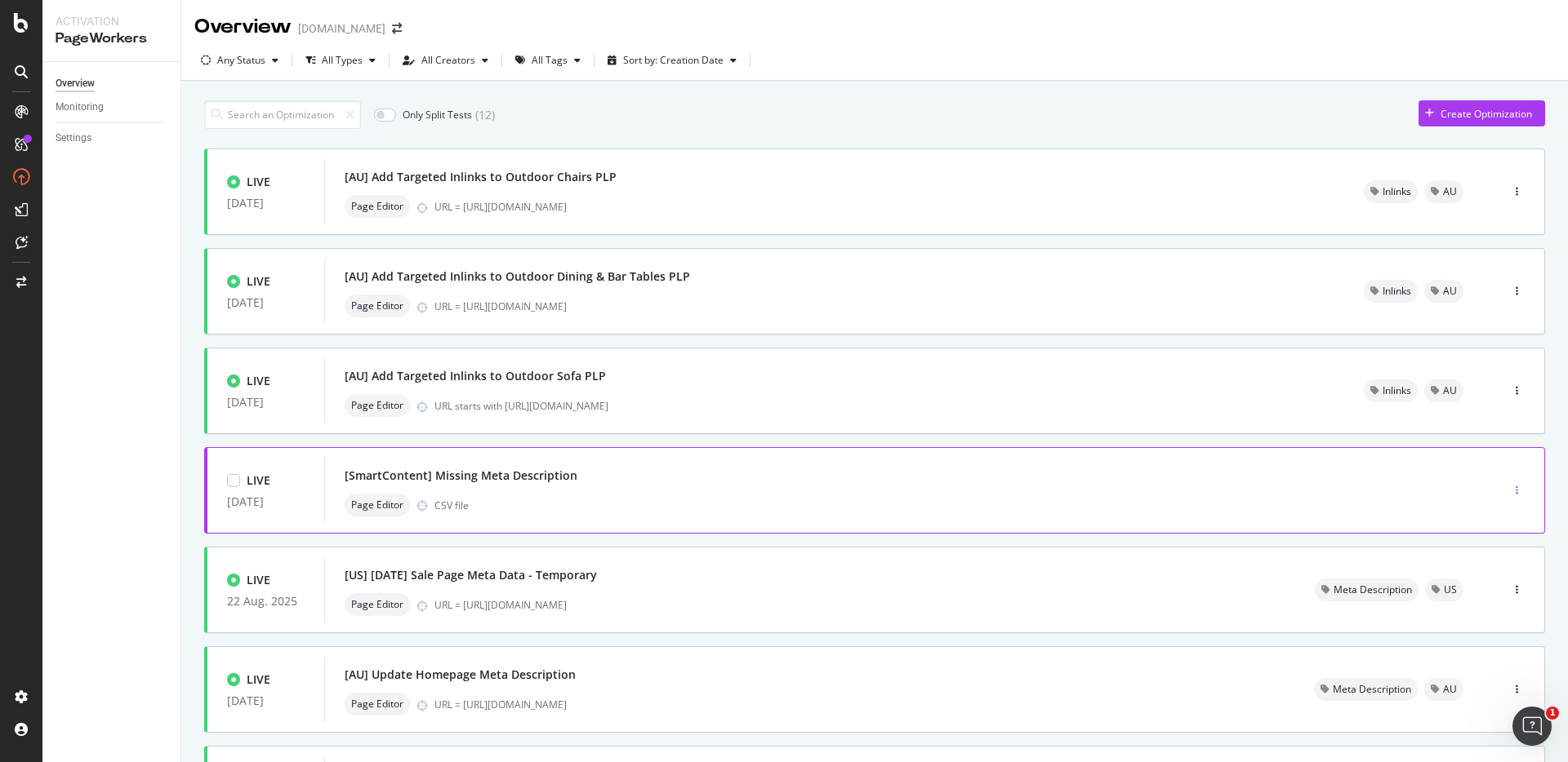
click at [1509, 487] on div "button" at bounding box center [1517, 491] width 16 height 10
click at [1477, 569] on div "Tags" at bounding box center [1482, 575] width 22 height 14
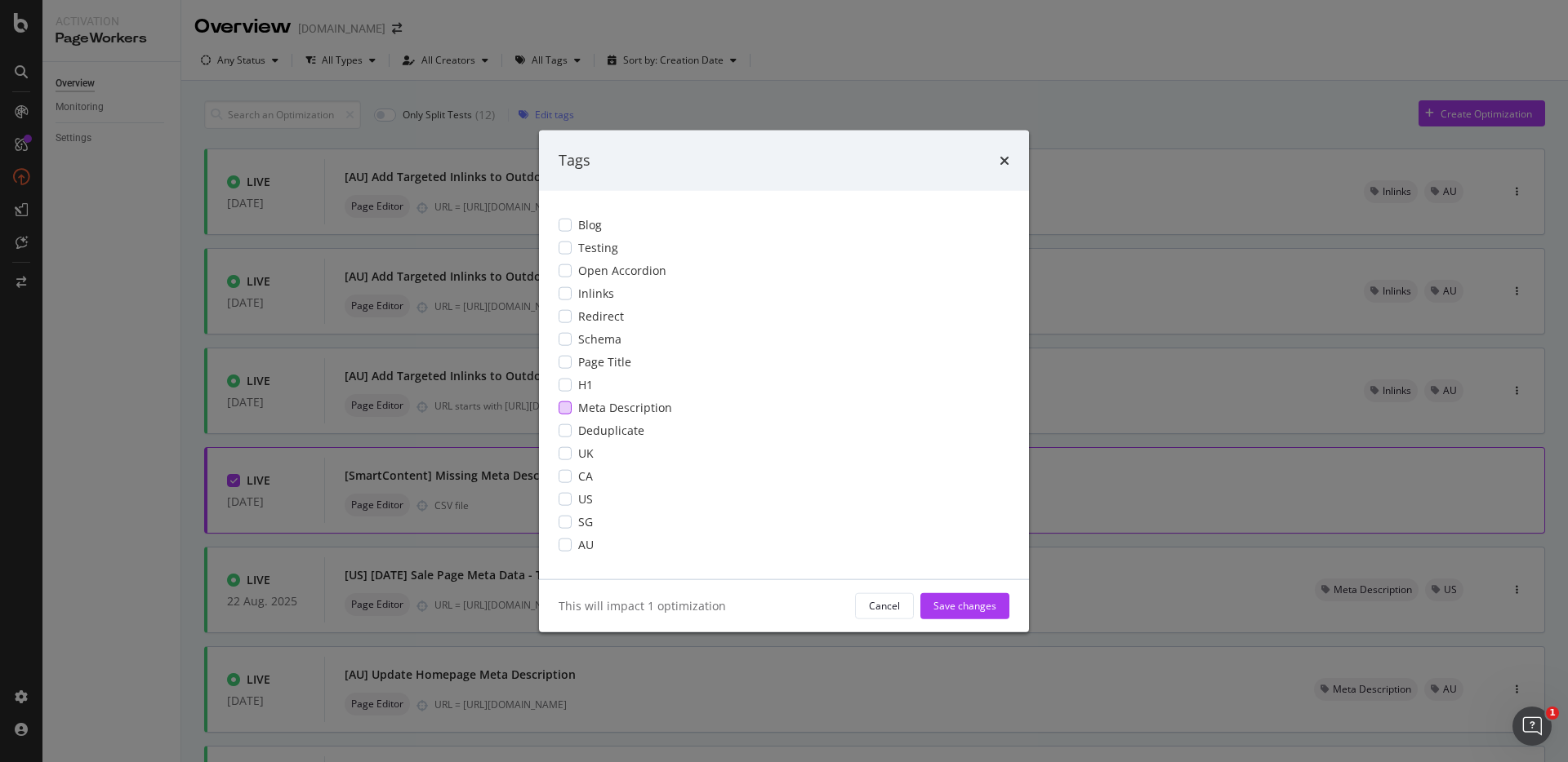
click at [568, 406] on div "modal" at bounding box center [565, 407] width 13 height 13
click at [965, 605] on div "Save changes" at bounding box center [965, 606] width 63 height 14
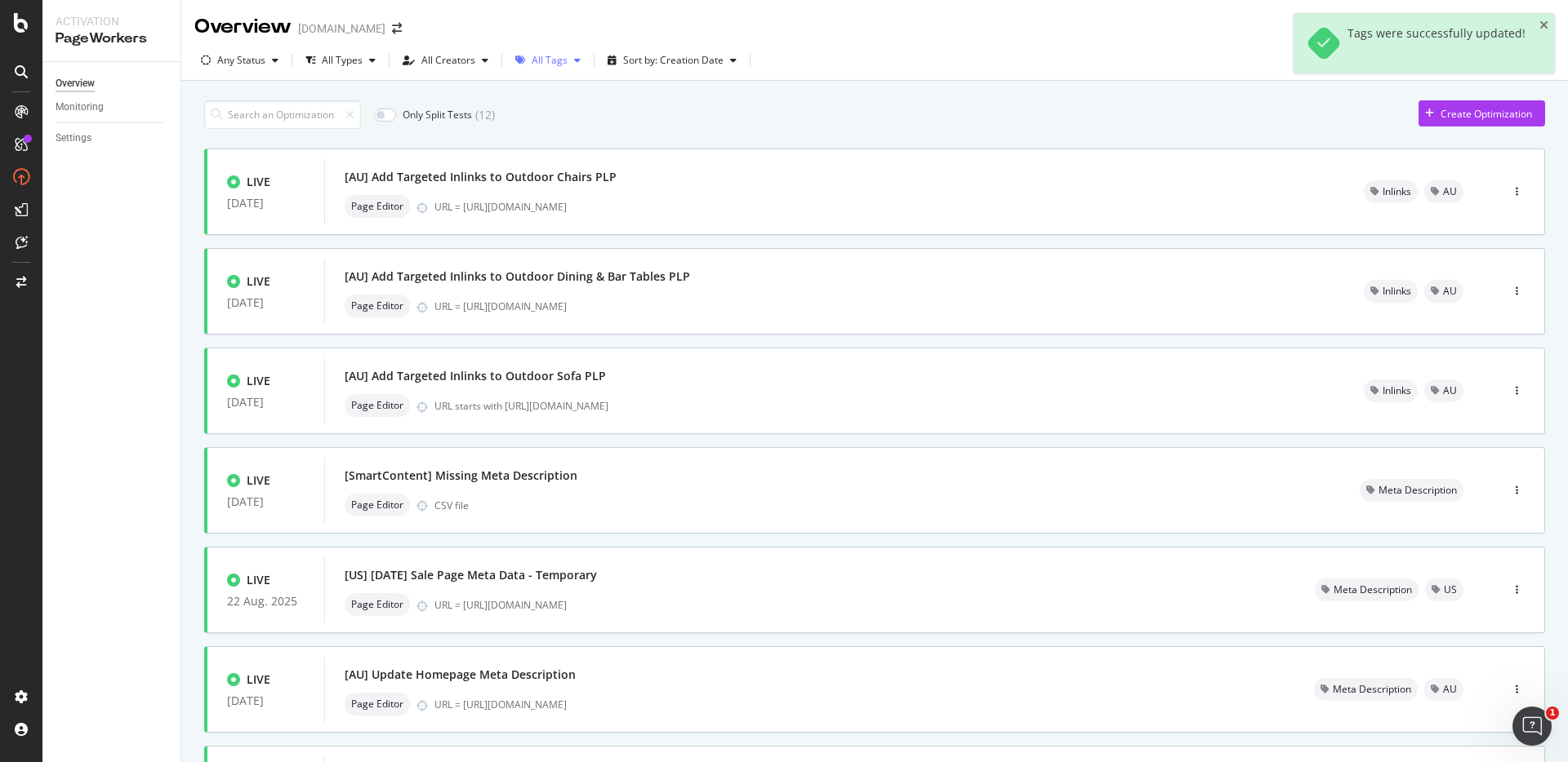
click at [552, 60] on div "All Tags" at bounding box center [549, 60] width 36 height 10
click at [526, 255] on div at bounding box center [525, 256] width 13 height 13
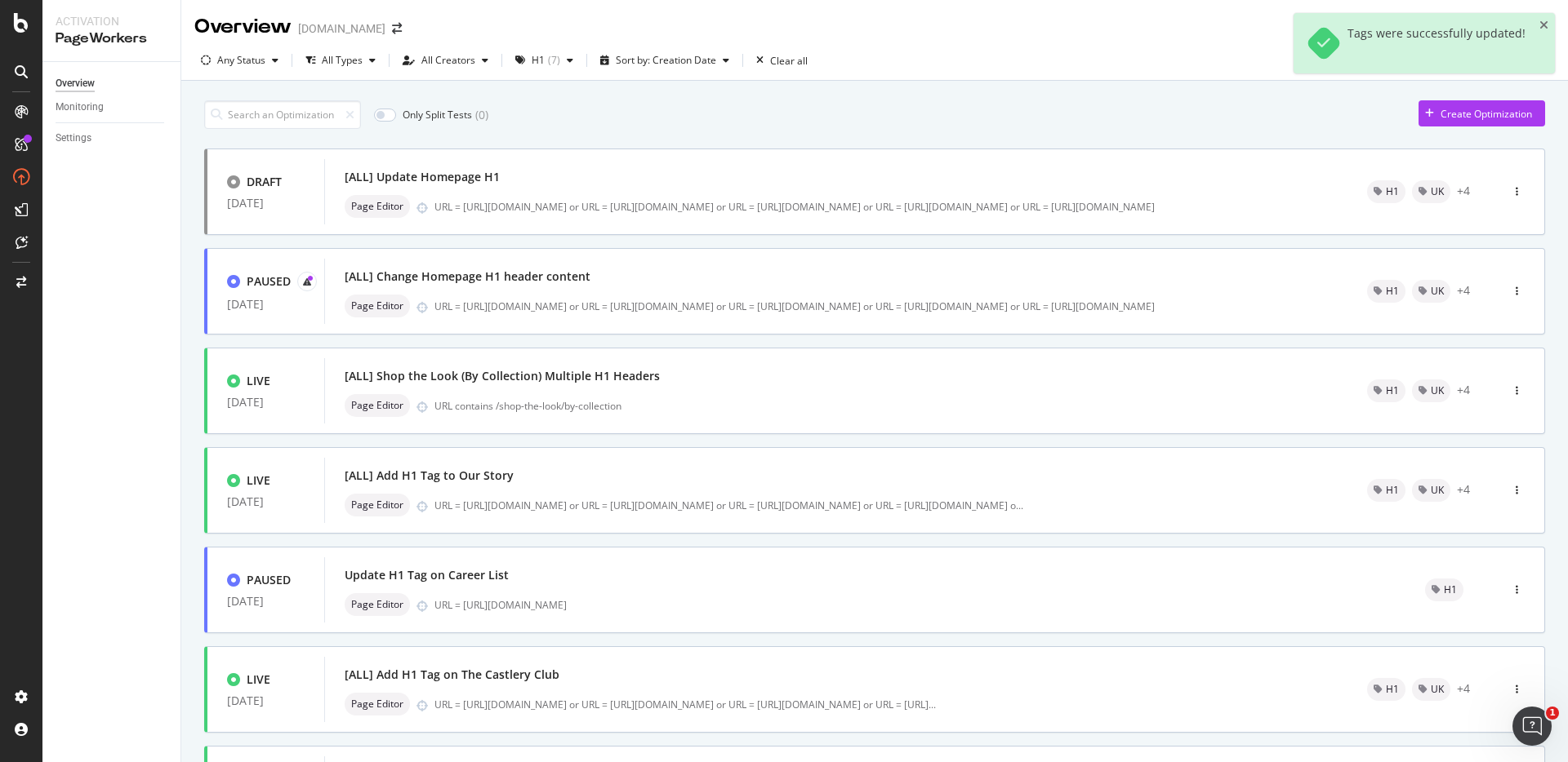
click at [823, 89] on div "Only Split Tests ( 0 ) Create Optimization DRAFT 05 Feb. 2025 [ALL] Update Home…" at bounding box center [875, 509] width 1386 height 857
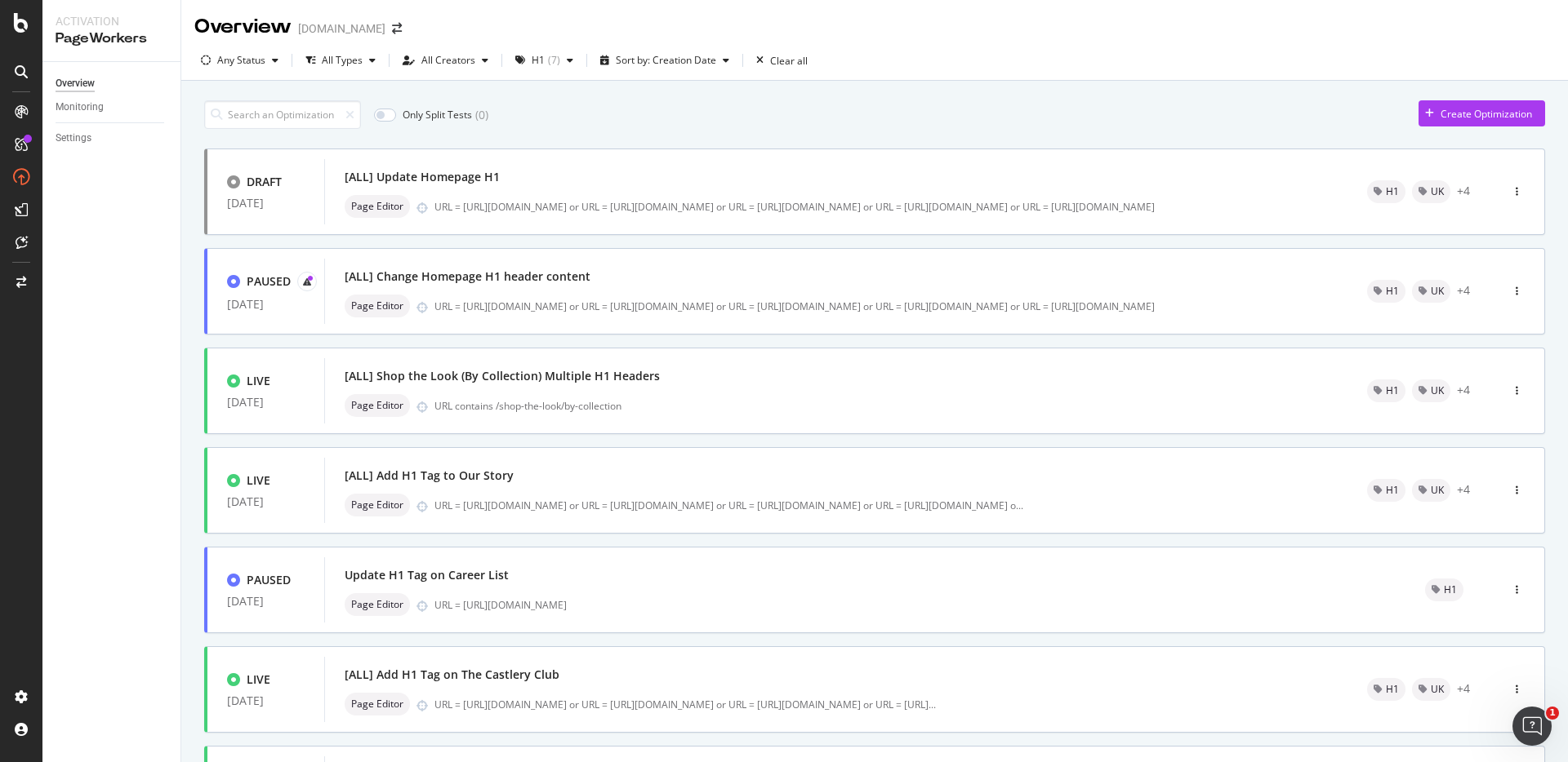
click at [735, 129] on div "Only Split Tests ( 0 ) Create Optimization DRAFT 05 Feb. 2025 [ALL] Update Home…" at bounding box center [875, 486] width 1341 height 789
click at [552, 68] on div "H1 ( 7 )" at bounding box center [544, 60] width 71 height 25
click at [522, 262] on div at bounding box center [525, 256] width 13 height 13
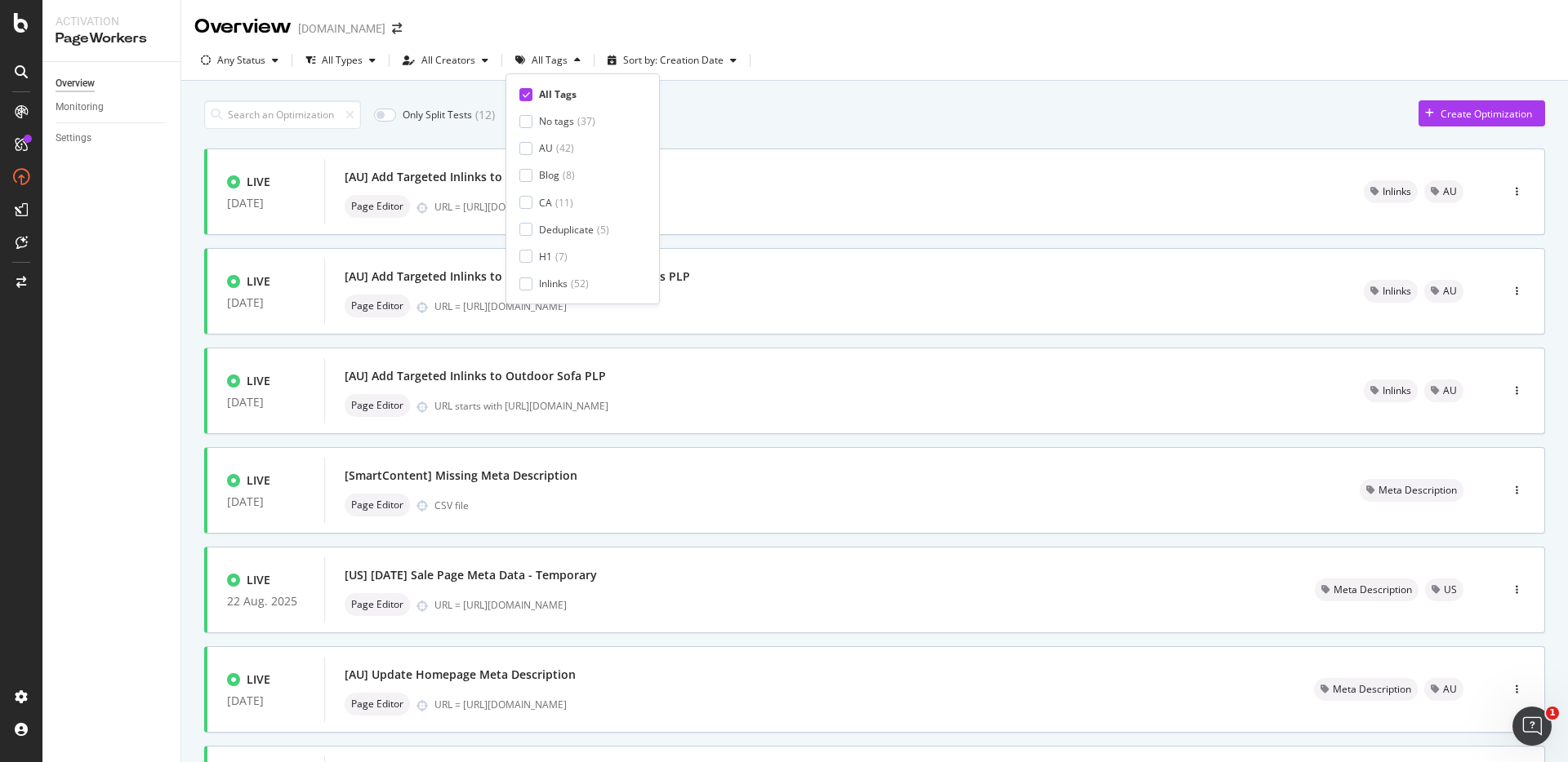
click at [730, 98] on div "Only Split Tests ( 12 ) Create Optimization LIVE 26 Aug. 2025 [AU] Add Targeted…" at bounding box center [875, 636] width 1341 height 1088
click at [673, 114] on div "Only Split Tests ( 12 ) Create Optimization" at bounding box center [875, 114] width 1341 height 29
